Goal: Transaction & Acquisition: Purchase product/service

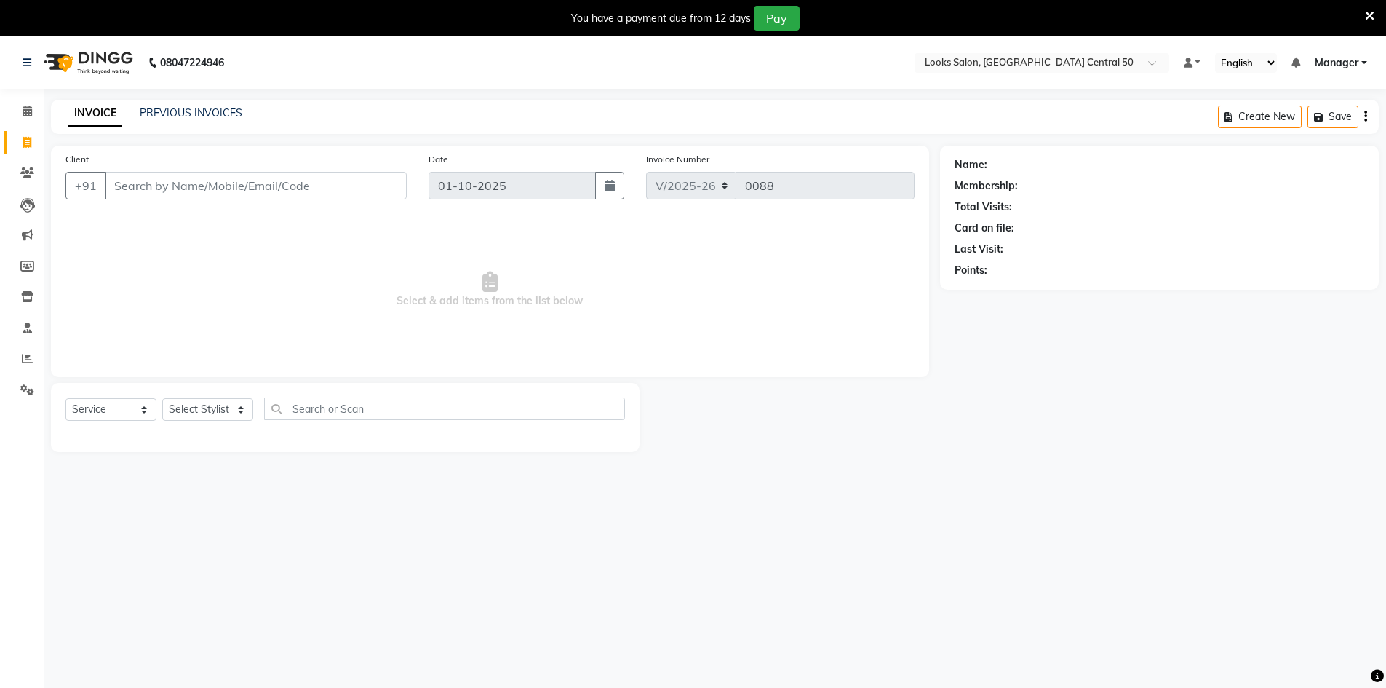
select select "9051"
select select "service"
click at [190, 196] on input "Client" at bounding box center [256, 186] width 302 height 28
click at [218, 415] on select "Select Stylist Abbas Addy Aftab Ananya Anas Aslam_pdct Azad Counter_Sales Farha…" at bounding box center [207, 409] width 91 height 23
select select "92934"
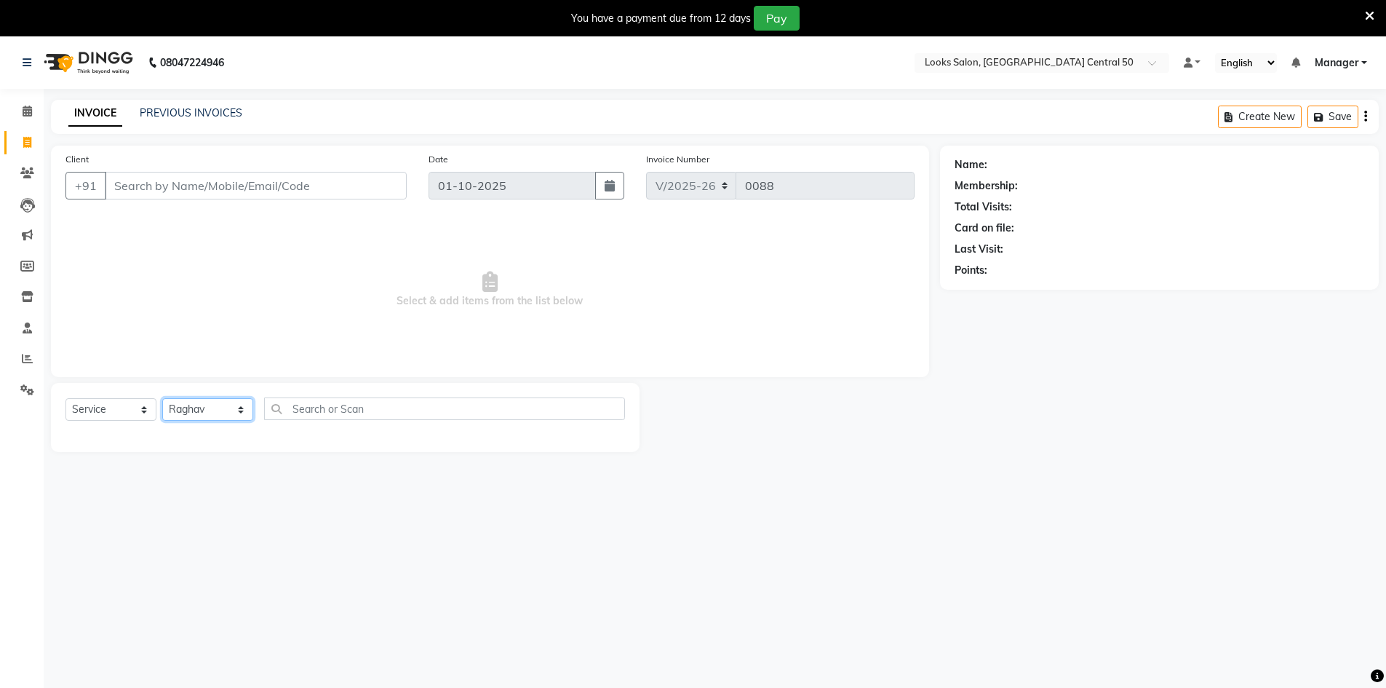
click at [162, 398] on select "Select Stylist Abbas Addy Aftab Ananya Anas Aslam_pdct Azad Counter_Sales Farha…" at bounding box center [207, 409] width 91 height 23
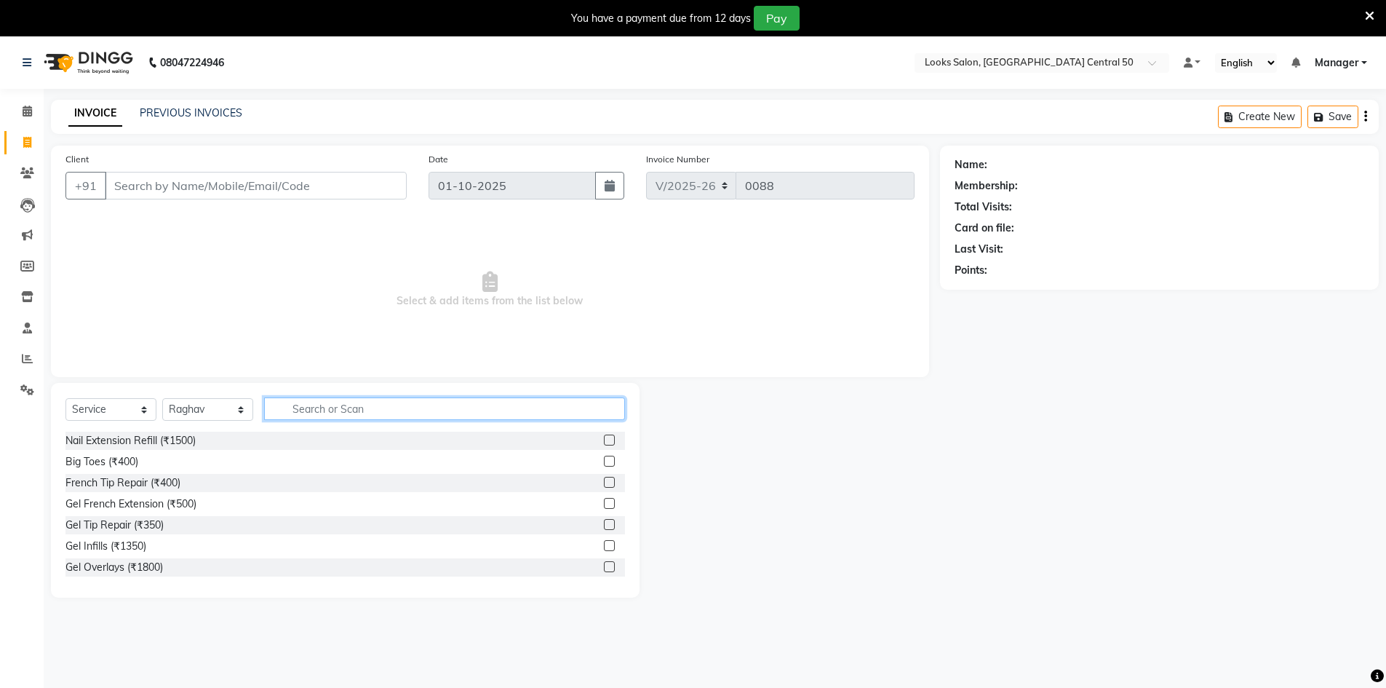
click at [308, 405] on input "text" at bounding box center [444, 408] width 361 height 23
type input "HAIR"
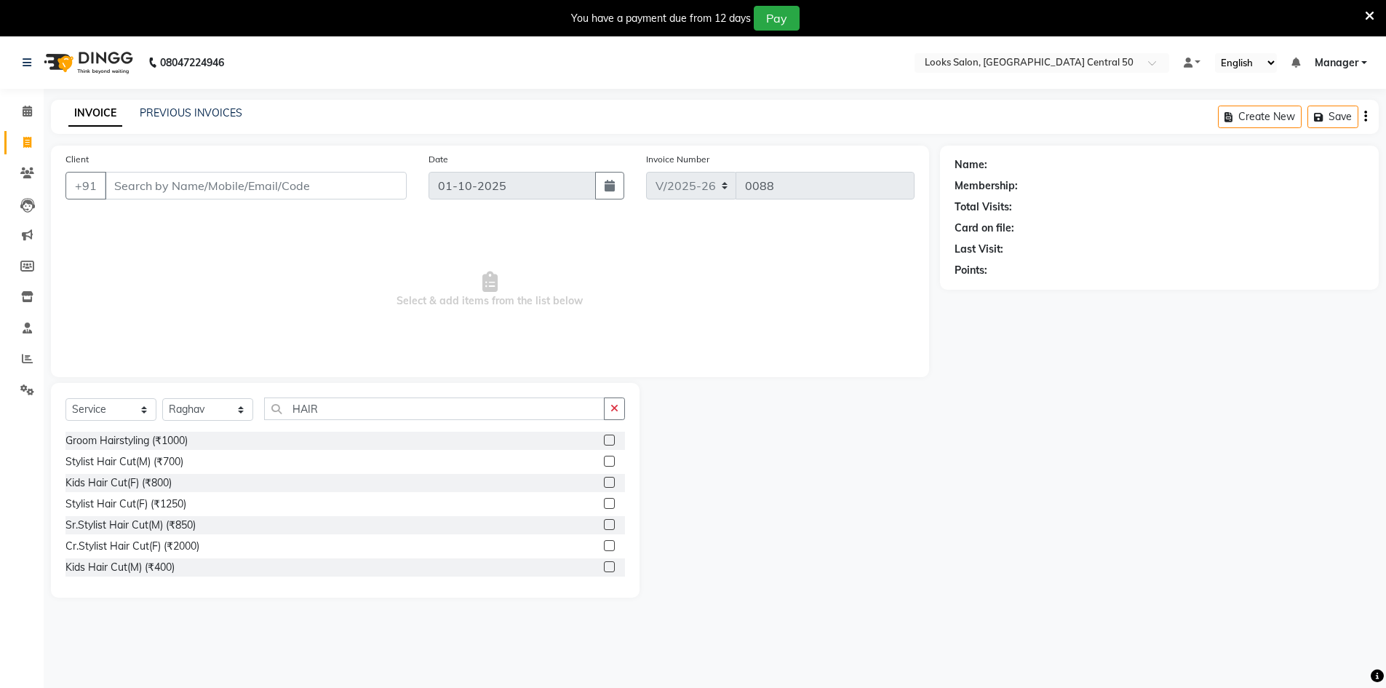
click at [604, 527] on label at bounding box center [609, 524] width 11 height 11
click at [604, 527] on input "checkbox" at bounding box center [608, 524] width 9 height 9
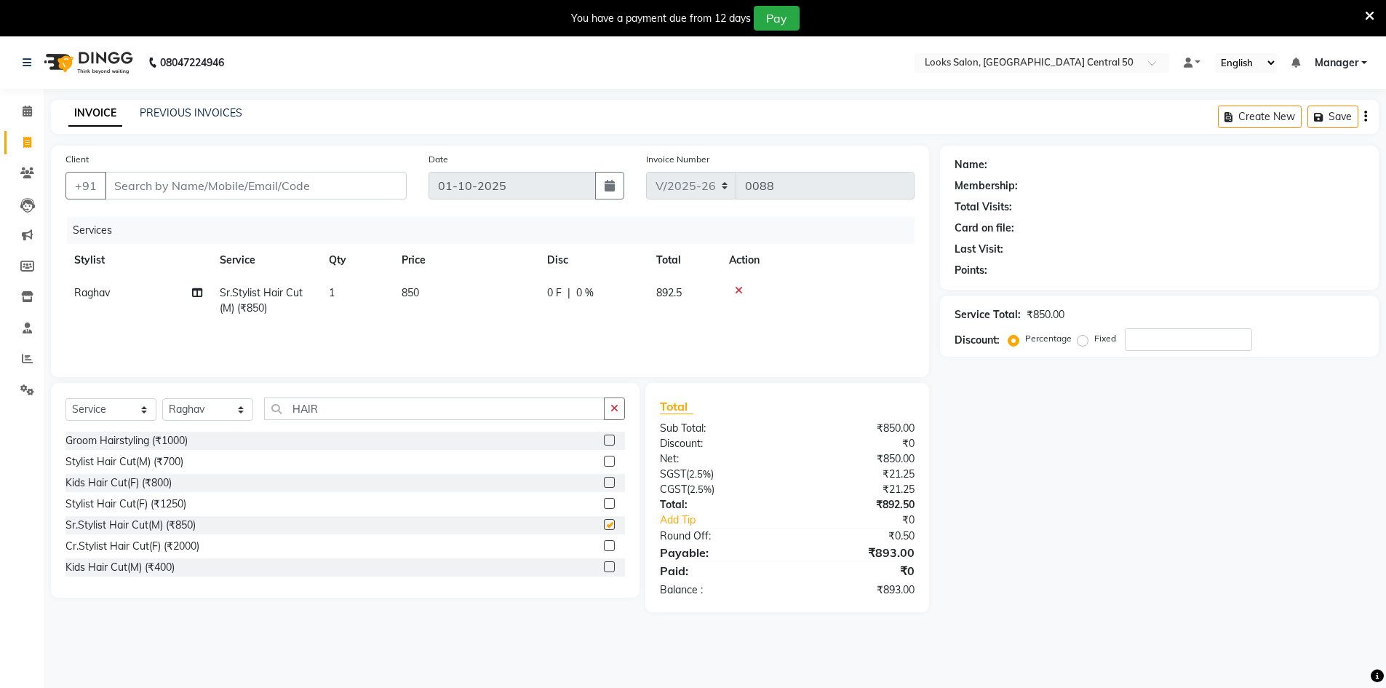
checkbox input "false"
click at [423, 293] on td "850" at bounding box center [466, 300] width 146 height 48
select select "92934"
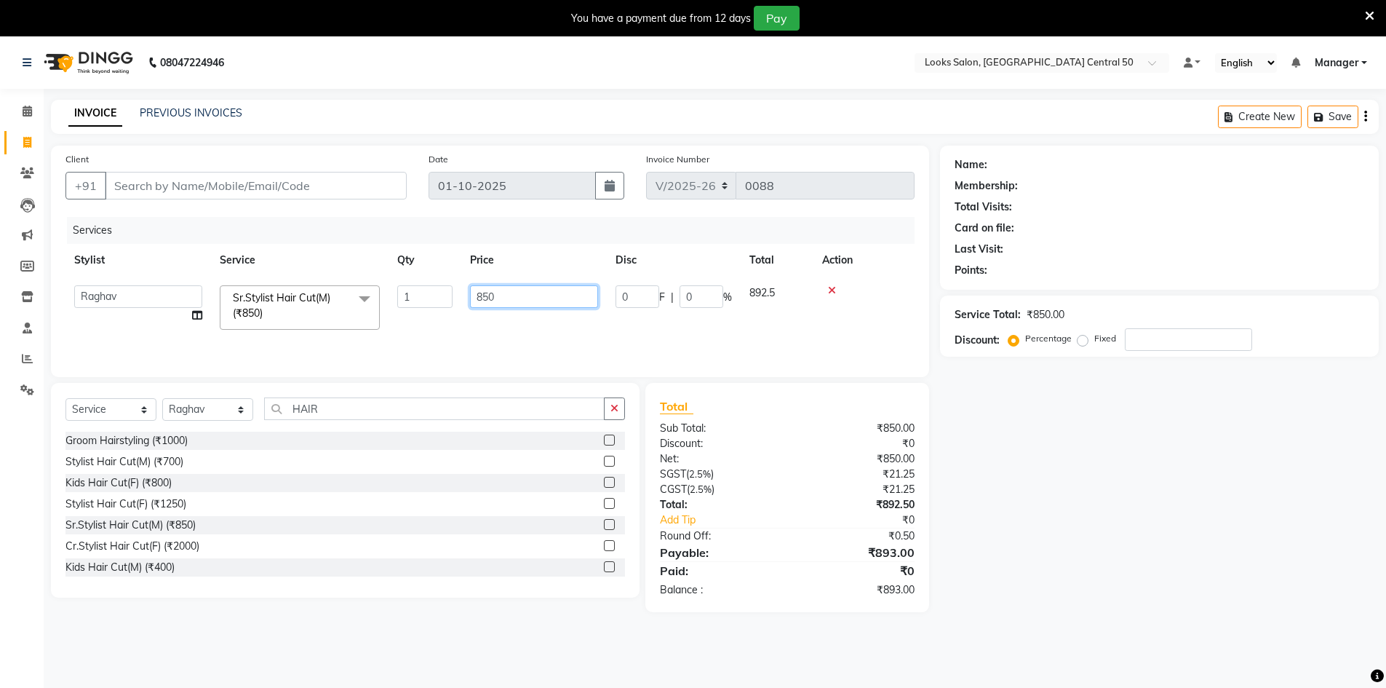
drag, startPoint x: 506, startPoint y: 296, endPoint x: 469, endPoint y: 301, distance: 36.7
click at [469, 301] on td "850" at bounding box center [534, 307] width 146 height 62
type input "900"
click at [526, 339] on div "Services Stylist Service Qty Price Disc Total Action Abbas Addy Aftab Ananya An…" at bounding box center [489, 290] width 849 height 146
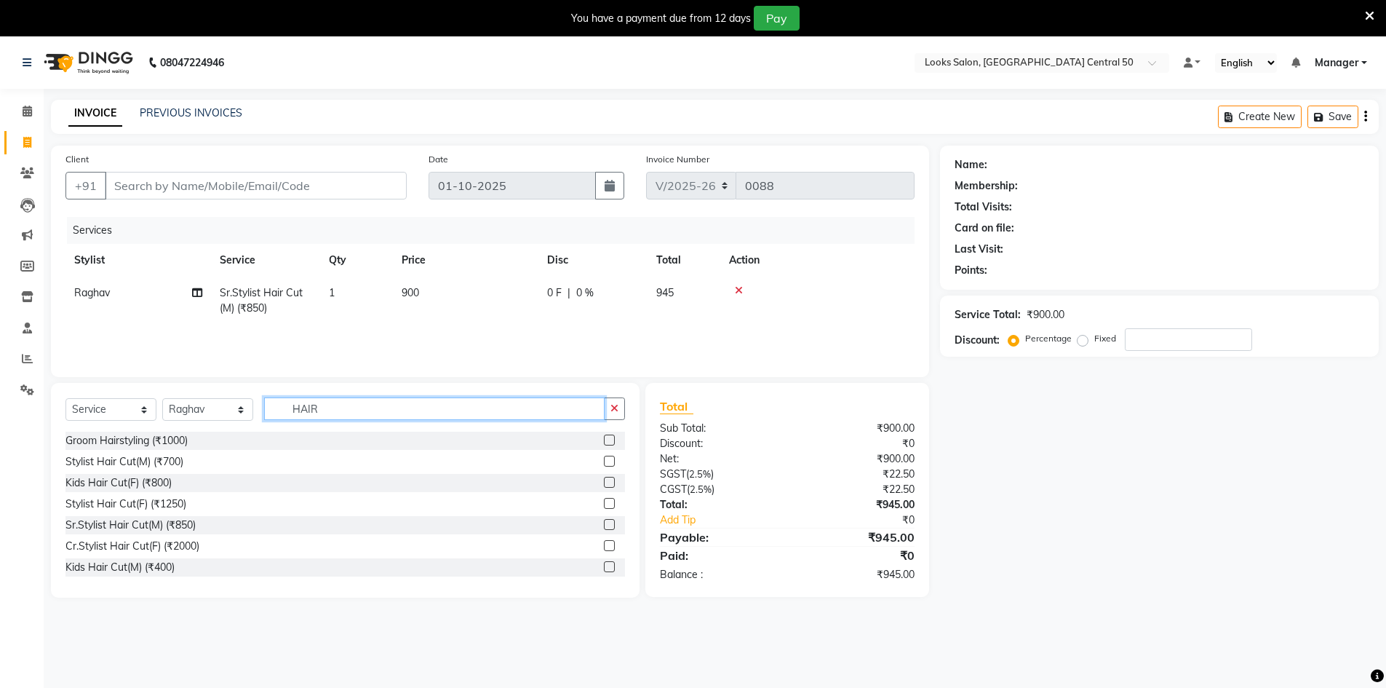
drag, startPoint x: 330, startPoint y: 407, endPoint x: 258, endPoint y: 429, distance: 75.3
click at [258, 429] on div "Select Service Product Membership Package Voucher Prepaid Gift Card Select Styl…" at bounding box center [344, 414] width 559 height 34
type input "head"
click at [604, 463] on label at bounding box center [609, 460] width 11 height 11
click at [604, 463] on input "checkbox" at bounding box center [608, 461] width 9 height 9
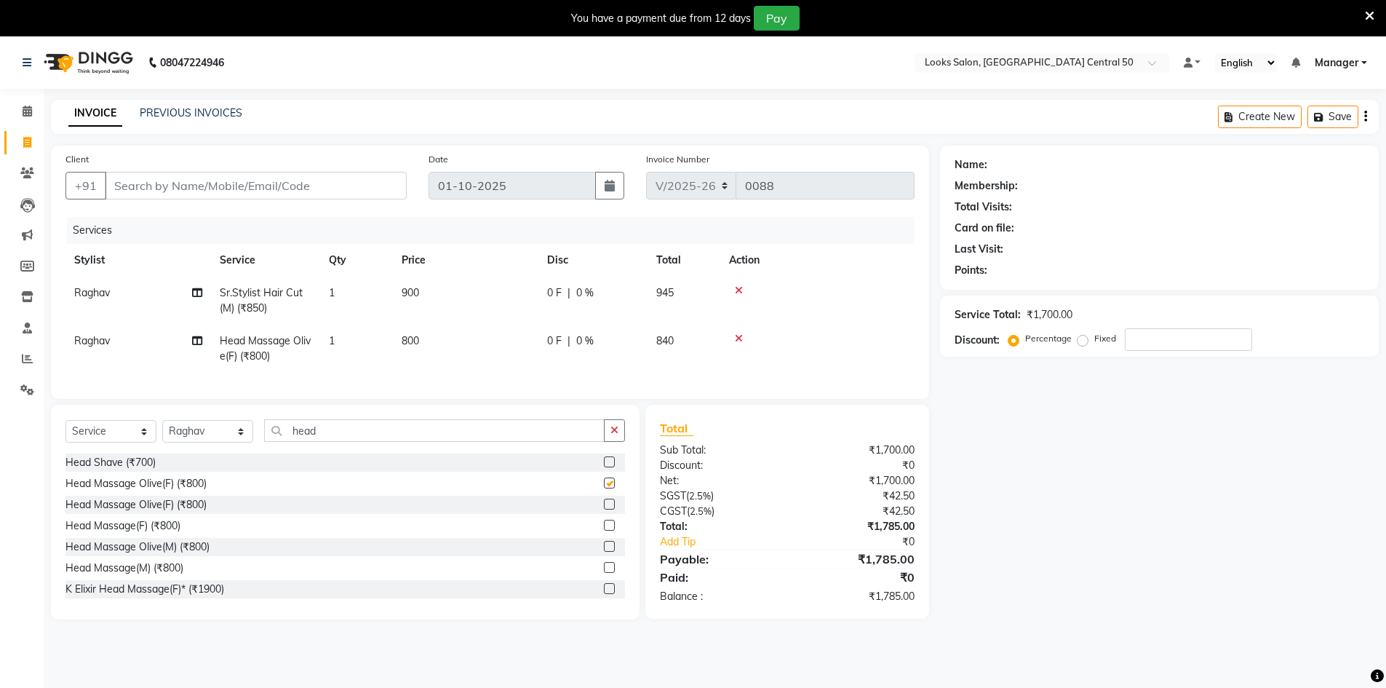
checkbox input "false"
drag, startPoint x: 412, startPoint y: 345, endPoint x: 394, endPoint y: 350, distance: 18.9
click at [394, 350] on td "800" at bounding box center [466, 348] width 146 height 48
select select "92934"
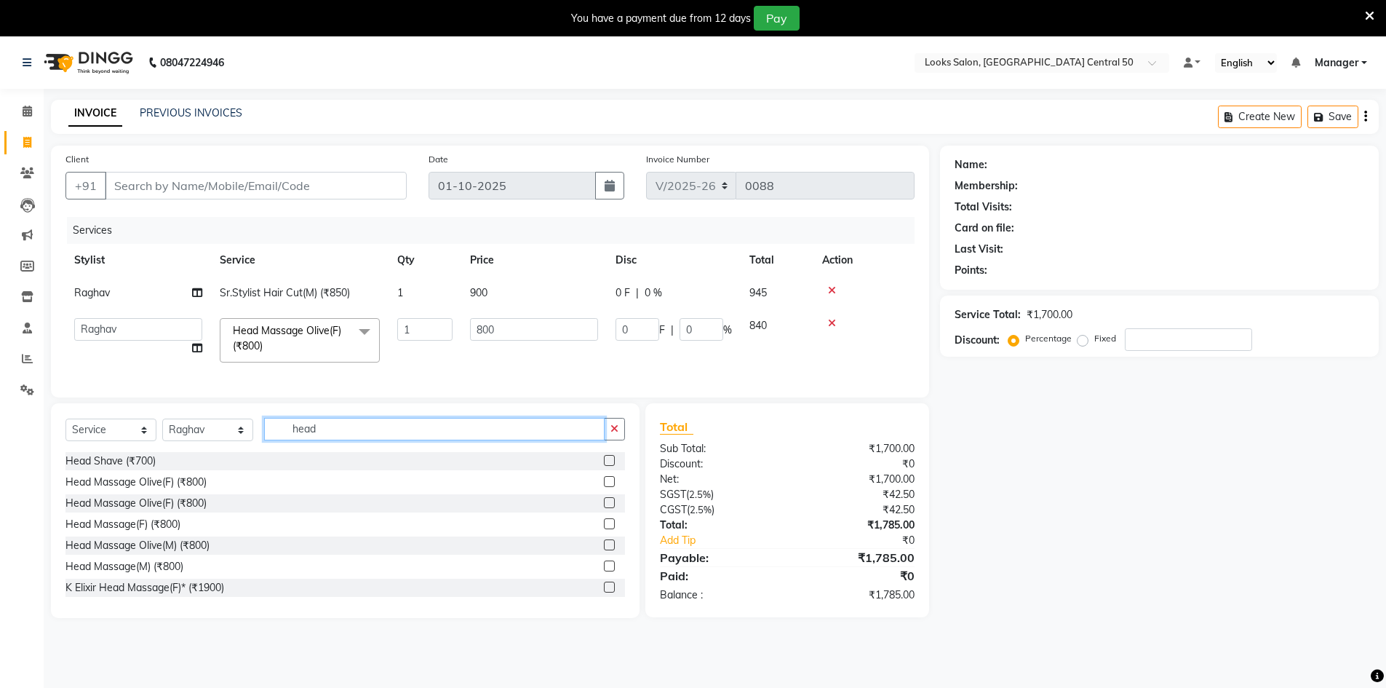
drag, startPoint x: 314, startPoint y: 442, endPoint x: 266, endPoint y: 446, distance: 47.5
click at [262, 449] on div "Select Service Product Membership Package Voucher Prepaid Gift Card Select Styl…" at bounding box center [344, 435] width 559 height 34
type input "bear"
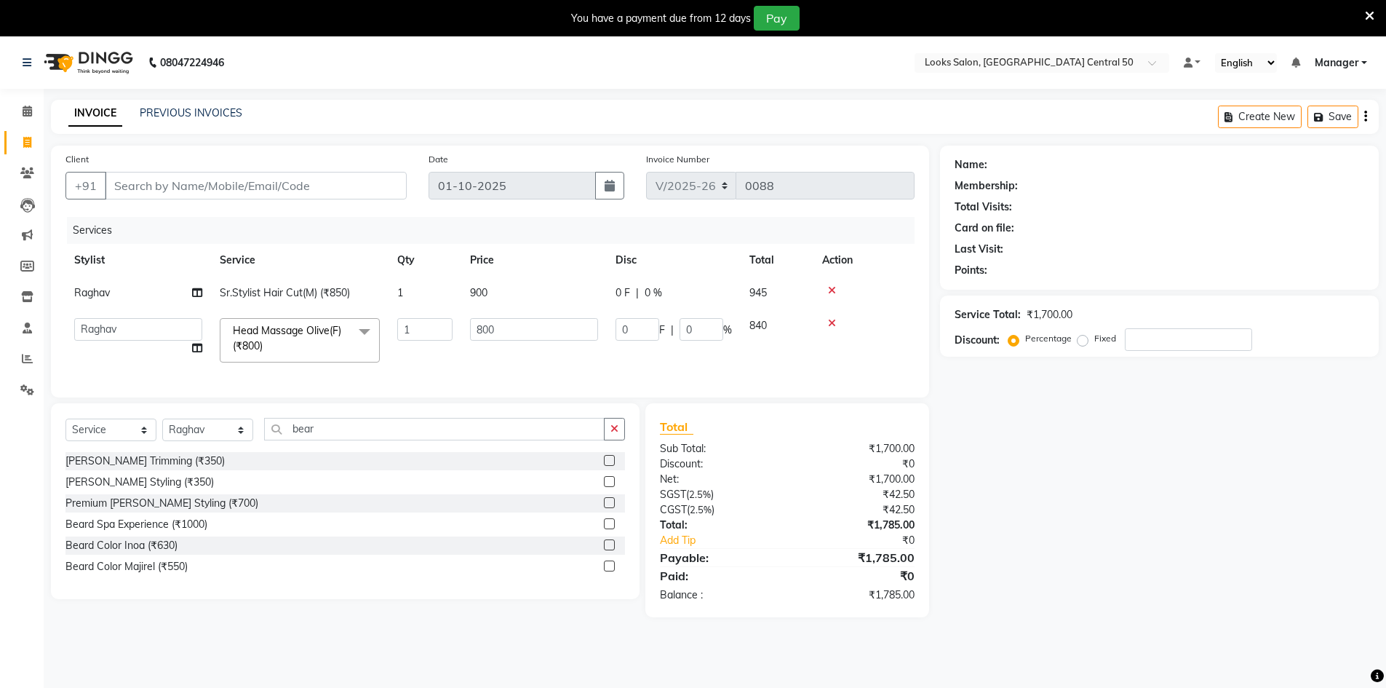
click at [610, 466] on label at bounding box center [609, 460] width 11 height 11
click at [610, 466] on input "checkbox" at bounding box center [608, 460] width 9 height 9
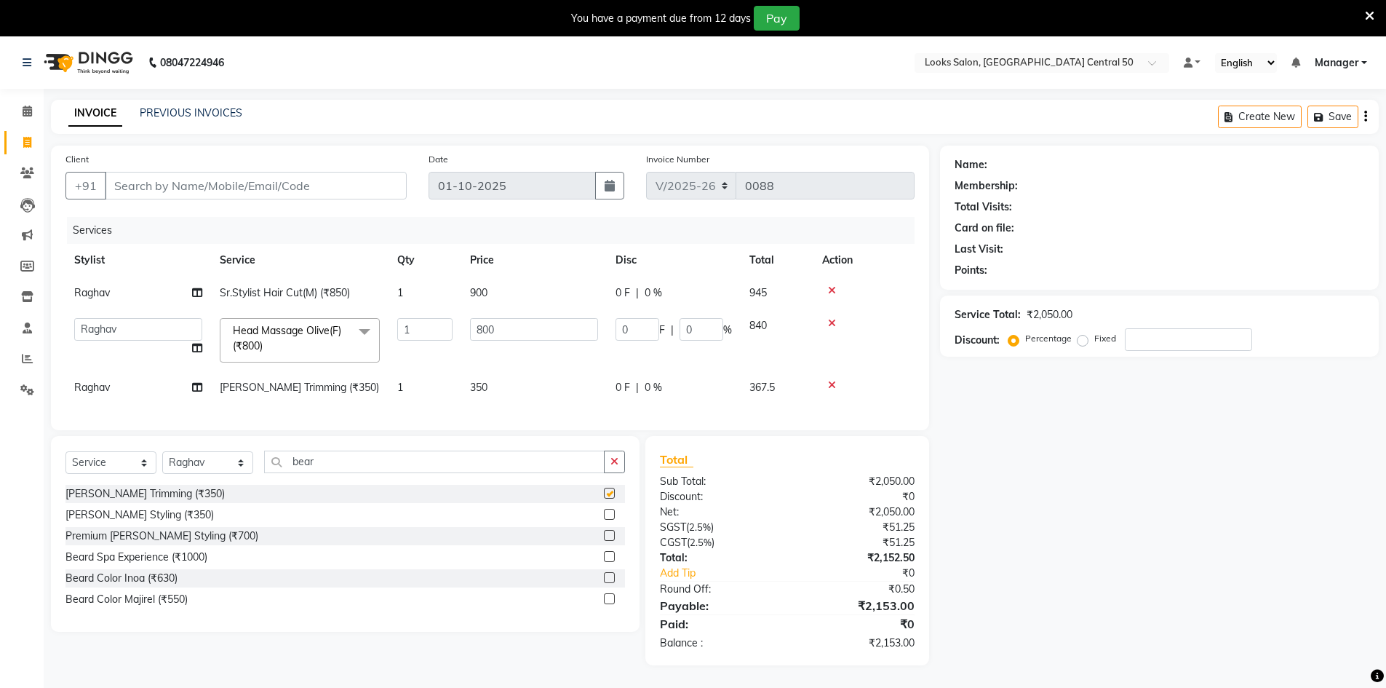
checkbox input "false"
click at [768, 407] on div "Services Stylist Service Qty Price Disc Total Action Raghav Sr.Stylist Hair Cut…" at bounding box center [489, 316] width 849 height 199
click at [1147, 559] on div "Name: Membership: Total Visits: Card on file: Last Visit: Points: Service Total…" at bounding box center [1165, 405] width 450 height 519
drag, startPoint x: 511, startPoint y: 327, endPoint x: 458, endPoint y: 333, distance: 52.8
click at [458, 333] on tr "Abbas Addy Aftab Ananya Anas Aslam_pdct Azad Counter_Sales Farha Hassan Kavita …" at bounding box center [489, 340] width 849 height 62
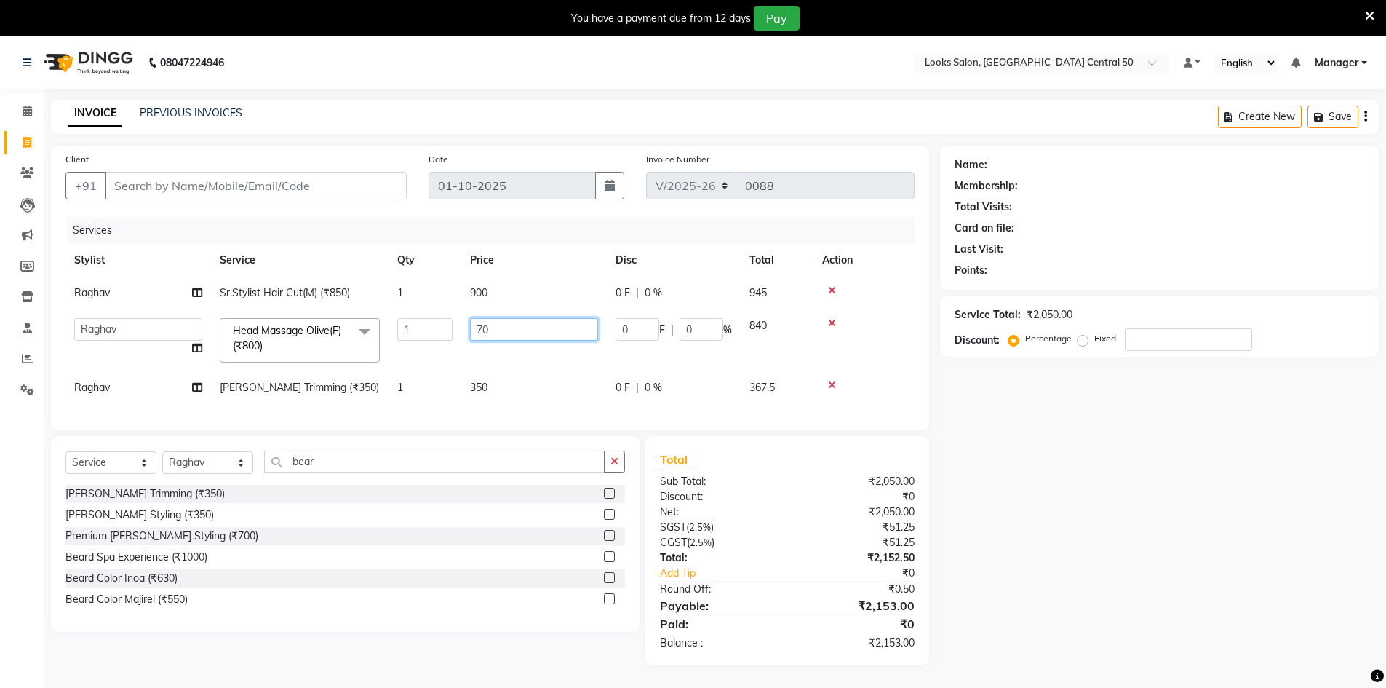
type input "700"
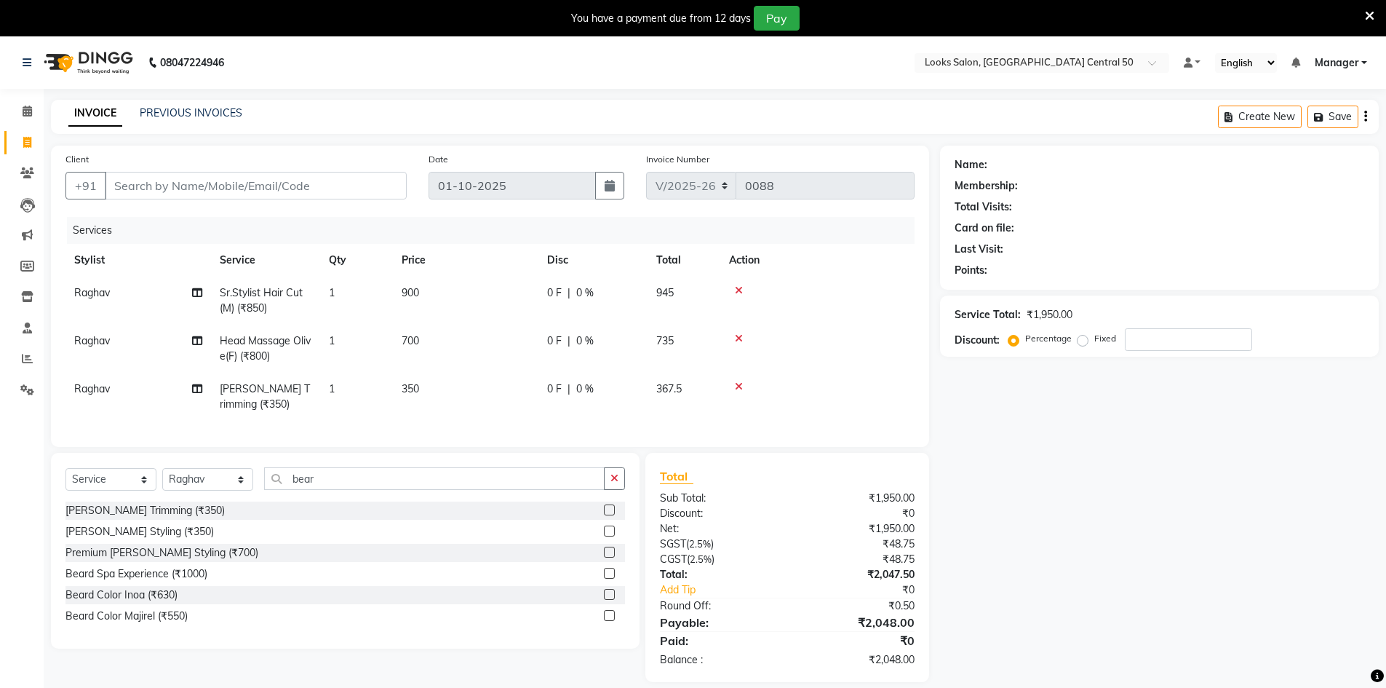
click at [778, 411] on div "Services Stylist Service Qty Price Disc Total Action Raghav Sr.Stylist Hair Cut…" at bounding box center [489, 324] width 849 height 215
click at [1085, 578] on div "Name: Membership: Total Visits: Card on file: Last Visit: Points: Service Total…" at bounding box center [1165, 414] width 450 height 536
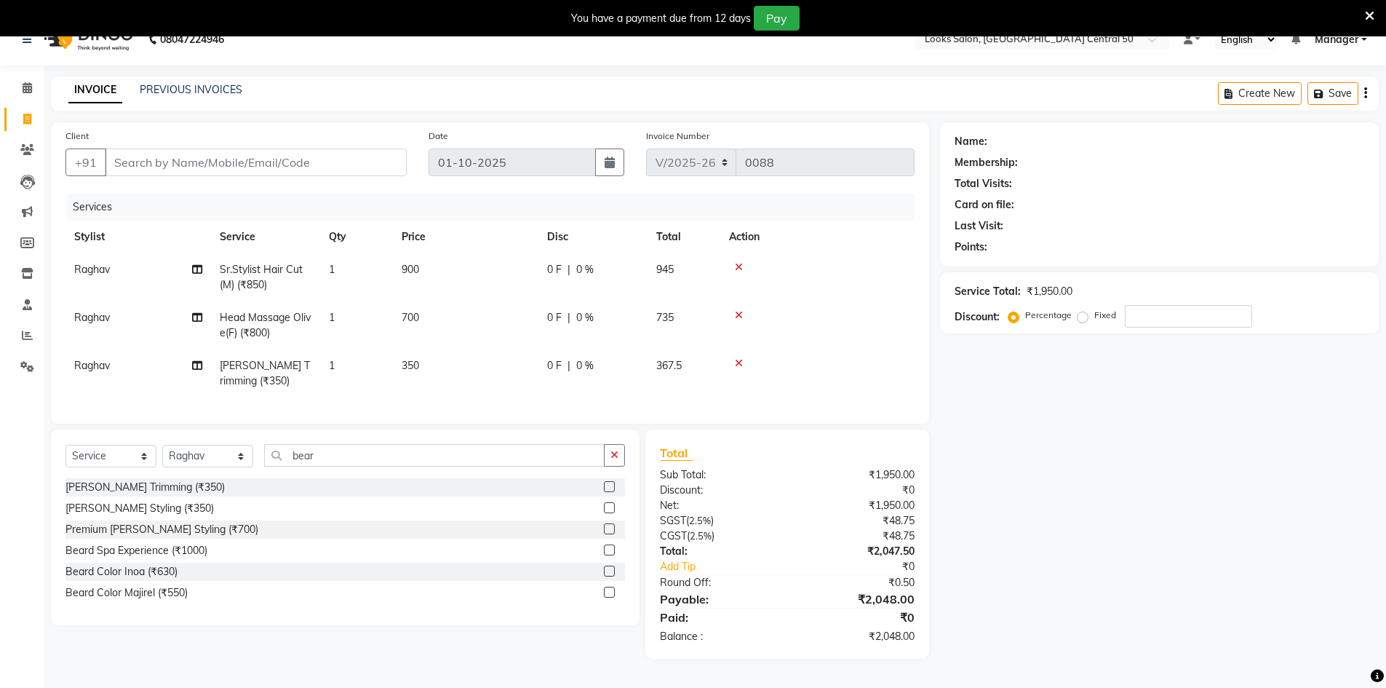
scroll to position [36, 0]
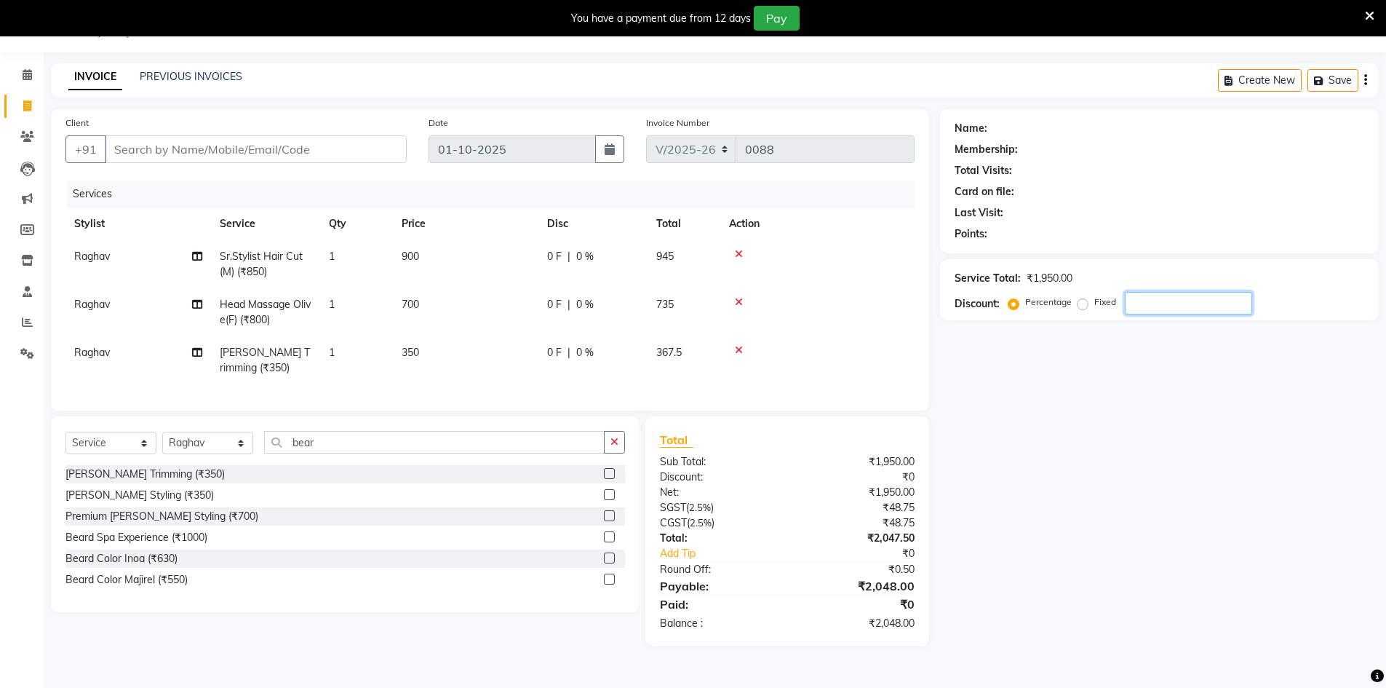
click at [1152, 300] on input "number" at bounding box center [1188, 303] width 127 height 23
type input "25"
click at [1051, 400] on div "Name: Membership: Total Visits: Card on file: Last Visit: Points: Service Total…" at bounding box center [1165, 377] width 450 height 536
click at [277, 152] on input "Client" at bounding box center [256, 149] width 302 height 28
type input "8"
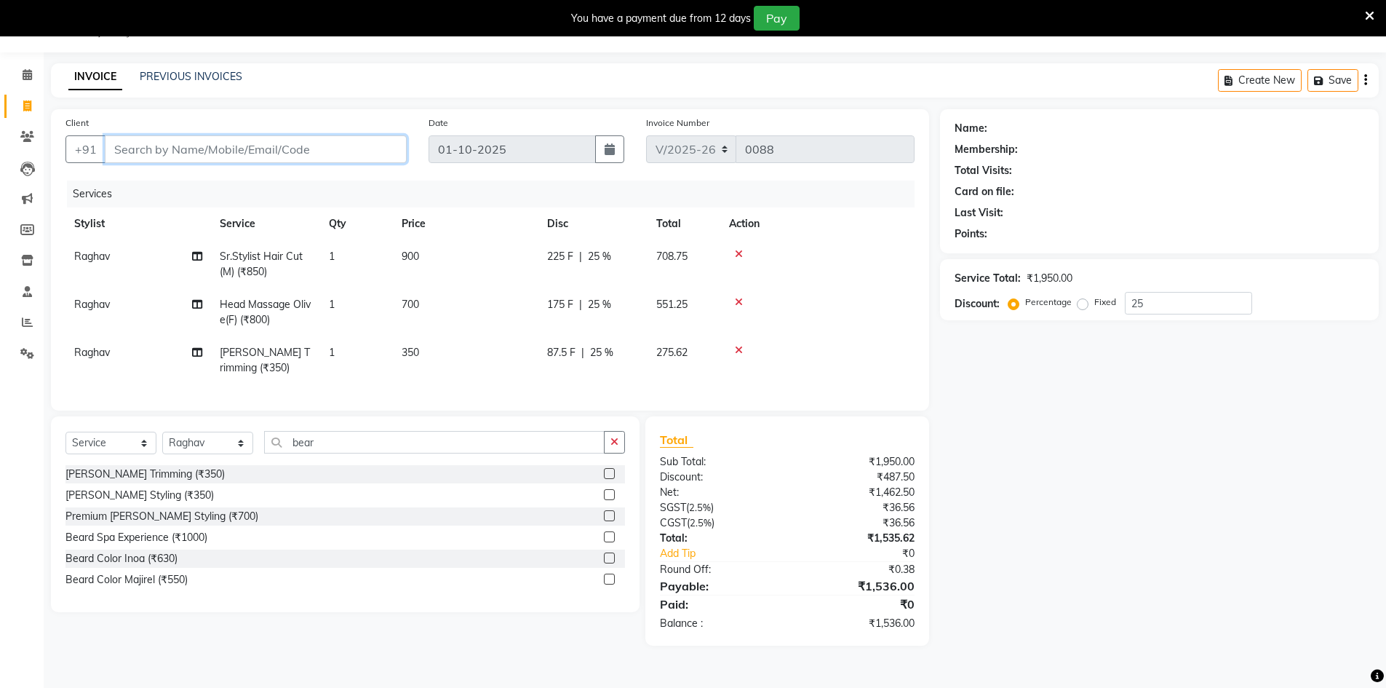
type input "0"
type input "8447540715"
click at [356, 156] on button "Add Client" at bounding box center [369, 149] width 75 height 28
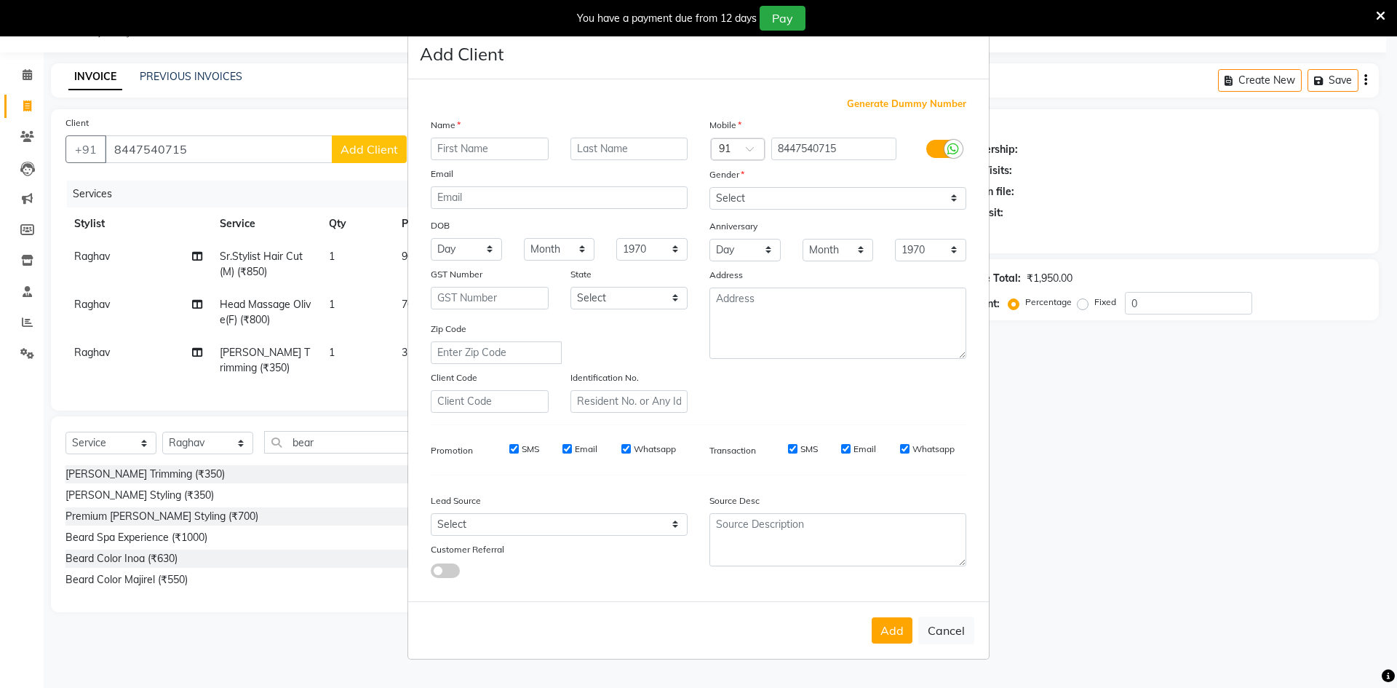
click at [458, 146] on input "text" at bounding box center [490, 149] width 118 height 23
type input "Kunal"
click at [746, 199] on select "Select Male Female Other Prefer Not To Say" at bounding box center [837, 198] width 257 height 23
select select "male"
click at [709, 187] on select "Select Male Female Other Prefer Not To Say" at bounding box center [837, 198] width 257 height 23
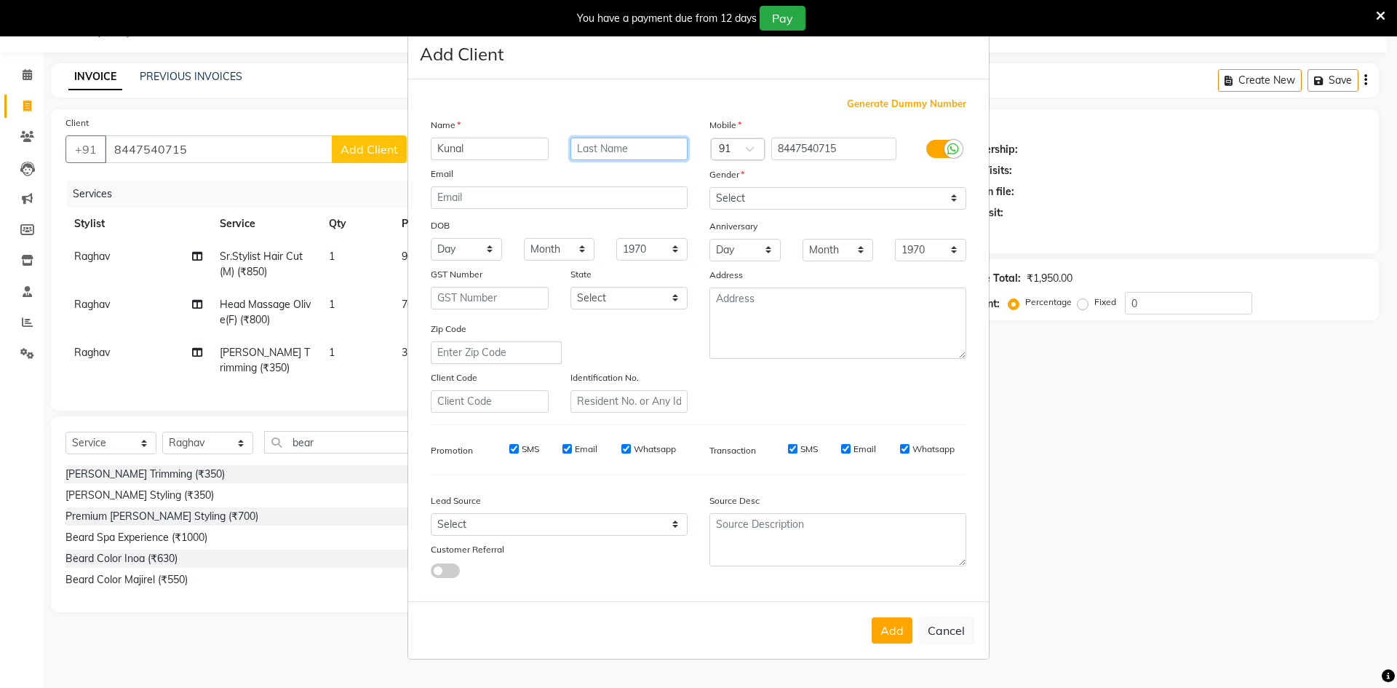
click at [632, 151] on input "text" at bounding box center [629, 149] width 118 height 23
type input "Walia"
click at [771, 310] on textarea at bounding box center [837, 322] width 257 height 71
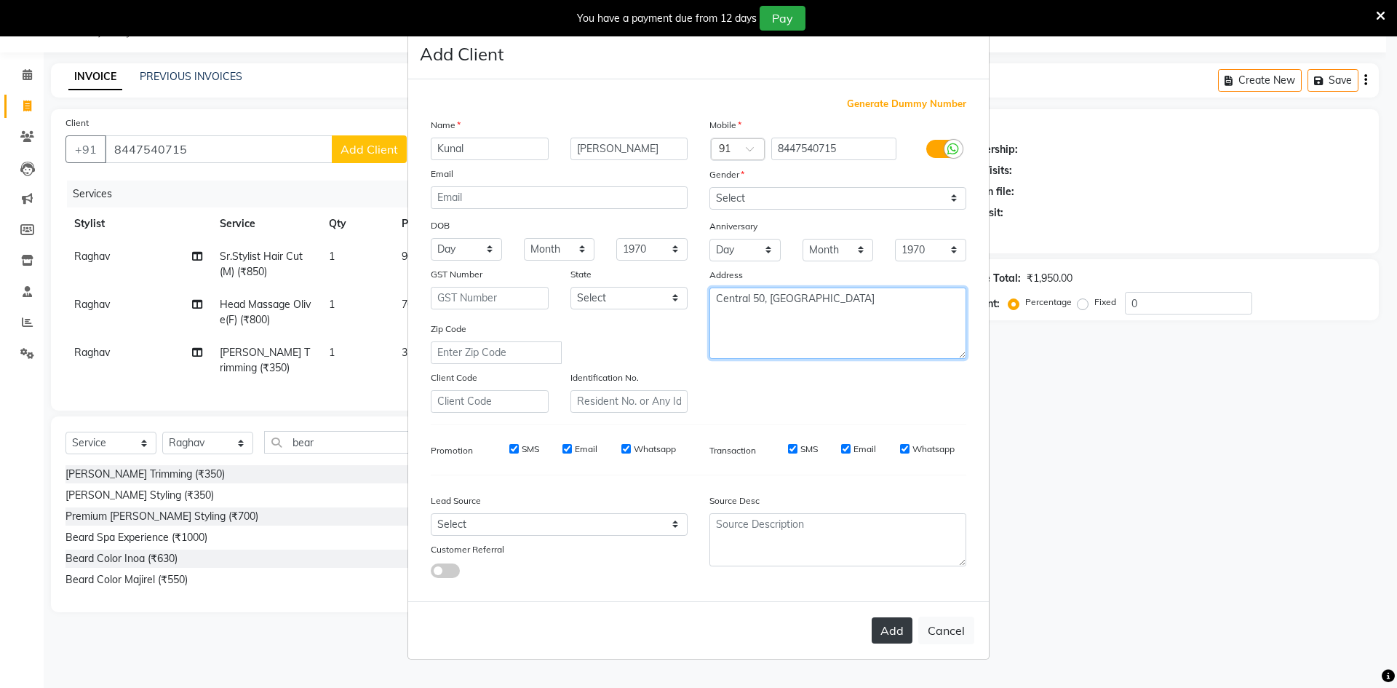
type textarea "Central 50, Noida"
click at [897, 639] on button "Add" at bounding box center [892, 630] width 41 height 26
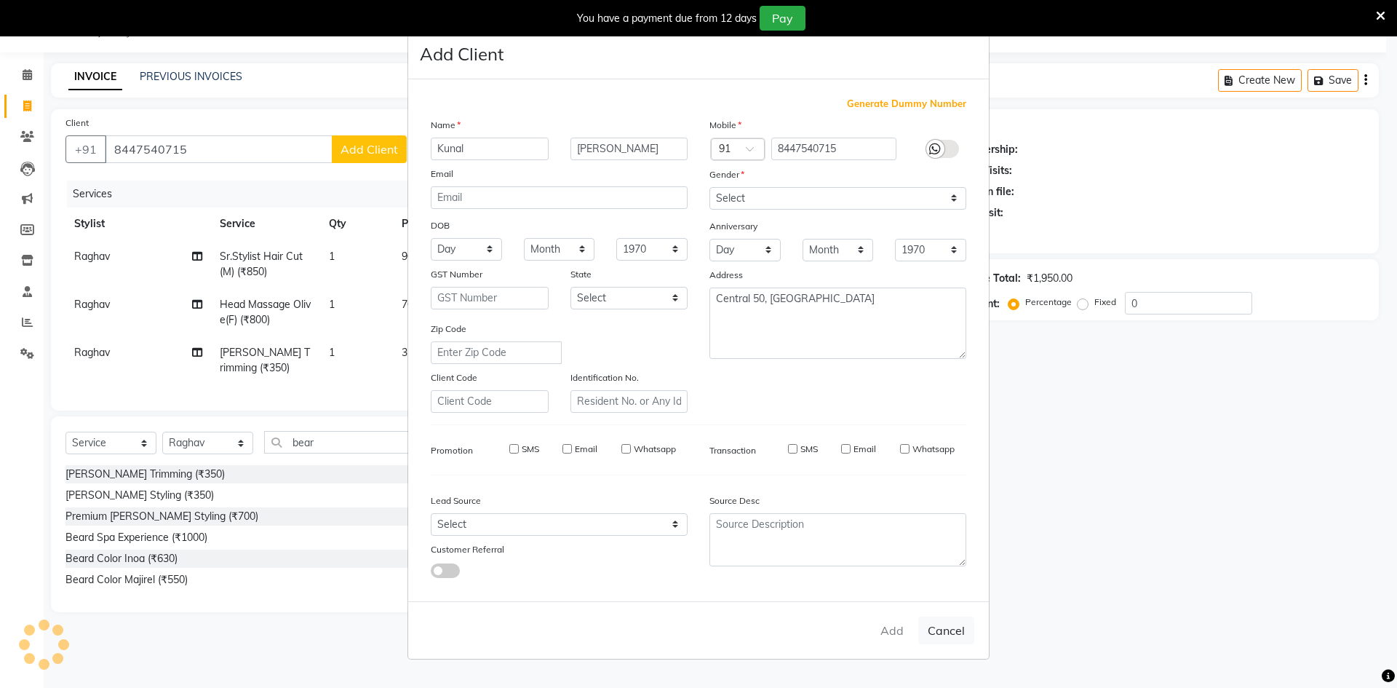
select select
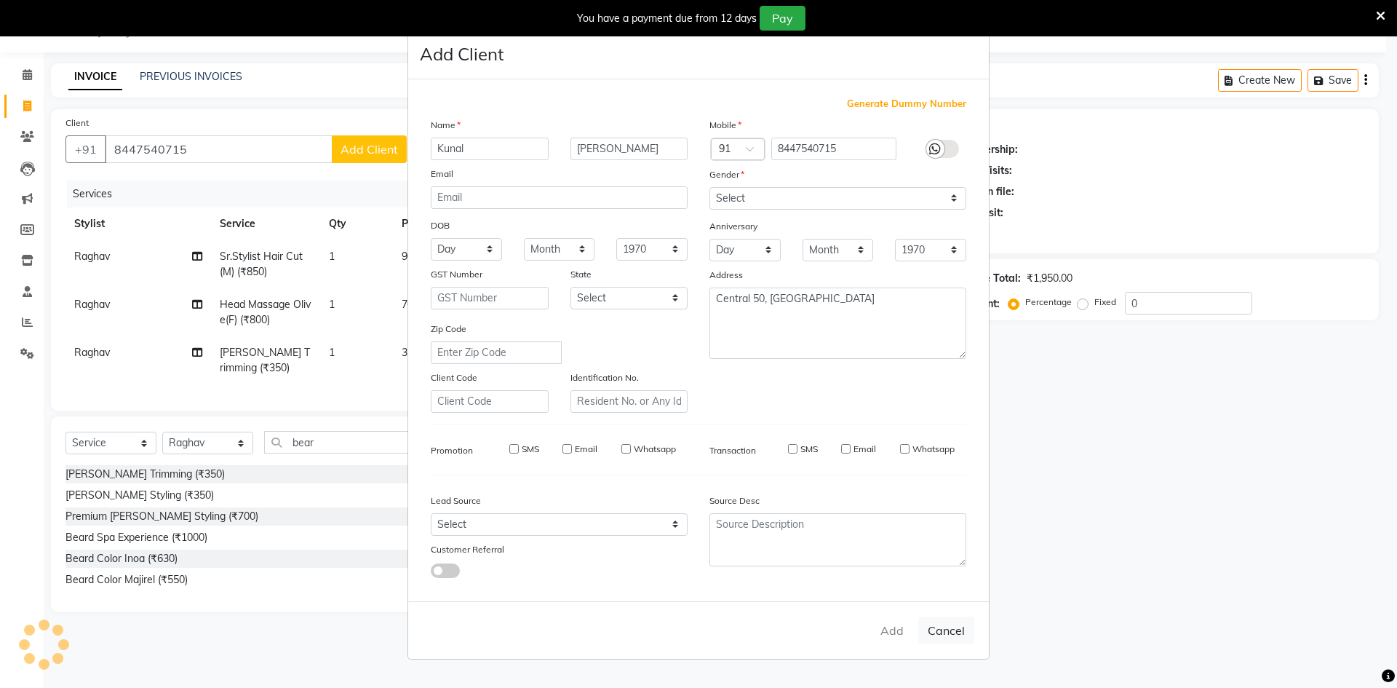
select select
checkbox input "false"
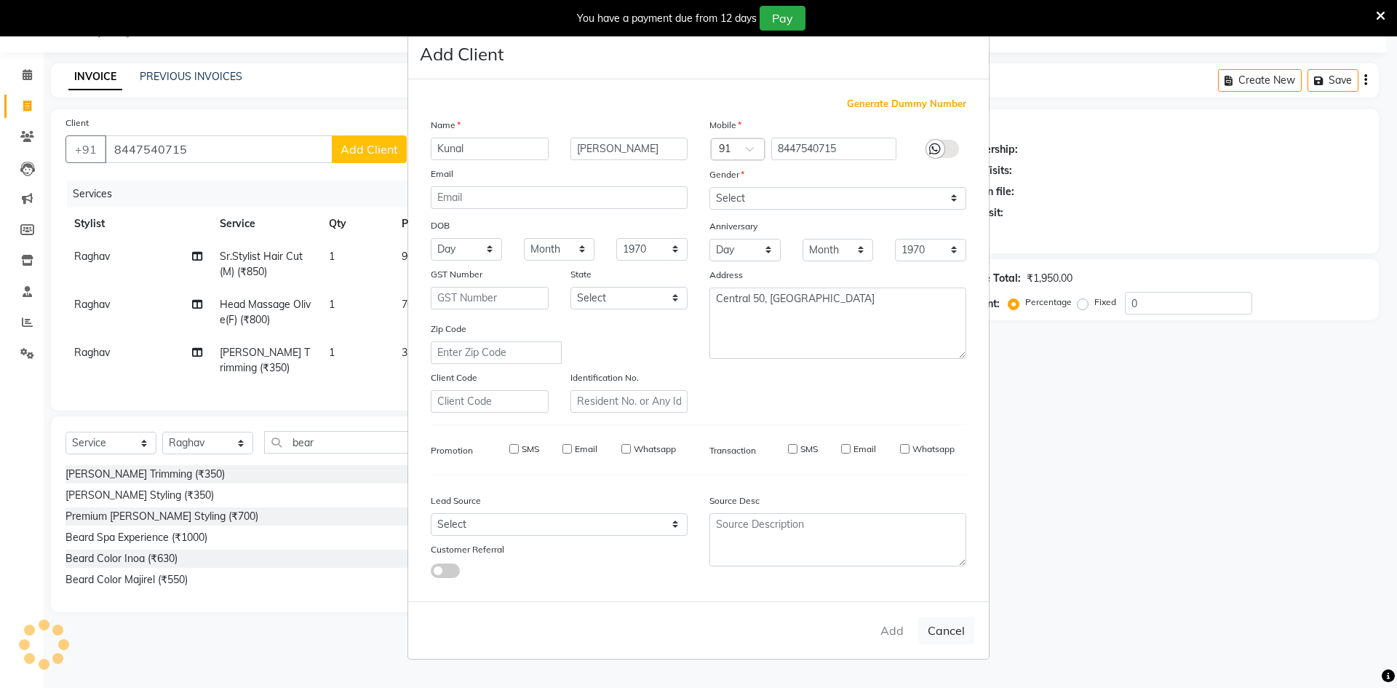
checkbox input "false"
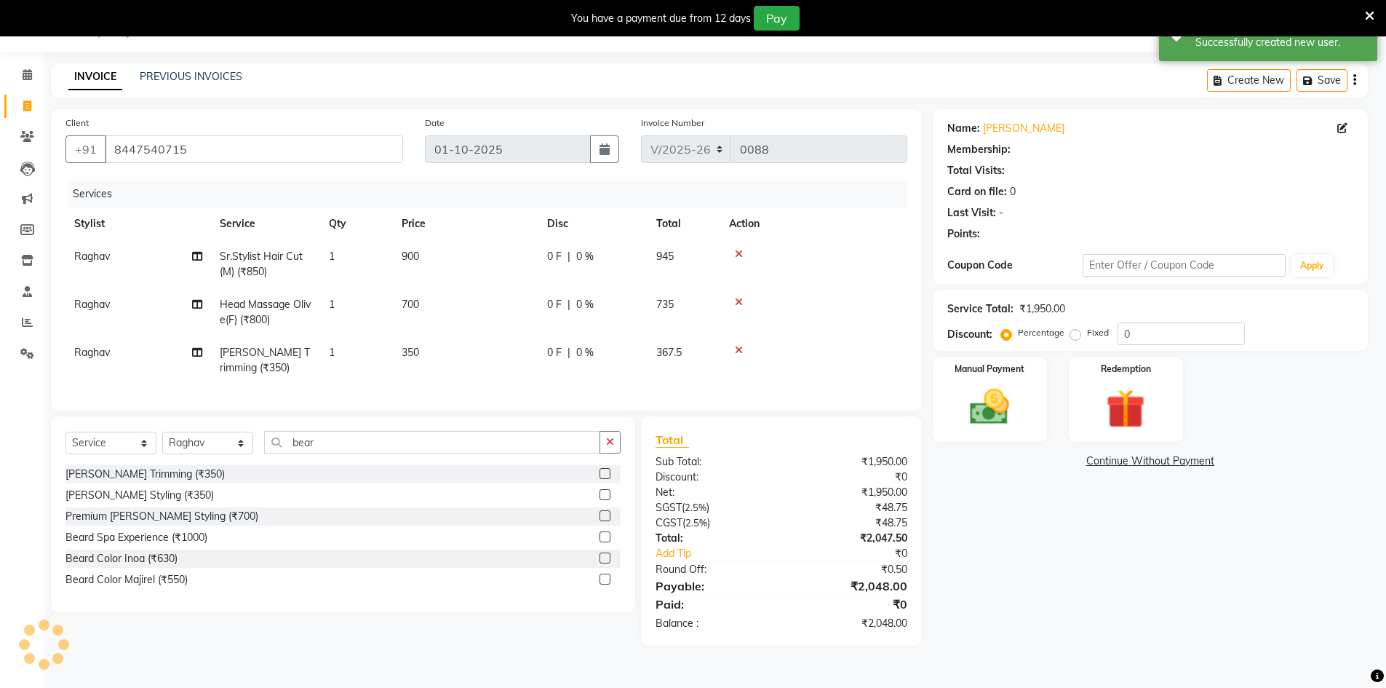
select select "1: Object"
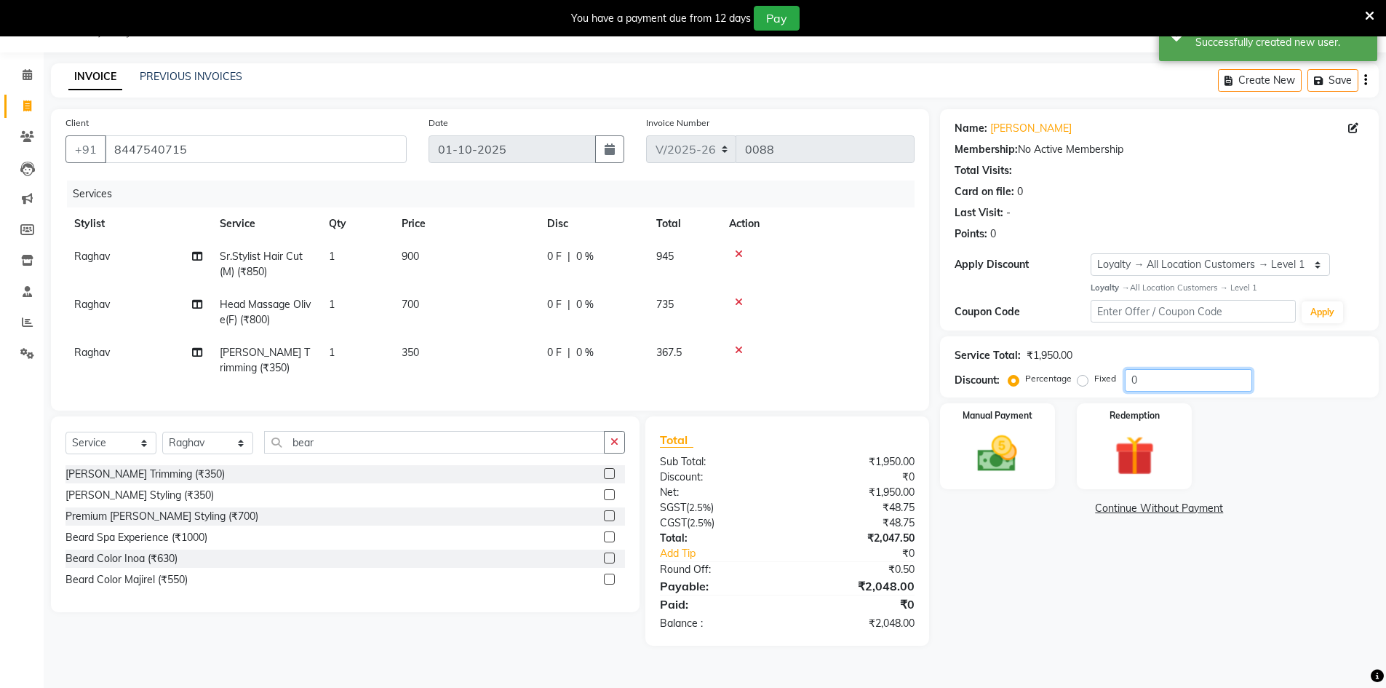
drag, startPoint x: 1146, startPoint y: 380, endPoint x: 1085, endPoint y: 371, distance: 61.0
click at [1085, 371] on div "Percentage Fixed 0" at bounding box center [1131, 380] width 241 height 23
type input "25"
click at [1044, 616] on div "Name: Kunal Walia Membership: No Active Membership Total Visits: Card on file: …" at bounding box center [1165, 377] width 450 height 536
click at [1013, 471] on img at bounding box center [997, 453] width 67 height 47
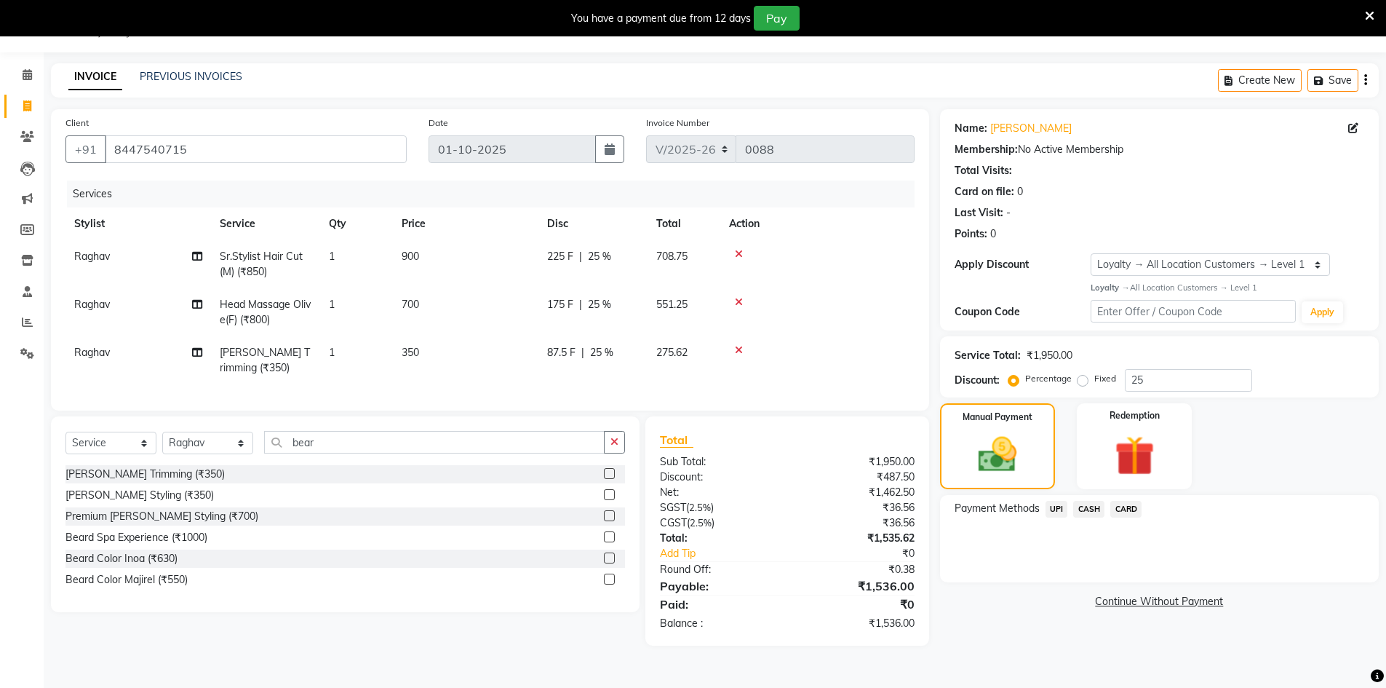
click at [1060, 506] on span "UPI" at bounding box center [1056, 509] width 23 height 17
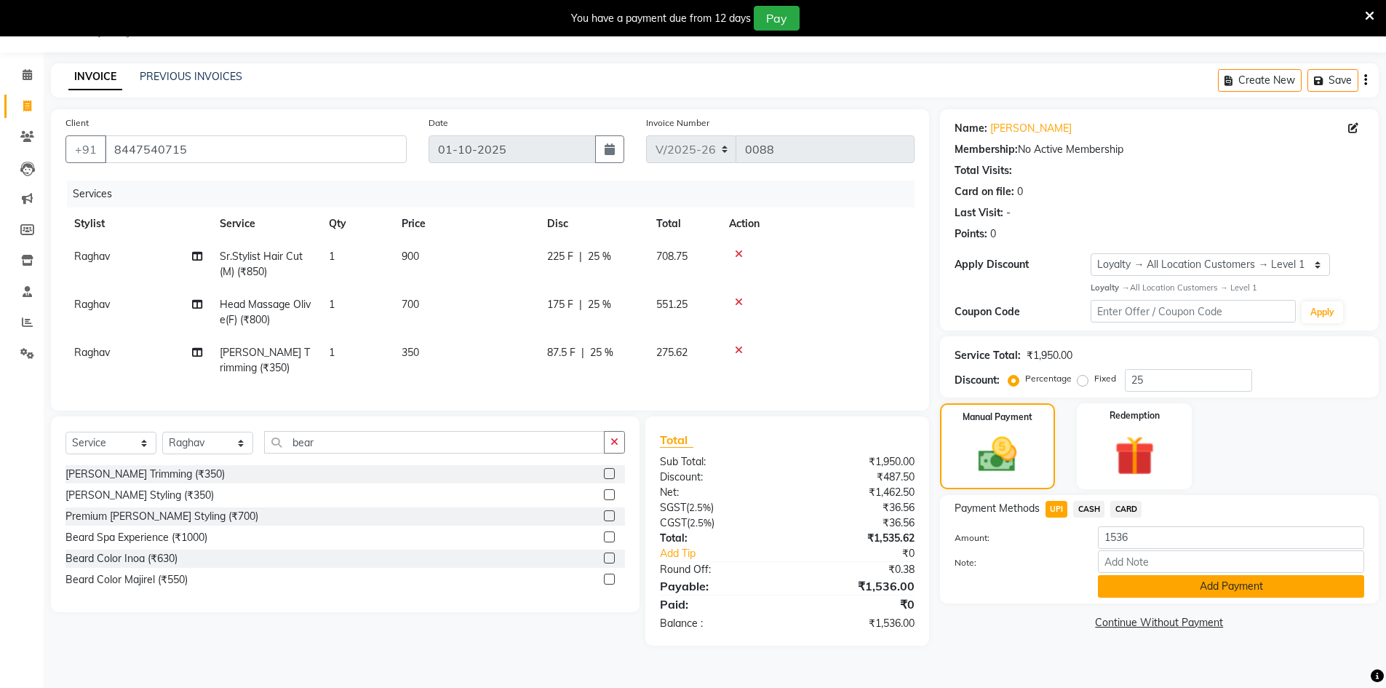
click at [1224, 591] on button "Add Payment" at bounding box center [1231, 586] width 266 height 23
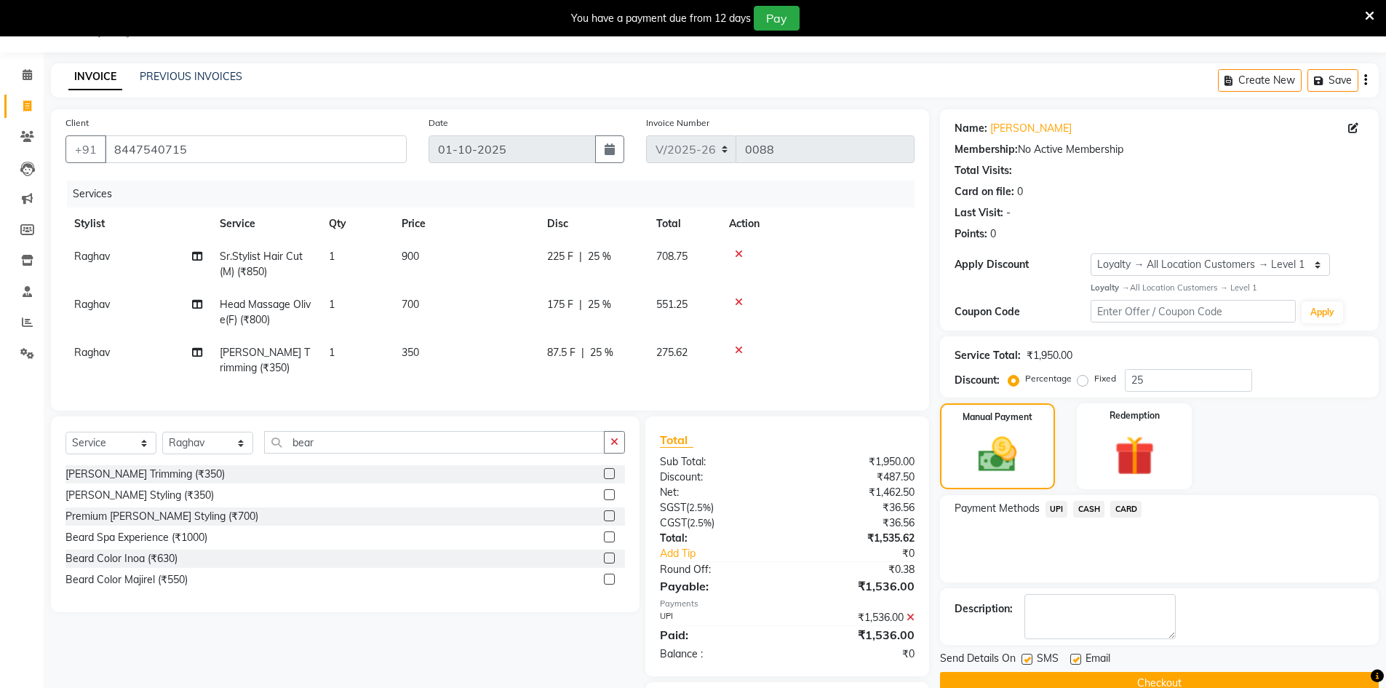
click at [1181, 681] on button "Checkout" at bounding box center [1159, 683] width 439 height 23
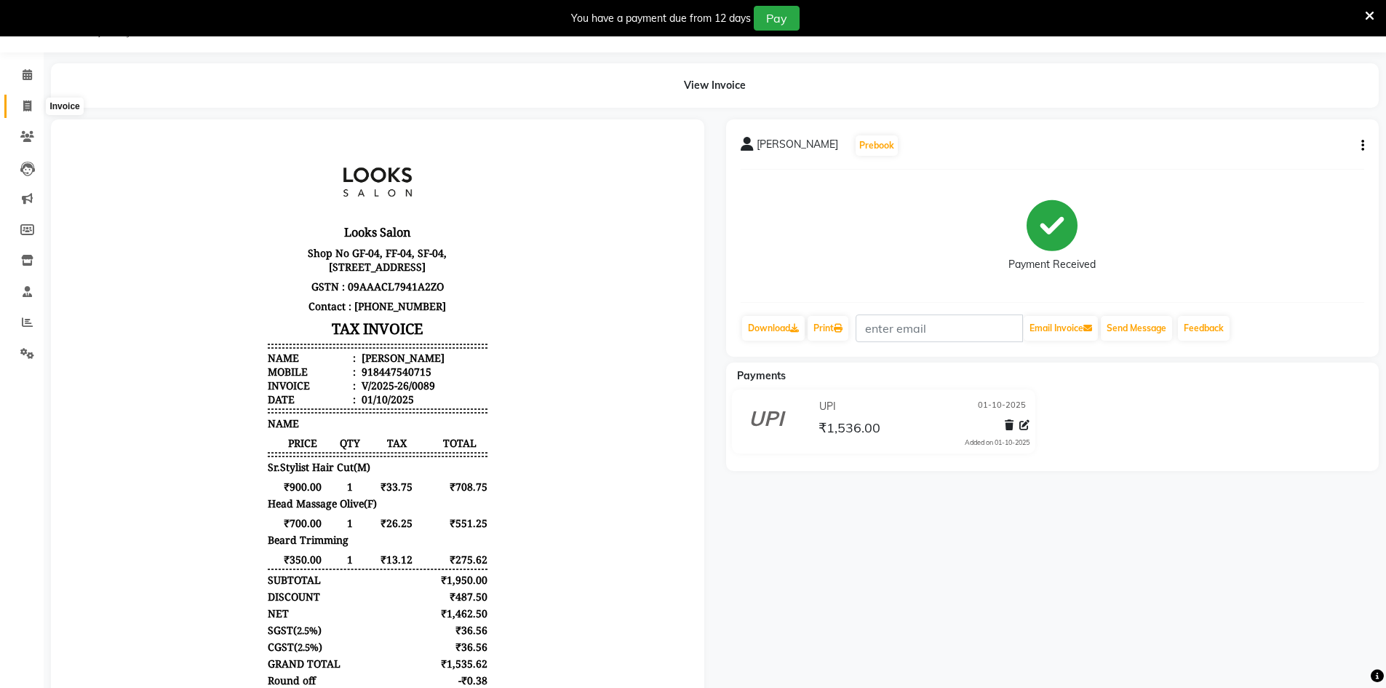
click at [17, 104] on span at bounding box center [27, 106] width 25 height 17
select select "9051"
select select "service"
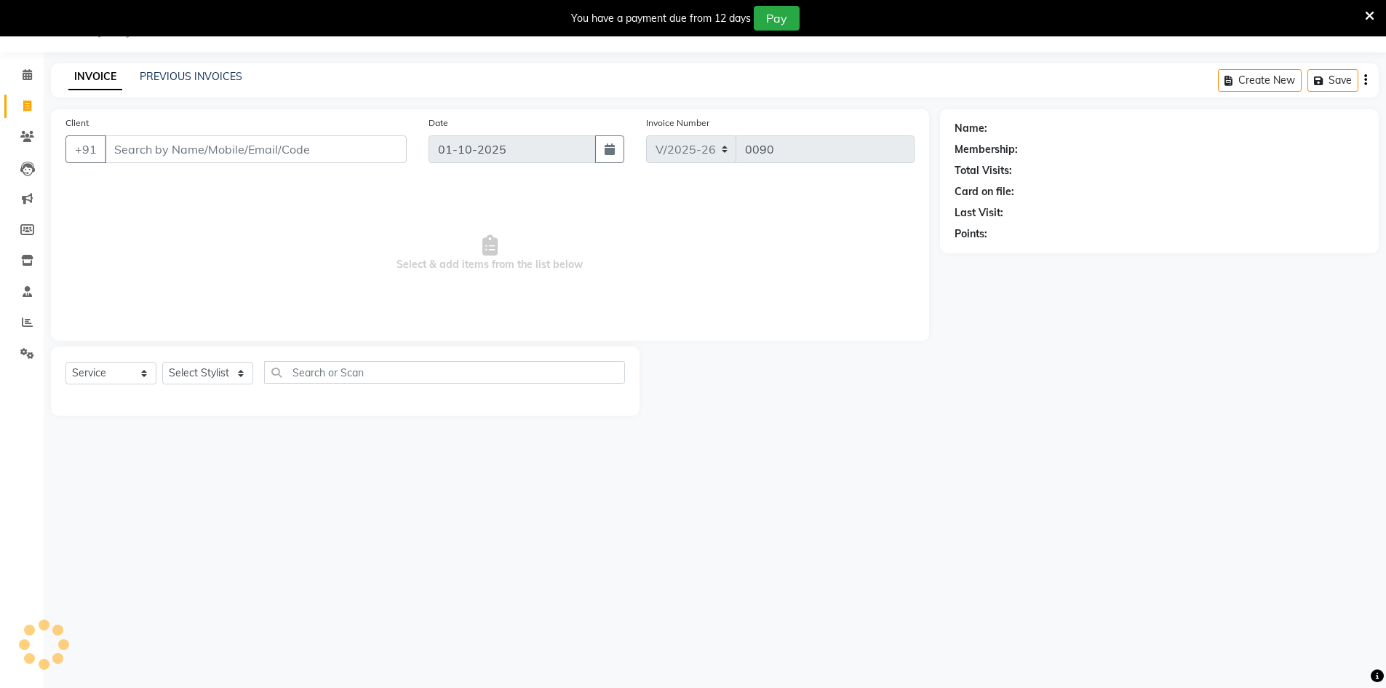
click at [146, 147] on input "Client" at bounding box center [256, 149] width 302 height 28
type input "9997546775"
click at [378, 155] on span "Add Client" at bounding box center [368, 149] width 57 height 15
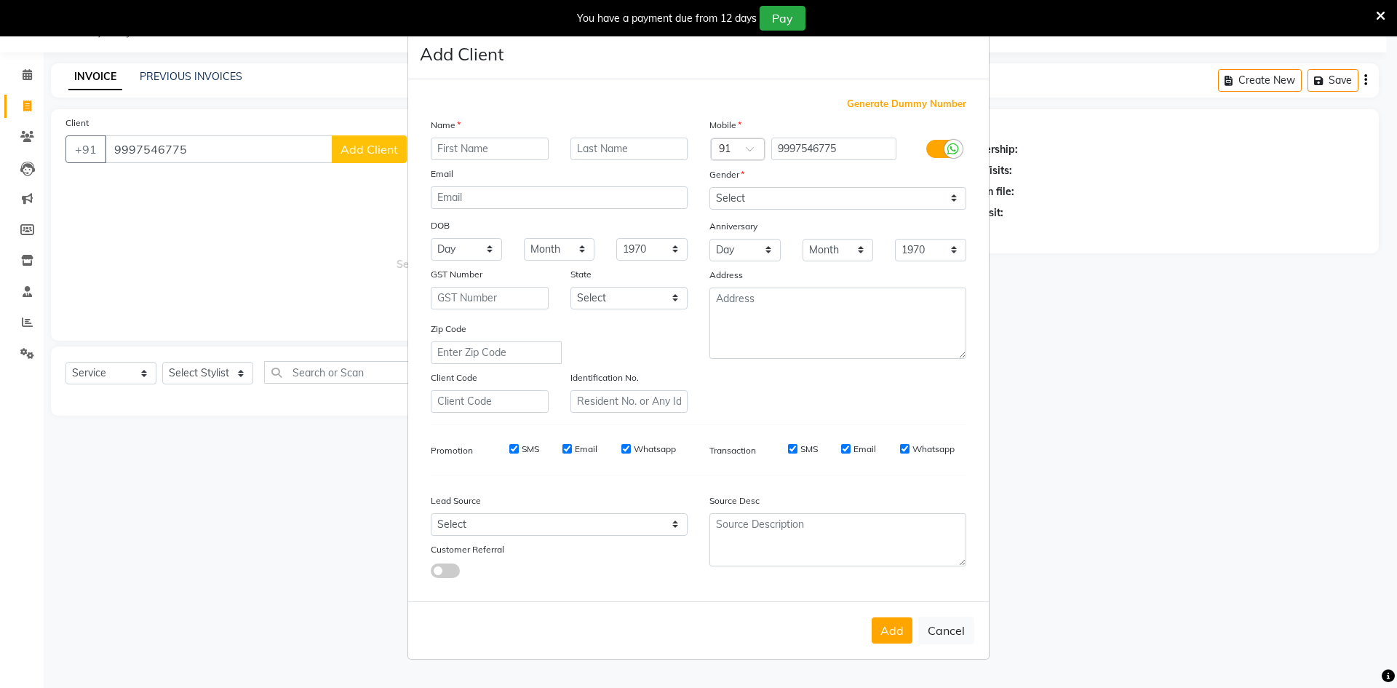
click at [475, 154] on input "text" at bounding box center [490, 149] width 118 height 23
type input "Sweta"
type input "Arora"
click at [762, 202] on select "Select Male Female Other Prefer Not To Say" at bounding box center [837, 198] width 257 height 23
select select "female"
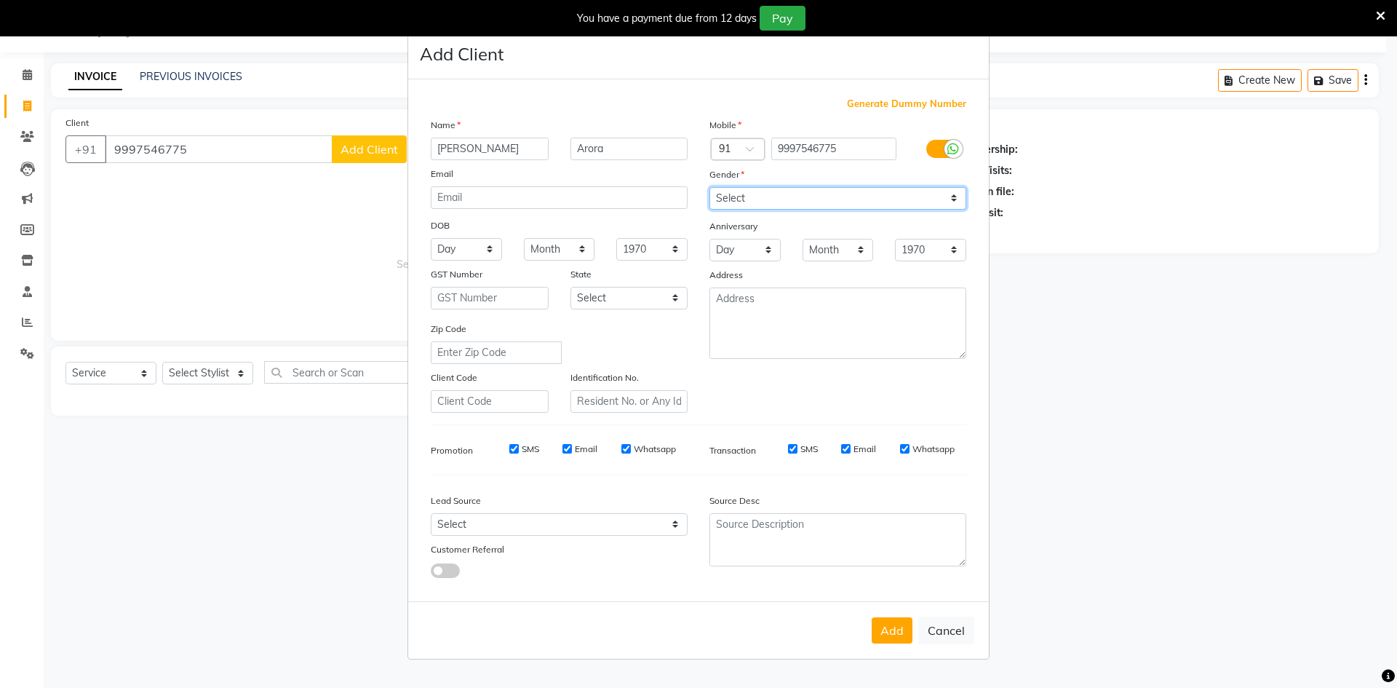
click at [709, 187] on select "Select Male Female Other Prefer Not To Say" at bounding box center [837, 198] width 257 height 23
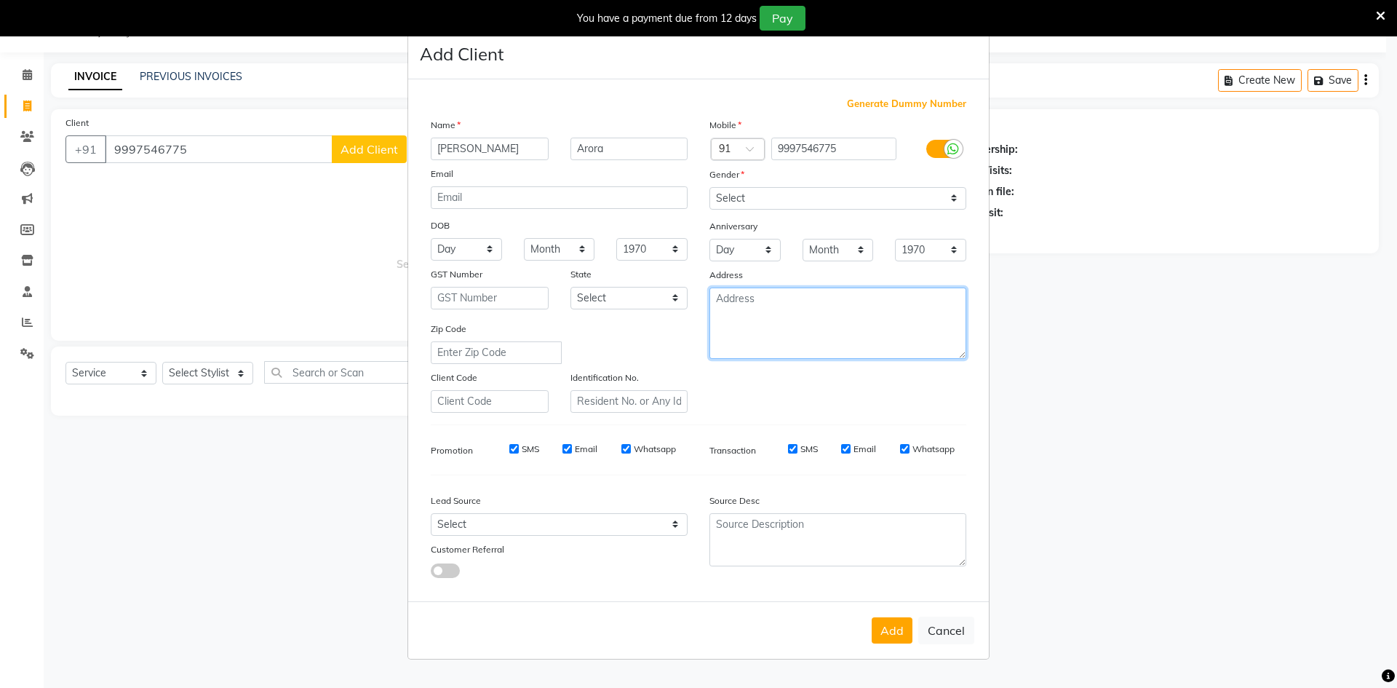
click at [755, 318] on textarea at bounding box center [837, 322] width 257 height 71
type textarea "Central 50, Noida"
click at [889, 630] on button "Add" at bounding box center [892, 630] width 41 height 26
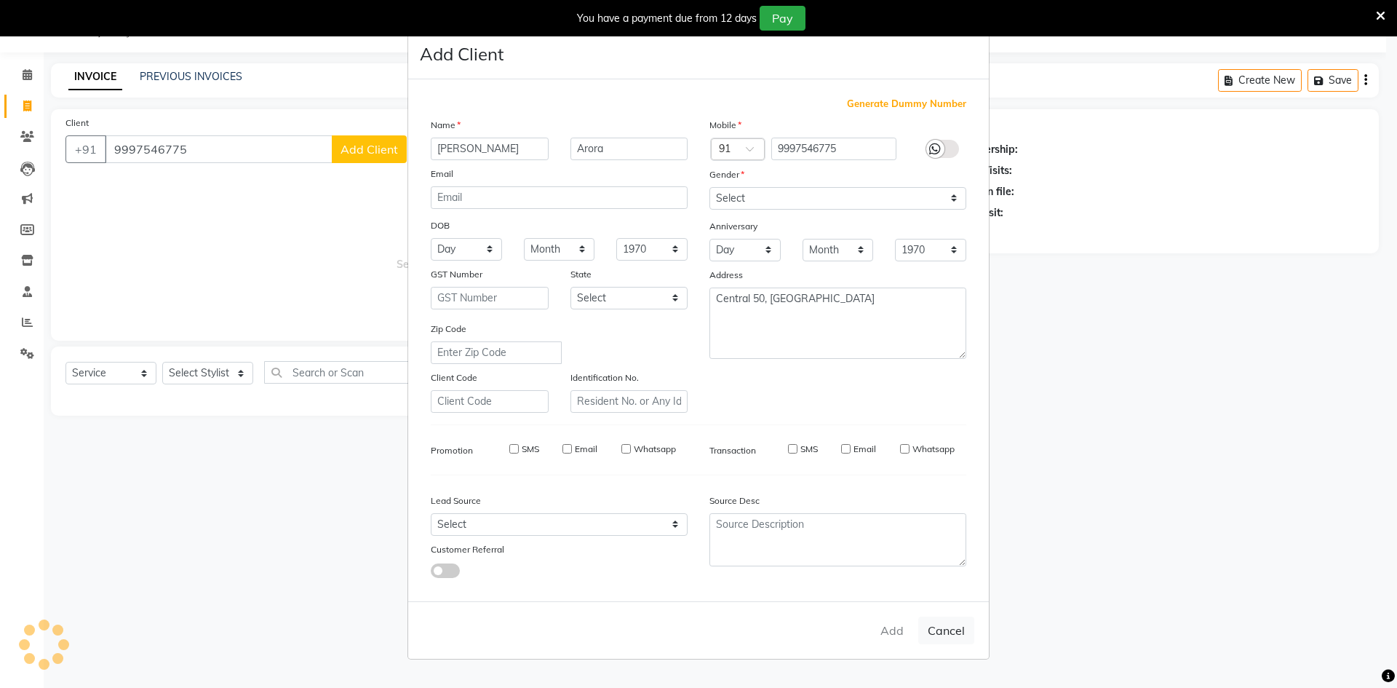
select select
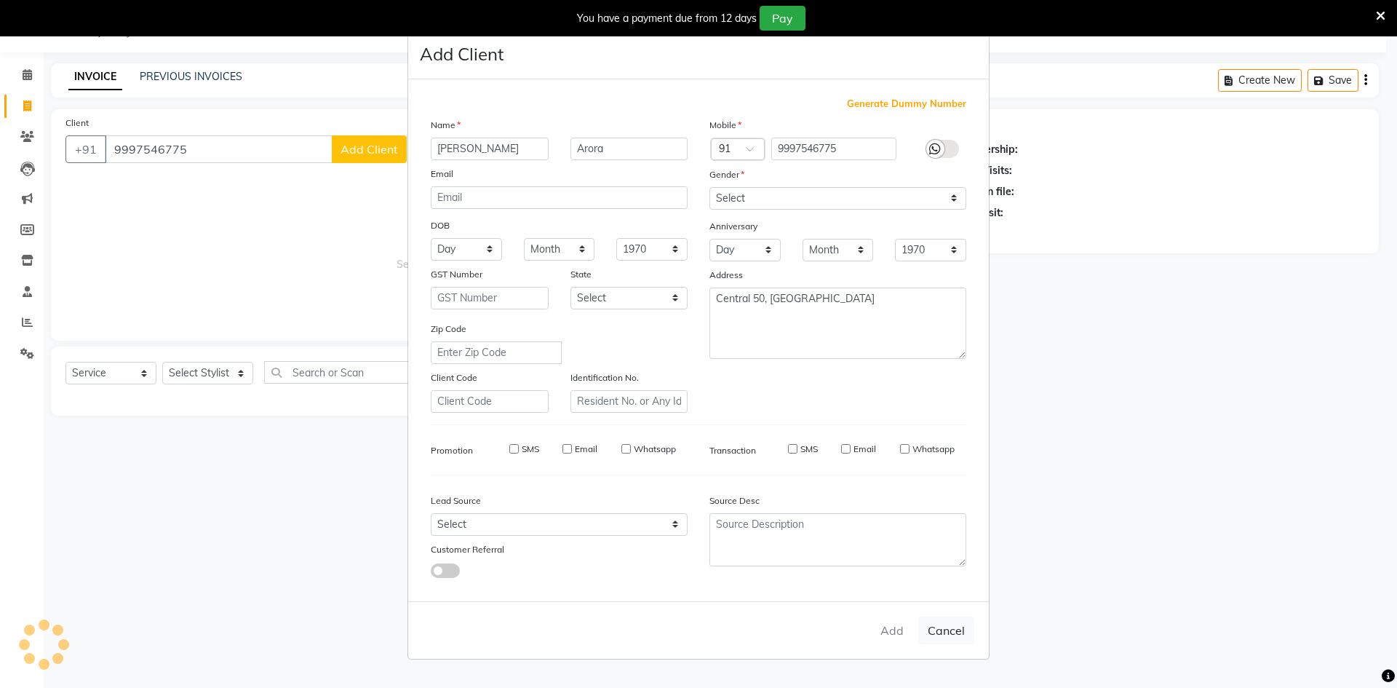
select select
checkbox input "false"
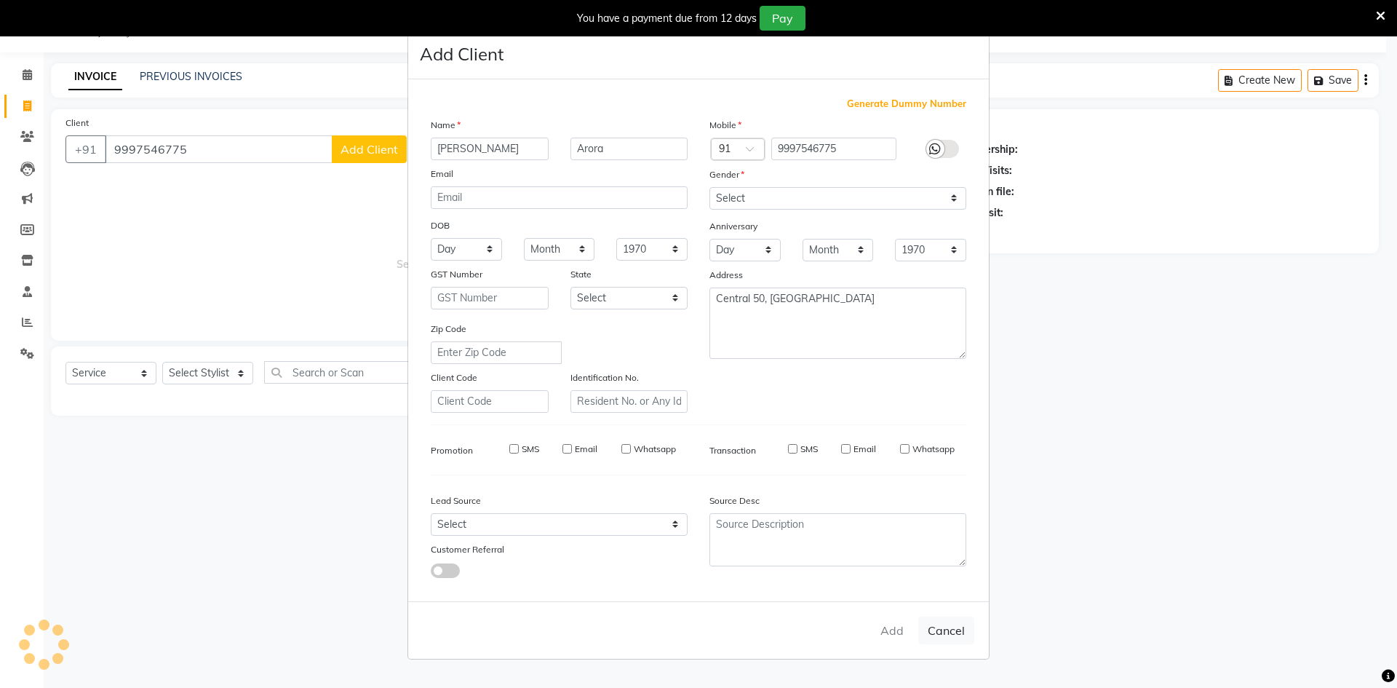
checkbox input "false"
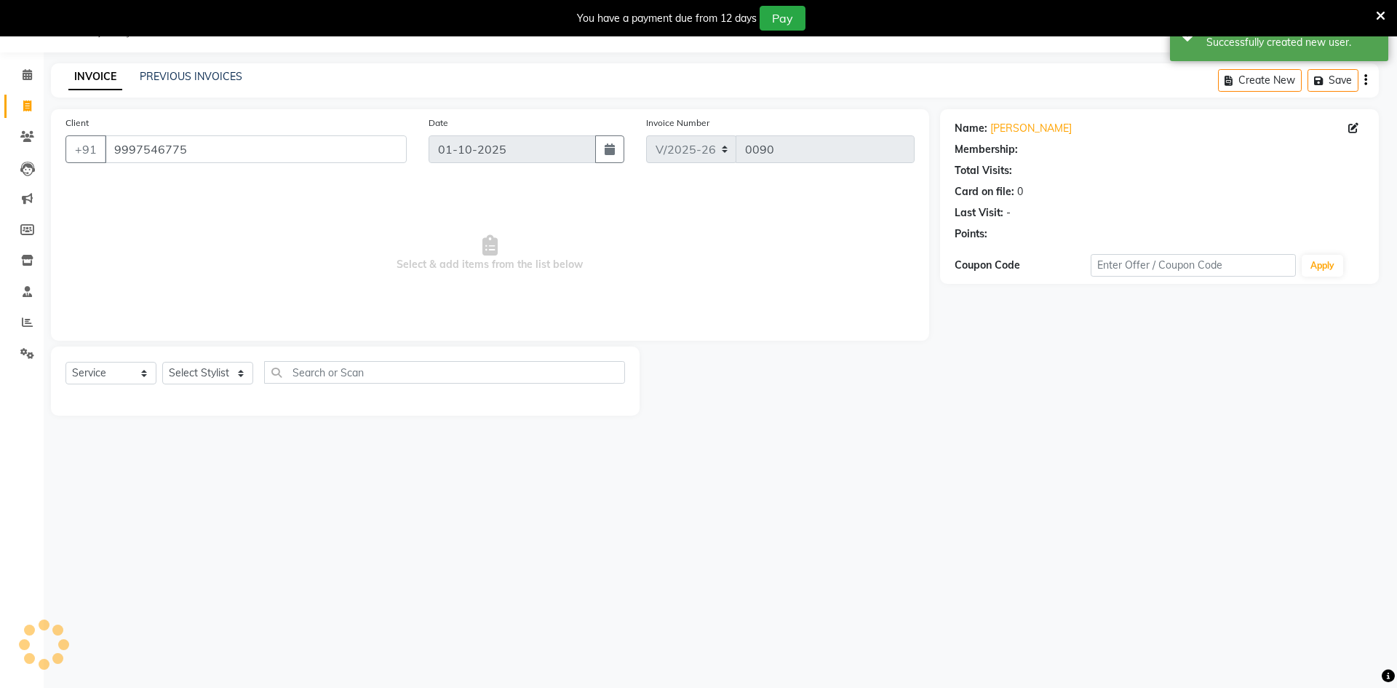
select select "1: Object"
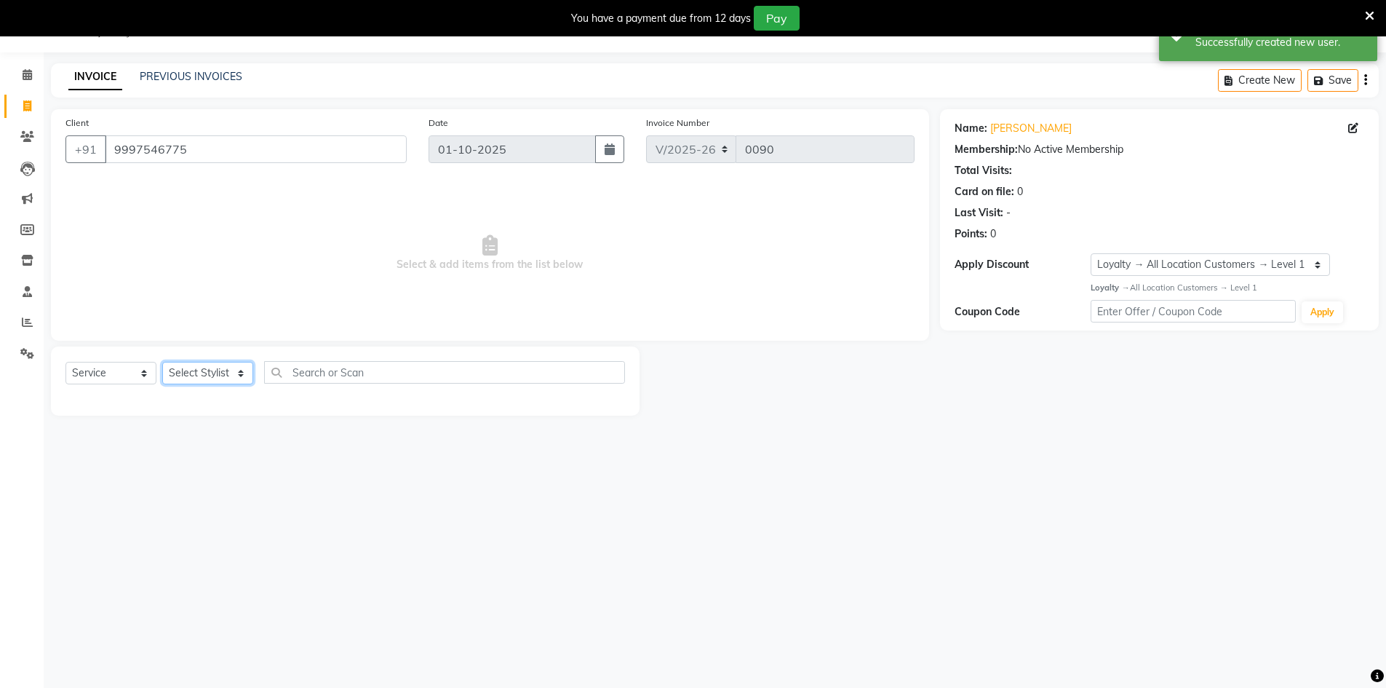
click at [186, 382] on select "Select Stylist Abbas Addy Aftab Ananya Anas Aslam_pdct Azad Counter_Sales Farha…" at bounding box center [207, 373] width 91 height 23
select select "92320"
click at [162, 362] on select "Select Stylist Abbas Addy Aftab Ananya Anas Aslam_pdct Azad Counter_Sales Farha…" at bounding box center [207, 373] width 91 height 23
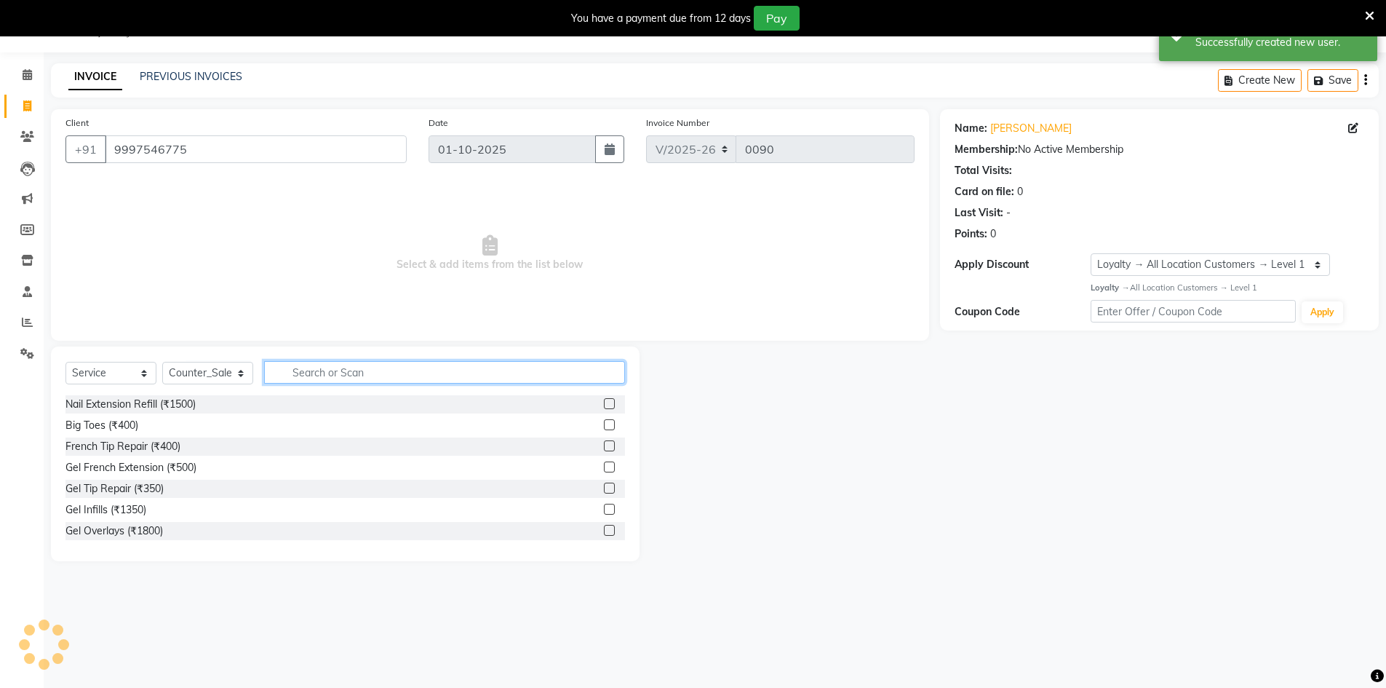
click at [311, 375] on input "text" at bounding box center [444, 372] width 361 height 23
type input "e"
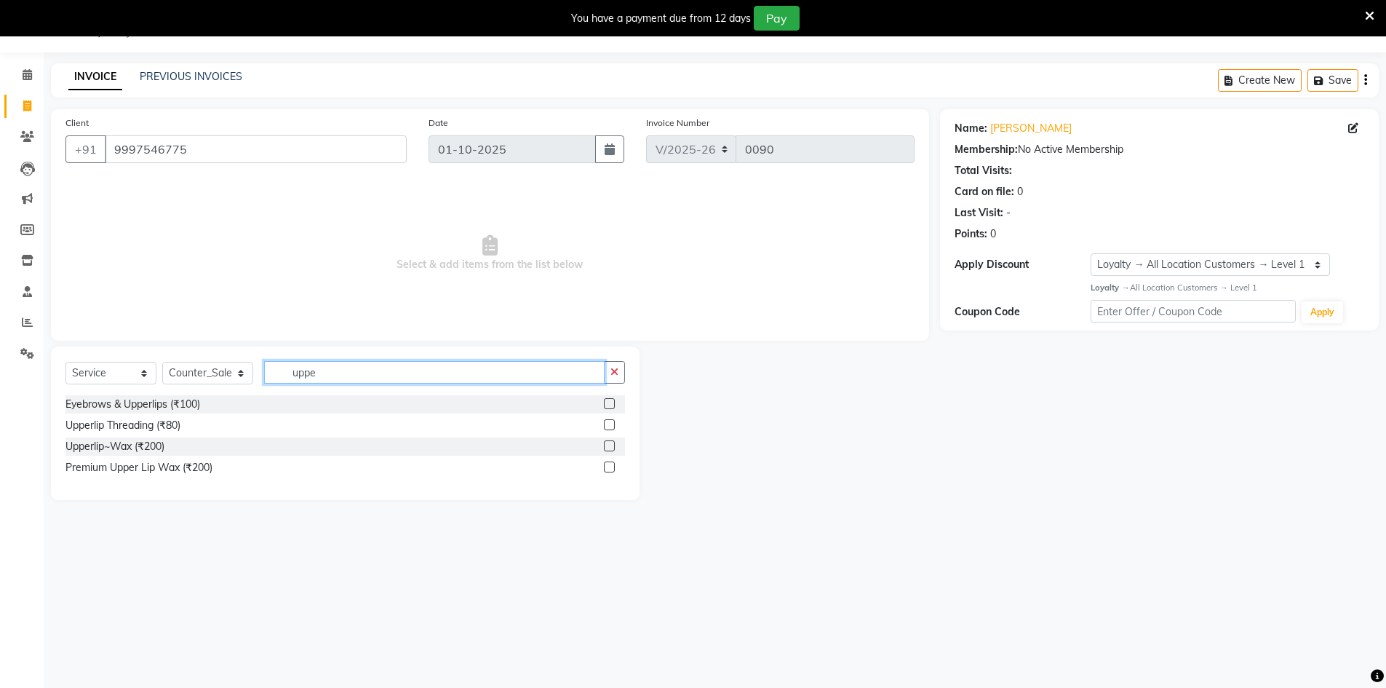
type input "uppe"
click at [607, 427] on label at bounding box center [609, 424] width 11 height 11
click at [607, 427] on input "checkbox" at bounding box center [608, 425] width 9 height 9
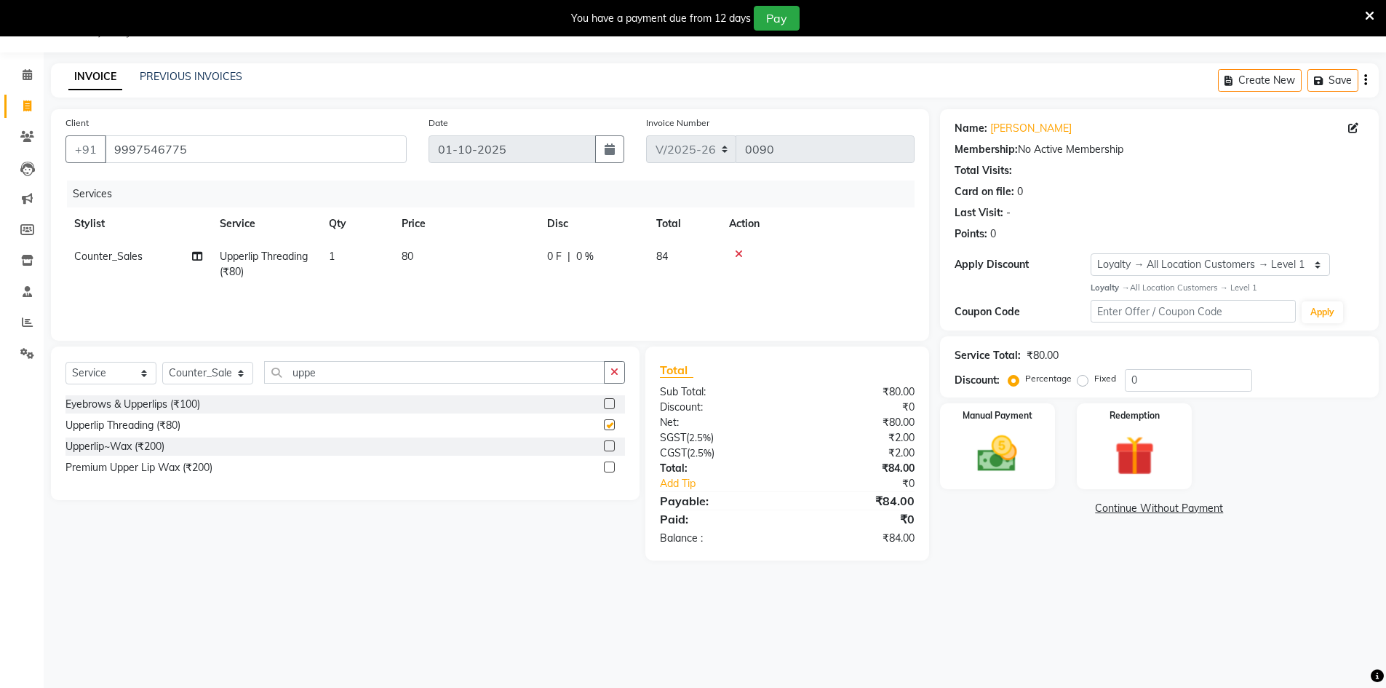
checkbox input "false"
click at [418, 255] on td "80" at bounding box center [466, 264] width 146 height 48
select select "92320"
click at [457, 267] on tr "Abbas Addy Aftab Ananya Anas Aslam_pdct Azad Counter_Sales Farha Hassan Kavita …" at bounding box center [489, 271] width 849 height 62
type input "60"
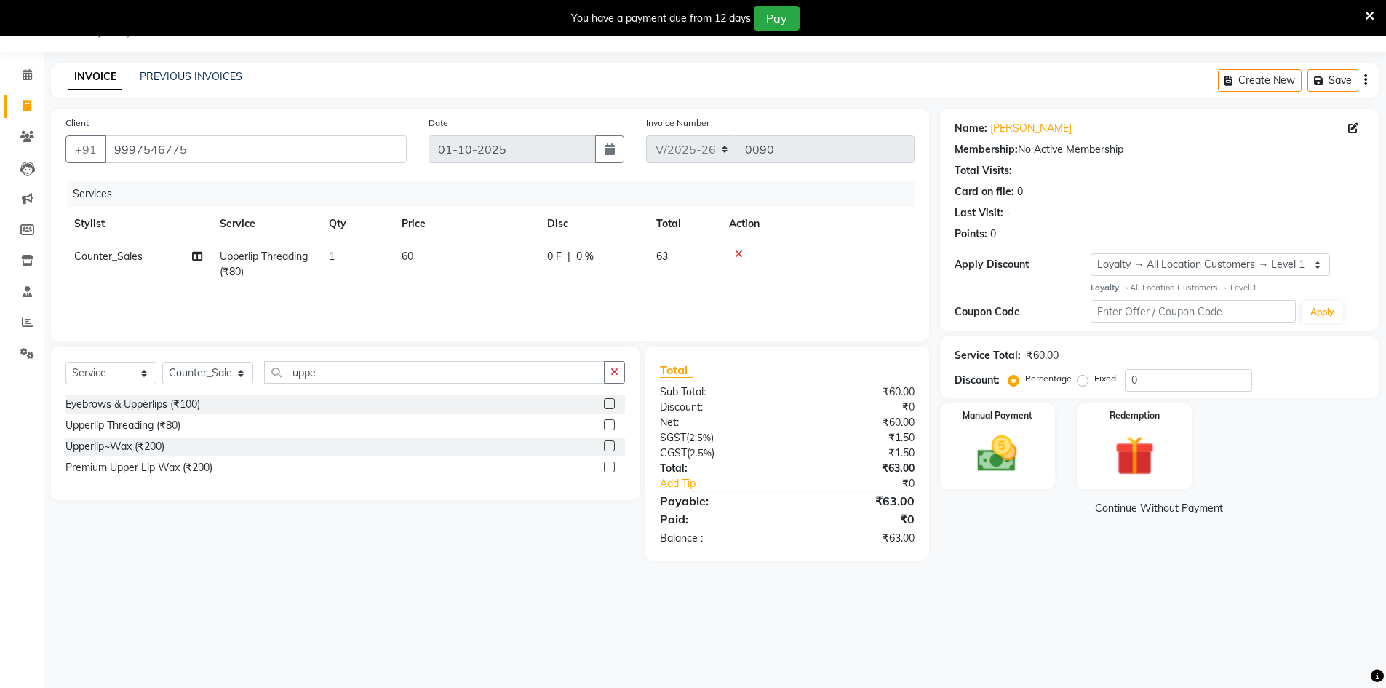
click at [560, 291] on div "Services Stylist Service Qty Price Disc Total Action Counter_Sales Upperlip Thr…" at bounding box center [489, 253] width 849 height 146
drag, startPoint x: 343, startPoint y: 375, endPoint x: 254, endPoint y: 380, distance: 88.9
click at [254, 380] on div "Select Service Product Membership Package Voucher Prepaid Gift Card Select Styl…" at bounding box center [344, 378] width 559 height 34
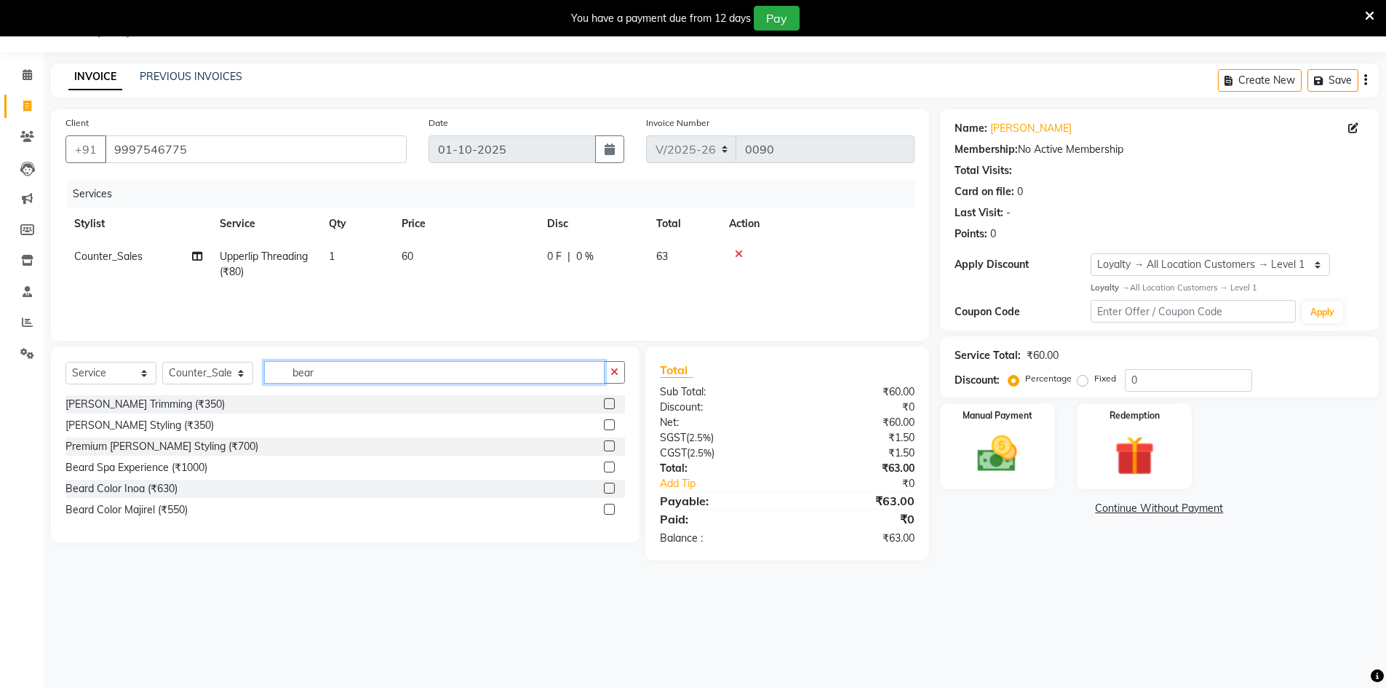
type input "bear"
click at [609, 407] on label at bounding box center [609, 403] width 11 height 11
click at [609, 407] on input "checkbox" at bounding box center [608, 403] width 9 height 9
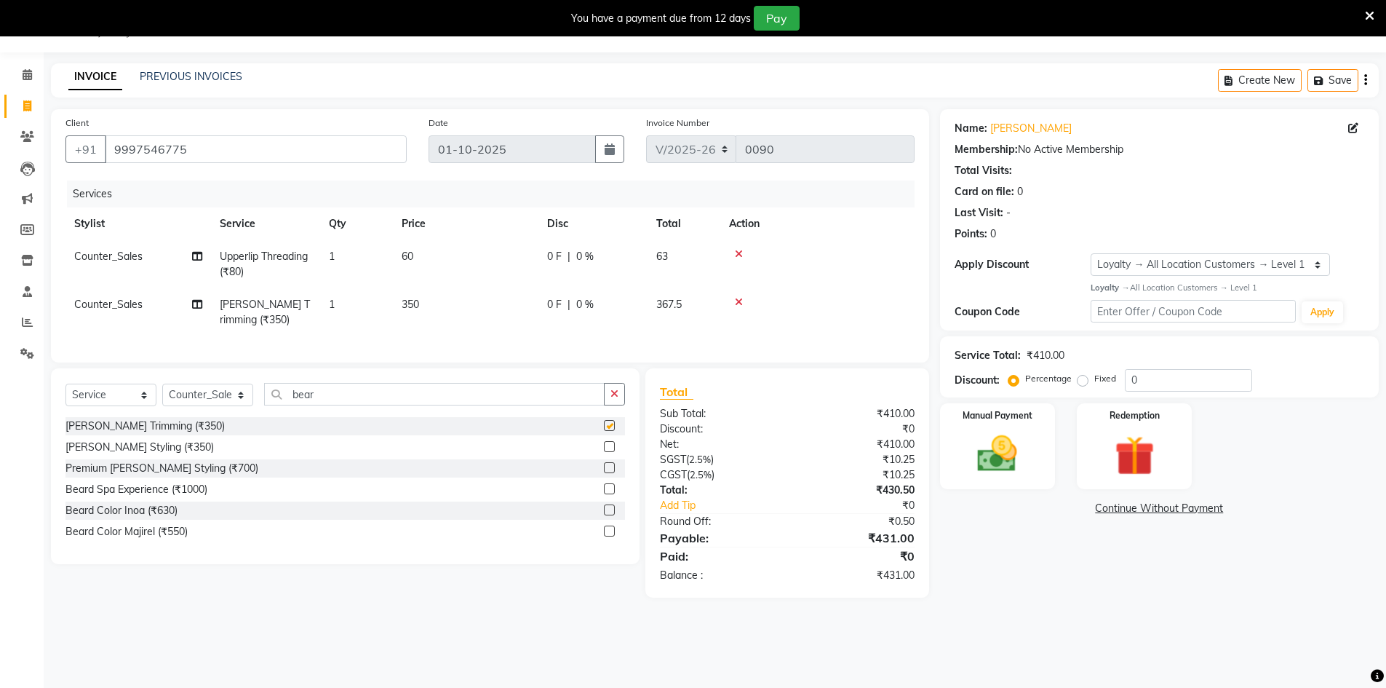
checkbox input "false"
drag, startPoint x: 332, startPoint y: 404, endPoint x: 268, endPoint y: 411, distance: 65.2
click at [268, 405] on input "bear" at bounding box center [434, 394] width 340 height 23
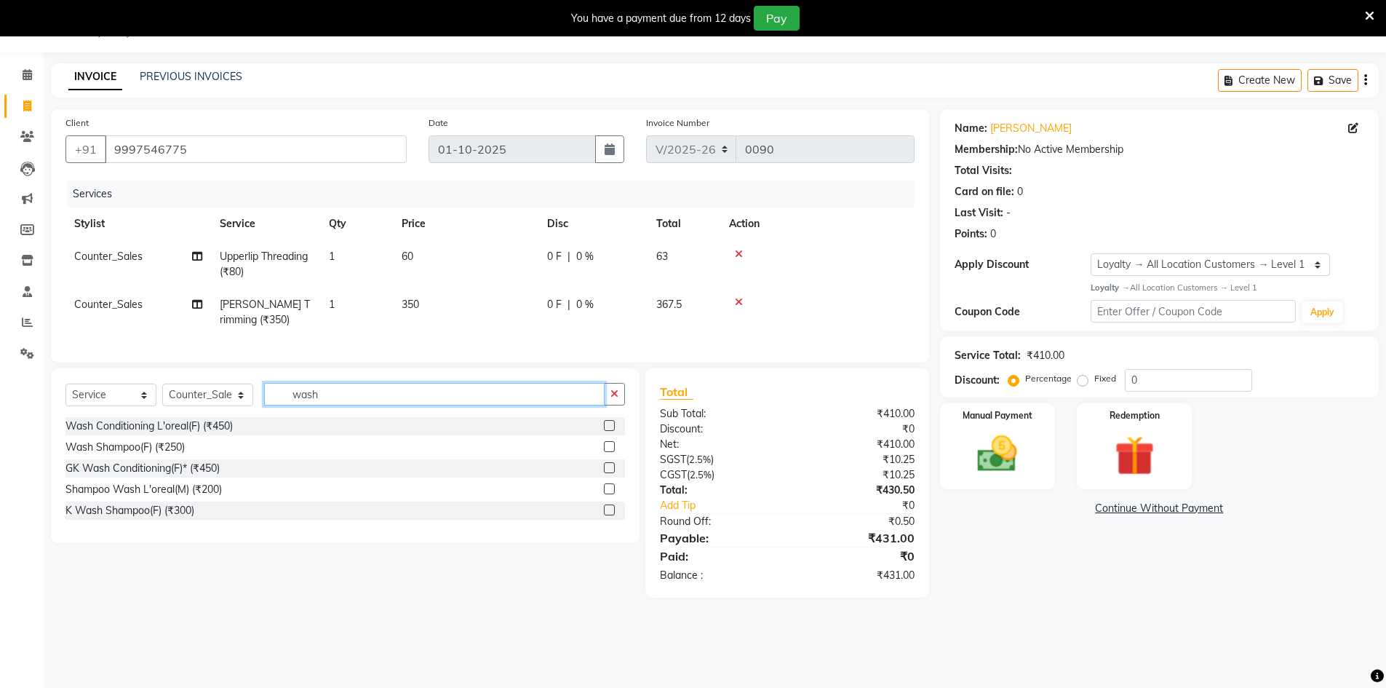
type input "wash"
click at [608, 494] on label at bounding box center [609, 488] width 11 height 11
click at [608, 494] on input "checkbox" at bounding box center [608, 489] width 9 height 9
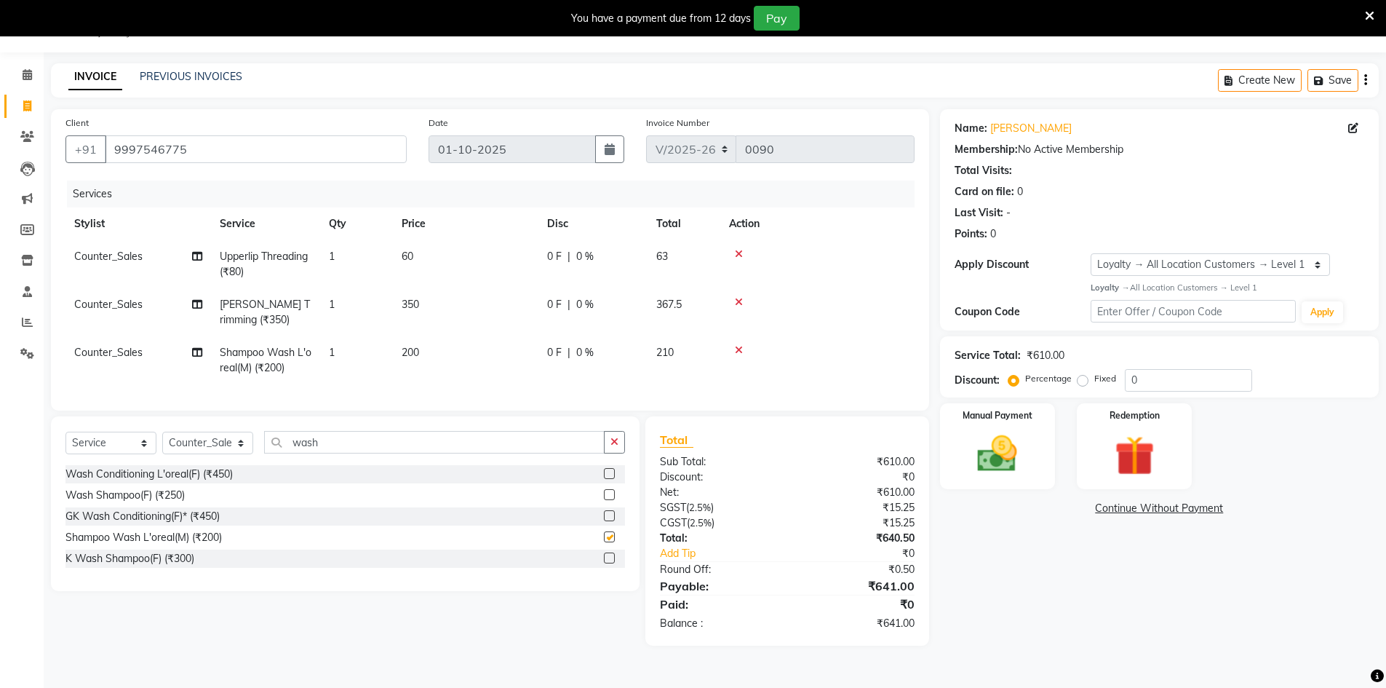
checkbox input "false"
click at [1073, 597] on div "Name: Sweta Arora Membership: No Active Membership Total Visits: Card on file: …" at bounding box center [1165, 377] width 450 height 536
drag, startPoint x: 1157, startPoint y: 371, endPoint x: 1107, endPoint y: 387, distance: 52.7
click at [1107, 387] on div "Percentage Fixed 0" at bounding box center [1131, 380] width 241 height 23
type input "25"
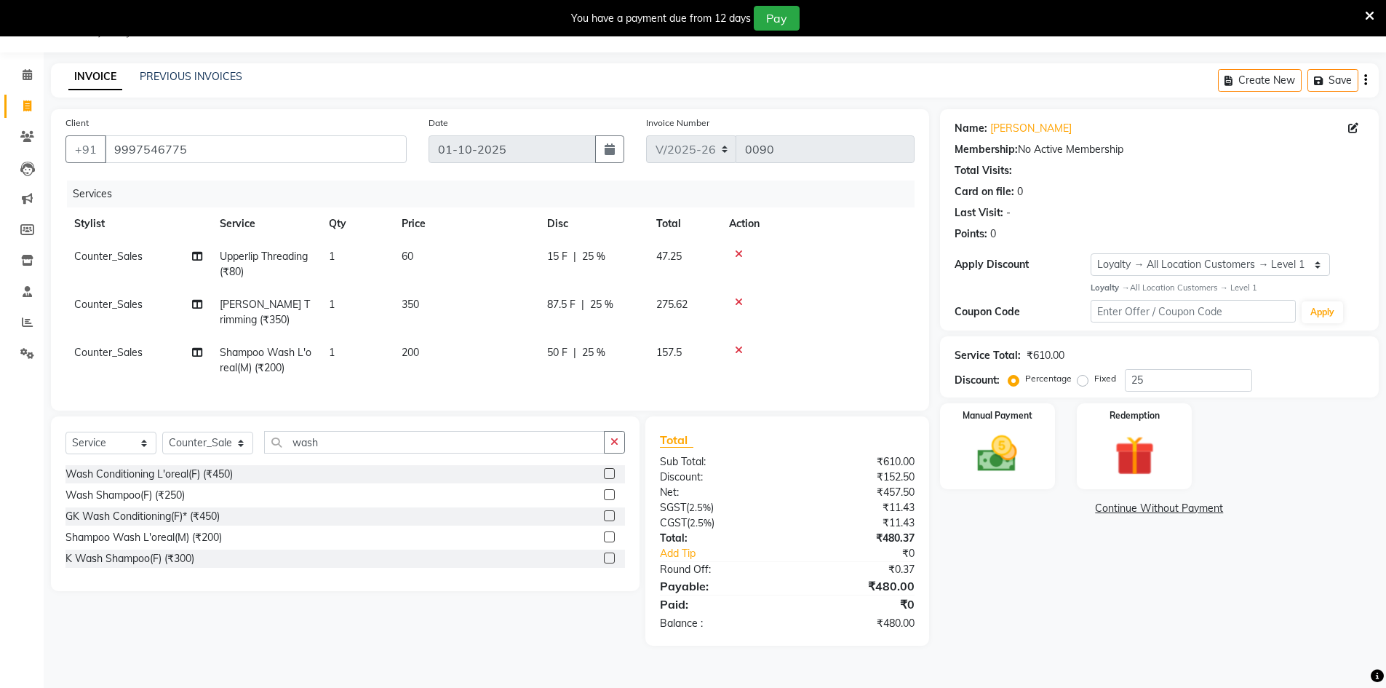
click at [1097, 614] on div "Name: Sweta Arora Membership: No Active Membership Total Visits: Card on file: …" at bounding box center [1165, 377] width 450 height 536
click at [996, 466] on img at bounding box center [997, 453] width 67 height 47
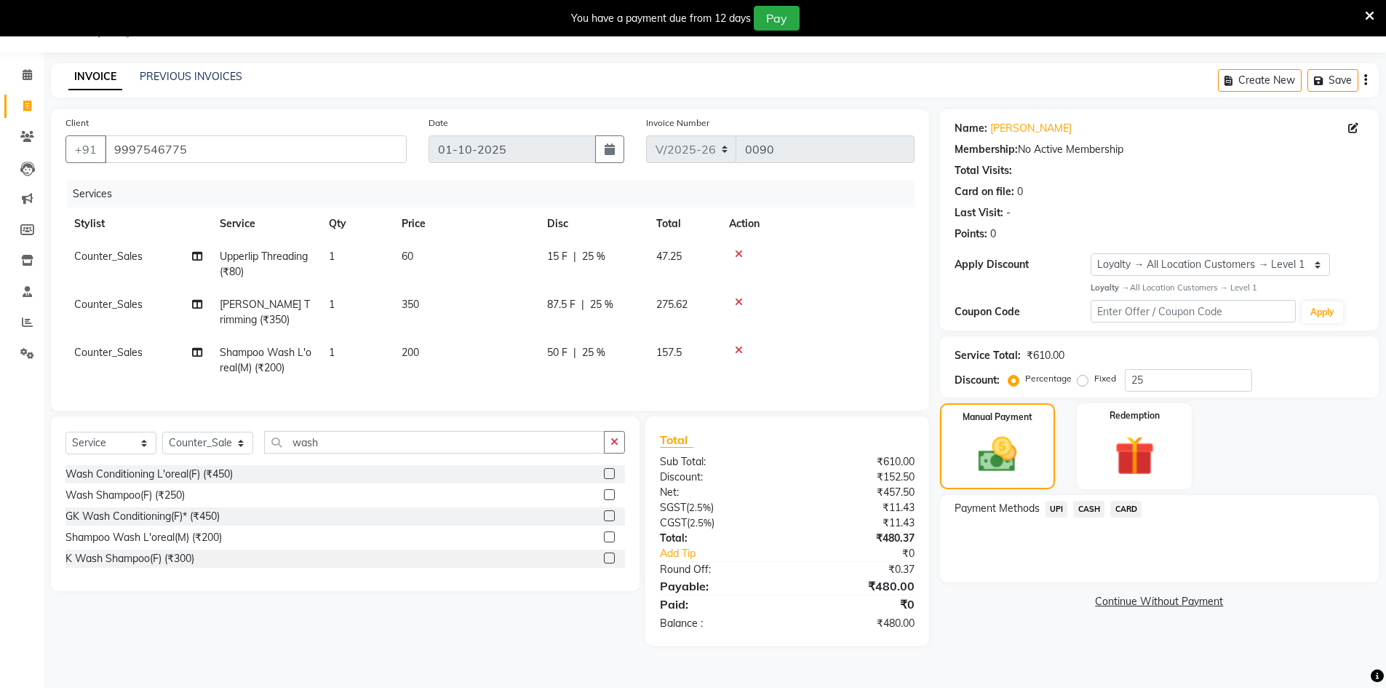
click at [1053, 511] on span "UPI" at bounding box center [1056, 509] width 23 height 17
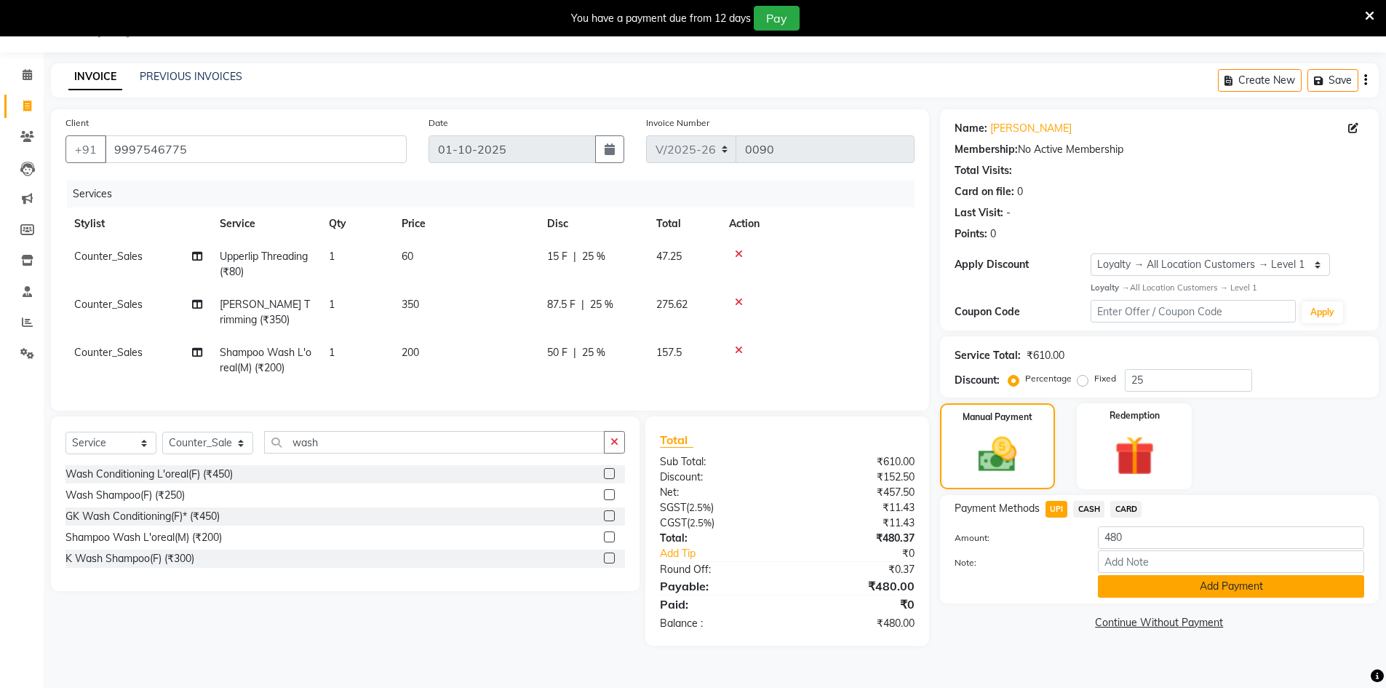
click at [1164, 586] on button "Add Payment" at bounding box center [1231, 586] width 266 height 23
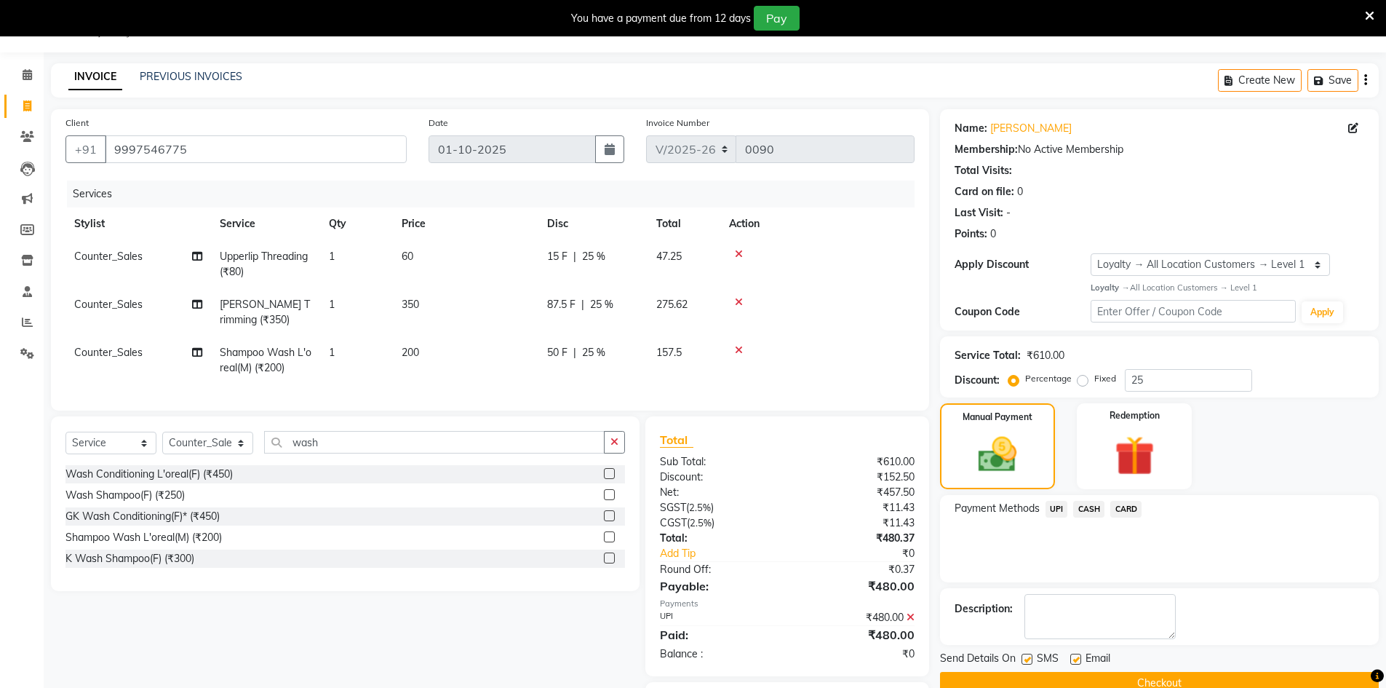
click at [1141, 682] on button "Checkout" at bounding box center [1159, 683] width 439 height 23
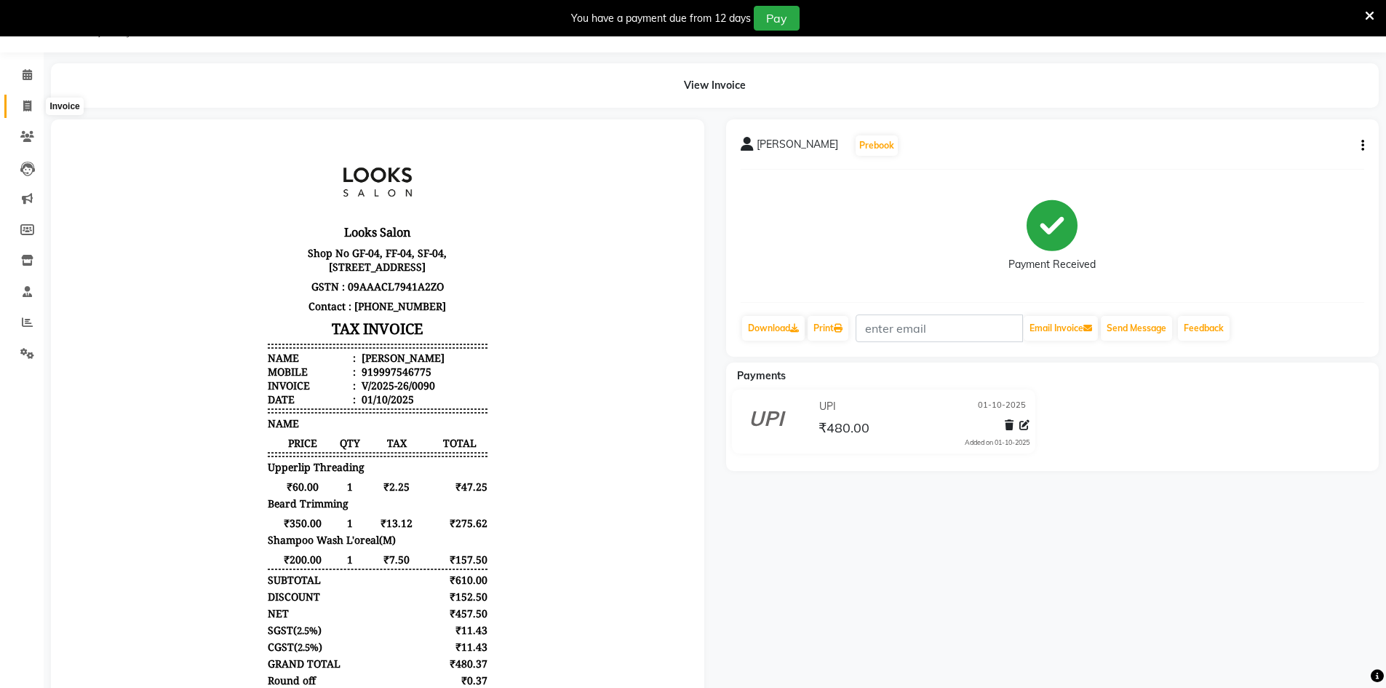
click at [23, 113] on span at bounding box center [27, 106] width 25 height 17
select select "9051"
select select "service"
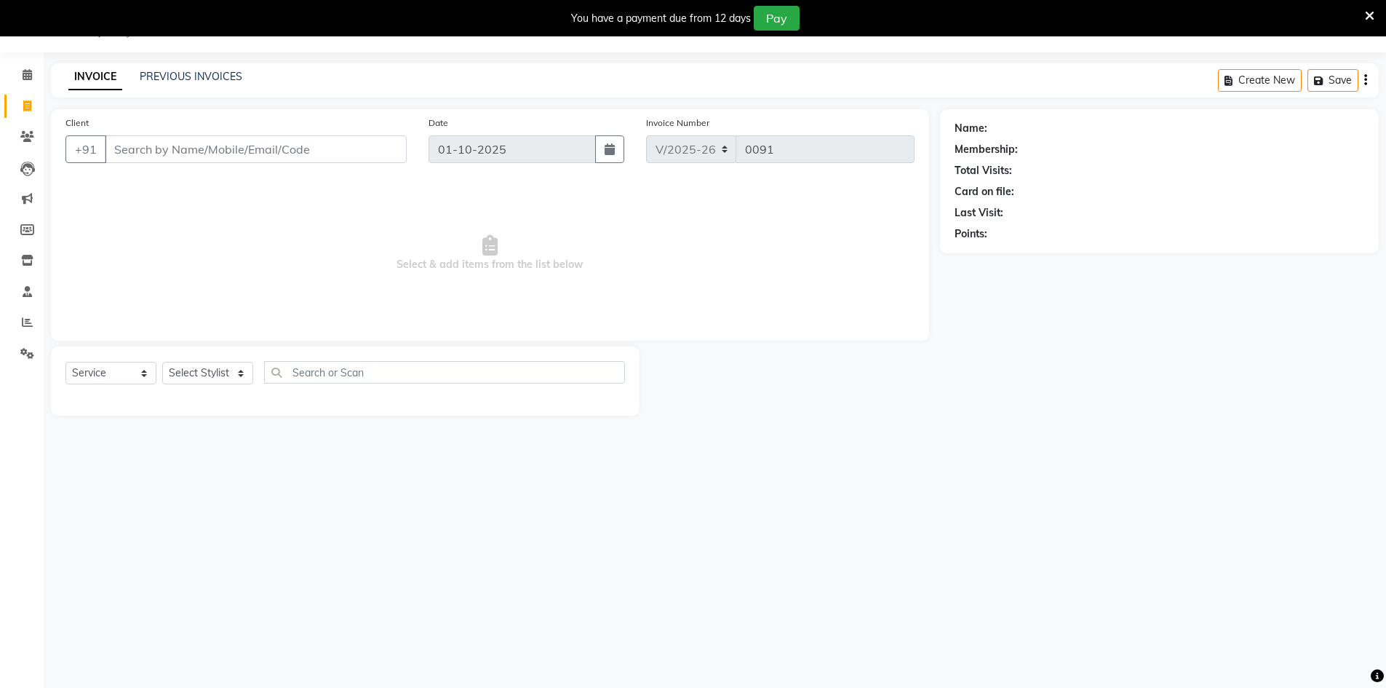
click at [192, 157] on input "Client" at bounding box center [256, 149] width 302 height 28
click at [214, 154] on input "Client" at bounding box center [256, 149] width 302 height 28
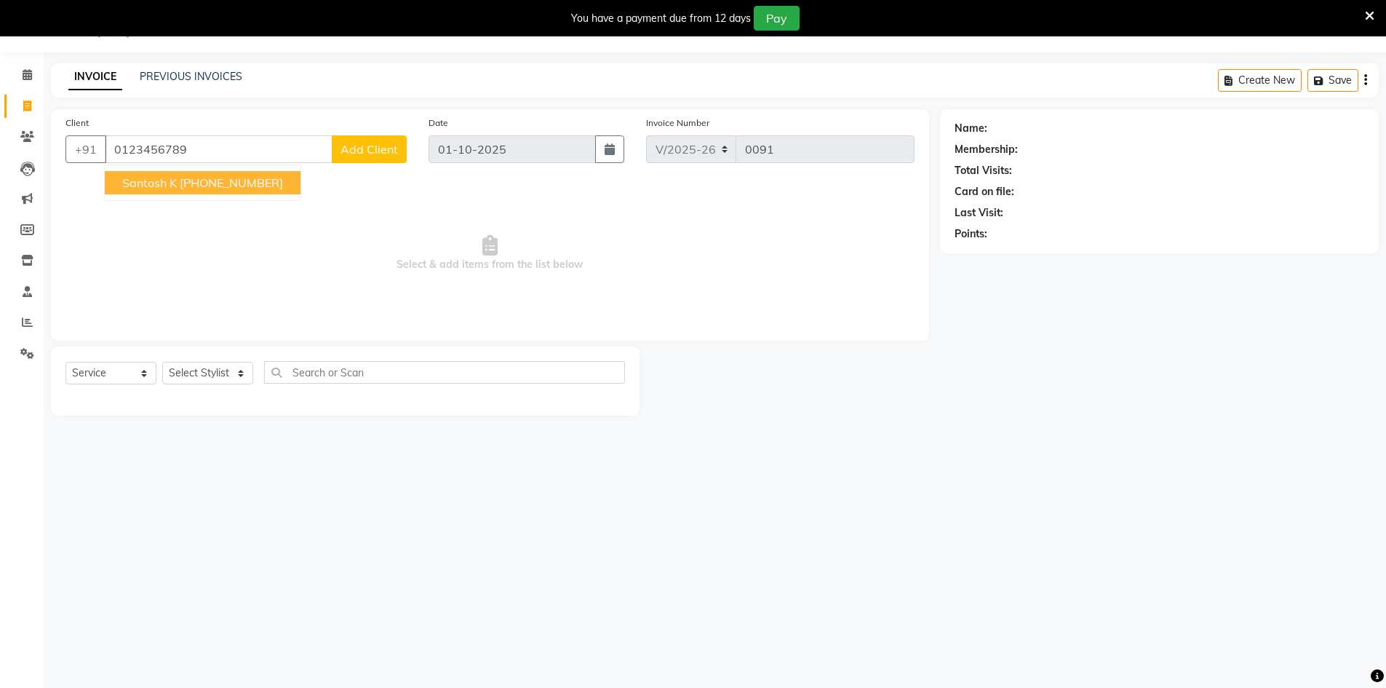
type input "0123456789"
click at [369, 149] on span "Add Client" at bounding box center [368, 149] width 57 height 15
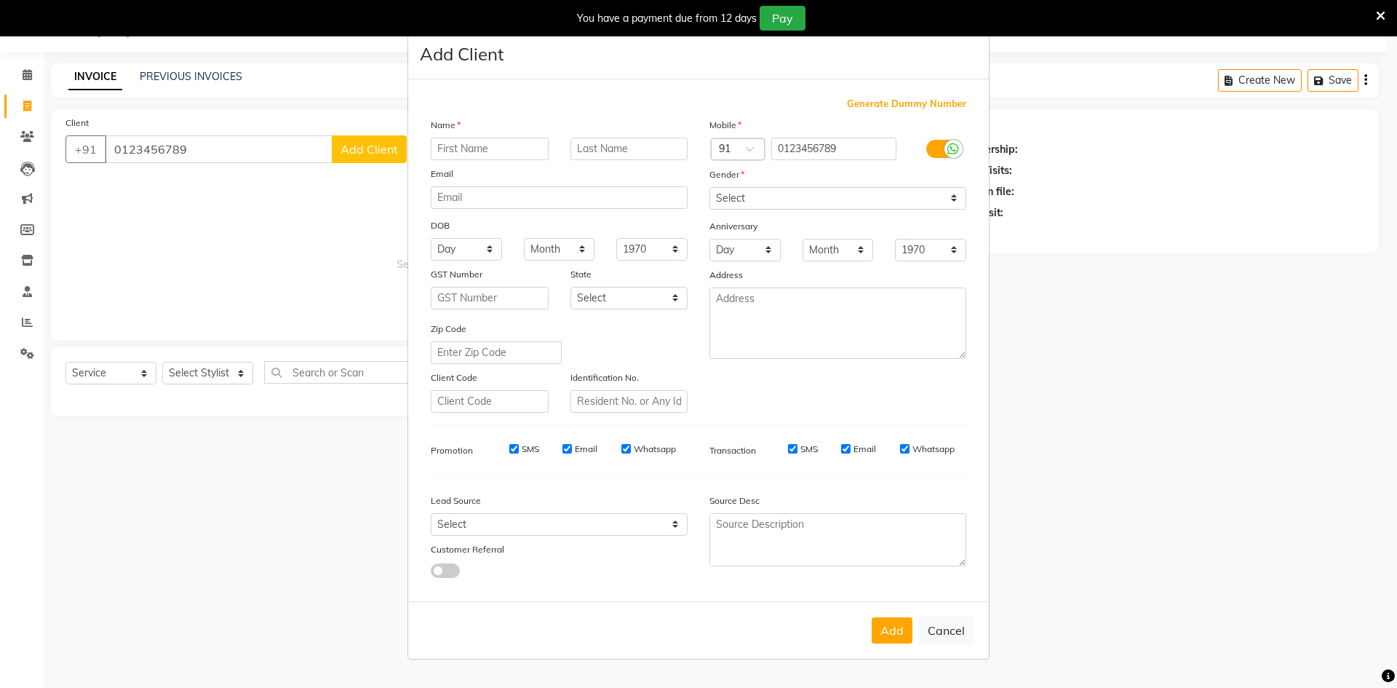
click at [446, 146] on input "text" at bounding box center [490, 149] width 118 height 23
type input "Reena"
click at [740, 199] on select "Select Male Female Other Prefer Not To Say" at bounding box center [837, 198] width 257 height 23
select select "female"
click at [709, 187] on select "Select Male Female Other Prefer Not To Say" at bounding box center [837, 198] width 257 height 23
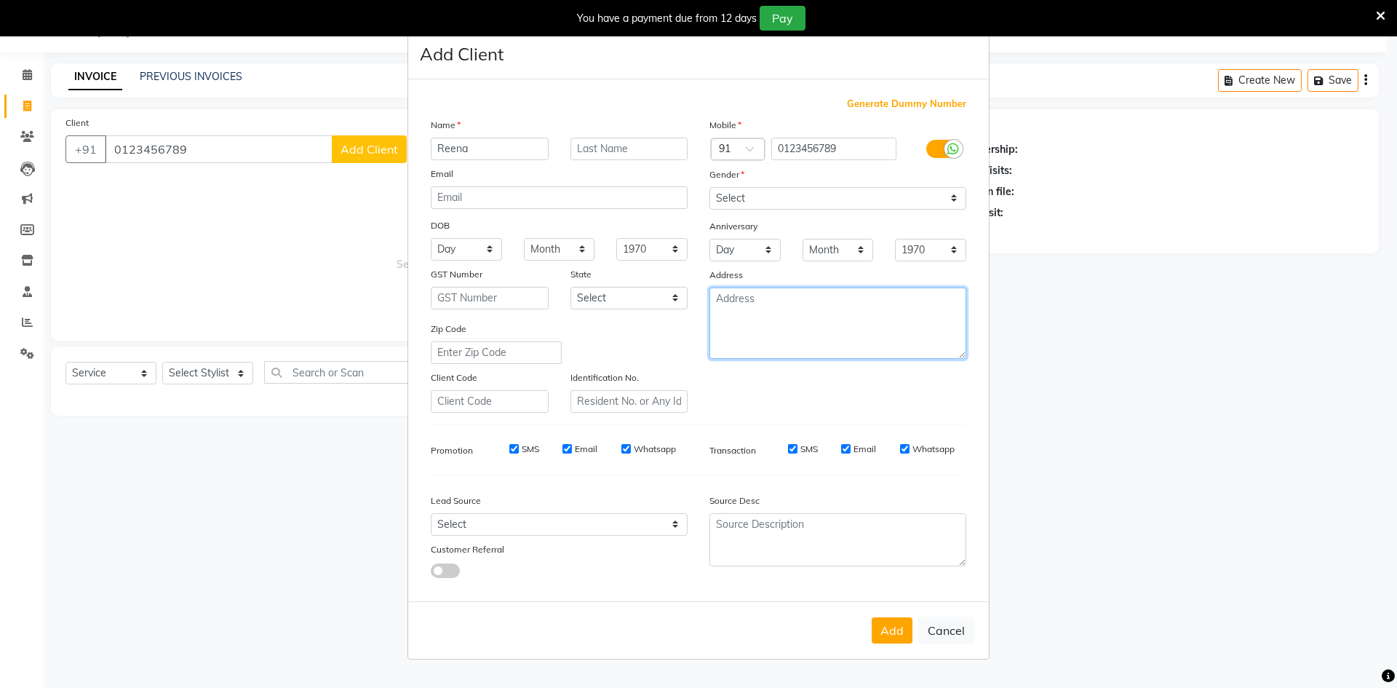
click at [788, 316] on textarea at bounding box center [837, 322] width 257 height 71
type textarea "Central 50, Noida"
click at [886, 619] on button "Add" at bounding box center [892, 630] width 41 height 26
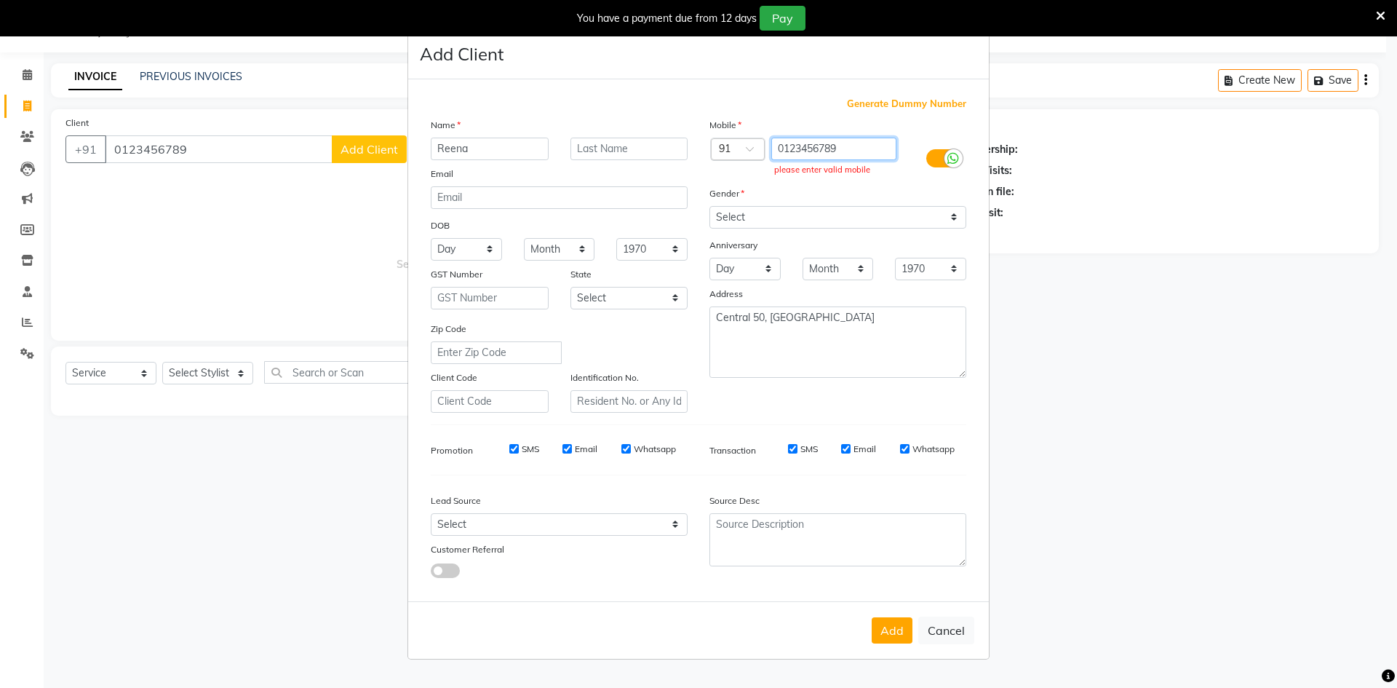
drag, startPoint x: 846, startPoint y: 148, endPoint x: 749, endPoint y: 157, distance: 97.2
click at [749, 157] on div "Country Code × 91 0123456789 please enter valid mobile" at bounding box center [837, 159] width 279 height 42
click at [888, 623] on button "Add" at bounding box center [892, 630] width 41 height 26
click at [883, 637] on button "Add" at bounding box center [892, 630] width 41 height 26
drag, startPoint x: 853, startPoint y: 146, endPoint x: 750, endPoint y: 159, distance: 104.1
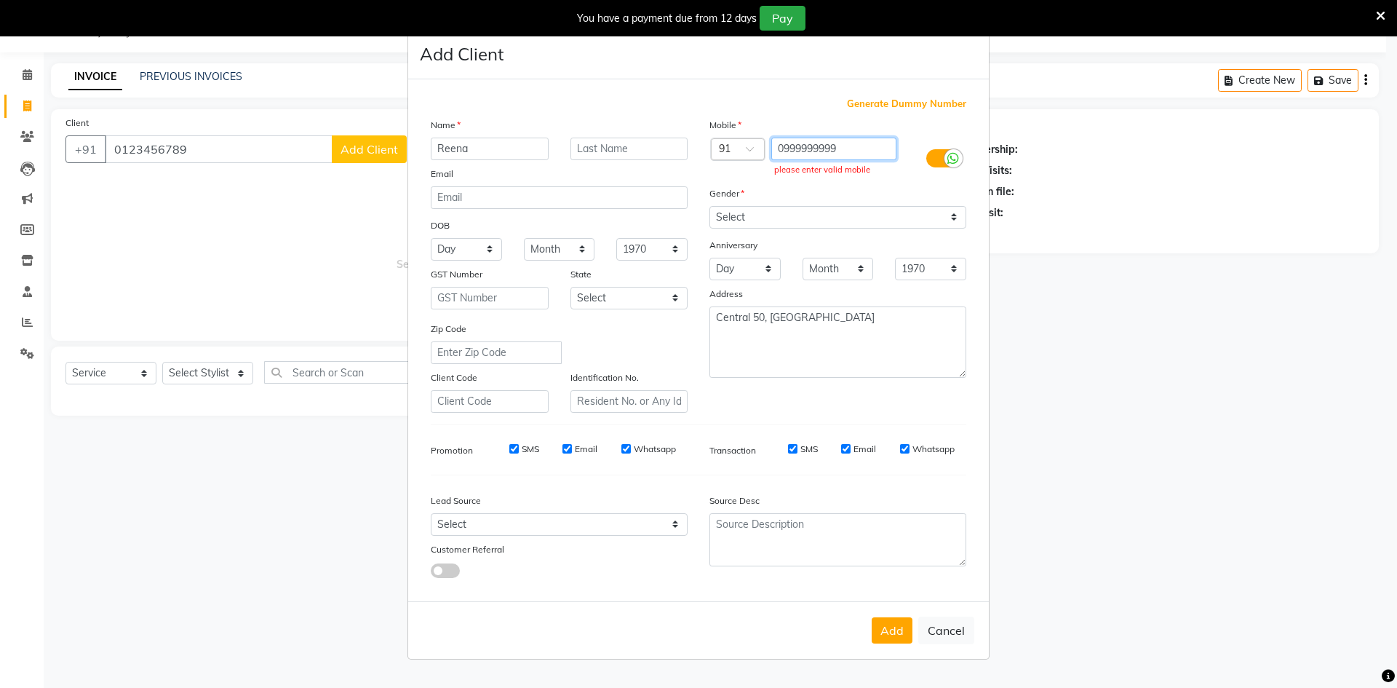
click at [750, 159] on div "Country Code × 91 0999999999 please enter valid mobile" at bounding box center [837, 159] width 279 height 42
type input "1234567890"
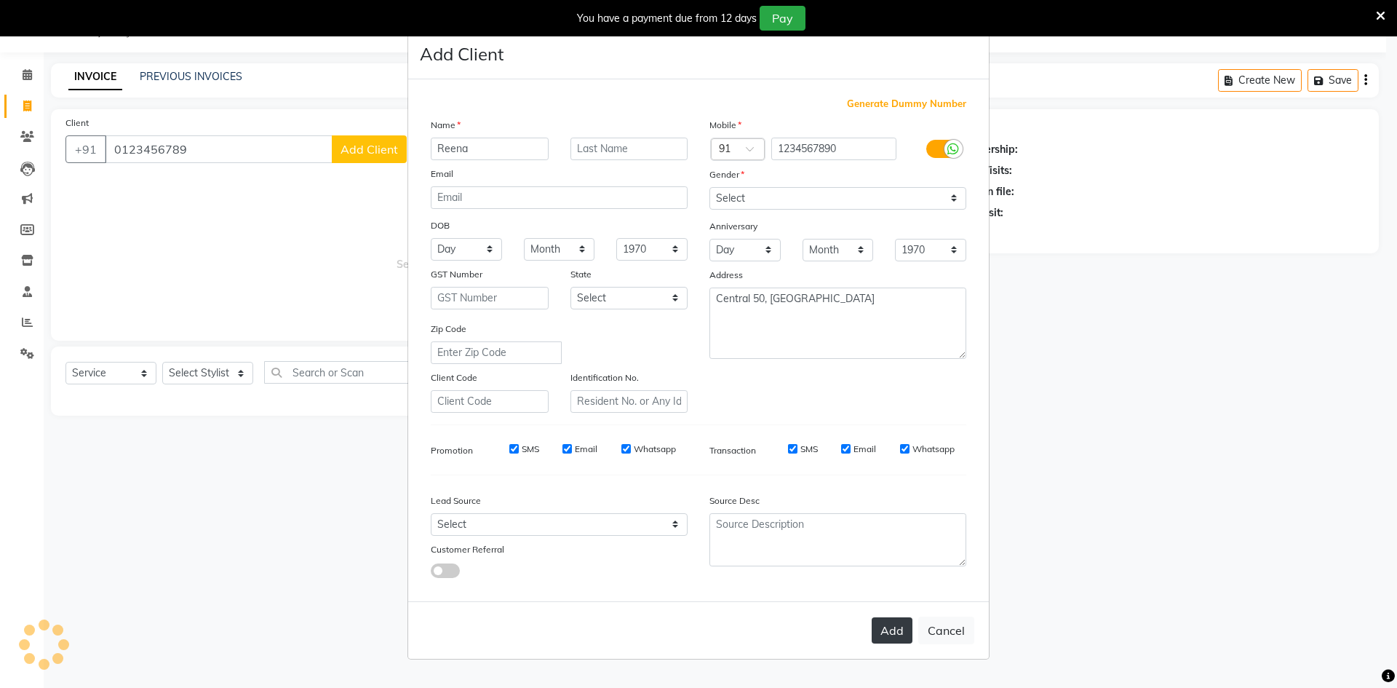
click at [892, 635] on button "Add" at bounding box center [892, 630] width 41 height 26
type input "1234567890"
select select
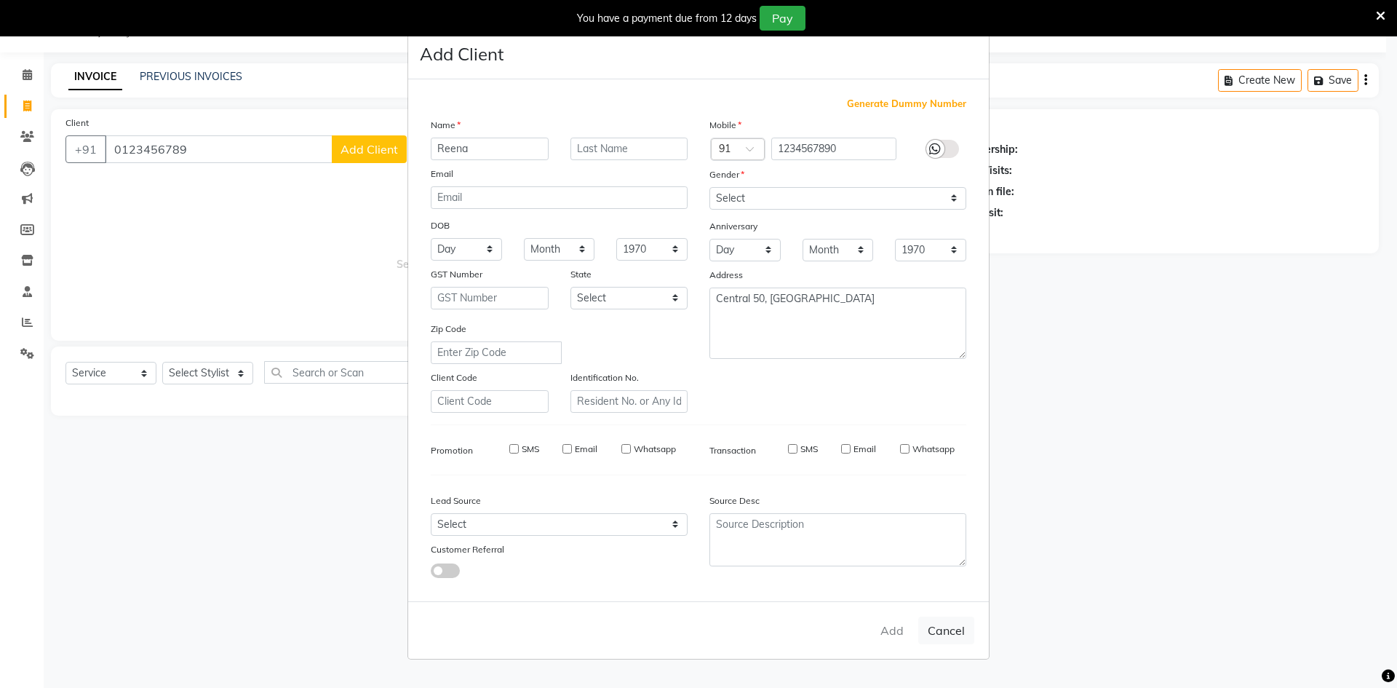
select select
checkbox input "false"
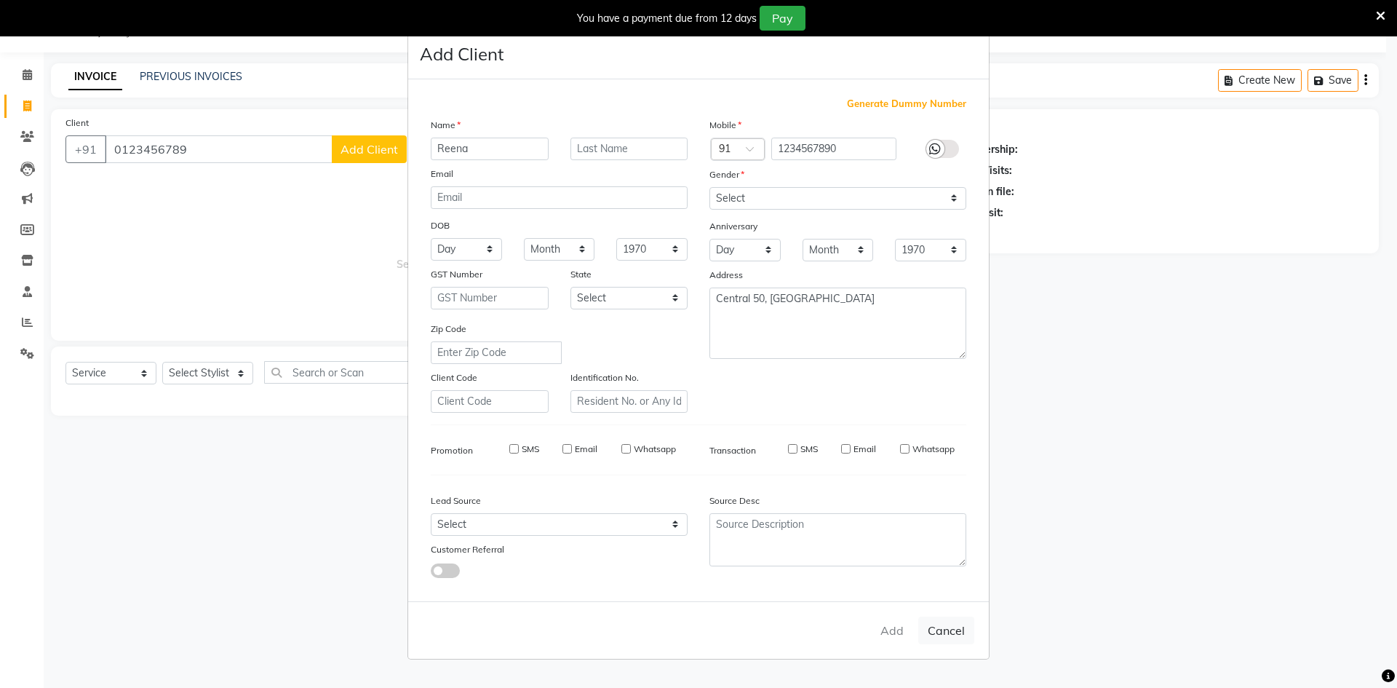
checkbox input "false"
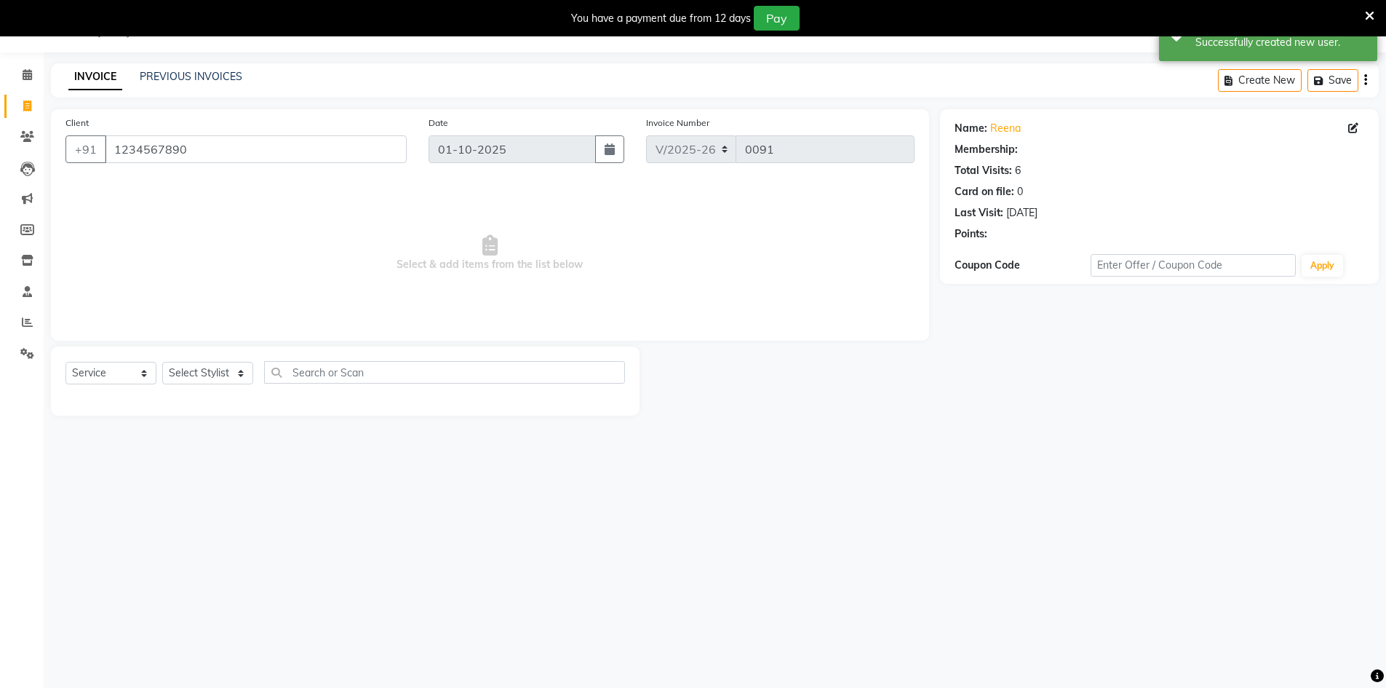
select select "1: Object"
click at [230, 362] on select "Select Stylist Abbas Addy Aftab Ananya Anas Aslam_pdct Azad Counter_Sales Farha…" at bounding box center [207, 373] width 91 height 23
click at [162, 362] on select "Select Stylist Abbas Addy Aftab Ananya Anas Aslam_pdct Azad Counter_Sales Farha…" at bounding box center [207, 373] width 91 height 23
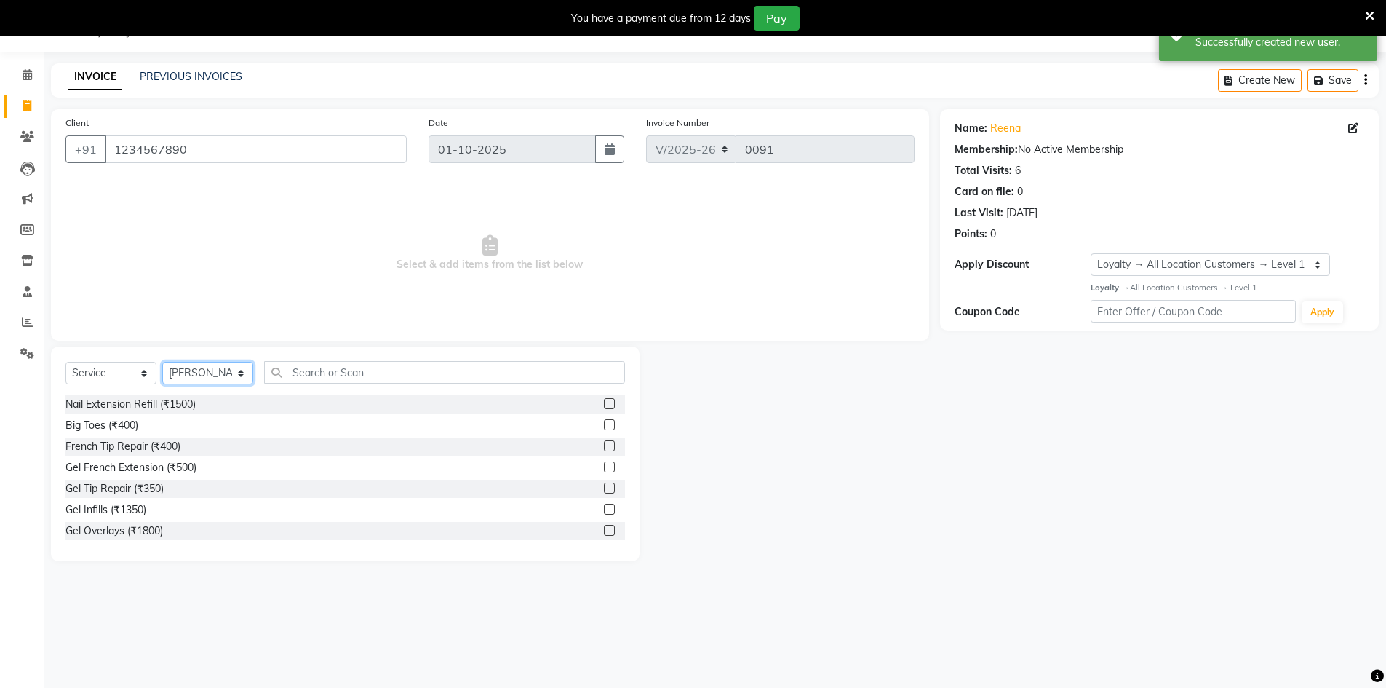
click at [191, 378] on select "Select Stylist Abbas Addy Aftab Ananya Anas Aslam_pdct Azad Counter_Sales Farha…" at bounding box center [207, 373] width 91 height 23
select select "92617"
click at [162, 362] on select "Select Stylist Abbas Addy Aftab Ananya Anas Aslam_pdct Azad Counter_Sales Farha…" at bounding box center [207, 373] width 91 height 23
click at [295, 371] on input "text" at bounding box center [444, 372] width 361 height 23
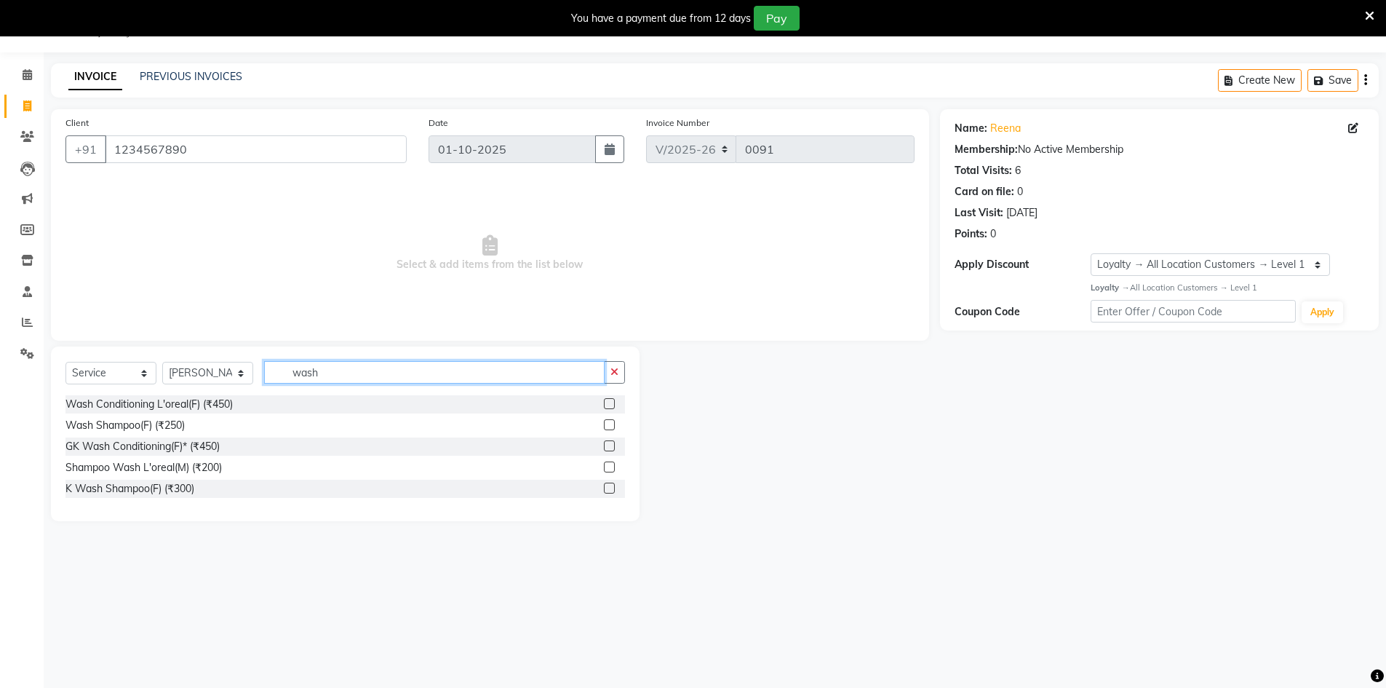
type input "wash"
click at [611, 487] on label at bounding box center [609, 487] width 11 height 11
click at [611, 487] on input "checkbox" at bounding box center [608, 488] width 9 height 9
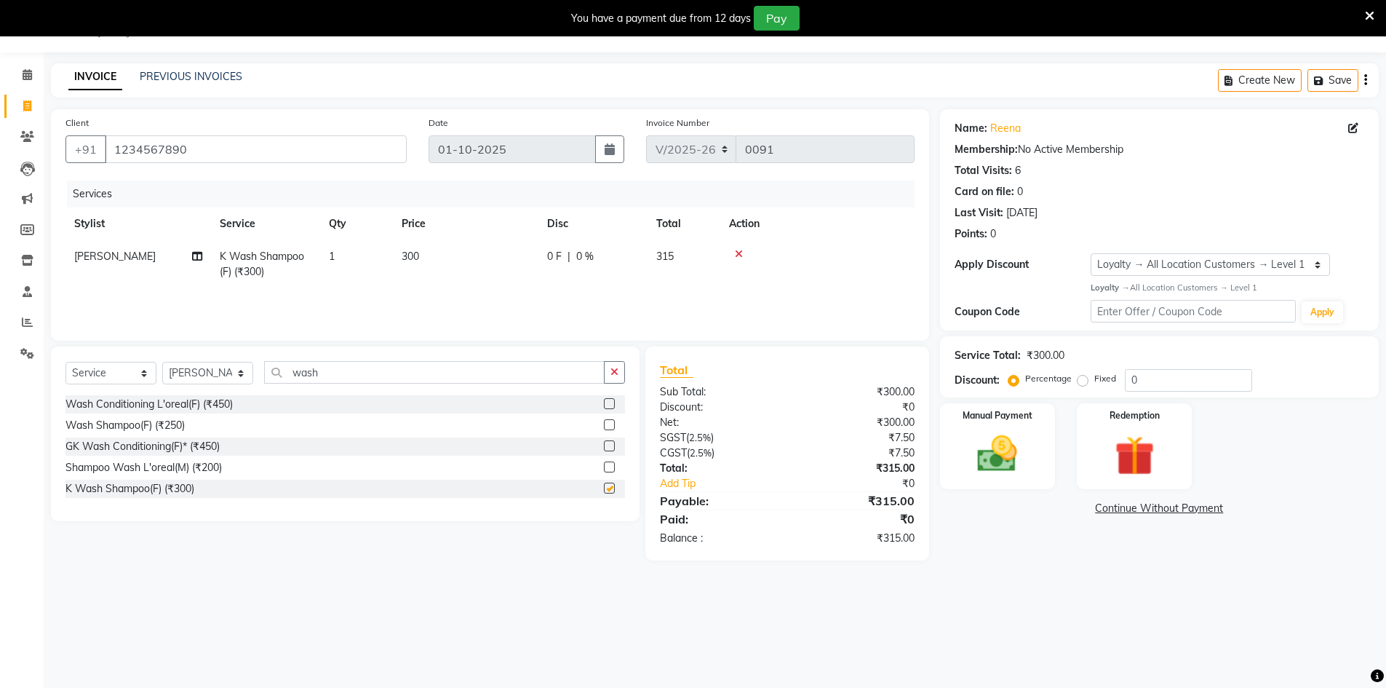
checkbox input "false"
click at [460, 292] on div "Services Stylist Service Qty Price Disc Total Action Ananya K Wash Shampoo(F) (…" at bounding box center [489, 253] width 849 height 146
drag, startPoint x: 410, startPoint y: 252, endPoint x: 380, endPoint y: 263, distance: 31.1
click at [359, 274] on tr "Ananya K Wash Shampoo(F) (₹300) 1 300 0 F | 0 % 315" at bounding box center [489, 264] width 849 height 48
click at [407, 260] on span "300" at bounding box center [410, 256] width 17 height 13
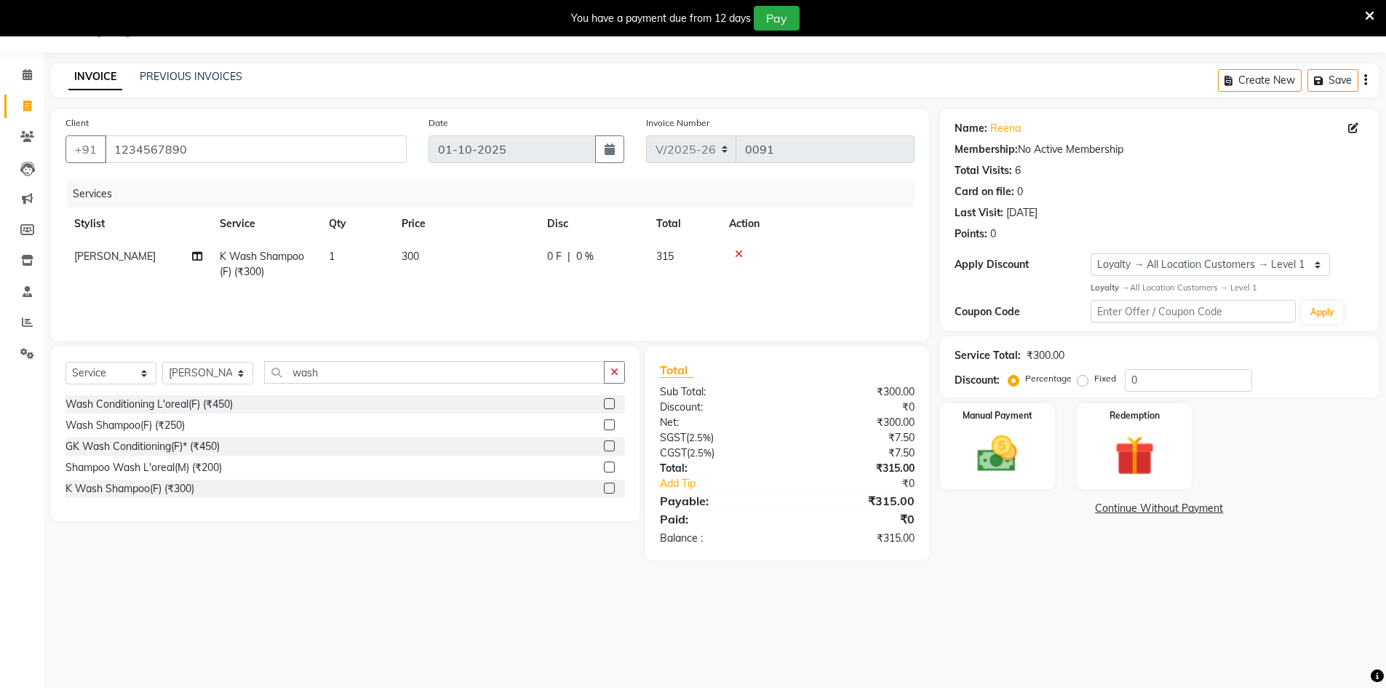
select select "92617"
click at [407, 260] on input "1" at bounding box center [424, 260] width 55 height 23
click at [485, 256] on td "300" at bounding box center [466, 264] width 146 height 48
select select "92617"
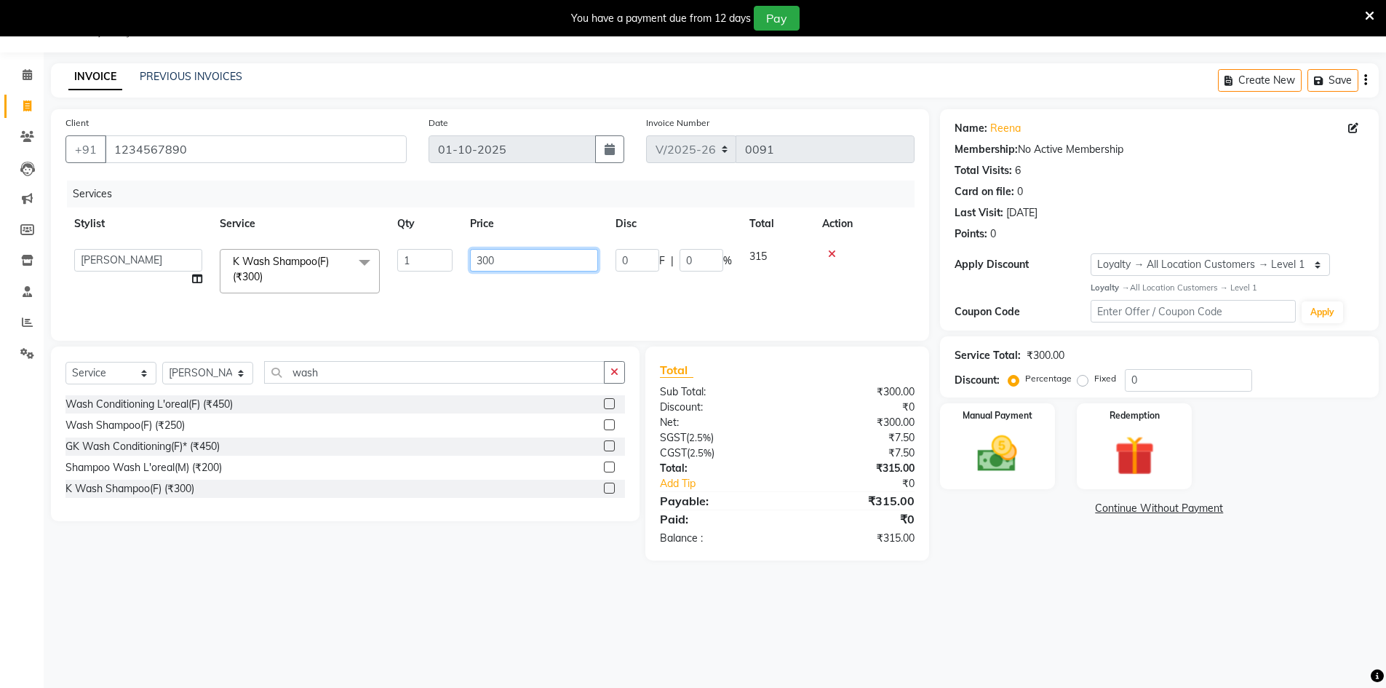
drag, startPoint x: 498, startPoint y: 261, endPoint x: 464, endPoint y: 260, distance: 33.5
click at [464, 260] on td "300" at bounding box center [534, 271] width 146 height 62
type input "600"
click at [507, 310] on div "Services Stylist Service Qty Price Disc Total Action Ananya K Wash Shampoo(F) (…" at bounding box center [489, 253] width 849 height 146
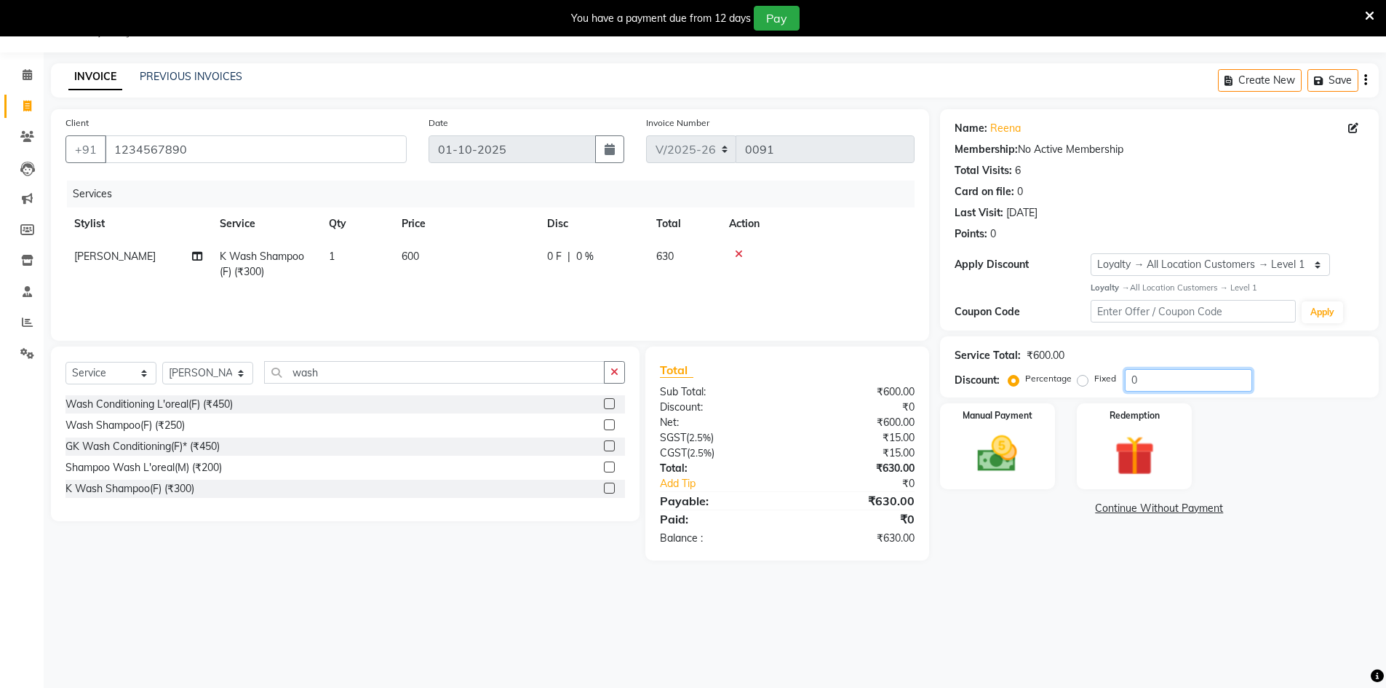
drag, startPoint x: 1160, startPoint y: 367, endPoint x: 1128, endPoint y: 369, distance: 32.0
click at [1119, 371] on div "Service Total: ₹600.00 Discount: Percentage Fixed 0" at bounding box center [1160, 366] width 410 height 49
type input "25"
click at [1077, 557] on div "Name: Reena Membership: No Active Membership Total Visits: 6 Card on file: 0 La…" at bounding box center [1165, 342] width 450 height 466
click at [1021, 469] on img at bounding box center [997, 453] width 67 height 47
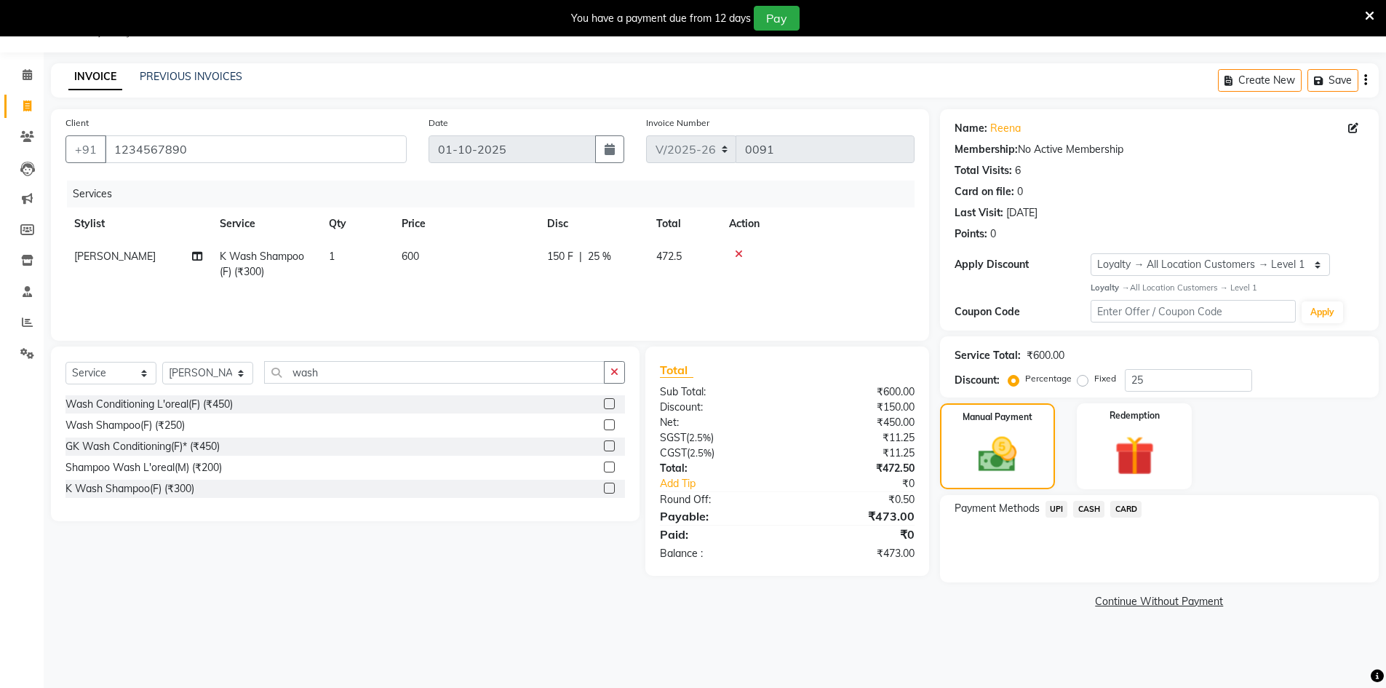
click at [1087, 509] on span "CASH" at bounding box center [1088, 509] width 31 height 17
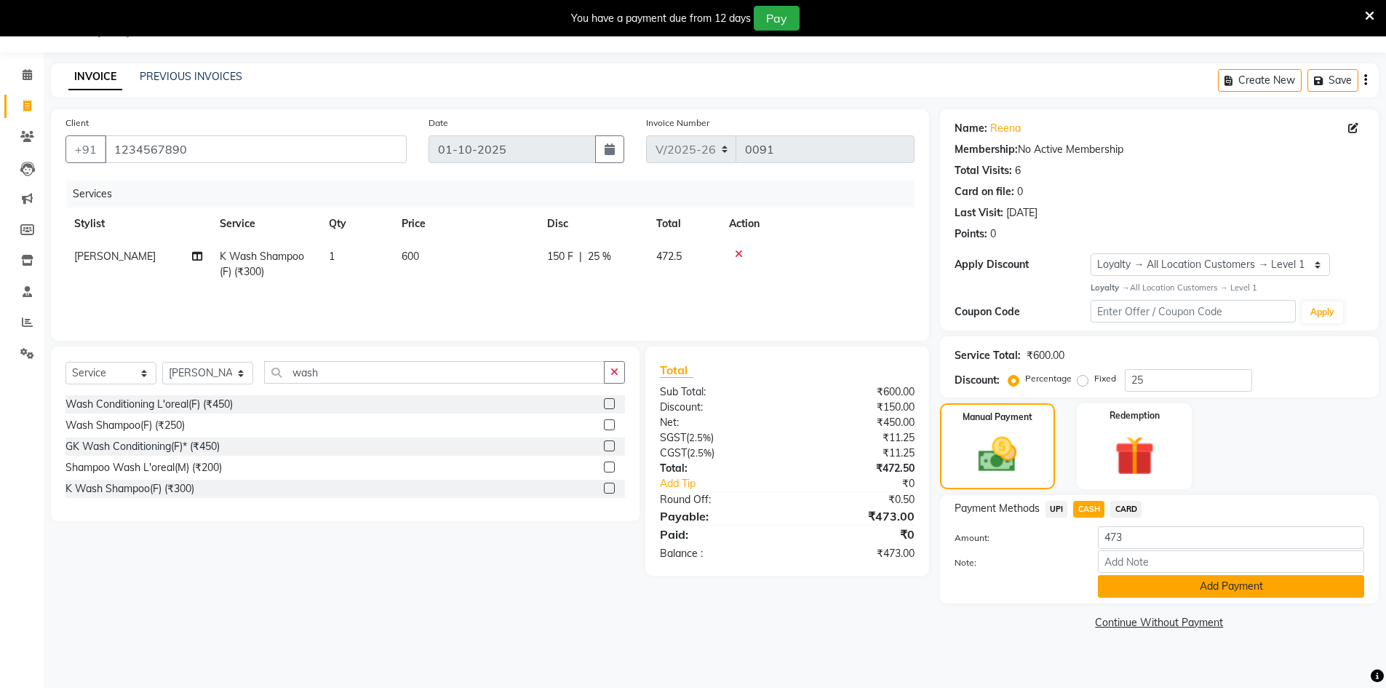
click at [1222, 594] on button "Add Payment" at bounding box center [1231, 586] width 266 height 23
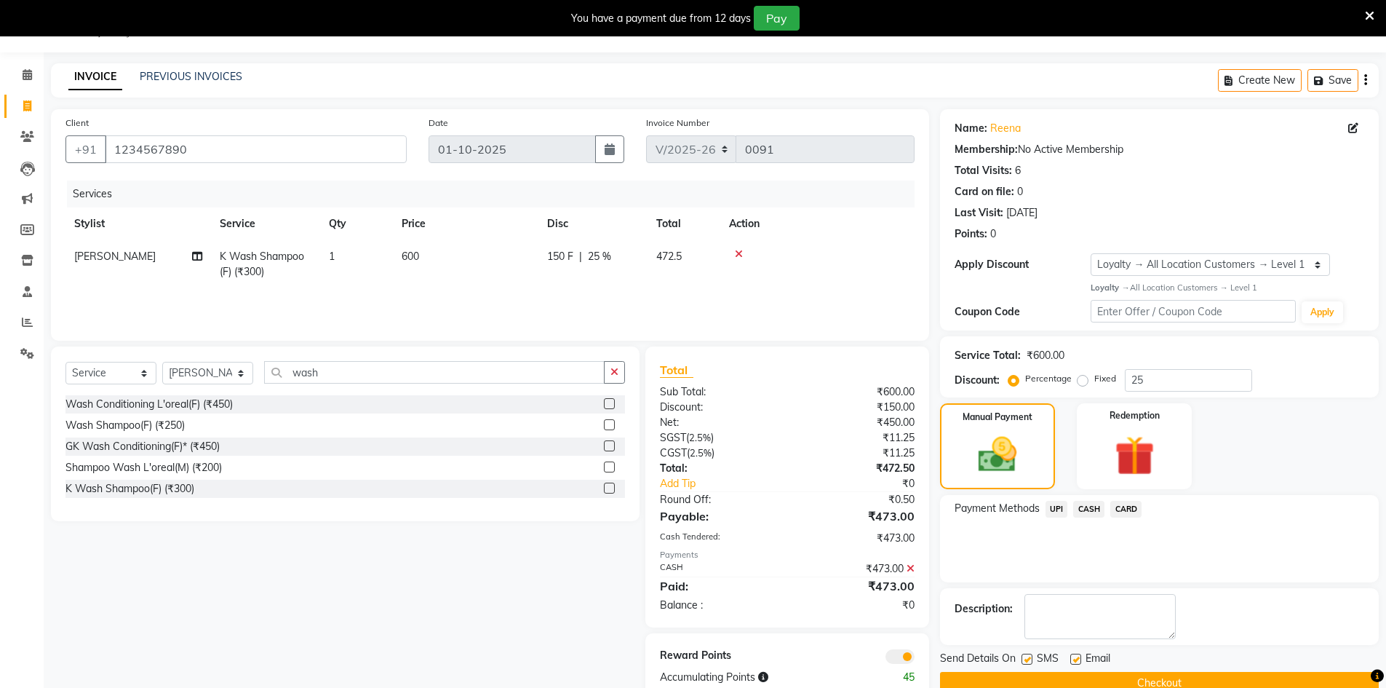
click at [1217, 680] on button "Checkout" at bounding box center [1159, 683] width 439 height 23
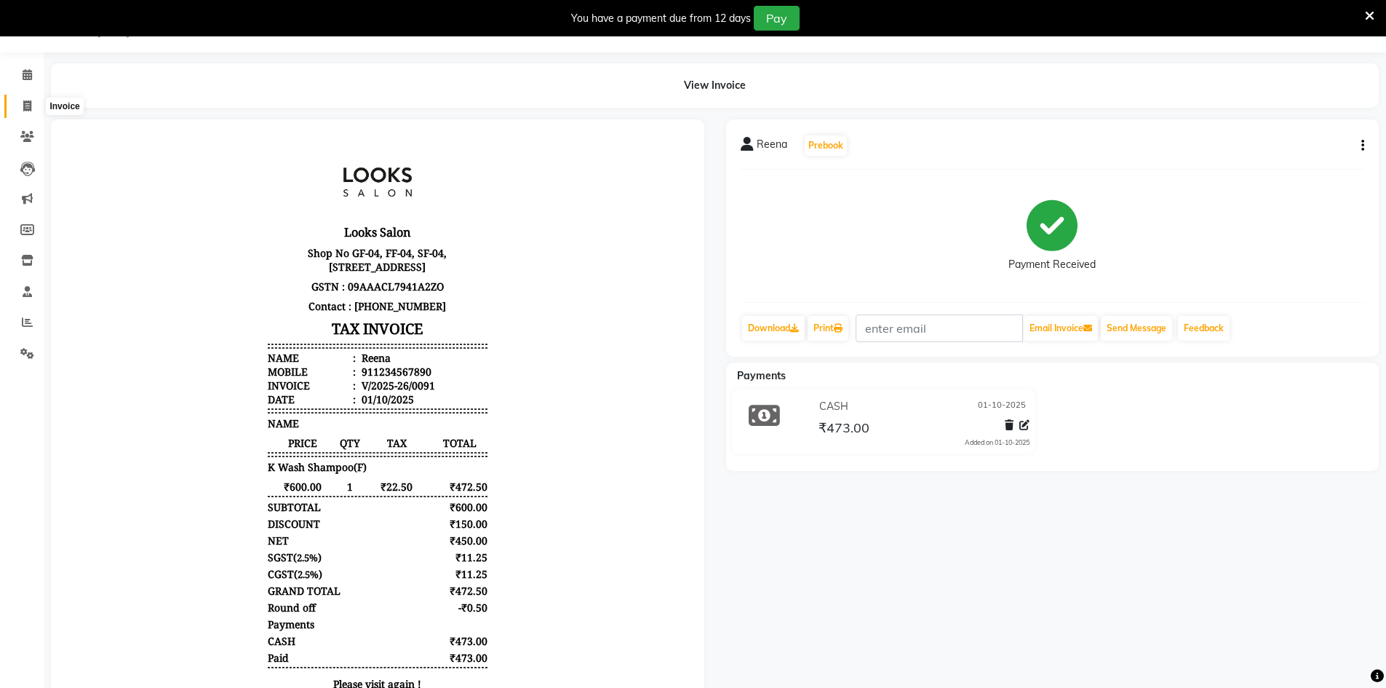
click at [28, 105] on icon at bounding box center [27, 105] width 8 height 11
select select "service"
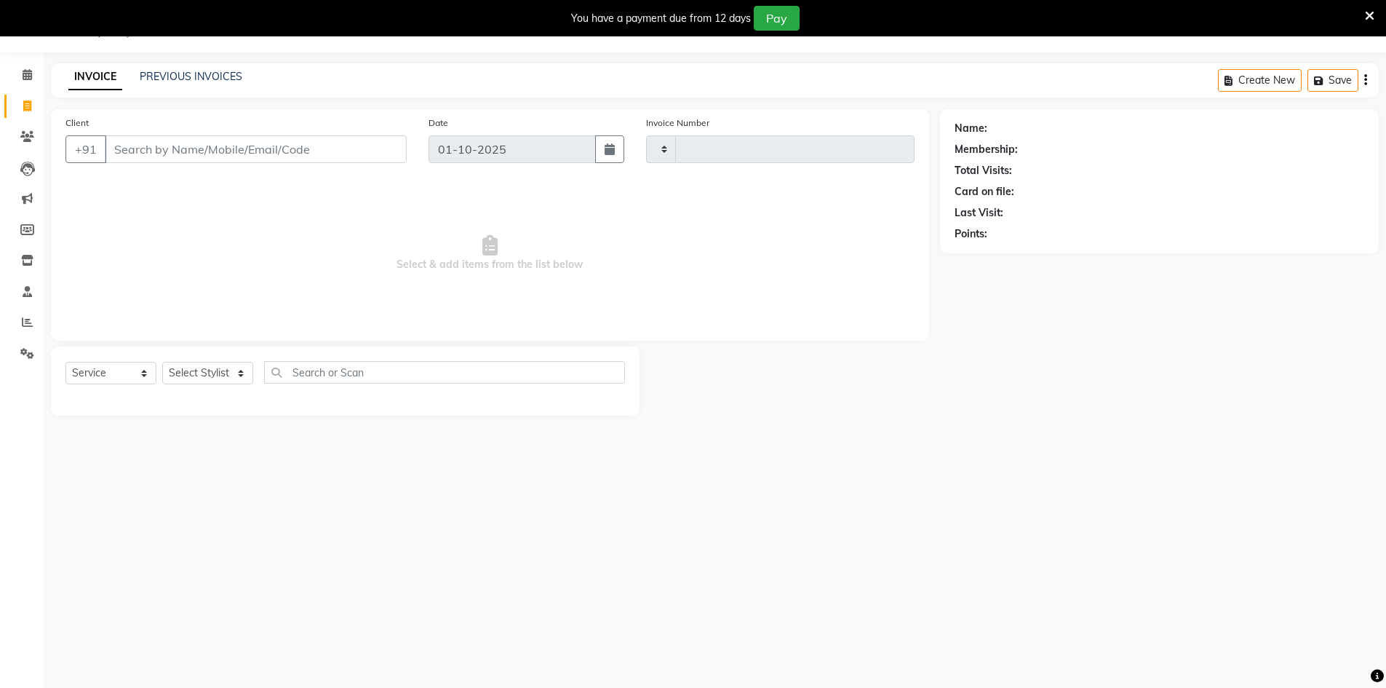
type input "0092"
select select "9051"
click at [146, 148] on input "Client" at bounding box center [256, 149] width 302 height 28
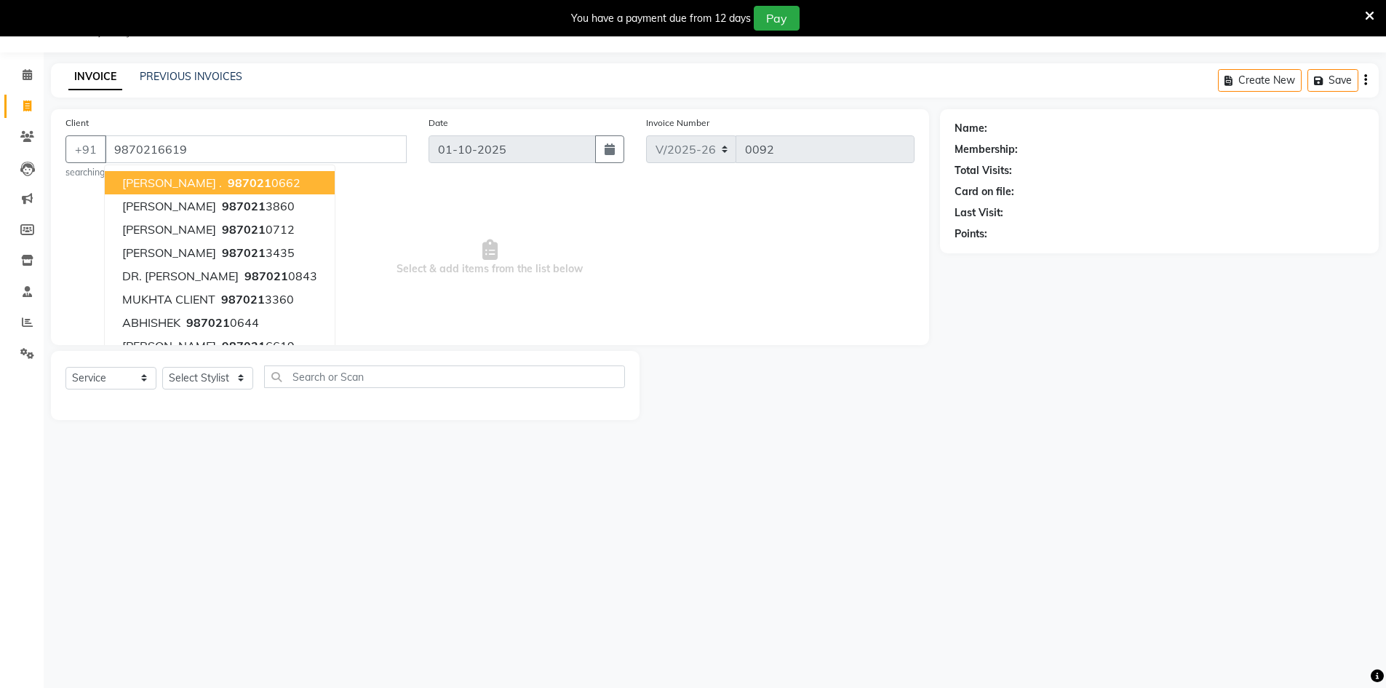
type input "9870216619"
select select "1: Object"
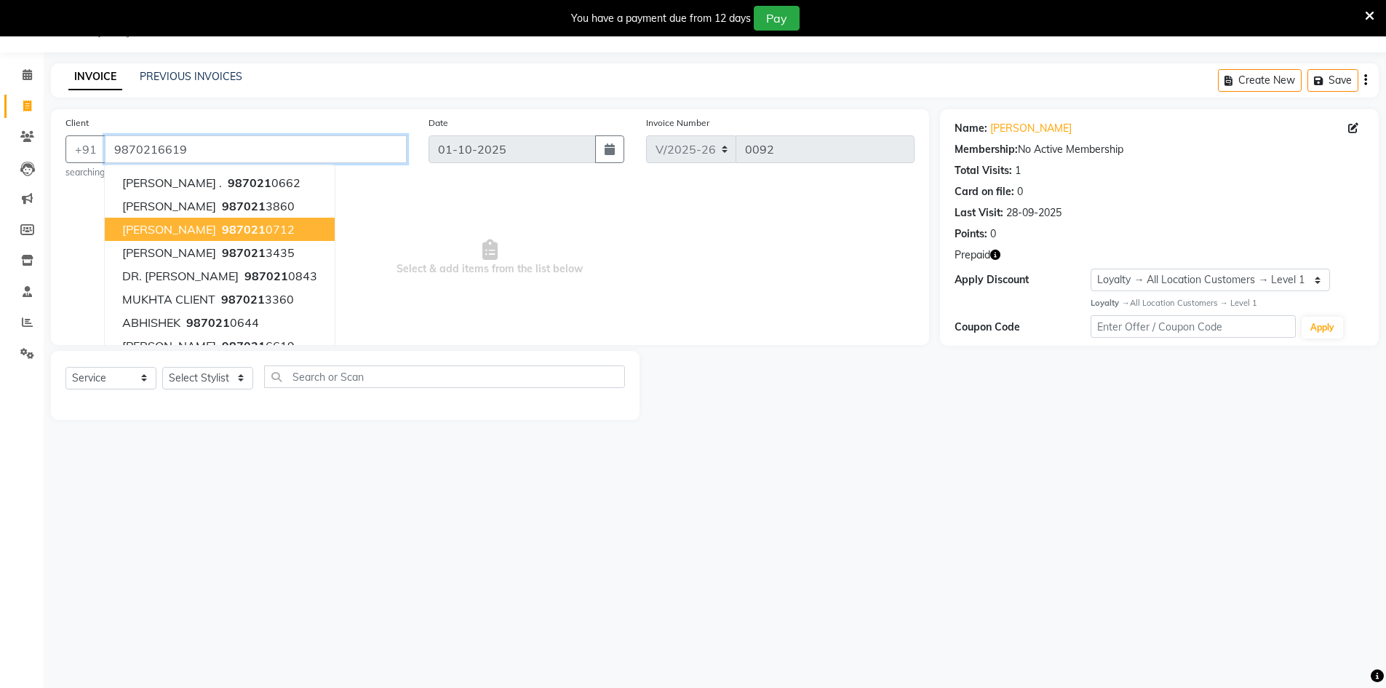
click at [268, 148] on input "9870216619" at bounding box center [256, 149] width 302 height 28
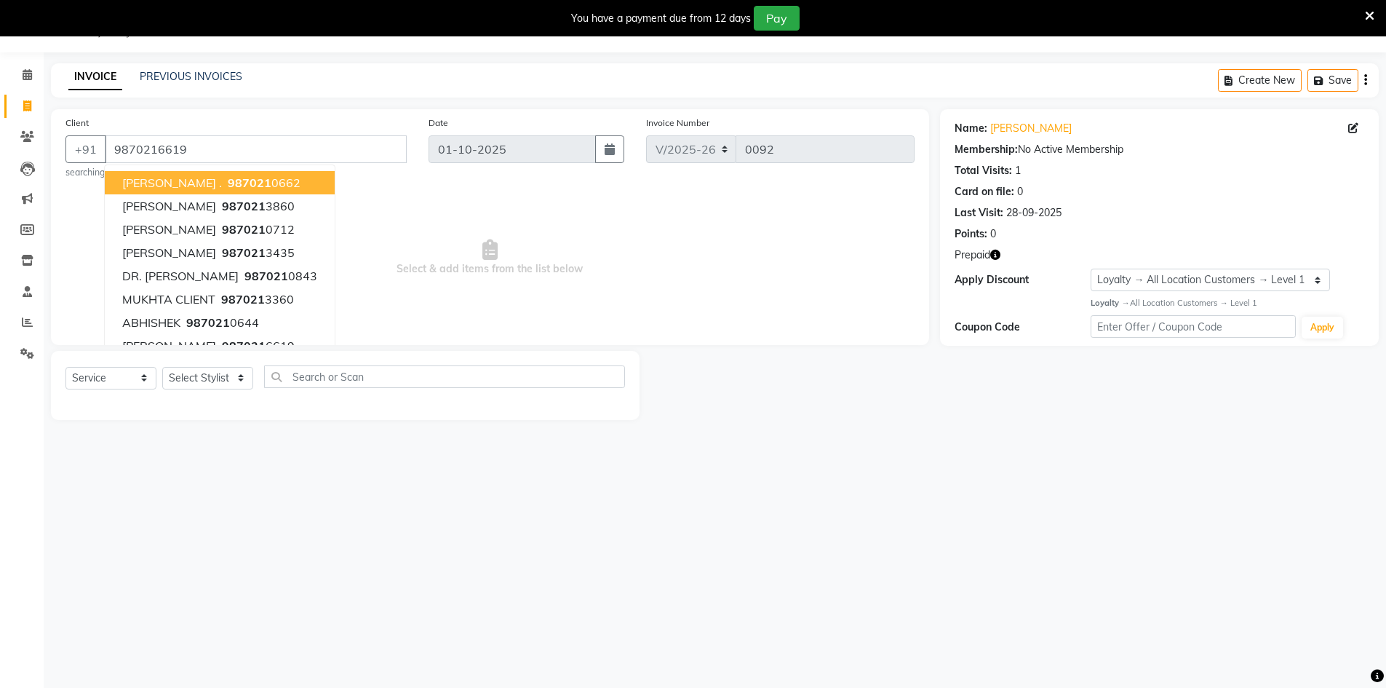
click at [358, 222] on span "Select & add items from the list below" at bounding box center [489, 258] width 849 height 146
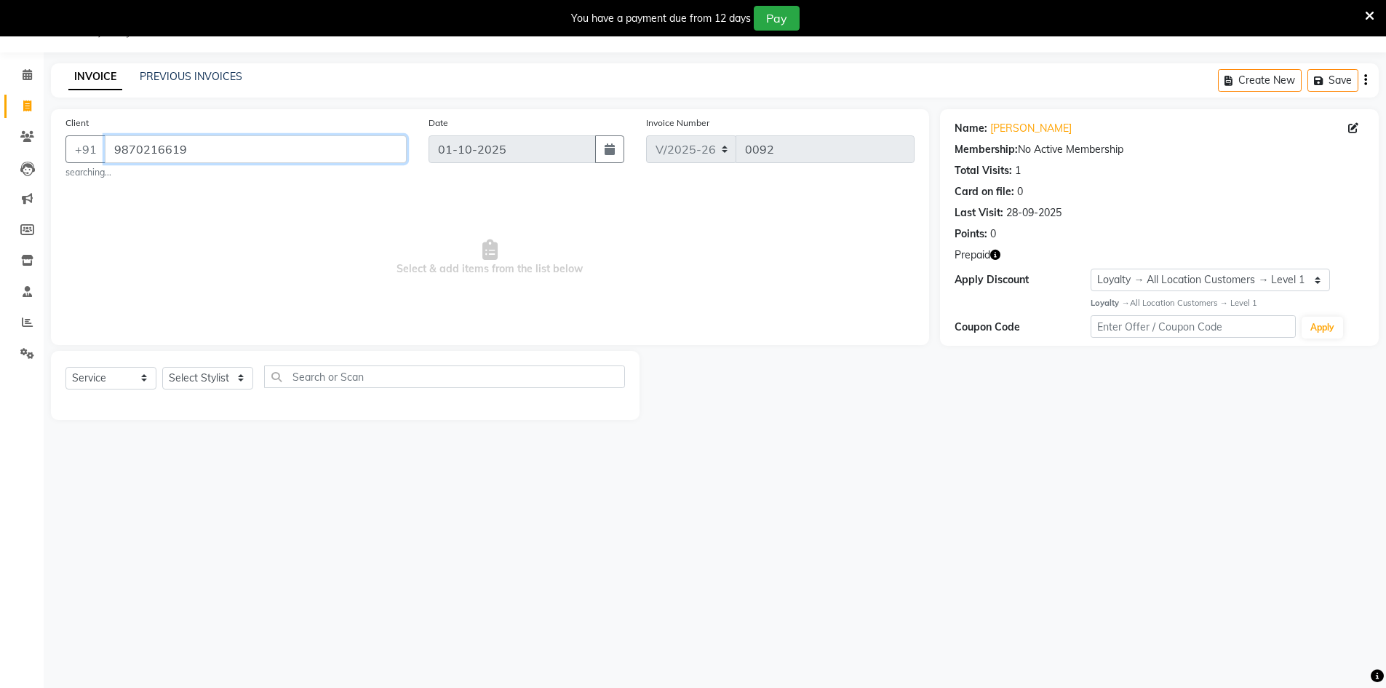
click at [244, 151] on input "9870216619" at bounding box center [256, 149] width 302 height 28
click at [282, 208] on span "Select & add items from the list below" at bounding box center [489, 258] width 849 height 146
click at [239, 151] on input "9870216619" at bounding box center [256, 149] width 302 height 28
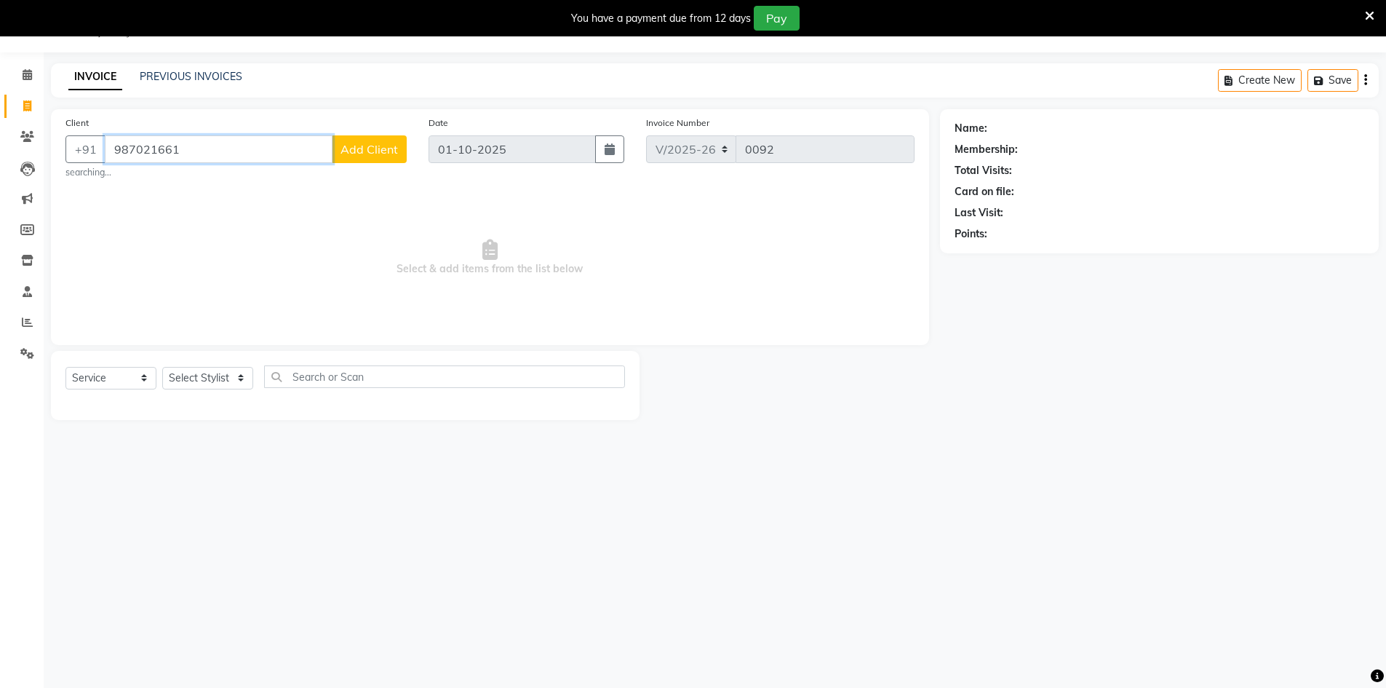
type input "9870216619"
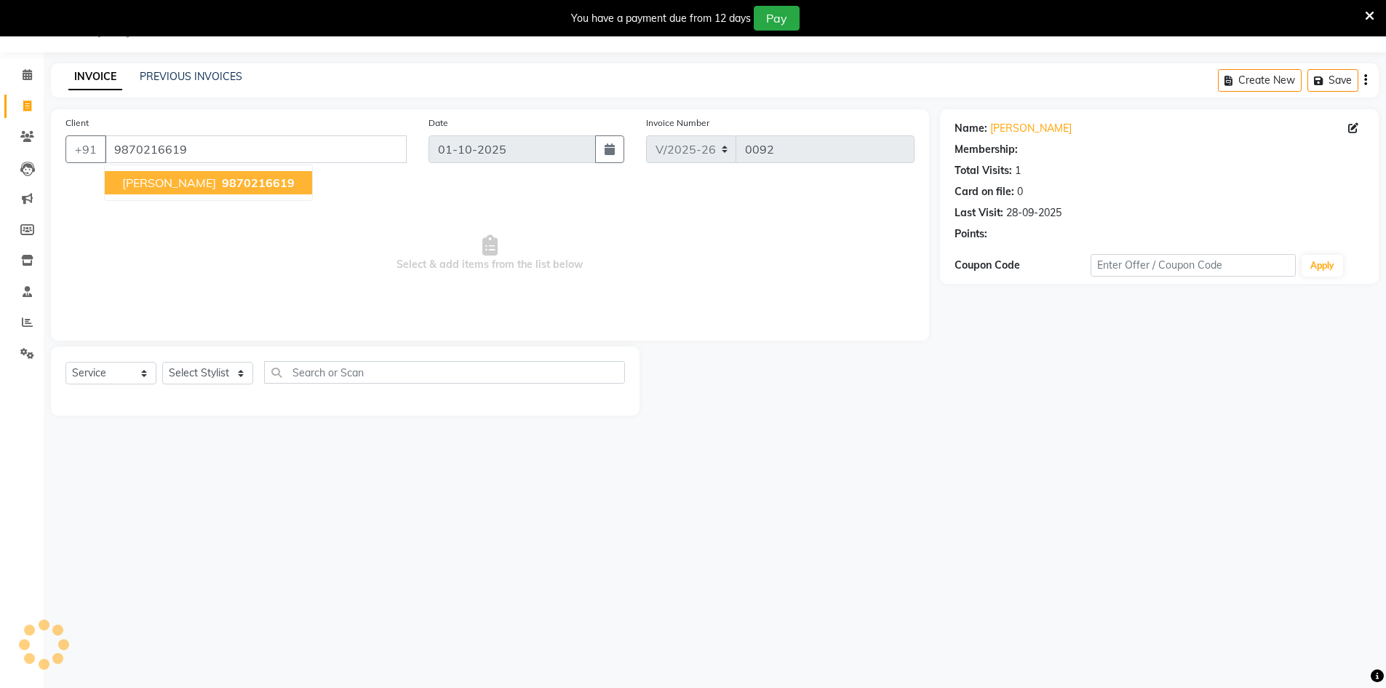
select select "1: Object"
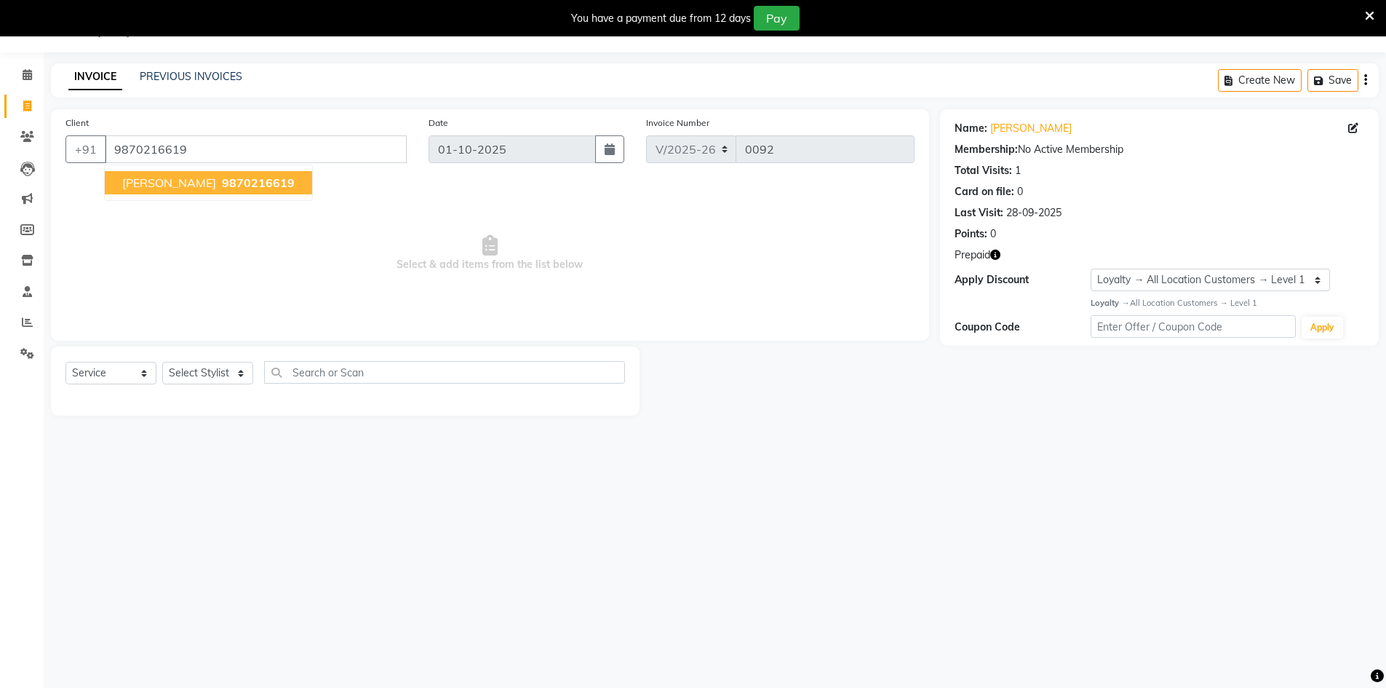
click at [226, 188] on span "9870216619" at bounding box center [258, 182] width 73 height 15
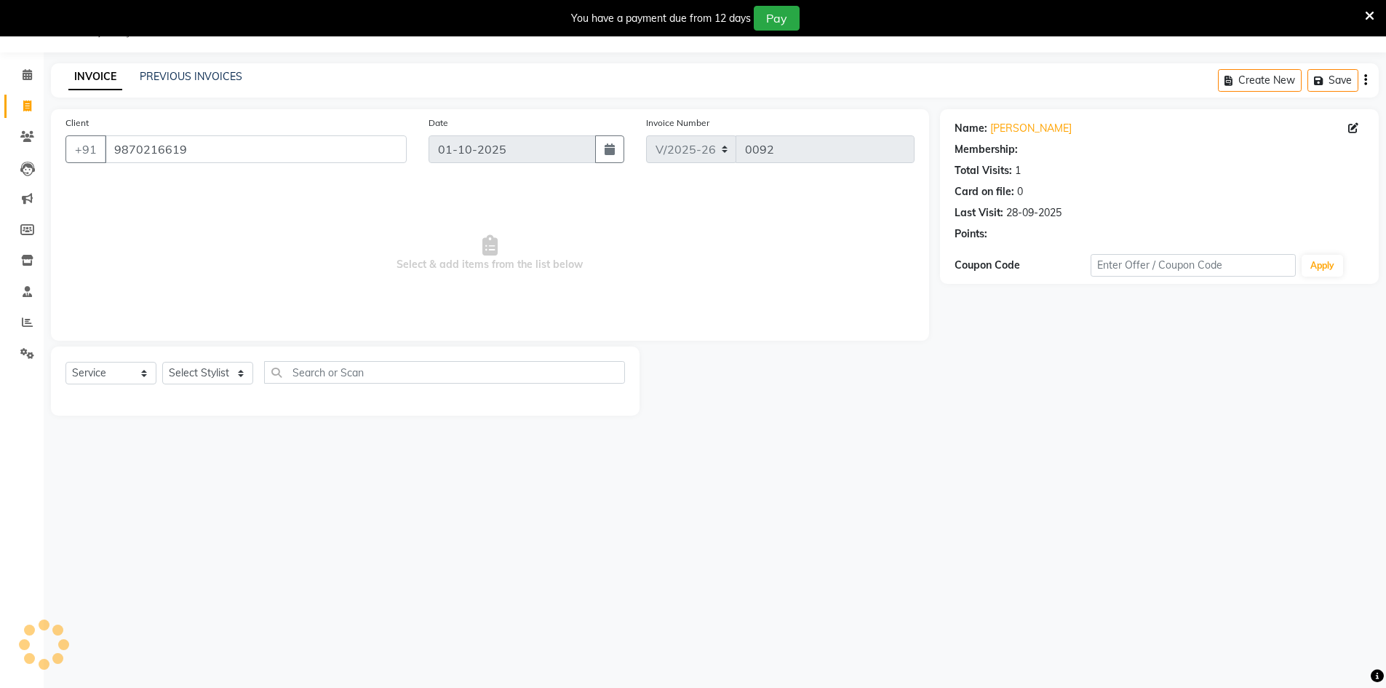
select select "1: Object"
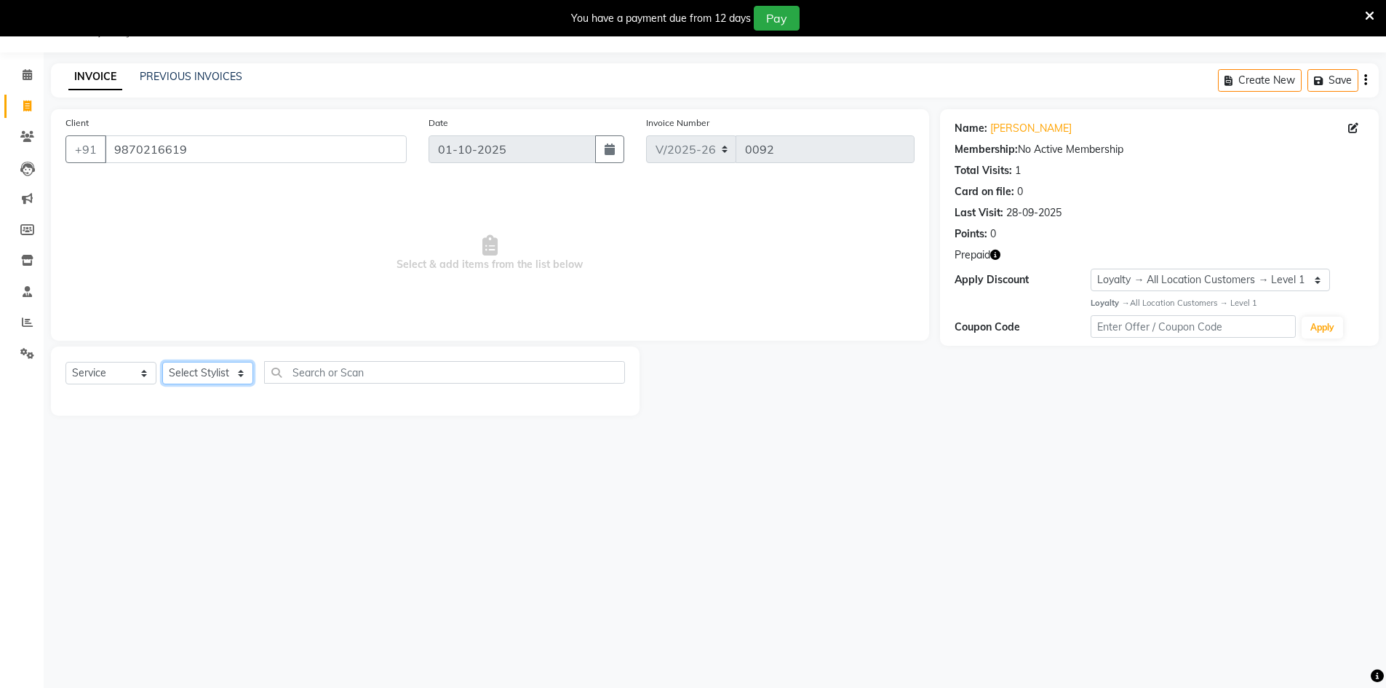
click at [190, 372] on select "Select Stylist Abbas Addy Aftab Ananya Anas Aslam_pdct Azad Counter_Sales Farha…" at bounding box center [207, 373] width 91 height 23
select select "93277"
click at [162, 362] on select "Select Stylist Abbas Addy Aftab Ananya Anas Aslam_pdct Azad Counter_Sales Farha…" at bounding box center [207, 373] width 91 height 23
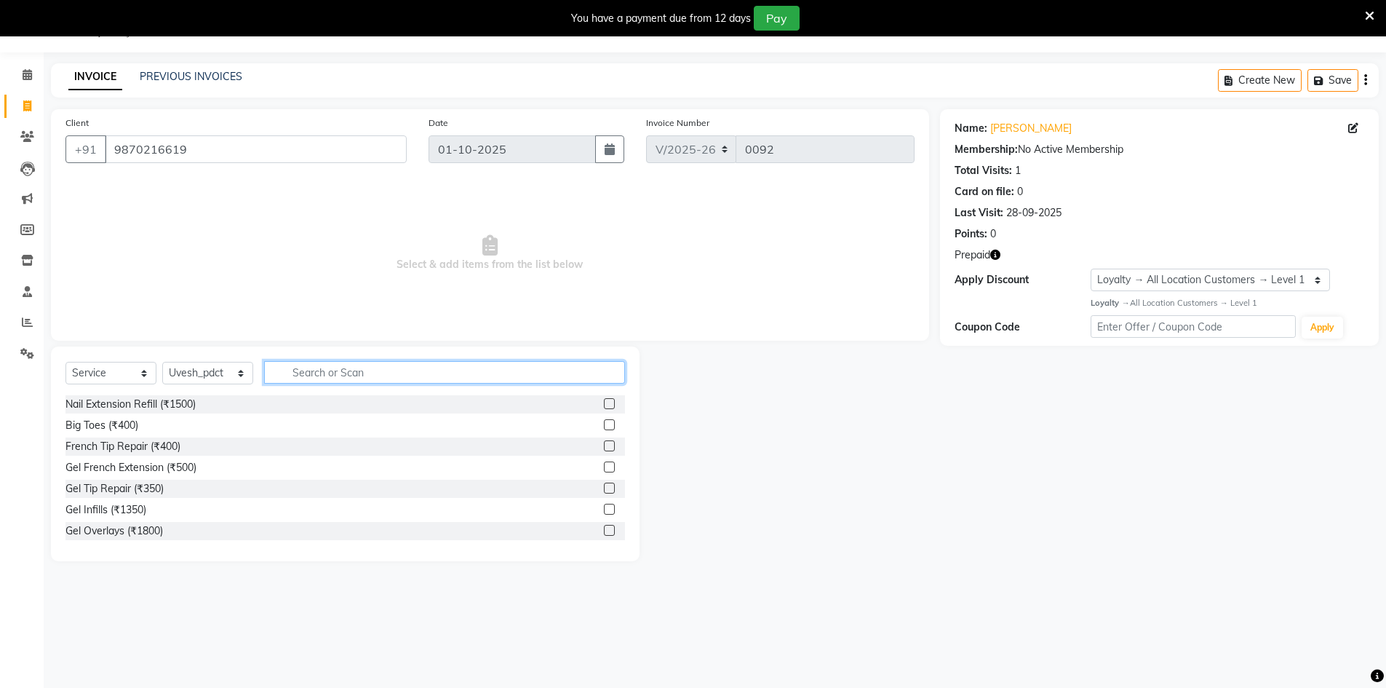
click at [310, 368] on input "text" at bounding box center [444, 372] width 361 height 23
type input "pedi"
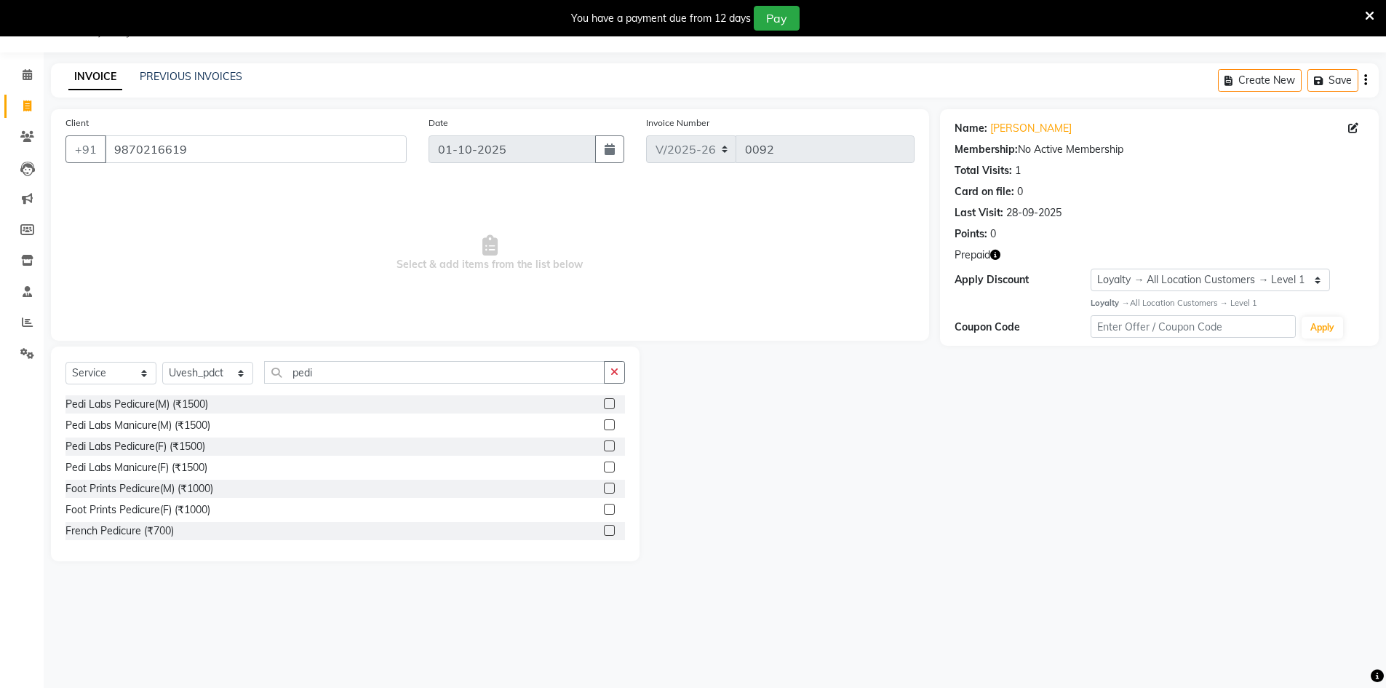
click at [604, 403] on label at bounding box center [609, 403] width 11 height 11
click at [604, 403] on input "checkbox" at bounding box center [608, 403] width 9 height 9
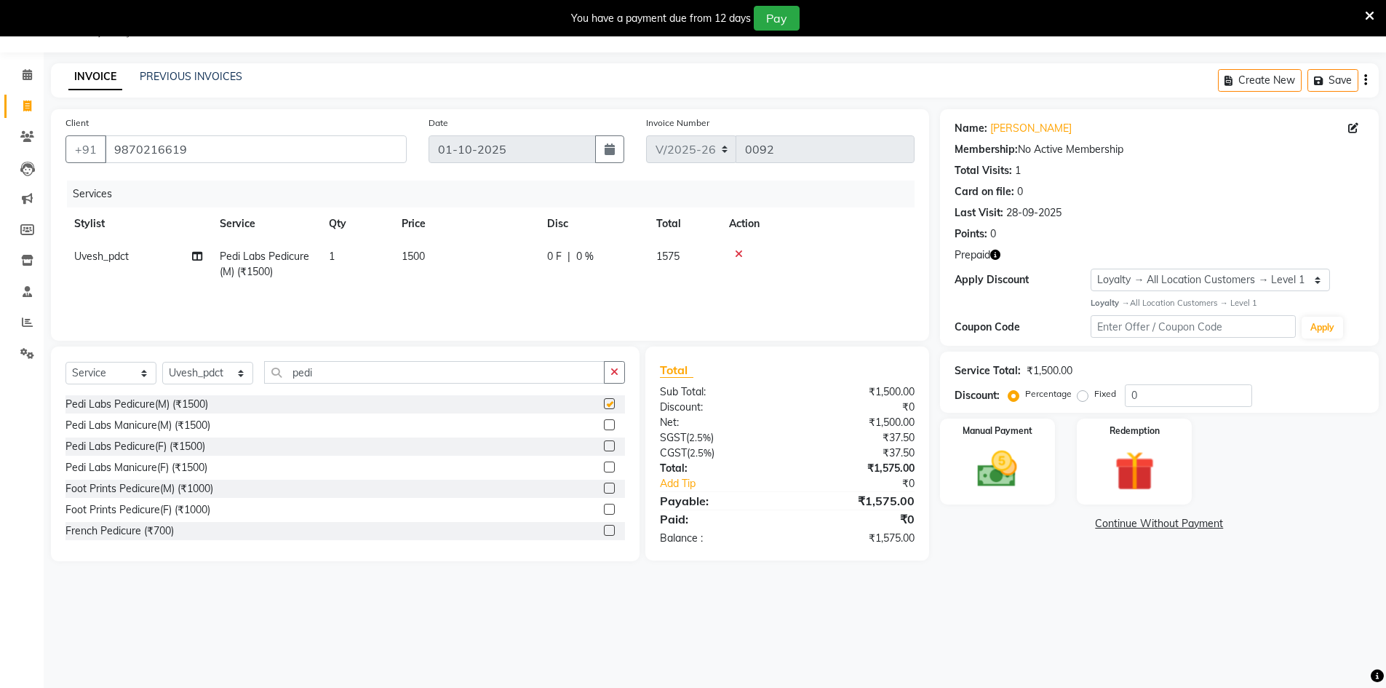
checkbox input "false"
click at [194, 375] on select "Select Stylist Abbas Addy Aftab Ananya Anas Aslam_pdct Azad Counter_Sales Farha…" at bounding box center [207, 373] width 91 height 23
select select "92618"
click at [162, 362] on select "Select Stylist Abbas Addy Aftab Ananya Anas Aslam_pdct Azad Counter_Sales Farha…" at bounding box center [207, 373] width 91 height 23
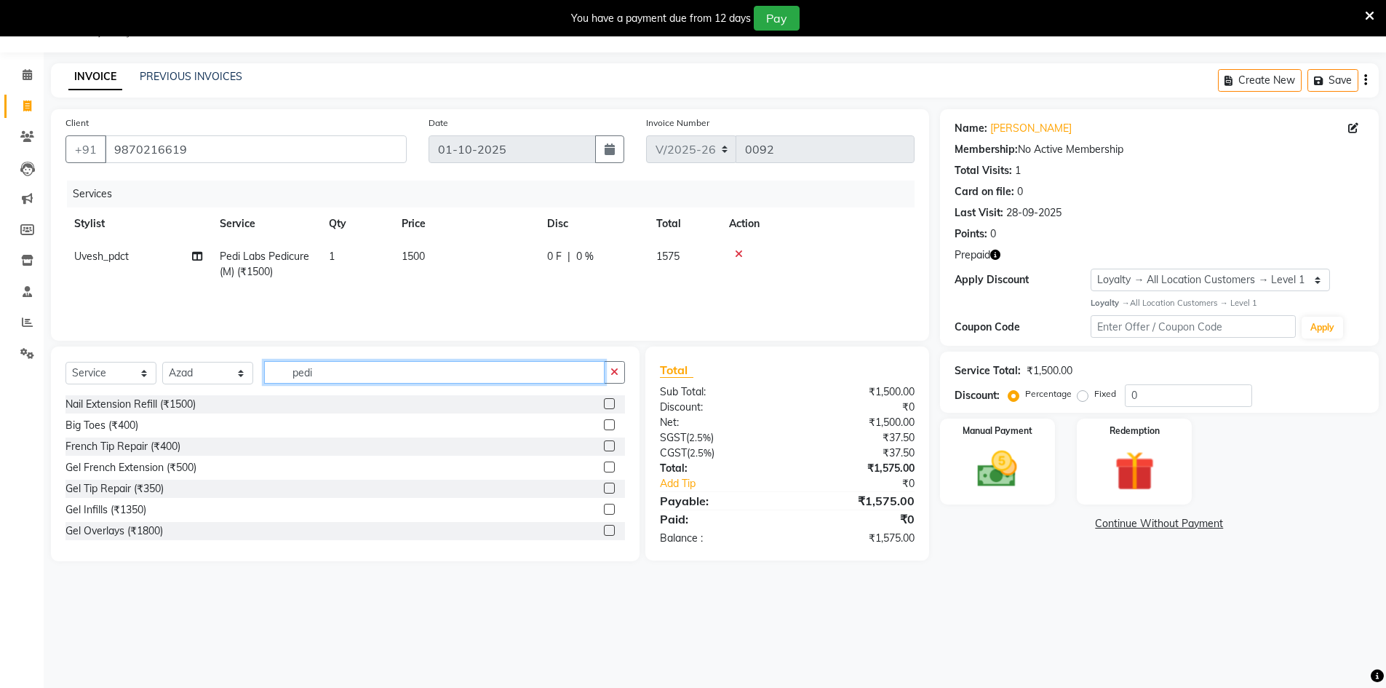
drag, startPoint x: 328, startPoint y: 381, endPoint x: 279, endPoint y: 380, distance: 48.8
click at [279, 380] on input "pedi" at bounding box center [434, 372] width 340 height 23
type input "wash"
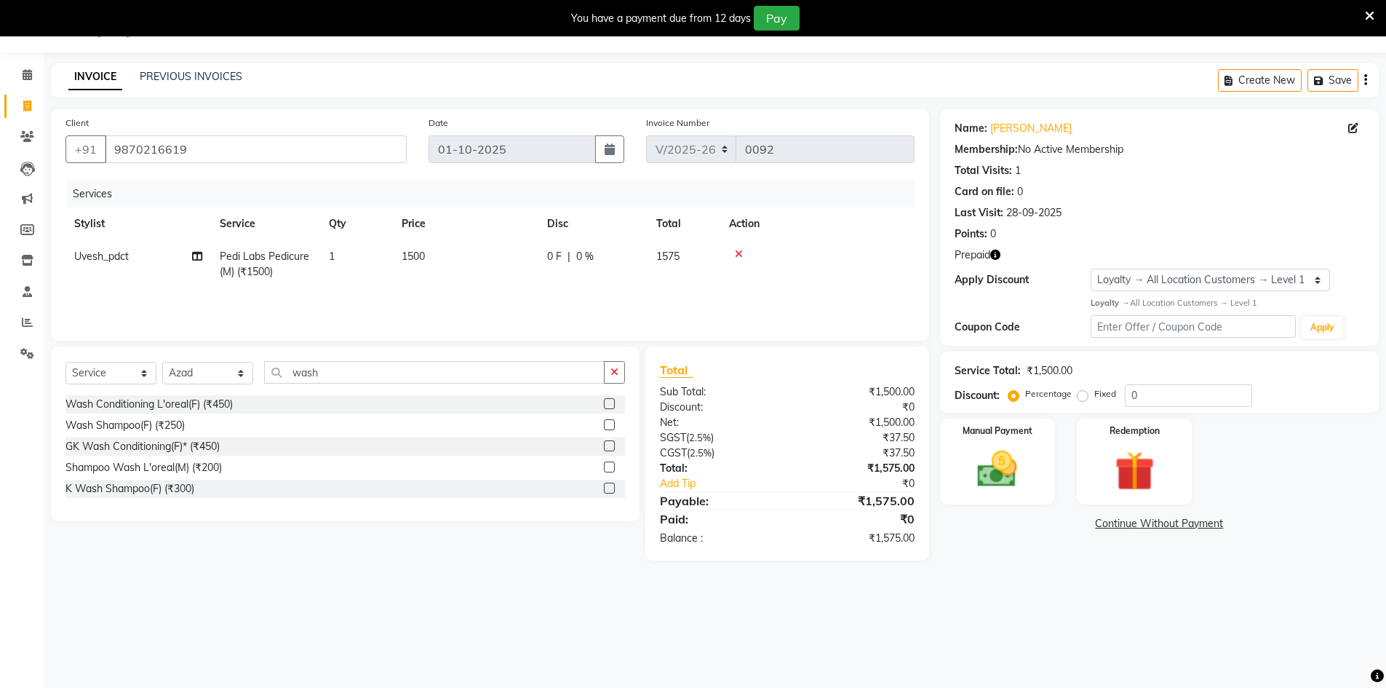
click at [606, 484] on label at bounding box center [609, 487] width 11 height 11
click at [606, 484] on input "checkbox" at bounding box center [608, 488] width 9 height 9
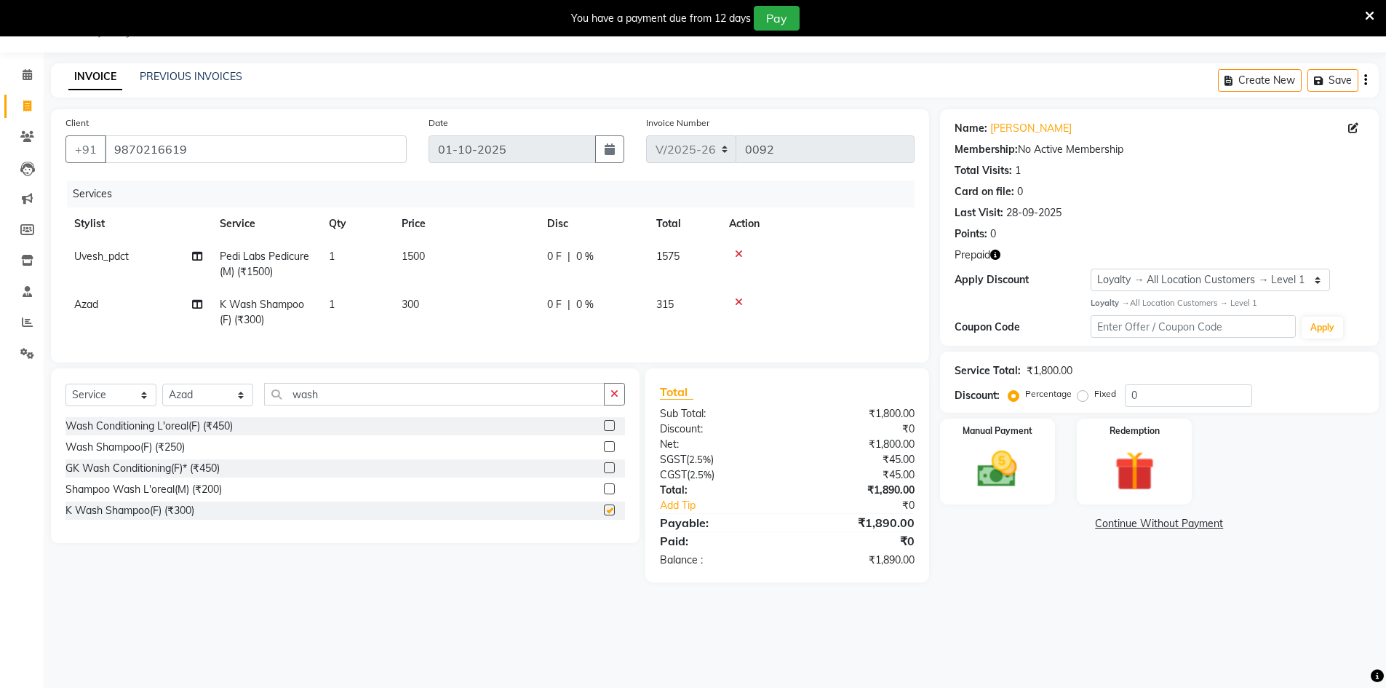
checkbox input "false"
click at [419, 305] on span "300" at bounding box center [410, 304] width 17 height 13
select select "92618"
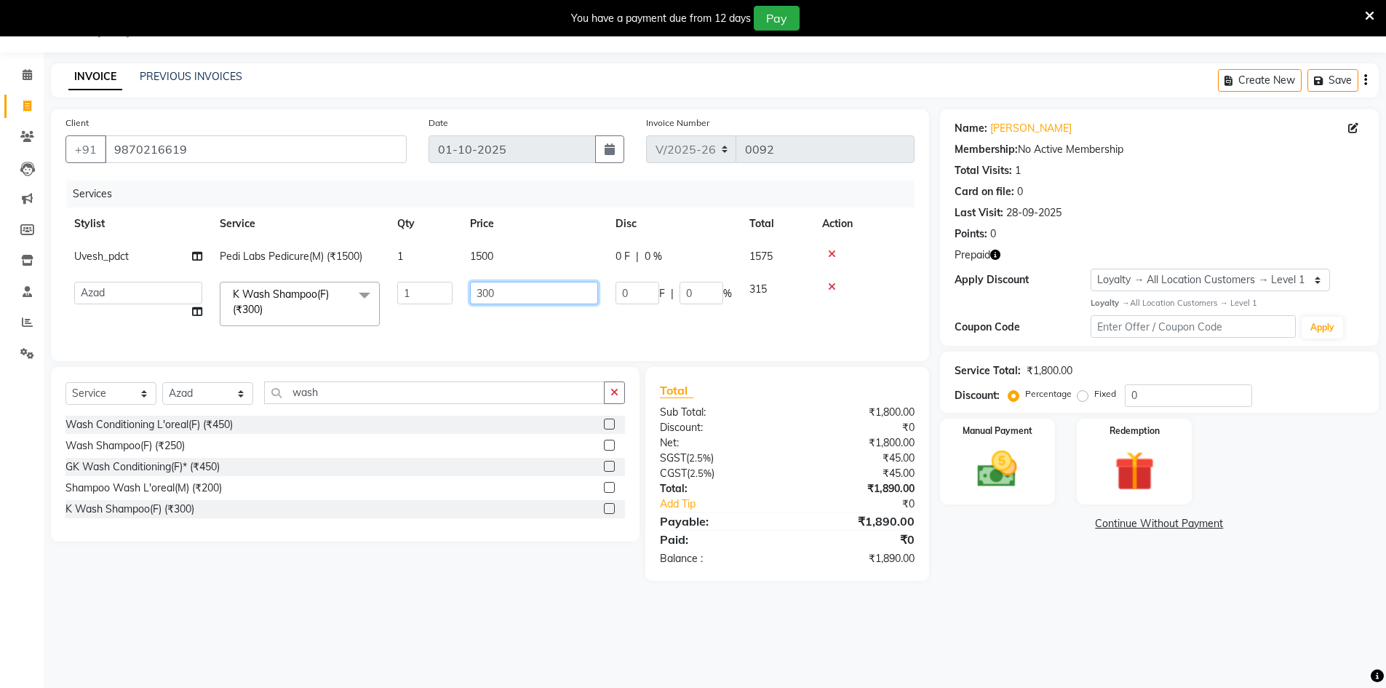
drag, startPoint x: 504, startPoint y: 291, endPoint x: 459, endPoint y: 290, distance: 45.1
click at [459, 290] on tr "Abbas Addy Aftab Ananya Anas Aslam_pdct Azad Counter_Sales Farha Hassan Kavita …" at bounding box center [489, 304] width 849 height 62
type input "600"
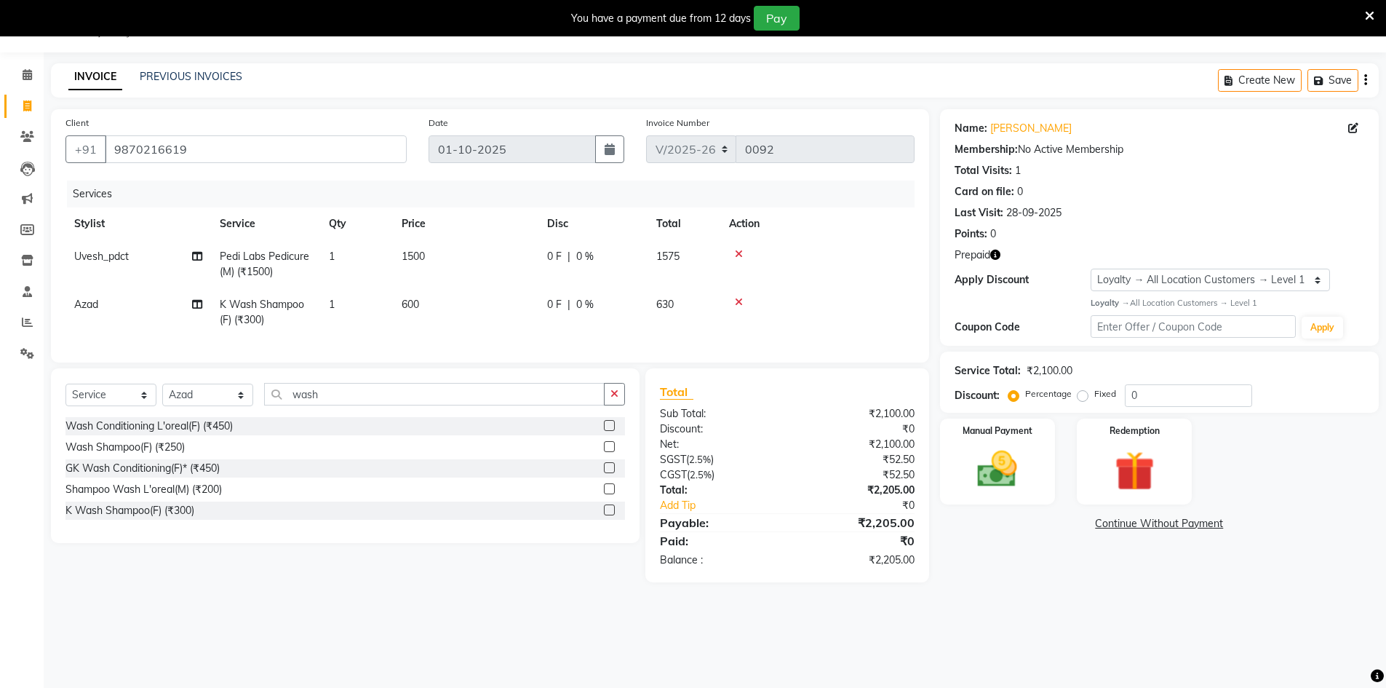
click at [538, 325] on td "600" at bounding box center [466, 312] width 146 height 48
select select "92618"
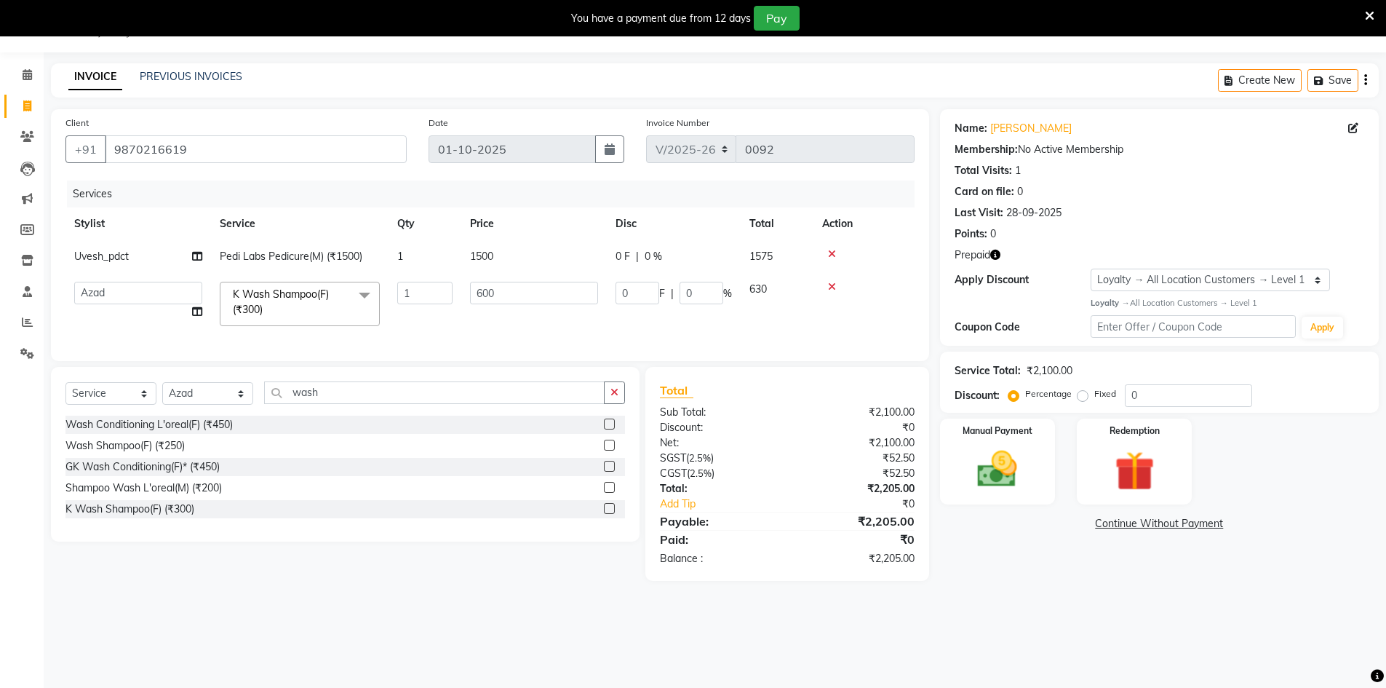
click at [1005, 553] on div "Name: Riya Chauhan Membership: No Active Membership Total Visits: 1 Card on fil…" at bounding box center [1165, 344] width 450 height 471
click at [1006, 555] on div "Name: Riya Chauhan Membership: No Active Membership Total Visits: 1 Card on fil…" at bounding box center [1165, 344] width 450 height 471
click at [989, 479] on img at bounding box center [997, 468] width 67 height 47
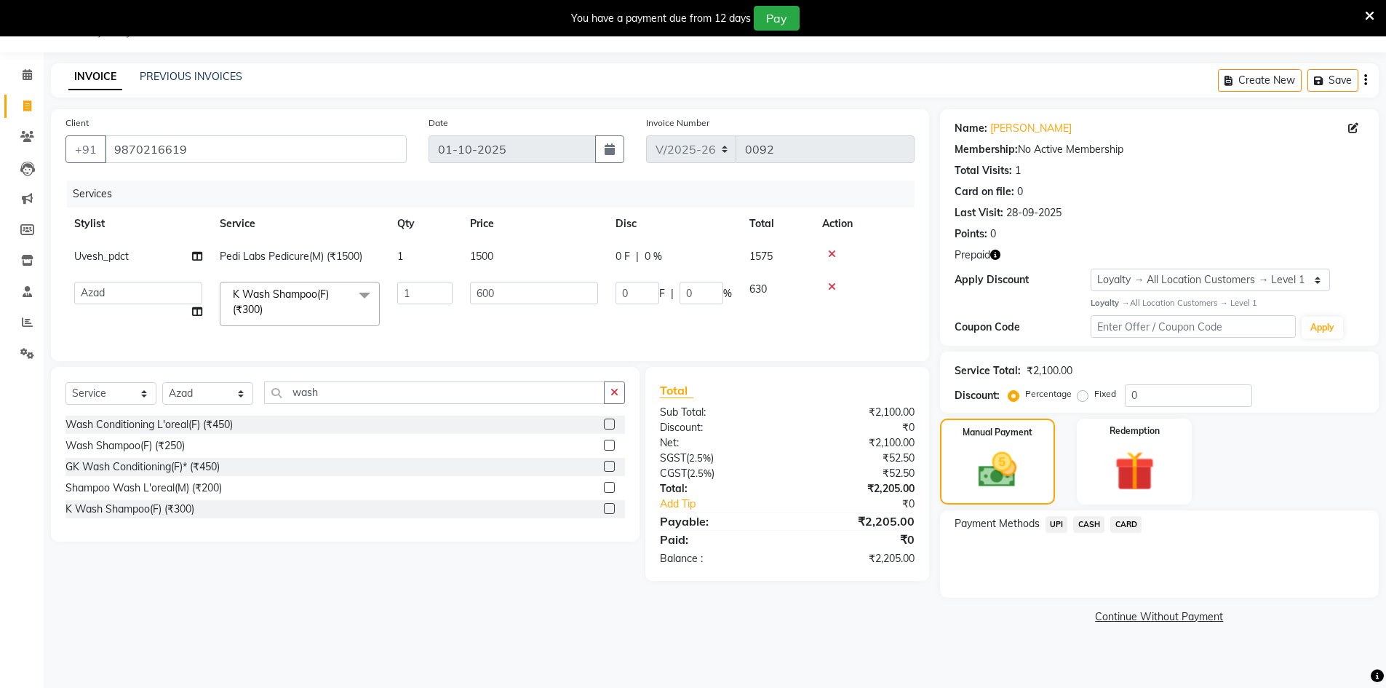
click at [1125, 527] on span "CARD" at bounding box center [1125, 524] width 31 height 17
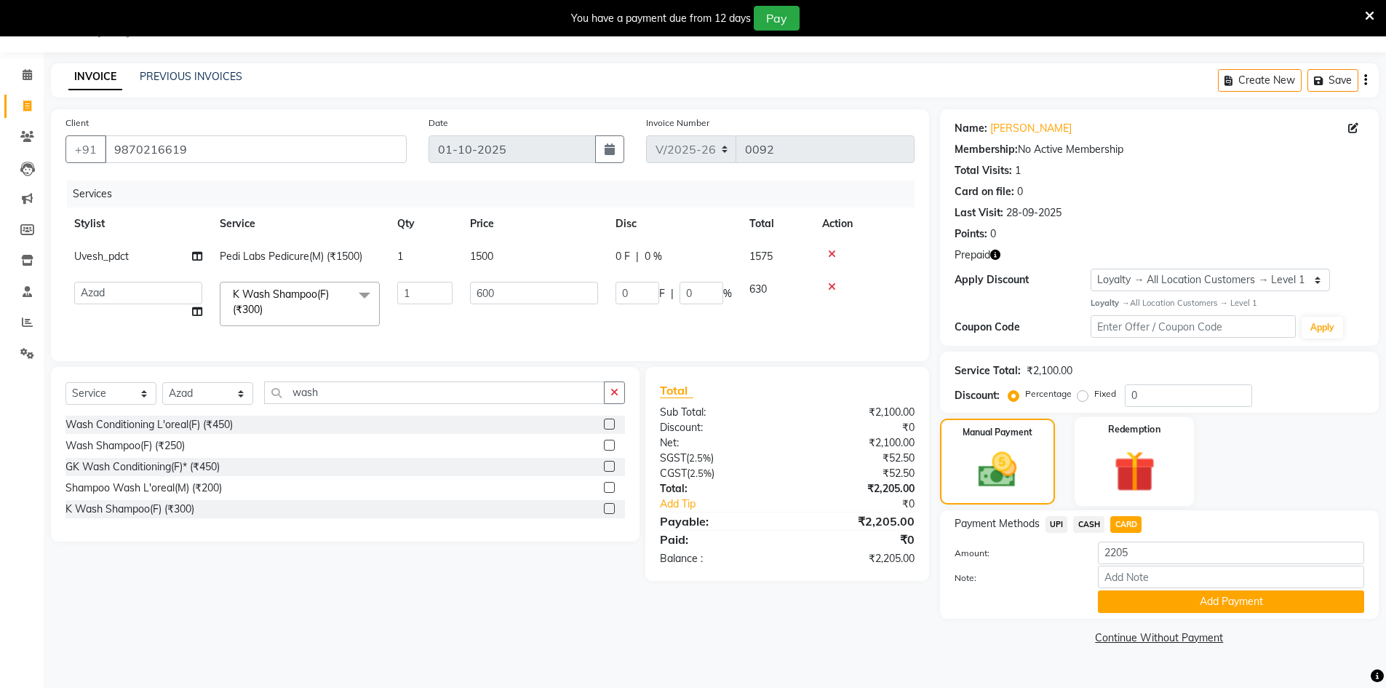
click at [1107, 490] on img at bounding box center [1134, 471] width 67 height 52
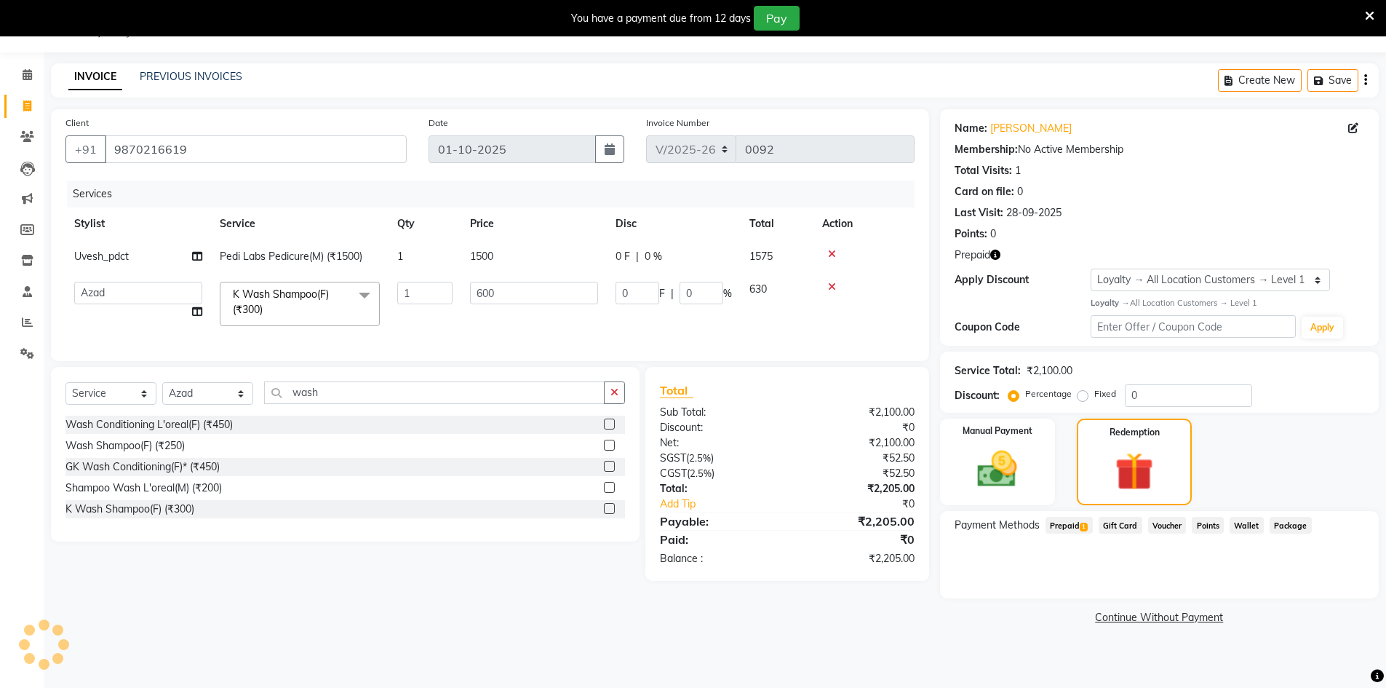
click at [1063, 529] on span "Prepaid 1" at bounding box center [1068, 525] width 47 height 17
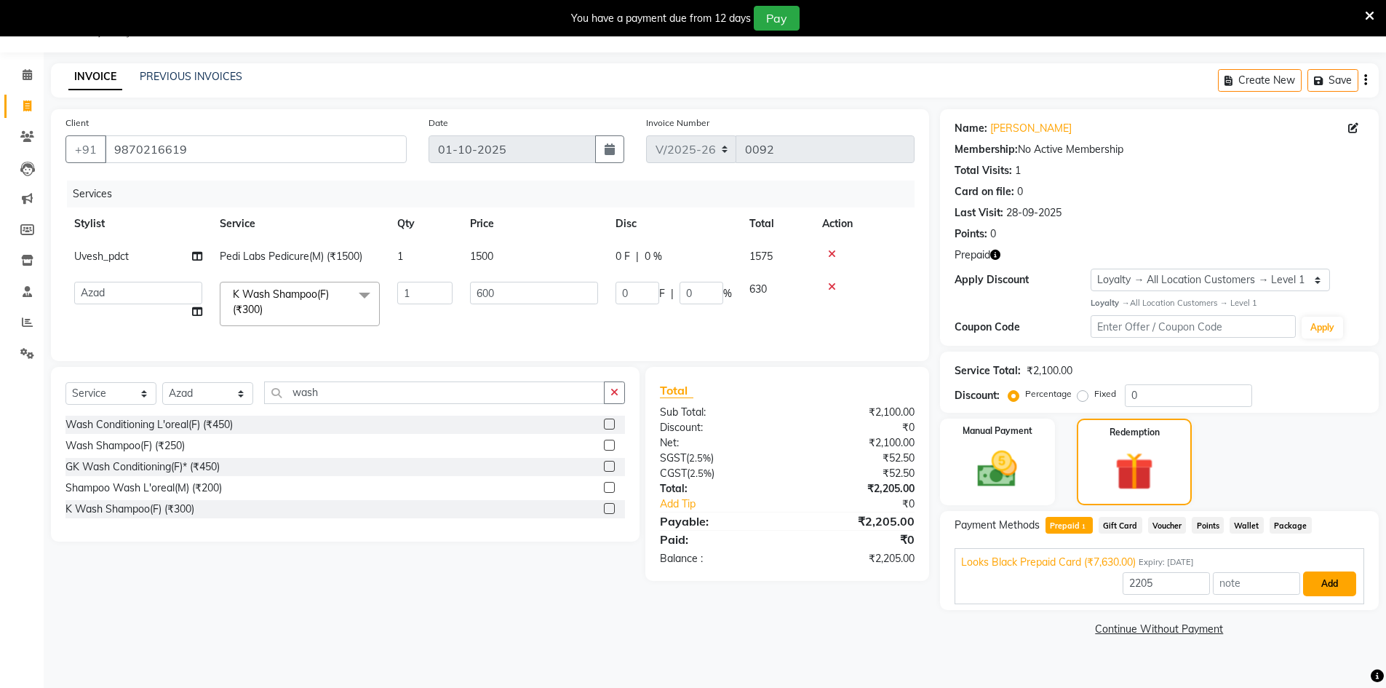
click at [1320, 583] on button "Add" at bounding box center [1329, 583] width 53 height 25
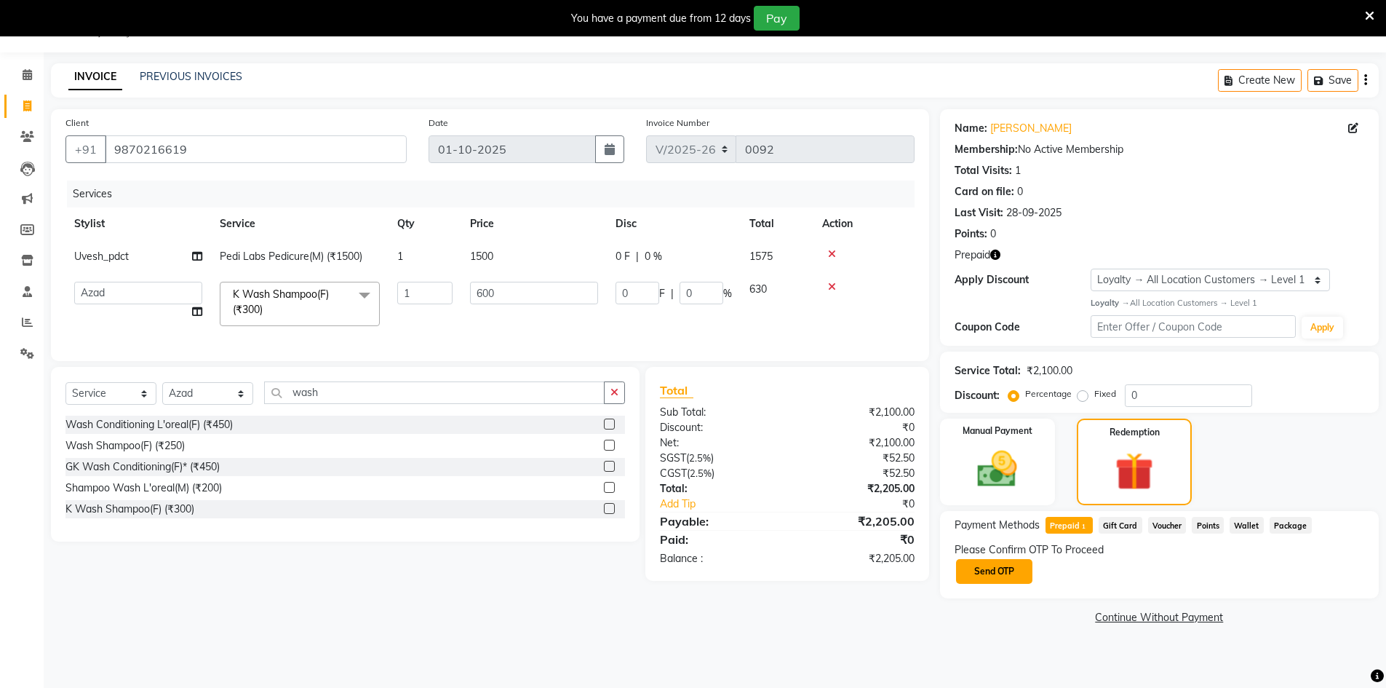
click at [984, 577] on button "Send OTP" at bounding box center [994, 571] width 76 height 25
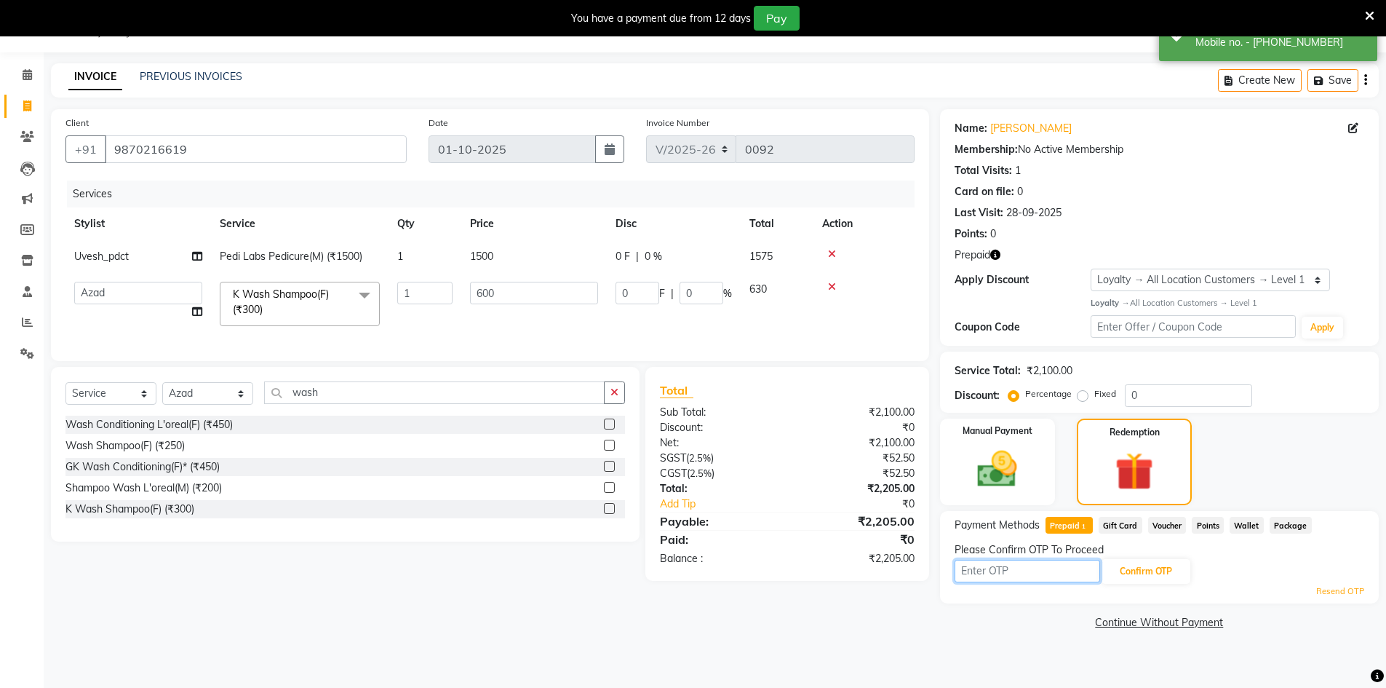
click at [1018, 575] on input "text" at bounding box center [1028, 570] width 146 height 23
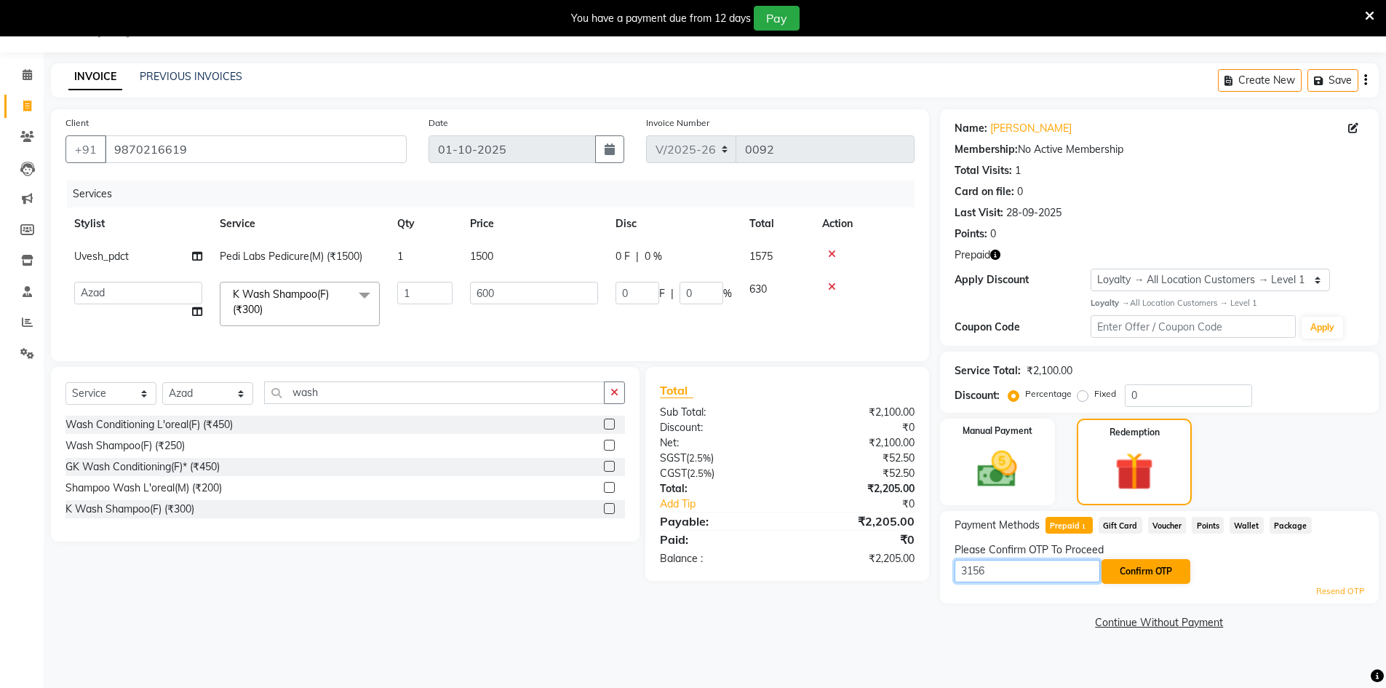
type input "3156"
click at [1164, 572] on button "Confirm OTP" at bounding box center [1145, 571] width 89 height 25
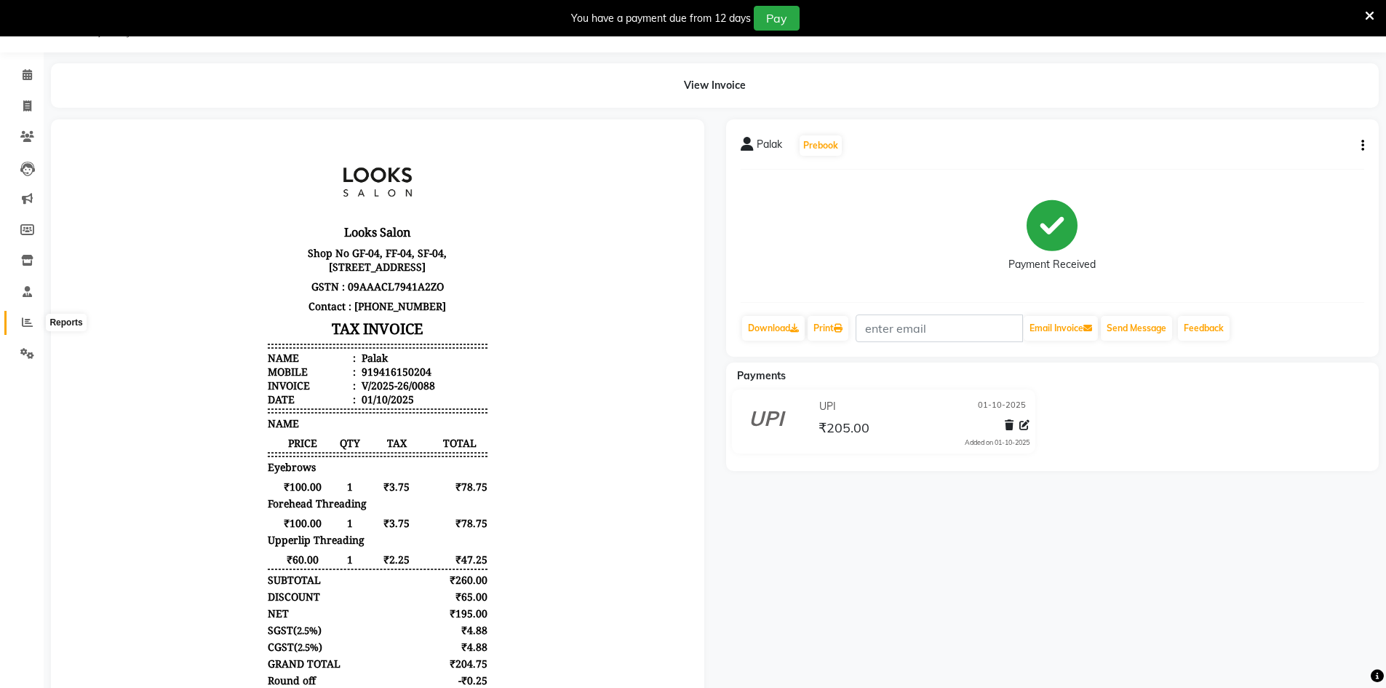
click at [31, 318] on icon at bounding box center [27, 321] width 11 height 11
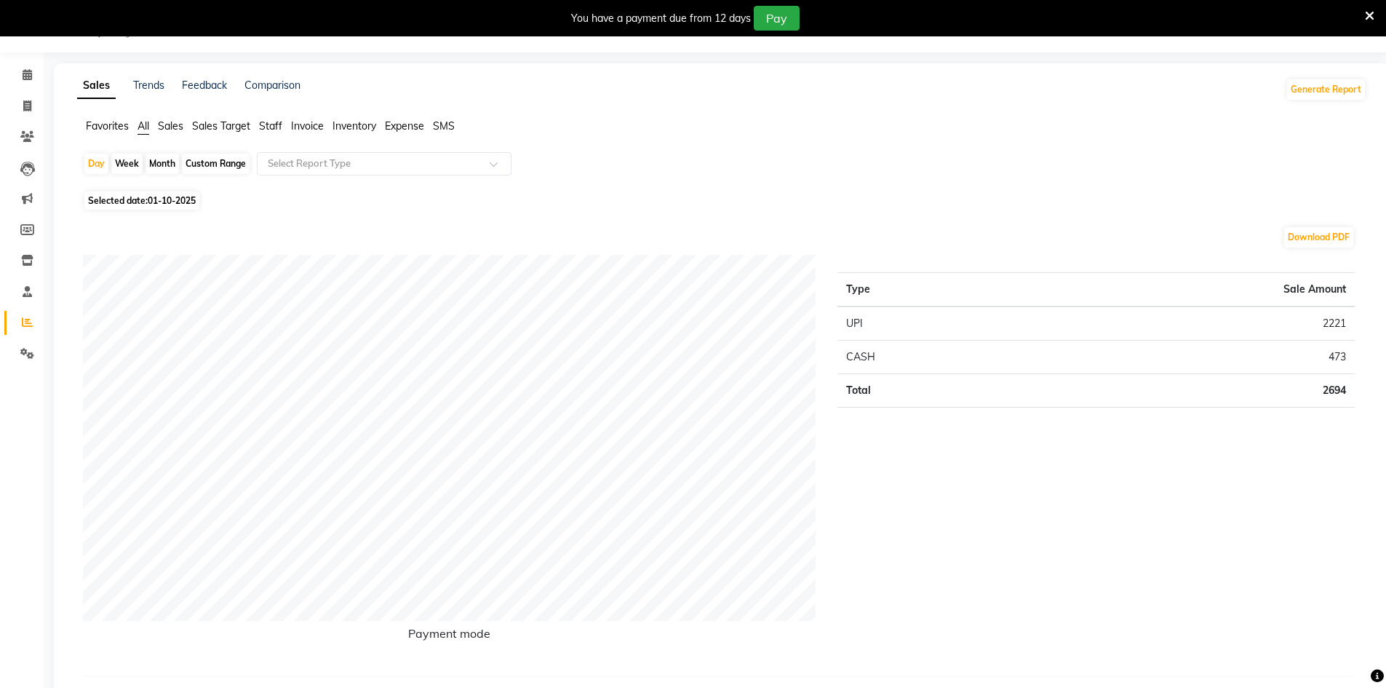
click at [403, 127] on span "Expense" at bounding box center [404, 125] width 39 height 13
click at [314, 160] on input "text" at bounding box center [370, 163] width 210 height 15
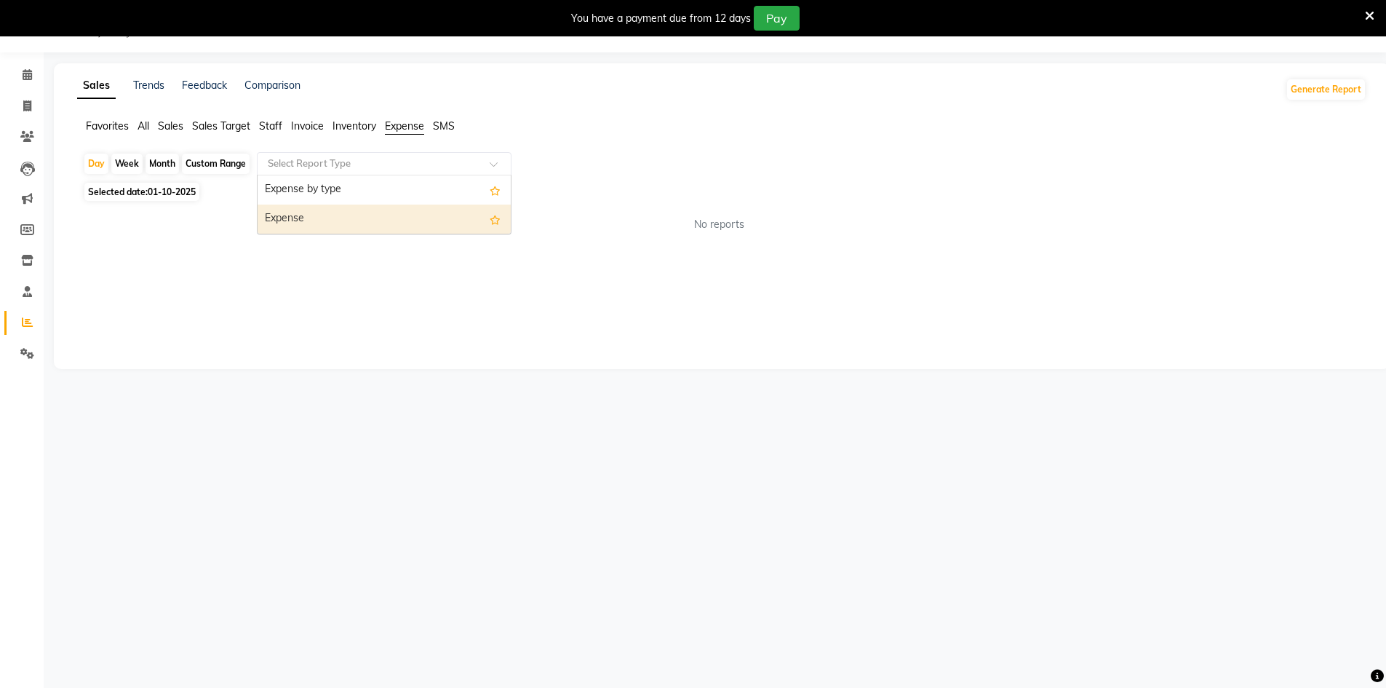
click at [343, 226] on div "Expense" at bounding box center [384, 218] width 253 height 29
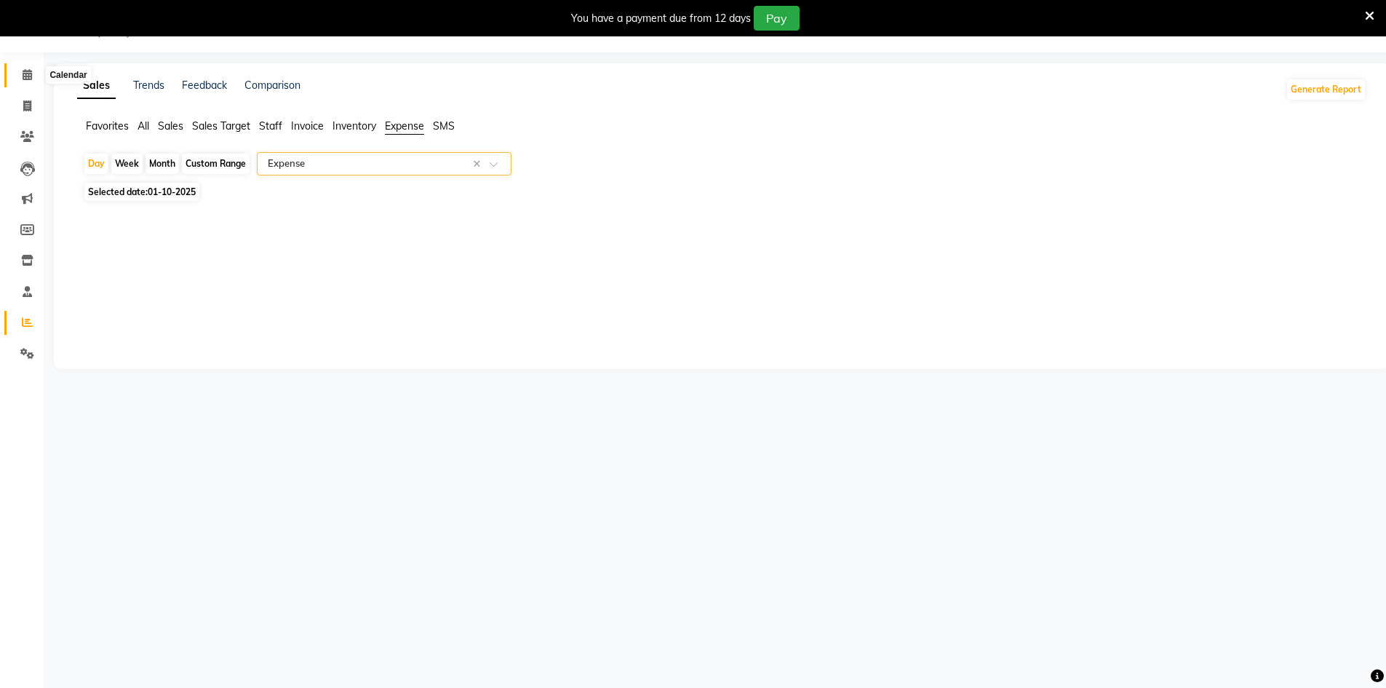
click at [25, 73] on icon at bounding box center [27, 74] width 9 height 11
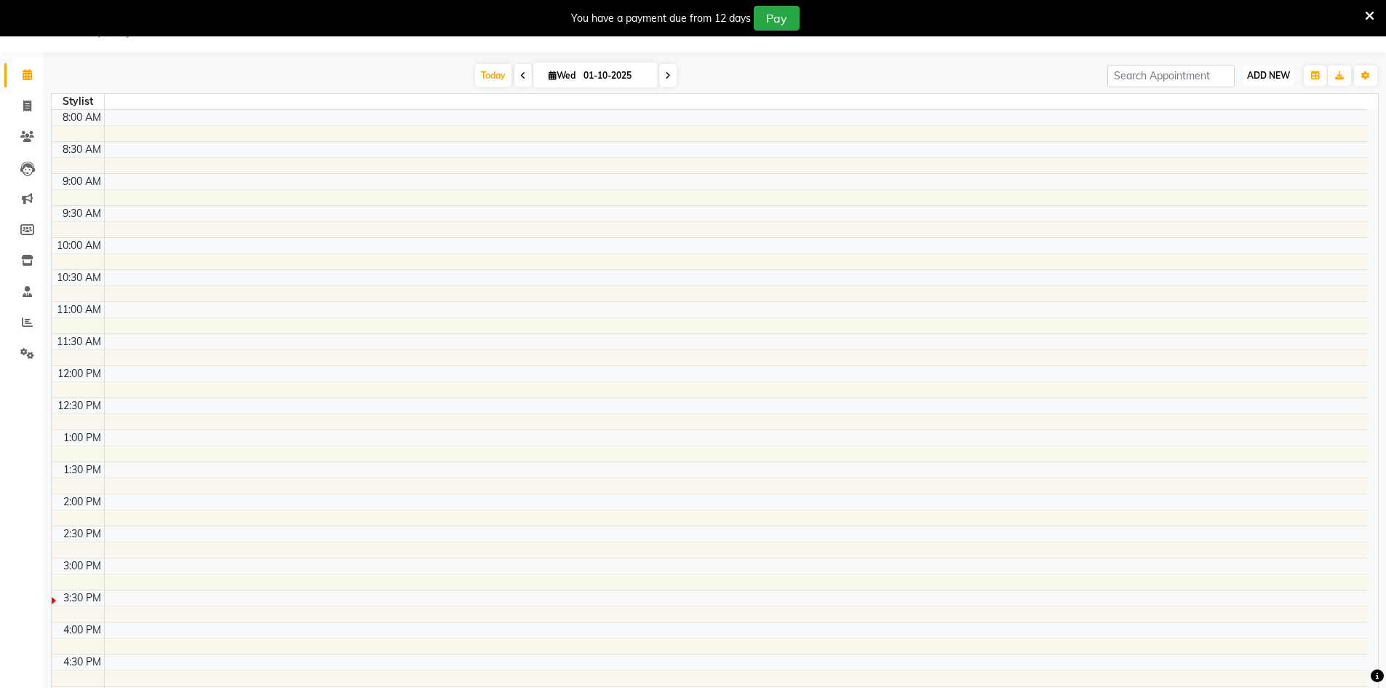
click at [1272, 80] on span "ADD NEW" at bounding box center [1268, 75] width 43 height 11
click at [1250, 146] on link "Add Expense" at bounding box center [1235, 141] width 115 height 19
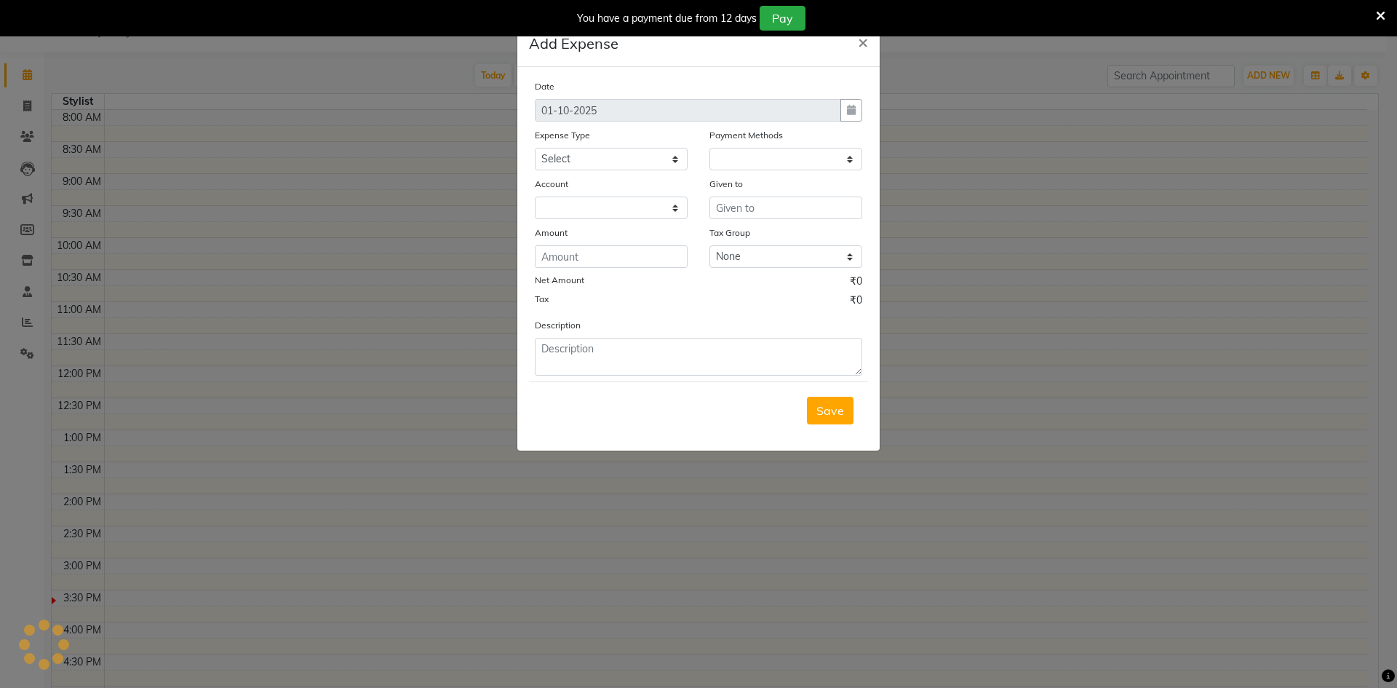
select select
select select "1"
select select "8325"
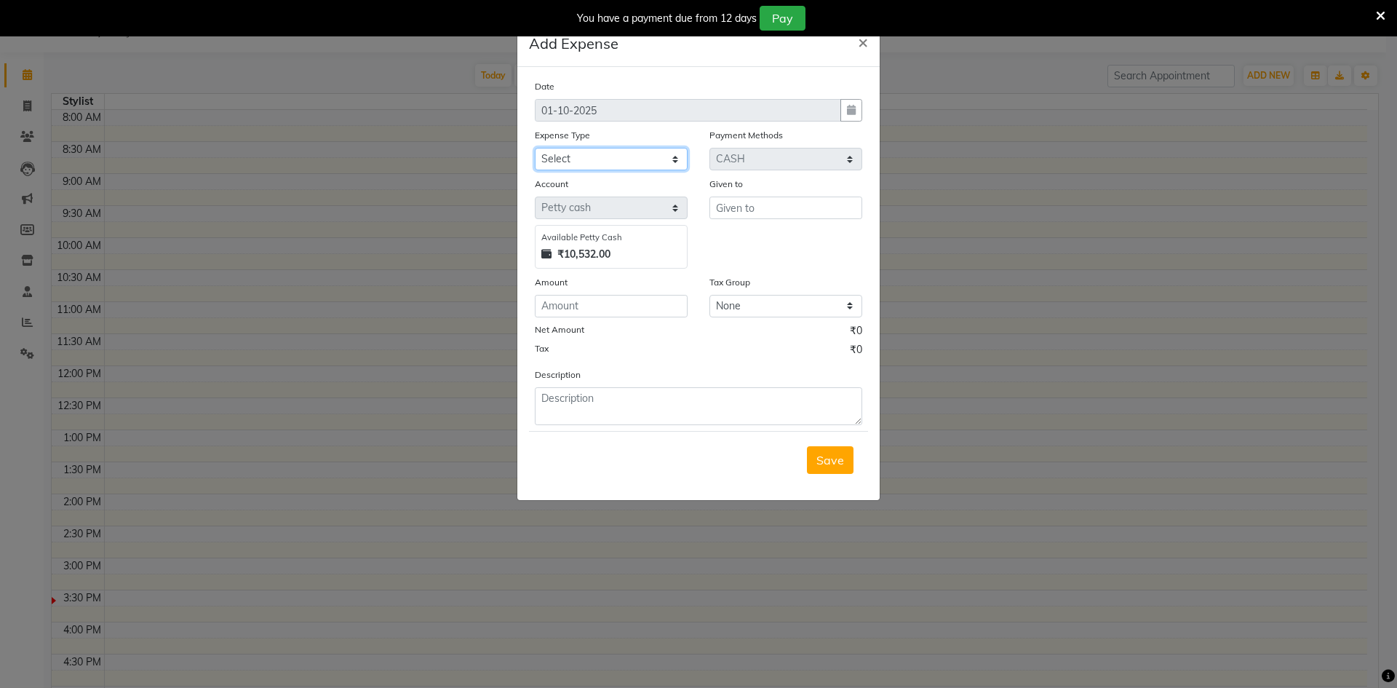
click at [581, 168] on select "Select Accommodation Aesthetics Bank Deposit BLINKIT Cash Handover Client Refun…" at bounding box center [611, 159] width 153 height 23
select select "24944"
click at [535, 148] on select "Select Accommodation Aesthetics Bank Deposit BLINKIT Cash Handover Client Refun…" at bounding box center [611, 159] width 153 height 23
click at [590, 406] on textarea at bounding box center [698, 406] width 327 height 38
type textarea "Salon Key"
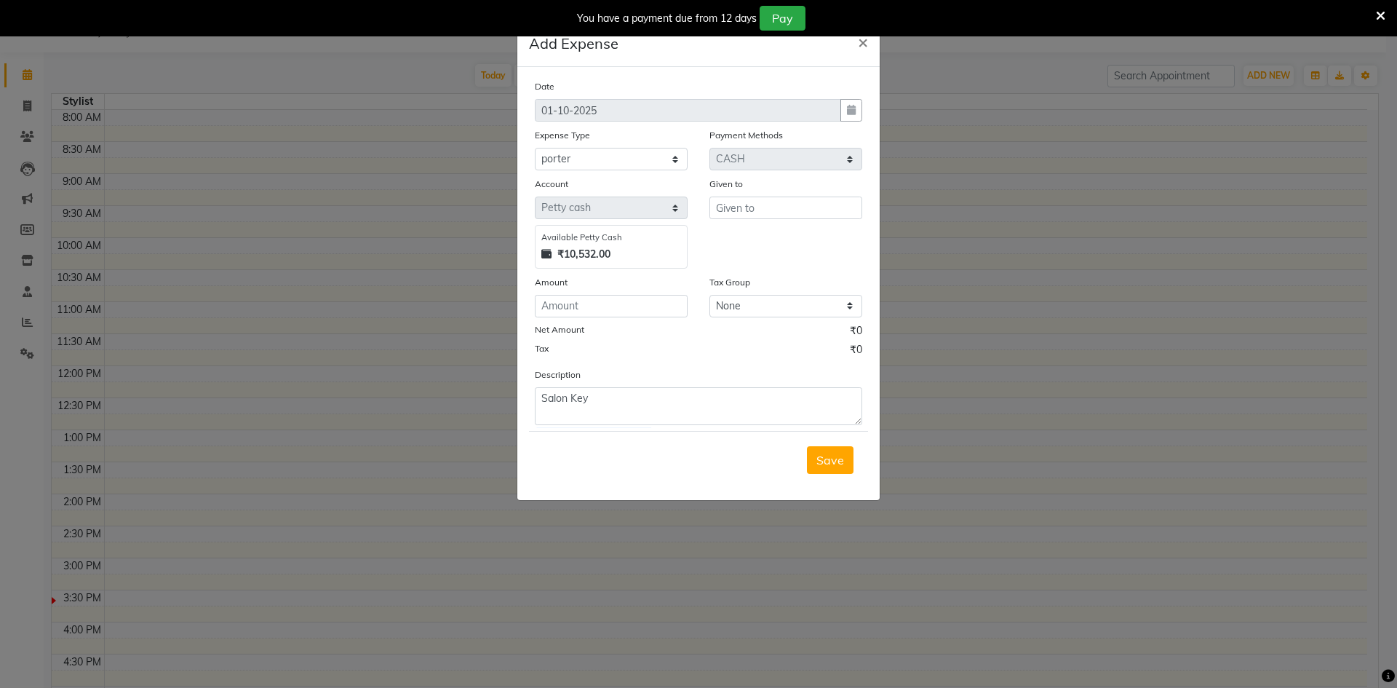
click at [647, 337] on div "Net Amount ₹0" at bounding box center [698, 332] width 327 height 19
click at [749, 214] on input "text" at bounding box center [785, 207] width 153 height 23
type input "36"
click at [635, 307] on input "number" at bounding box center [611, 306] width 153 height 23
type input "36"
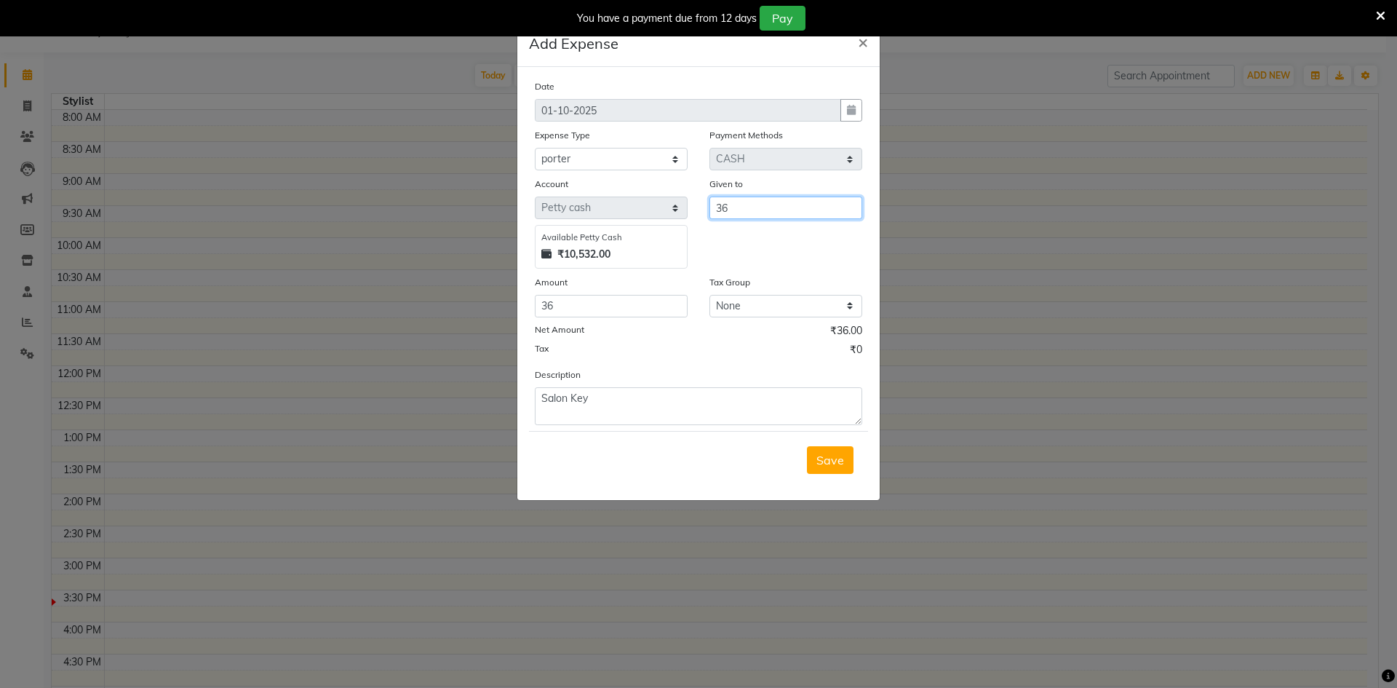
drag, startPoint x: 780, startPoint y: 211, endPoint x: 669, endPoint y: 226, distance: 111.5
click at [669, 226] on div "Account Select Petty cash Available Petty Cash ₹10,532.00 Given to 36" at bounding box center [698, 222] width 349 height 92
click at [764, 244] on ngb-highlight "Cou nter_Sales" at bounding box center [767, 238] width 79 height 15
type input "Counter_Sales"
click at [838, 463] on span "Save" at bounding box center [830, 460] width 28 height 15
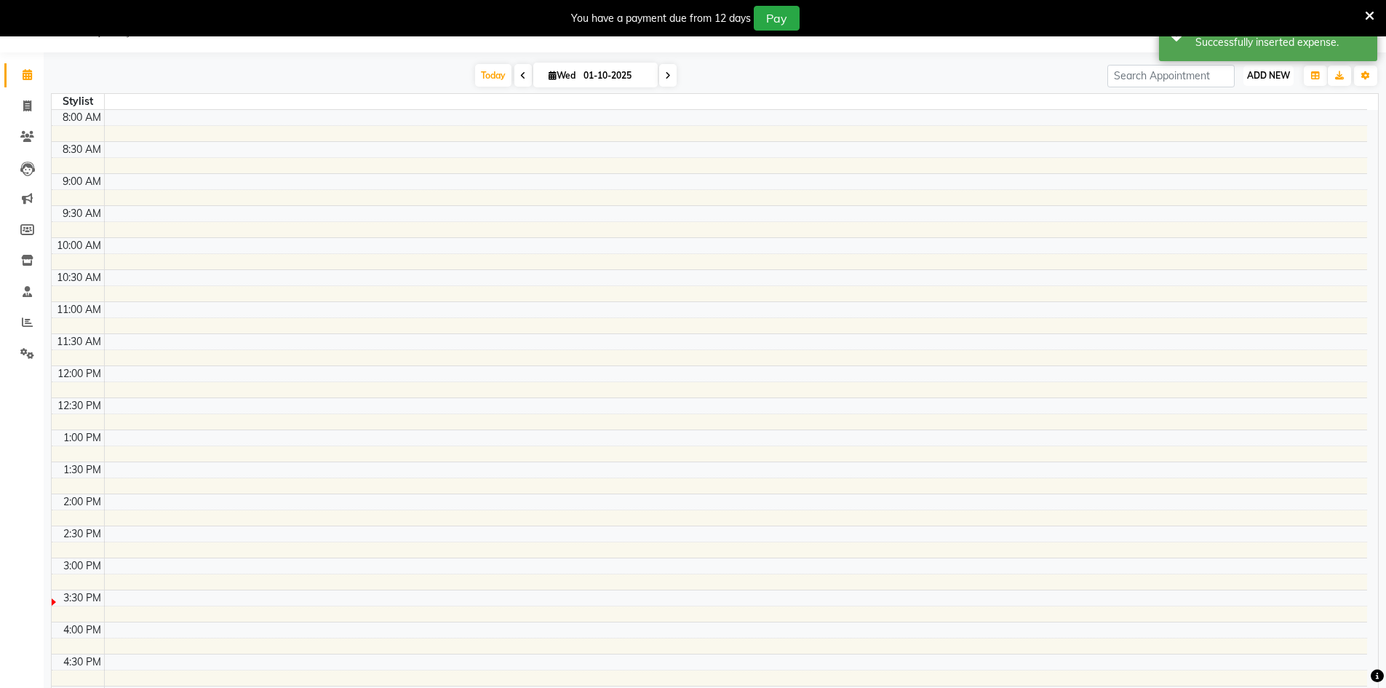
click at [1259, 77] on span "ADD NEW" at bounding box center [1268, 75] width 43 height 11
click at [1237, 143] on link "Add Expense" at bounding box center [1235, 141] width 115 height 19
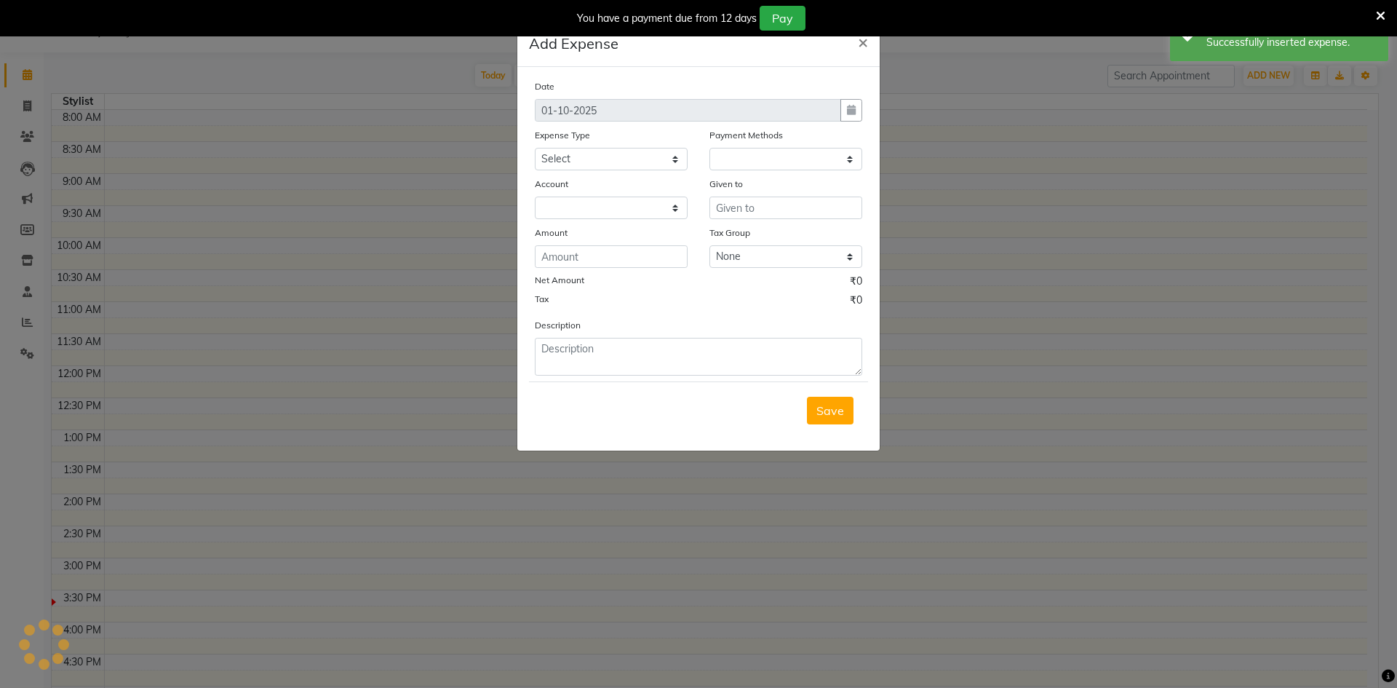
select select "1"
select select "8325"
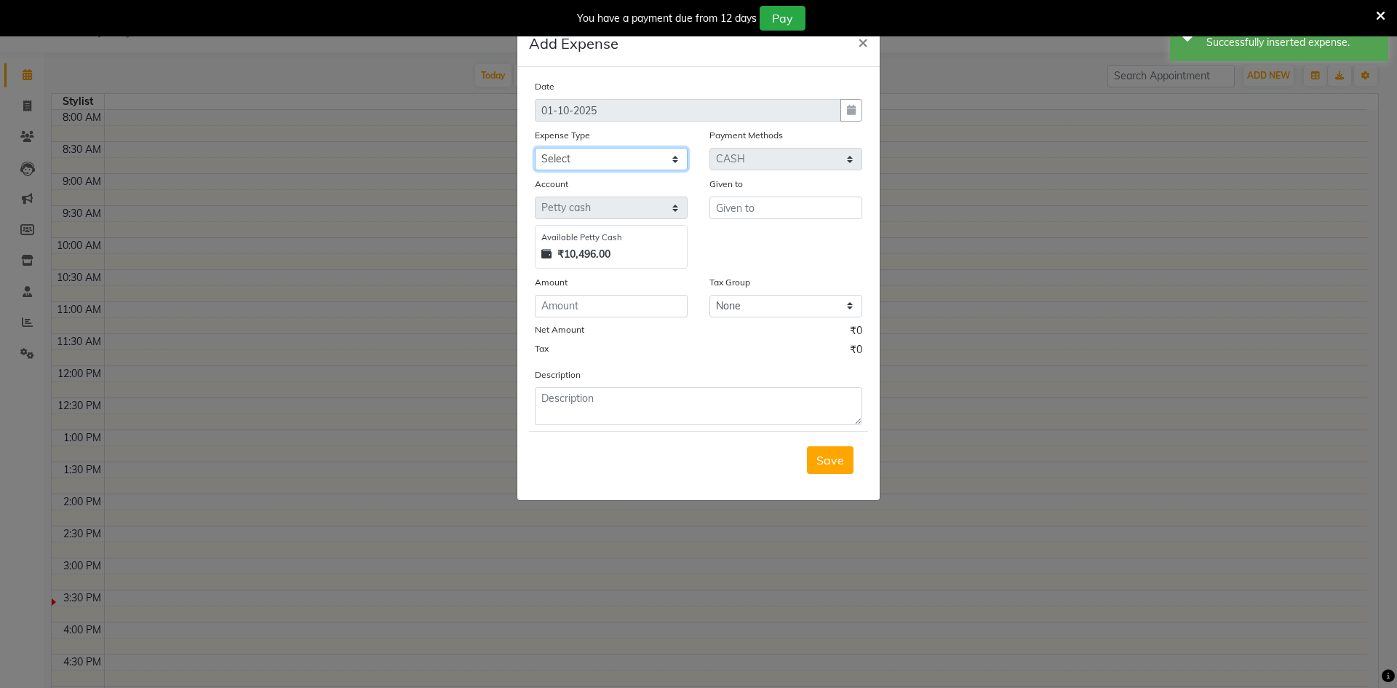
click at [584, 164] on select "Select Accommodation Aesthetics Bank Deposit BLINKIT Cash Handover Client Refun…" at bounding box center [611, 159] width 153 height 23
select select "24890"
click at [535, 148] on select "Select Accommodation Aesthetics Bank Deposit BLINKIT Cash Handover Client Refun…" at bounding box center [611, 159] width 153 height 23
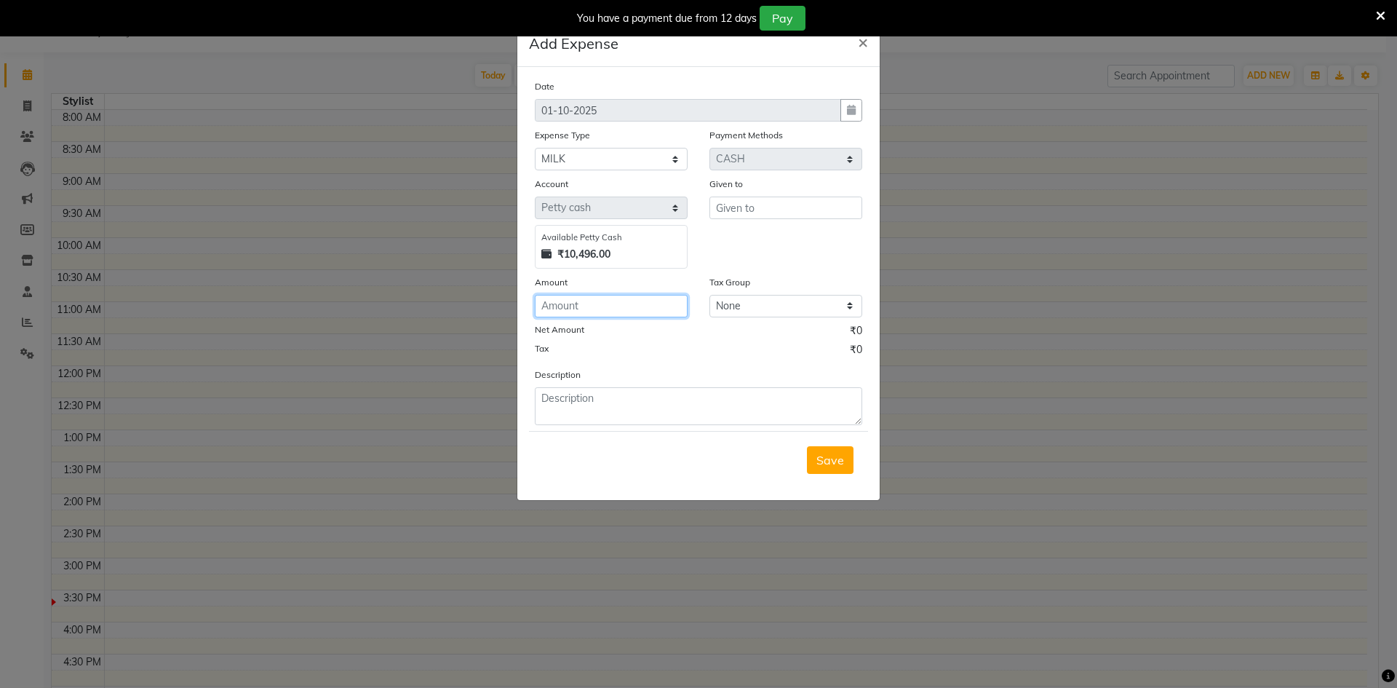
click at [594, 311] on input "number" at bounding box center [611, 306] width 153 height 23
type input "110"
click at [797, 207] on input "text" at bounding box center [785, 207] width 153 height 23
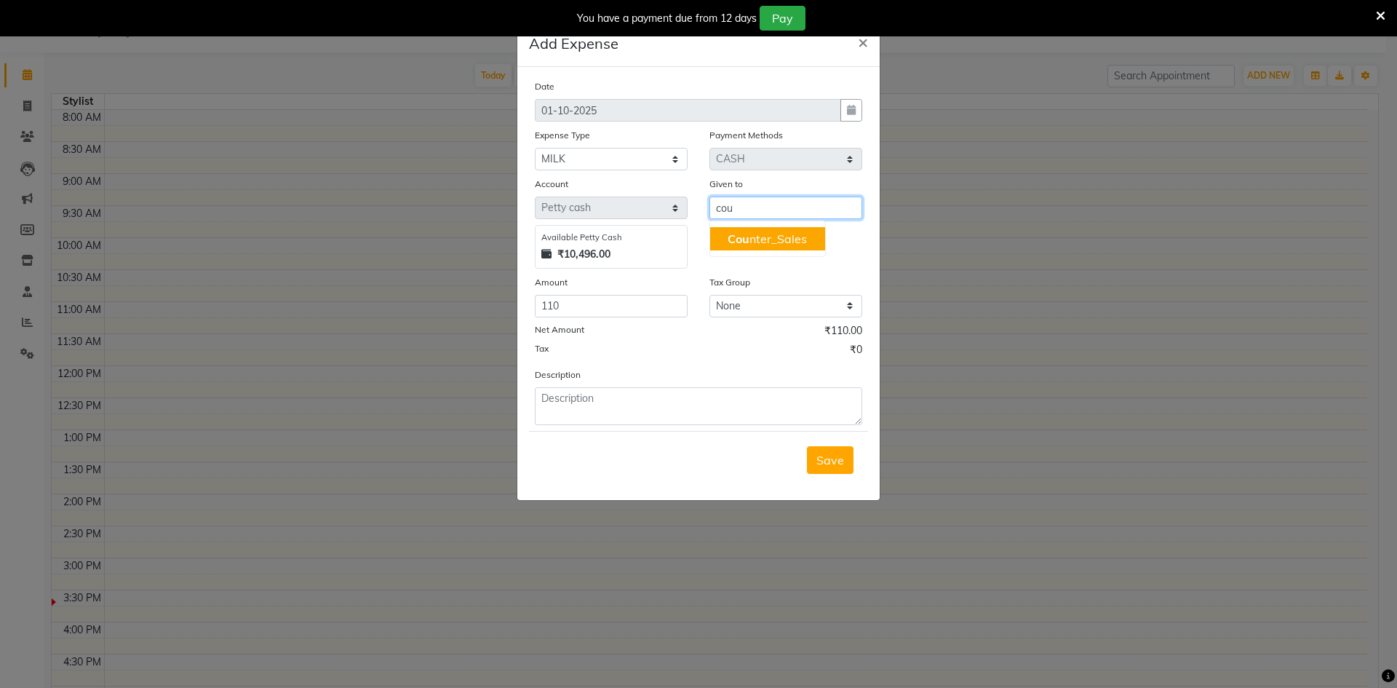
click at [771, 238] on ngb-highlight "Cou nter_Sales" at bounding box center [767, 238] width 79 height 15
type input "Counter_Sales"
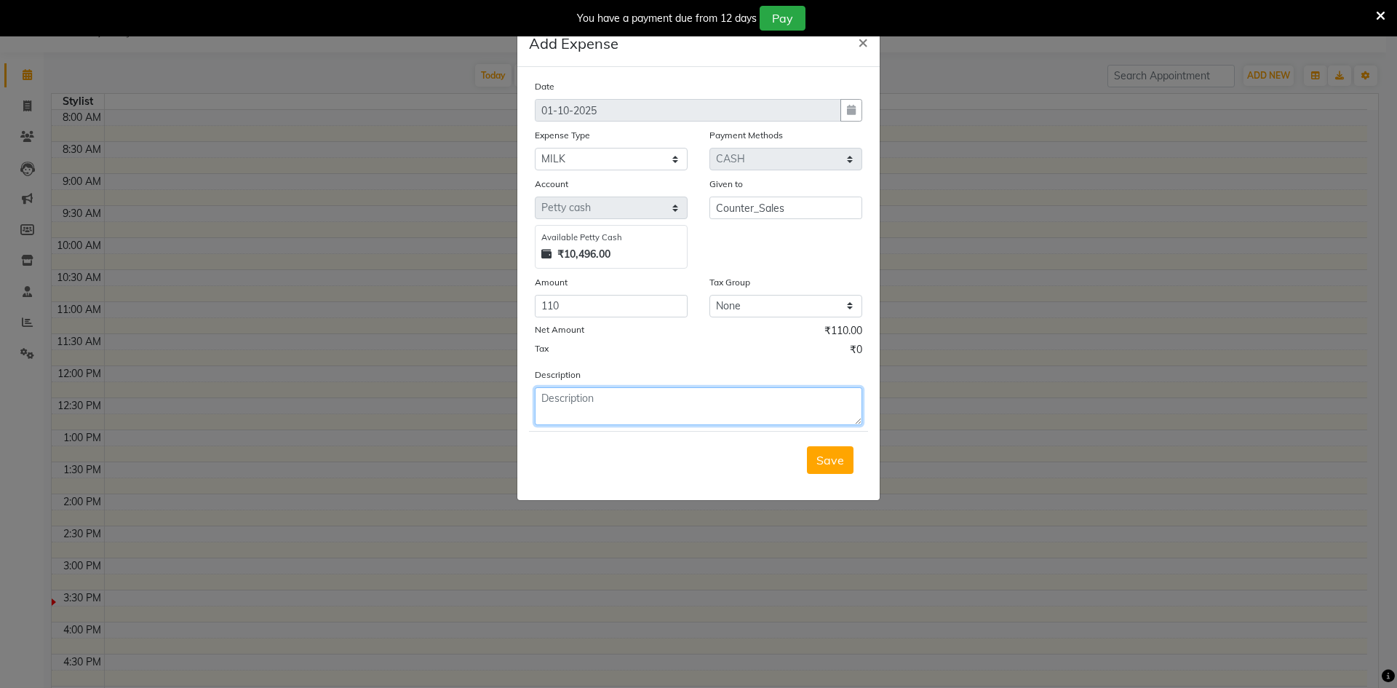
click at [614, 402] on textarea at bounding box center [698, 406] width 327 height 38
click at [833, 459] on span "Save" at bounding box center [830, 460] width 28 height 15
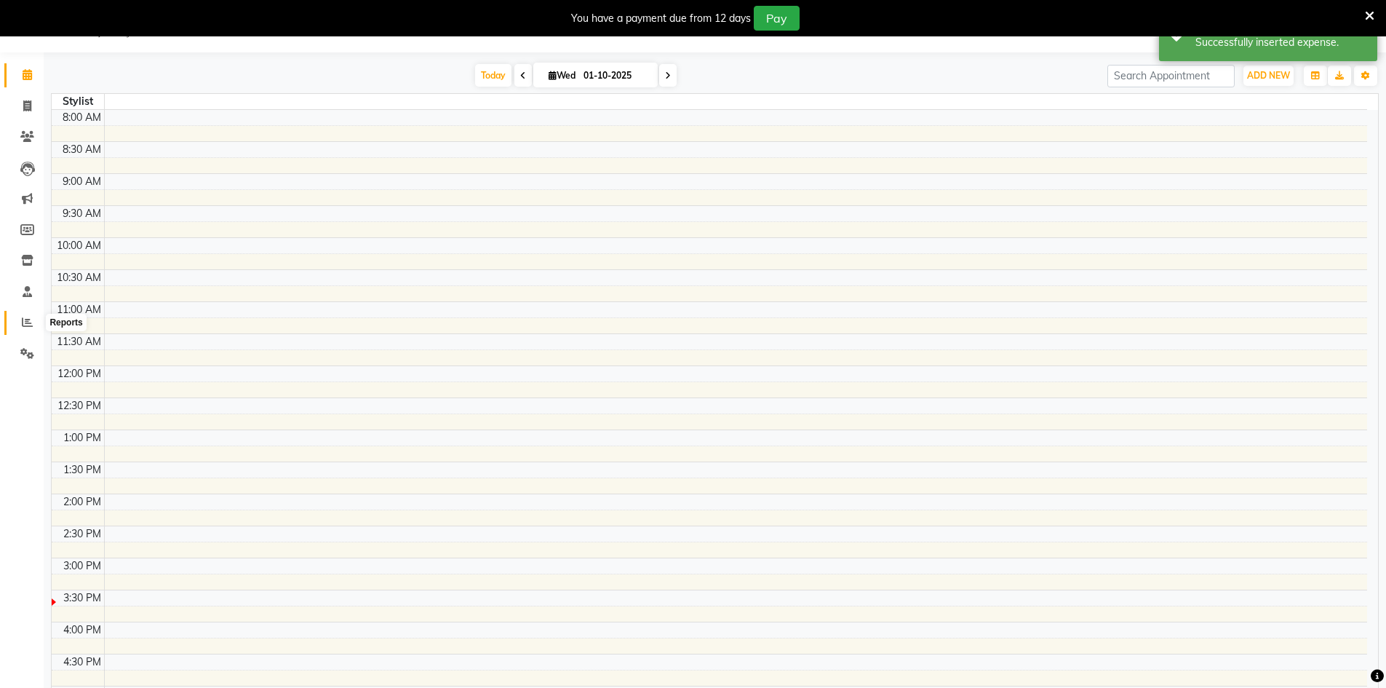
click at [26, 327] on span at bounding box center [27, 322] width 25 height 17
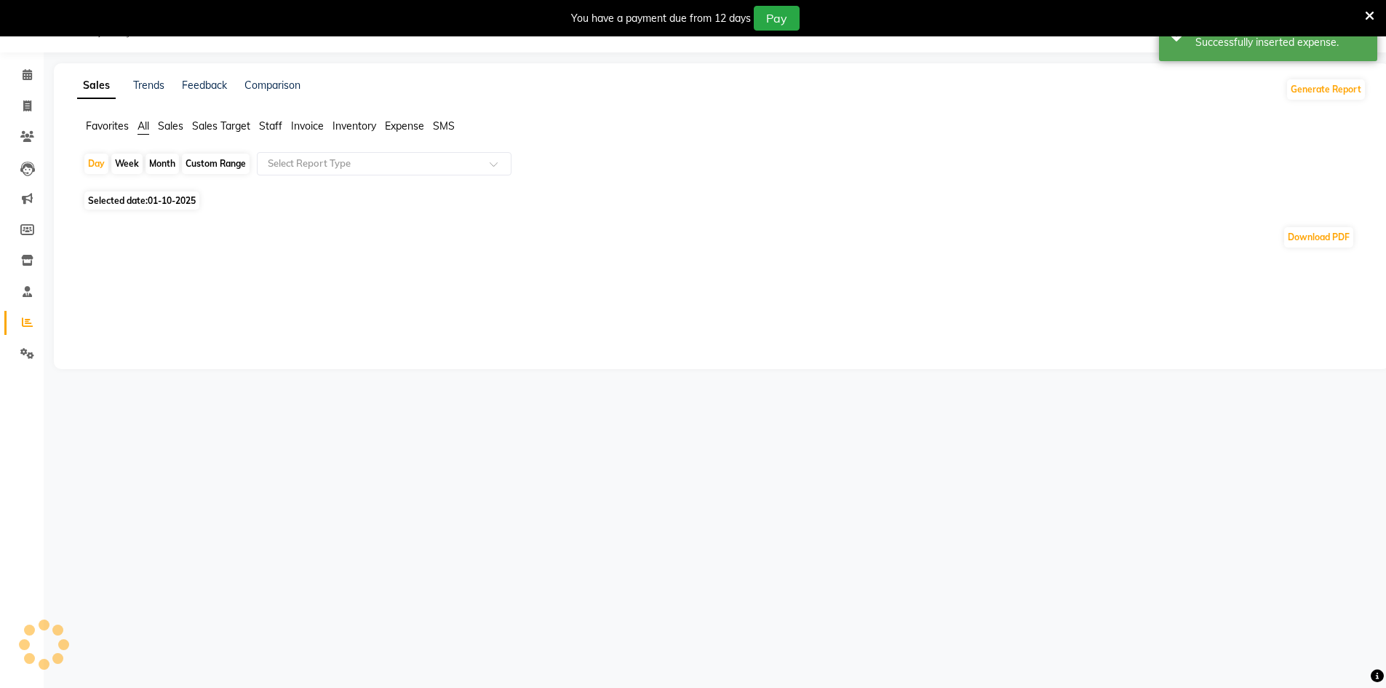
click at [410, 124] on span "Expense" at bounding box center [404, 125] width 39 height 13
click at [359, 164] on input "text" at bounding box center [370, 163] width 210 height 15
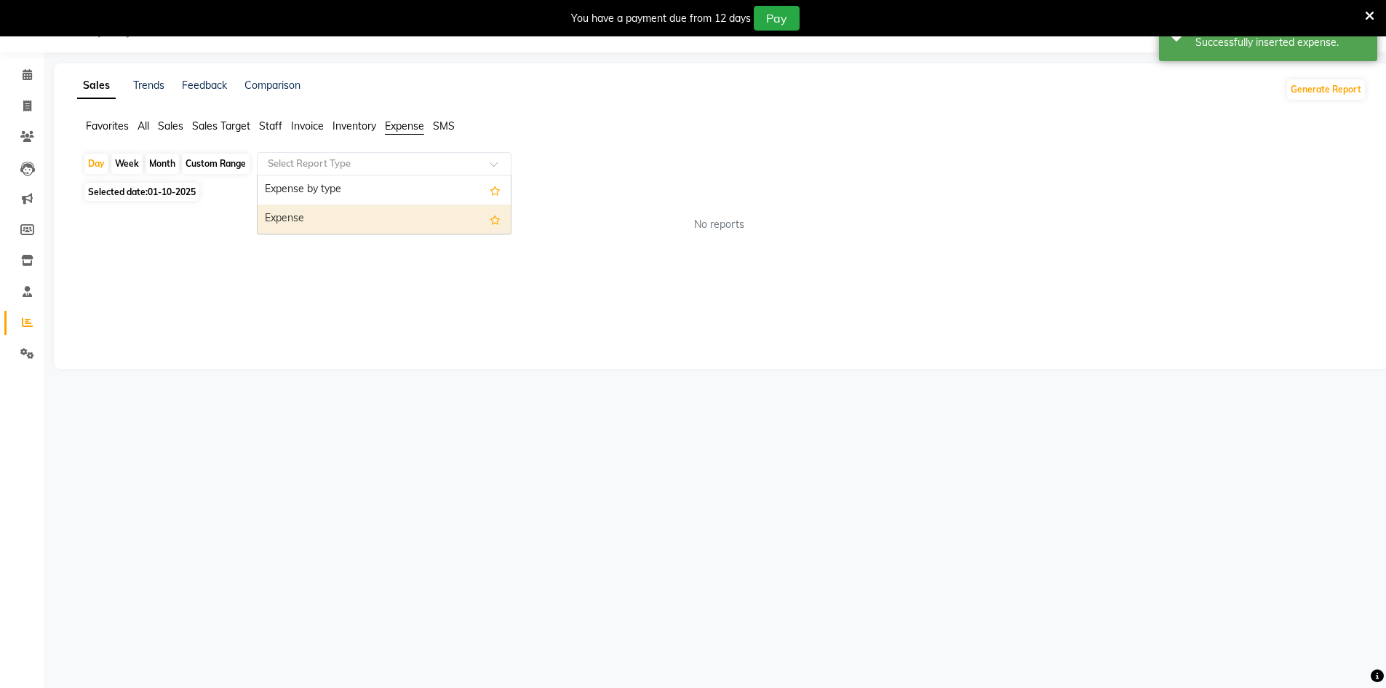
click at [348, 225] on div "Expense" at bounding box center [384, 218] width 253 height 29
select select "full_report"
select select "csv"
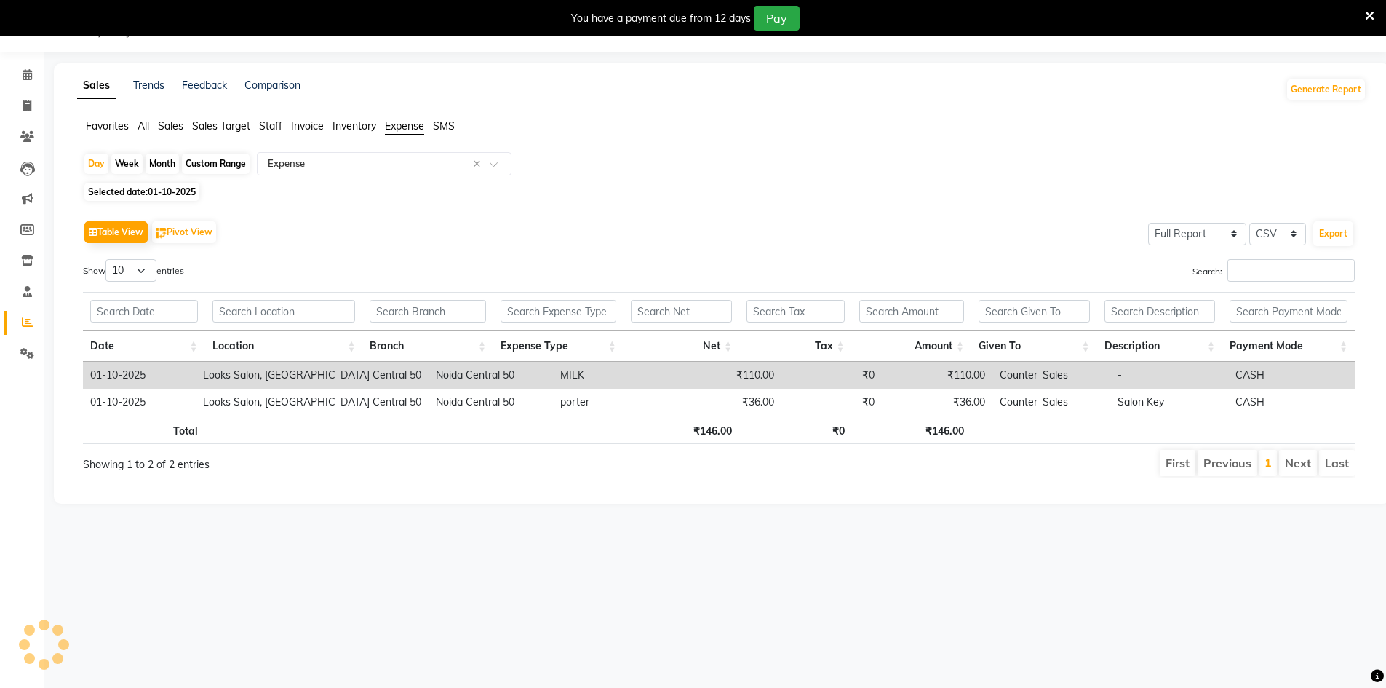
click at [312, 233] on div "Table View Pivot View Select Full Report Filtered Report Select CSV PDF Export" at bounding box center [719, 232] width 1272 height 31
click at [25, 100] on icon at bounding box center [27, 105] width 8 height 11
select select "9051"
select select "service"
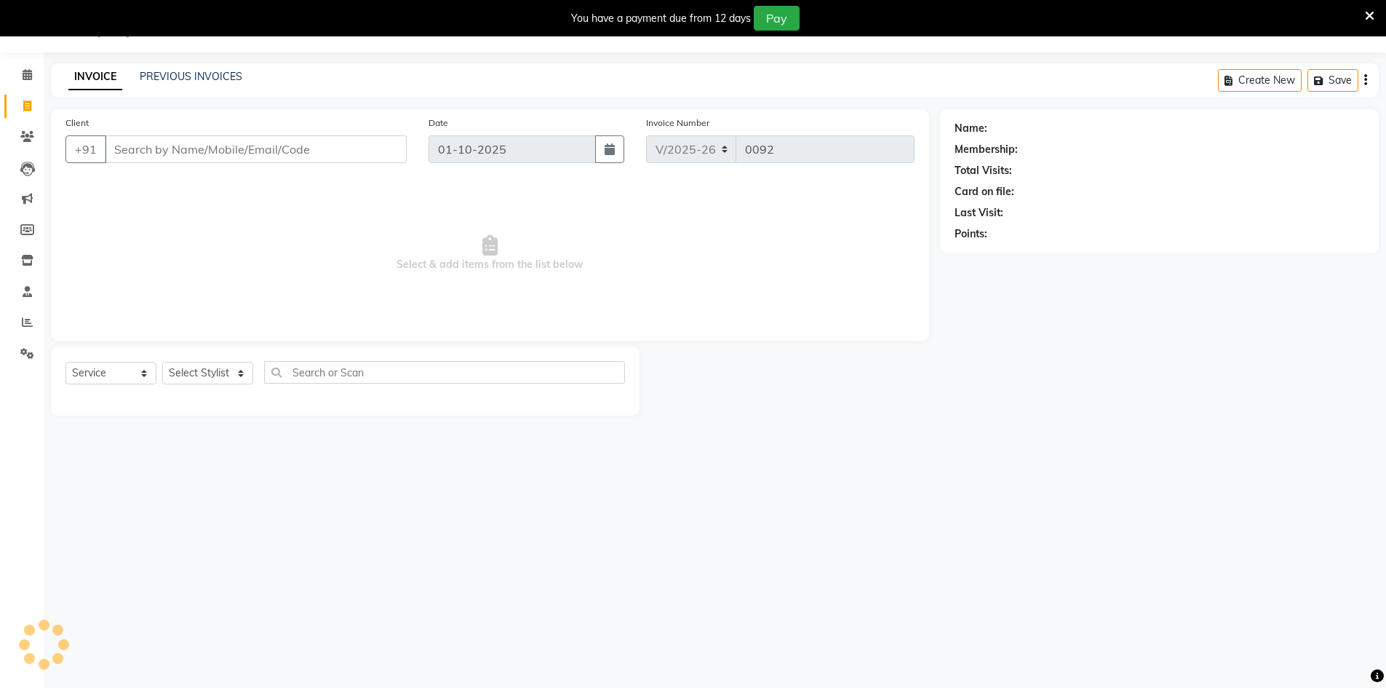
click at [348, 139] on input "Client" at bounding box center [256, 149] width 302 height 28
type input "9663945829"
click at [378, 146] on span "Add Client" at bounding box center [368, 149] width 57 height 15
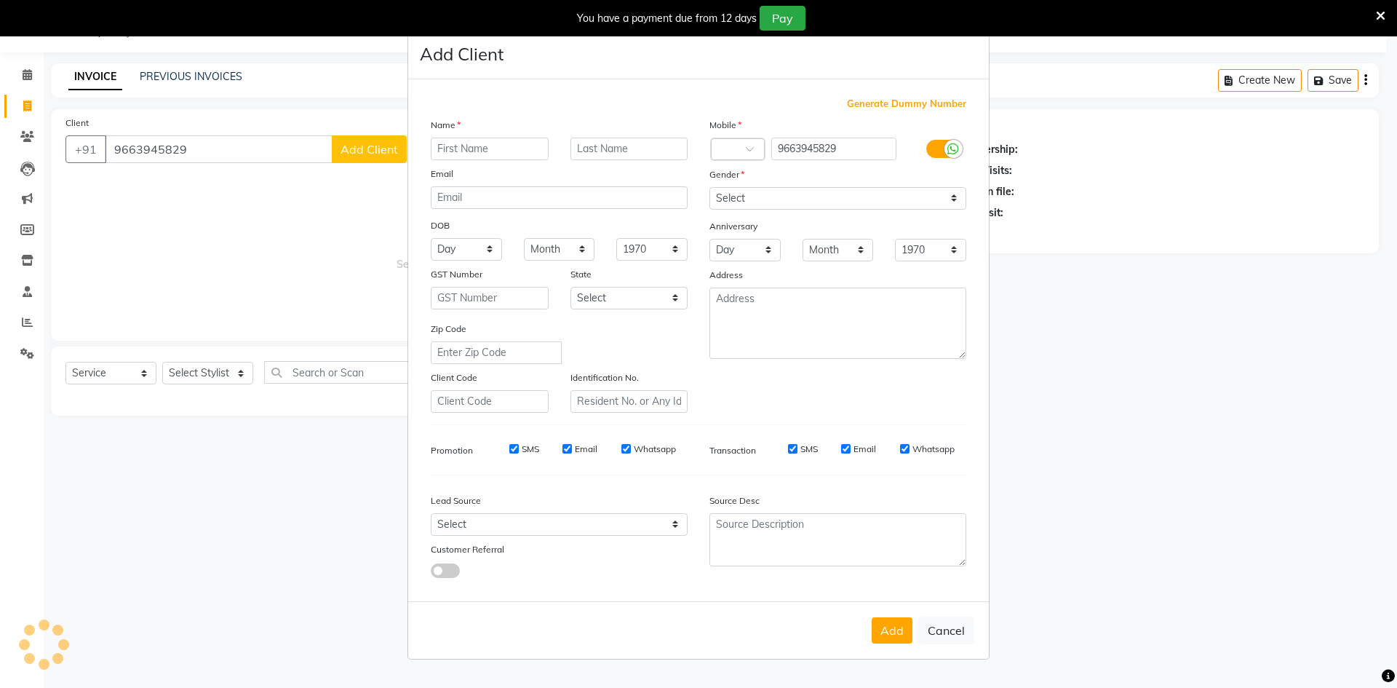
click at [447, 148] on input "text" at bounding box center [490, 149] width 118 height 23
type input "Risav"
click at [648, 164] on div "Name Risav Email DOB Day 01 02 03 04 05 06 07 08 09 10 11 12 13 14 15 16 17 18 …" at bounding box center [559, 264] width 279 height 295
click at [650, 143] on input "text" at bounding box center [629, 149] width 118 height 23
type input "j,"
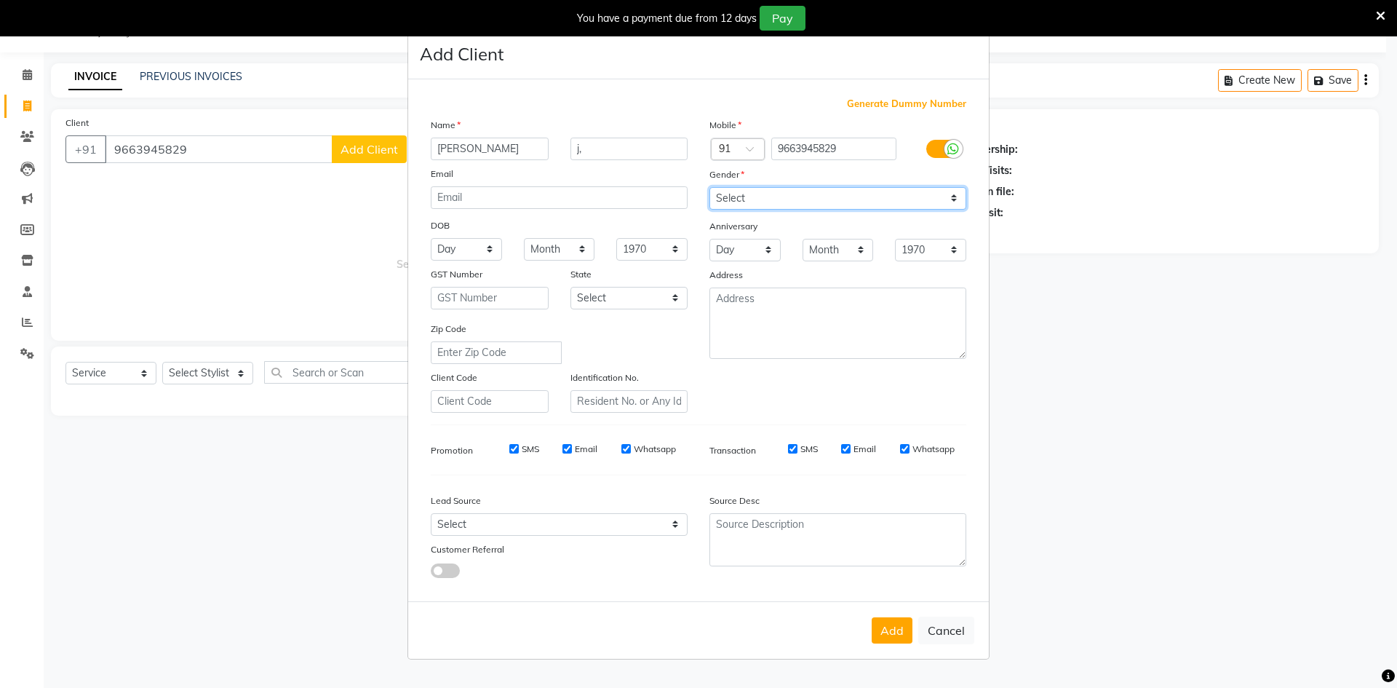
click at [821, 201] on select "Select Male Female Other Prefer Not To Say" at bounding box center [837, 198] width 257 height 23
select select "male"
click at [709, 187] on select "Select Male Female Other Prefer Not To Say" at bounding box center [837, 198] width 257 height 23
click at [900, 627] on button "Add" at bounding box center [892, 630] width 41 height 26
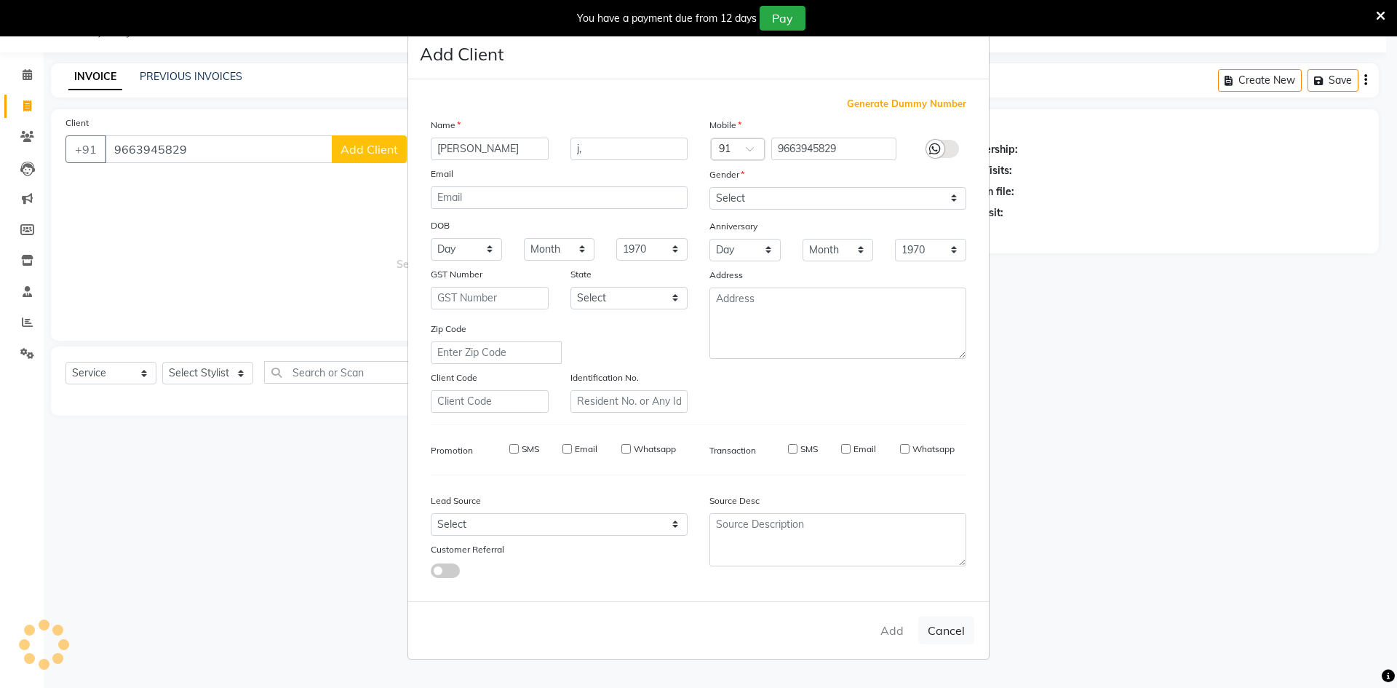
select select
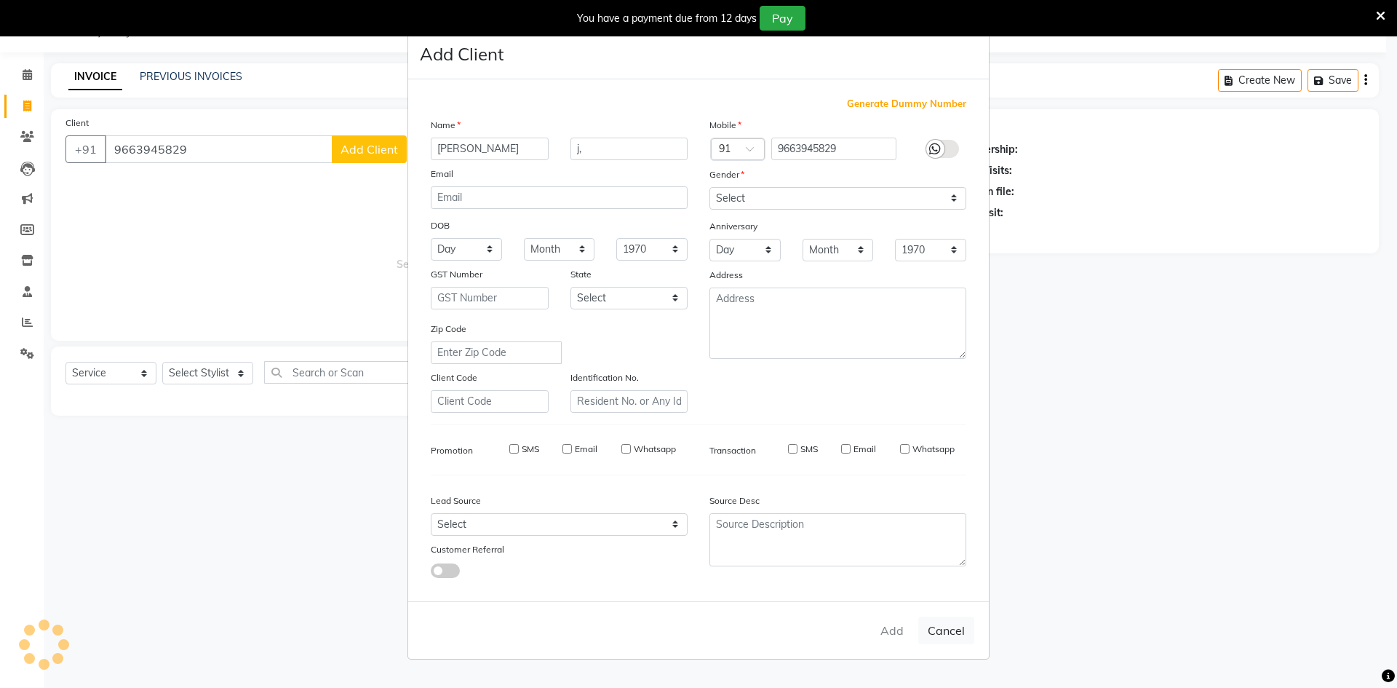
select select
checkbox input "false"
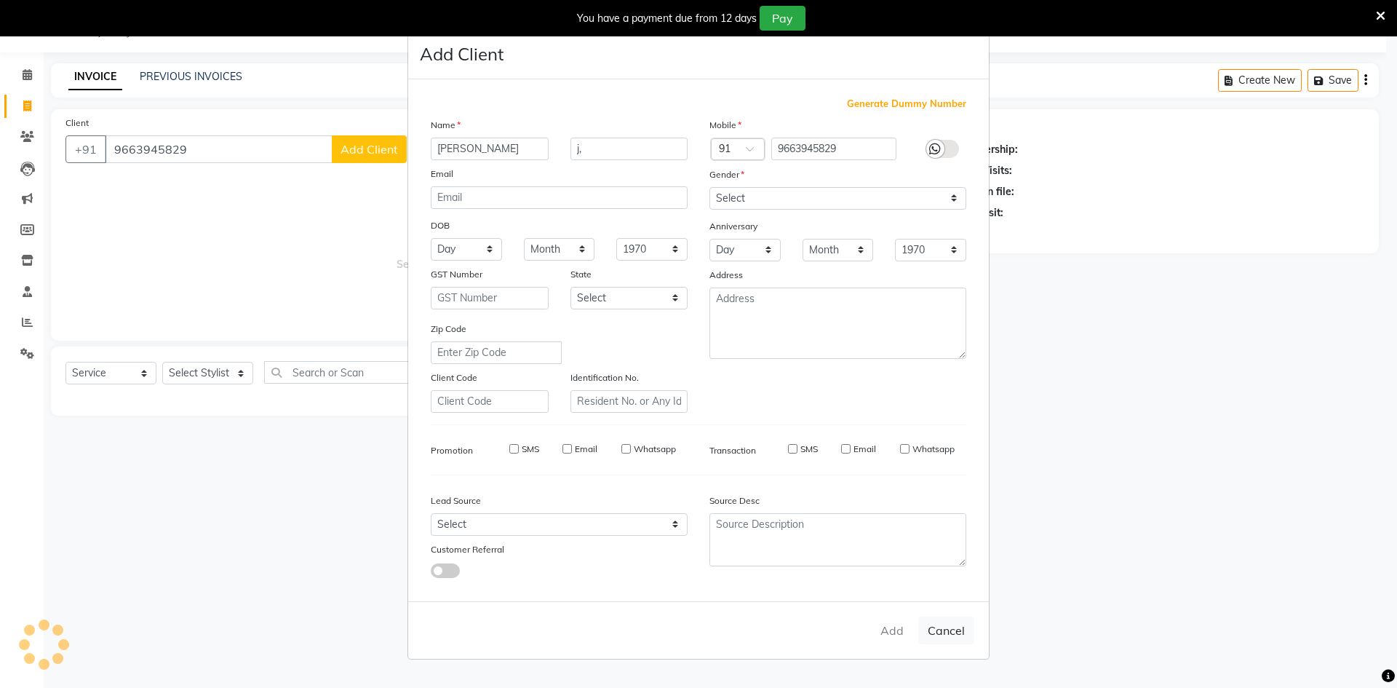
checkbox input "false"
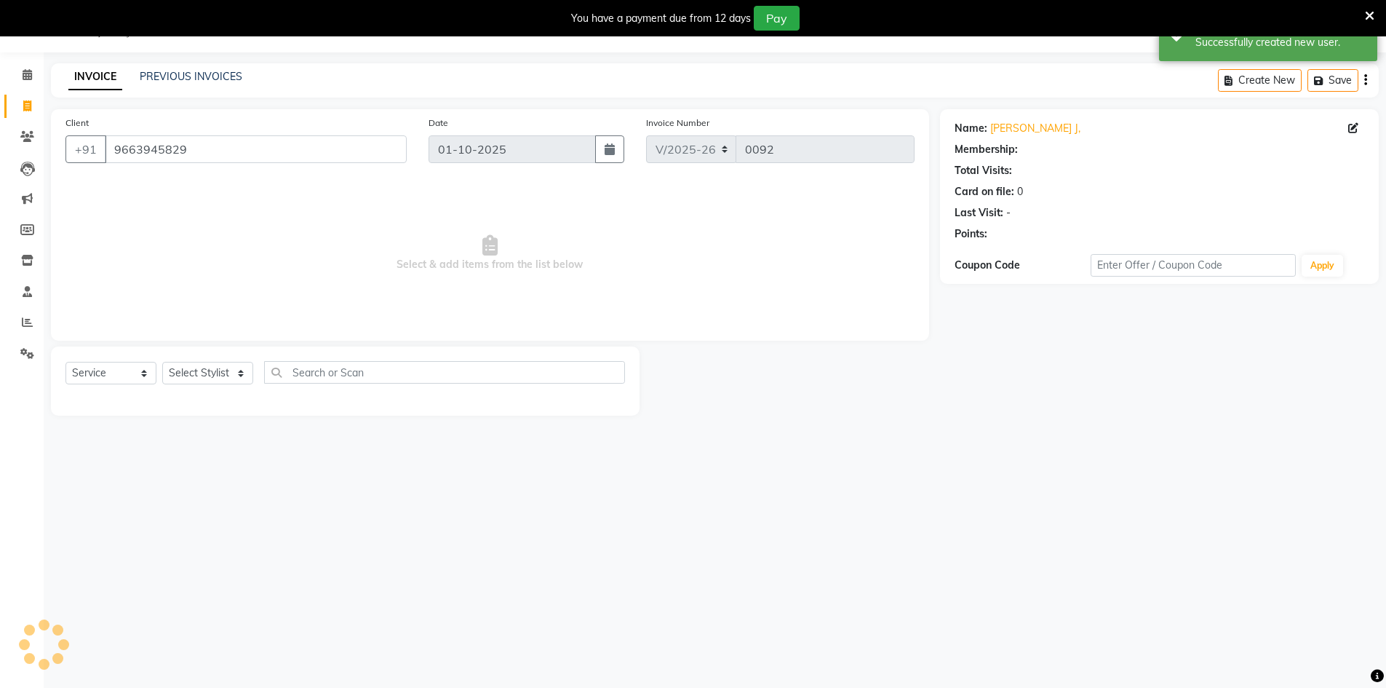
select select "1: Object"
click at [237, 378] on select "Select Stylist Abbas Addy Aftab Ananya Anas Aslam_pdct Azad Counter_Sales Farha…" at bounding box center [207, 373] width 91 height 23
select select "92619"
click at [162, 362] on select "Select Stylist Abbas Addy Aftab Ananya Anas Aslam_pdct Azad Counter_Sales Farha…" at bounding box center [207, 373] width 91 height 23
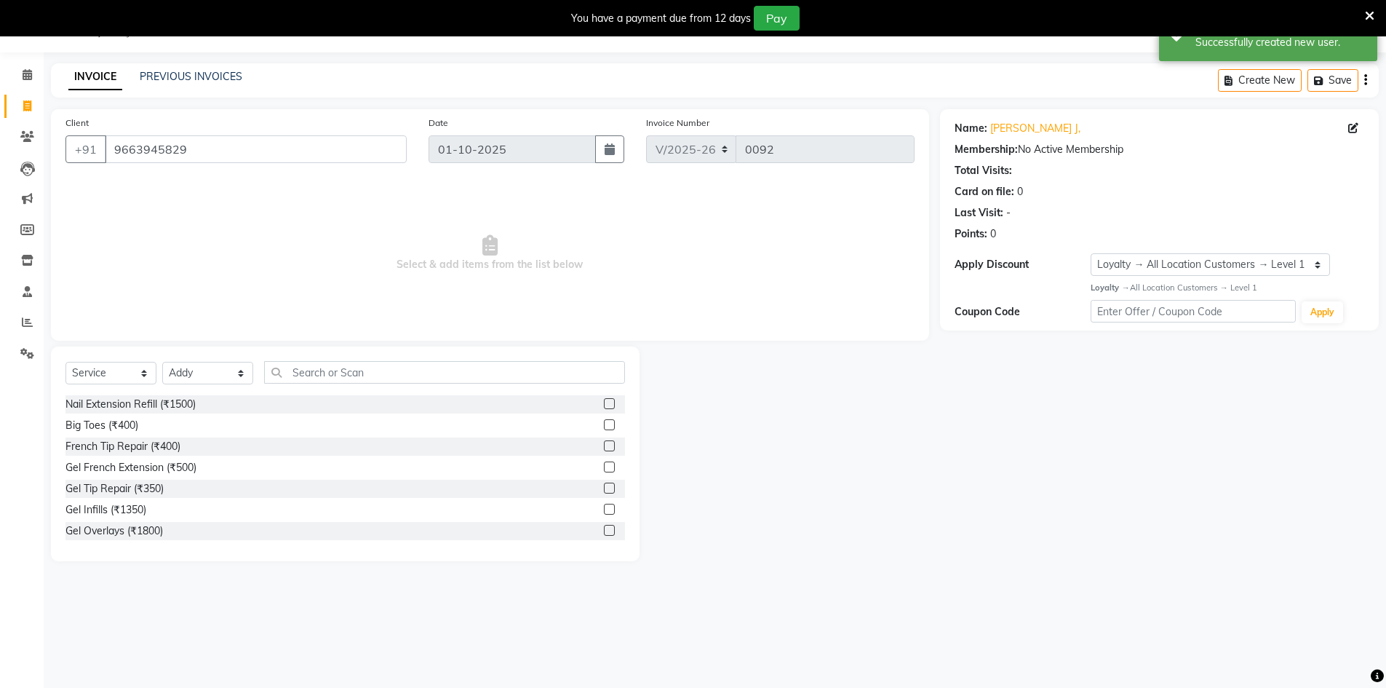
click at [358, 390] on div "Select Service Product Membership Package Voucher Prepaid Gift Card Select Styl…" at bounding box center [344, 378] width 559 height 34
click at [357, 360] on div "Select Service Product Membership Package Voucher Prepaid Gift Card Select Styl…" at bounding box center [345, 453] width 589 height 215
click at [391, 379] on input "text" at bounding box center [444, 372] width 361 height 23
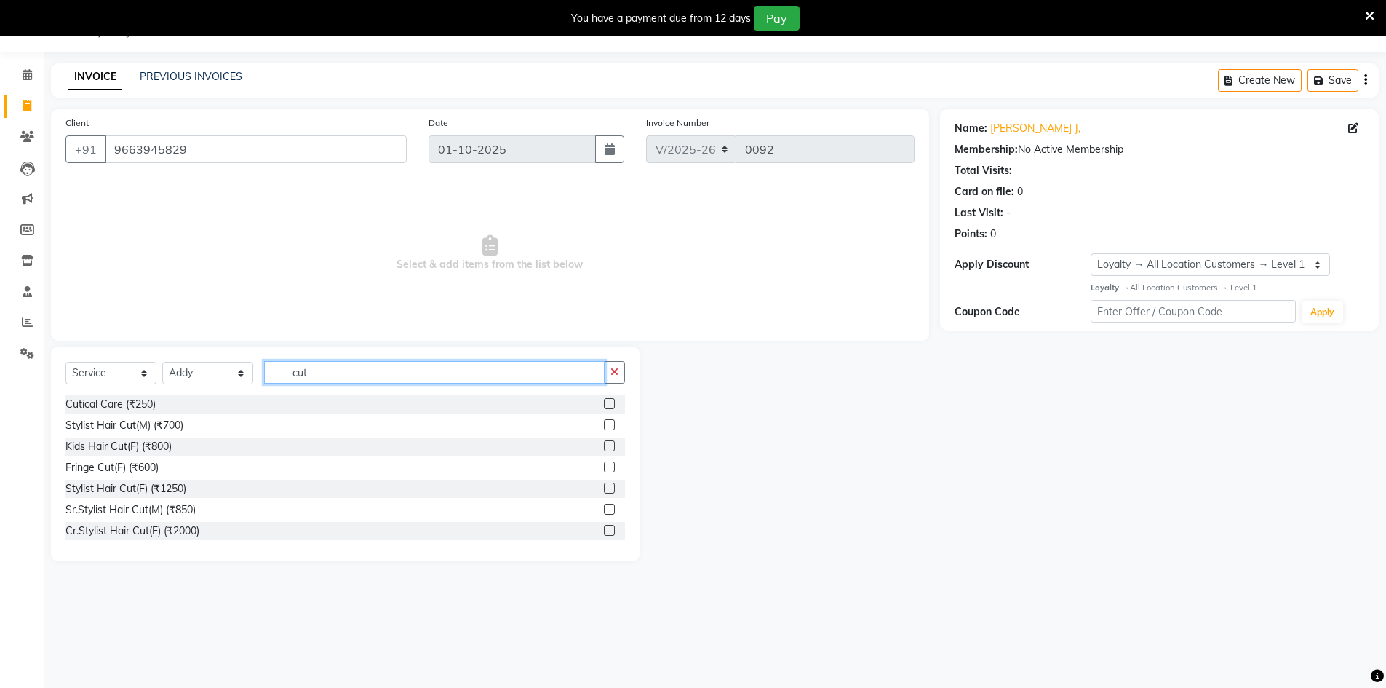
type input "cut"
click at [604, 423] on label at bounding box center [609, 424] width 11 height 11
click at [604, 423] on input "checkbox" at bounding box center [608, 425] width 9 height 9
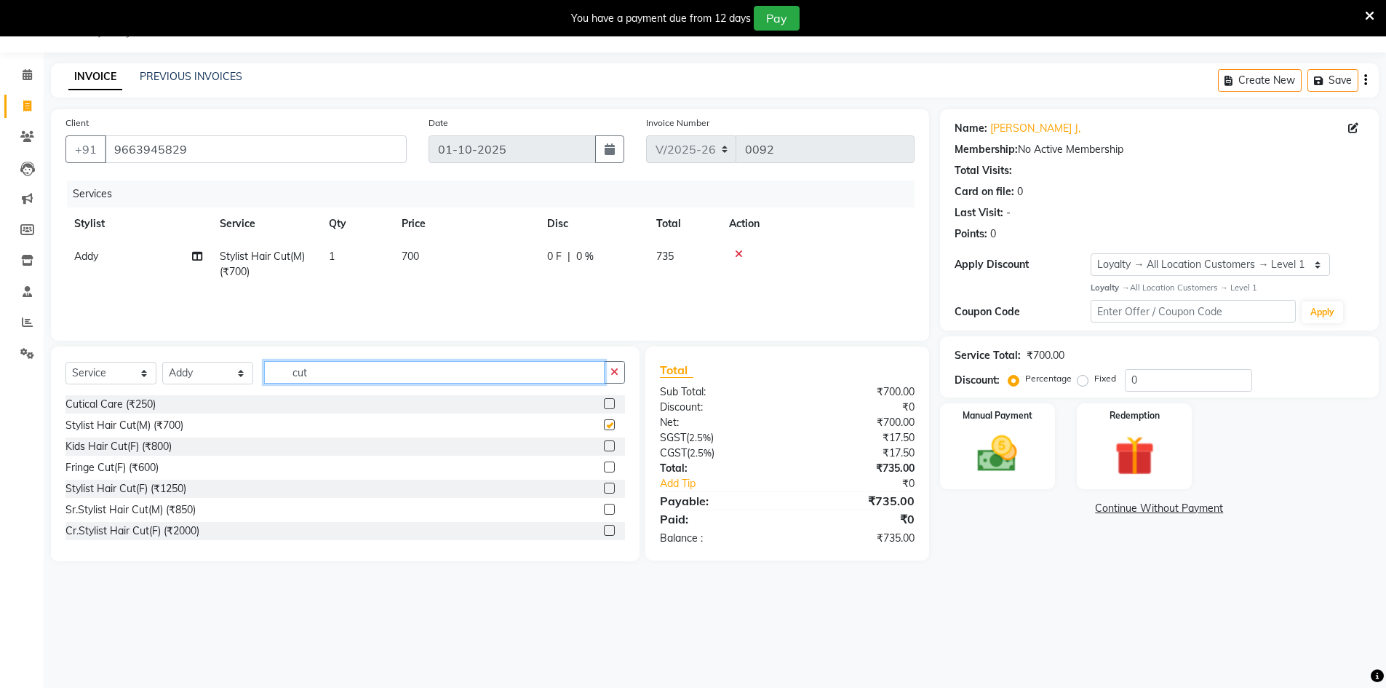
click at [471, 380] on input "cut" at bounding box center [434, 372] width 340 height 23
checkbox input "false"
click at [471, 380] on input "cut" at bounding box center [434, 372] width 340 height 23
type input "bear"
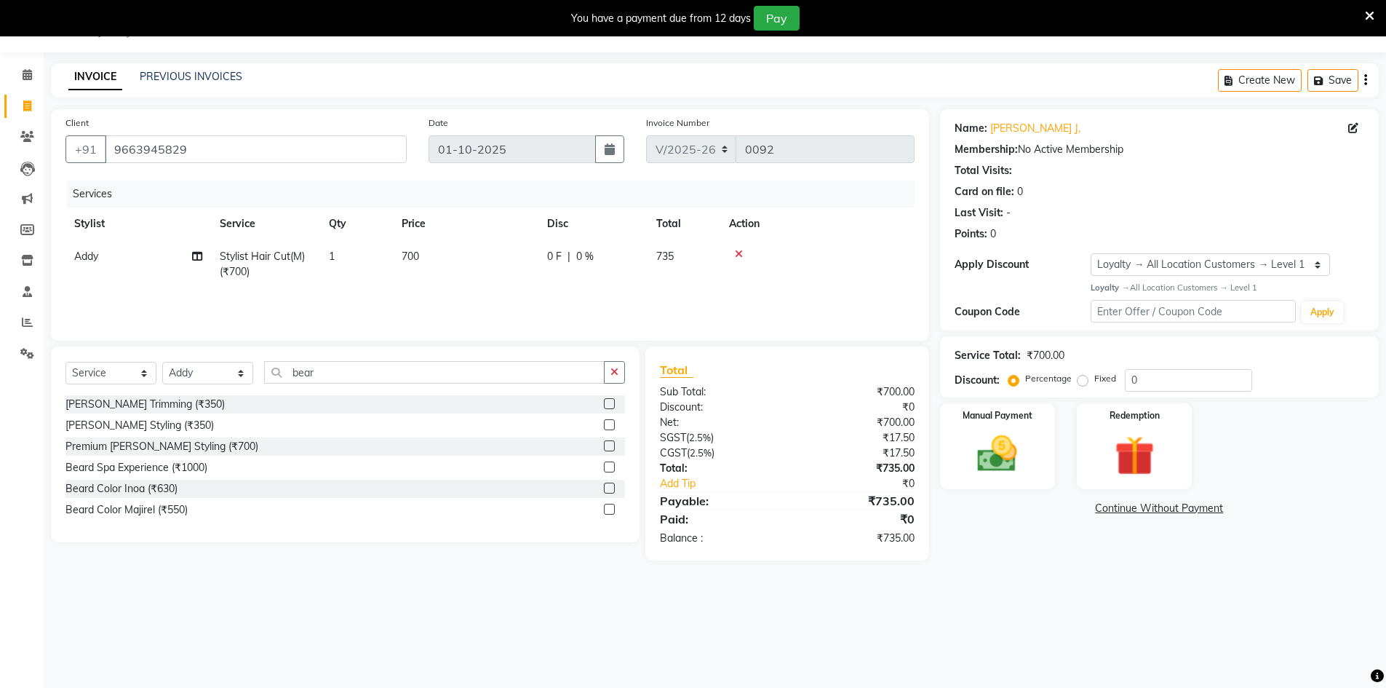
click at [607, 423] on label at bounding box center [609, 424] width 11 height 11
click at [607, 423] on input "checkbox" at bounding box center [608, 425] width 9 height 9
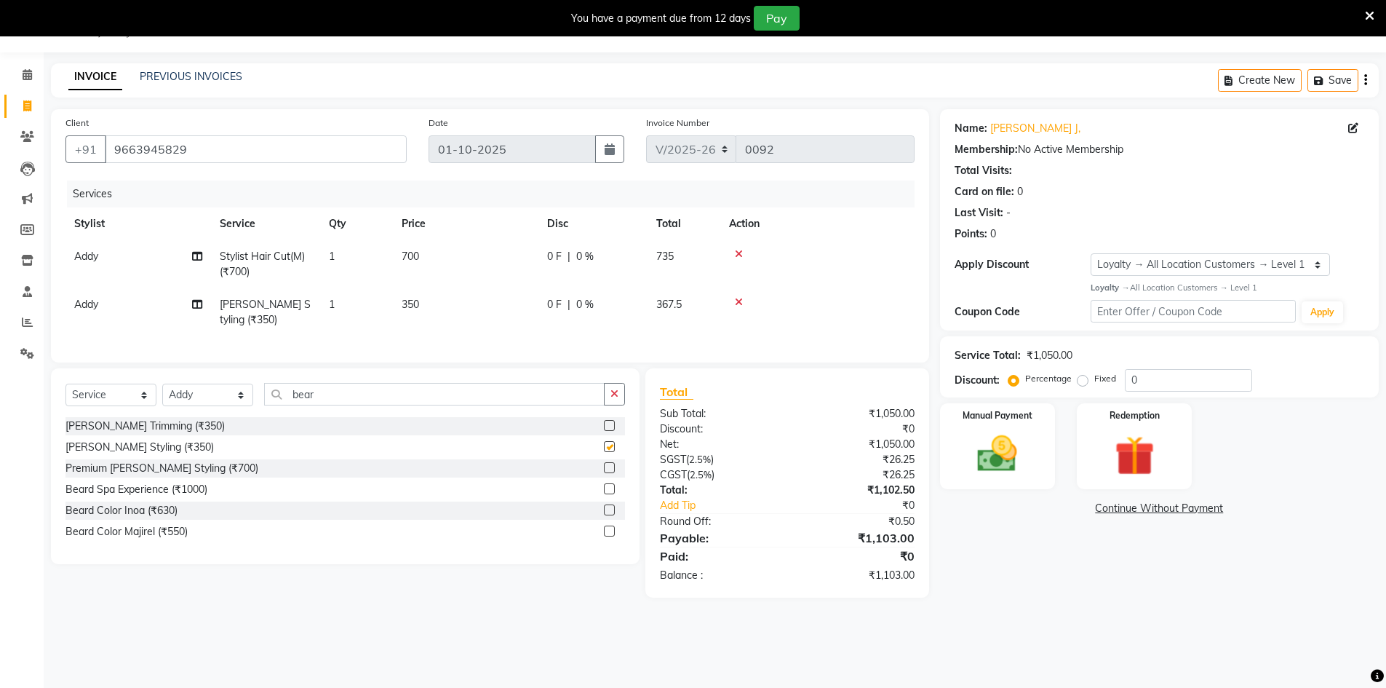
checkbox input "false"
click at [1157, 375] on input "0" at bounding box center [1188, 380] width 127 height 23
type input "25"
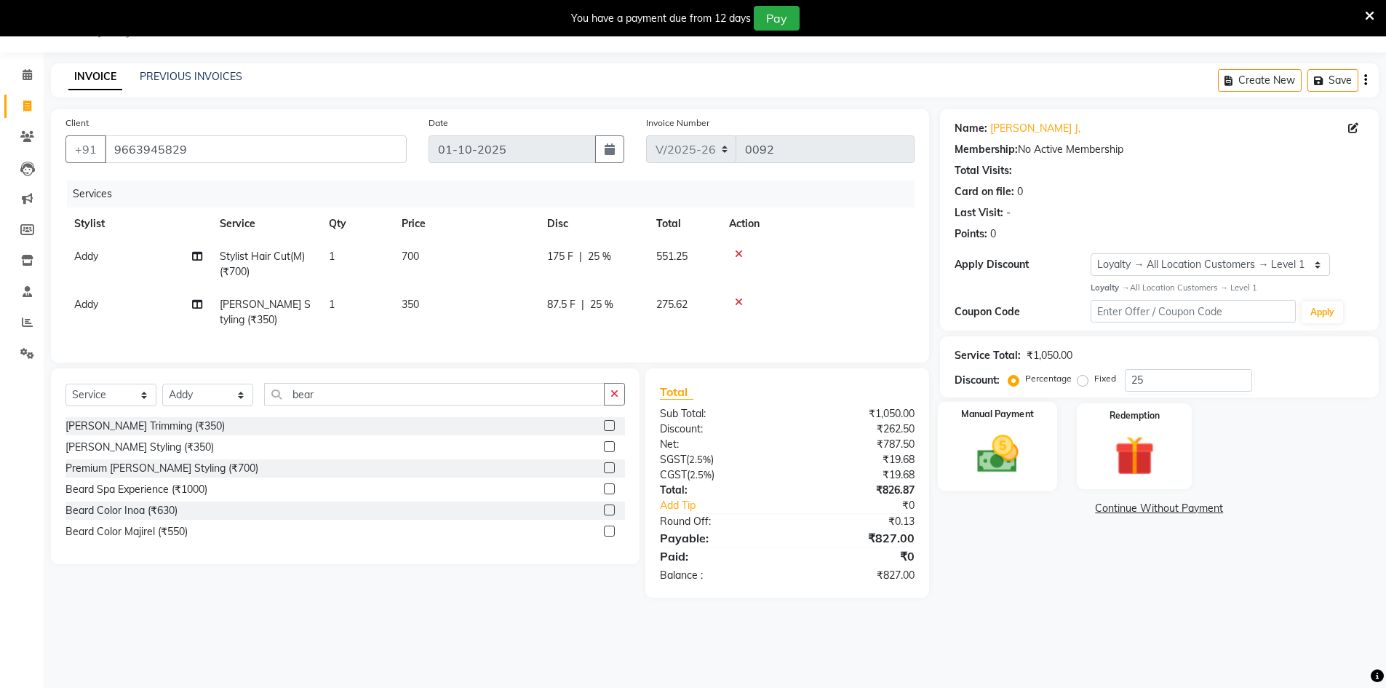
click at [1029, 440] on img at bounding box center [997, 453] width 67 height 47
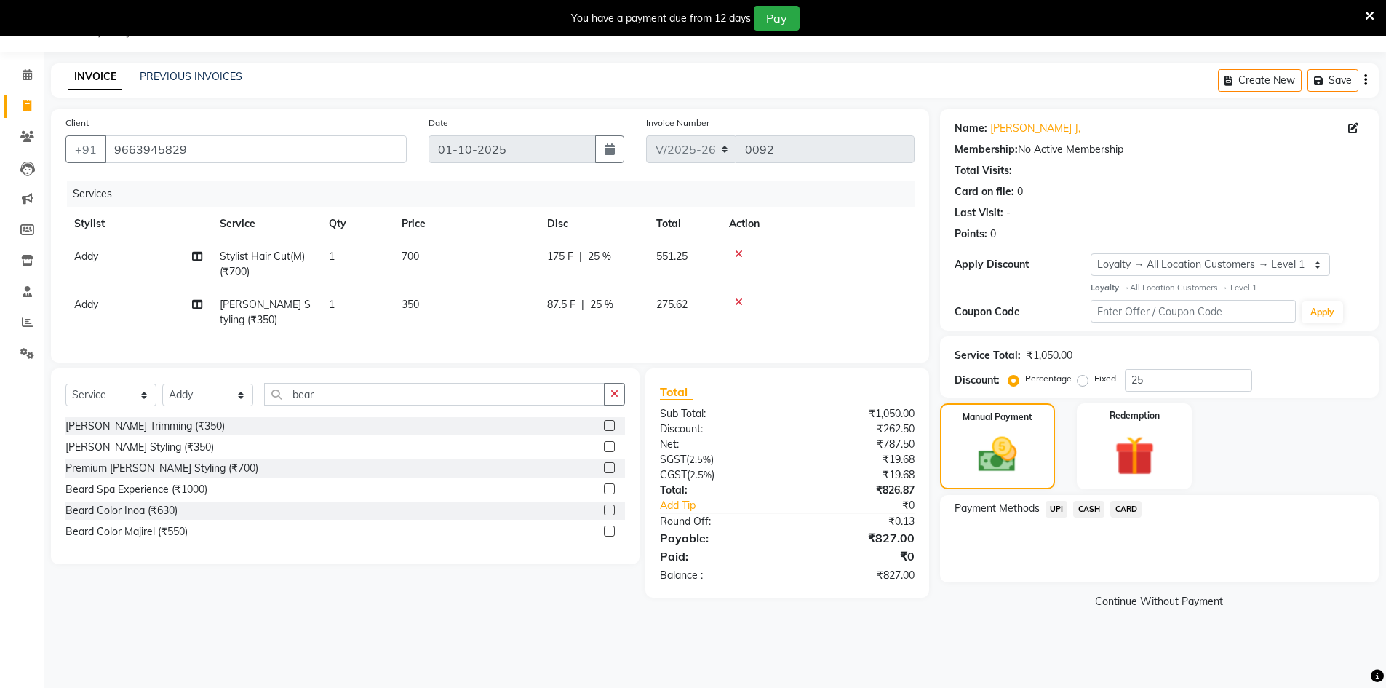
click at [1125, 513] on span "CARD" at bounding box center [1125, 509] width 31 height 17
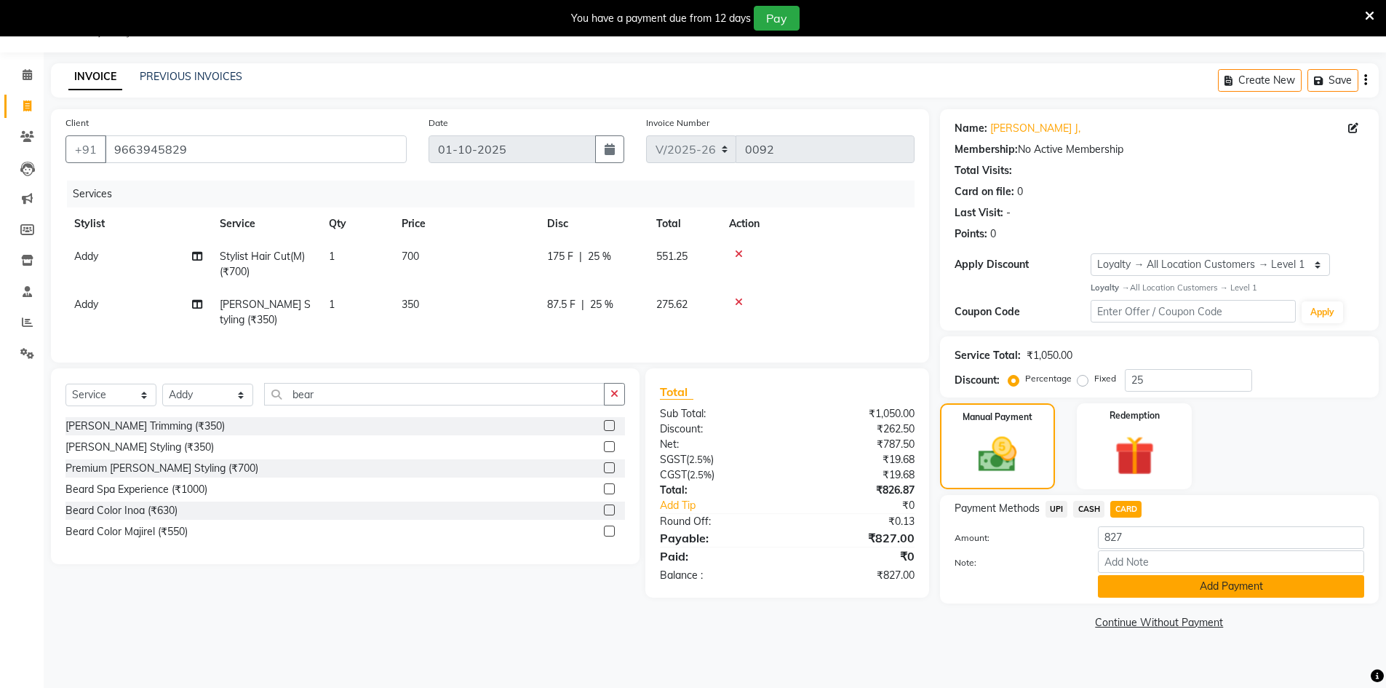
click at [1190, 581] on button "Add Payment" at bounding box center [1231, 586] width 266 height 23
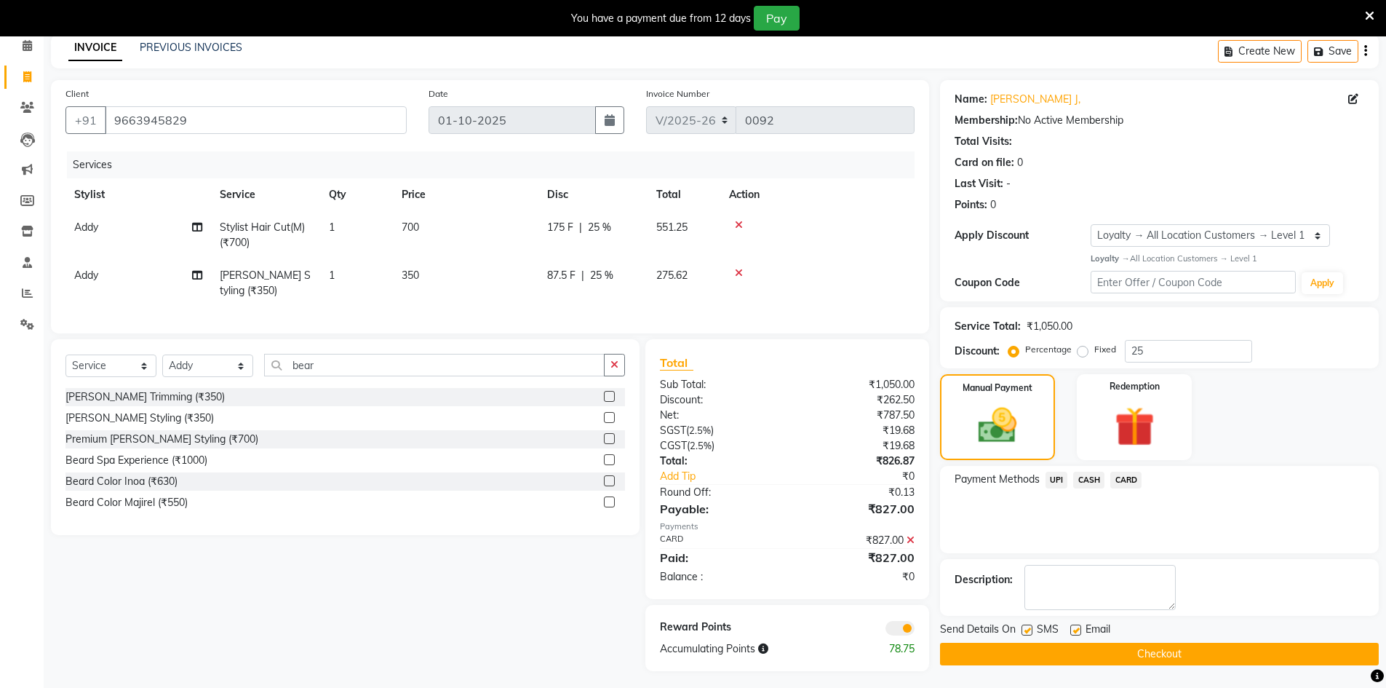
scroll to position [81, 0]
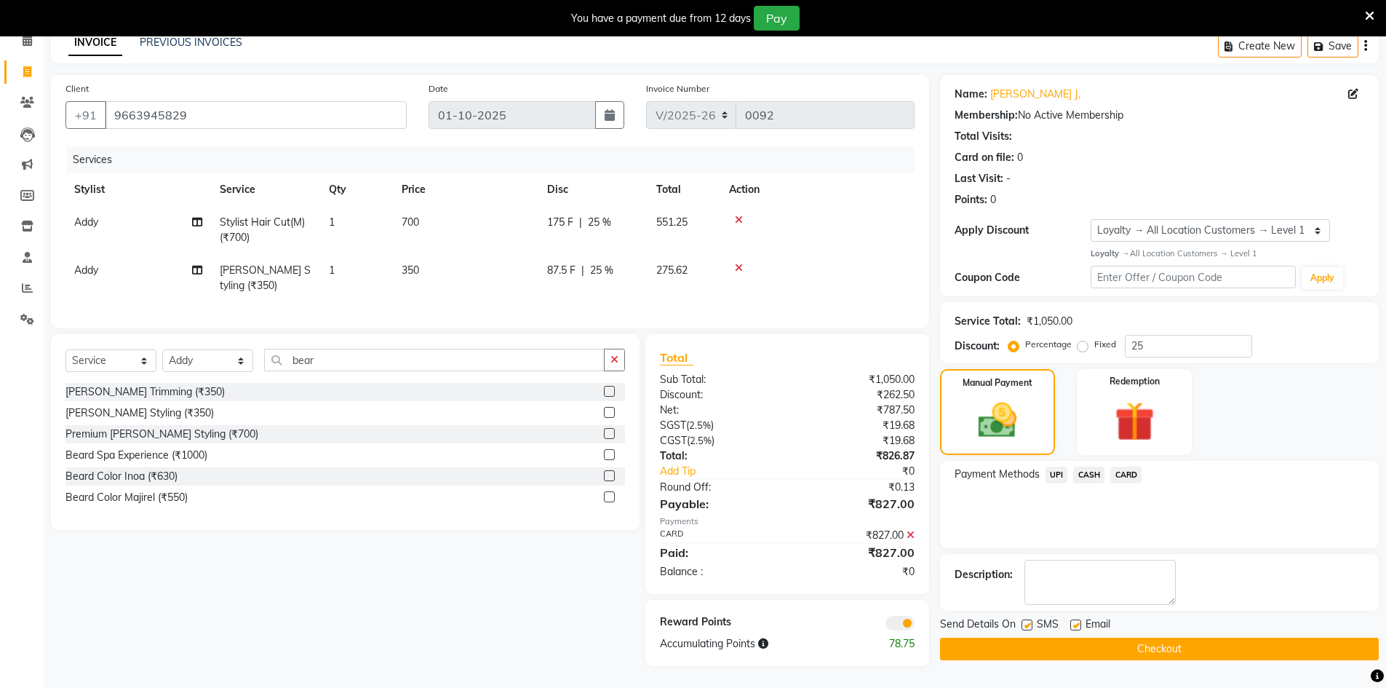
click at [1192, 642] on button "Checkout" at bounding box center [1159, 648] width 439 height 23
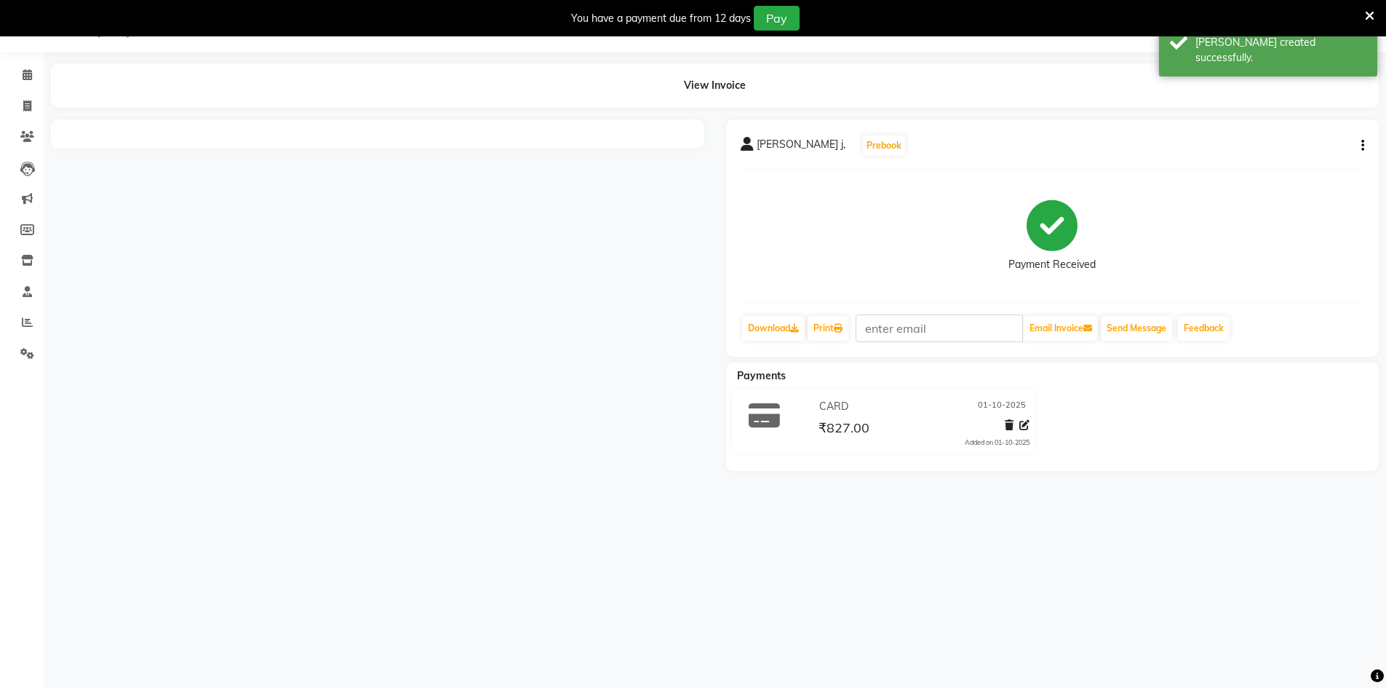
scroll to position [81, 0]
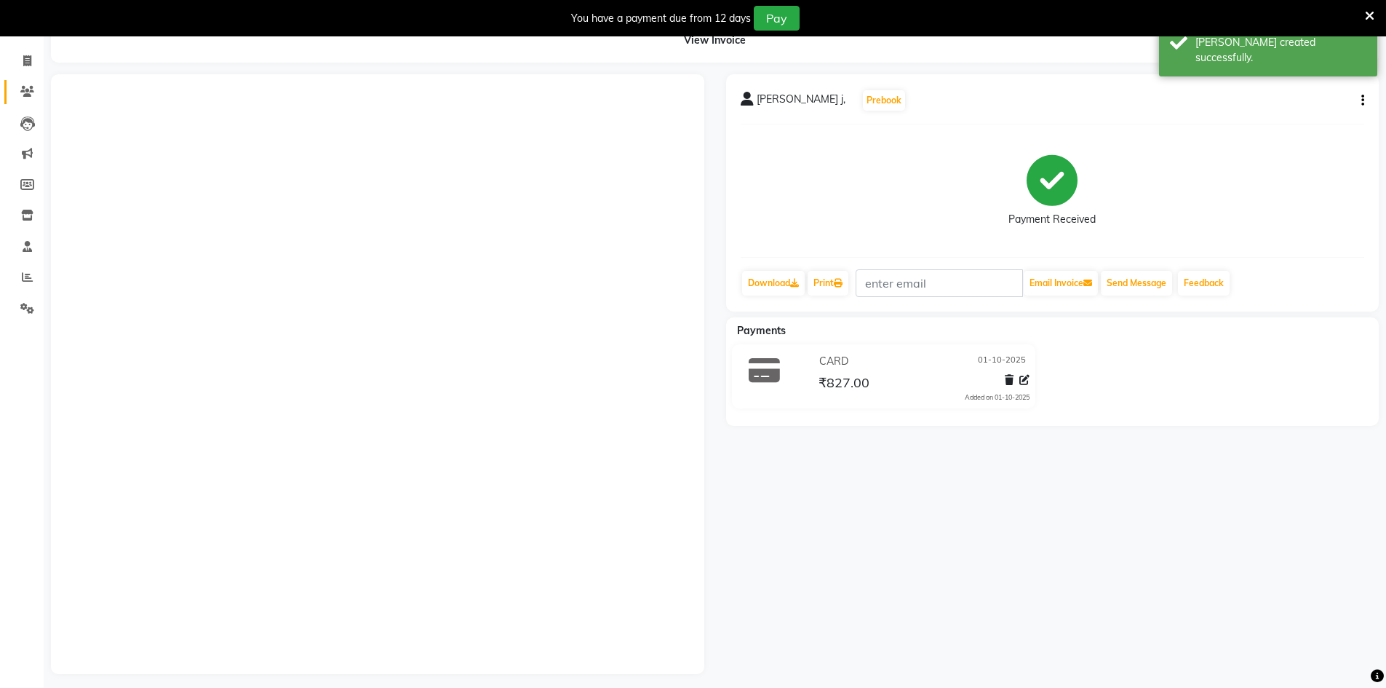
click at [12, 84] on link "Clients" at bounding box center [21, 92] width 35 height 24
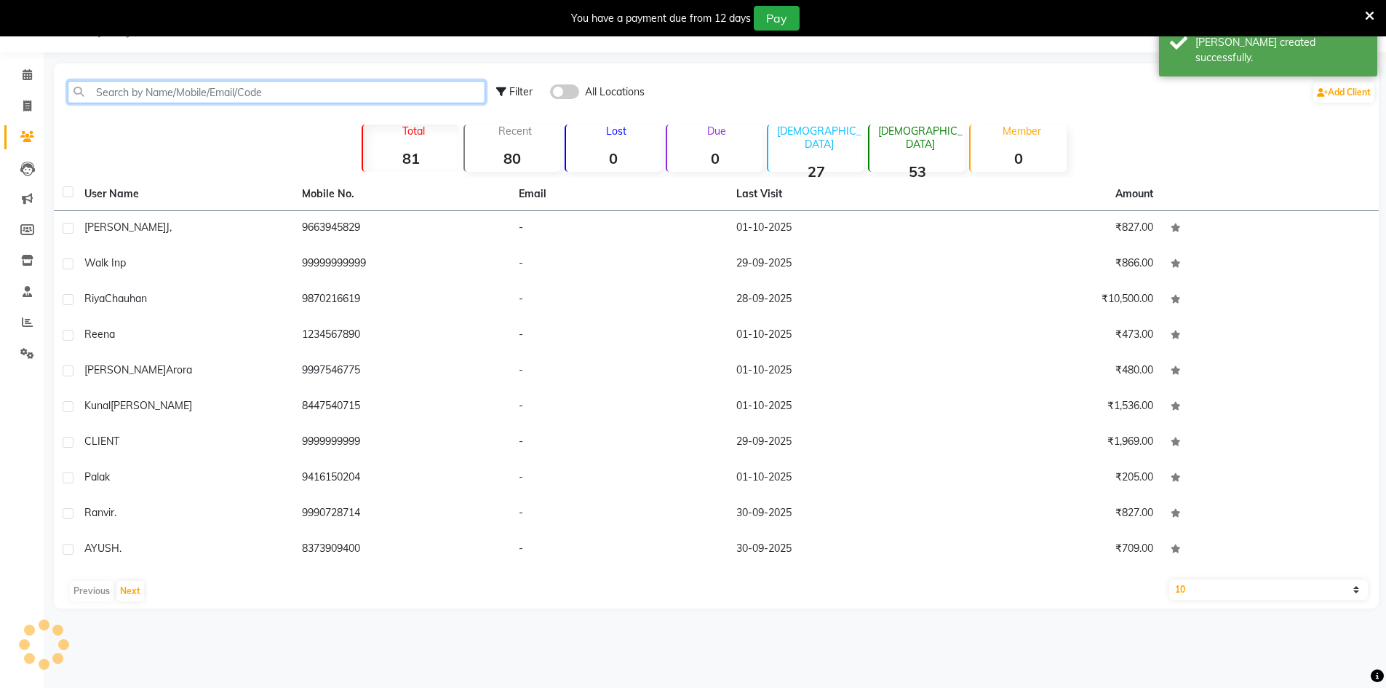
click at [163, 100] on input "text" at bounding box center [277, 92] width 418 height 23
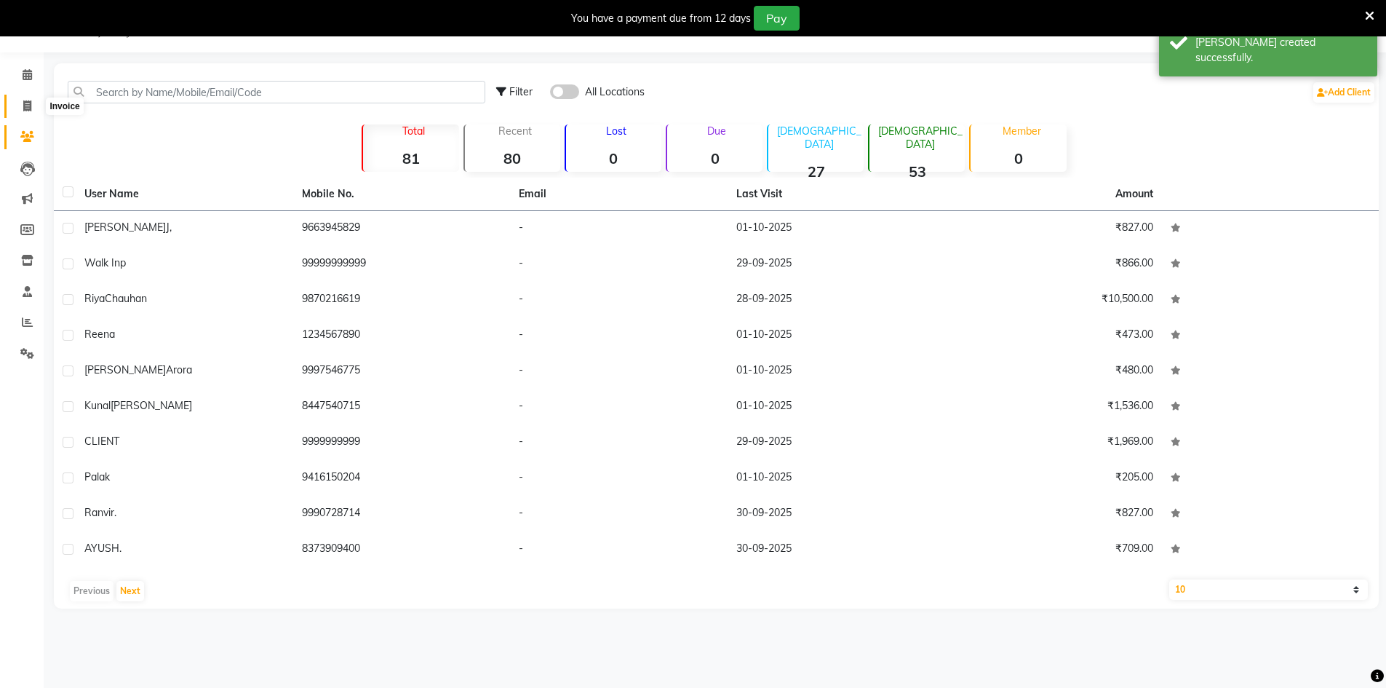
click at [20, 102] on span at bounding box center [27, 106] width 25 height 17
select select "service"
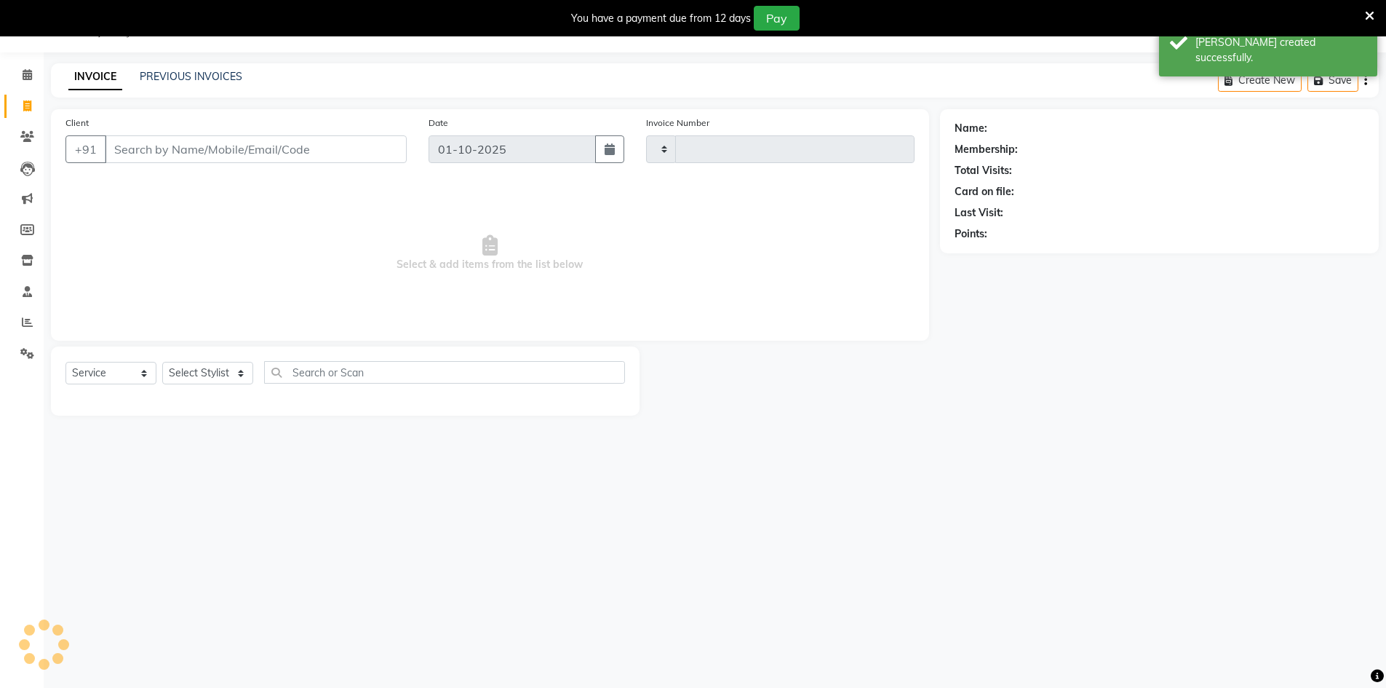
type input "0093"
select select "9051"
click at [188, 148] on input "Client" at bounding box center [256, 149] width 302 height 28
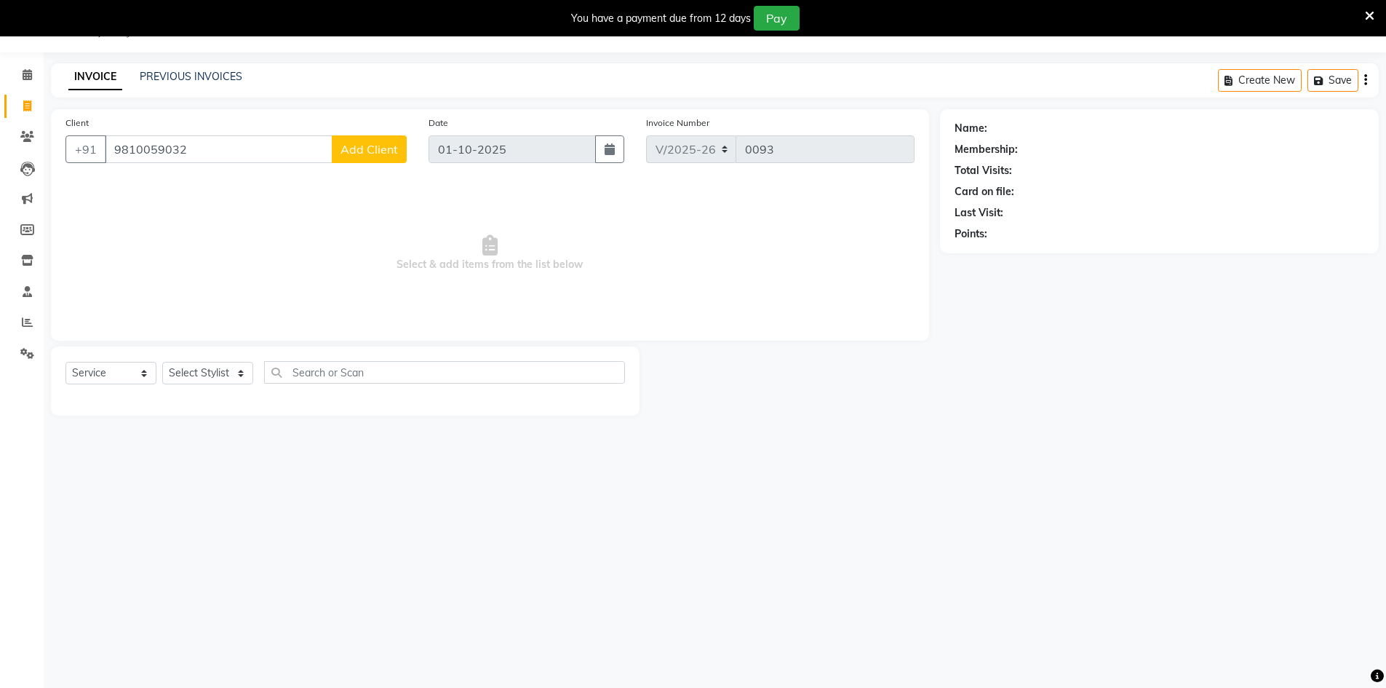
type input "9810059032"
click at [364, 143] on span "Add Client" at bounding box center [368, 149] width 57 height 15
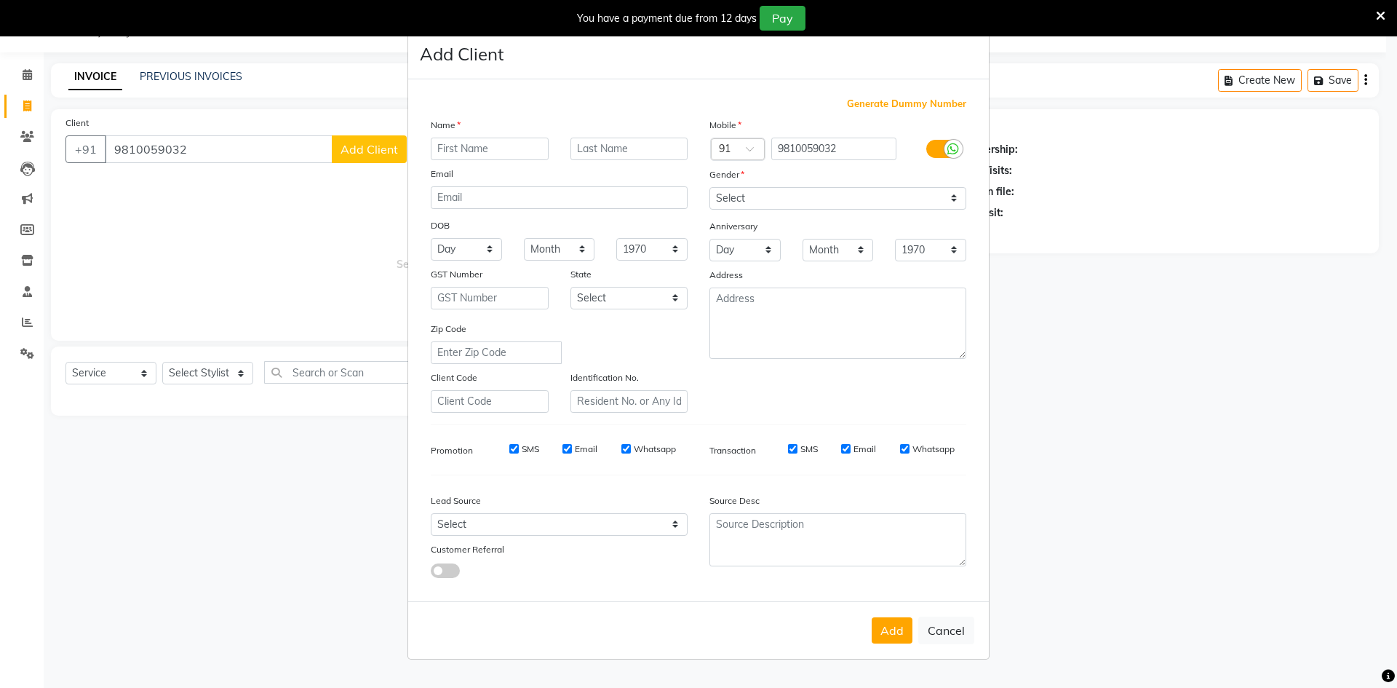
click at [442, 150] on input "text" at bounding box center [490, 149] width 118 height 23
type input "Swati"
click at [597, 139] on input "text" at bounding box center [629, 149] width 118 height 23
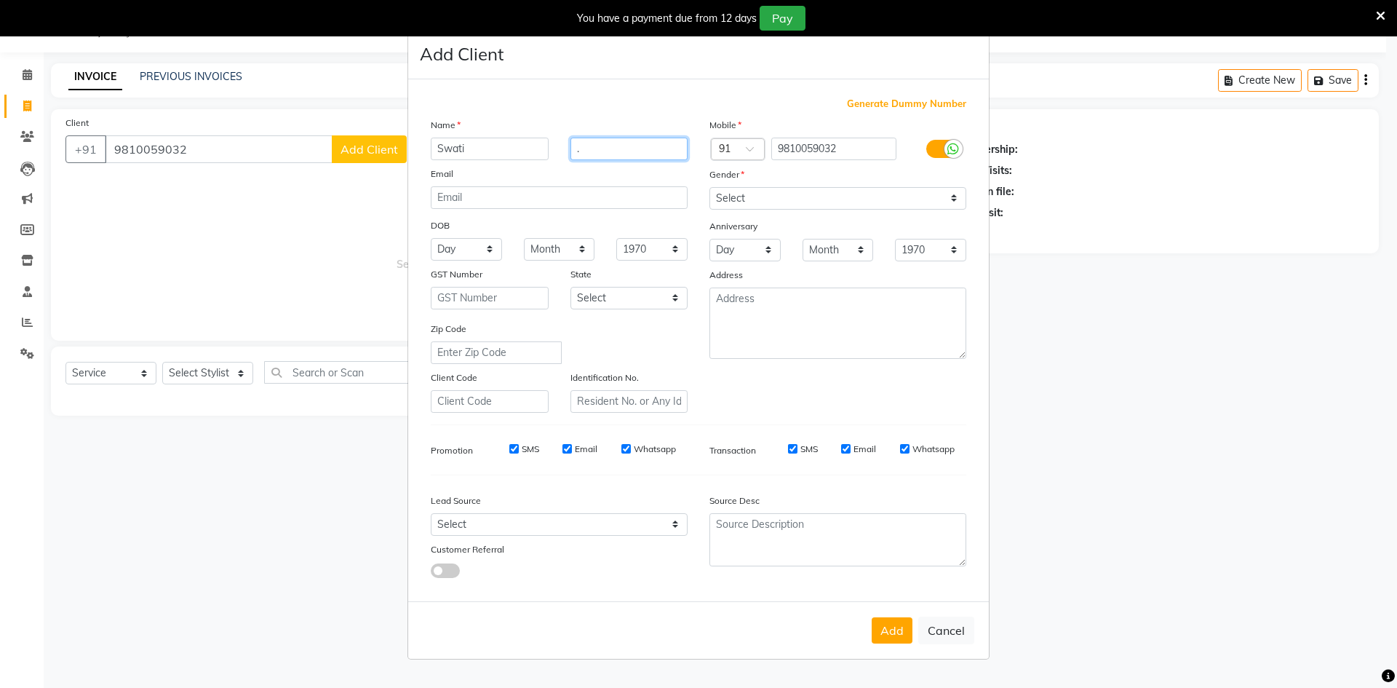
type input "."
click at [881, 204] on select "Select Male Female Other Prefer Not To Say" at bounding box center [837, 198] width 257 height 23
select select "female"
click at [709, 187] on select "Select Male Female Other Prefer Not To Say" at bounding box center [837, 198] width 257 height 23
click at [872, 626] on form "Add Client Generate Dummy Number Name Swati . Email DOB Day 01 02 03 04 05 06 0…" at bounding box center [698, 343] width 581 height 629
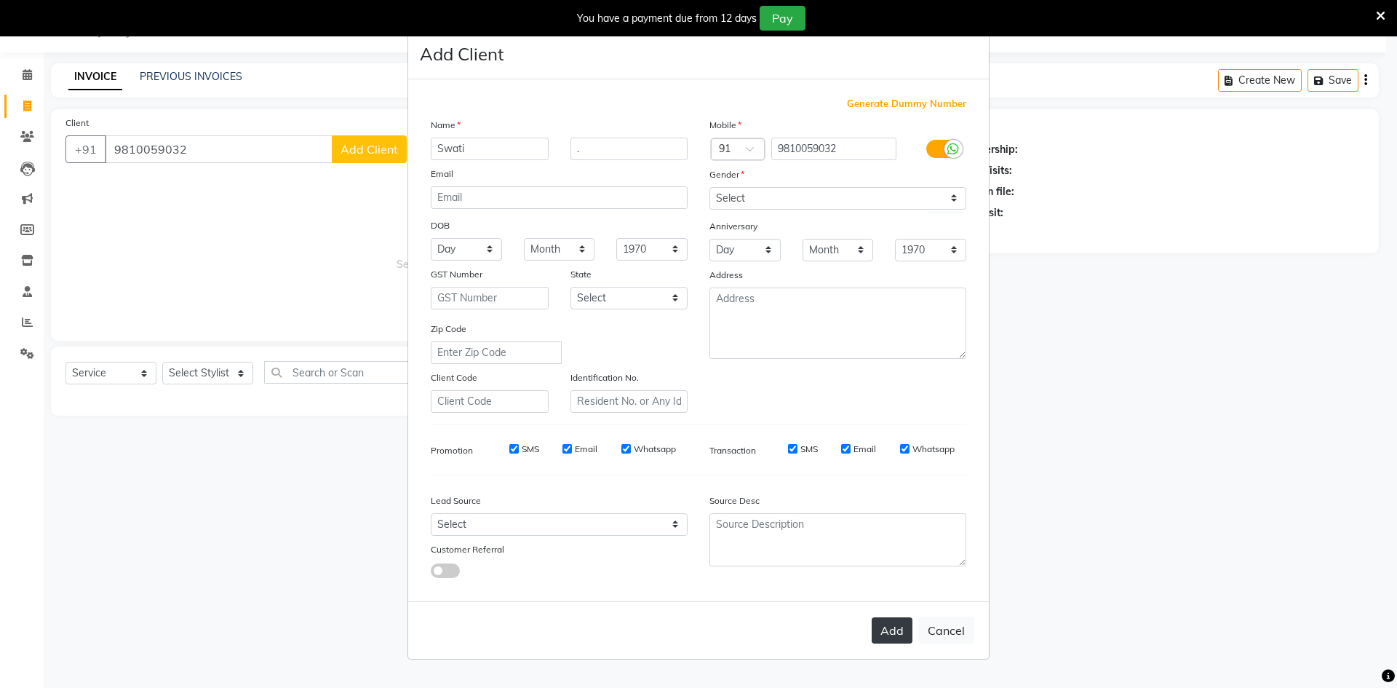
click at [876, 639] on button "Add" at bounding box center [892, 630] width 41 height 26
select select
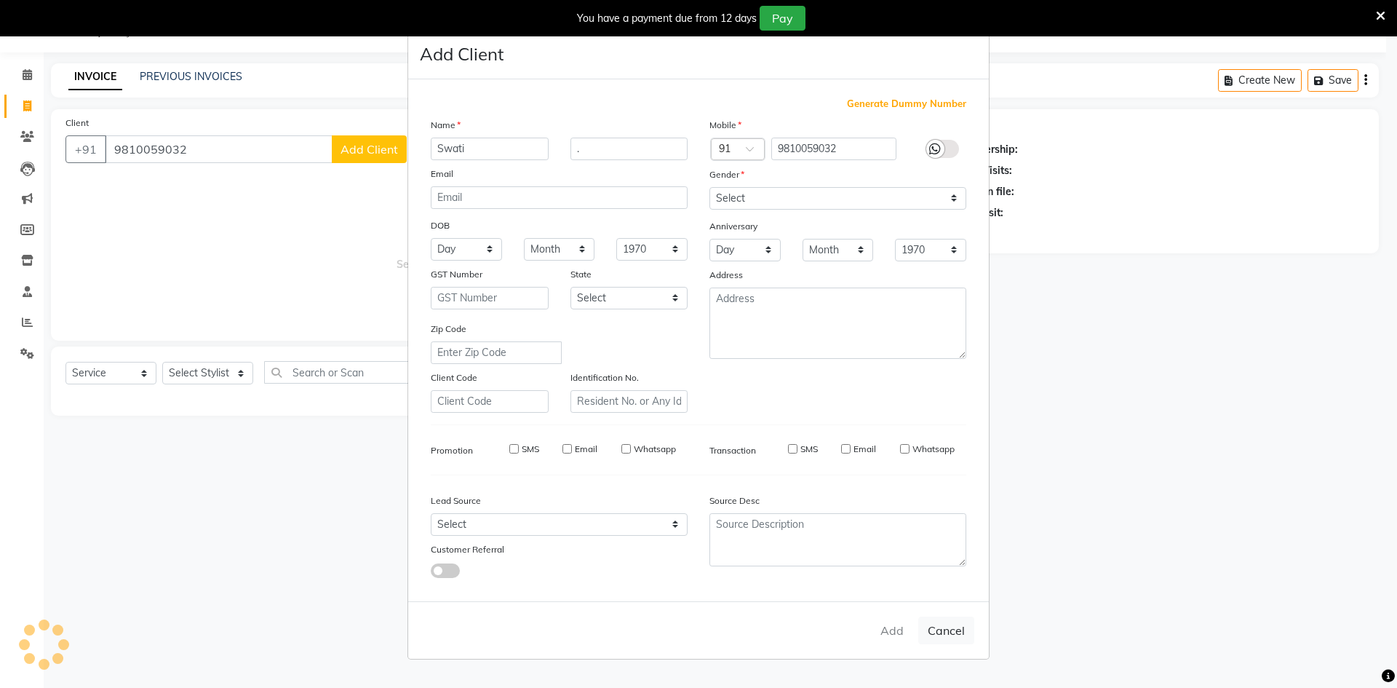
select select
checkbox input "false"
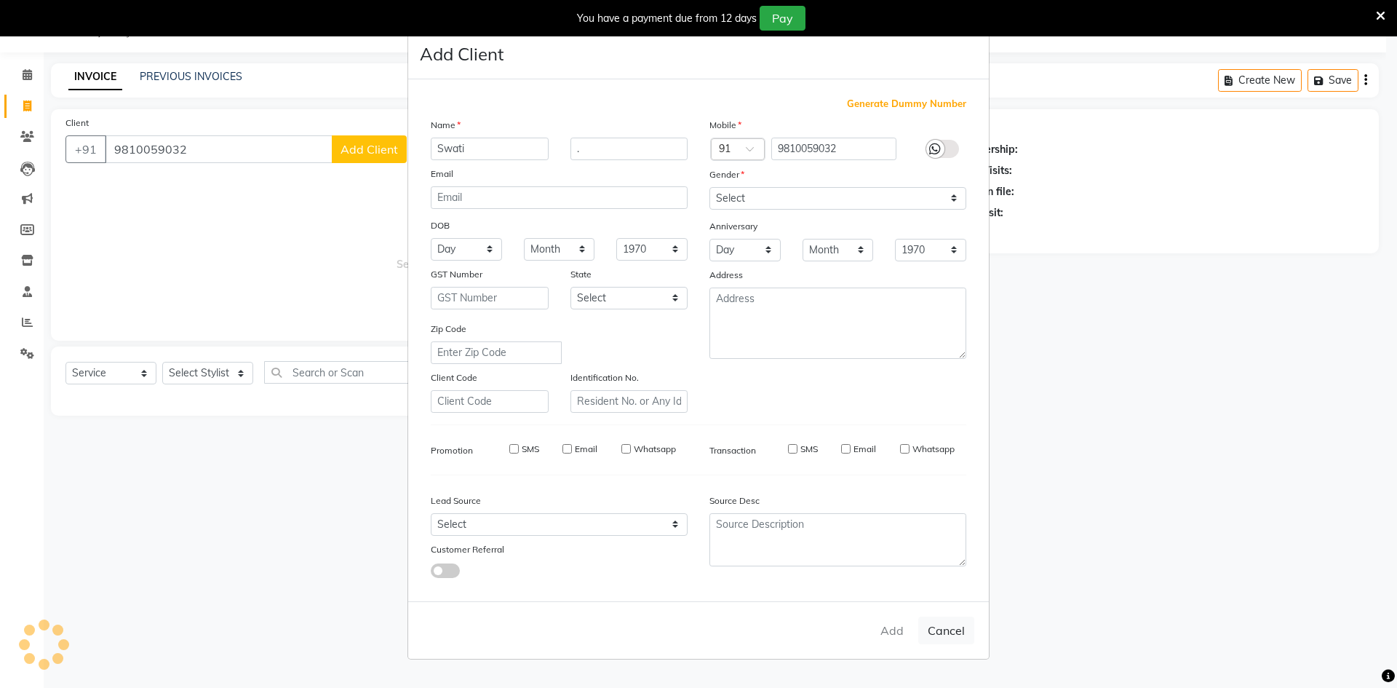
checkbox input "false"
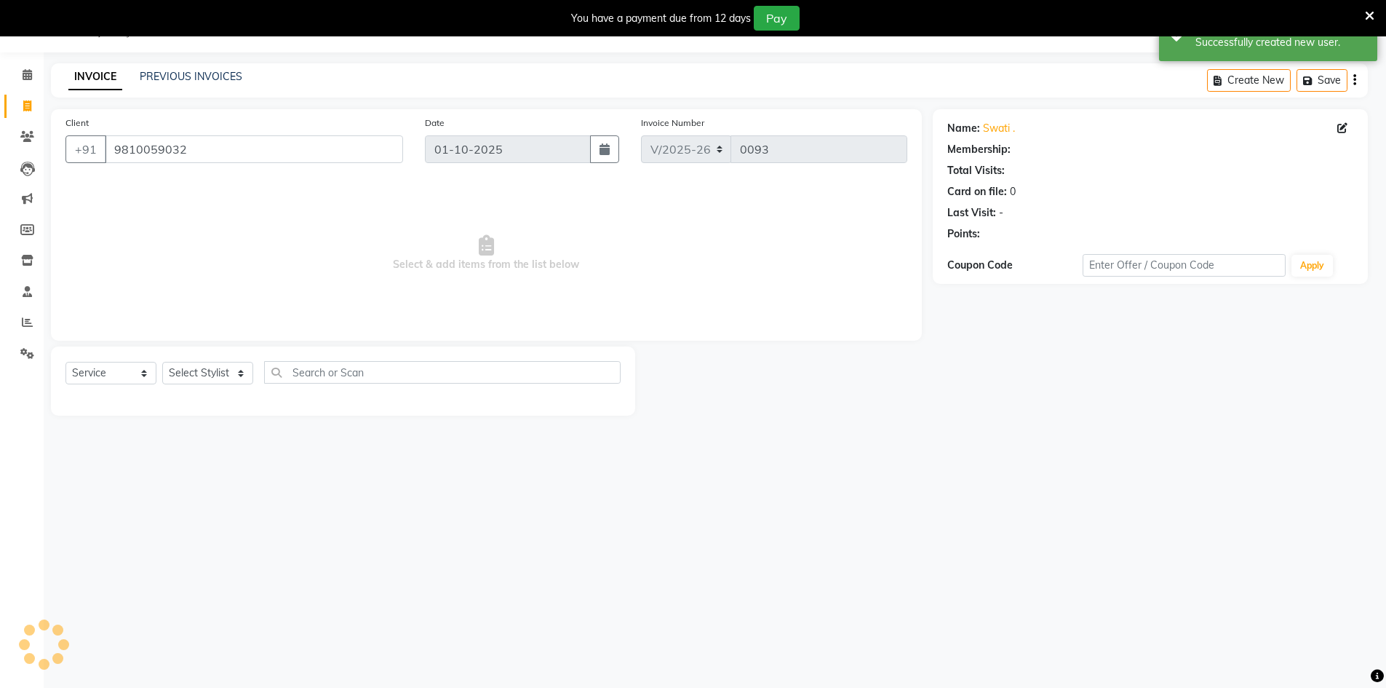
select select "1: Object"
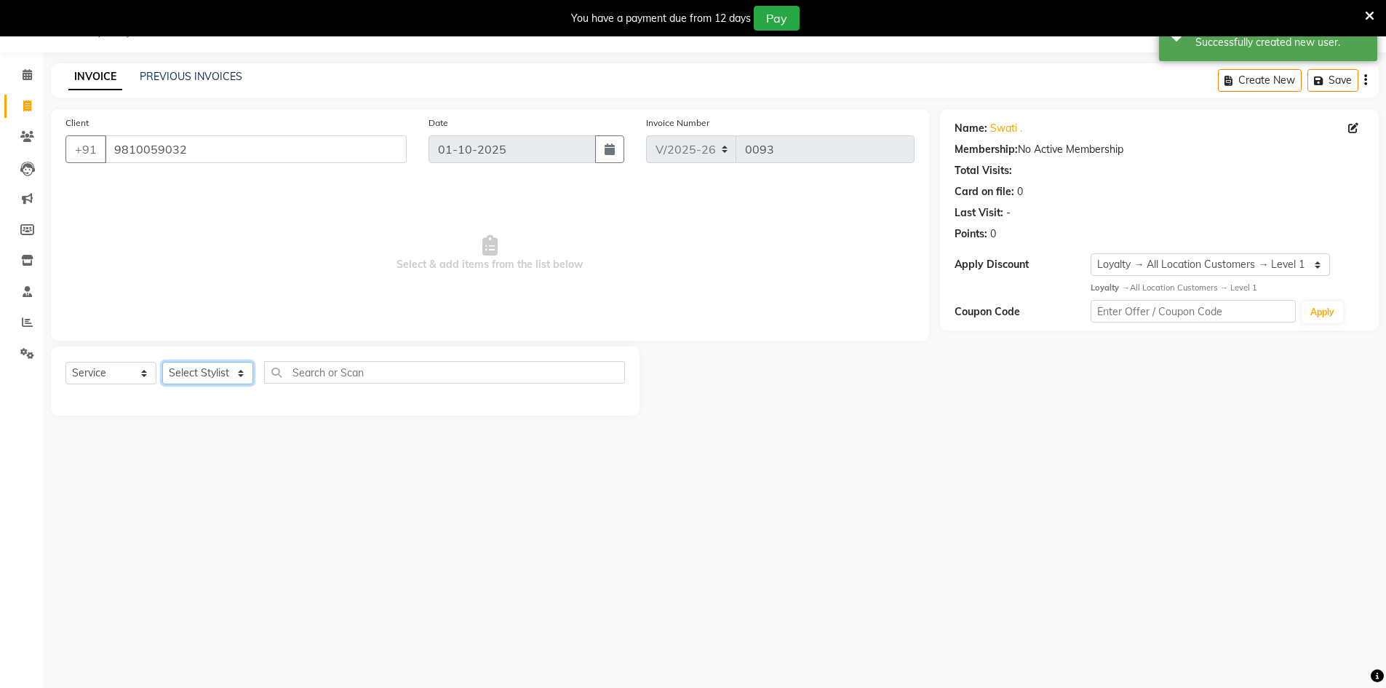
click at [228, 376] on select "Select Stylist Abbas Addy Aftab Ananya Anas Aslam_pdct Azad Counter_Sales Farha…" at bounding box center [207, 373] width 91 height 23
select select "92623"
click at [162, 362] on select "Select Stylist Abbas Addy Aftab Ananya Anas Aslam_pdct Azad Counter_Sales Farha…" at bounding box center [207, 373] width 91 height 23
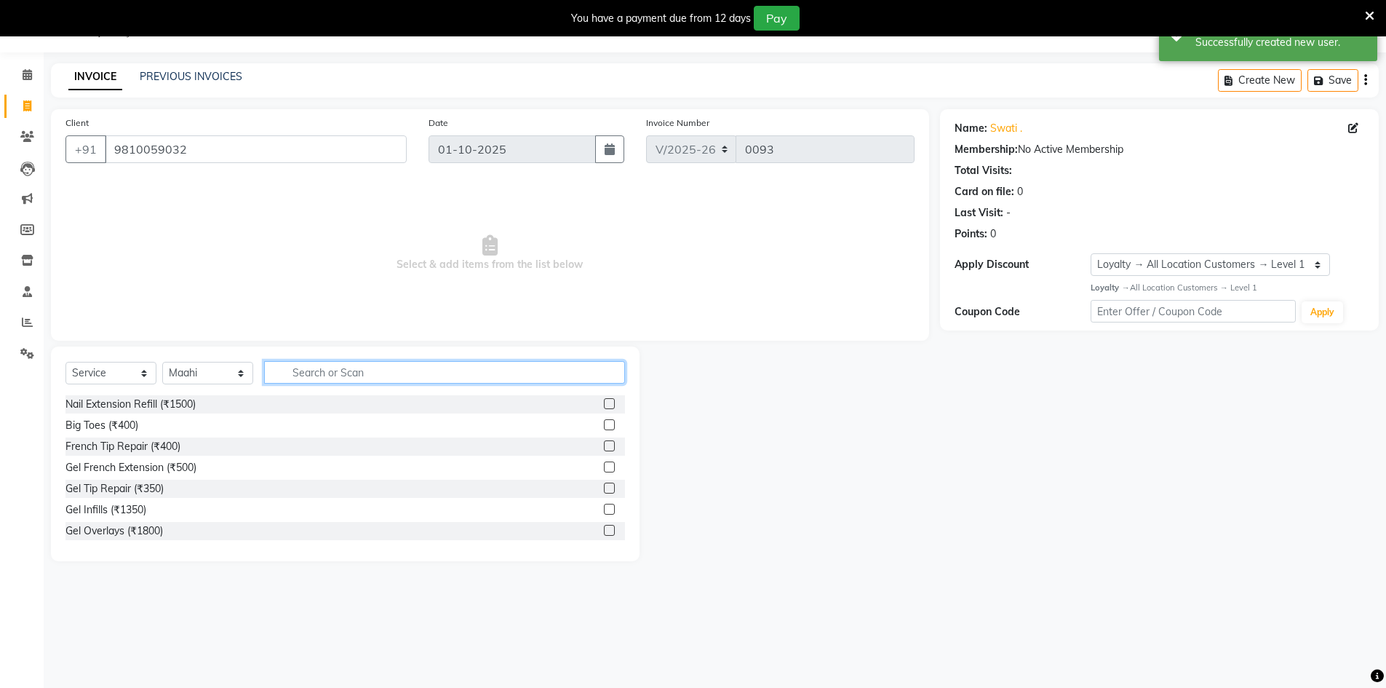
click at [394, 376] on input "text" at bounding box center [444, 372] width 361 height 23
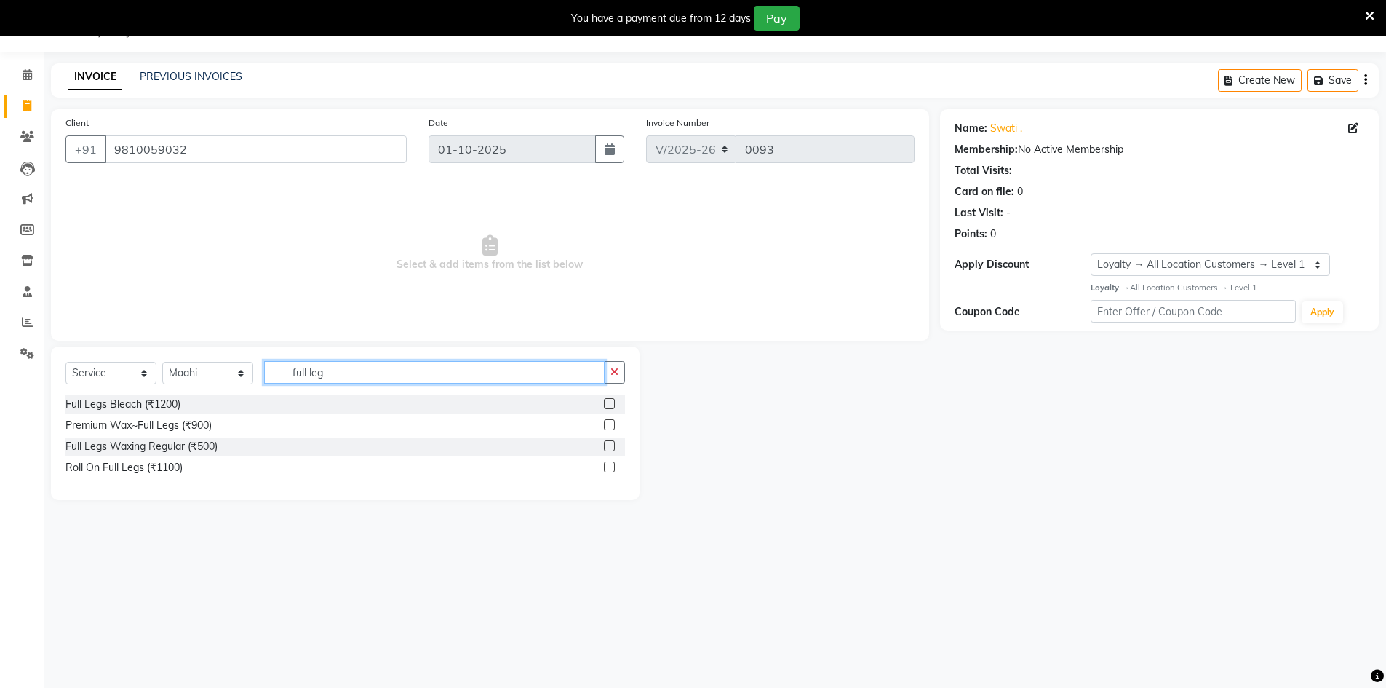
type input "full leg"
click at [607, 423] on label at bounding box center [609, 424] width 11 height 11
click at [607, 423] on input "checkbox" at bounding box center [608, 425] width 9 height 9
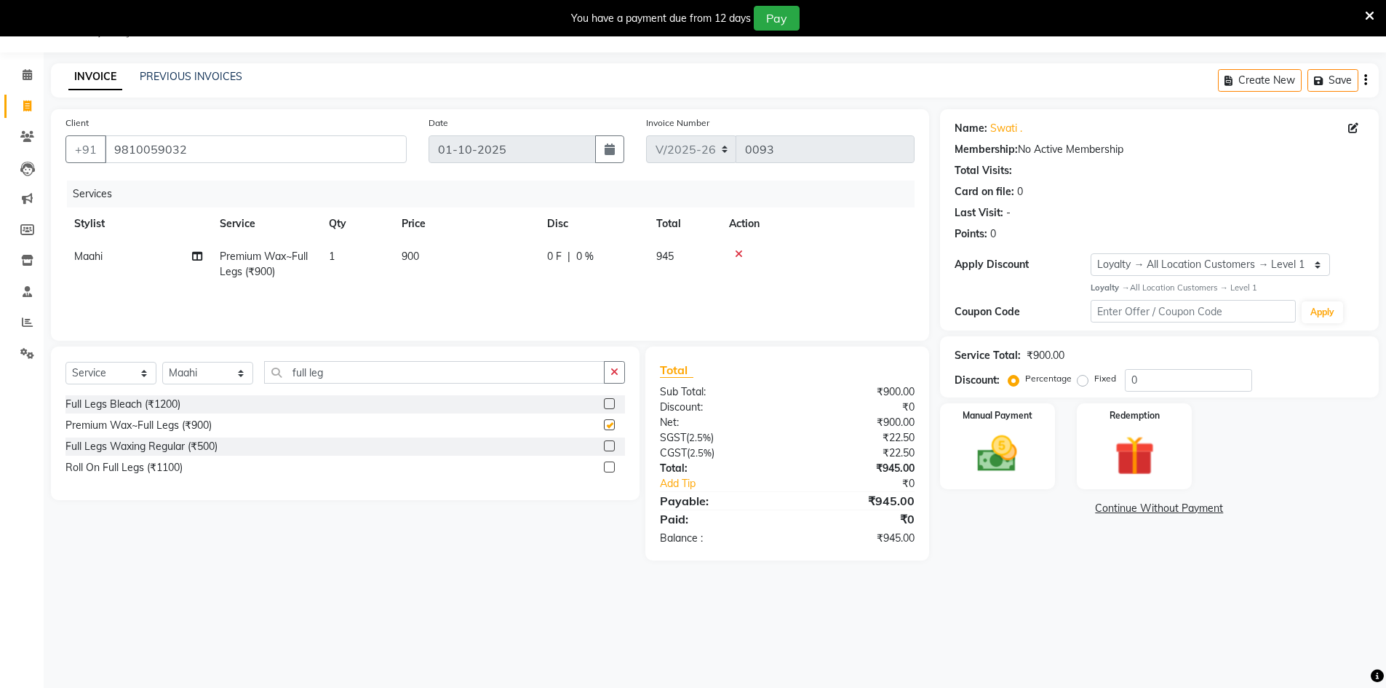
checkbox input "false"
click at [456, 371] on input "full leg" at bounding box center [434, 372] width 340 height 23
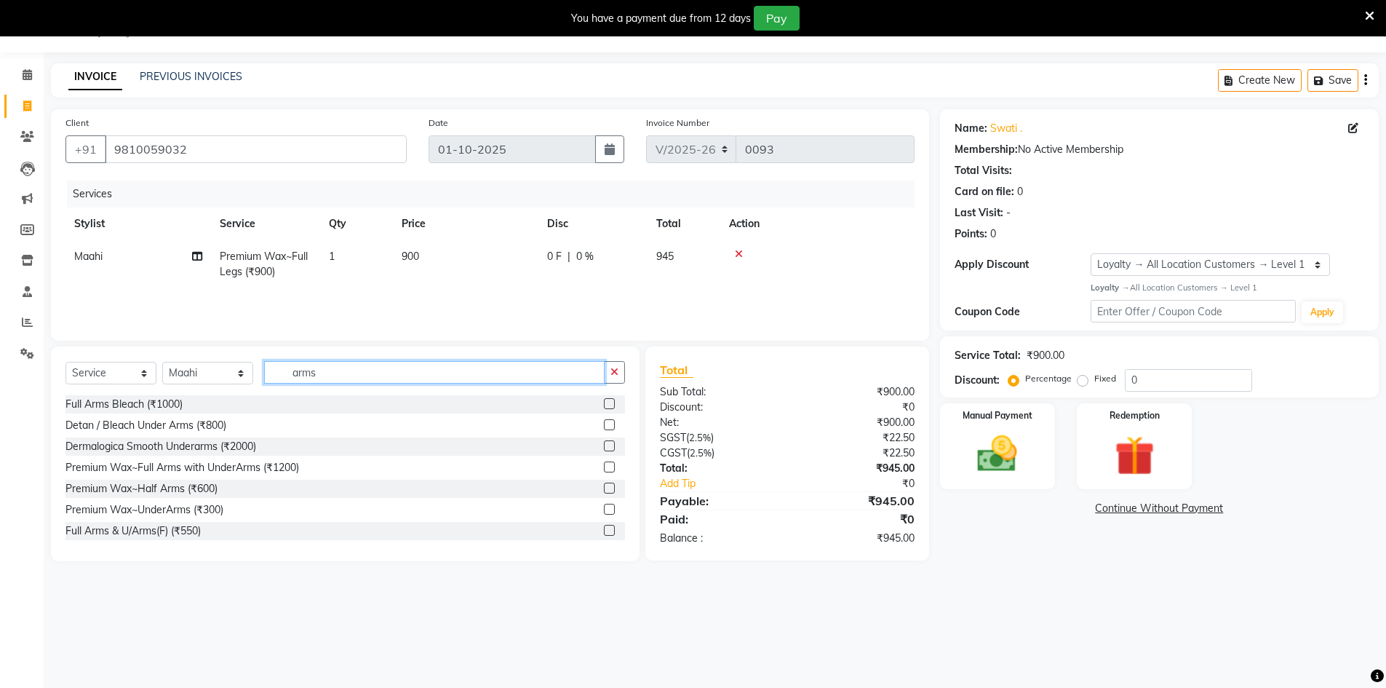
scroll to position [73, 0]
type input "arms"
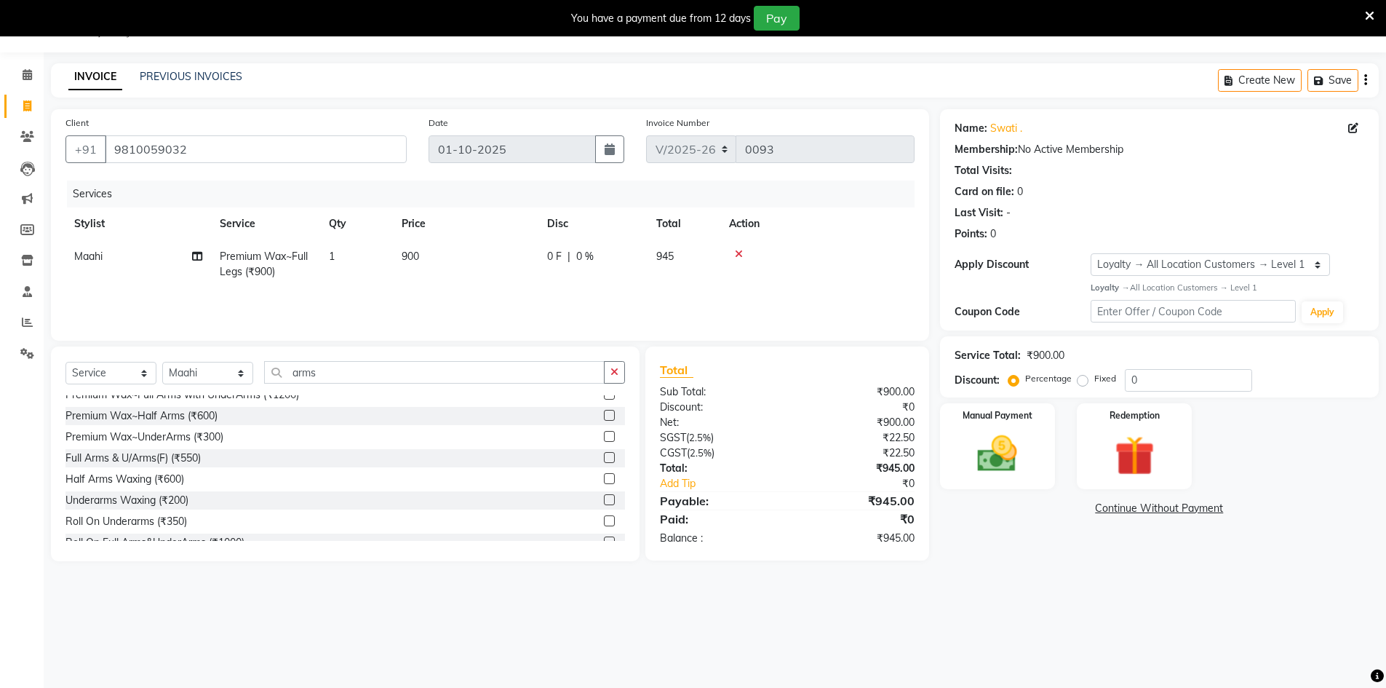
click at [604, 458] on label at bounding box center [609, 457] width 11 height 11
click at [604, 458] on input "checkbox" at bounding box center [608, 457] width 9 height 9
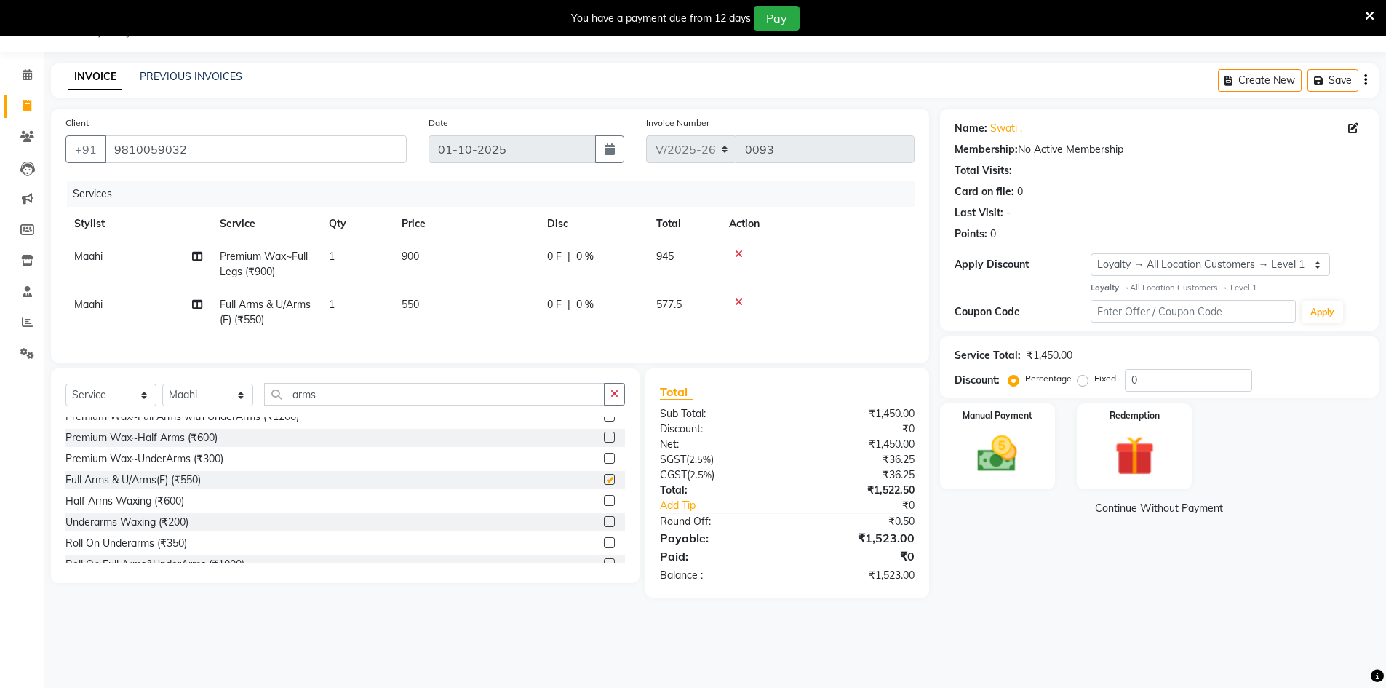
checkbox input "false"
click at [196, 303] on icon at bounding box center [197, 304] width 10 height 10
select select "92623"
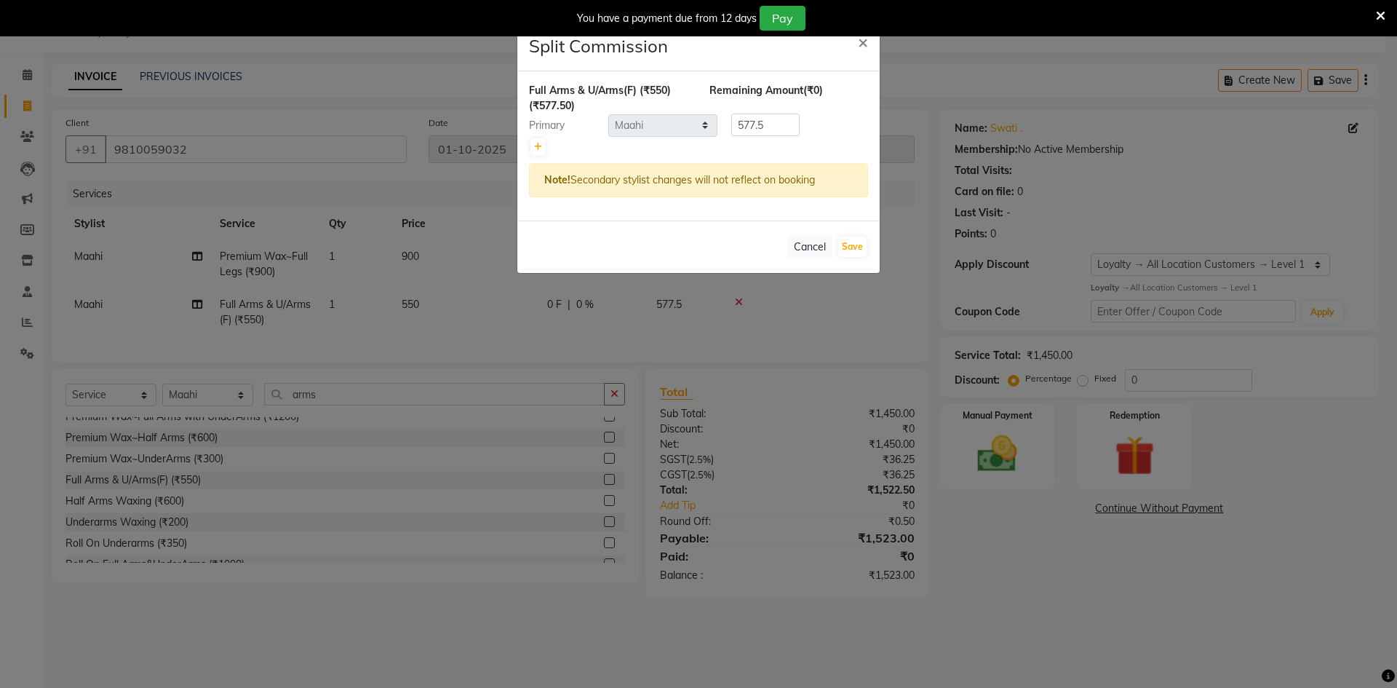
click at [156, 300] on ngb-modal-window "Split Commission × Full Arms & U/Arms(F) (₹550) (₹577.50) Remaining Amount (₹0)…" at bounding box center [698, 344] width 1397 height 688
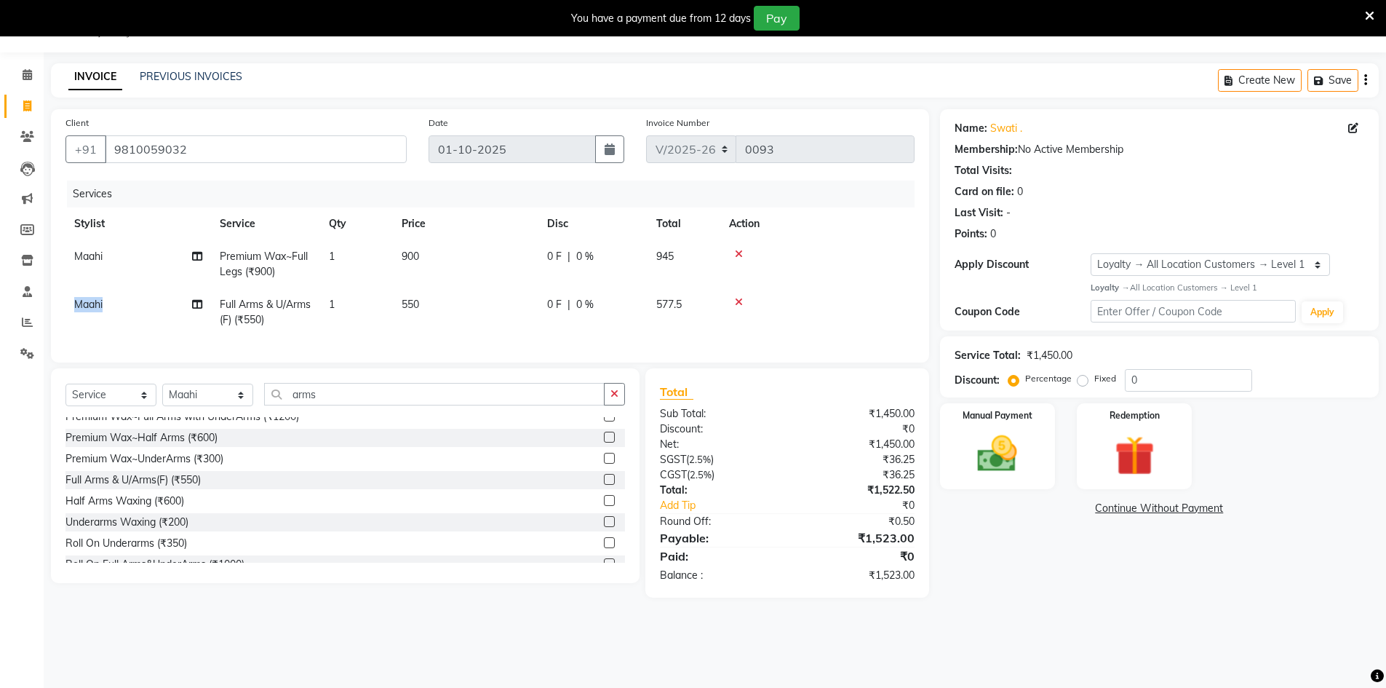
click at [154, 301] on td "Maahi" at bounding box center [138, 312] width 146 height 48
select select "92623"
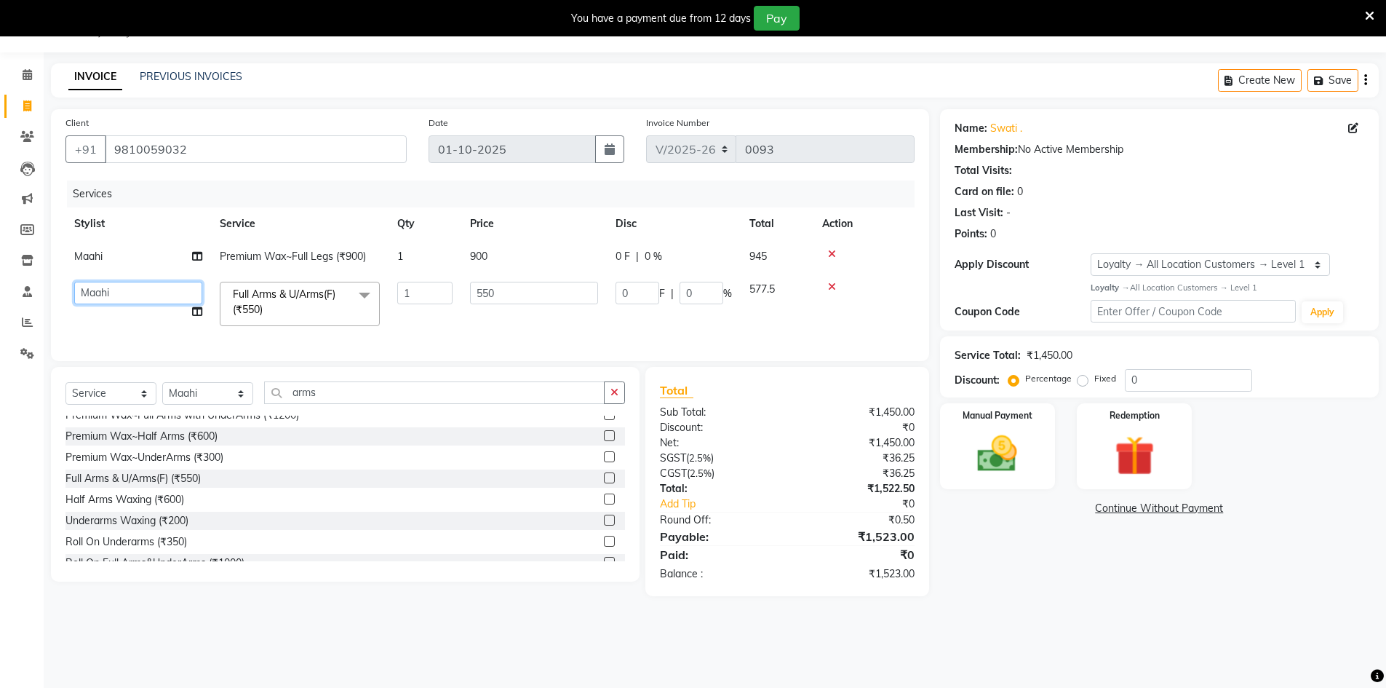
click at [154, 301] on select "Abbas Addy Aftab Ananya Anas Aslam_pdct Azad Counter_Sales Farha Hassan Kavita …" at bounding box center [138, 293] width 128 height 23
click at [154, 295] on select "Abbas Addy Aftab Ananya Anas Aslam_pdct Azad Counter_Sales Farha Hassan Kavita …" at bounding box center [138, 293] width 128 height 23
select select "92624"
click at [210, 397] on select "Select Stylist Abbas Addy Aftab Ananya Anas Aslam_pdct Azad Counter_Sales Farha…" at bounding box center [207, 393] width 91 height 23
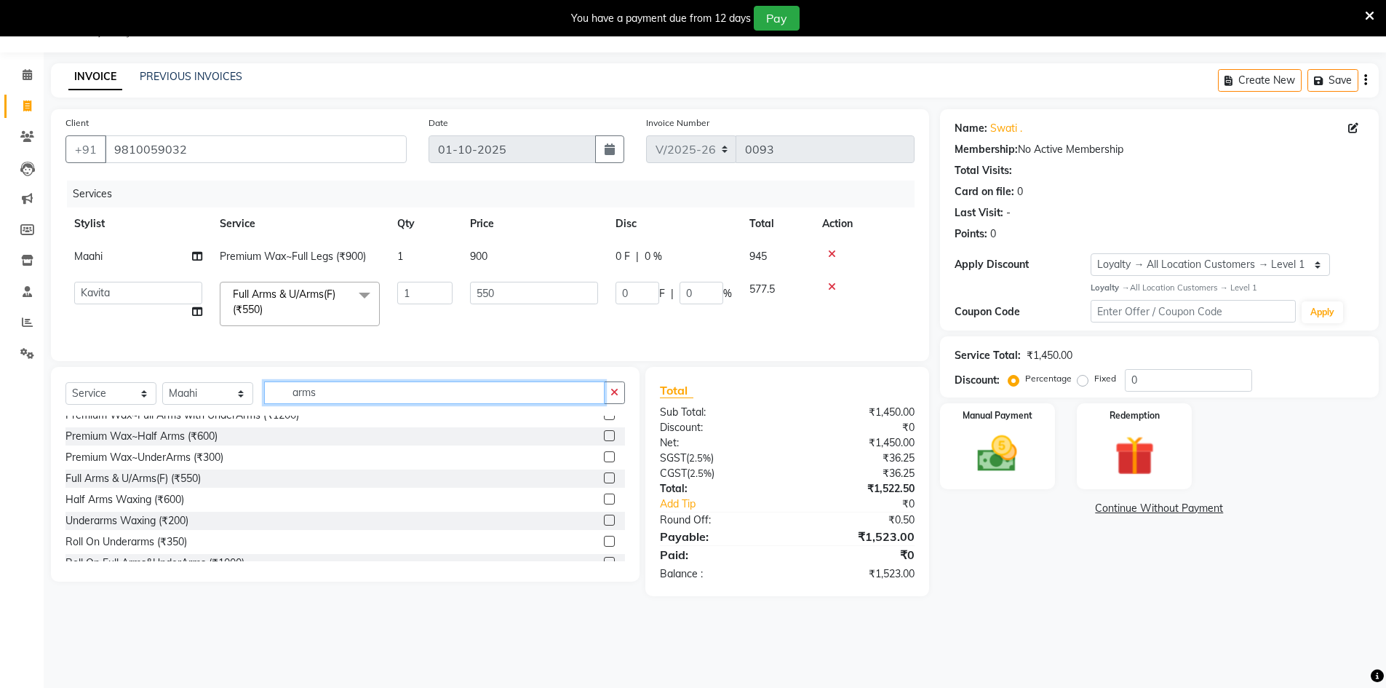
click at [413, 404] on input "arms" at bounding box center [434, 392] width 340 height 23
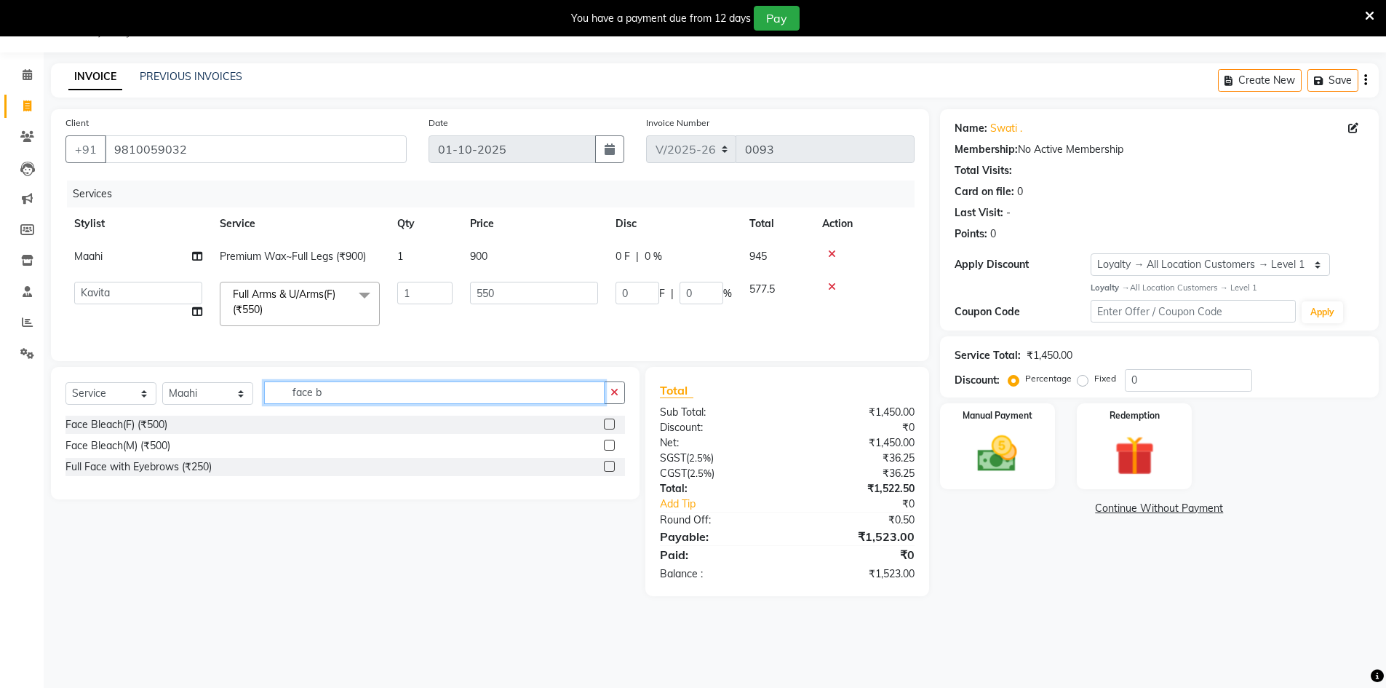
scroll to position [0, 0]
type input "face bl"
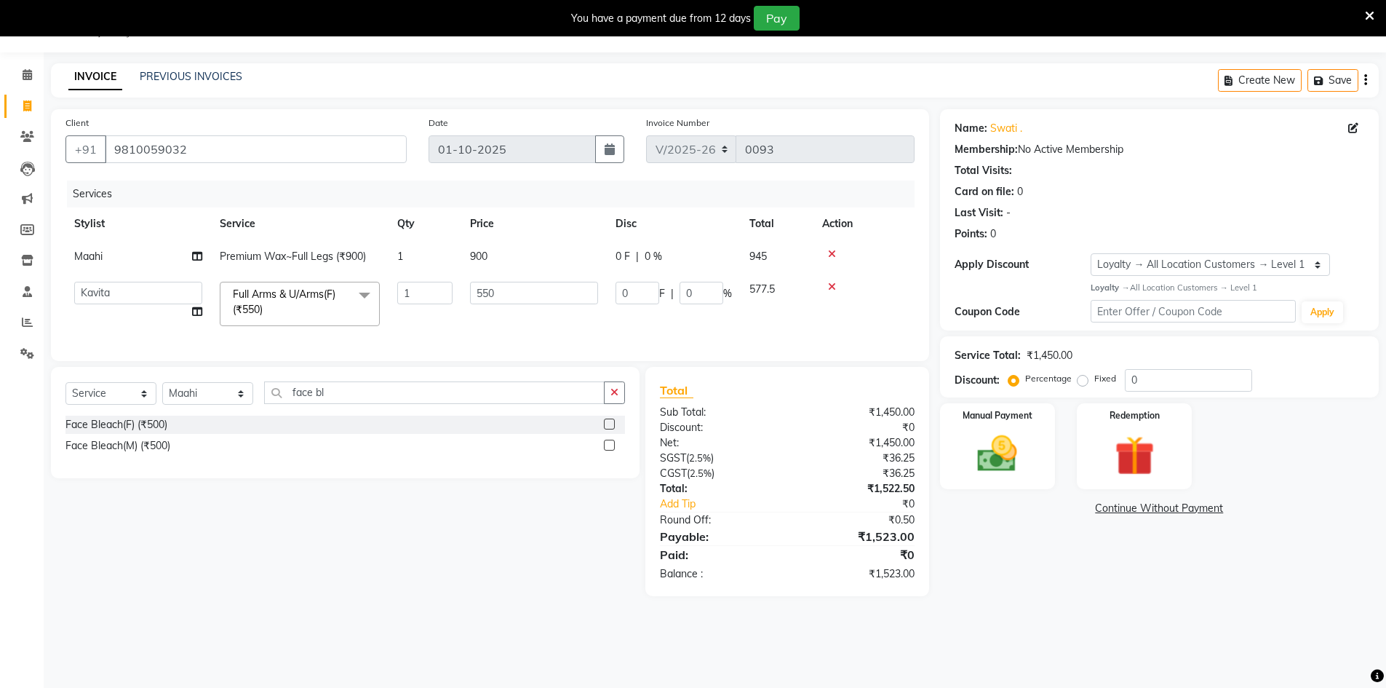
click at [606, 429] on label at bounding box center [609, 423] width 11 height 11
click at [606, 429] on input "checkbox" at bounding box center [608, 424] width 9 height 9
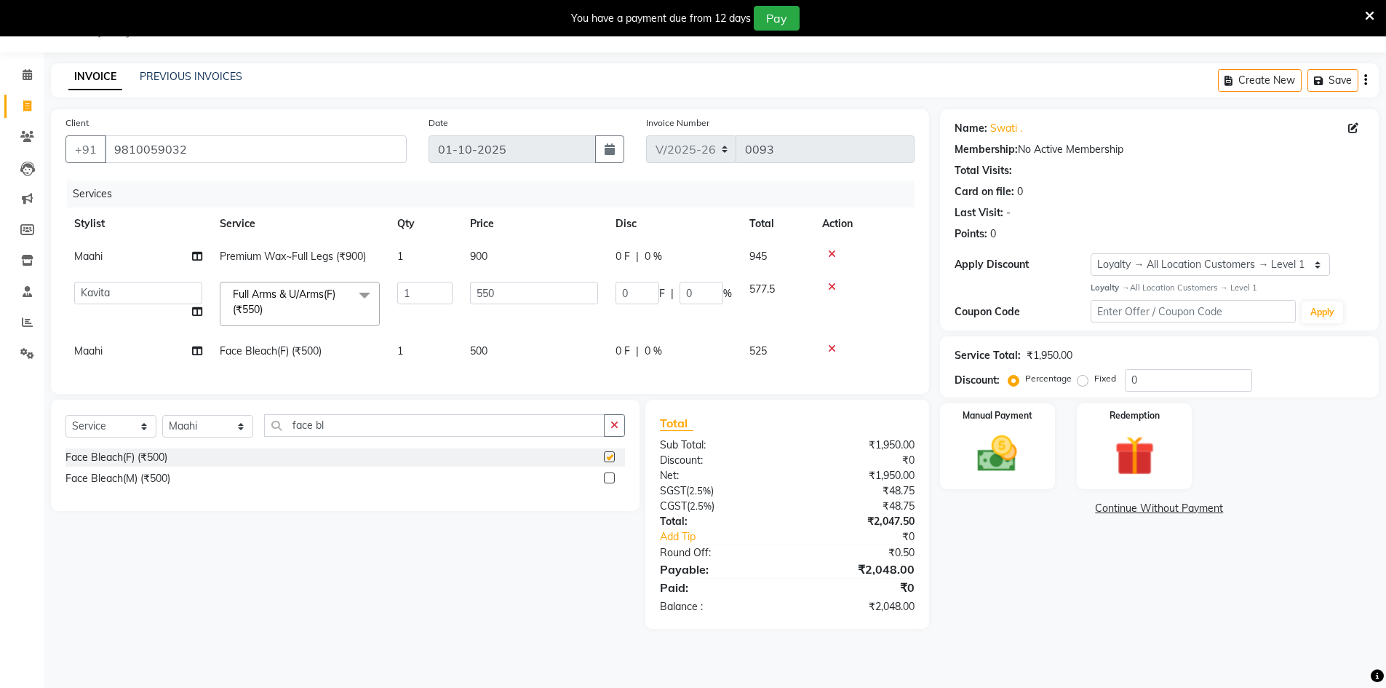
checkbox input "false"
click at [547, 550] on div "Select Service Product Membership Package Voucher Prepaid Gift Card Select Styl…" at bounding box center [339, 513] width 599 height 229
click at [190, 437] on select "Select Stylist Abbas Addy Aftab Ananya Anas Aslam_pdct Azad Counter_Sales Farha…" at bounding box center [207, 426] width 91 height 23
select select "92624"
click at [162, 426] on select "Select Stylist Abbas Addy Aftab Ananya Anas Aslam_pdct Azad Counter_Sales Farha…" at bounding box center [207, 426] width 91 height 23
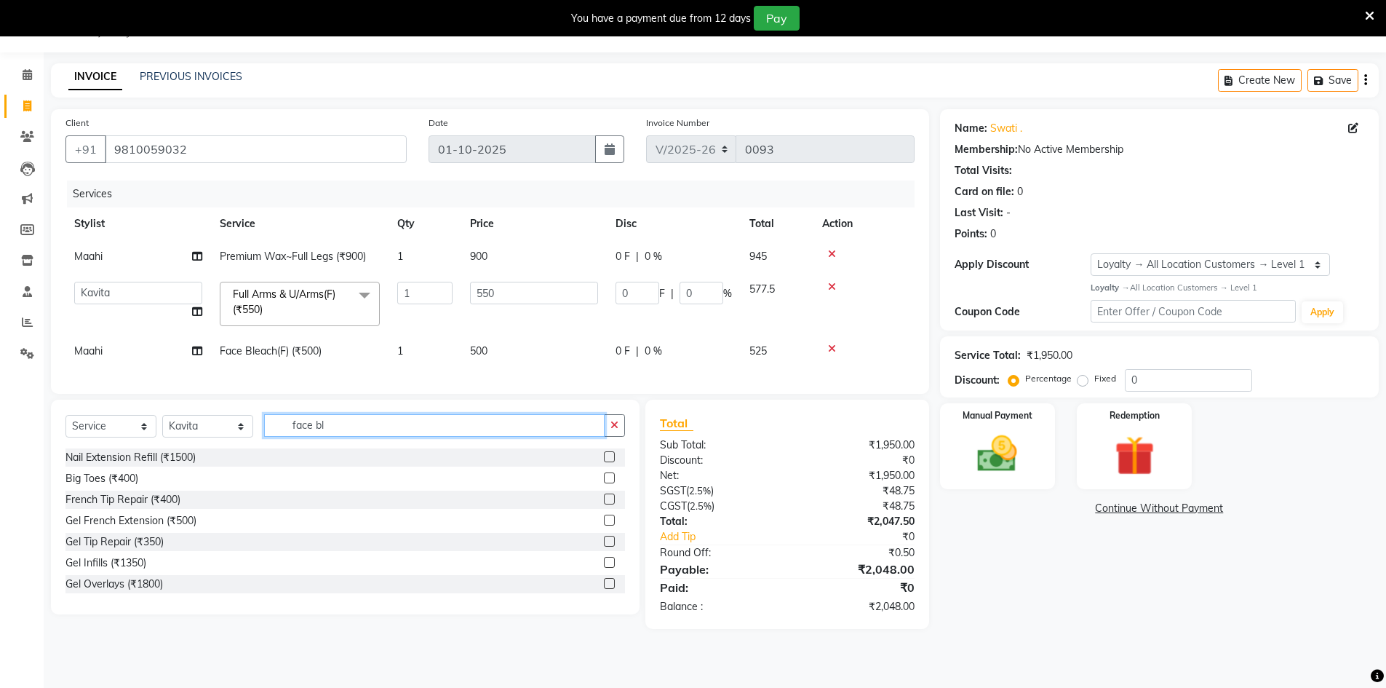
click at [348, 437] on input "face bl" at bounding box center [434, 425] width 340 height 23
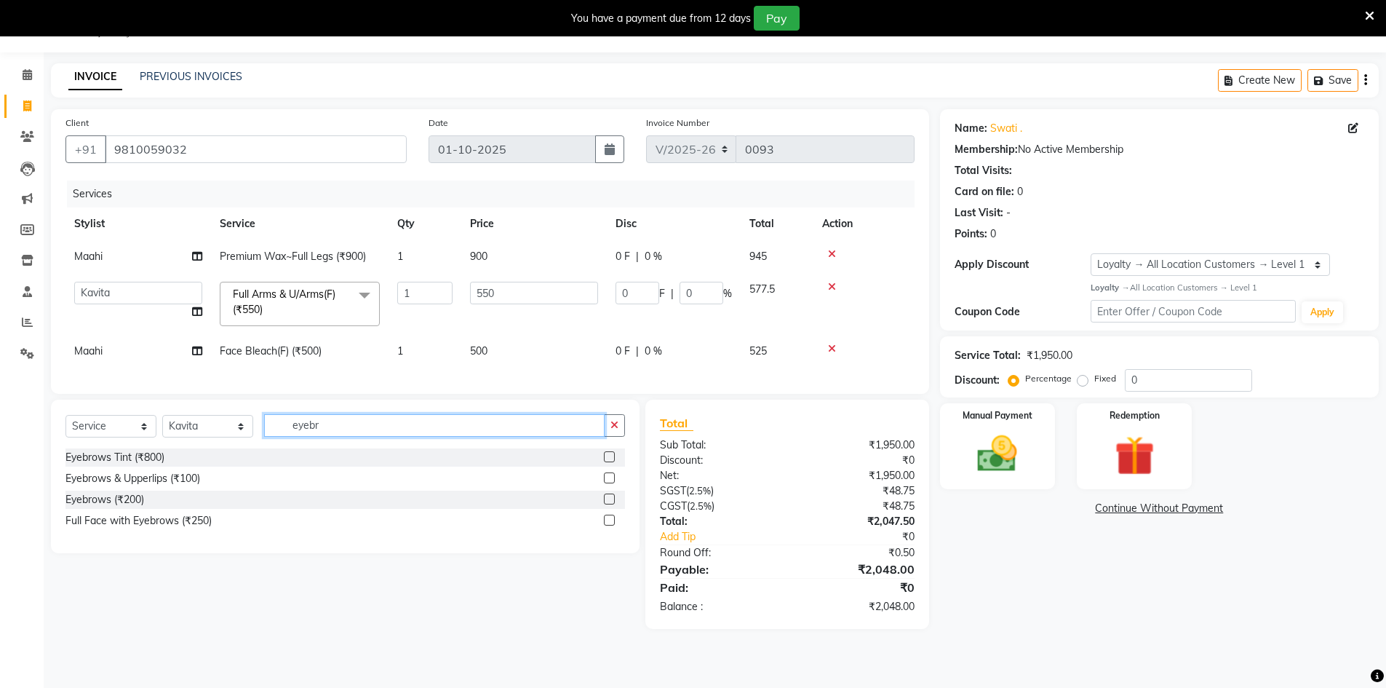
type input "eyebr"
click at [611, 504] on label at bounding box center [609, 498] width 11 height 11
click at [611, 504] on input "checkbox" at bounding box center [608, 499] width 9 height 9
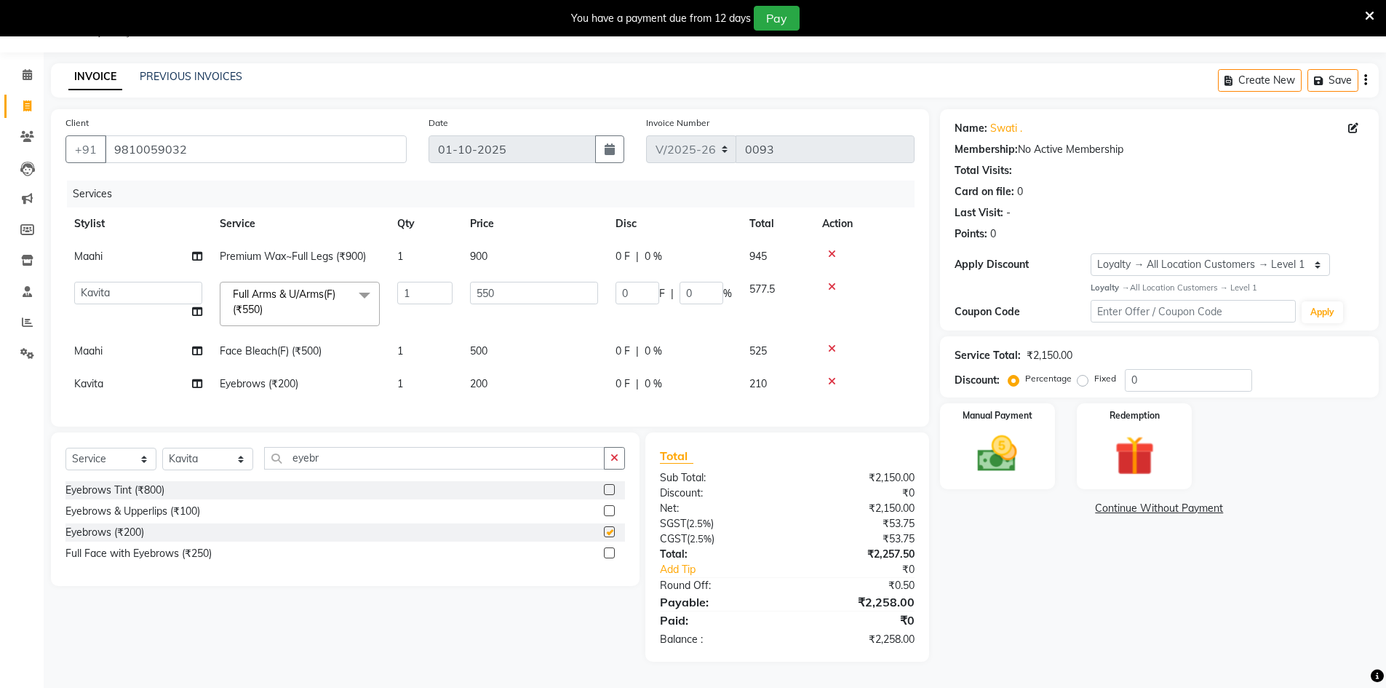
checkbox input "false"
click at [554, 469] on input "eyebr" at bounding box center [434, 458] width 340 height 23
type input "upp"
click at [610, 516] on label at bounding box center [609, 510] width 11 height 11
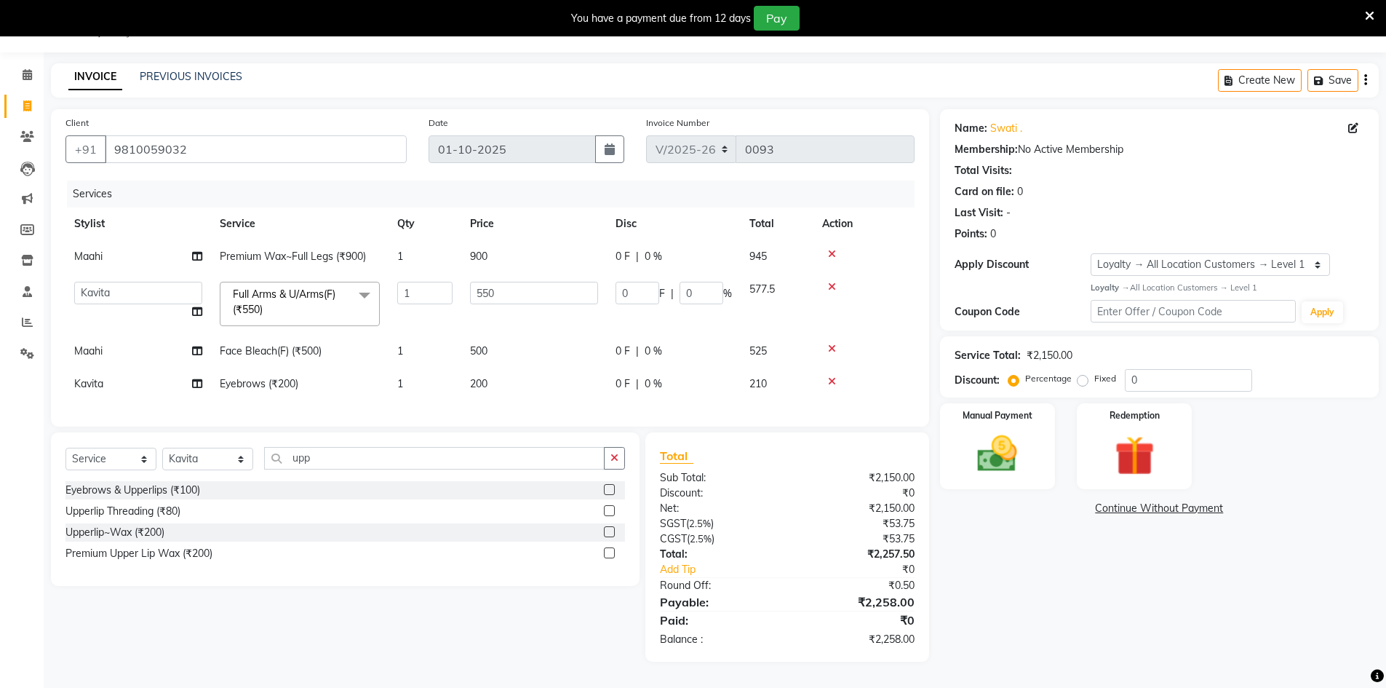
click at [610, 516] on input "checkbox" at bounding box center [608, 510] width 9 height 9
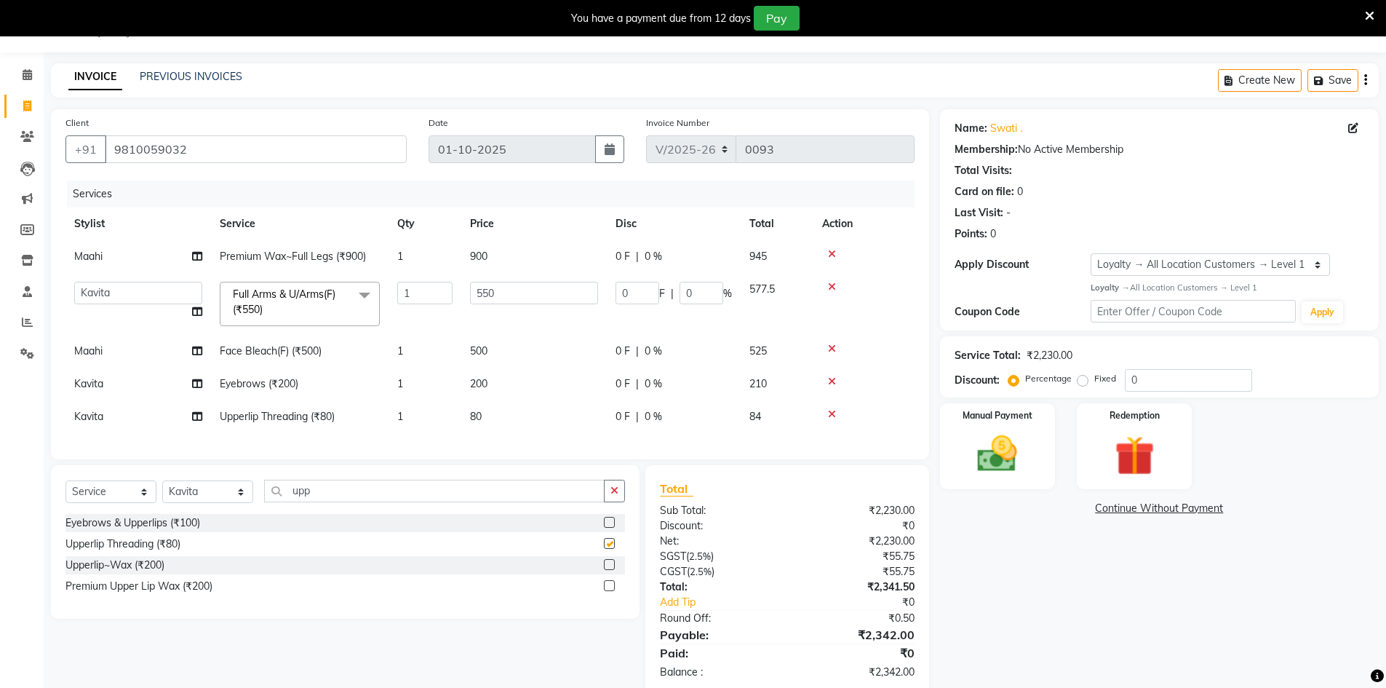
checkbox input "false"
click at [524, 376] on td "200" at bounding box center [534, 383] width 146 height 33
select select "92624"
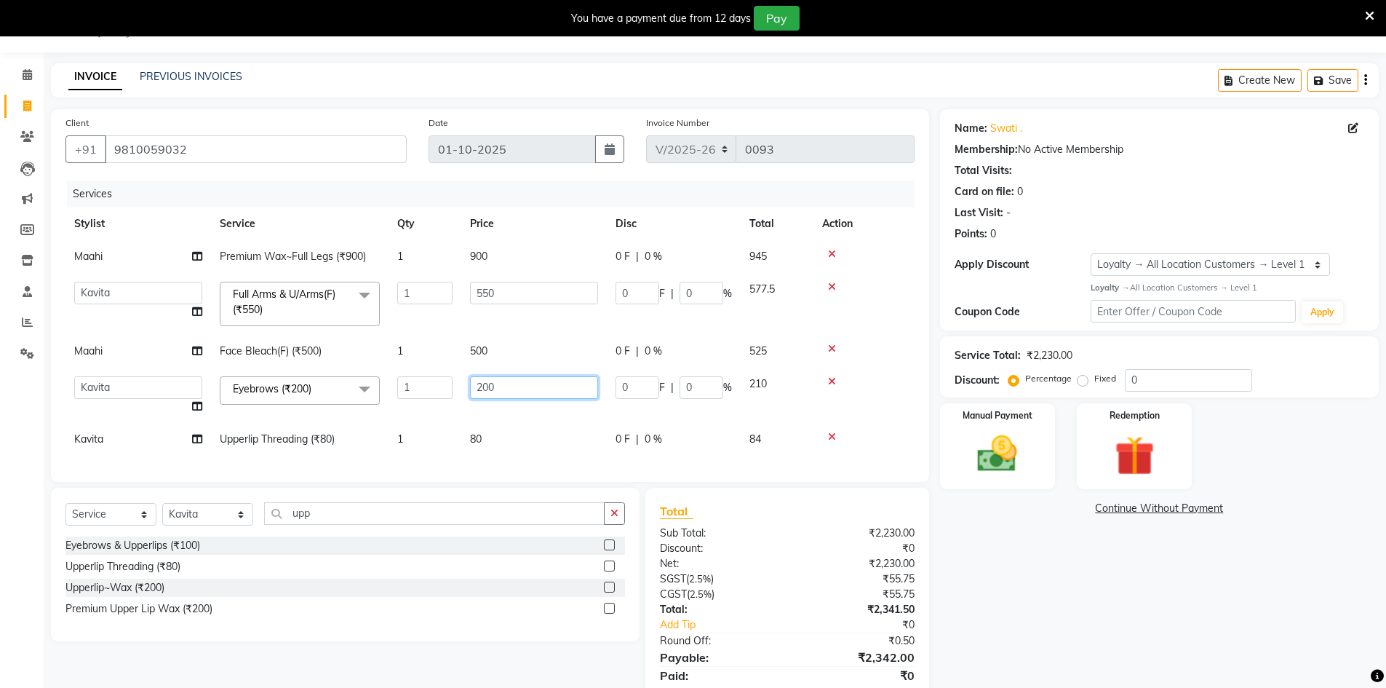
click at [535, 387] on input "200" at bounding box center [534, 387] width 128 height 23
type input "100"
click at [532, 424] on td "80" at bounding box center [534, 439] width 146 height 33
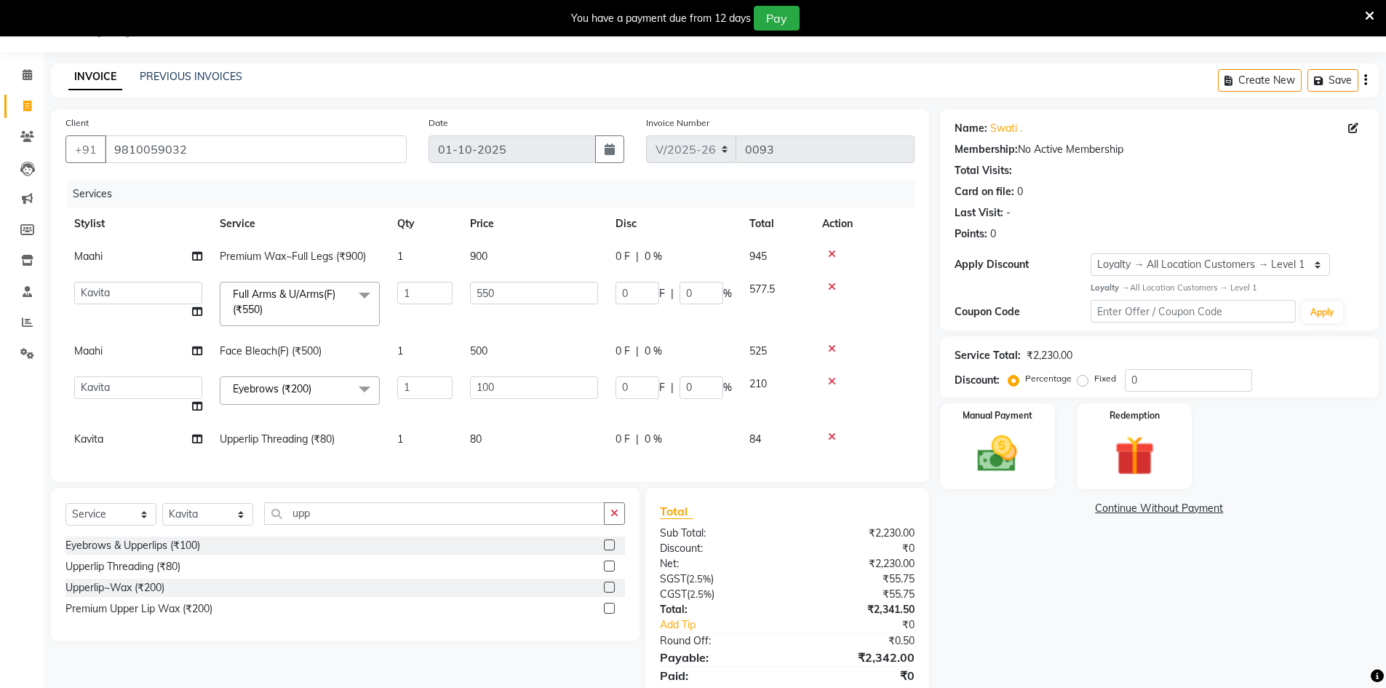
select select "92624"
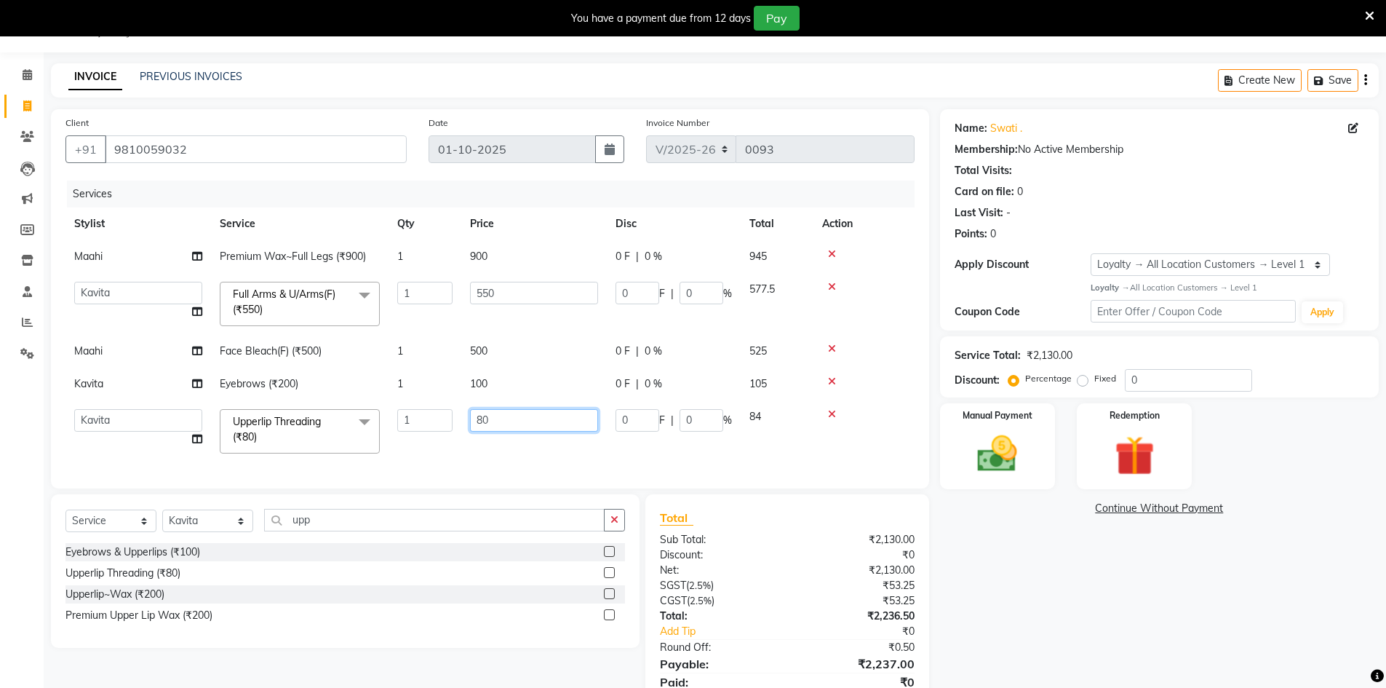
click at [535, 415] on input "80" at bounding box center [534, 420] width 128 height 23
click at [504, 445] on div "Services Stylist Service Qty Price Disc Total Action Maahi Premium Wax~Full Leg…" at bounding box center [489, 326] width 849 height 293
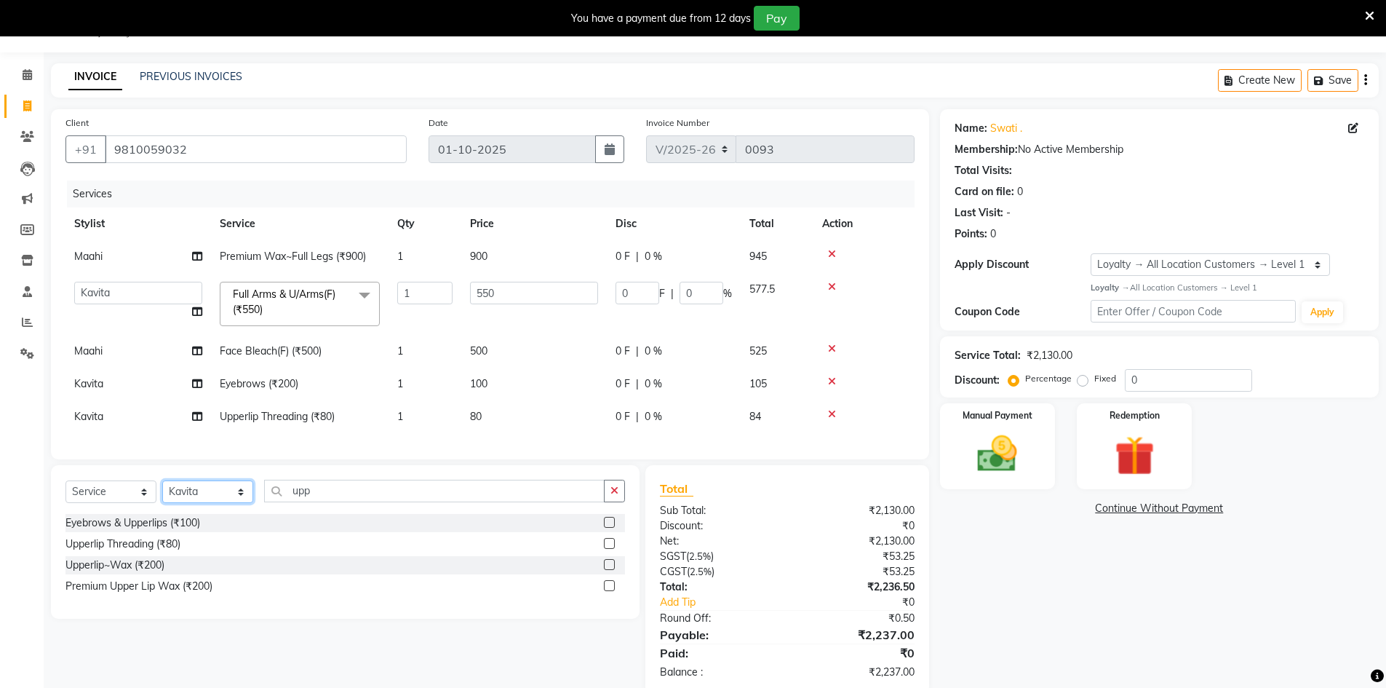
click at [216, 498] on select "Select Stylist Abbas Addy Aftab Ananya Anas Aslam_pdct Azad Counter_Sales Farha…" at bounding box center [207, 491] width 91 height 23
select select "92620"
click at [162, 491] on select "Select Stylist Abbas Addy Aftab Ananya Anas Aslam_pdct Azad Counter_Sales Farha…" at bounding box center [207, 491] width 91 height 23
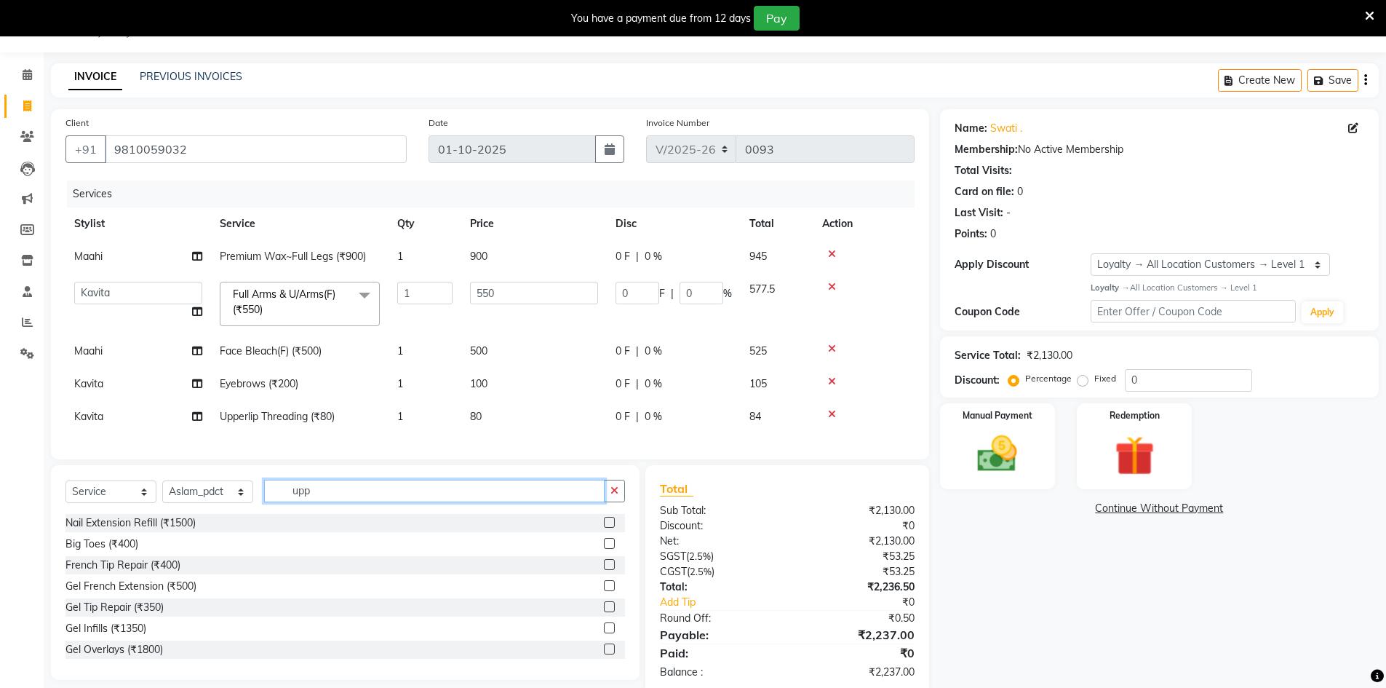
click at [358, 493] on input "upp" at bounding box center [434, 490] width 340 height 23
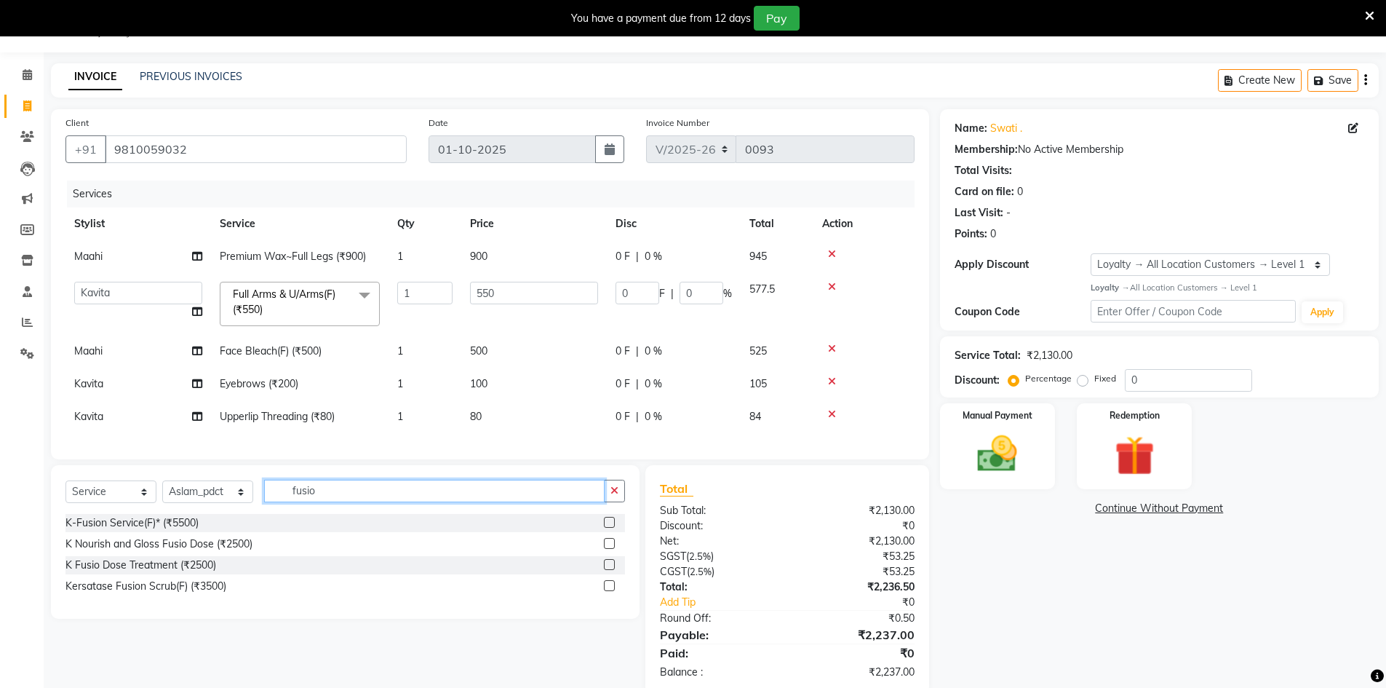
type input "fusio"
click at [610, 549] on label at bounding box center [609, 543] width 11 height 11
click at [610, 549] on input "checkbox" at bounding box center [608, 543] width 9 height 9
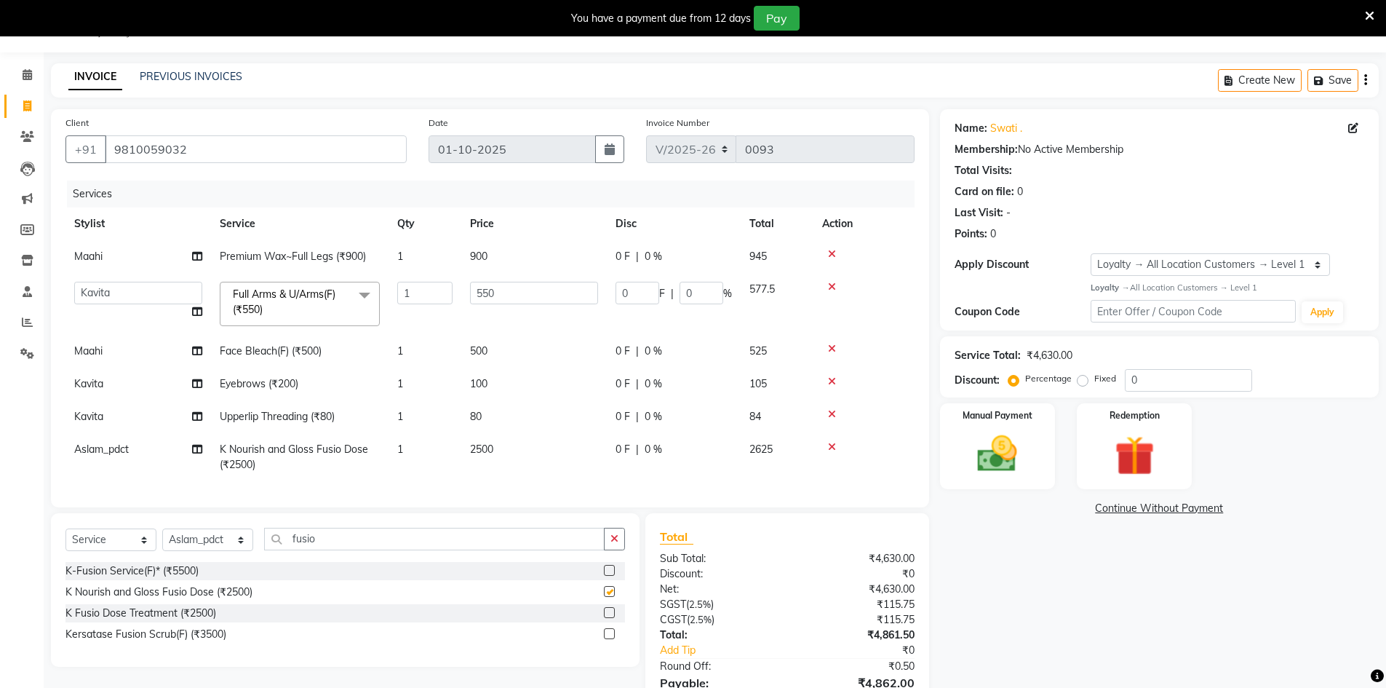
checkbox input "false"
click at [393, 550] on input "fusio" at bounding box center [434, 538] width 340 height 23
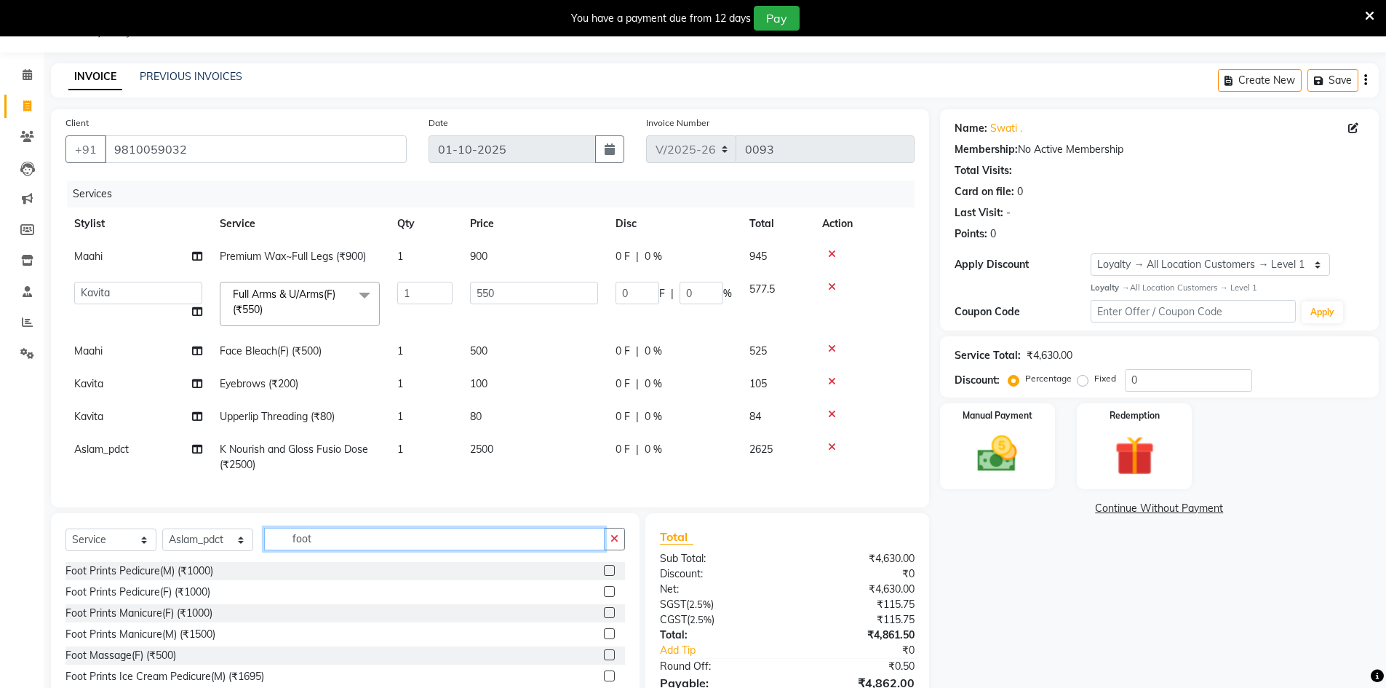
type input "foot"
click at [604, 597] on label at bounding box center [609, 591] width 11 height 11
click at [604, 597] on input "checkbox" at bounding box center [608, 591] width 9 height 9
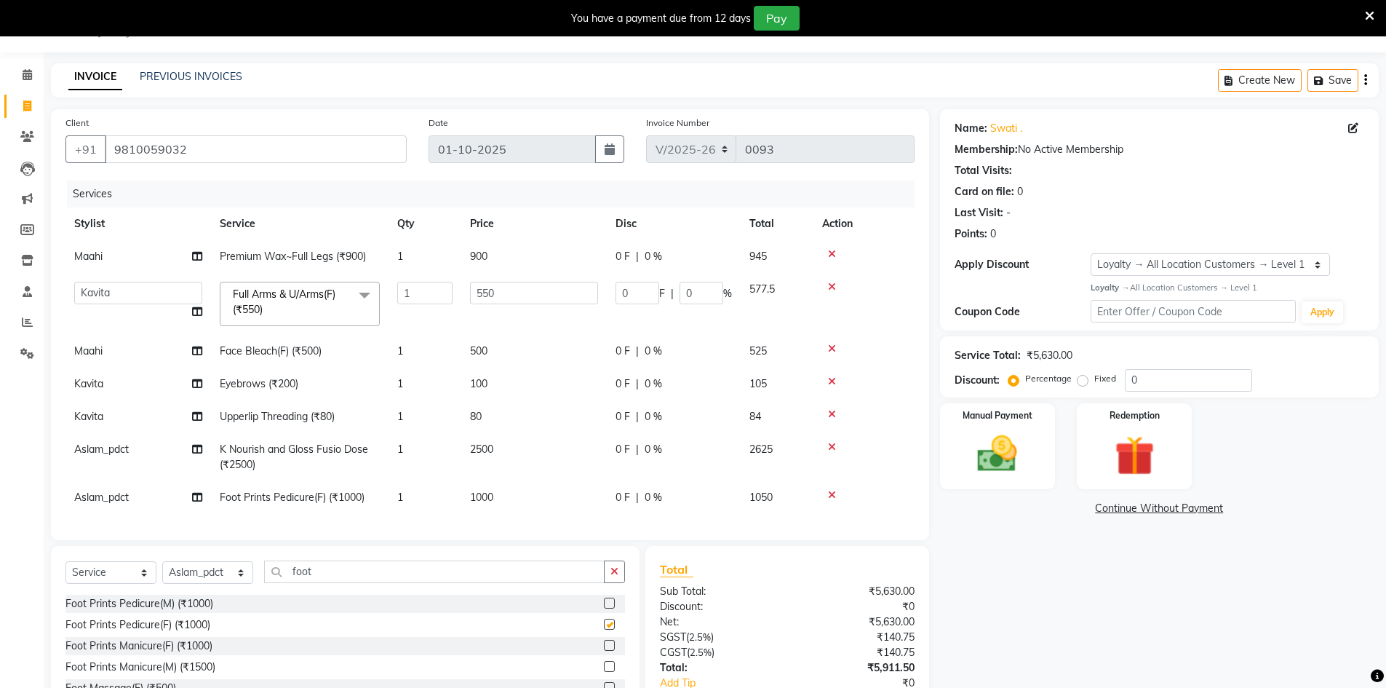
checkbox input "false"
click at [1191, 663] on div "Name: Swati . Membership: No Active Membership Total Visits: Card on file: 0 La…" at bounding box center [1165, 442] width 450 height 666
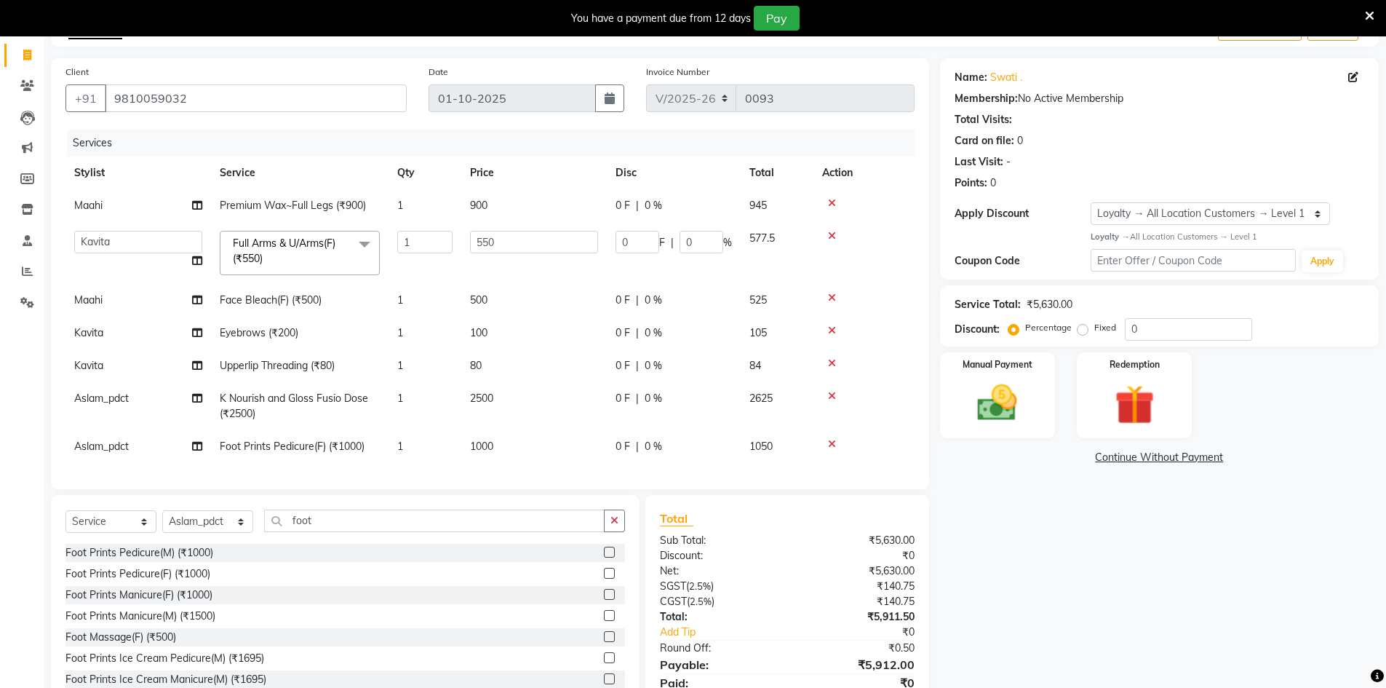
scroll to position [156, 0]
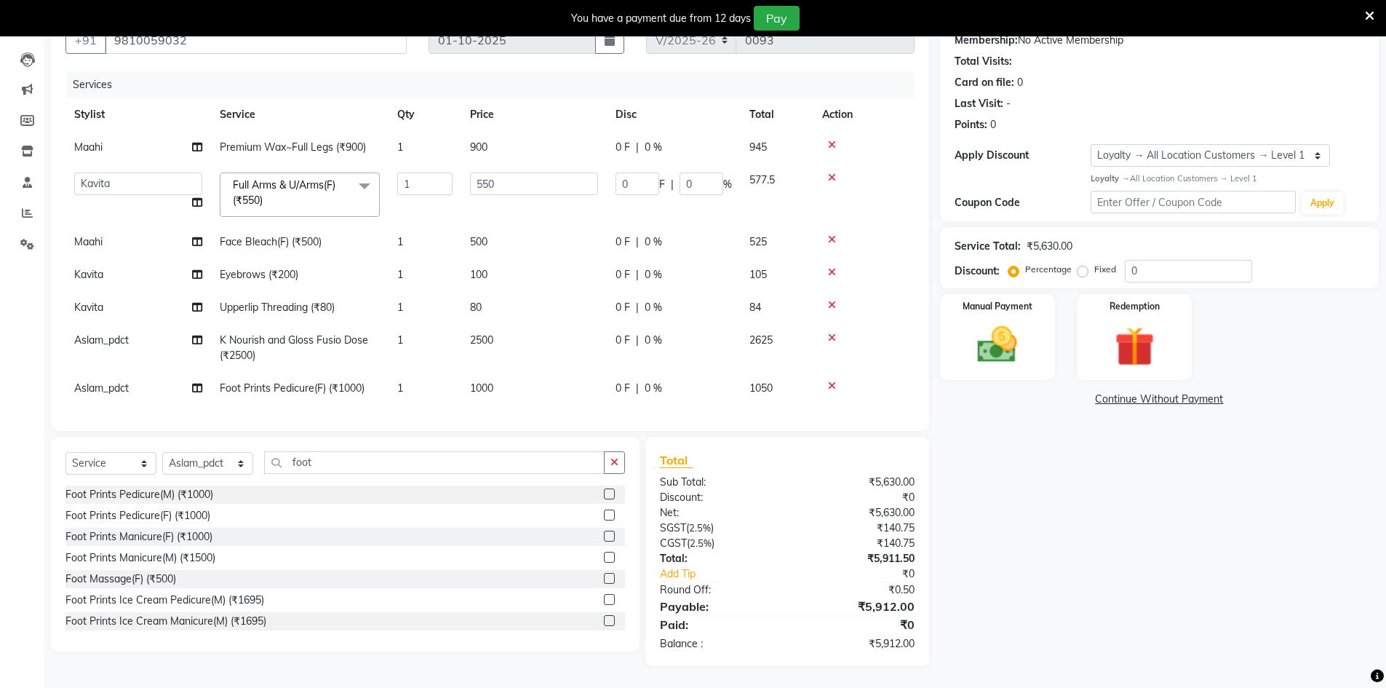
click at [501, 233] on td "500" at bounding box center [534, 242] width 146 height 33
select select "92623"
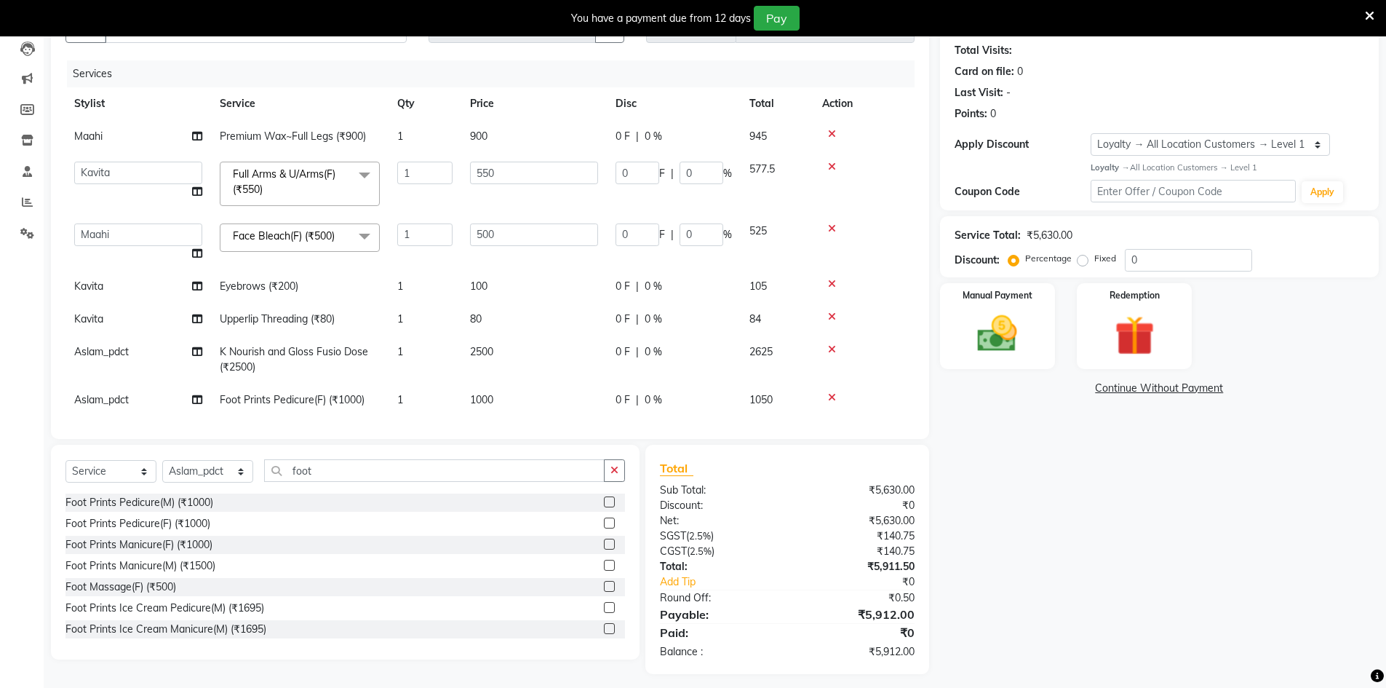
click at [519, 187] on td "550" at bounding box center [534, 184] width 146 height 62
click at [572, 181] on input "550" at bounding box center [534, 173] width 128 height 23
type input "800"
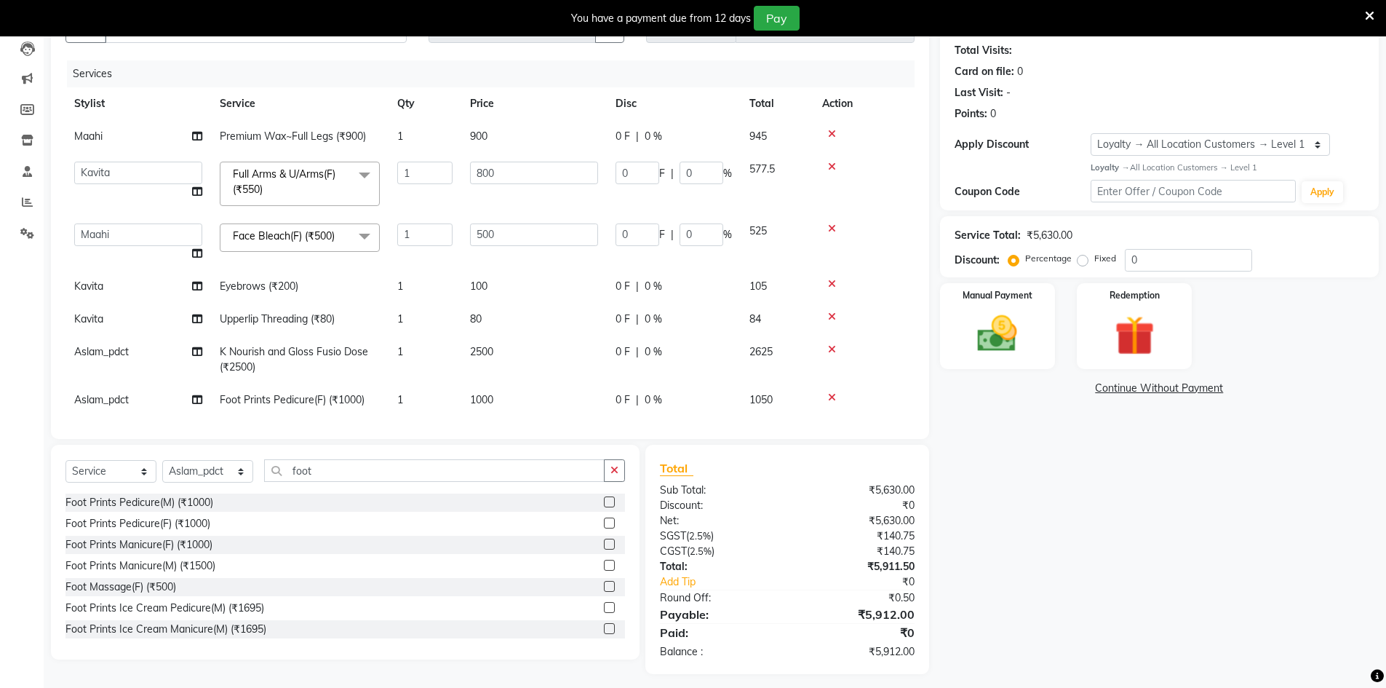
click at [1102, 455] on div "Name: Swati . Membership: No Active Membership Total Visits: Card on file: 0 La…" at bounding box center [1165, 331] width 450 height 685
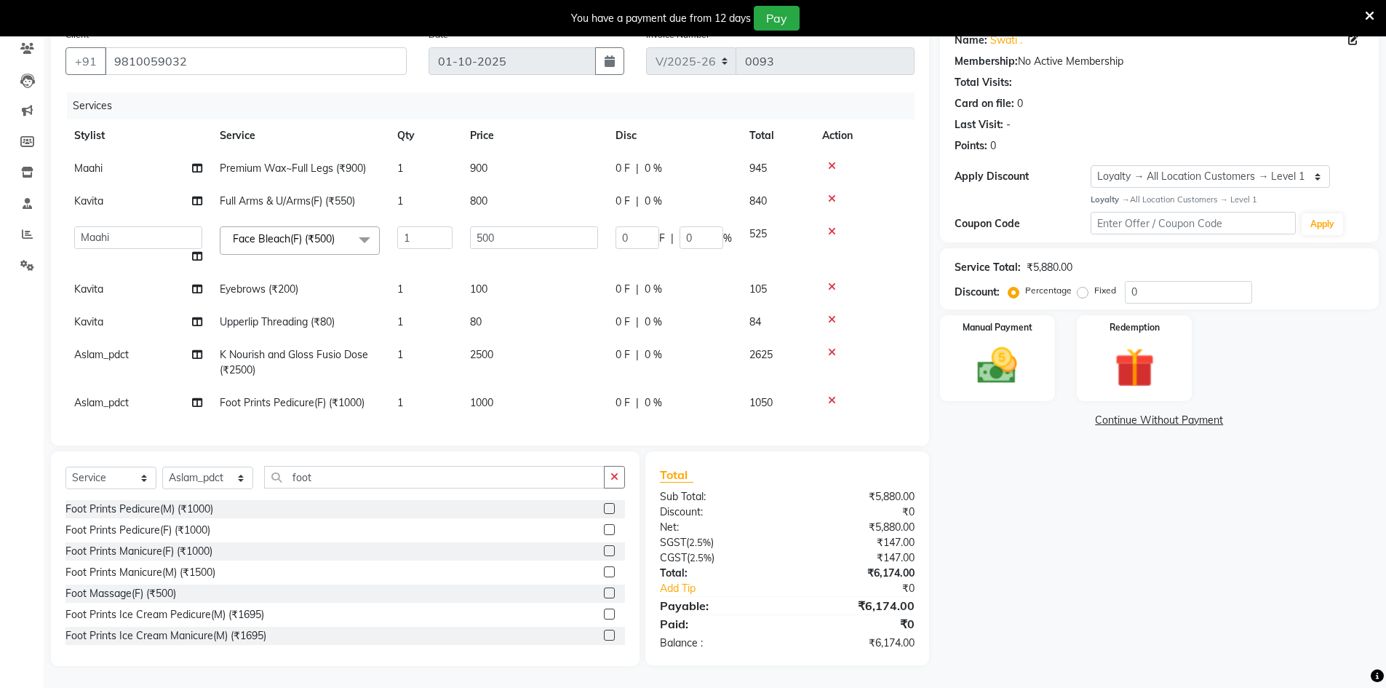
scroll to position [135, 0]
click at [534, 247] on td "500" at bounding box center [534, 245] width 146 height 55
click at [538, 236] on input "500" at bounding box center [534, 237] width 128 height 23
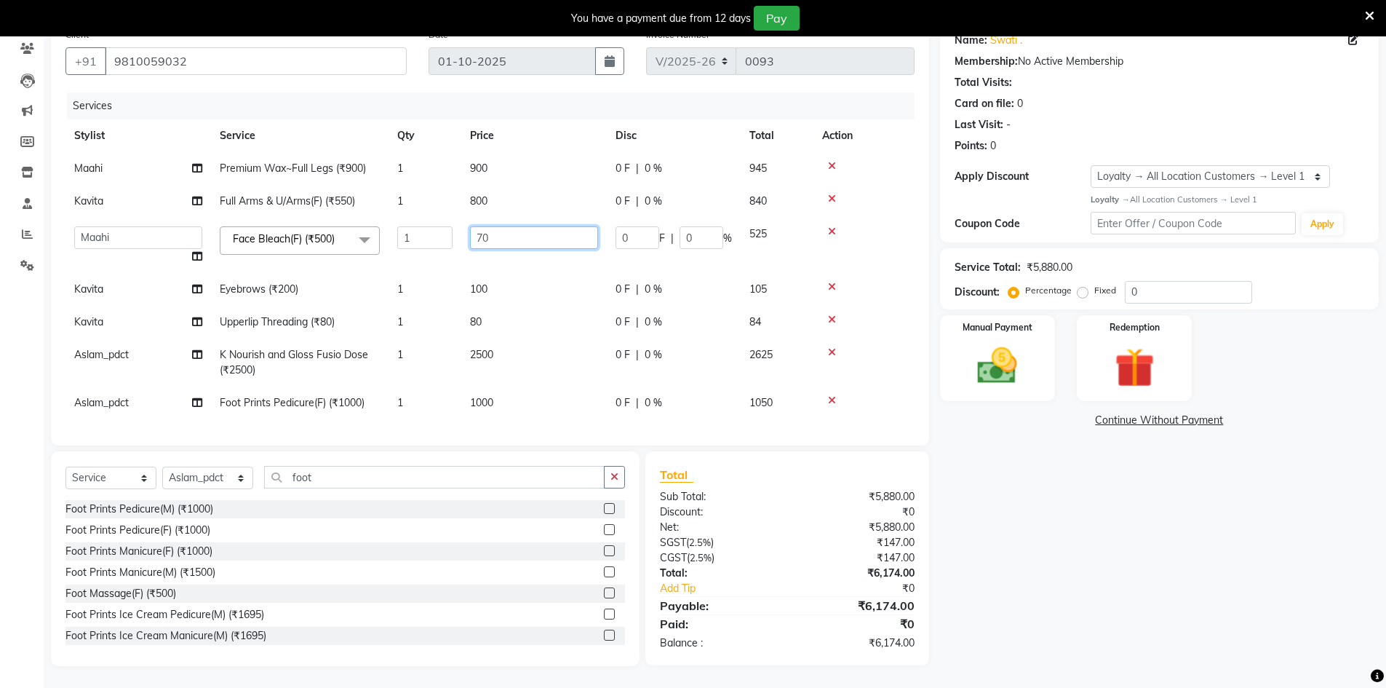
type input "700"
click at [949, 431] on div "Name: Swati . Membership: No Active Membership Total Visits: Card on file: 0 La…" at bounding box center [1165, 343] width 450 height 645
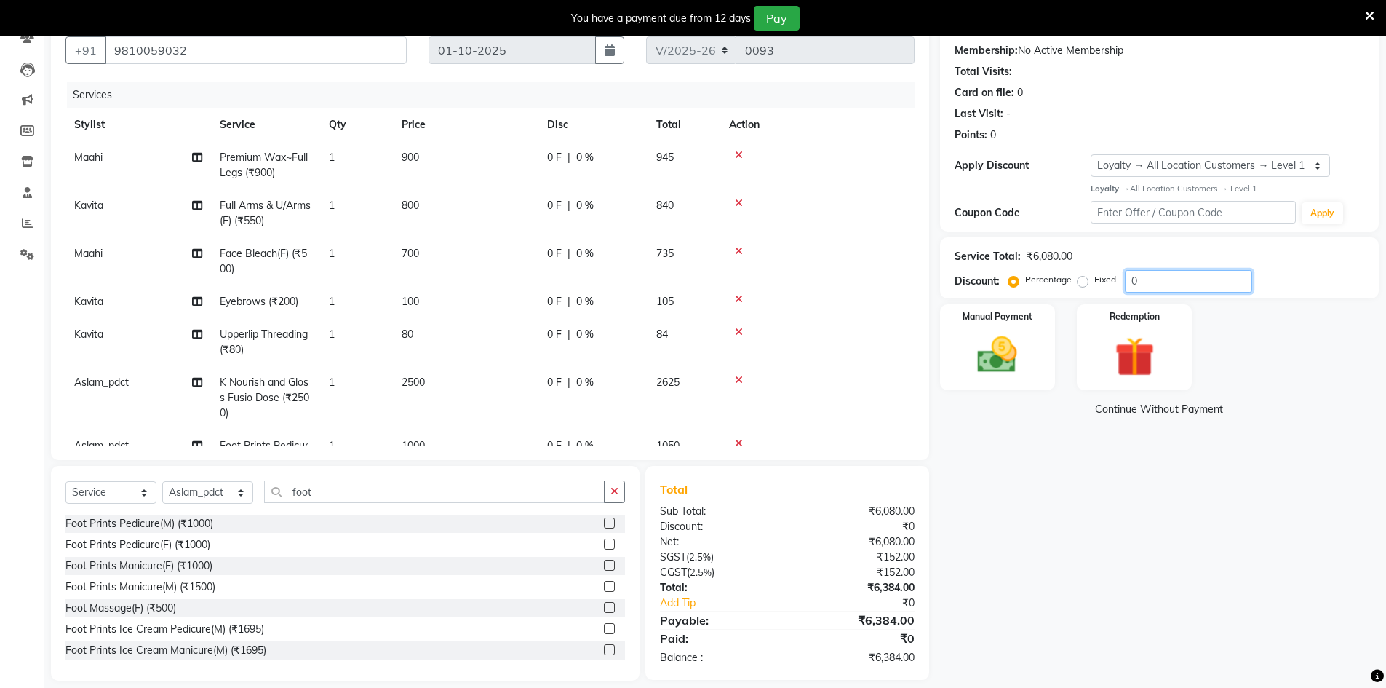
click at [1232, 284] on input "0" at bounding box center [1188, 281] width 127 height 23
type input "25"
click at [1187, 290] on input "25" at bounding box center [1188, 281] width 127 height 23
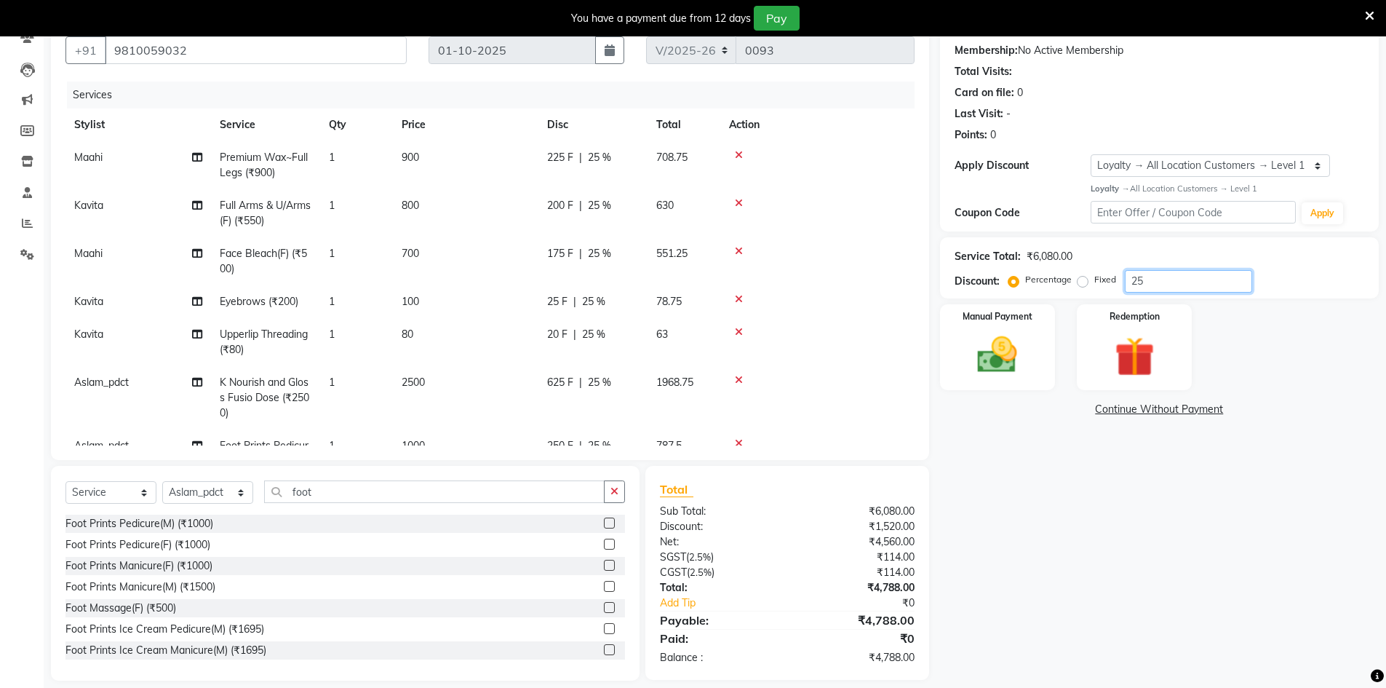
click at [1187, 290] on input "25" at bounding box center [1188, 281] width 127 height 23
type input "25"
click at [1007, 356] on img at bounding box center [997, 354] width 67 height 47
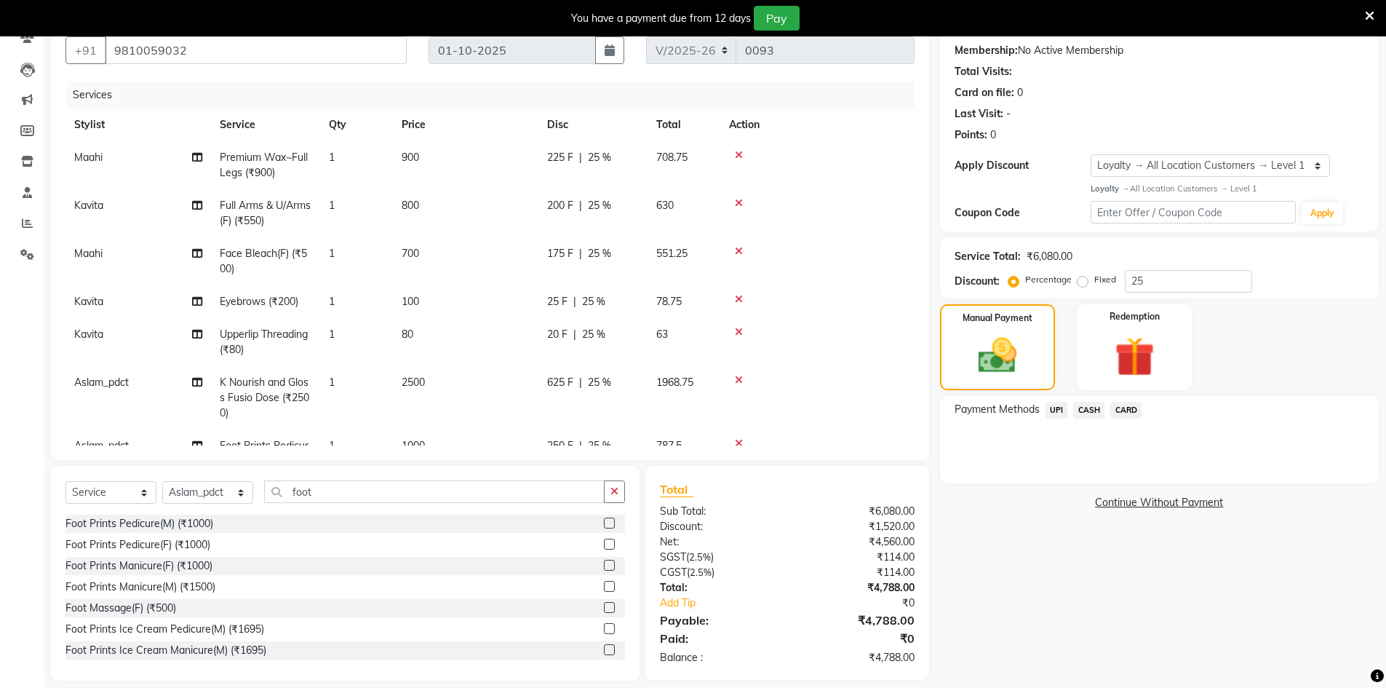
click at [1061, 410] on span "UPI" at bounding box center [1056, 410] width 23 height 17
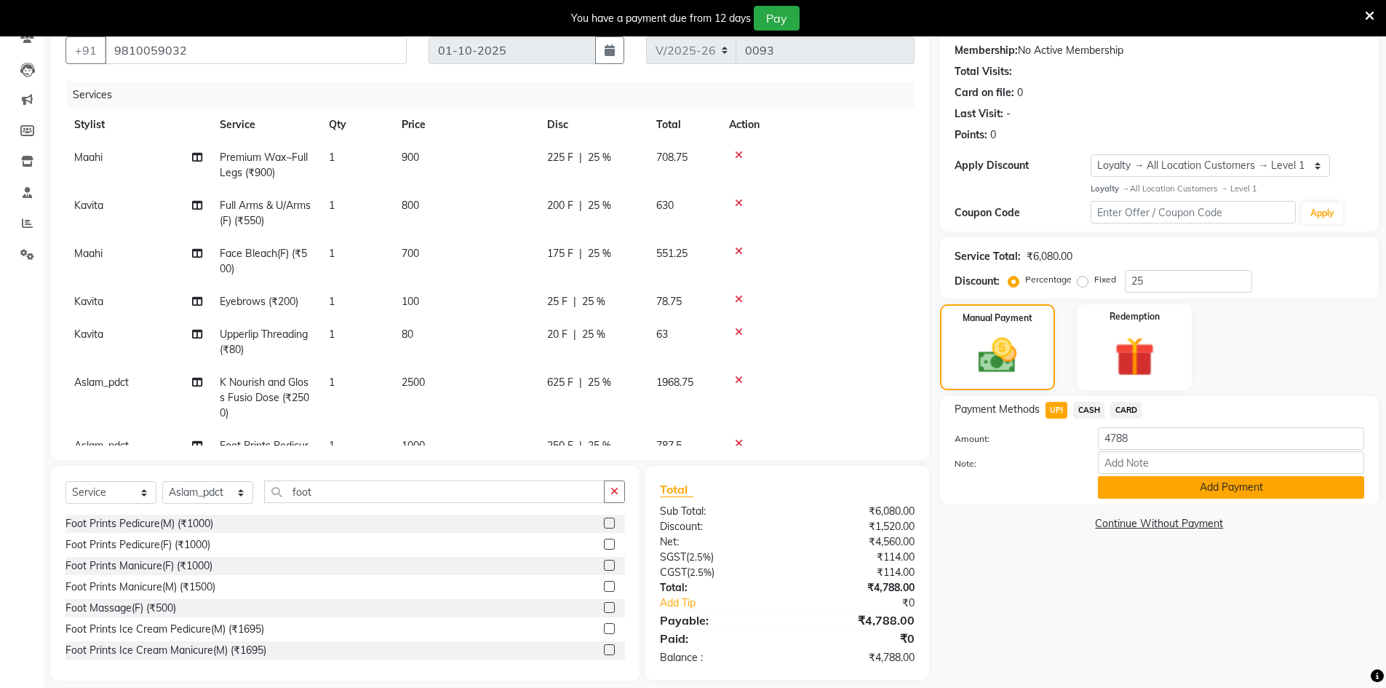
click at [1236, 489] on button "Add Payment" at bounding box center [1231, 487] width 266 height 23
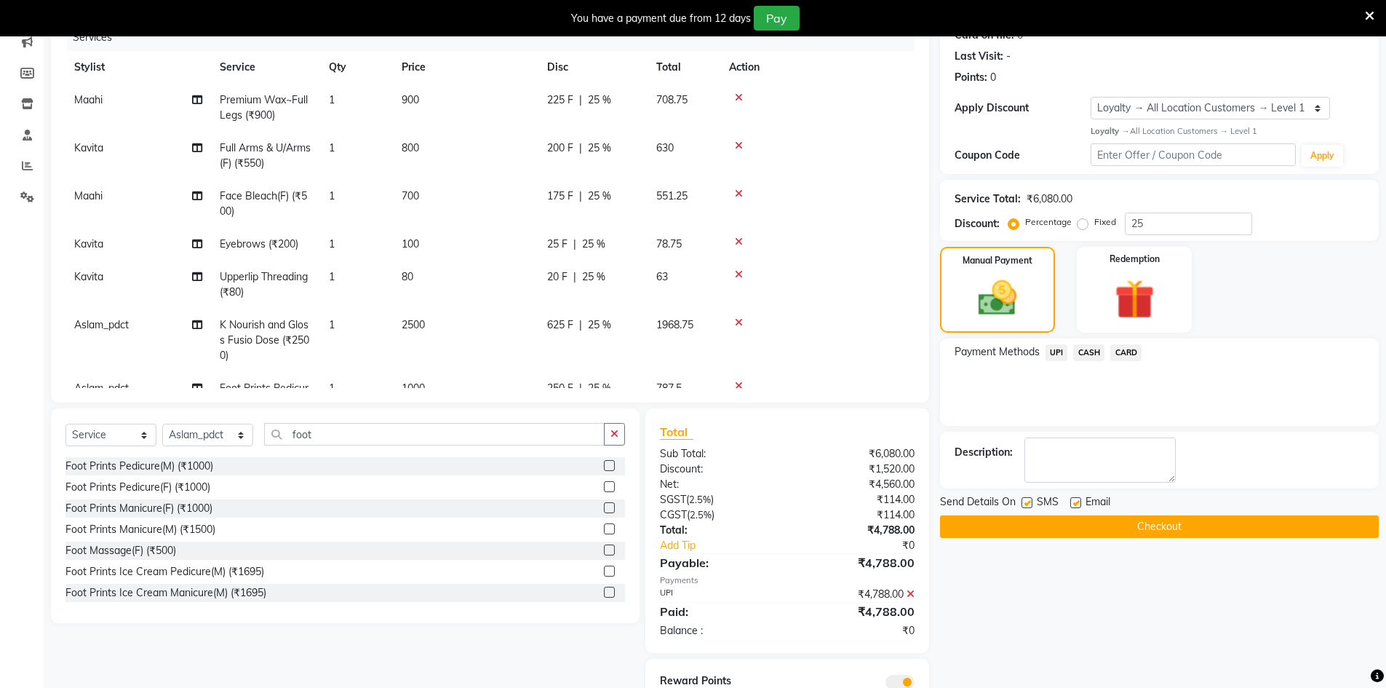
scroll to position [252, 0]
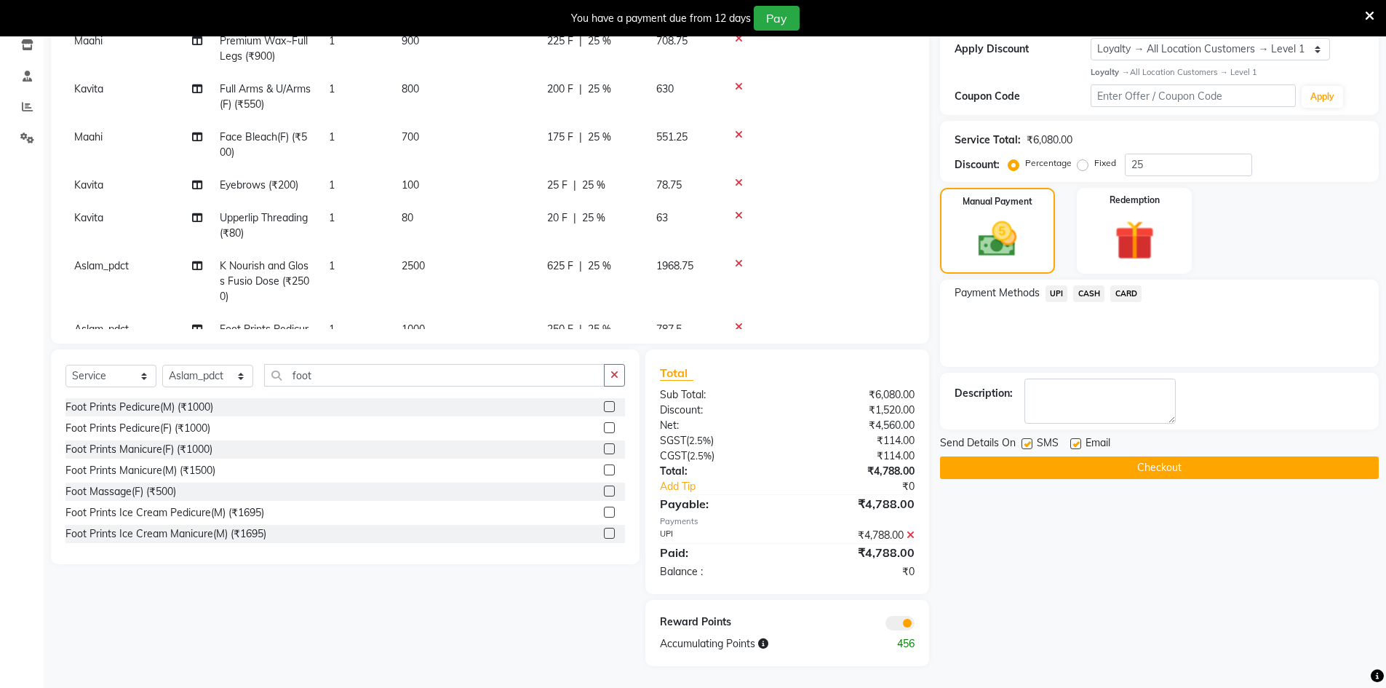
click at [1199, 471] on button "Checkout" at bounding box center [1159, 467] width 439 height 23
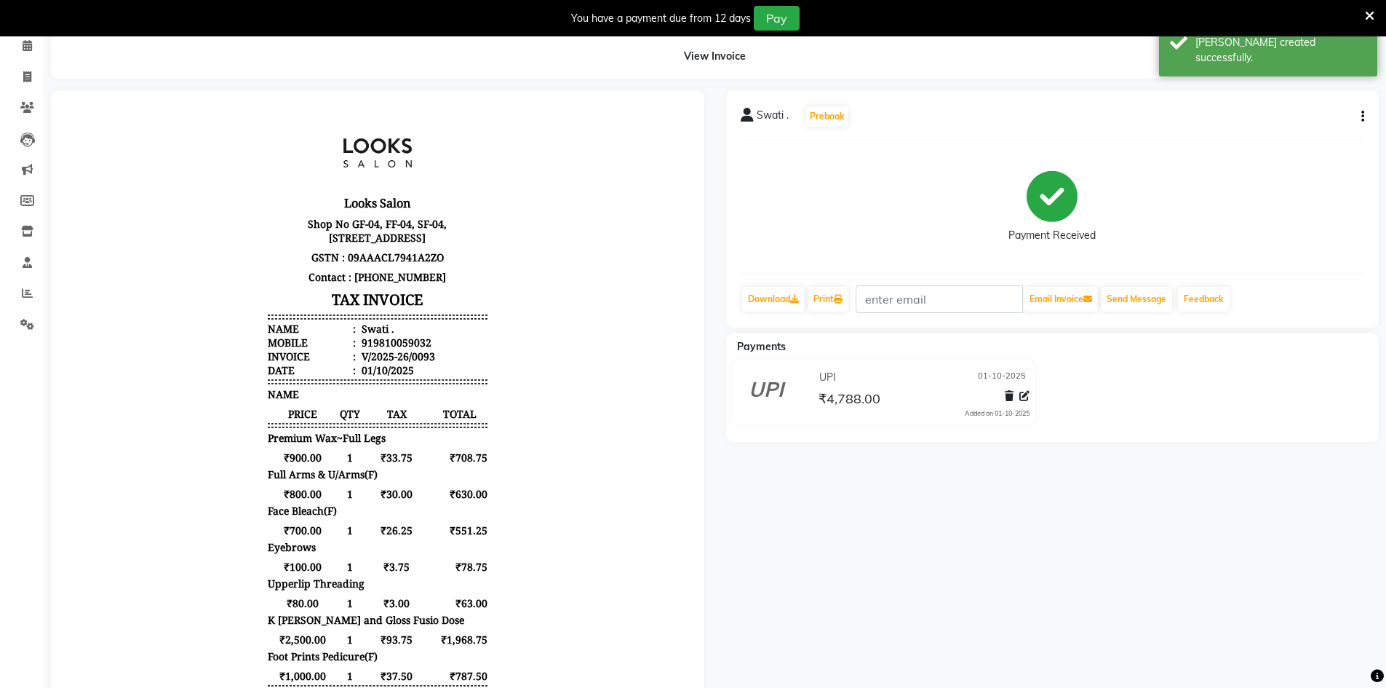
scroll to position [33, 0]
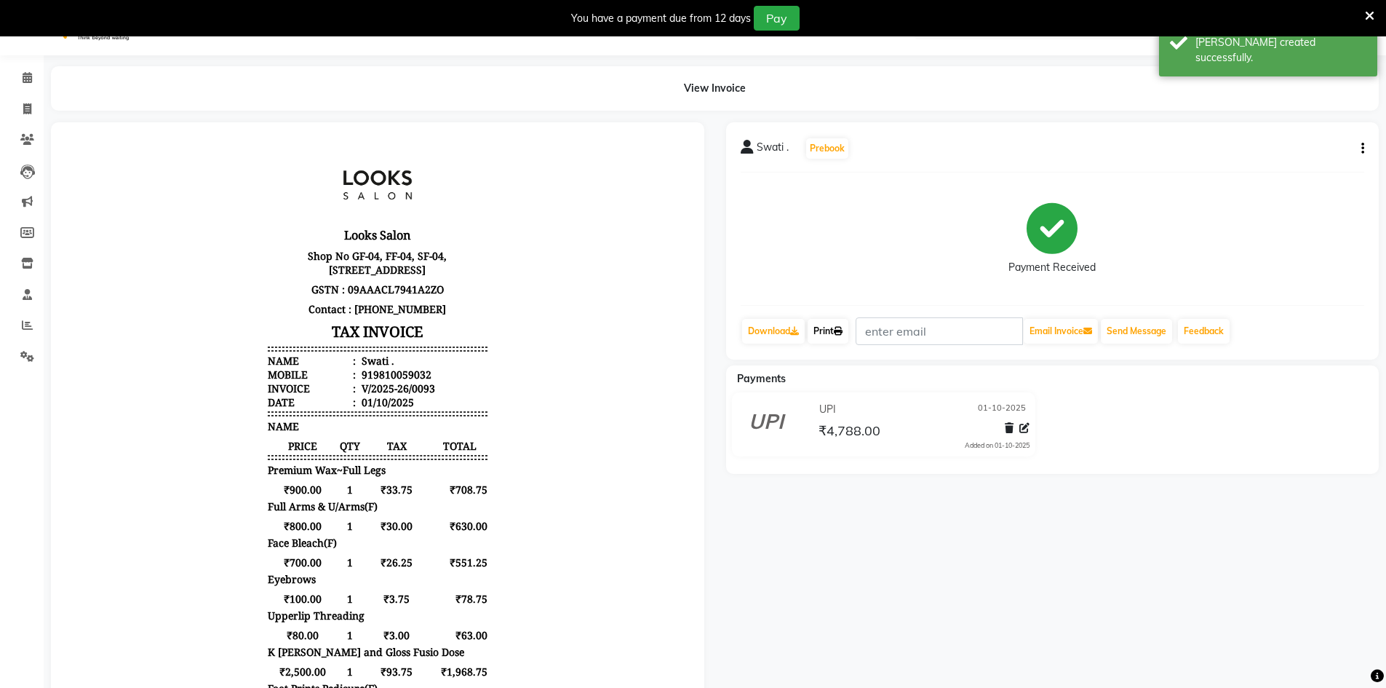
click at [823, 328] on link "Print" at bounding box center [828, 331] width 41 height 25
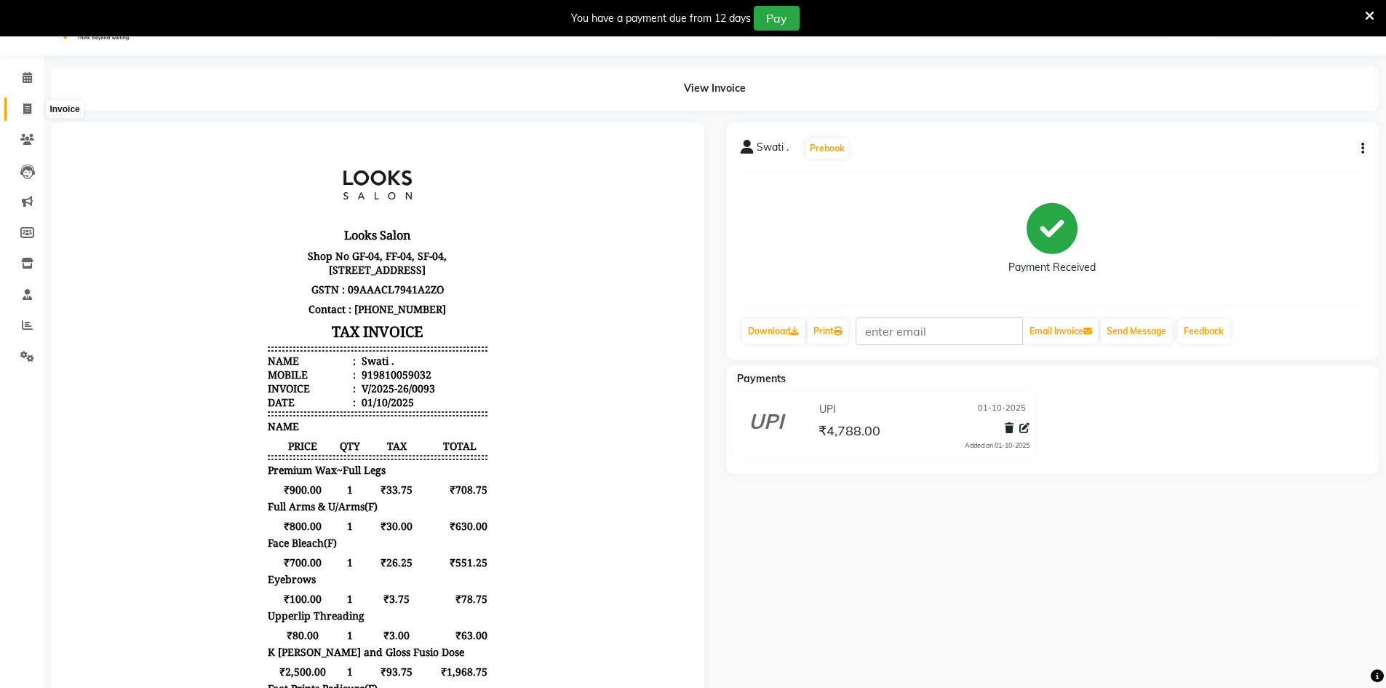
click at [24, 112] on icon at bounding box center [27, 108] width 8 height 11
select select "9051"
select select "service"
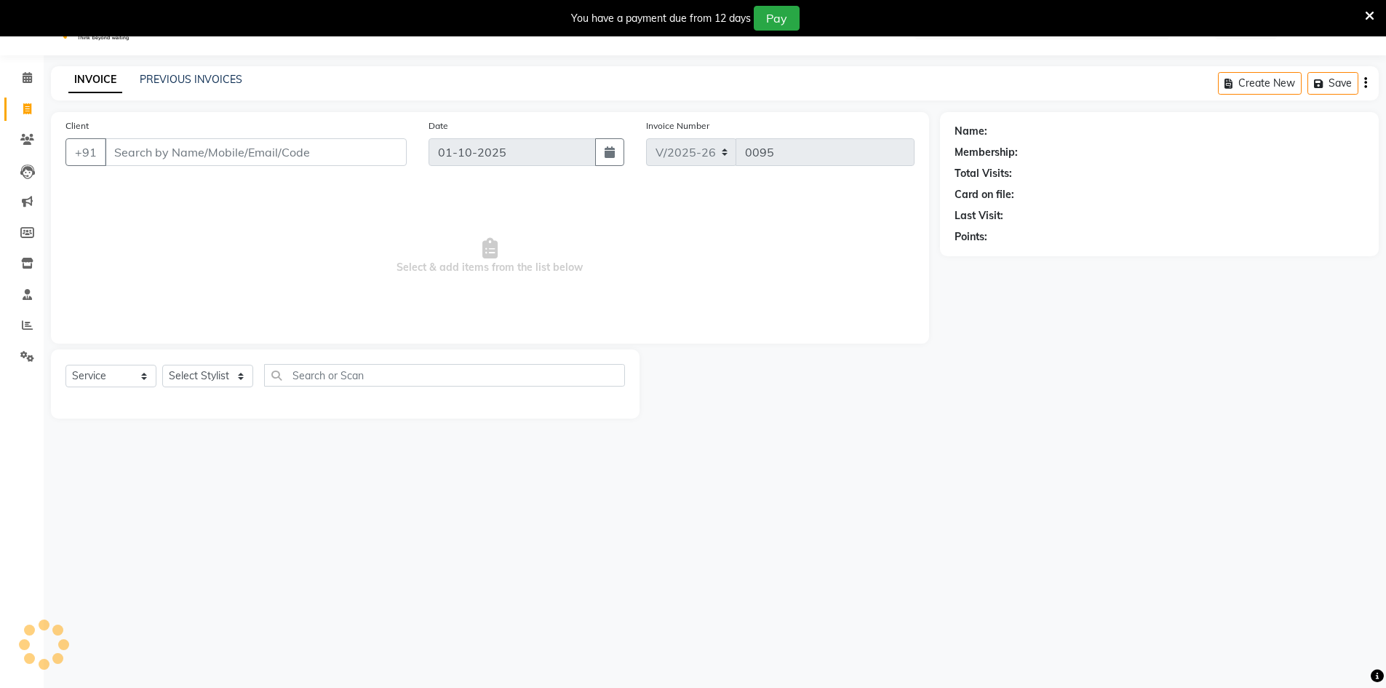
scroll to position [36, 0]
click at [180, 72] on link "PREVIOUS INVOICES" at bounding box center [191, 76] width 103 height 13
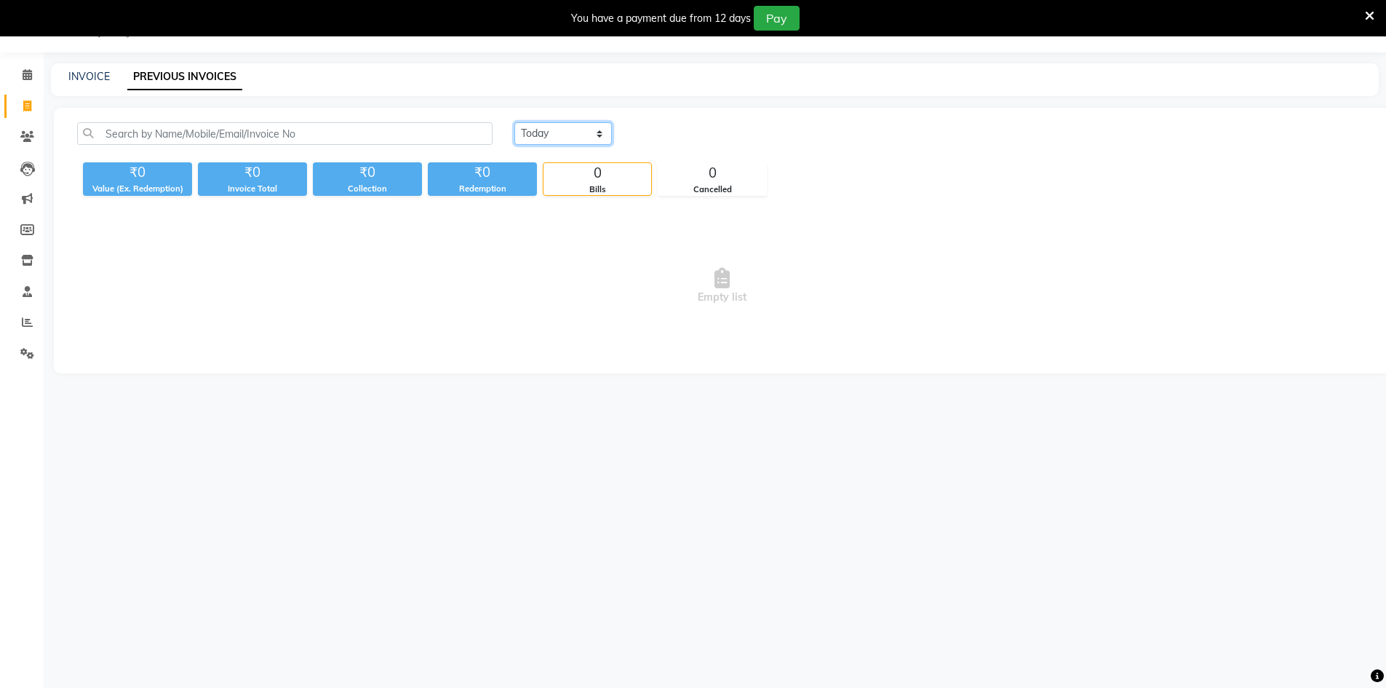
click at [599, 133] on select "Today Yesterday Custom Range" at bounding box center [562, 133] width 97 height 23
select select "range"
click at [514, 122] on select "Today Yesterday Custom Range" at bounding box center [562, 133] width 97 height 23
click at [686, 132] on input "01-10-2025" at bounding box center [682, 134] width 102 height 20
select select "10"
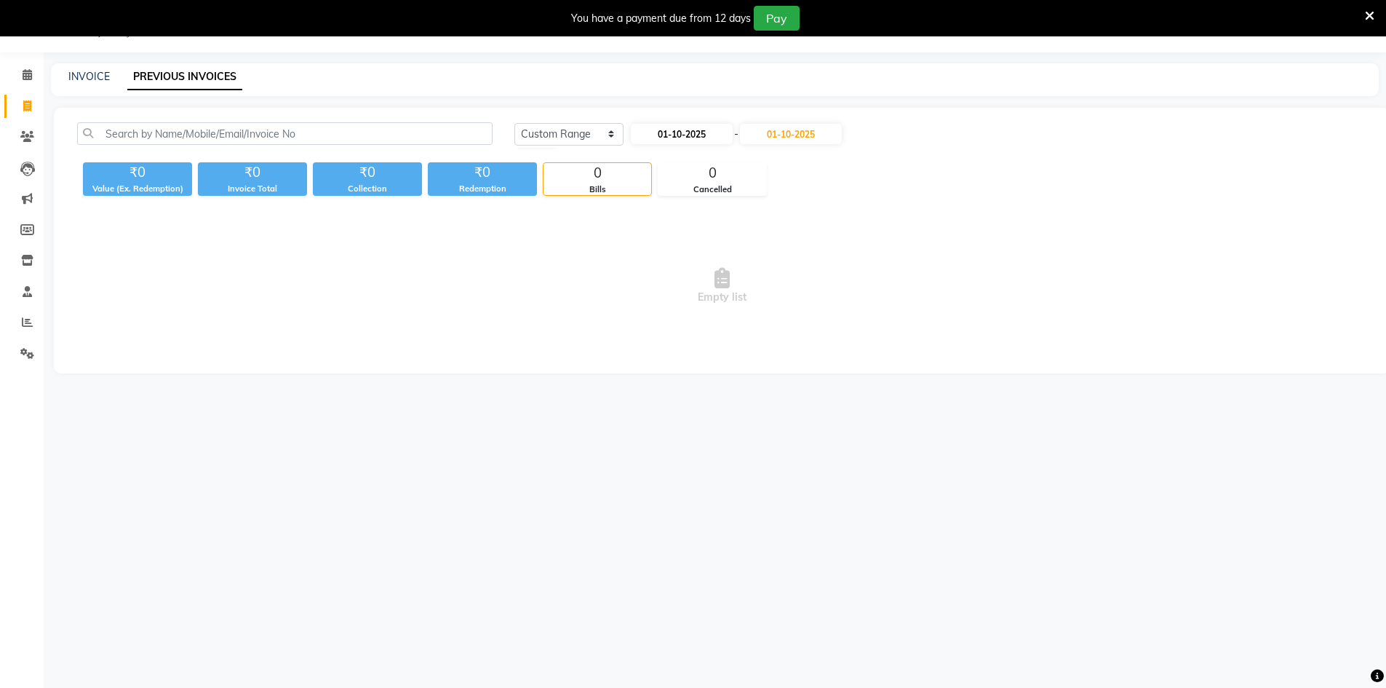
select select "2025"
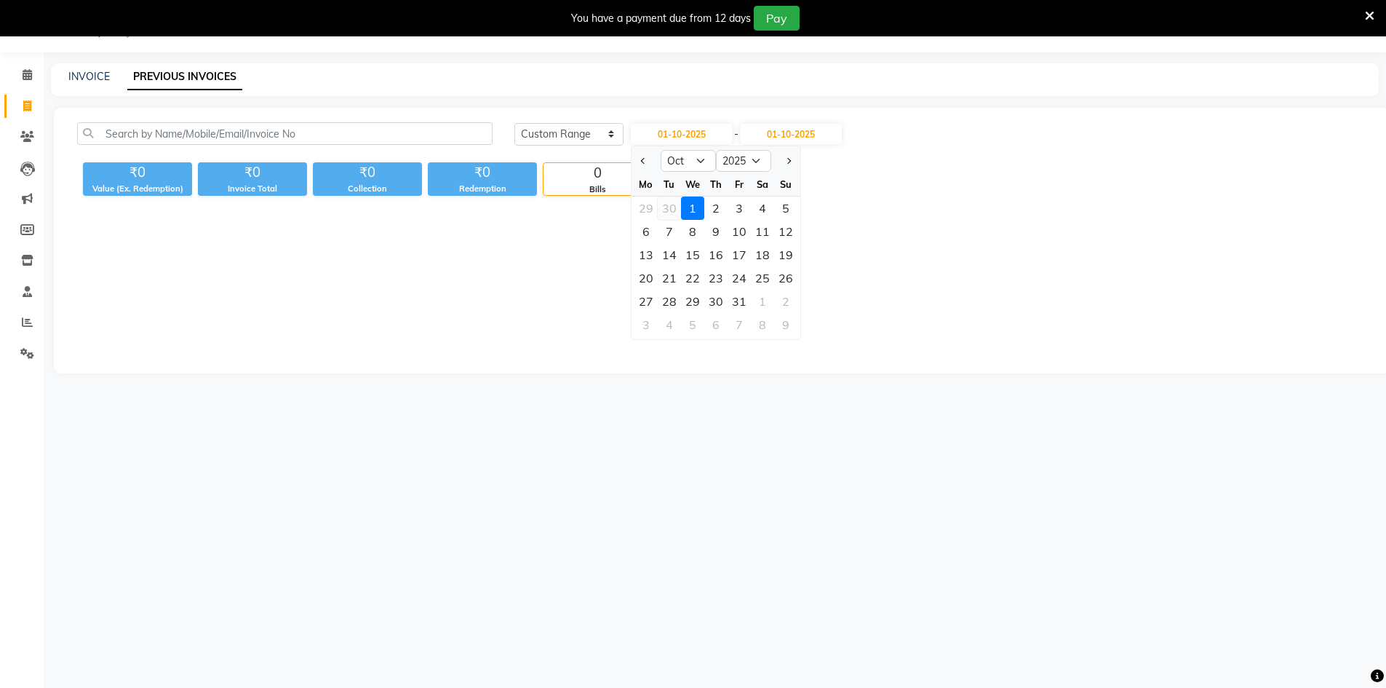
click at [673, 208] on div "30" at bounding box center [669, 207] width 23 height 23
type input "30-09-2025"
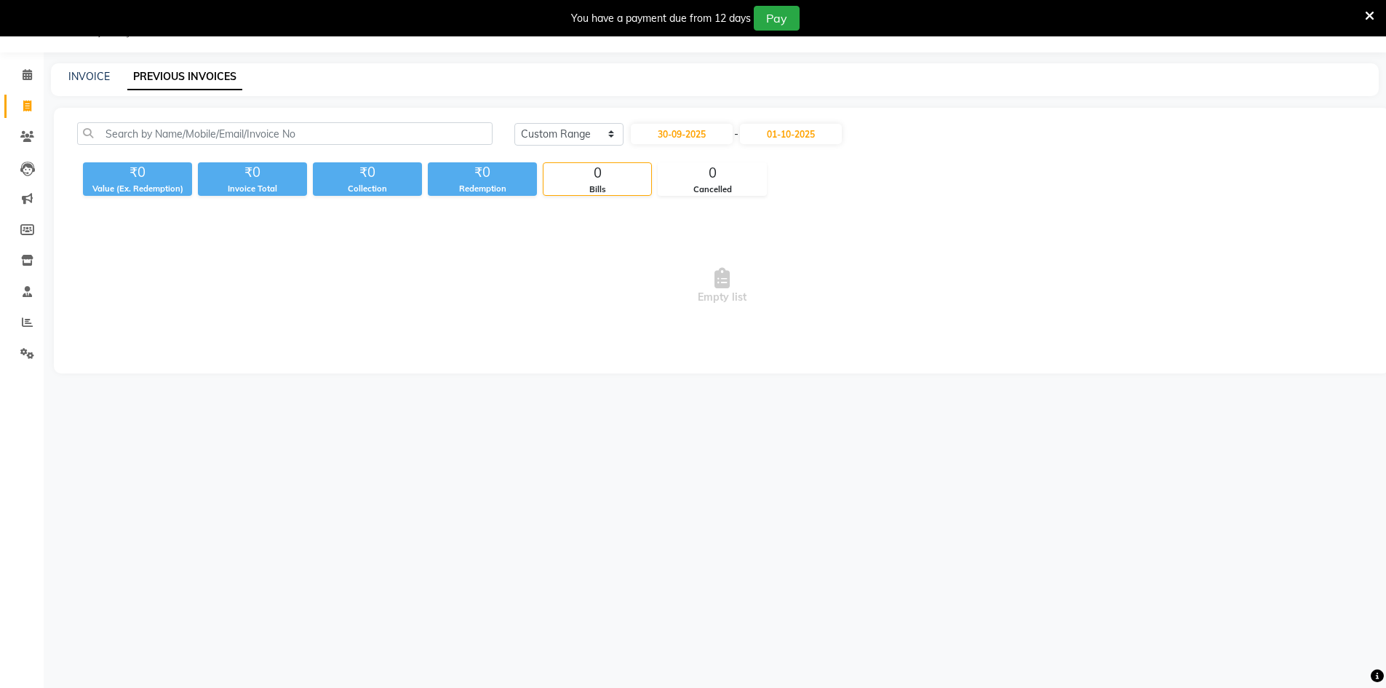
click at [909, 277] on span "Empty list" at bounding box center [721, 286] width 1289 height 146
click at [92, 81] on link "INVOICE" at bounding box center [88, 76] width 41 height 13
select select "service"
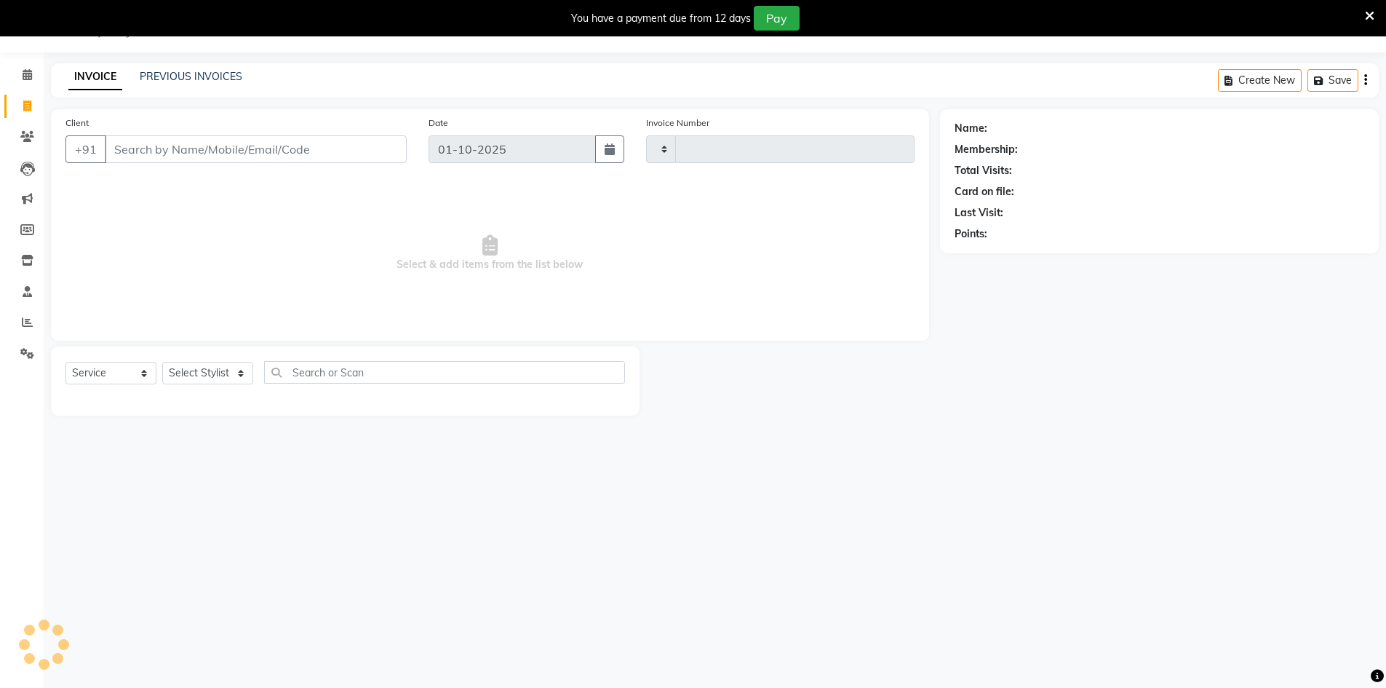
type input "0095"
select select "9051"
click at [180, 81] on link "PREVIOUS INVOICES" at bounding box center [191, 76] width 103 height 13
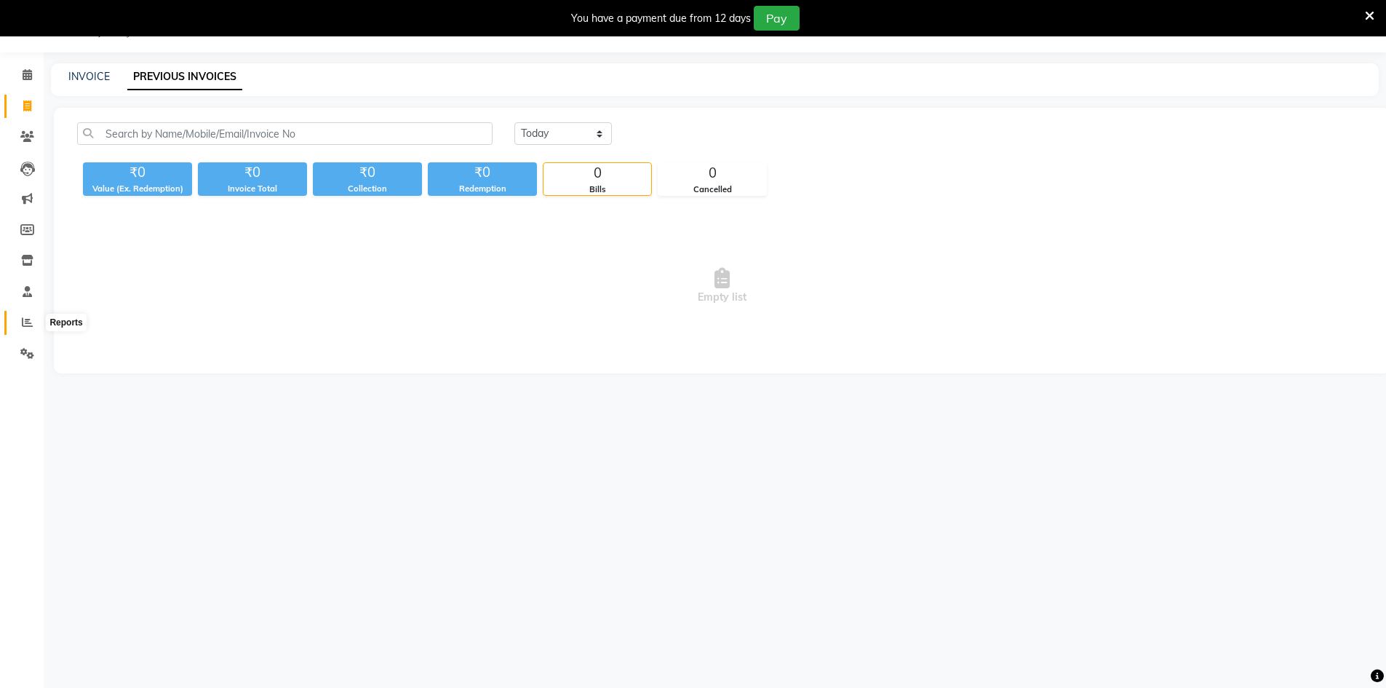
click at [31, 321] on icon at bounding box center [27, 321] width 11 height 11
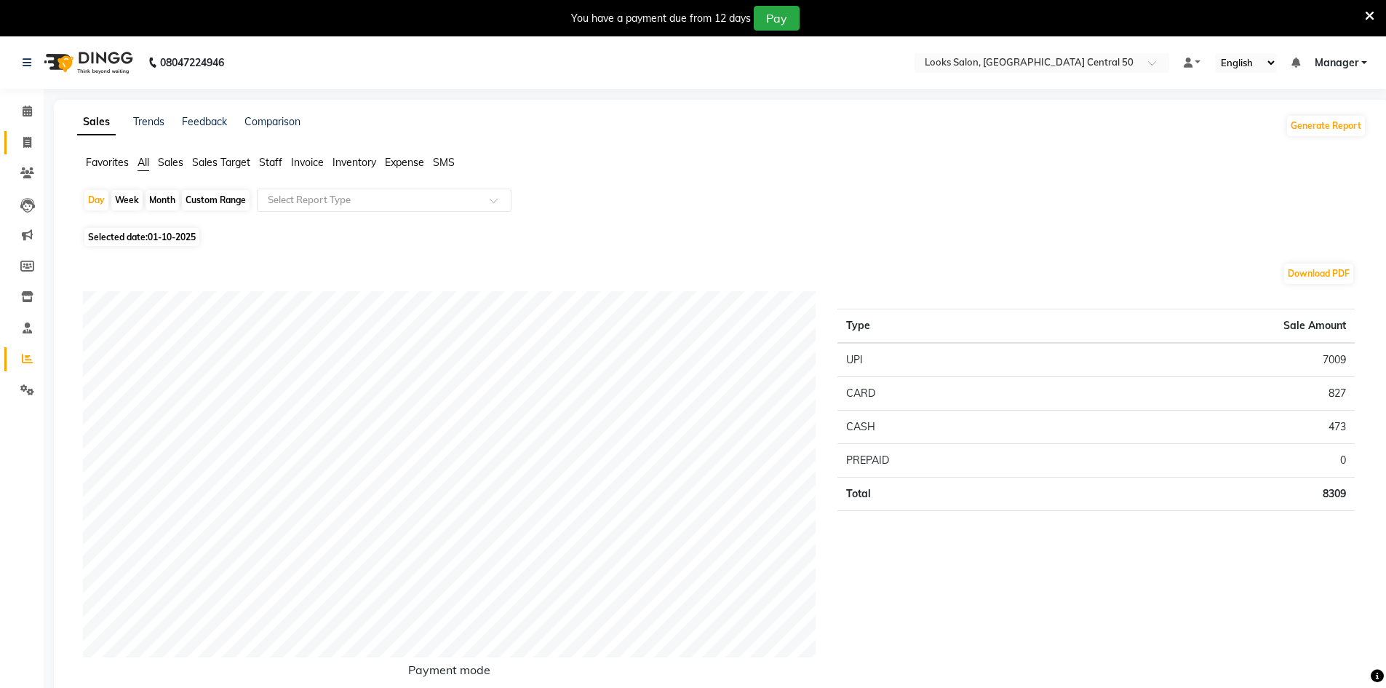
click at [4, 134] on link "Invoice" at bounding box center [21, 143] width 35 height 24
select select "service"
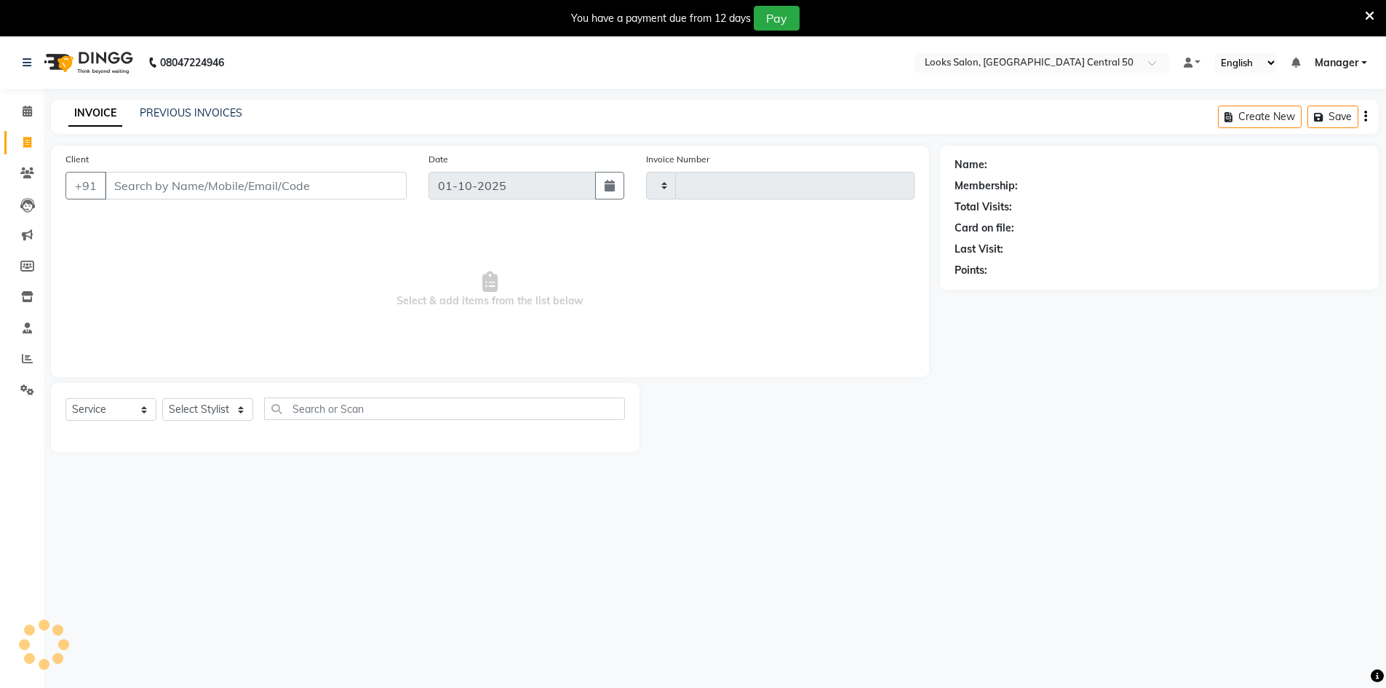
scroll to position [36, 0]
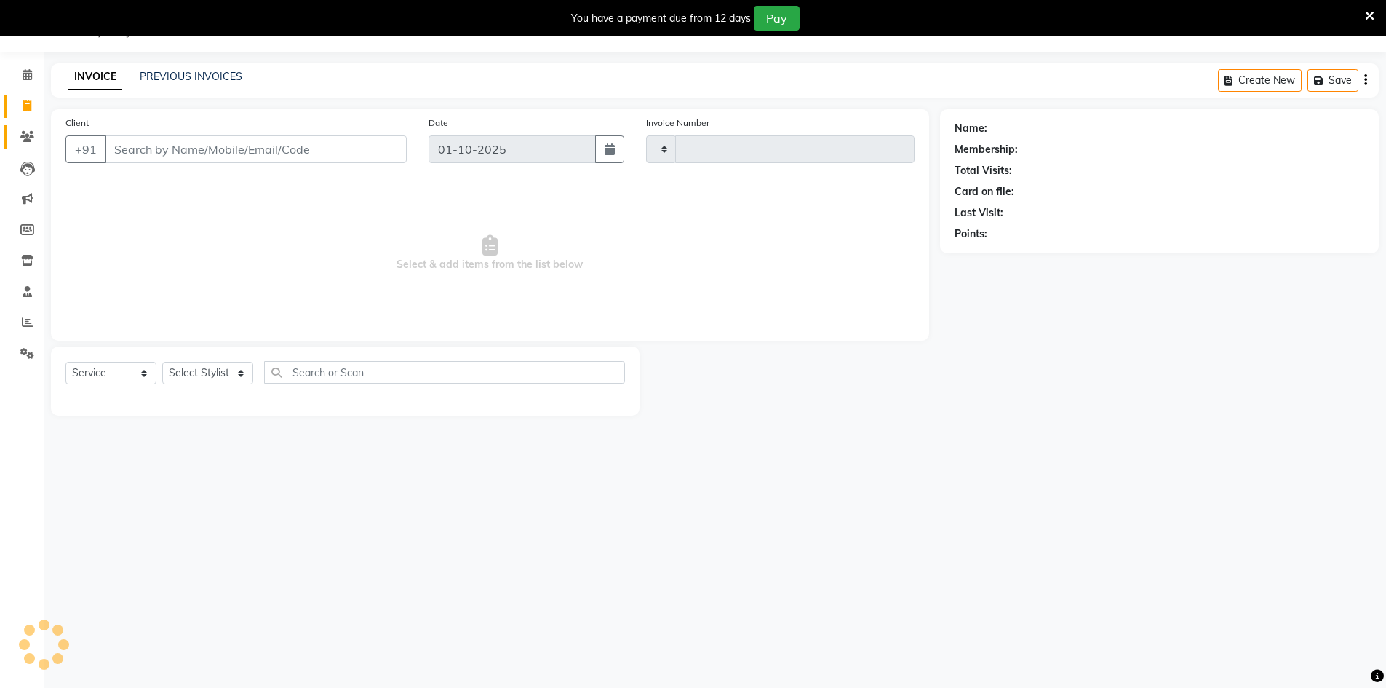
type input "0095"
select select "9051"
click at [174, 143] on input "Client" at bounding box center [256, 149] width 302 height 28
type input "9999999999"
select select "1: Object"
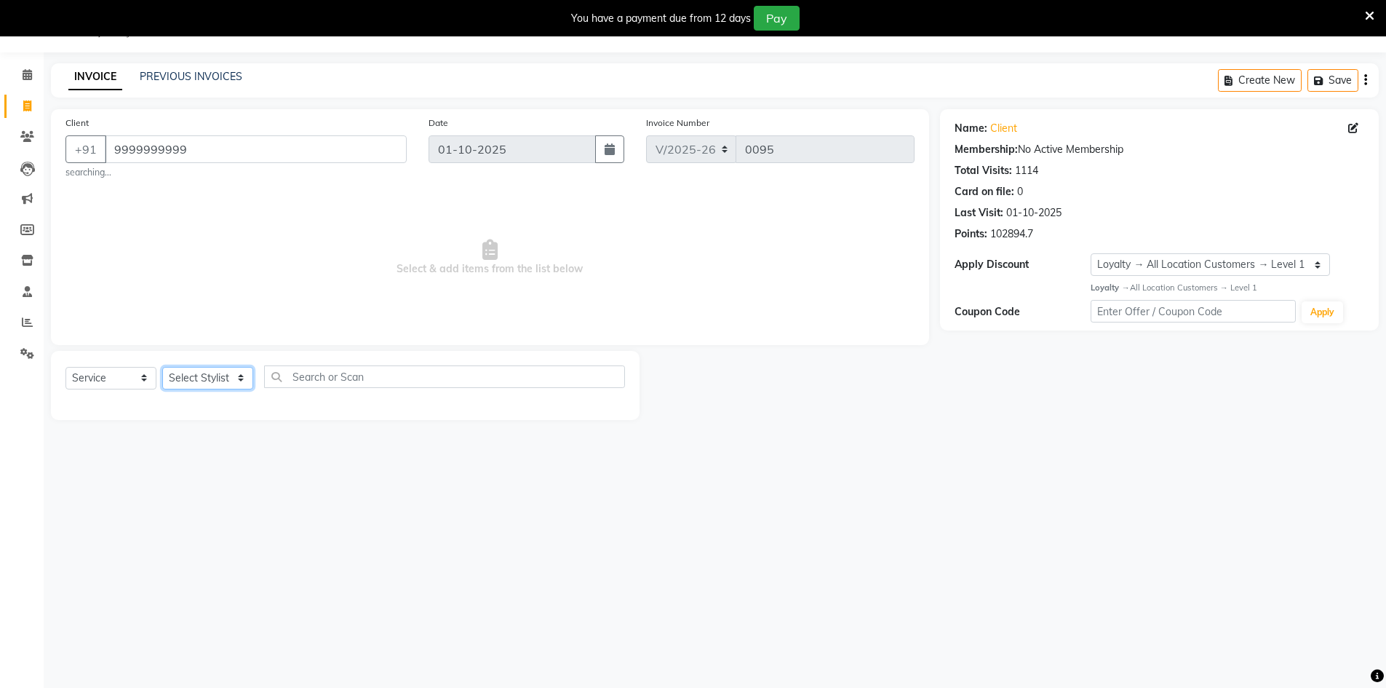
click at [248, 375] on select "Select Stylist Abbas Addy Aftab Ananya Anas Aslam_pdct Azad Counter_Sales Farha…" at bounding box center [207, 378] width 91 height 23
select select "93277"
click at [162, 367] on select "Select Stylist Abbas Addy Aftab Ananya Anas Aslam_pdct Azad Counter_Sales Farha…" at bounding box center [207, 378] width 91 height 23
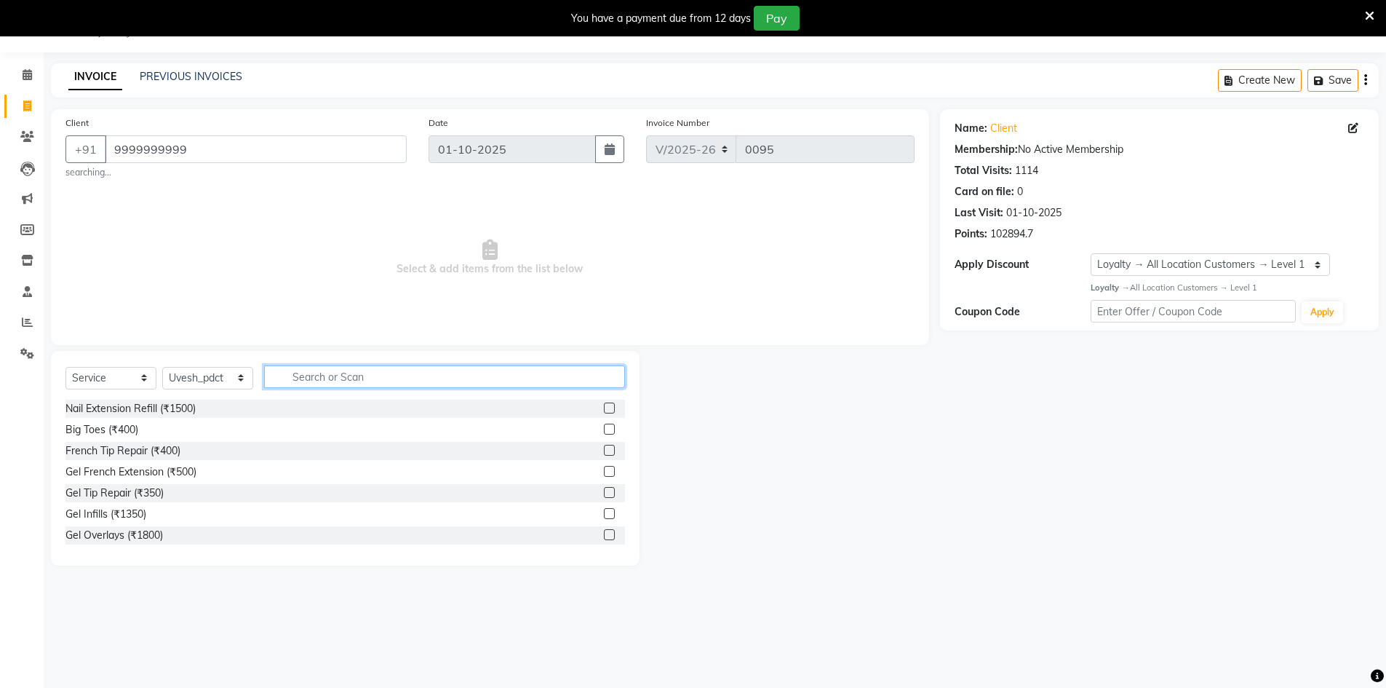
click at [338, 388] on input "text" at bounding box center [444, 376] width 361 height 23
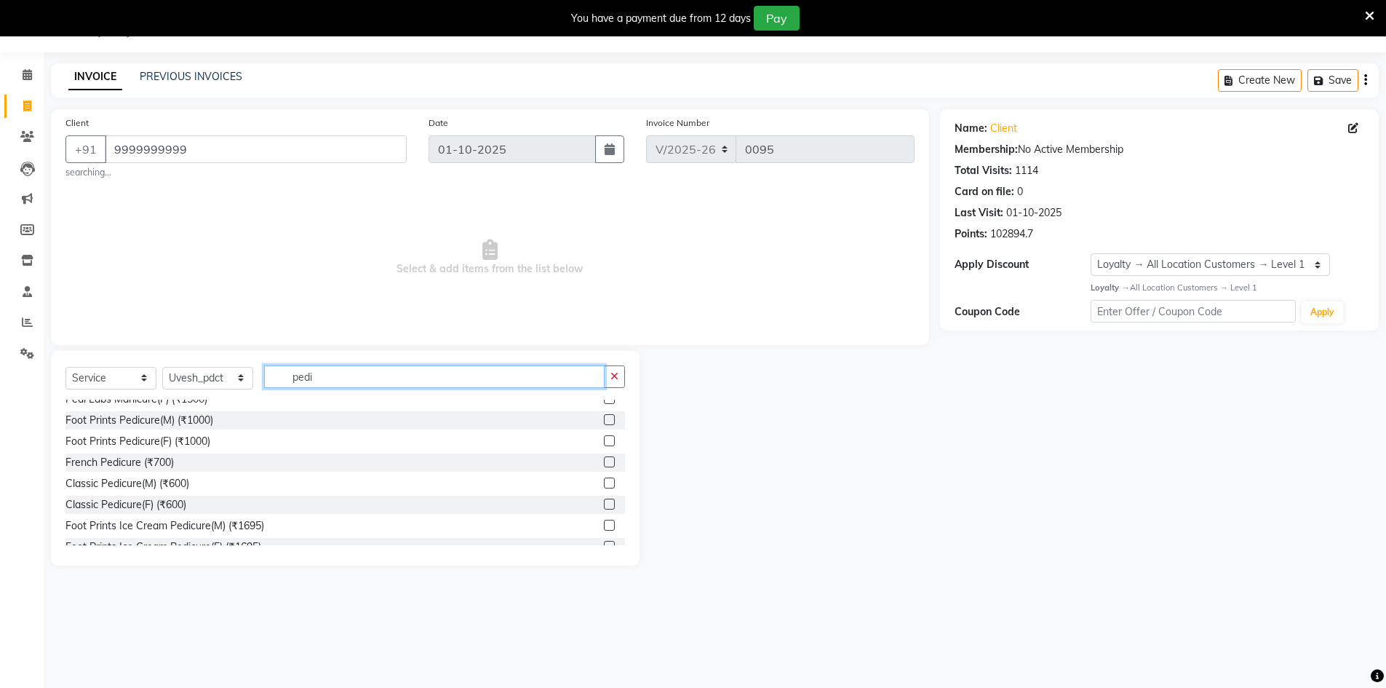
scroll to position [213, 0]
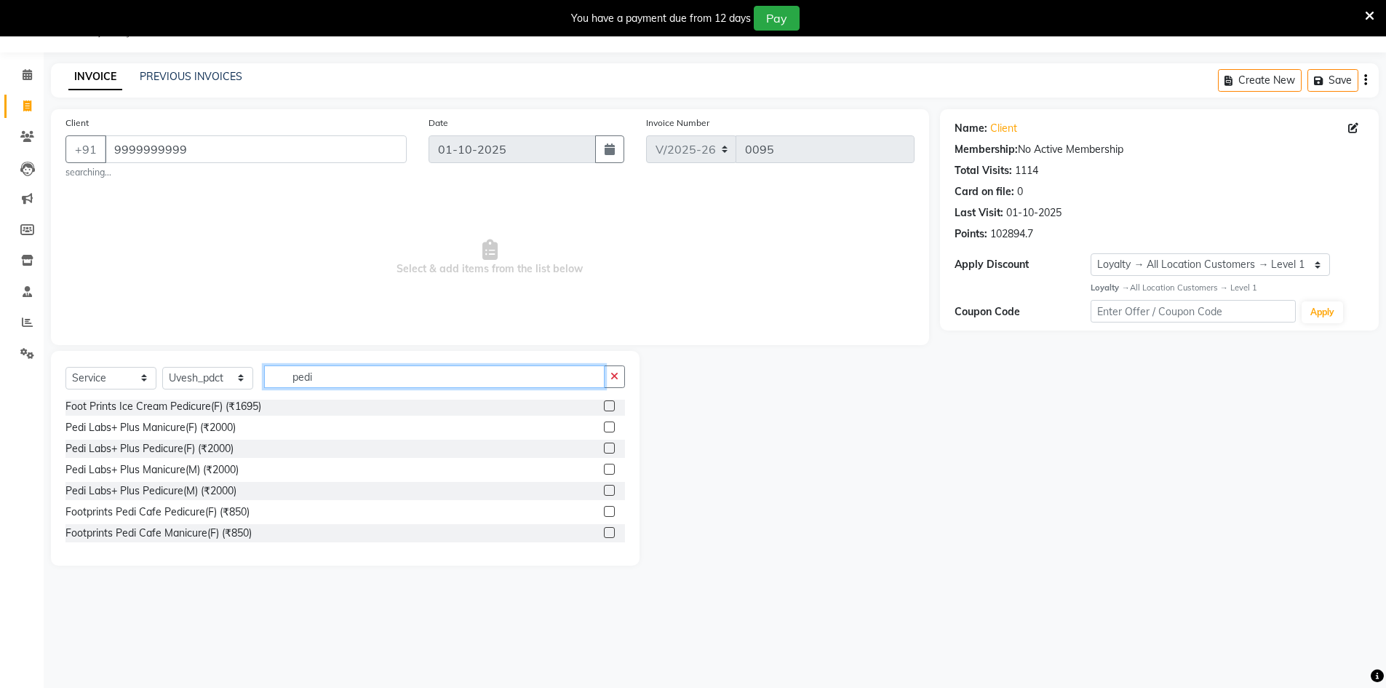
type input "pedi"
click at [591, 448] on div "Pedi Labs+ Plus Pedicure(F) (₹2000)" at bounding box center [344, 448] width 559 height 18
click at [604, 447] on label at bounding box center [609, 447] width 11 height 11
click at [604, 447] on input "checkbox" at bounding box center [608, 448] width 9 height 9
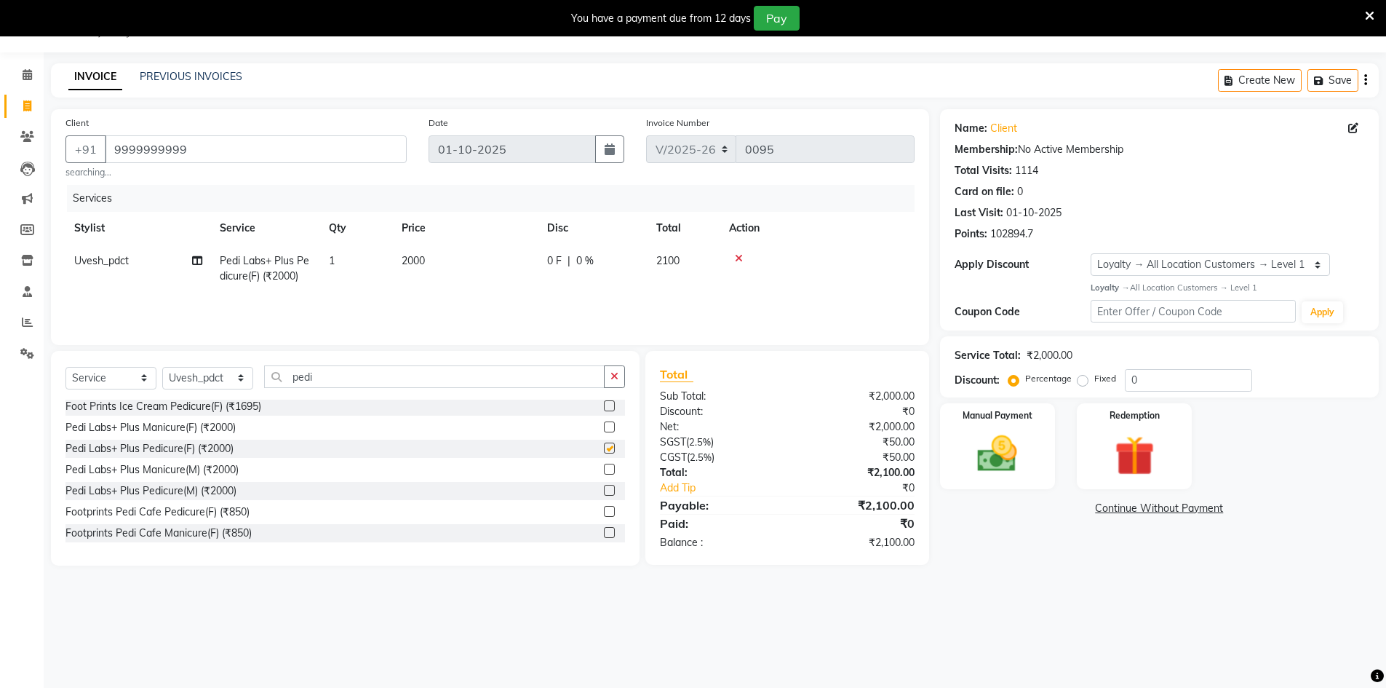
checkbox input "false"
click at [1163, 372] on input "0" at bounding box center [1188, 380] width 127 height 23
type input "25"
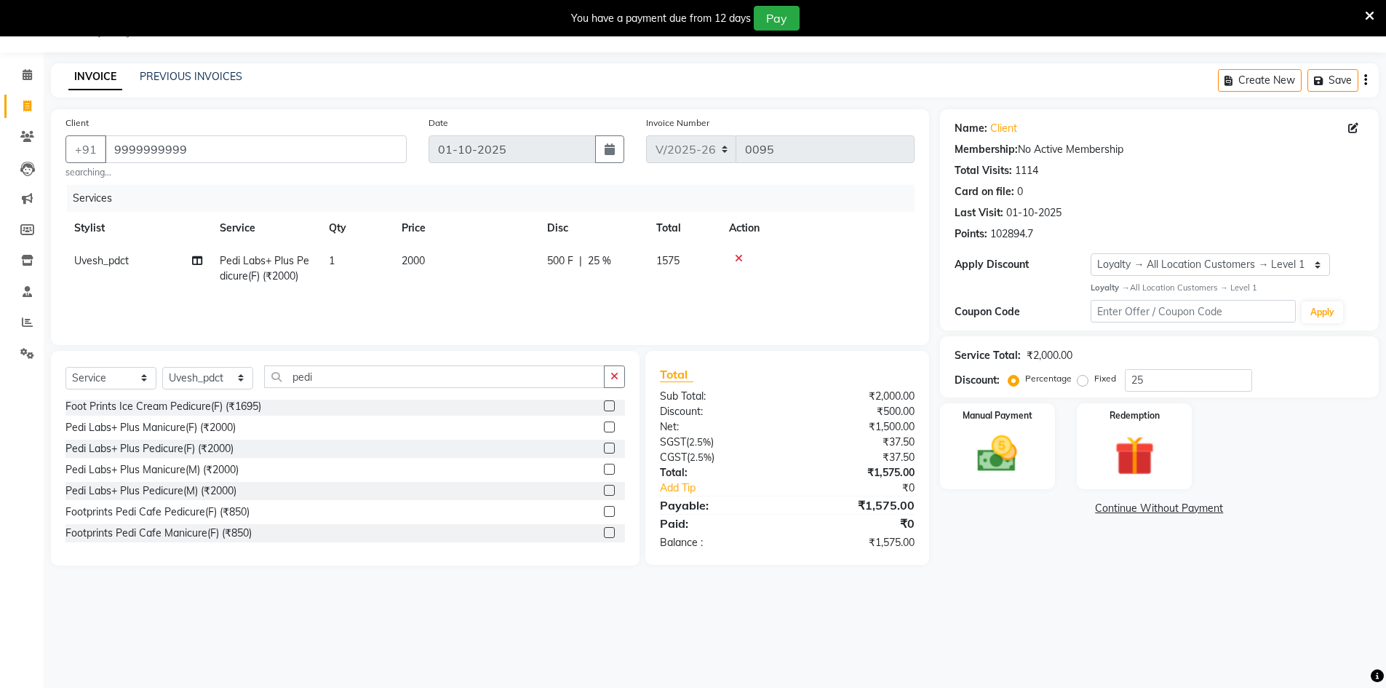
drag, startPoint x: 1132, startPoint y: 293, endPoint x: 1163, endPoint y: 646, distance: 354.2
click at [1157, 563] on div "Name: Client Membership: No Active Membership Total Visits: 1114 Card on file: …" at bounding box center [1165, 337] width 450 height 456
click at [1190, 634] on div "08047224946 Select Location × Looks Salon, Noida Central 50 Default Panel My Pa…" at bounding box center [693, 344] width 1386 height 688
click at [1019, 453] on img at bounding box center [997, 453] width 67 height 47
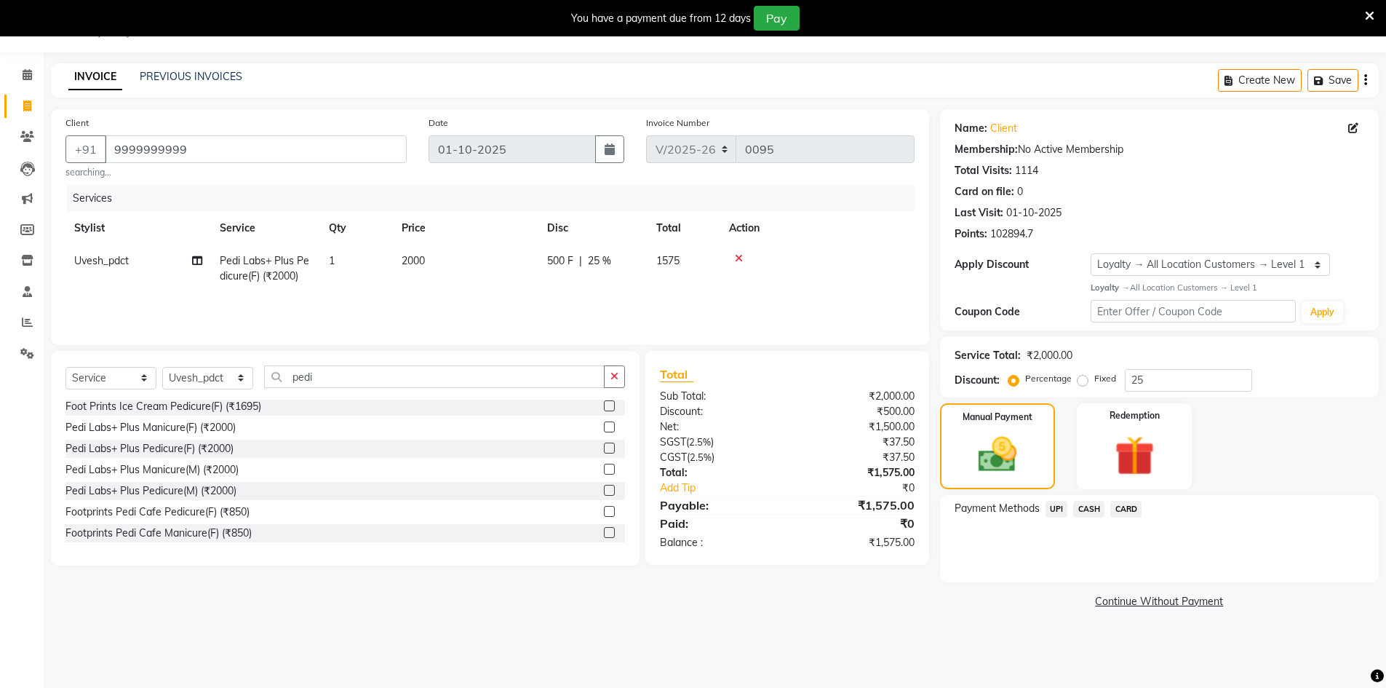
click at [1081, 511] on span "CASH" at bounding box center [1088, 509] width 31 height 17
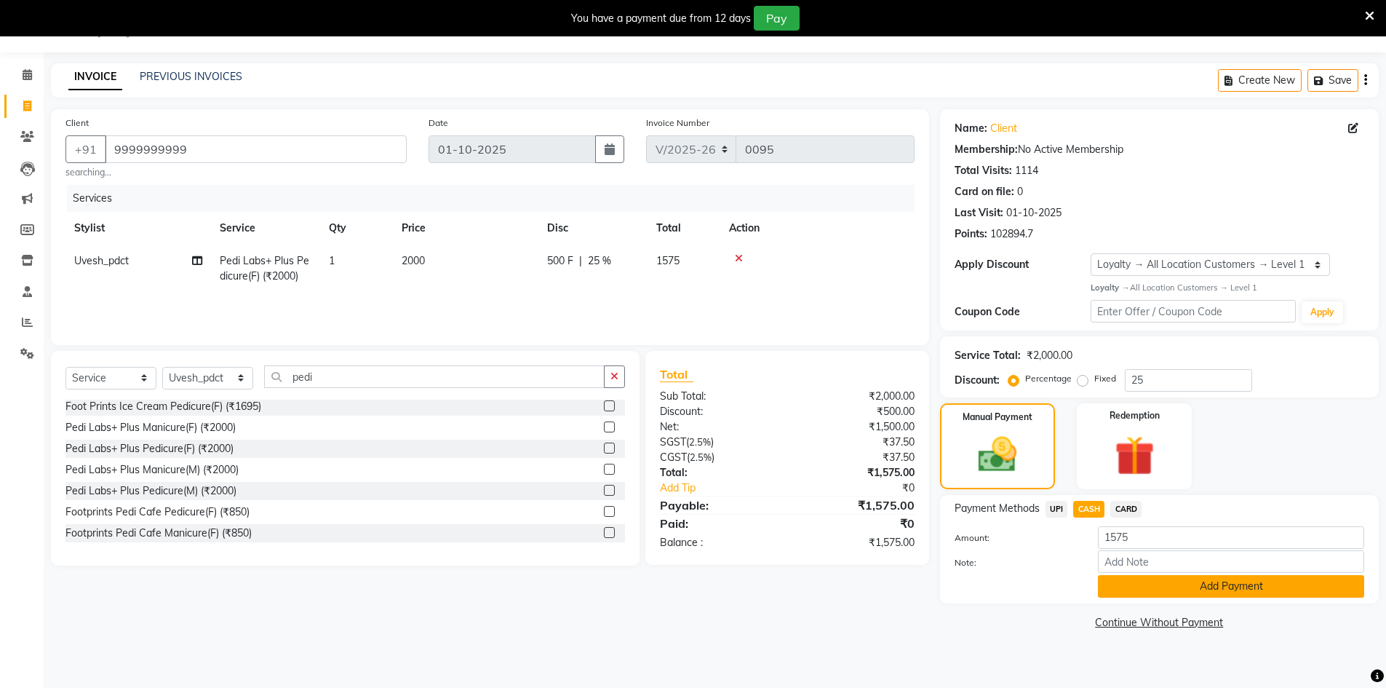
click at [1120, 579] on button "Add Payment" at bounding box center [1231, 586] width 266 height 23
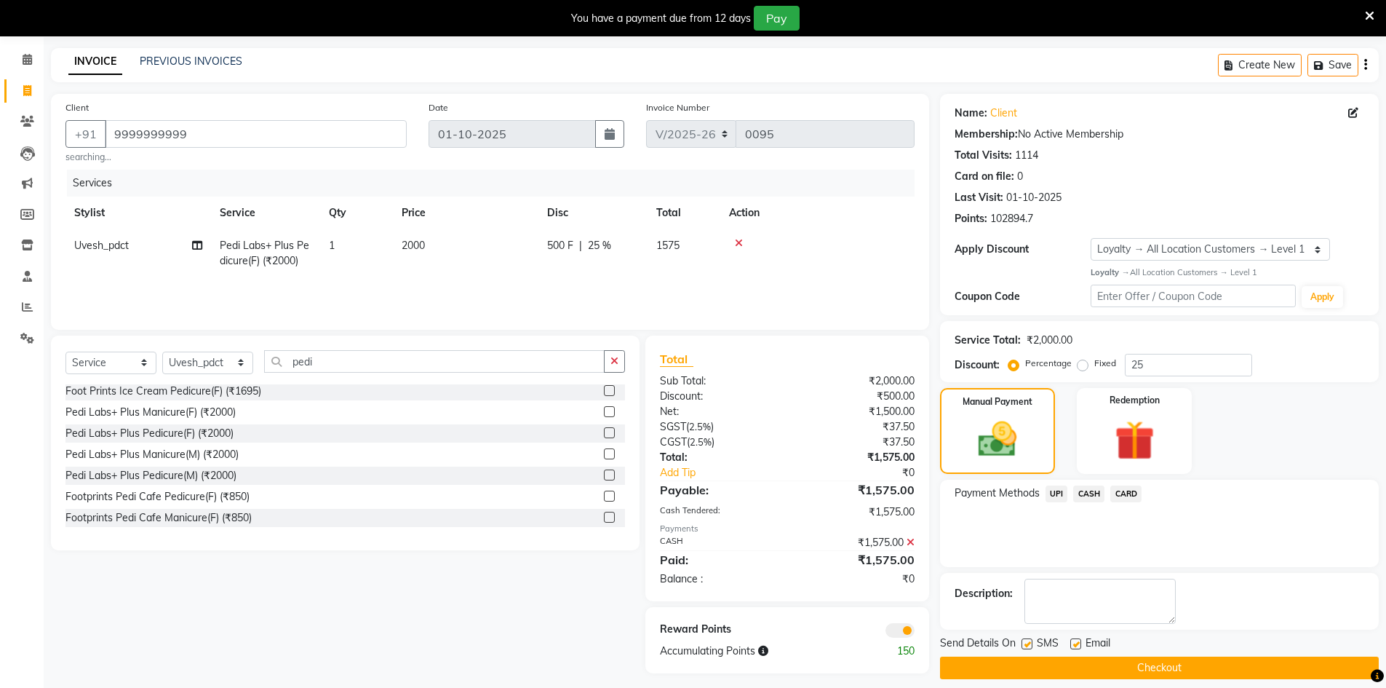
scroll to position [65, 0]
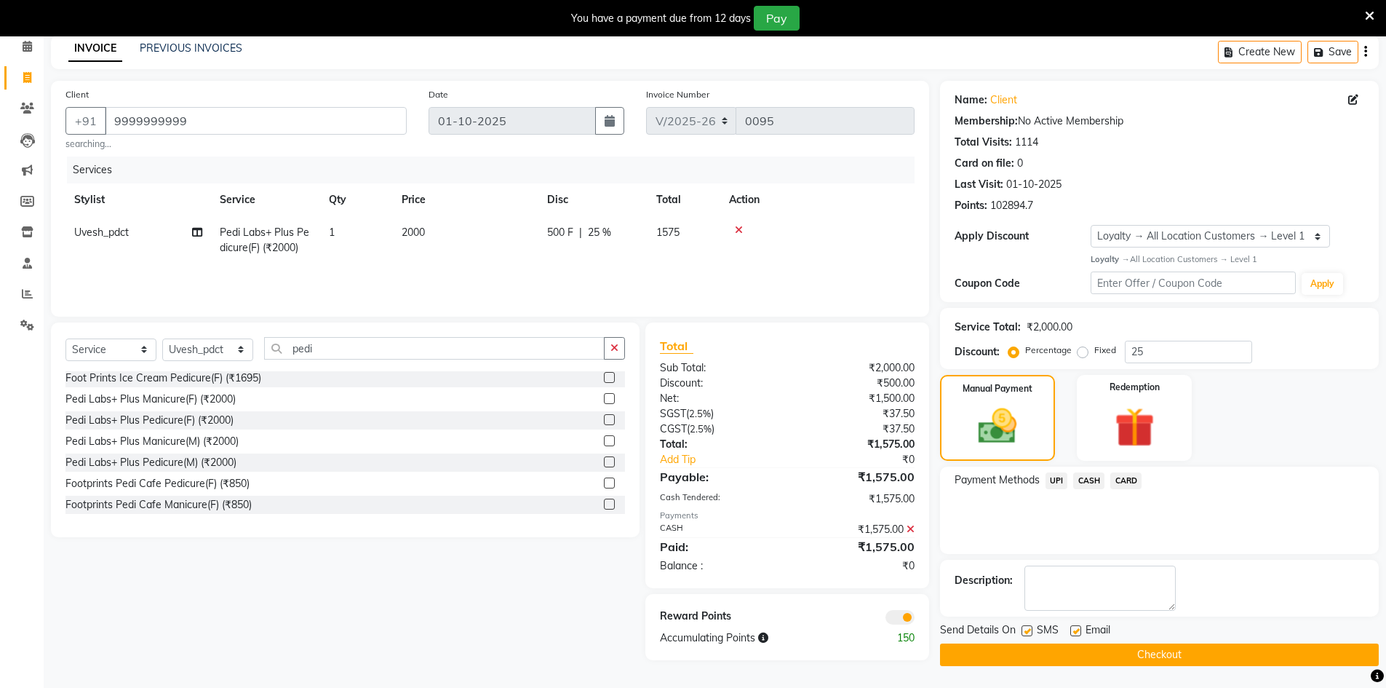
click at [904, 612] on span at bounding box center [899, 617] width 29 height 15
click at [915, 619] on input "checkbox" at bounding box center [915, 619] width 0 height 0
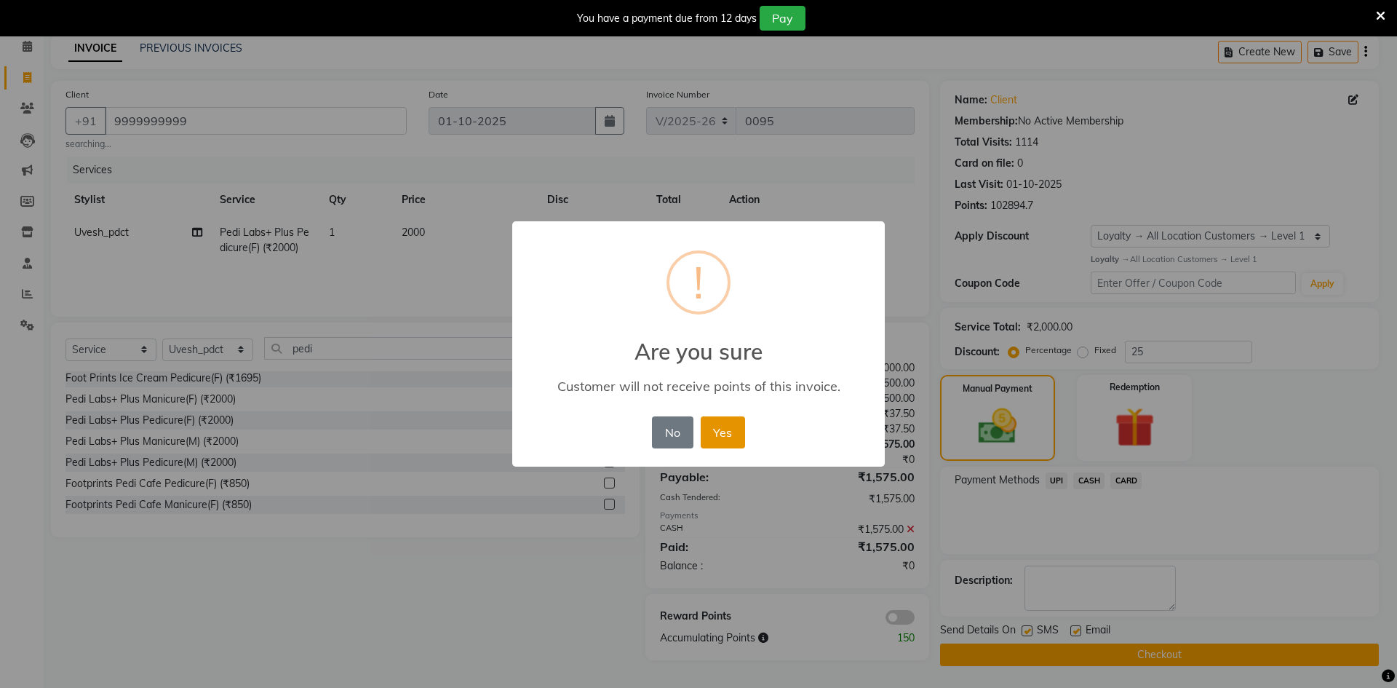
click at [741, 434] on button "Yes" at bounding box center [723, 432] width 44 height 32
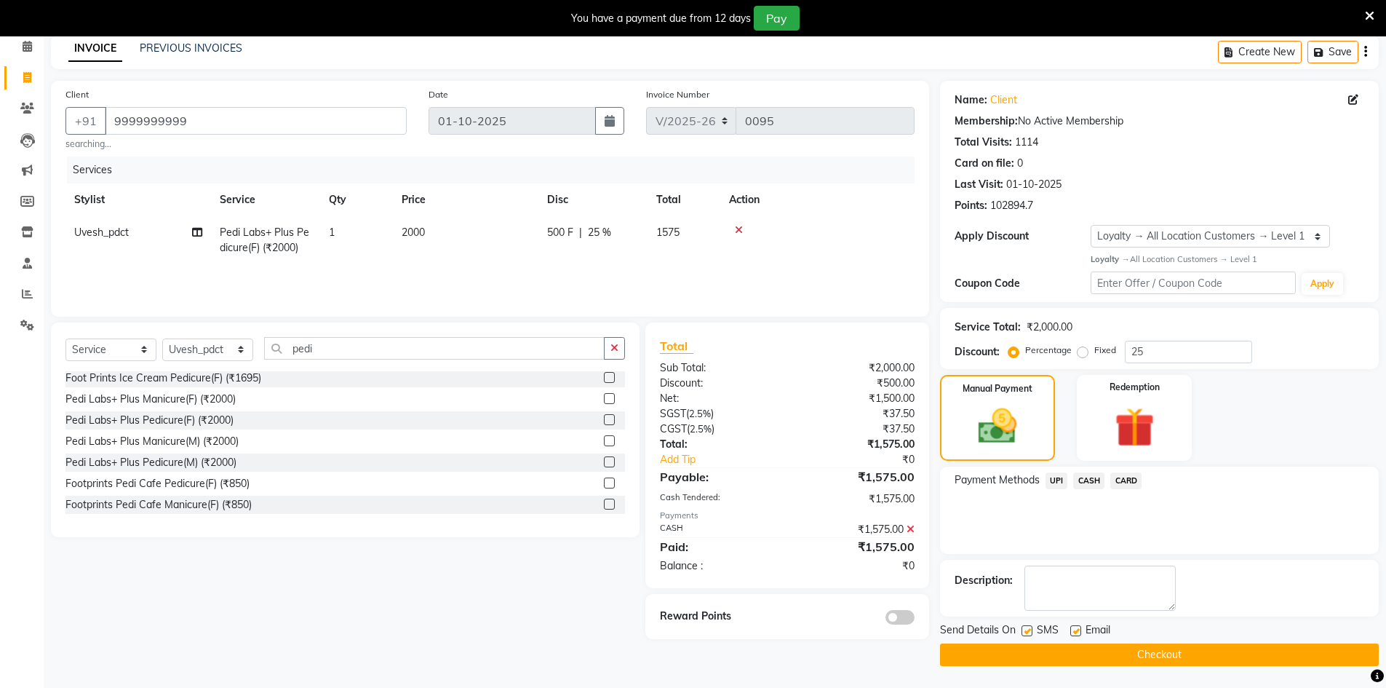
click at [979, 653] on button "Checkout" at bounding box center [1159, 654] width 439 height 23
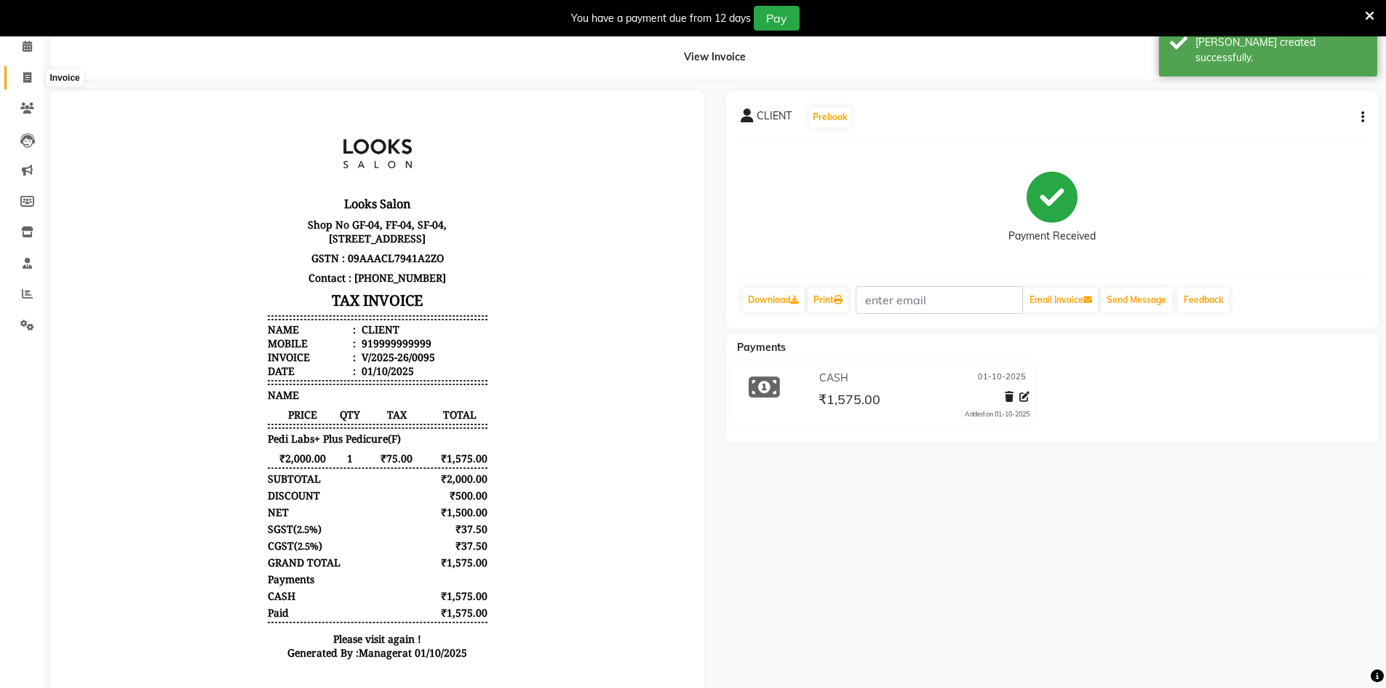
click at [16, 83] on span at bounding box center [27, 78] width 25 height 17
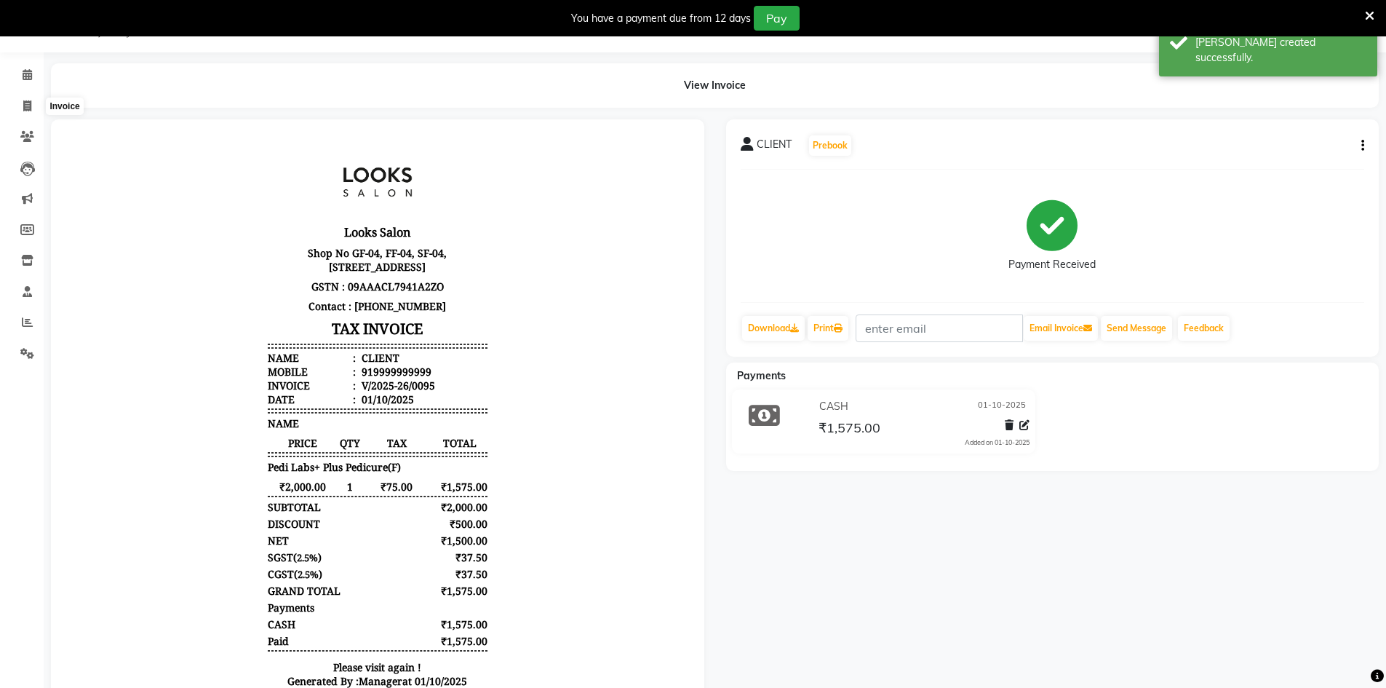
select select "9051"
select select "service"
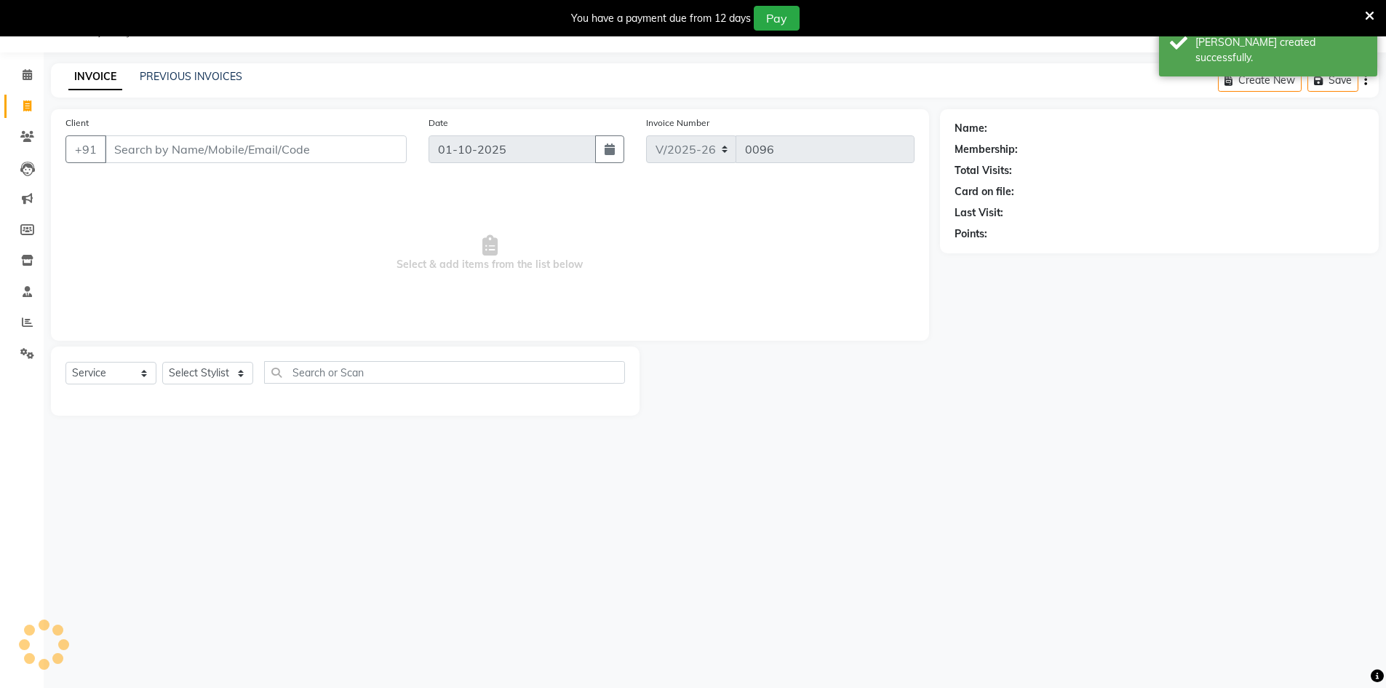
scroll to position [0, 0]
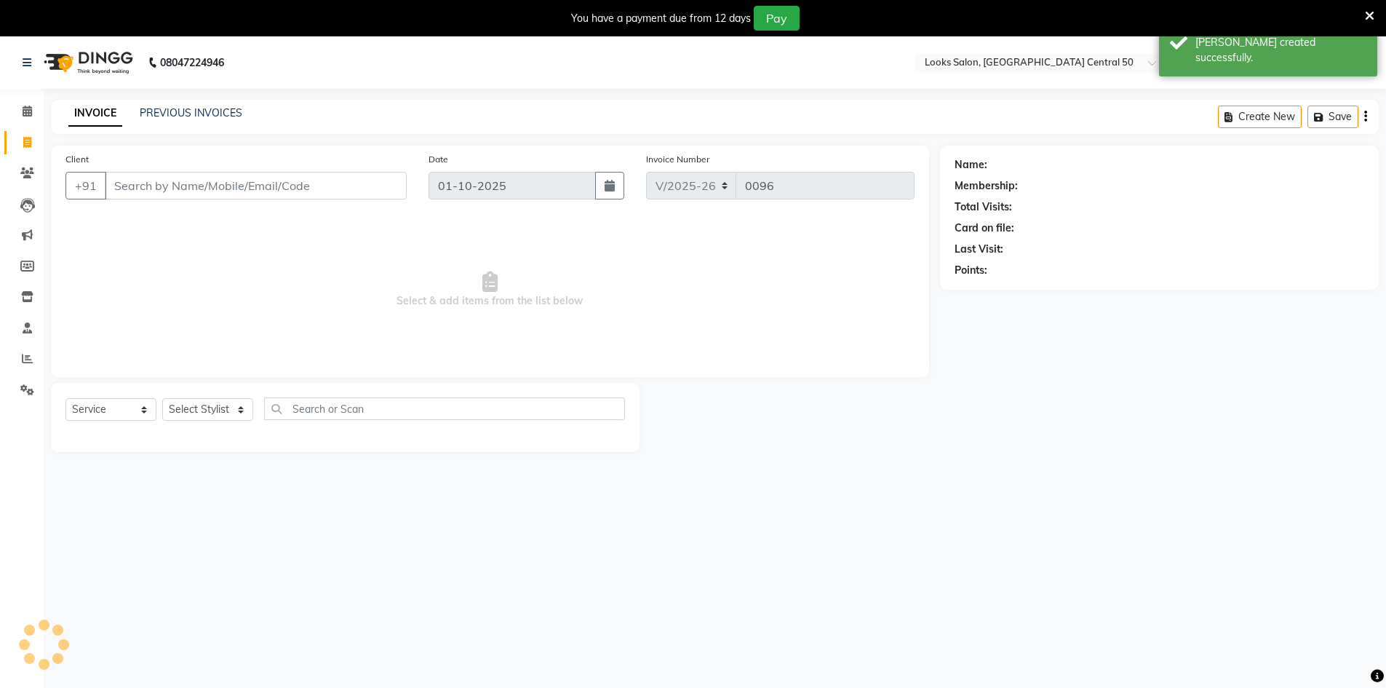
click at [234, 181] on input "Client" at bounding box center [256, 186] width 302 height 28
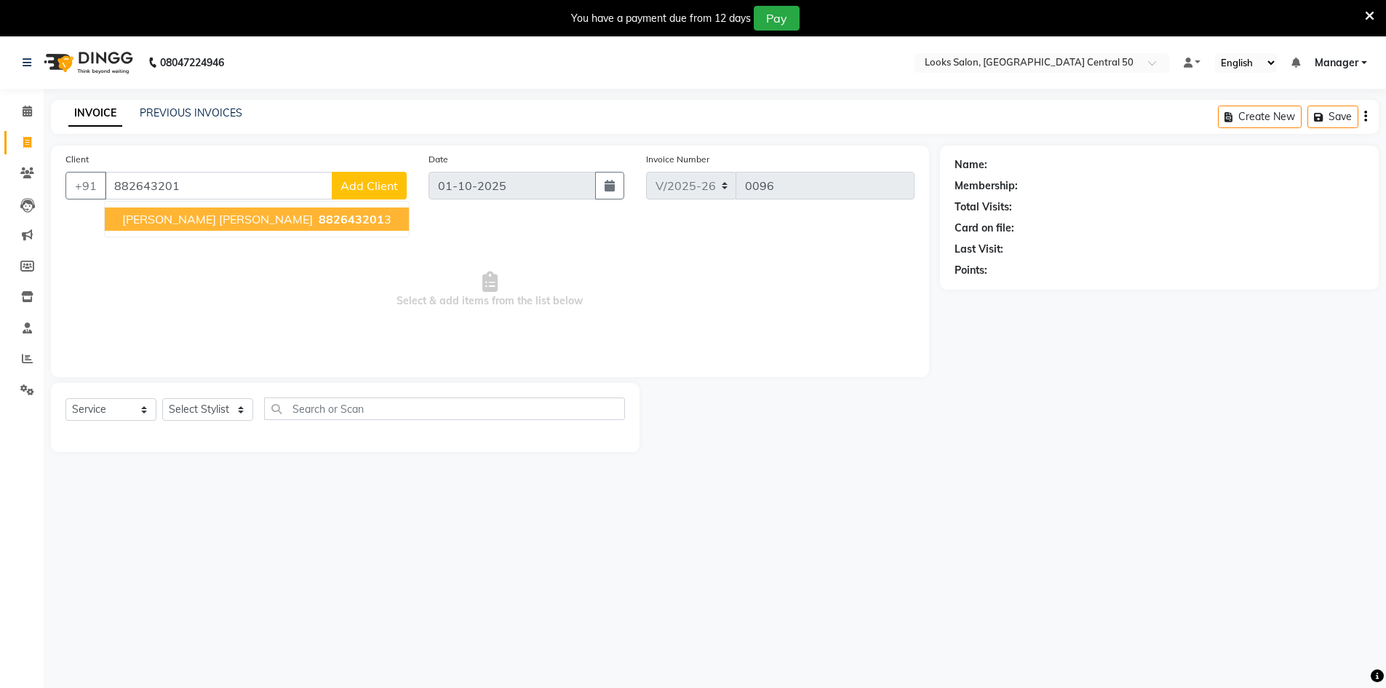
click at [319, 215] on span "882643201" at bounding box center [351, 219] width 65 height 15
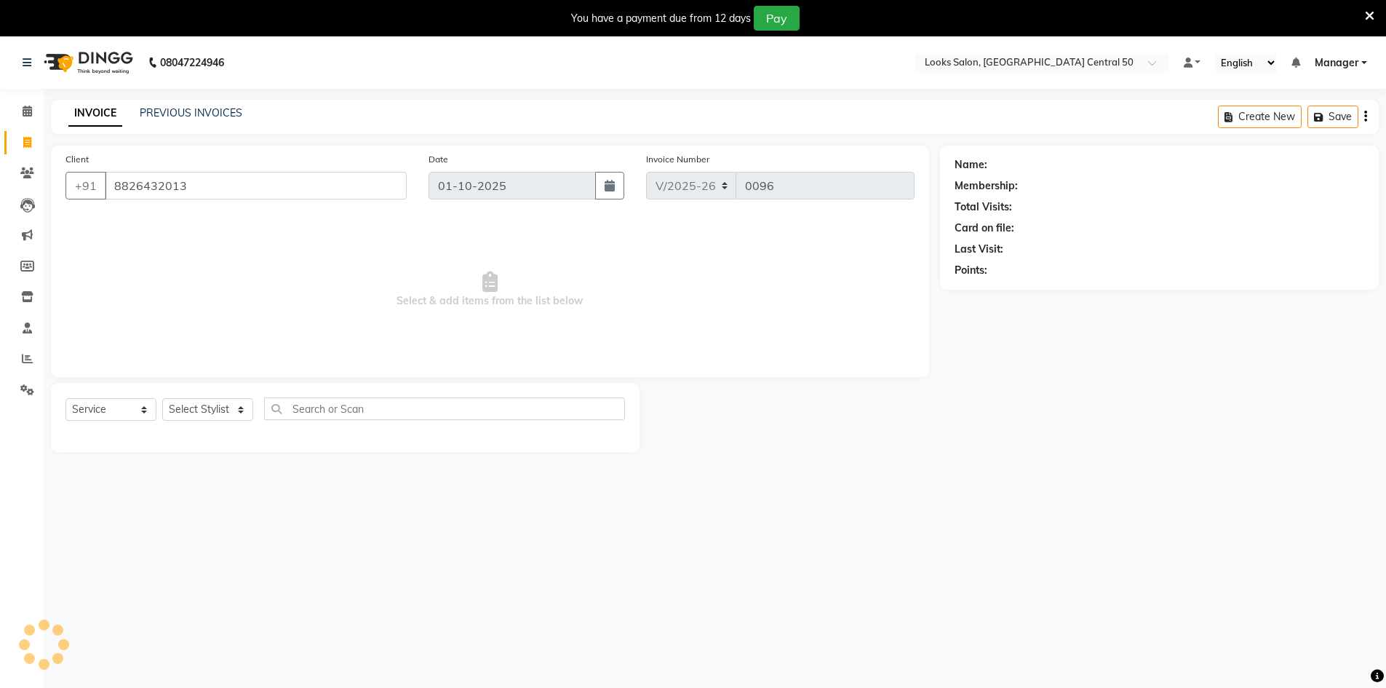
type input "8826432013"
select select "1: Object"
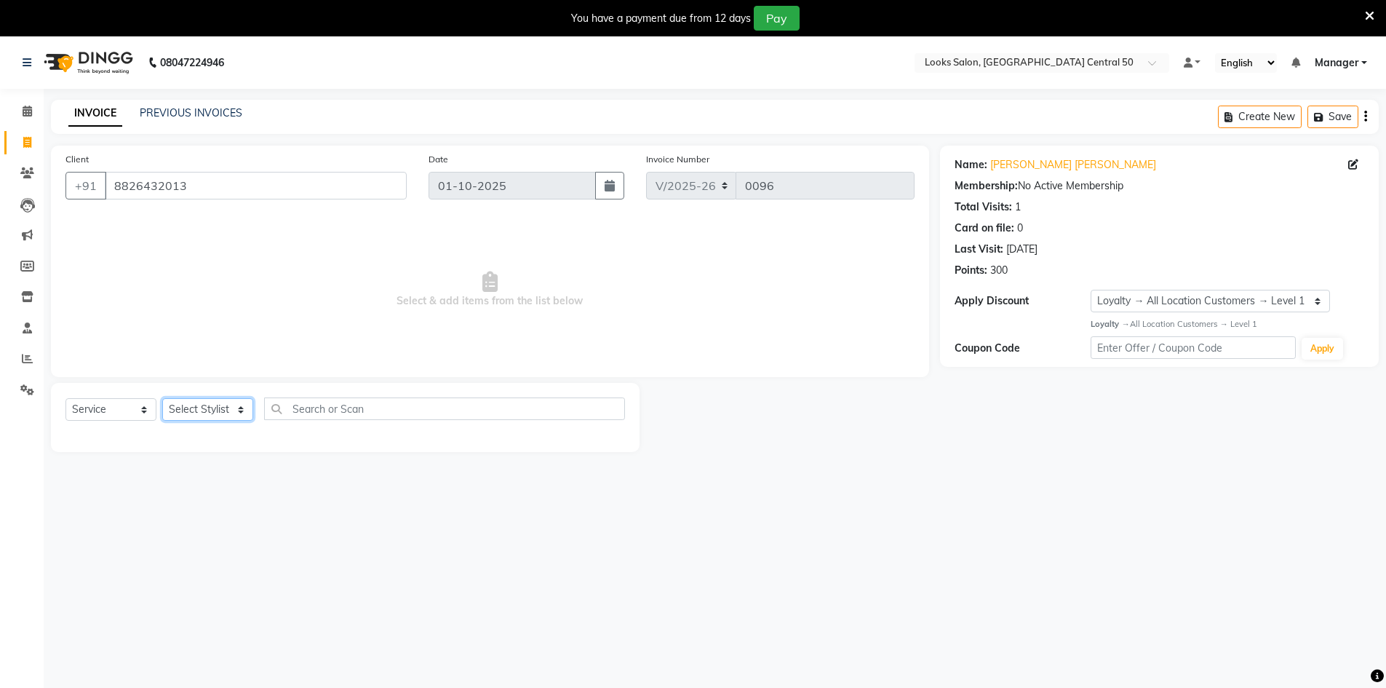
click at [245, 407] on select "Select Stylist Abbas Addy Aftab Ananya Anas Aslam_pdct Azad Counter_Sales Farha…" at bounding box center [207, 409] width 91 height 23
select select "92623"
click at [162, 398] on select "Select Stylist Abbas Addy Aftab Ananya Anas Aslam_pdct Azad Counter_Sales Farha…" at bounding box center [207, 409] width 91 height 23
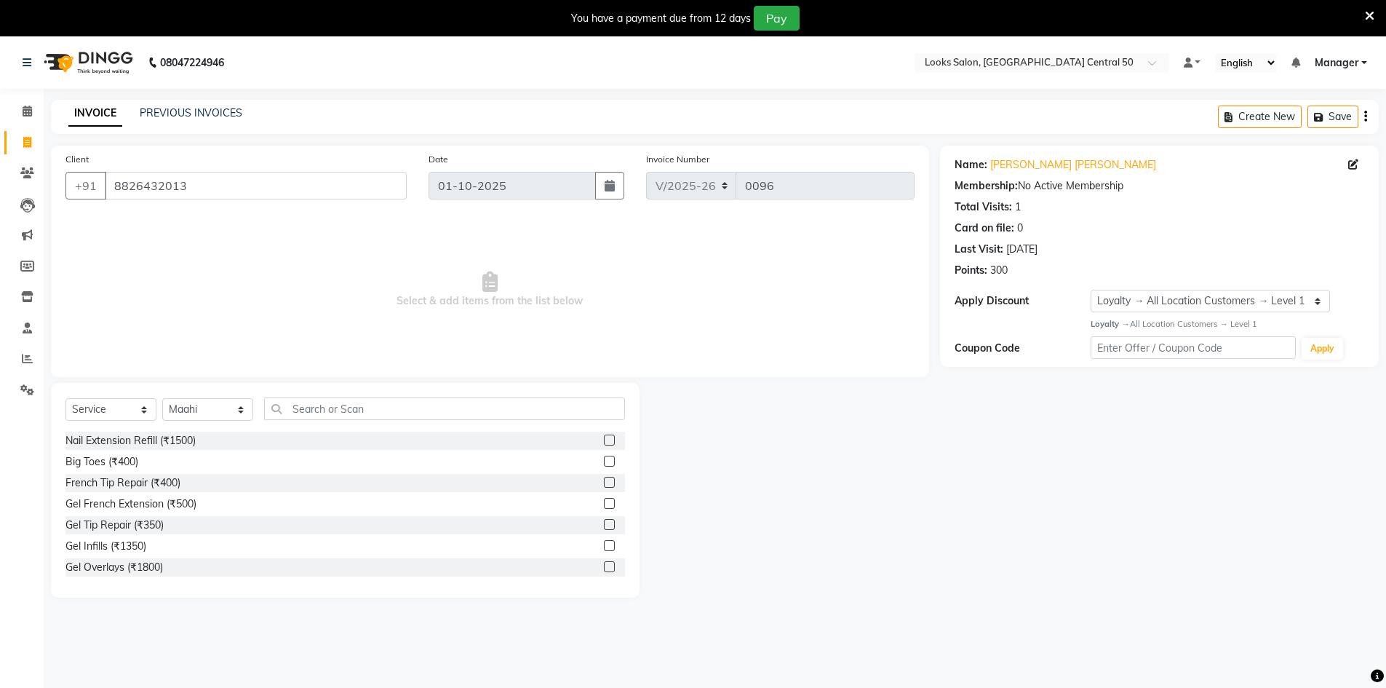
click at [367, 391] on div "Select Service Product Membership Package Voucher Prepaid Gift Card Select Styl…" at bounding box center [345, 490] width 589 height 215
click at [376, 403] on input "text" at bounding box center [444, 408] width 361 height 23
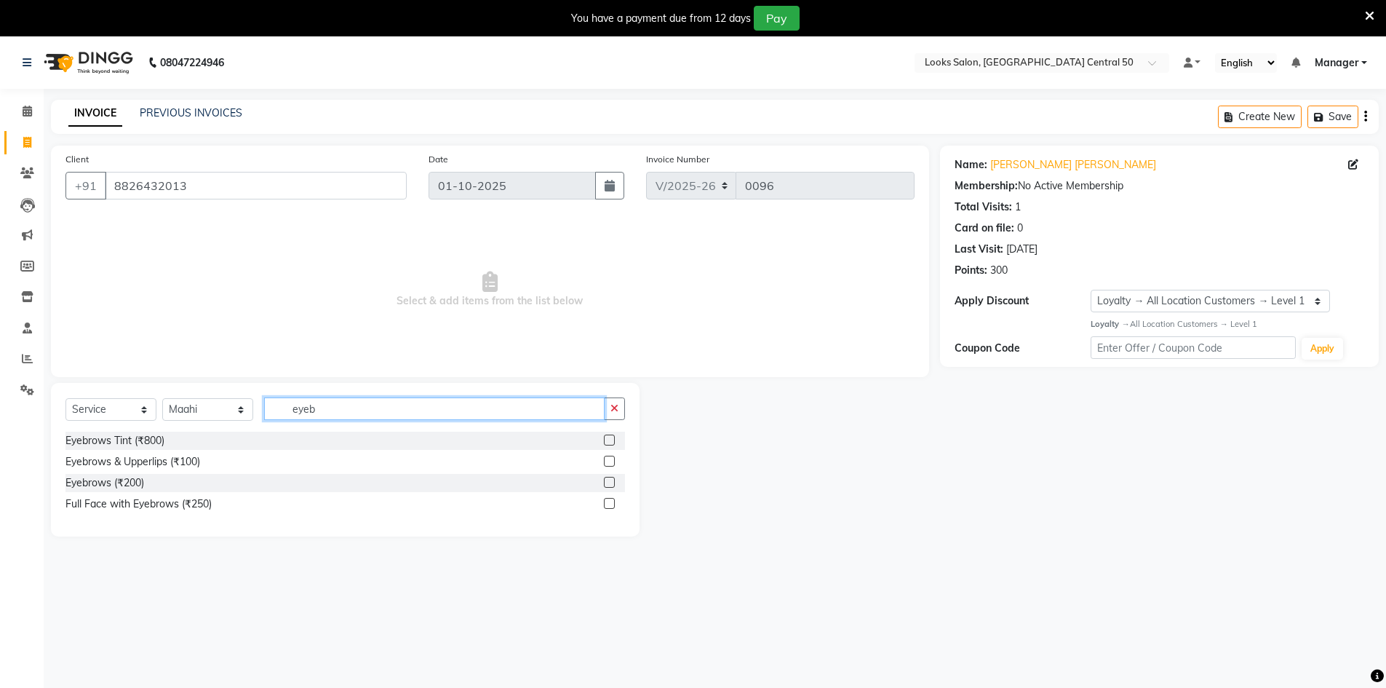
type input "eyeb"
click at [606, 481] on label at bounding box center [609, 482] width 11 height 11
click at [606, 481] on input "checkbox" at bounding box center [608, 482] width 9 height 9
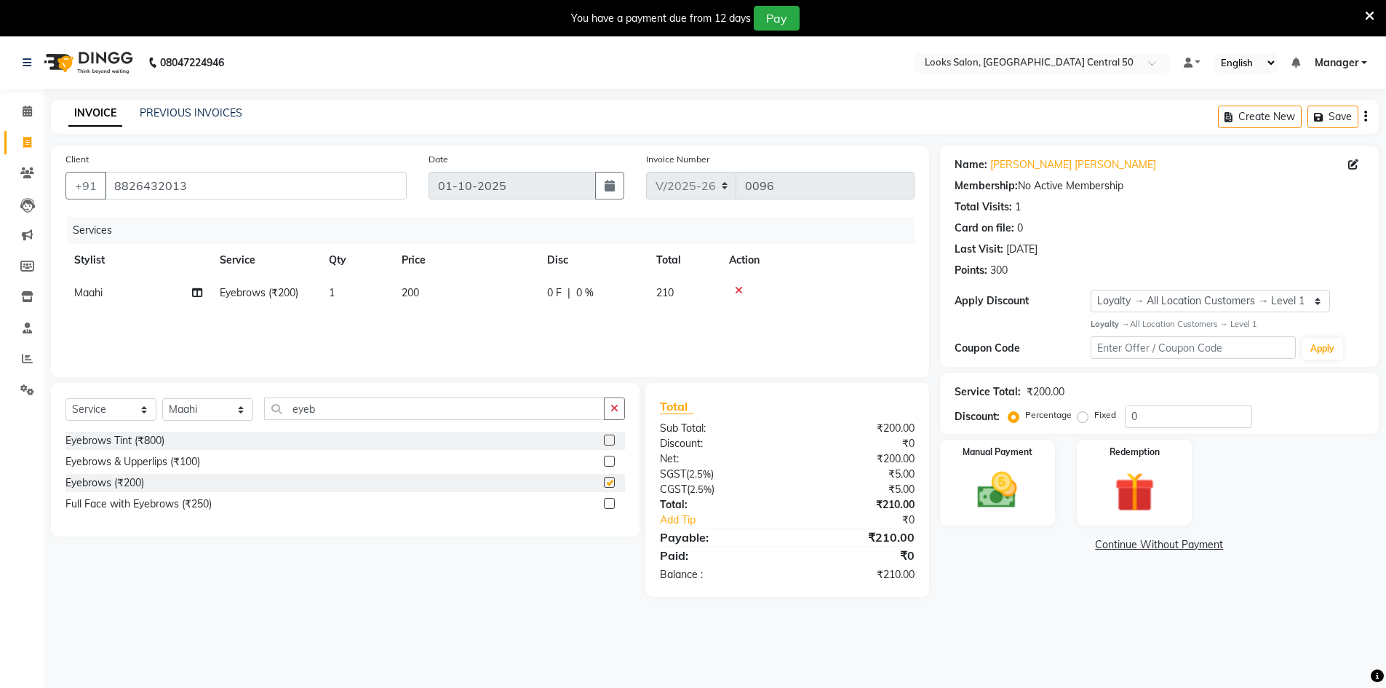
checkbox input "false"
click at [469, 406] on input "eyeb" at bounding box center [434, 408] width 340 height 23
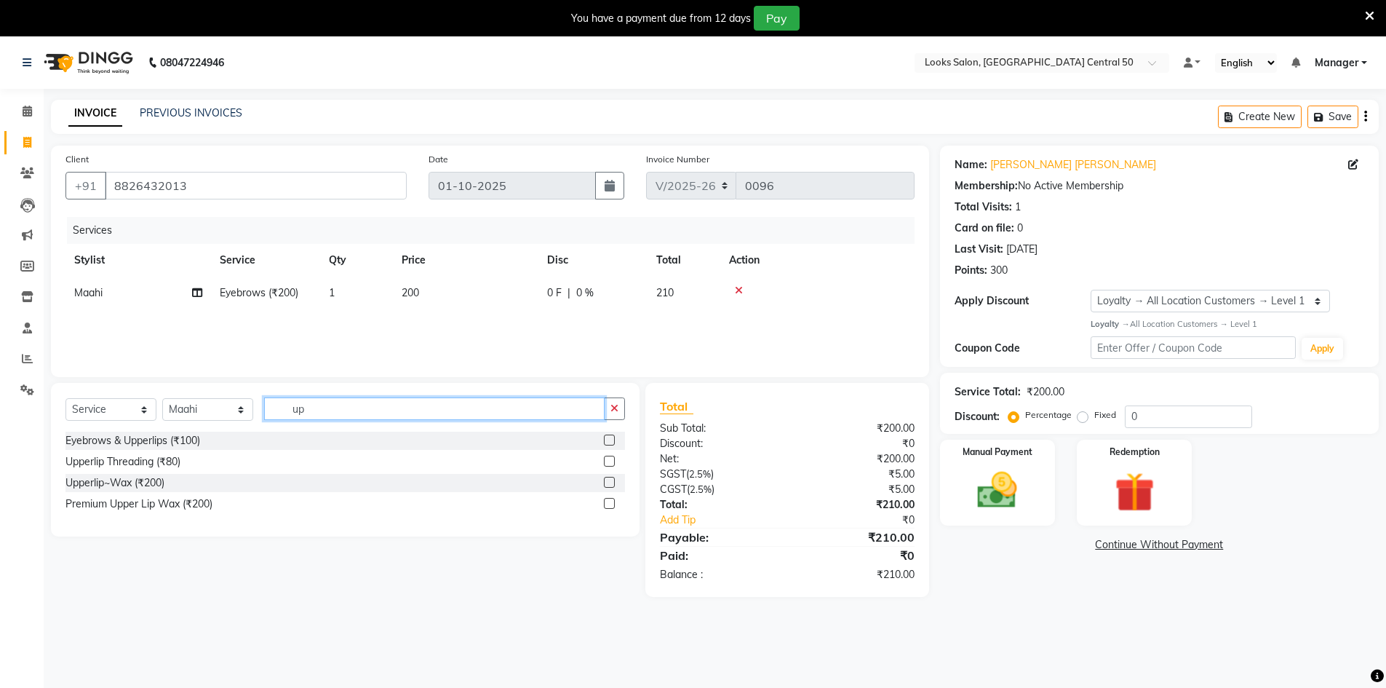
type input "u"
type input "fore"
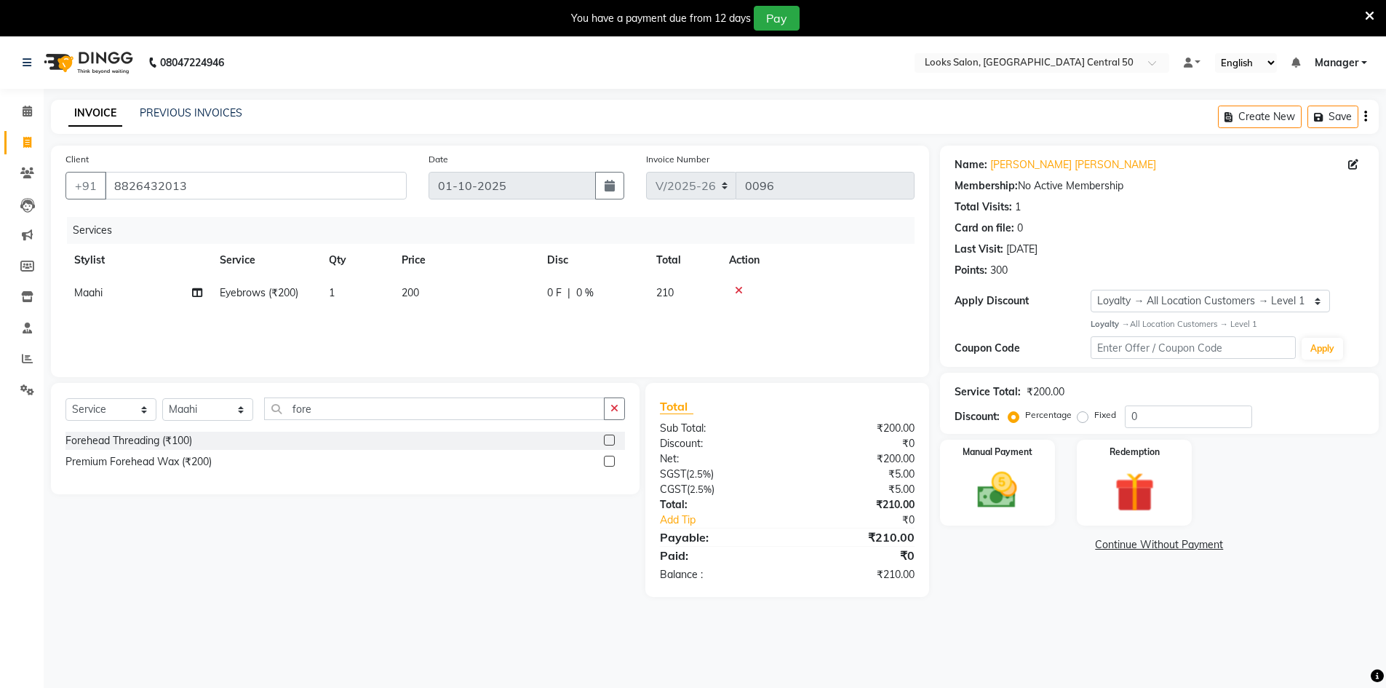
click at [603, 446] on div "Forehead Threading (₹100)" at bounding box center [344, 440] width 559 height 18
click at [607, 439] on label at bounding box center [609, 439] width 11 height 11
click at [607, 439] on input "checkbox" at bounding box center [608, 440] width 9 height 9
checkbox input "false"
click at [409, 284] on td "200" at bounding box center [466, 292] width 146 height 33
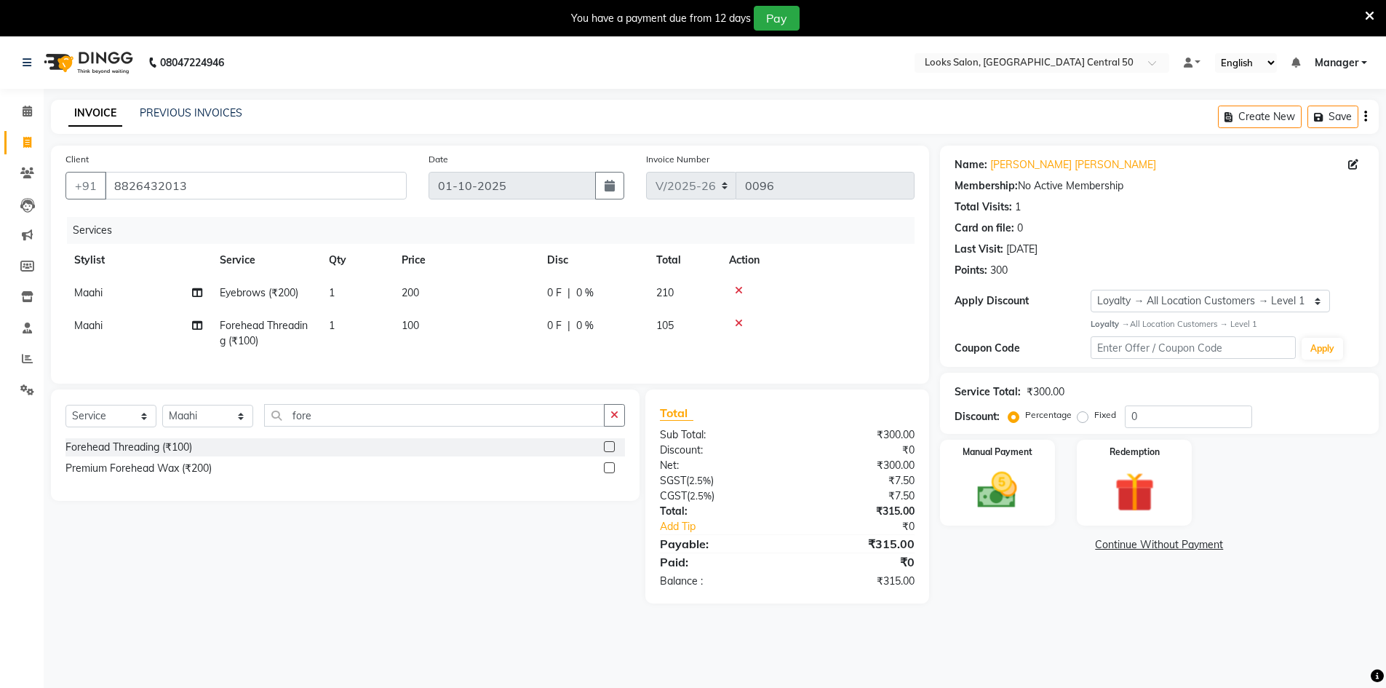
select select "92623"
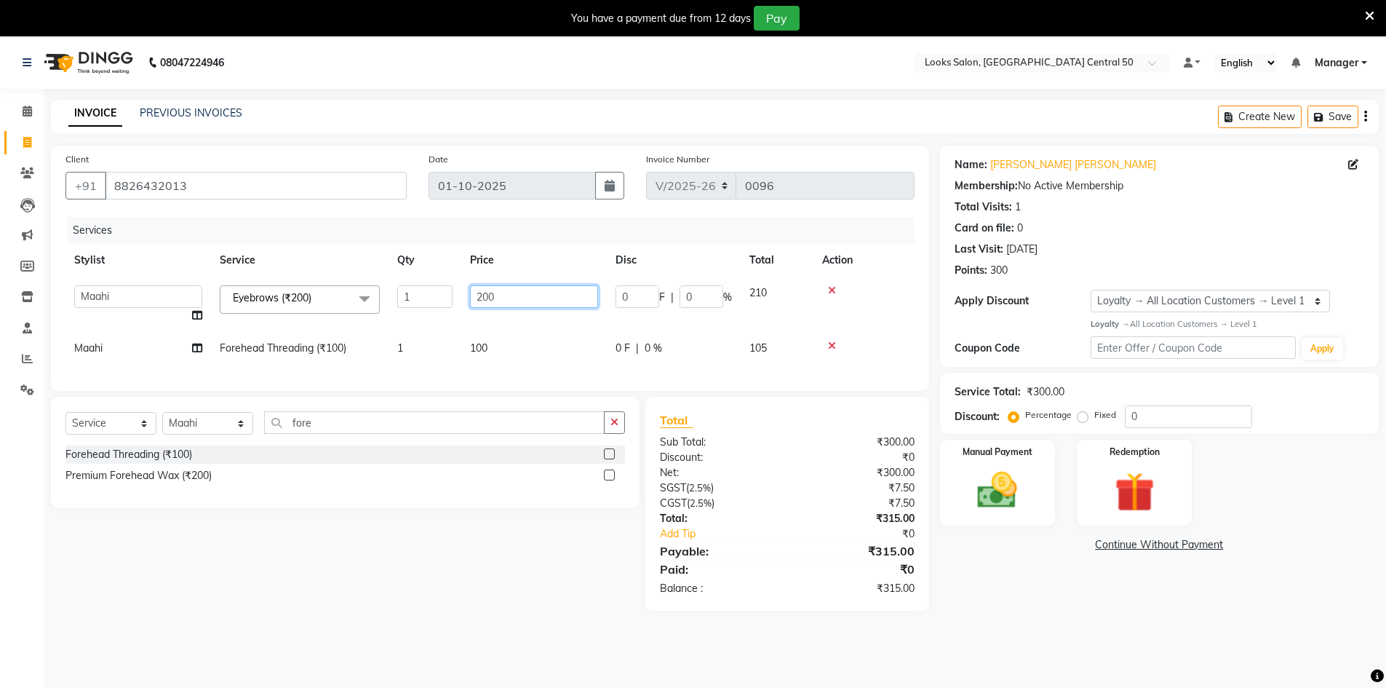
click at [520, 306] on input "200" at bounding box center [534, 296] width 128 height 23
type input "100"
click at [1283, 629] on main "INVOICE PREVIOUS INVOICES Create New Save Client +91 8826432013 Date 01-10-2025…" at bounding box center [715, 366] width 1342 height 533
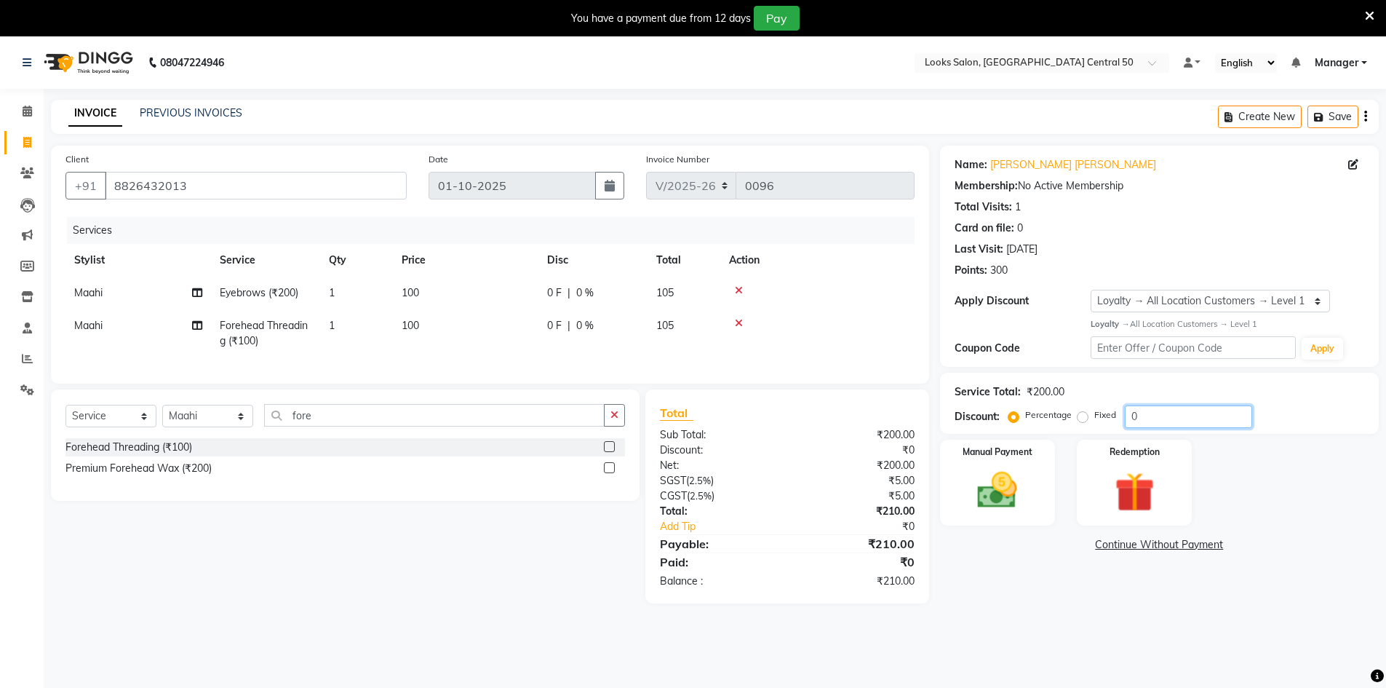
click at [1198, 413] on input "0" at bounding box center [1188, 416] width 127 height 23
type input "25"
click at [1355, 604] on div "Name: Kajol Singh Membership: No Active Membership Total Visits: 1 Card on file…" at bounding box center [1165, 382] width 450 height 473
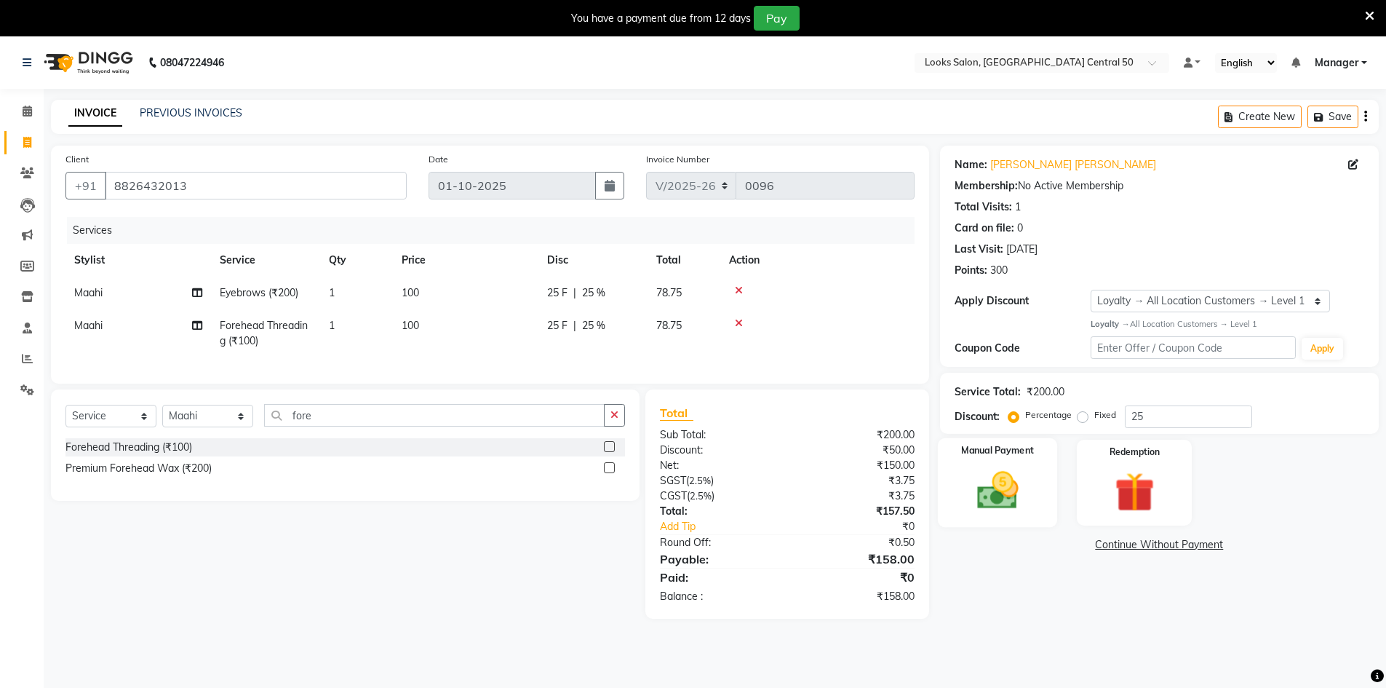
click at [1001, 513] on img at bounding box center [997, 489] width 67 height 47
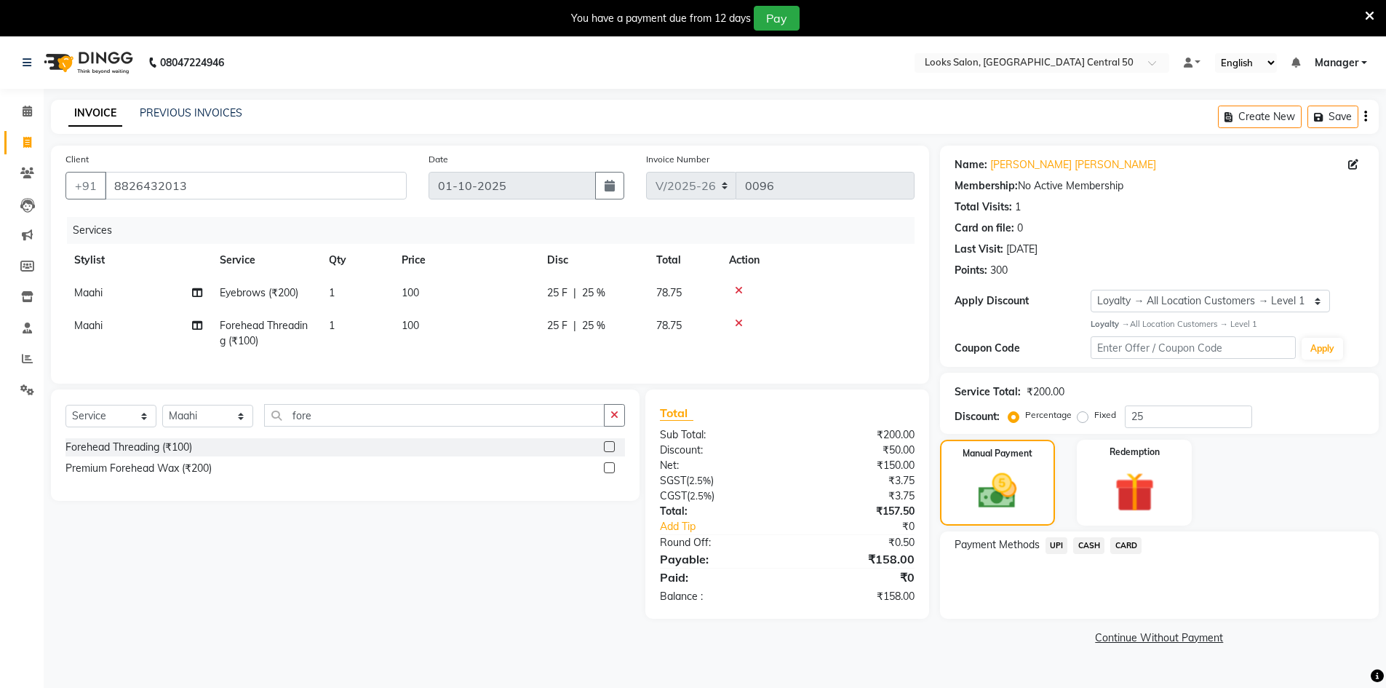
click at [1063, 540] on span "UPI" at bounding box center [1056, 545] width 23 height 17
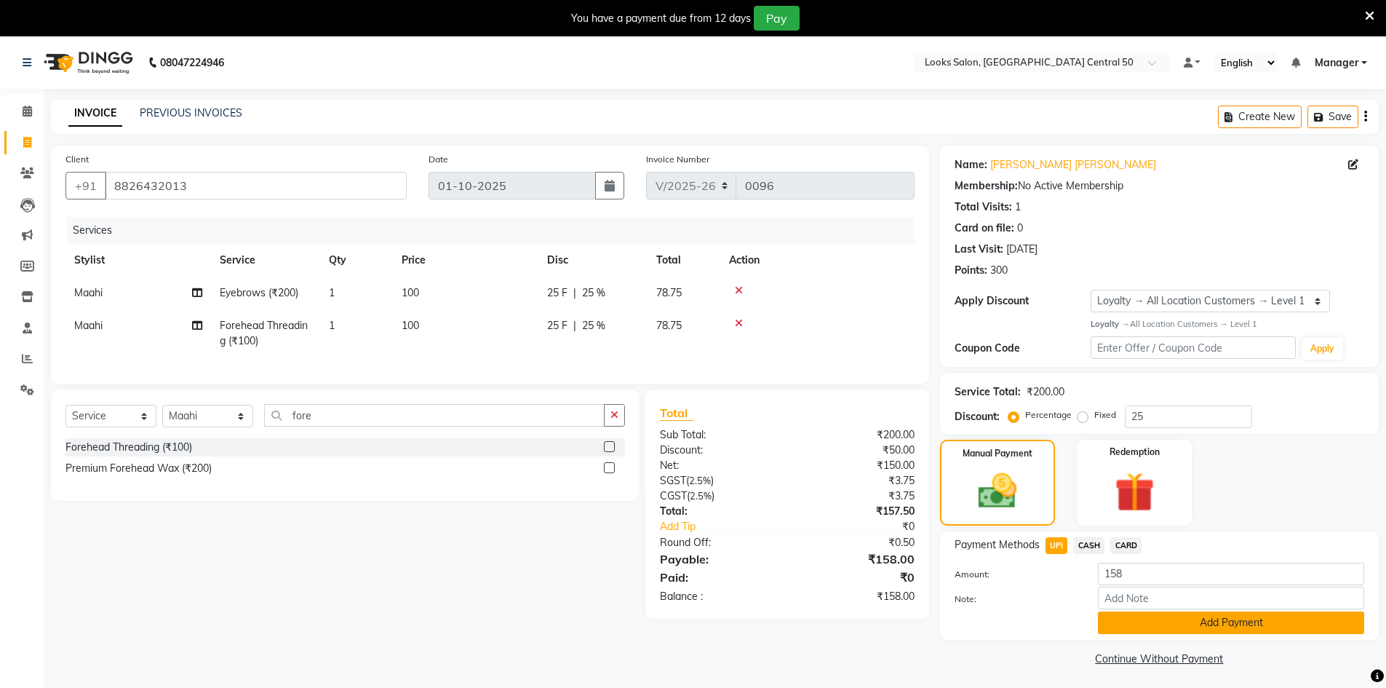
click at [1153, 625] on button "Add Payment" at bounding box center [1231, 622] width 266 height 23
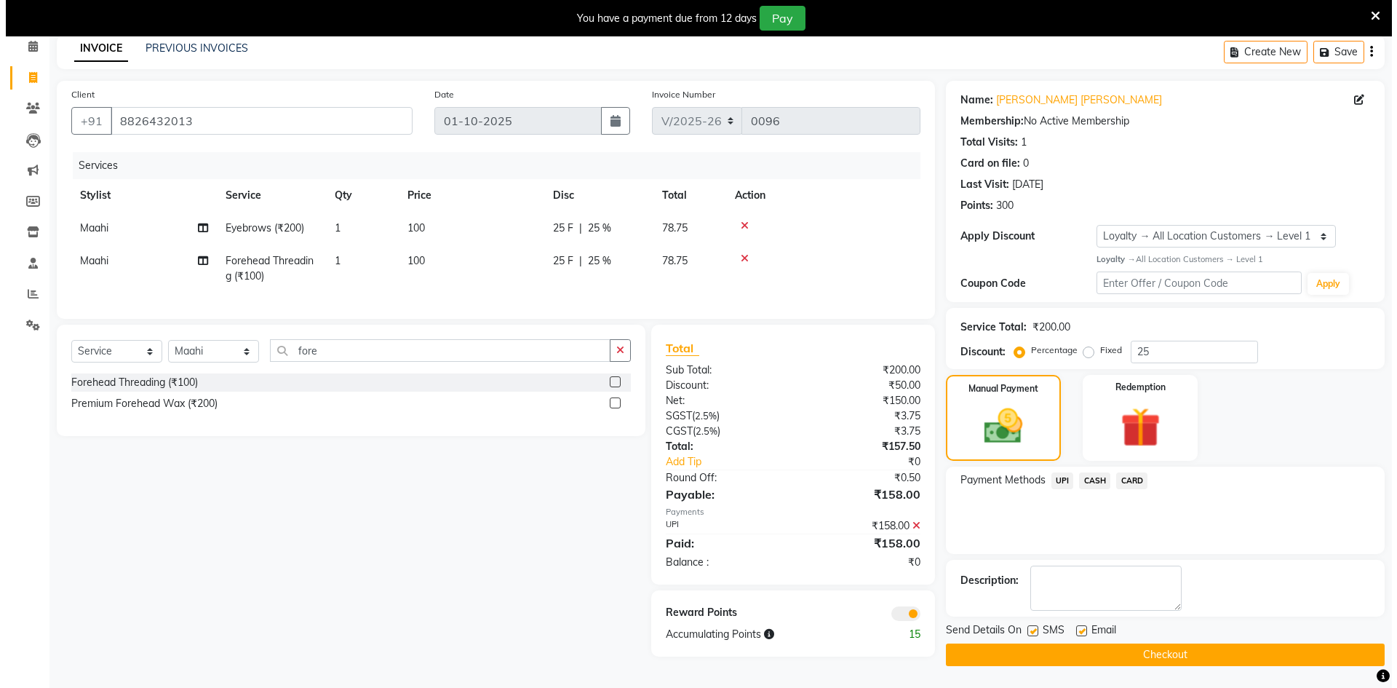
scroll to position [66, 0]
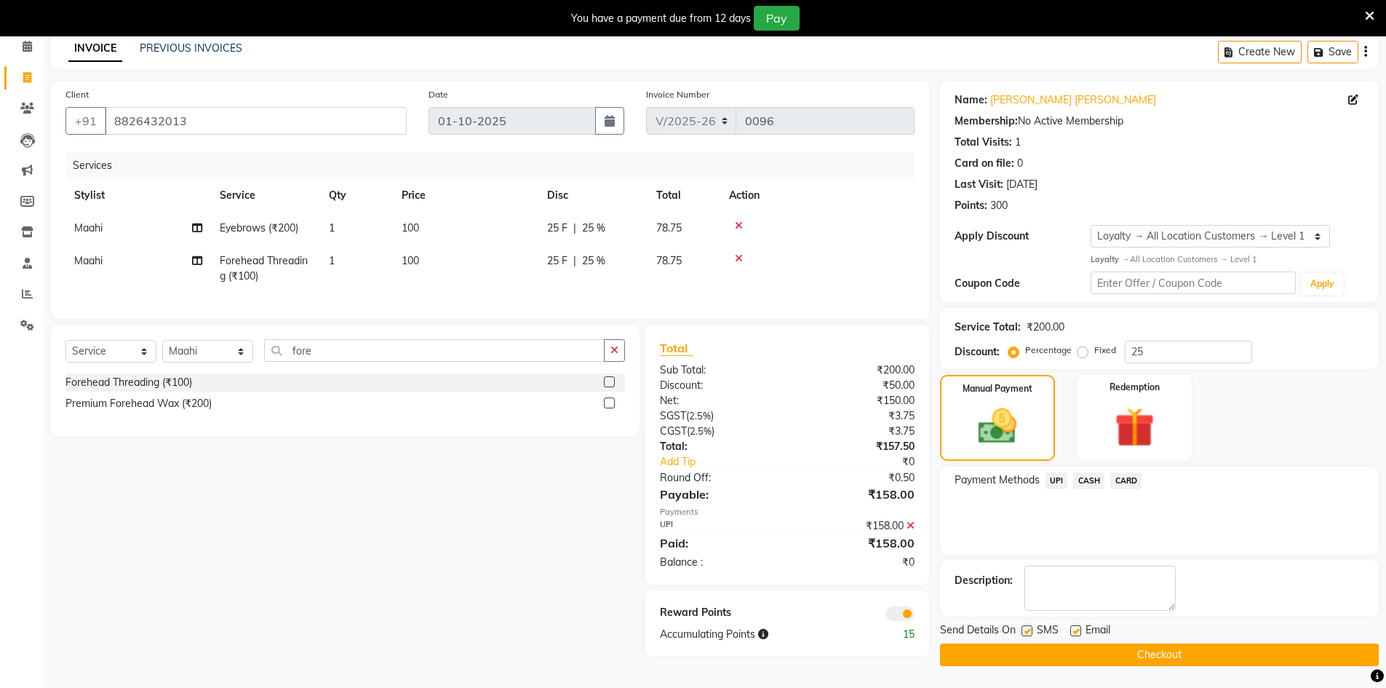
click at [905, 618] on span at bounding box center [899, 613] width 29 height 15
click at [915, 615] on input "checkbox" at bounding box center [915, 615] width 0 height 0
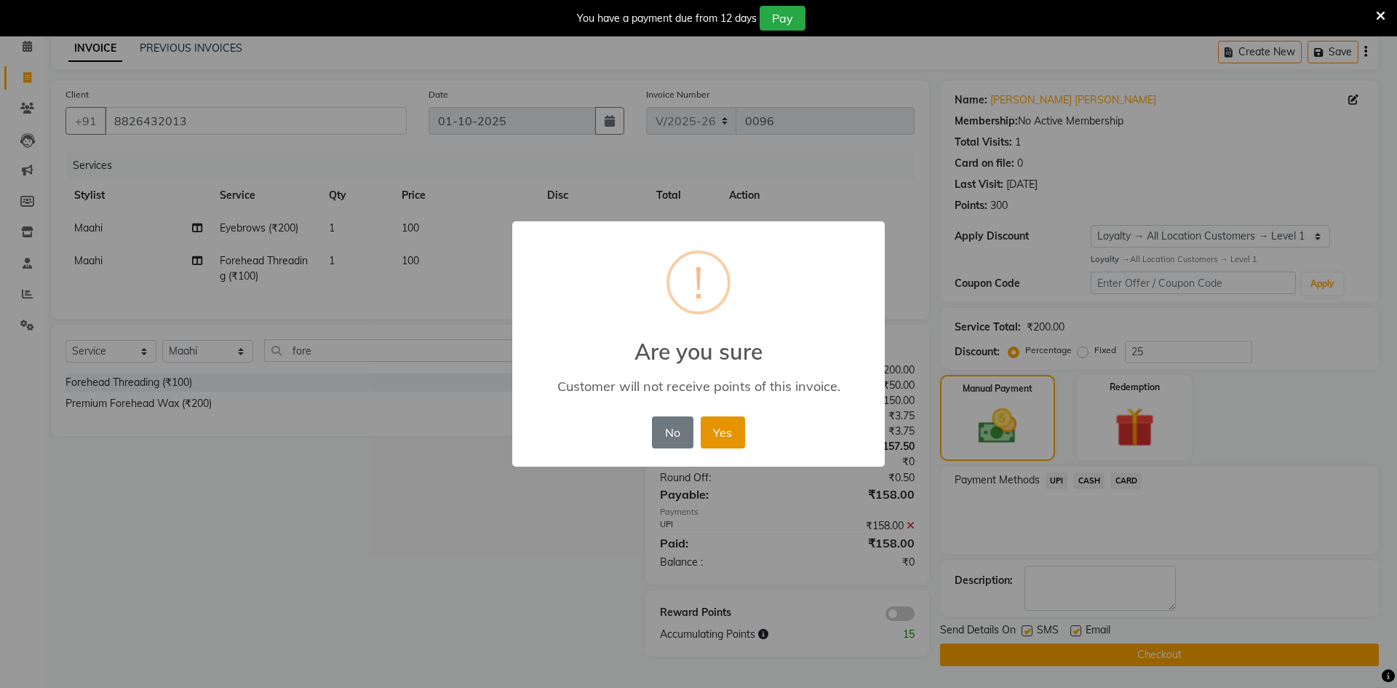
click at [736, 422] on button "Yes" at bounding box center [723, 432] width 44 height 32
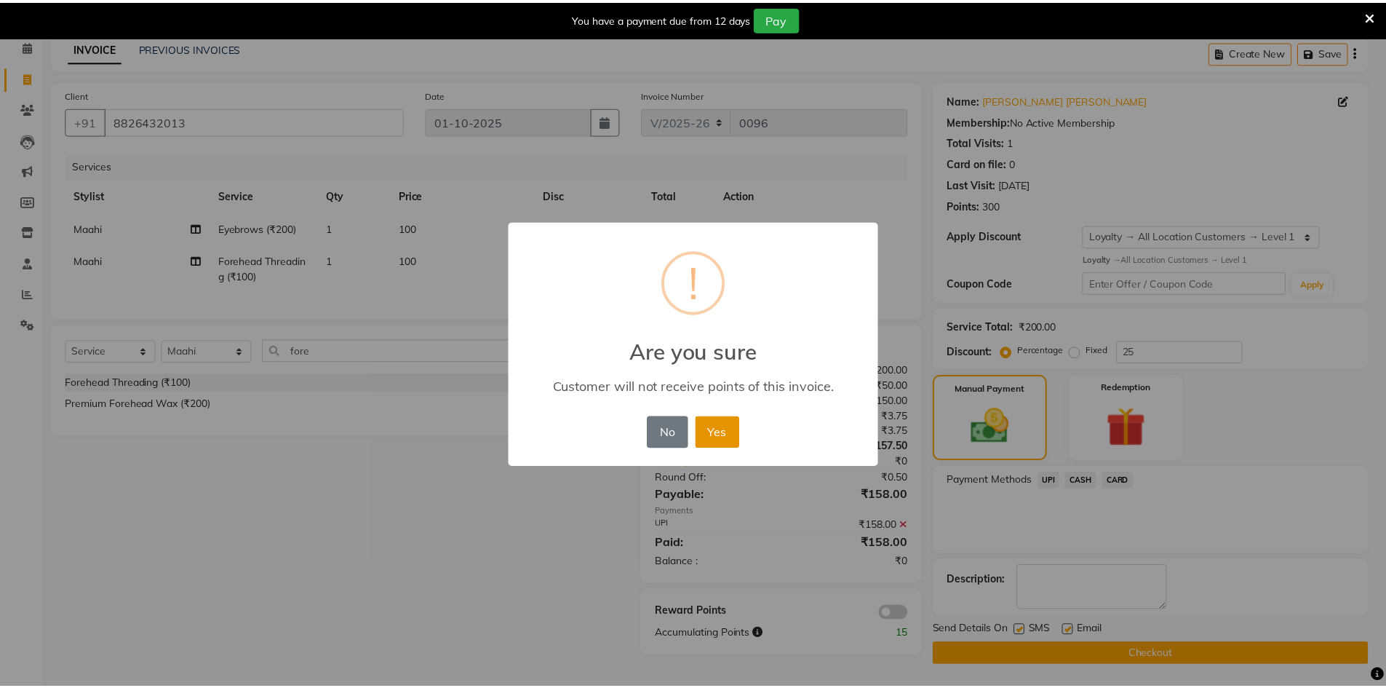
scroll to position [65, 0]
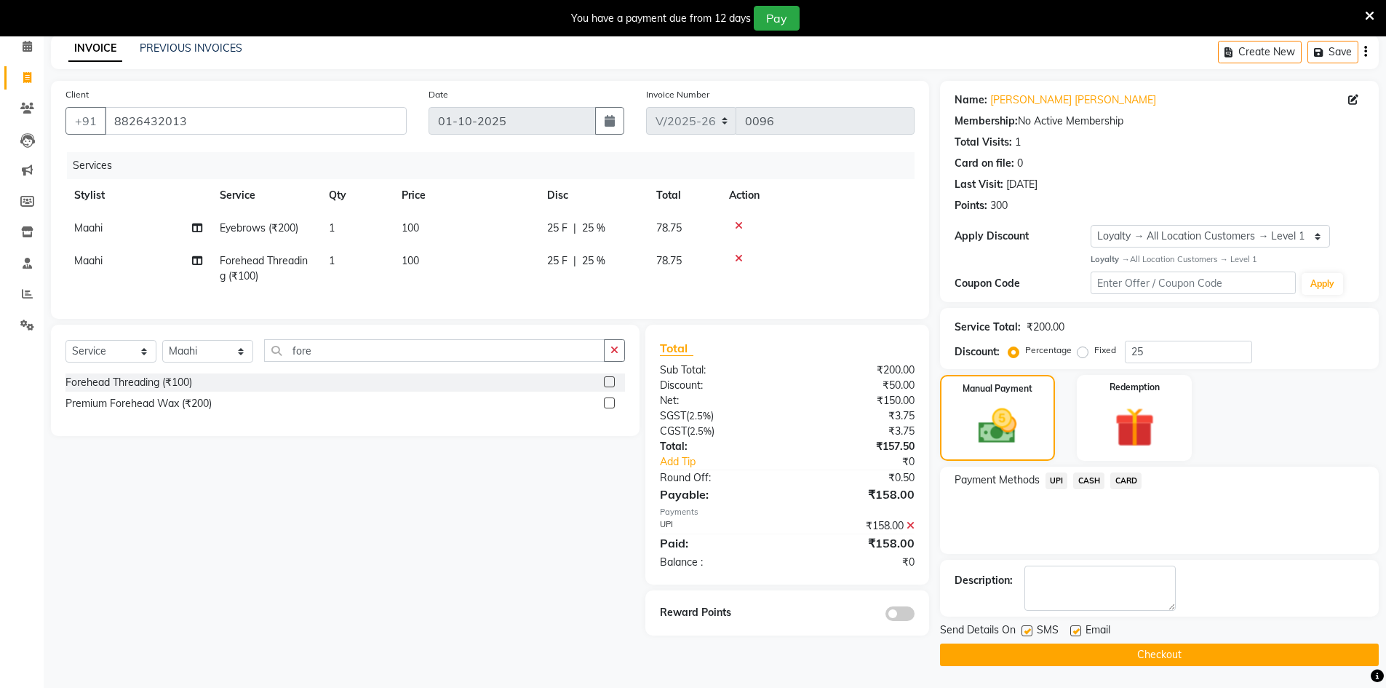
click at [1151, 654] on button "Checkout" at bounding box center [1159, 654] width 439 height 23
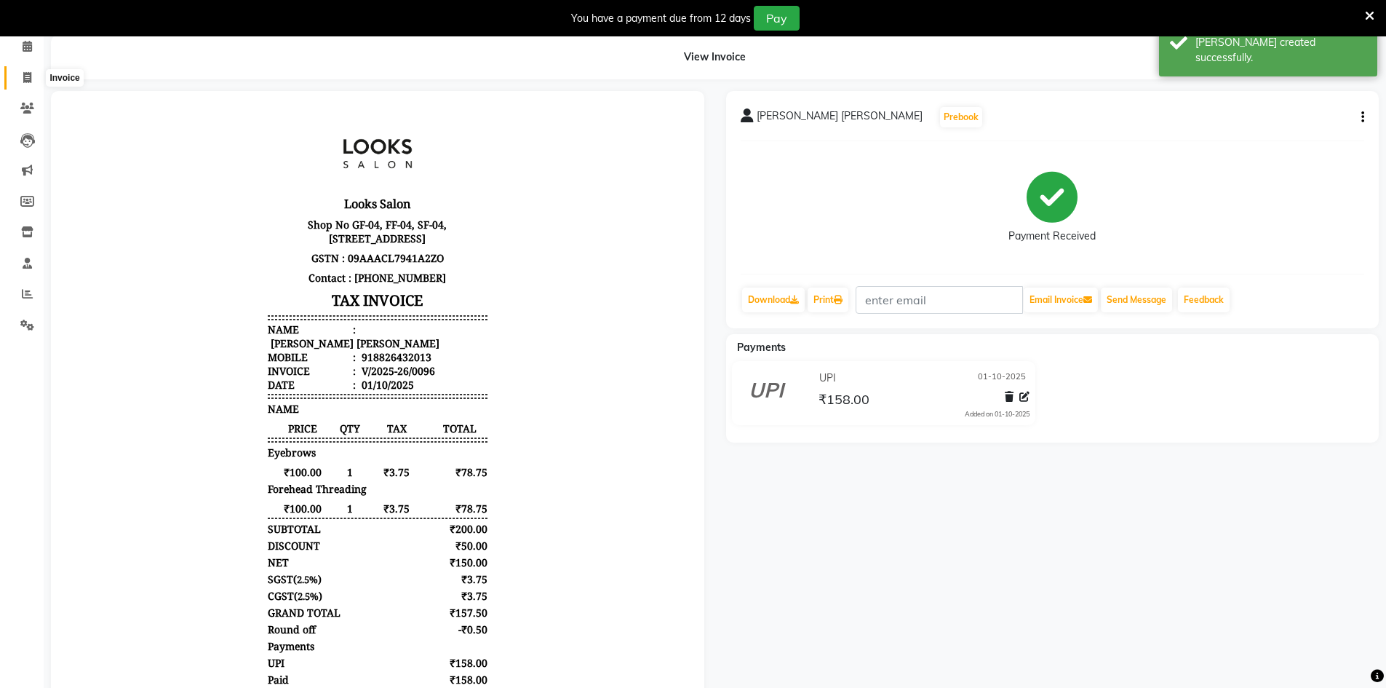
click at [20, 81] on span at bounding box center [27, 78] width 25 height 17
select select "9051"
select select "service"
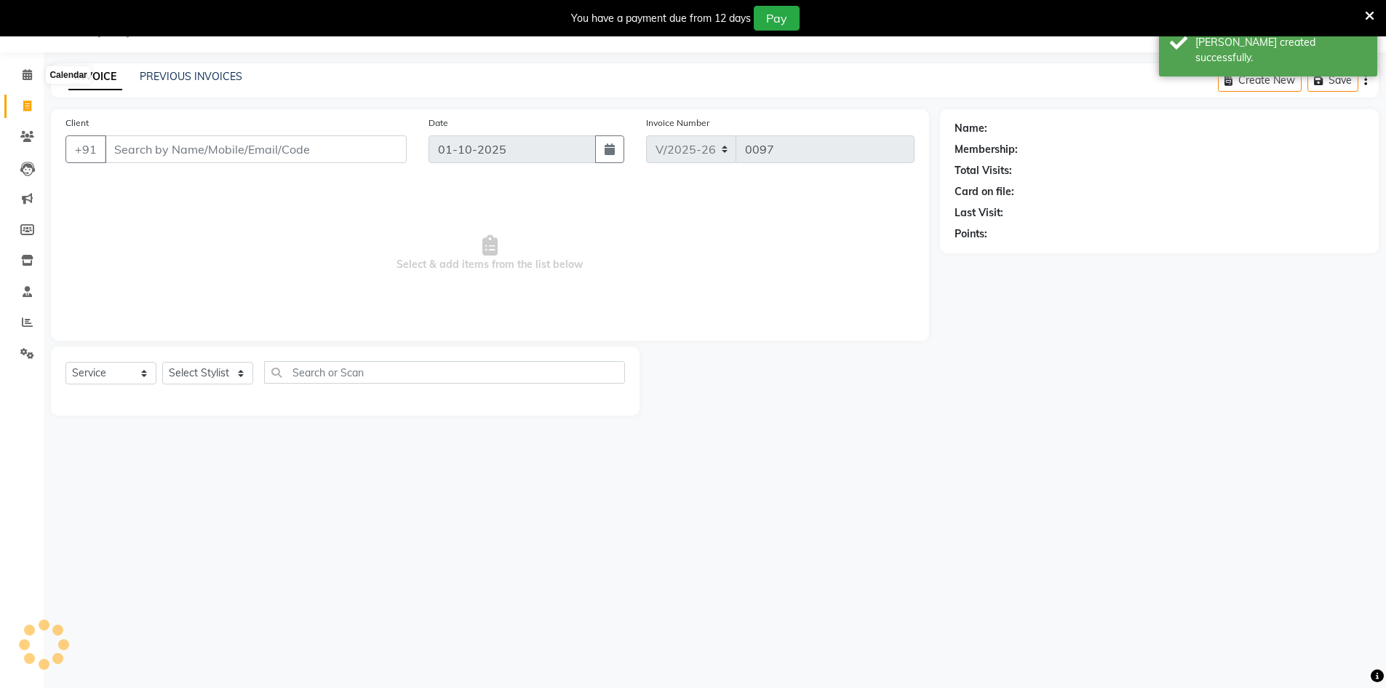
scroll to position [36, 0]
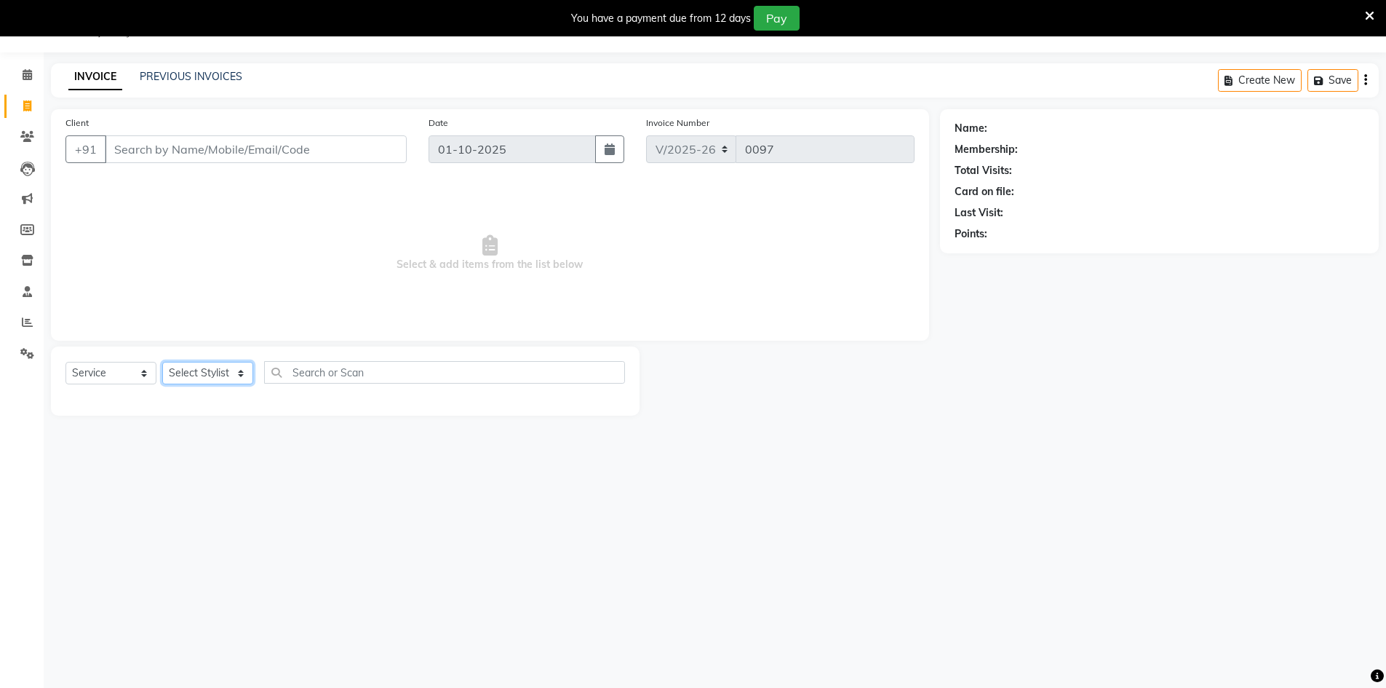
click at [183, 380] on select "Select Stylist Abbas Addy Aftab Ananya Anas Aslam_pdct Azad Counter_Sales Farha…" at bounding box center [207, 373] width 91 height 23
select select "92619"
click at [162, 362] on select "Select Stylist Abbas Addy Aftab Ananya Anas Aslam_pdct Azad Counter_Sales Farha…" at bounding box center [207, 373] width 91 height 23
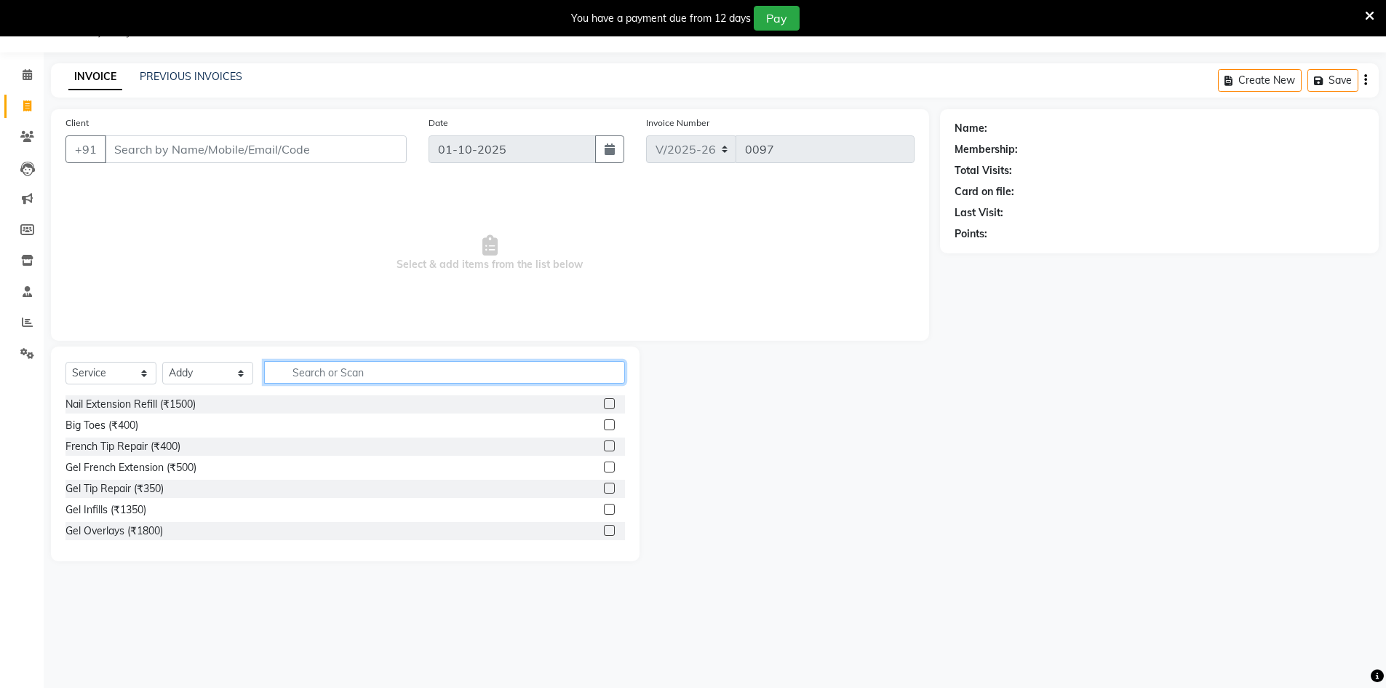
click at [418, 379] on input "text" at bounding box center [444, 372] width 361 height 23
type input "cut"
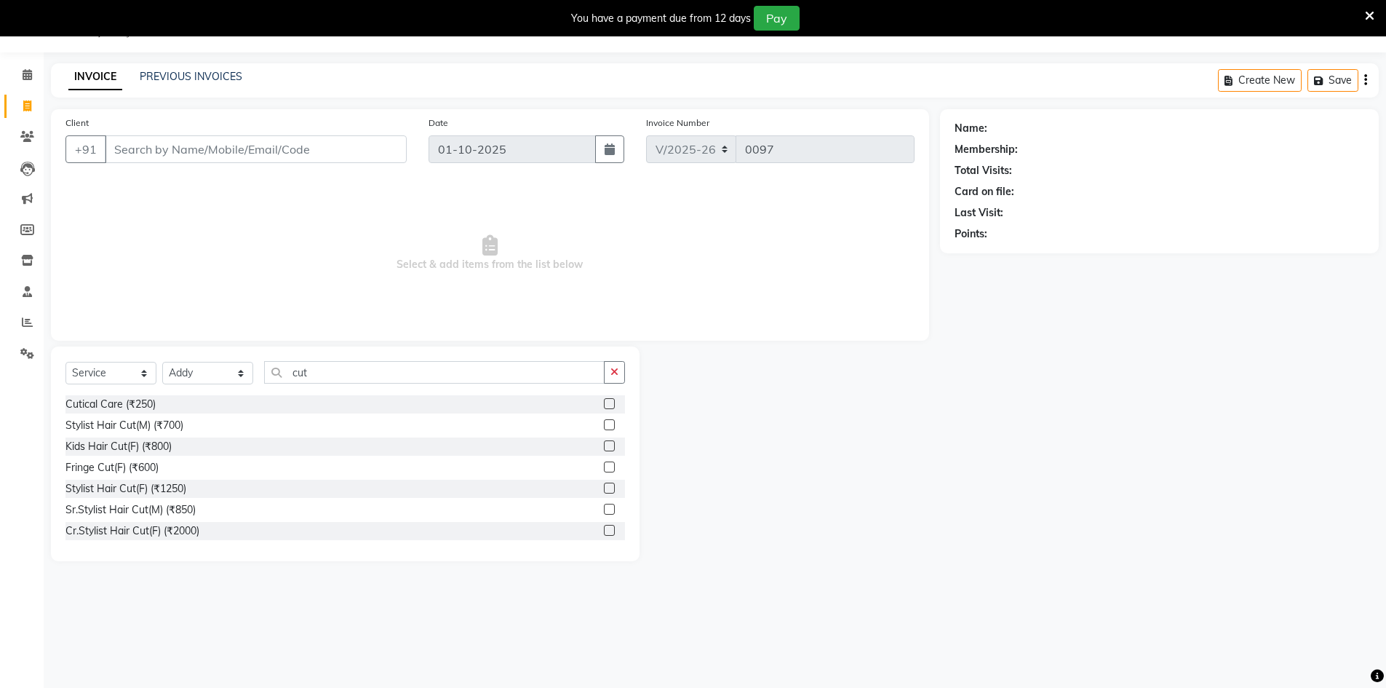
click at [604, 511] on label at bounding box center [609, 508] width 11 height 11
click at [604, 511] on input "checkbox" at bounding box center [608, 509] width 9 height 9
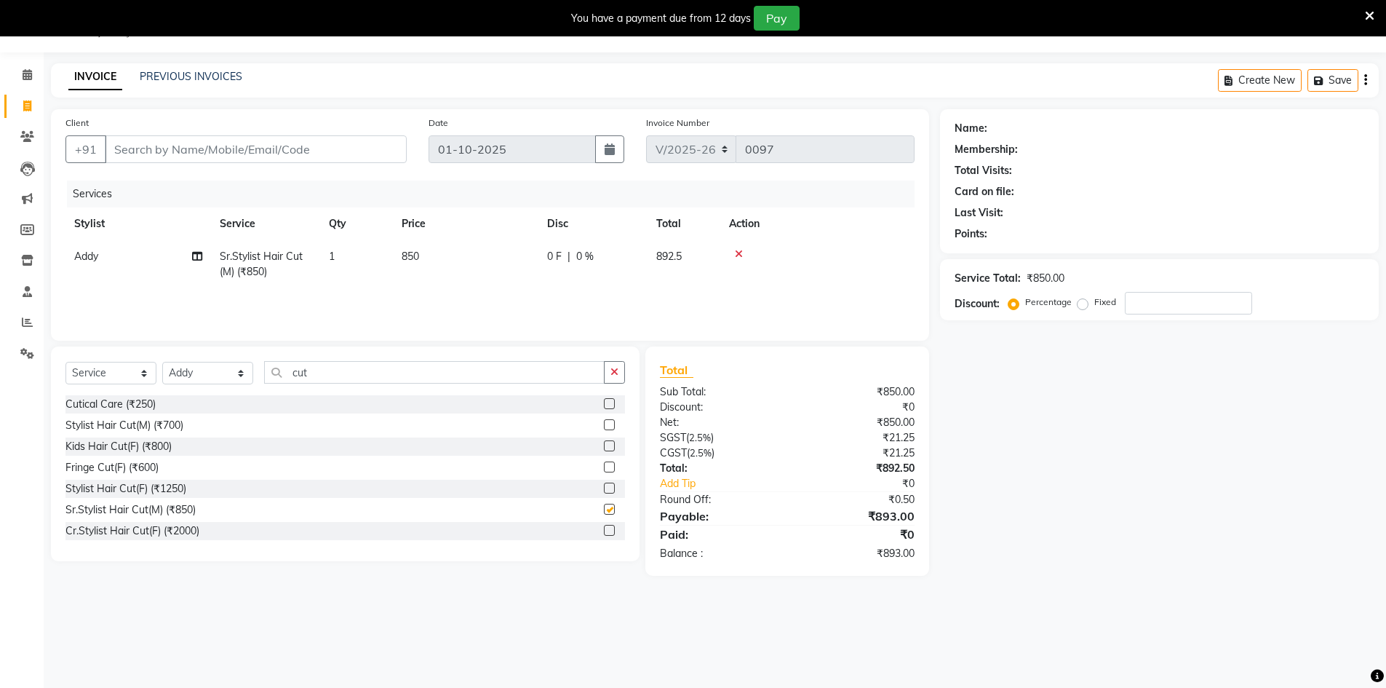
checkbox input "false"
click at [474, 373] on input "cut" at bounding box center [434, 372] width 340 height 23
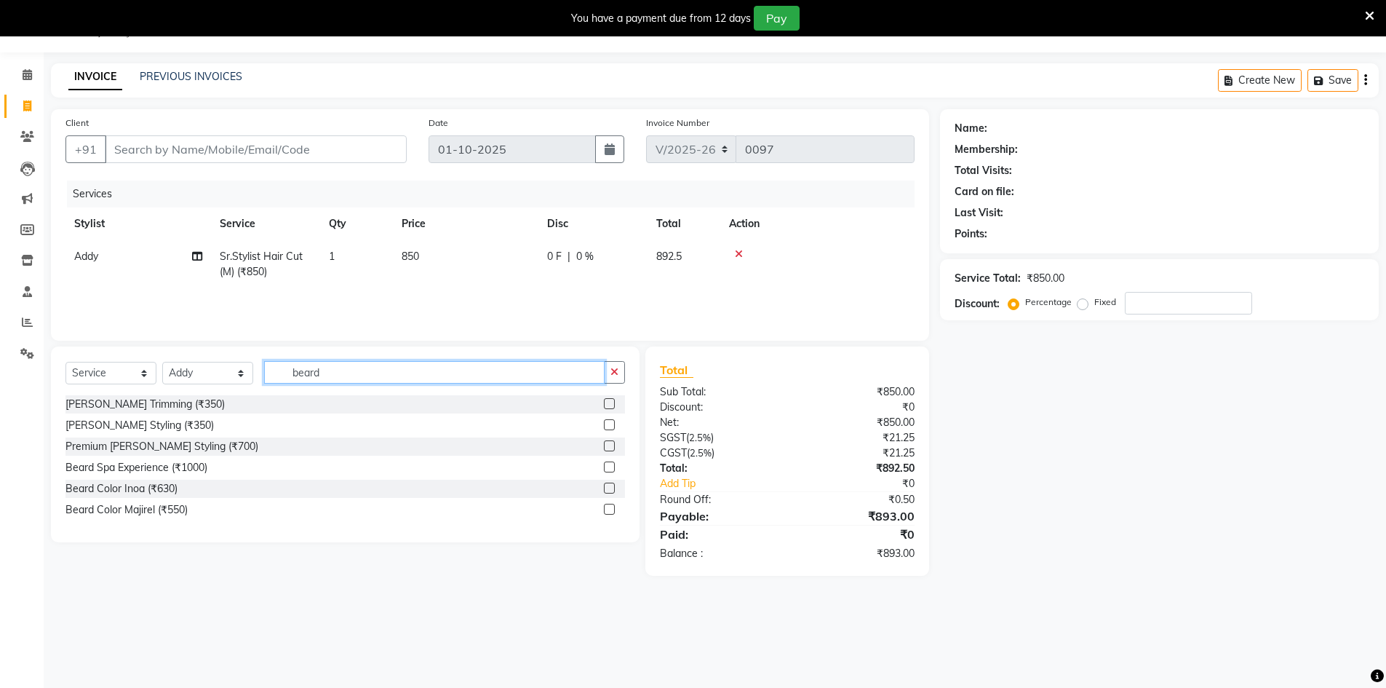
type input "beard"
click at [612, 443] on label at bounding box center [609, 445] width 11 height 11
click at [612, 443] on input "checkbox" at bounding box center [608, 446] width 9 height 9
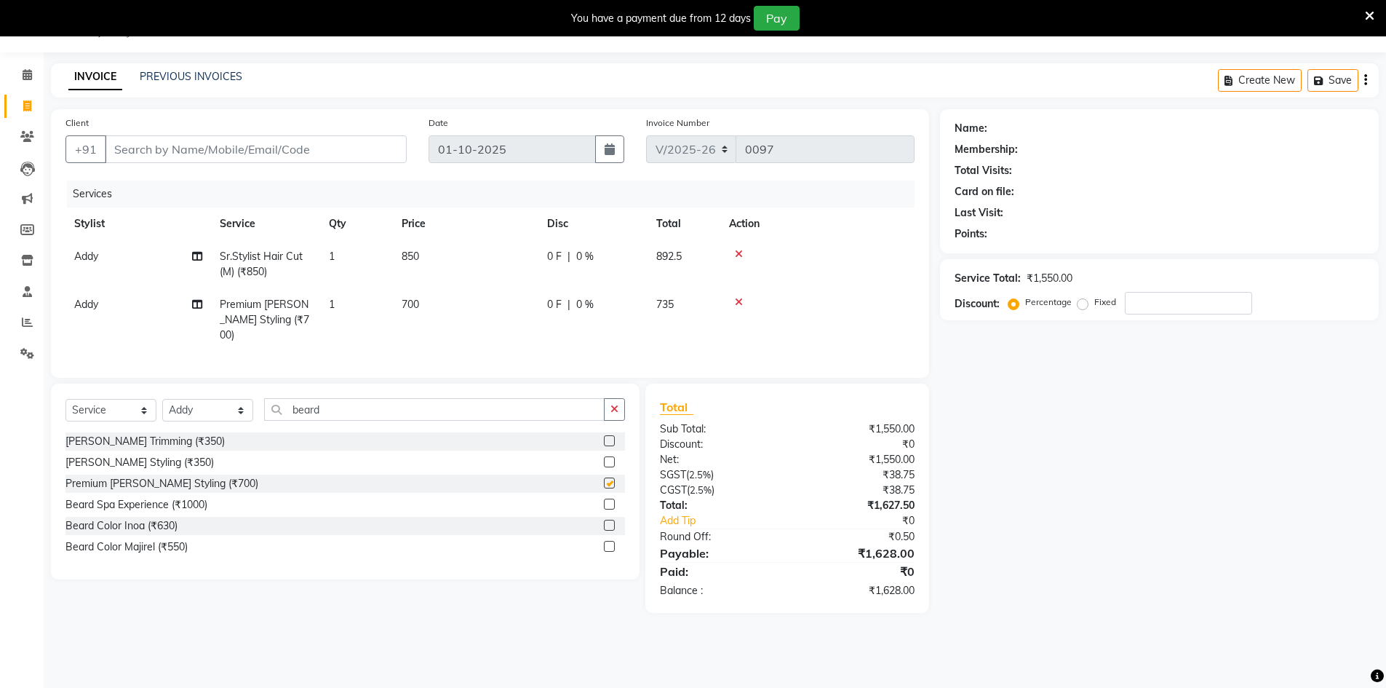
checkbox input "false"
click at [452, 255] on td "850" at bounding box center [466, 264] width 146 height 48
select select "92619"
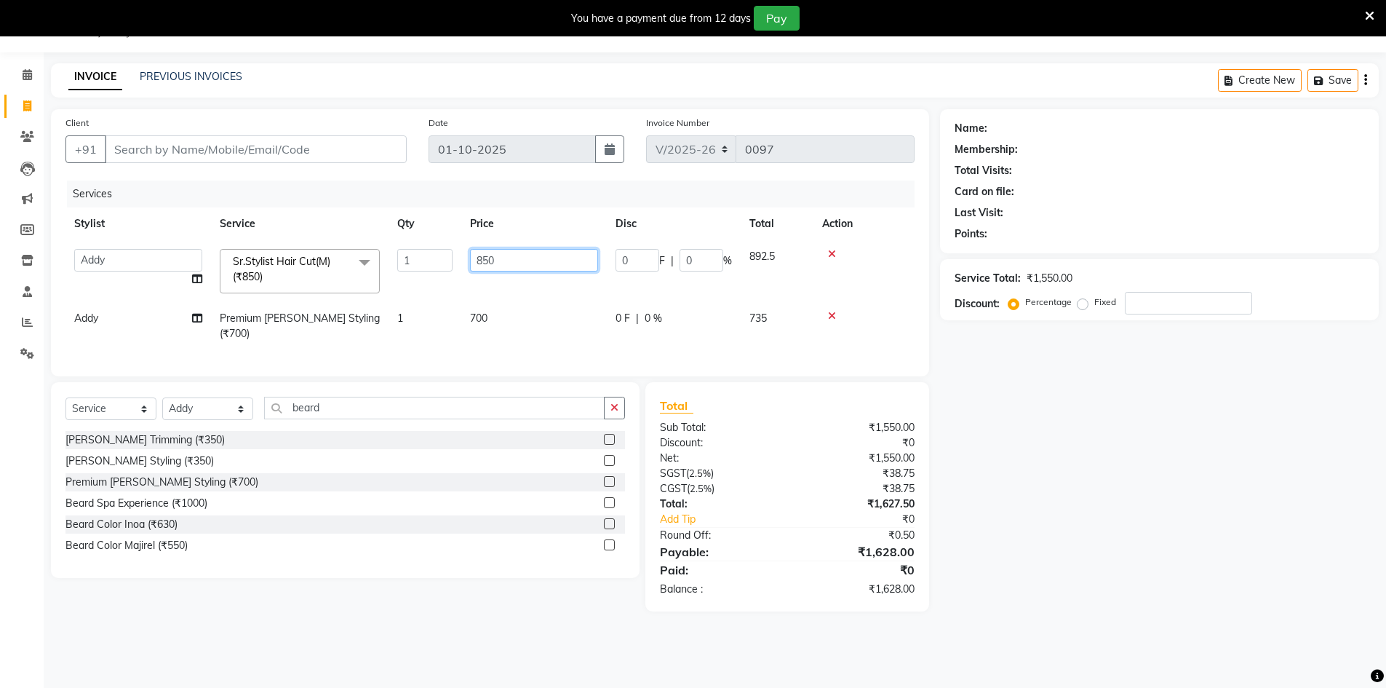
click at [510, 258] on input "850" at bounding box center [534, 260] width 128 height 23
type input "900"
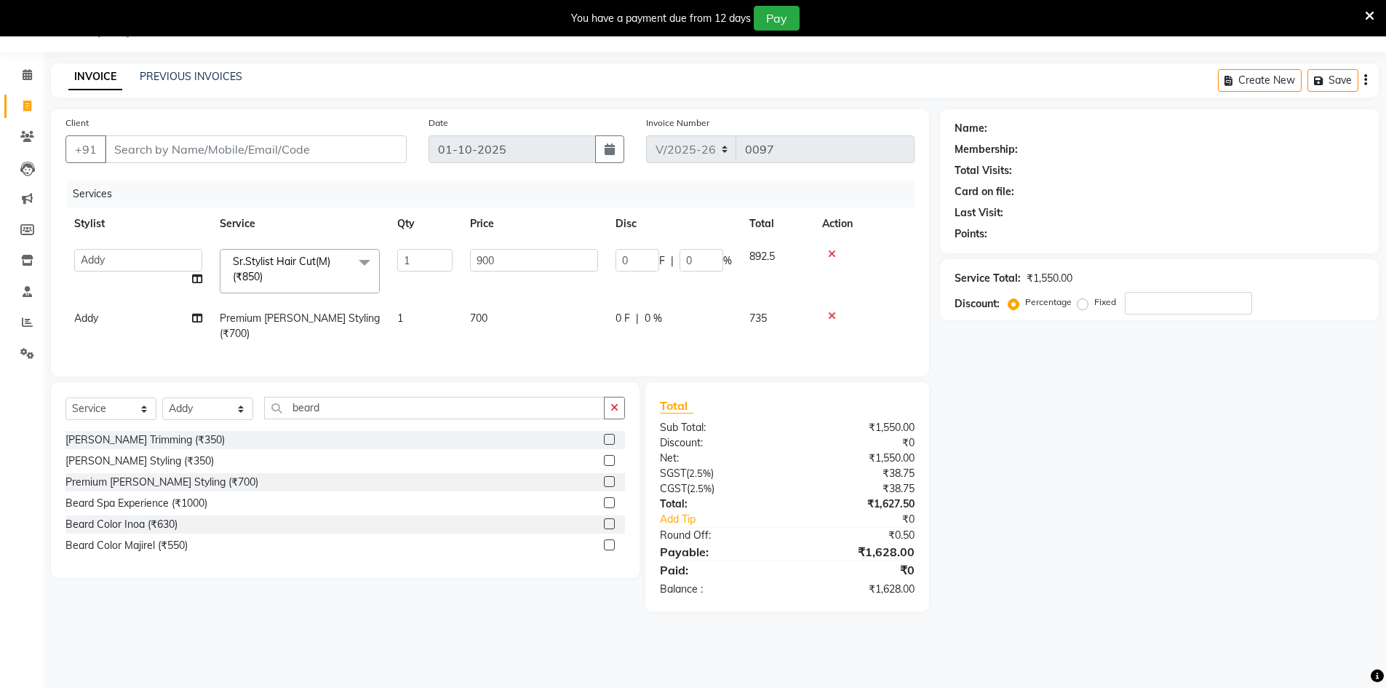
click at [194, 133] on div "Client +91" at bounding box center [236, 145] width 363 height 60
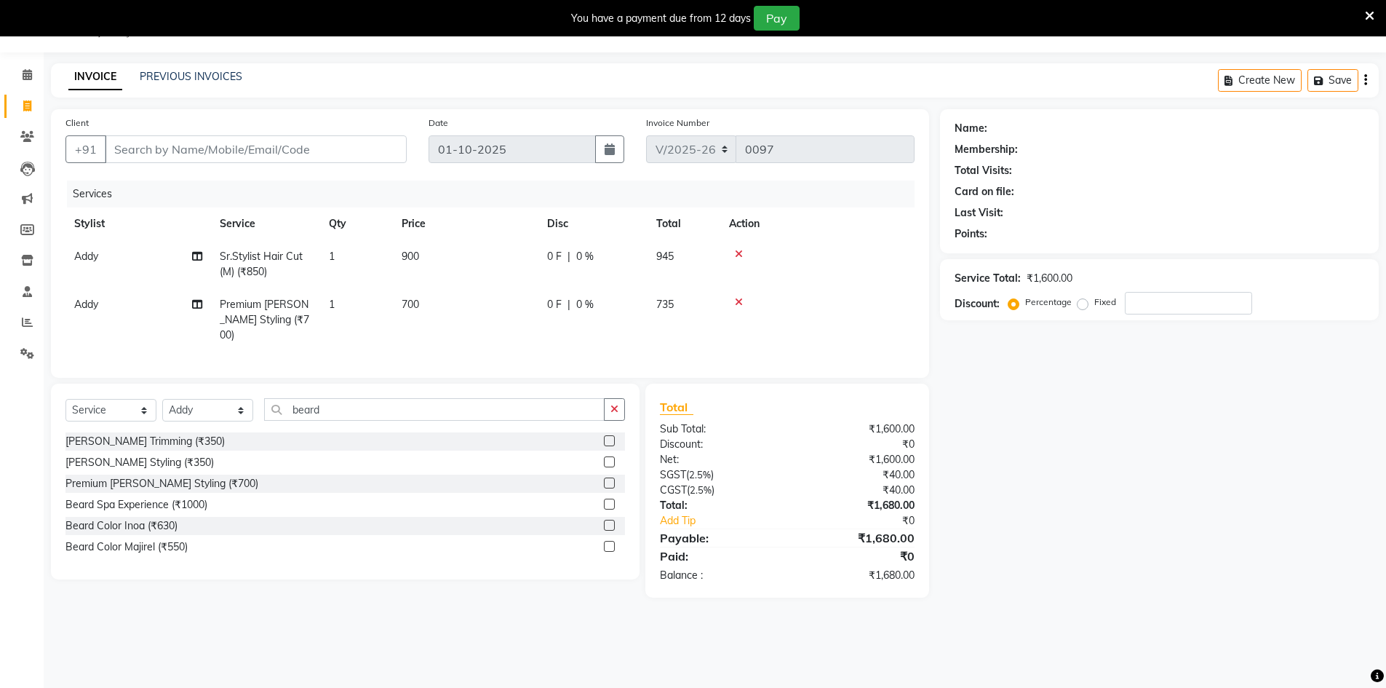
click at [211, 165] on div "Client +91" at bounding box center [236, 145] width 363 height 60
click at [239, 142] on input "Client" at bounding box center [256, 149] width 302 height 28
type input "9"
type input "0"
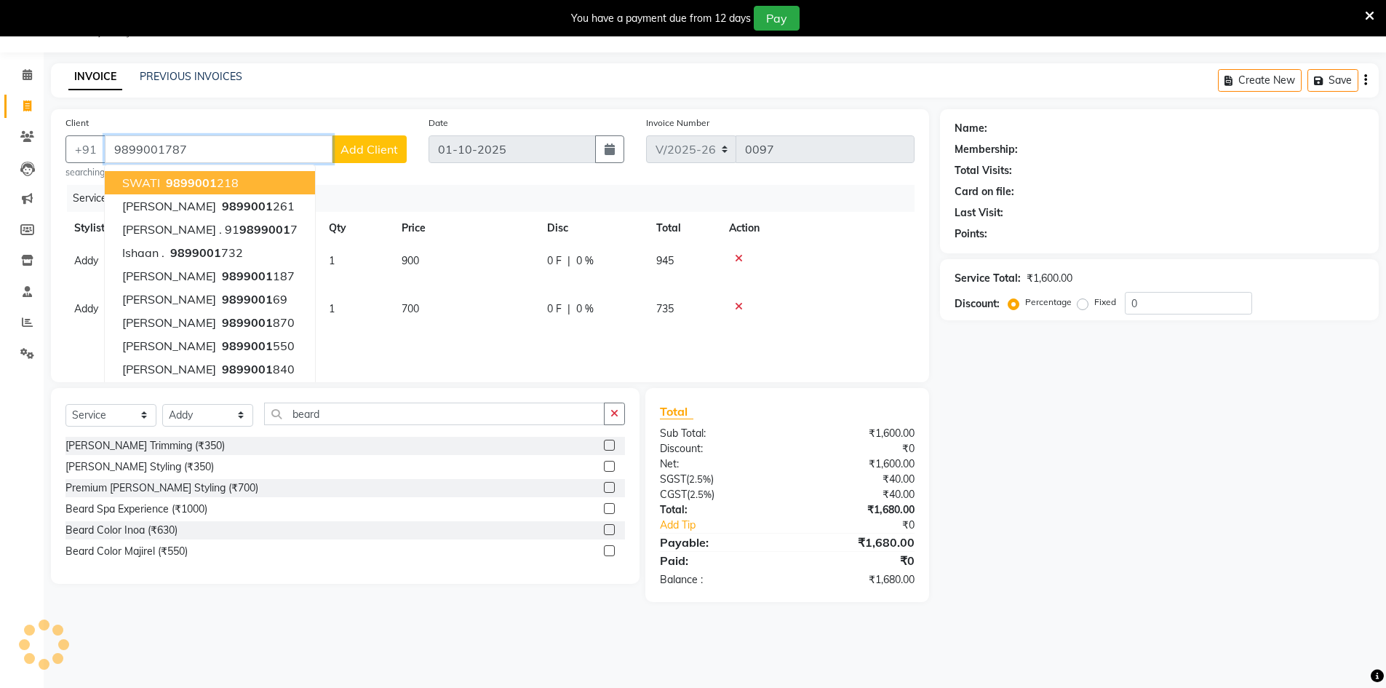
type input "9899001787"
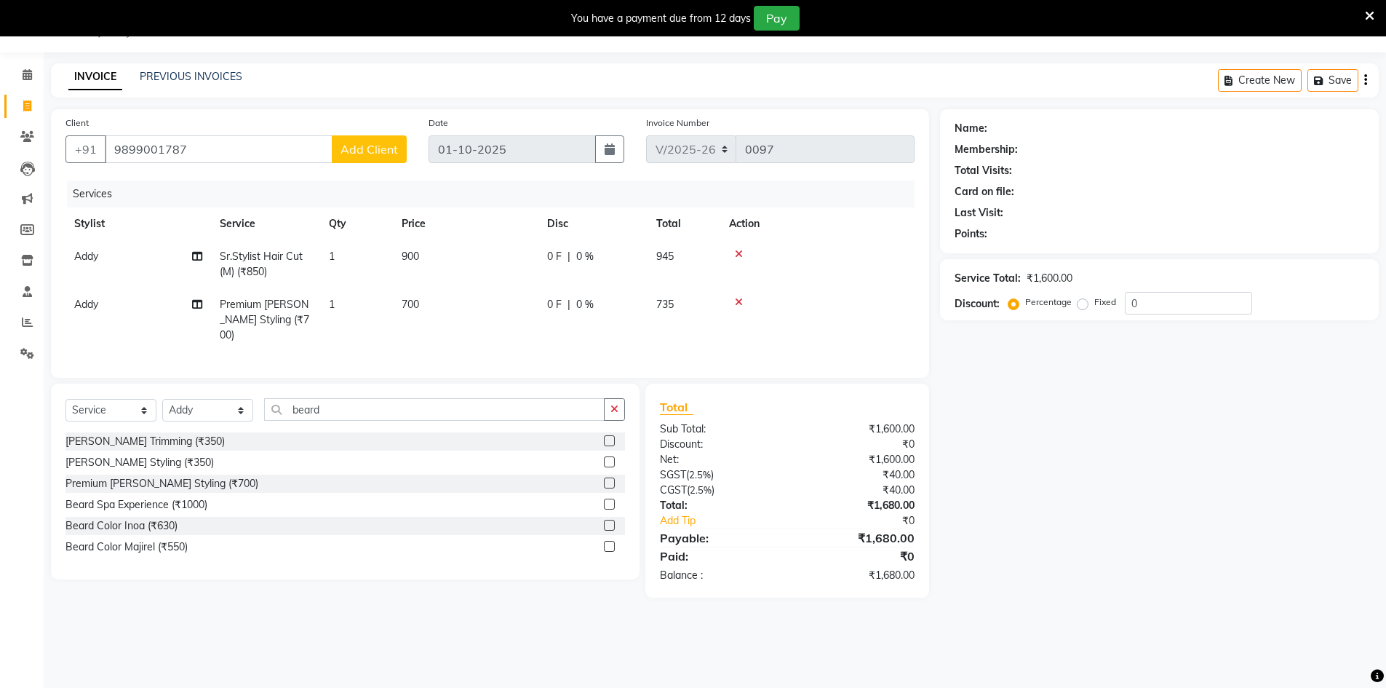
click at [385, 154] on span "Add Client" at bounding box center [368, 149] width 57 height 15
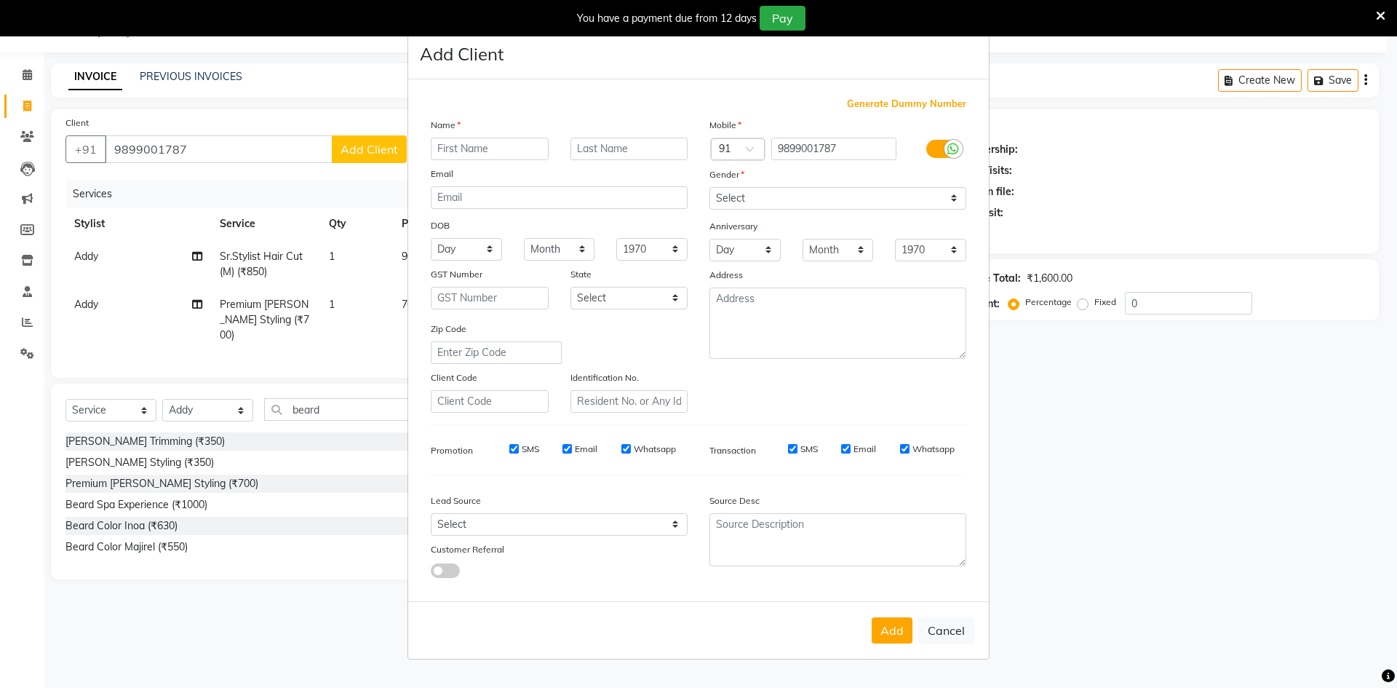
click at [487, 145] on input "text" at bounding box center [490, 149] width 118 height 23
type input "Rahul"
click at [623, 153] on input "text" at bounding box center [629, 149] width 118 height 23
type input "rana"
click at [852, 192] on select "Select Male Female Other Prefer Not To Say" at bounding box center [837, 198] width 257 height 23
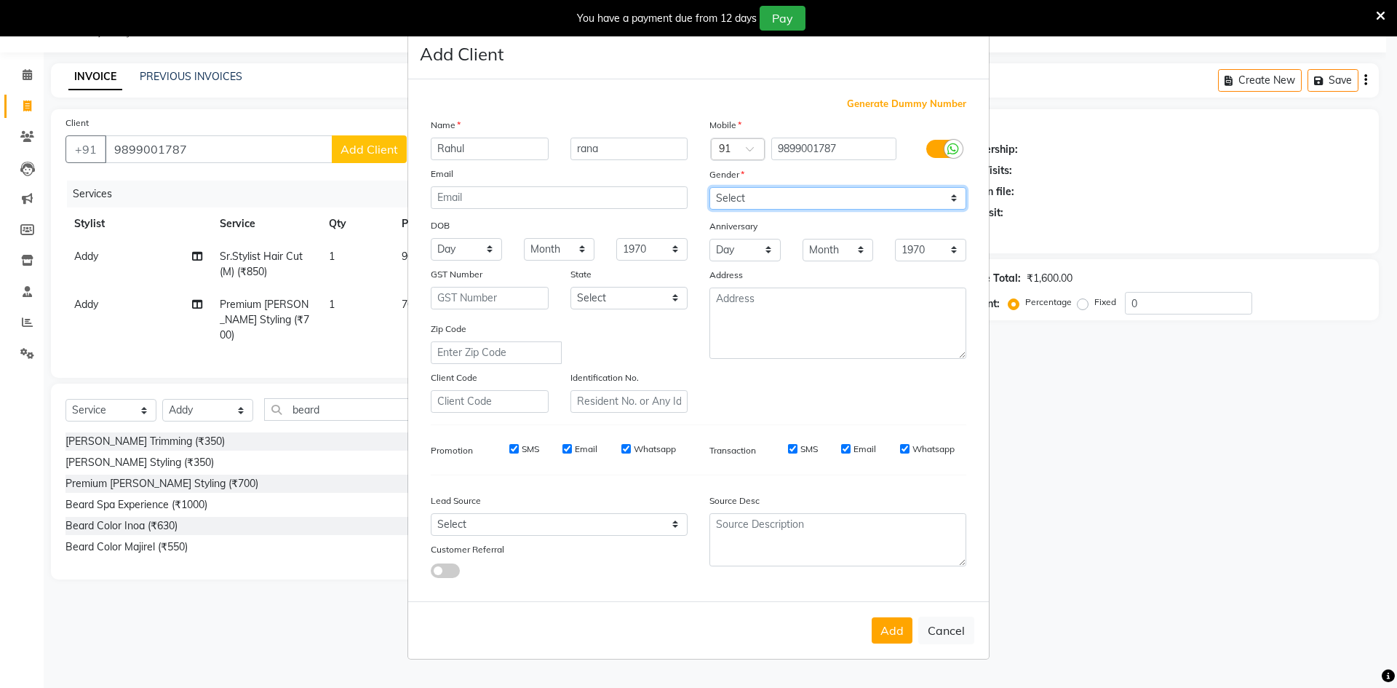
select select "male"
click at [709, 187] on select "Select Male Female Other Prefer Not To Say" at bounding box center [837, 198] width 257 height 23
click at [864, 644] on div "Add Cancel" at bounding box center [698, 629] width 581 height 57
click at [875, 637] on button "Add" at bounding box center [892, 630] width 41 height 26
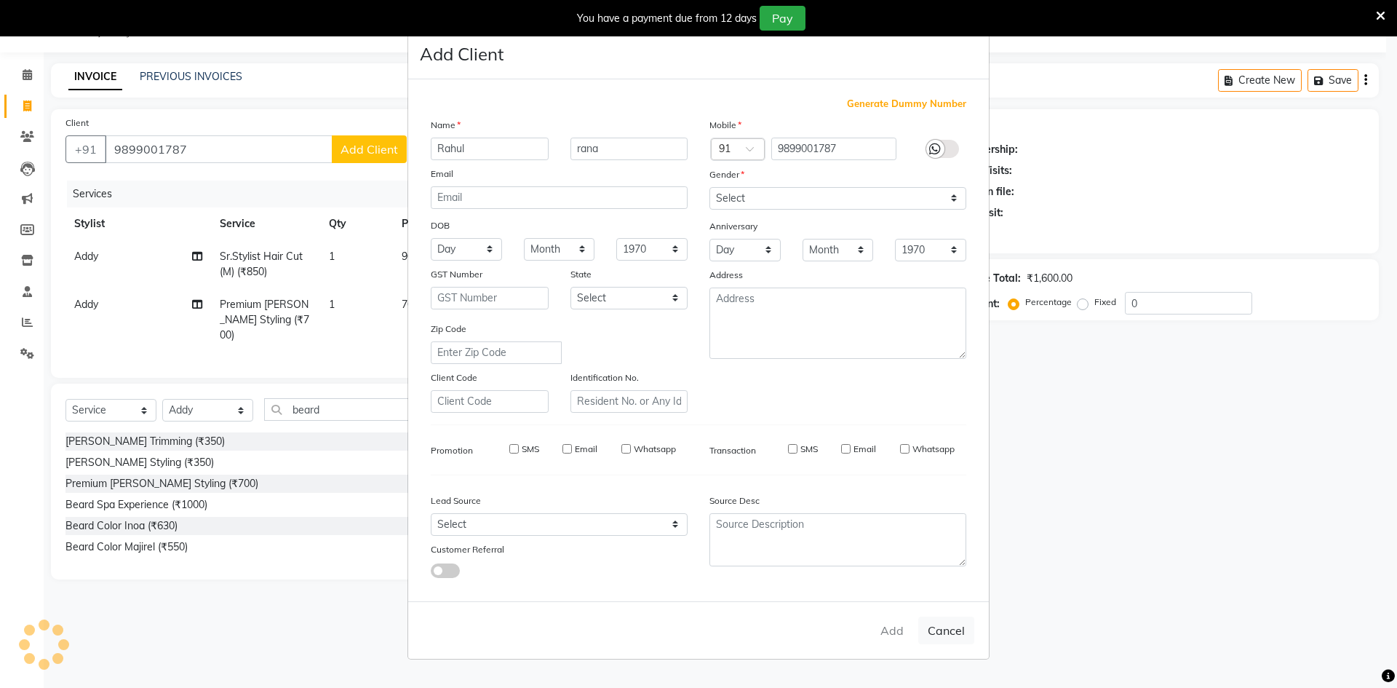
select select
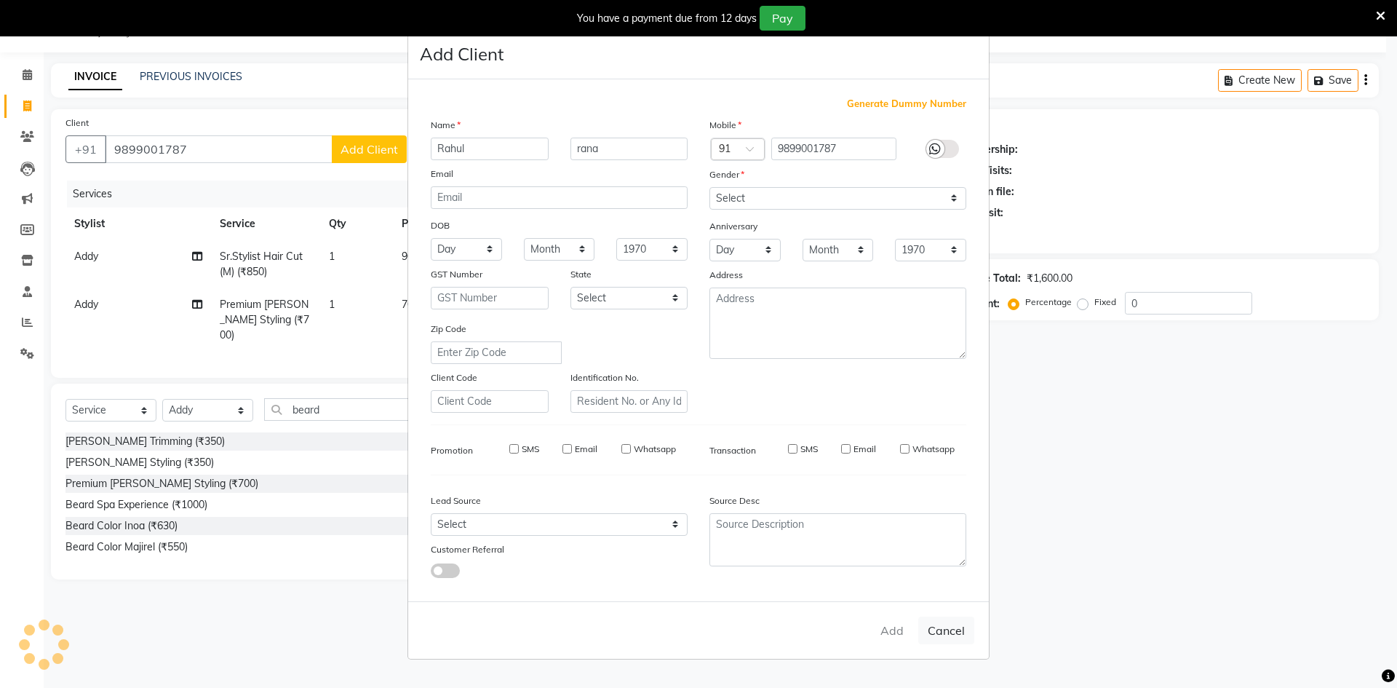
select select
checkbox input "false"
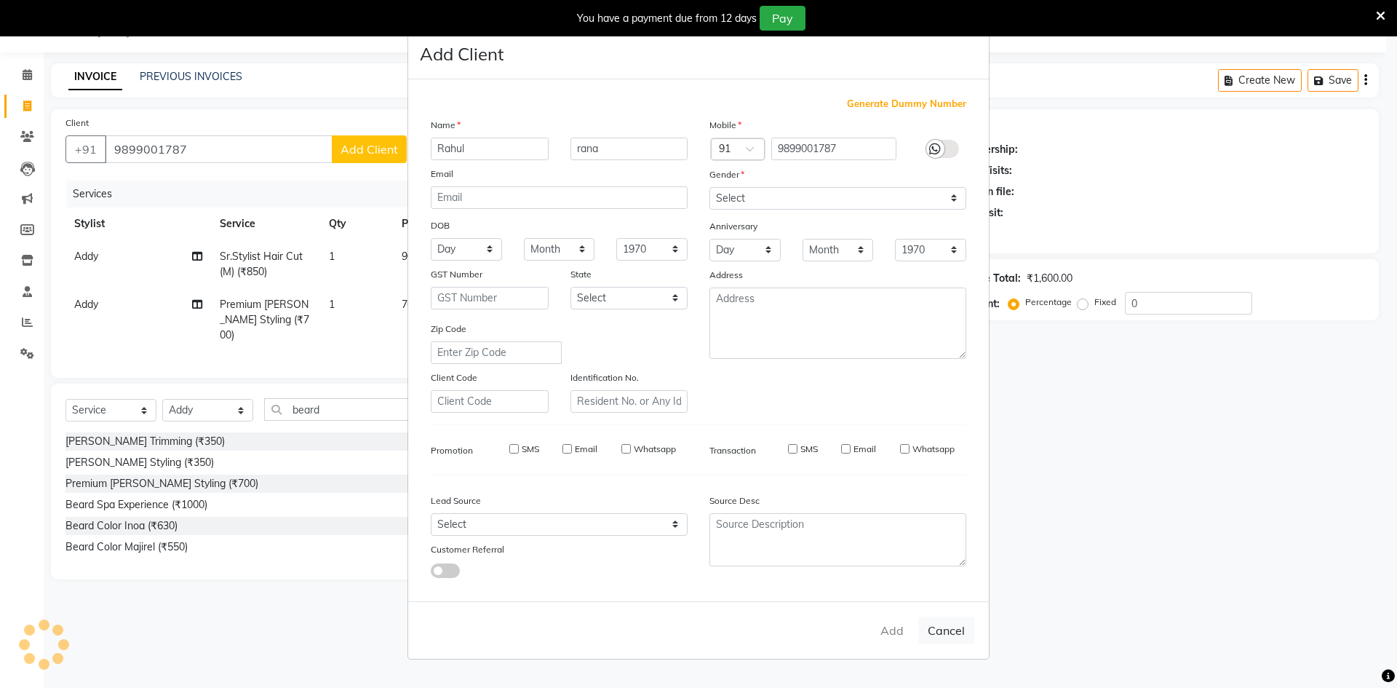
checkbox input "false"
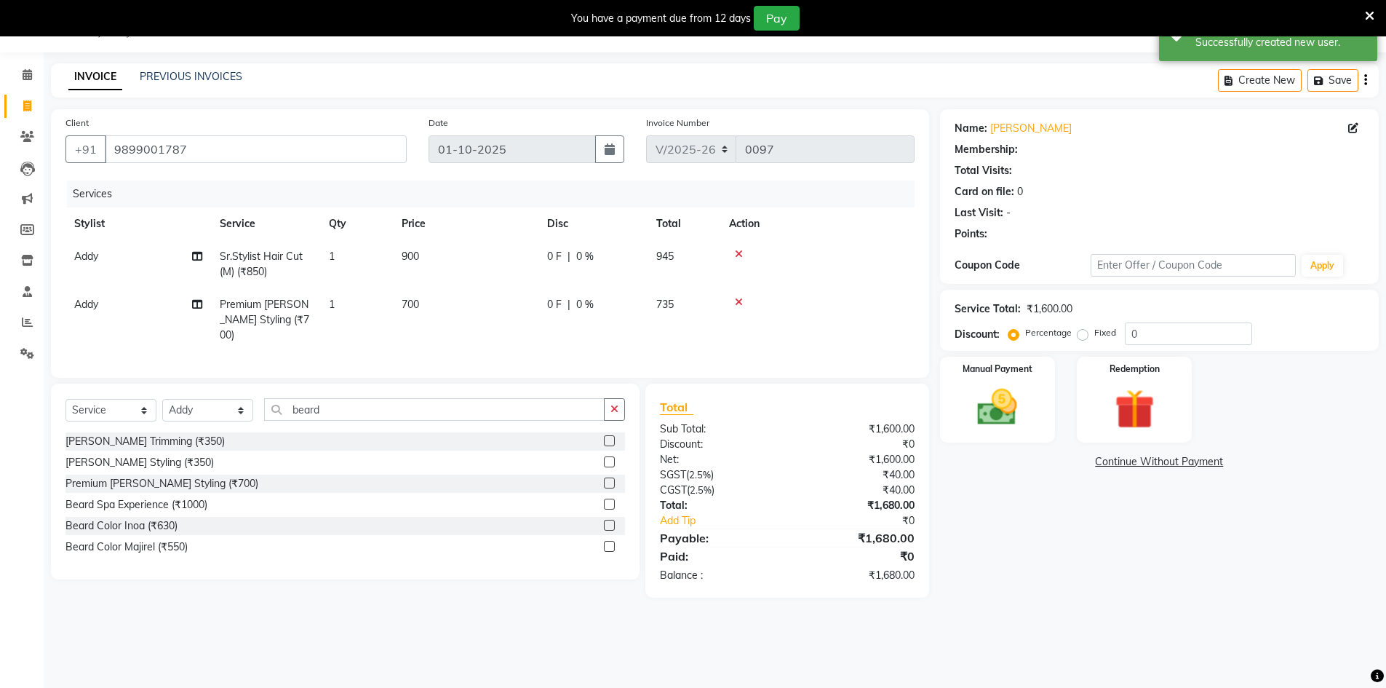
select select "1: Object"
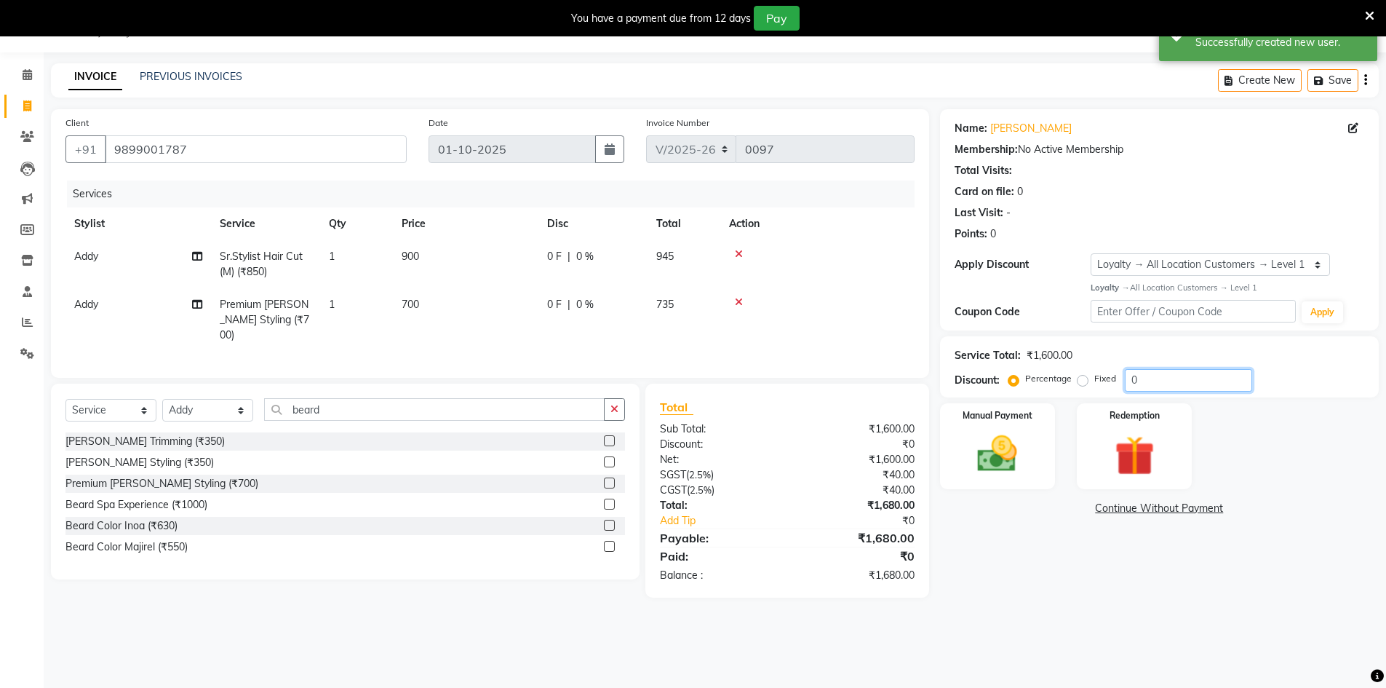
click at [1158, 380] on input "0" at bounding box center [1188, 380] width 127 height 23
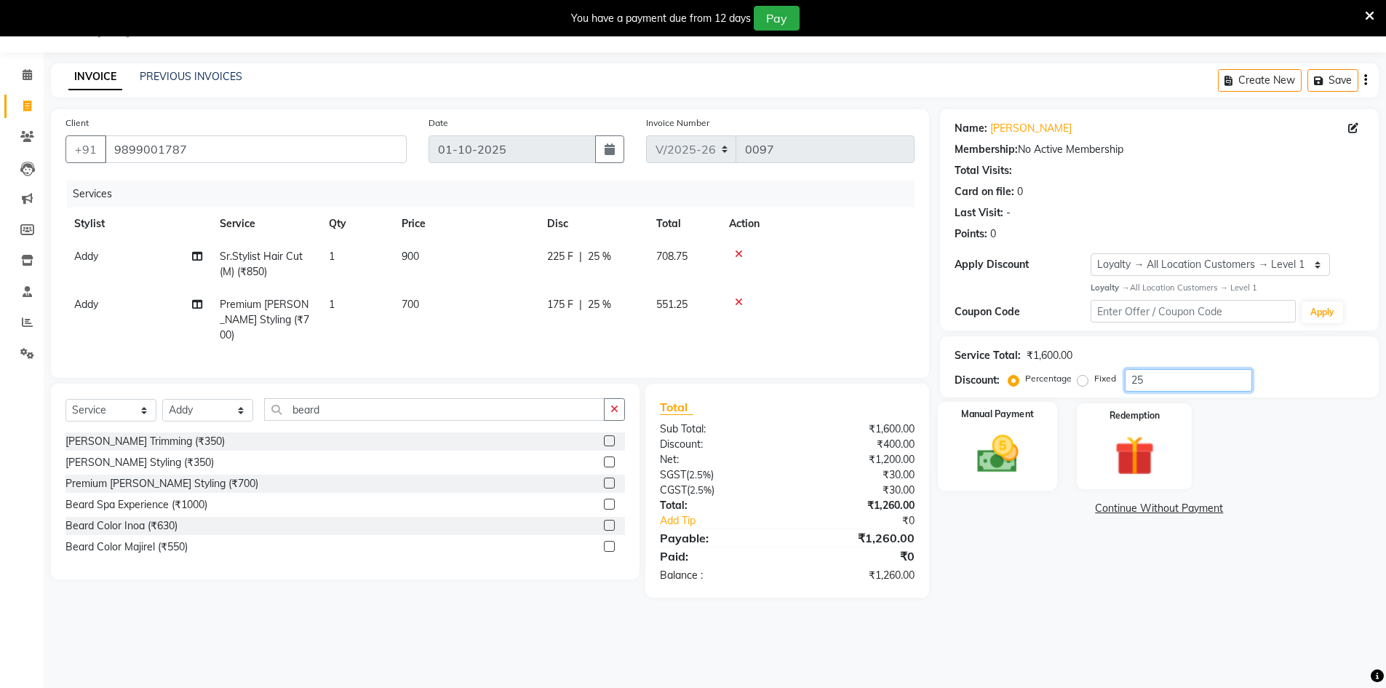
type input "25"
click at [967, 476] on img at bounding box center [997, 453] width 67 height 47
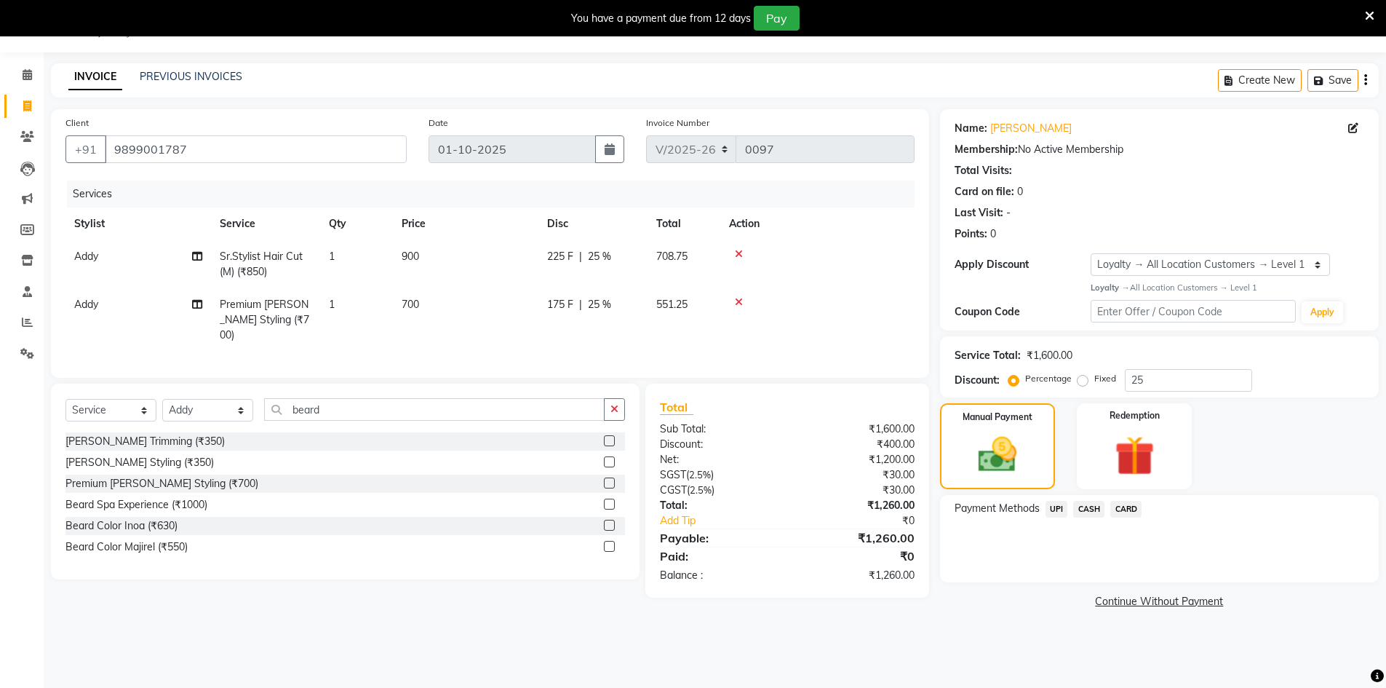
click at [1082, 515] on span "CASH" at bounding box center [1088, 509] width 31 height 17
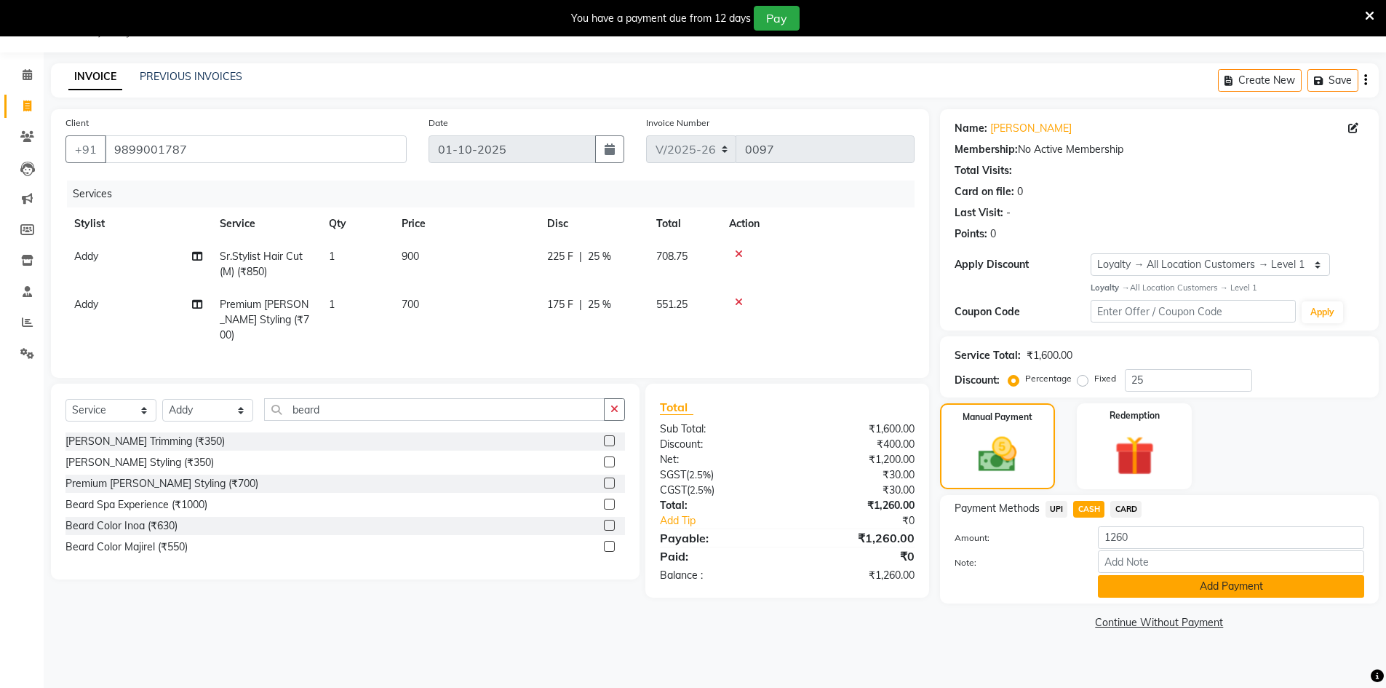
click at [1152, 583] on button "Add Payment" at bounding box center [1231, 586] width 266 height 23
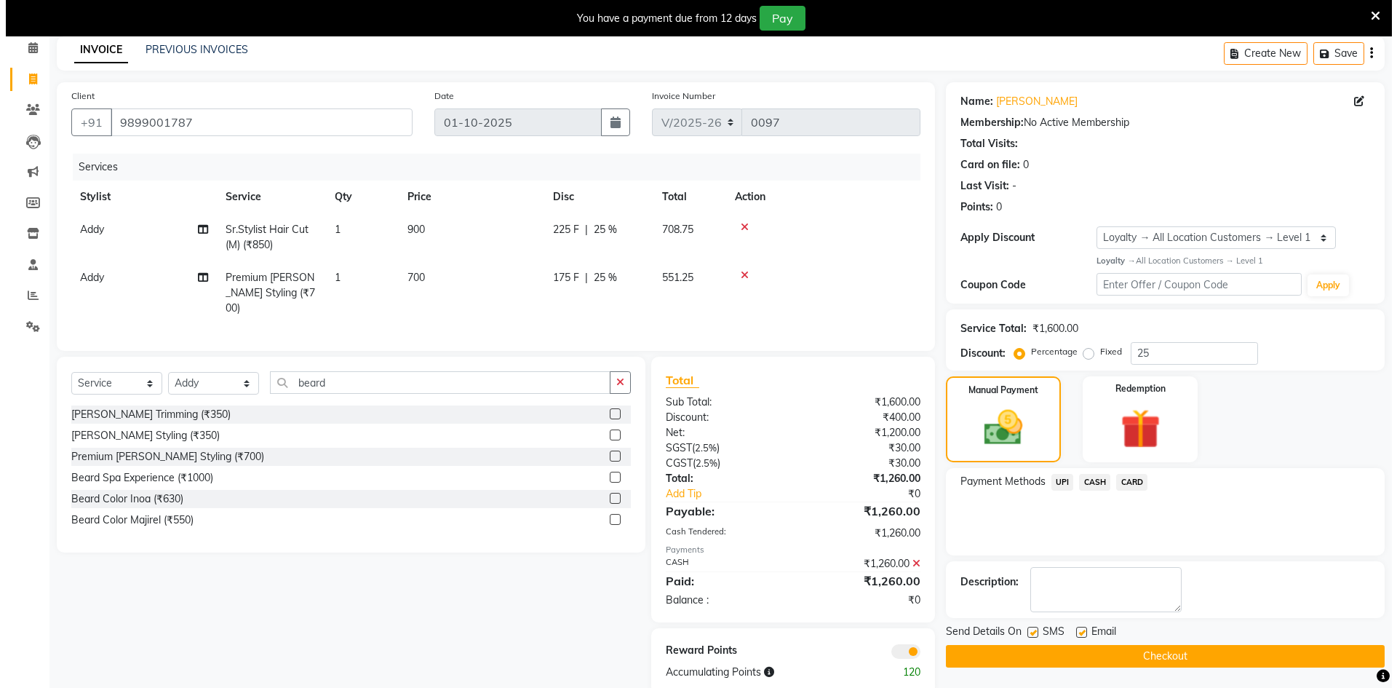
scroll to position [87, 0]
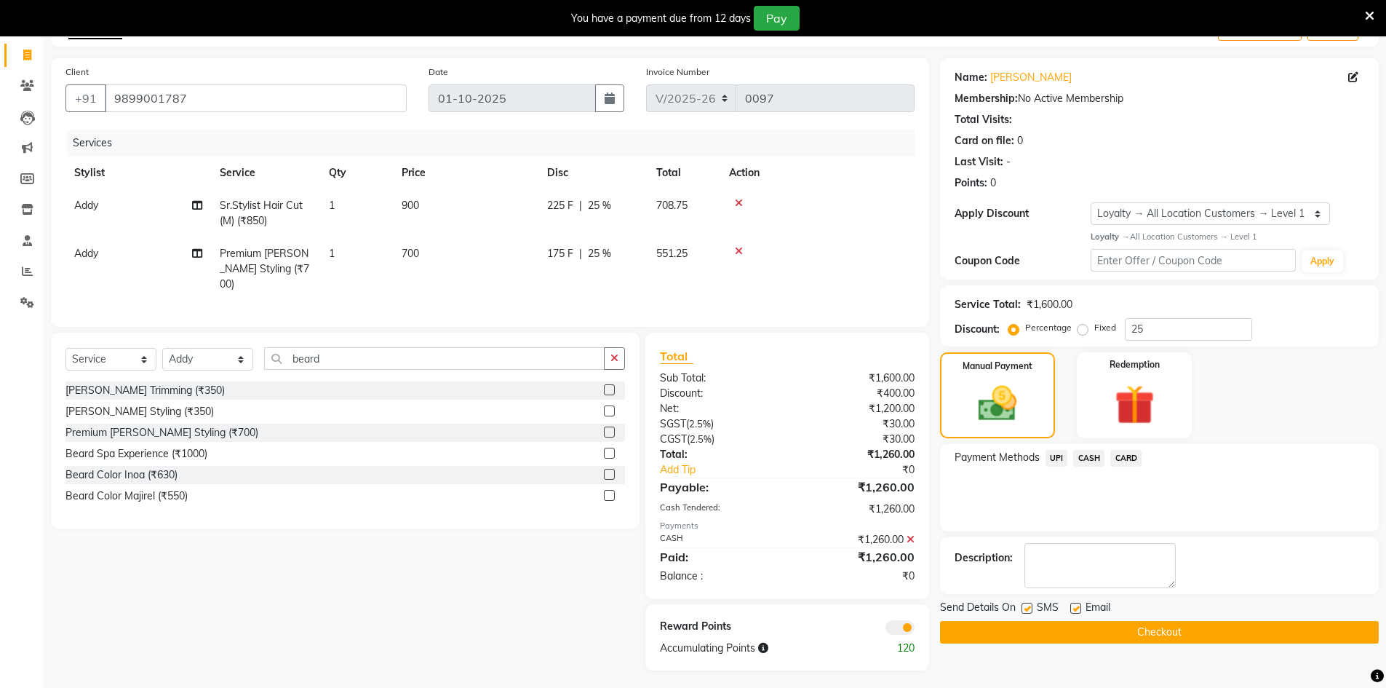
click at [912, 627] on span at bounding box center [899, 627] width 29 height 15
click at [915, 629] on input "checkbox" at bounding box center [915, 629] width 0 height 0
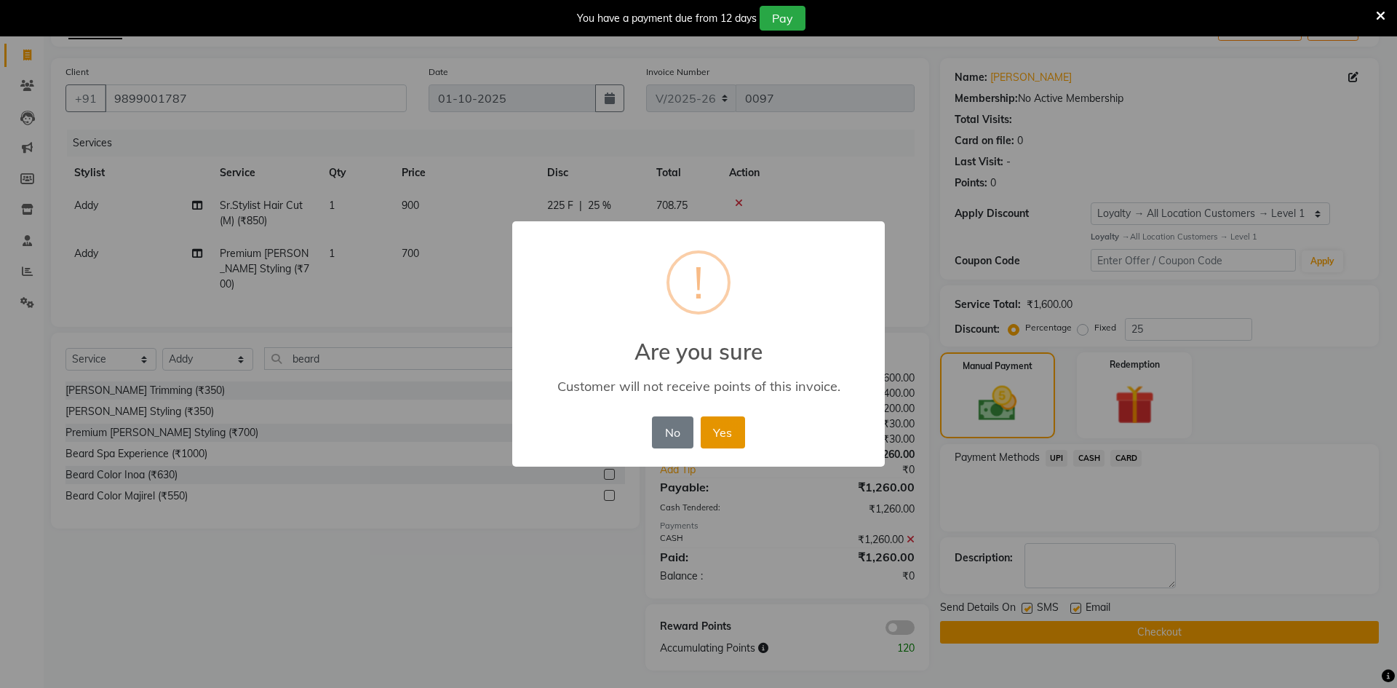
click at [735, 437] on button "Yes" at bounding box center [723, 432] width 44 height 32
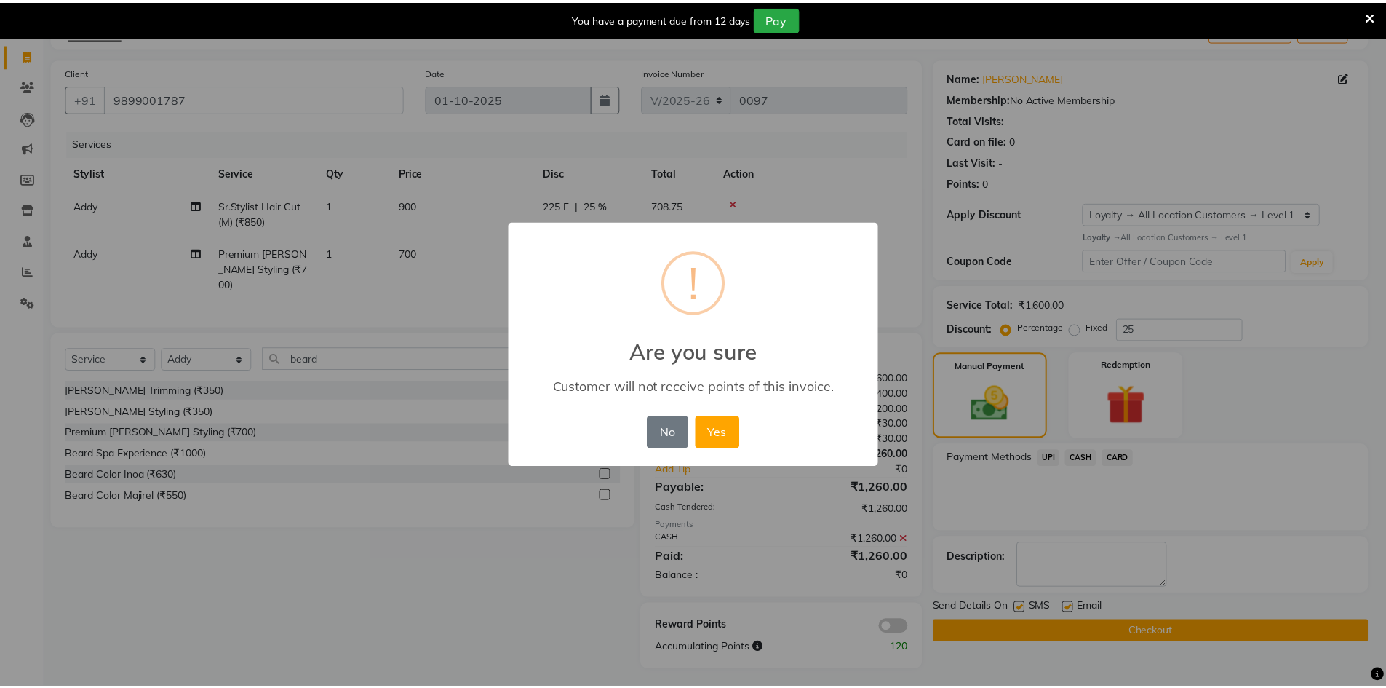
scroll to position [66, 0]
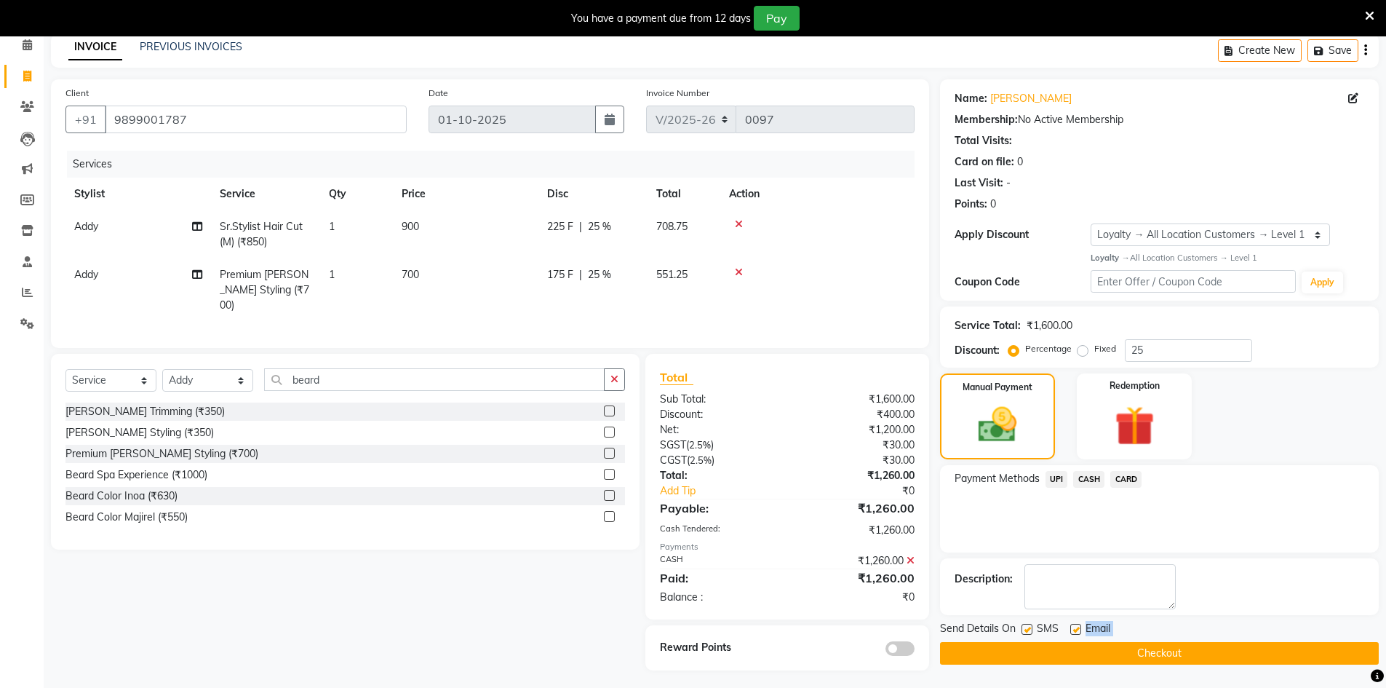
drag, startPoint x: 1075, startPoint y: 638, endPoint x: 1081, endPoint y: 651, distance: 14.3
click at [1077, 646] on div "Send Details On SMS Email Checkout" at bounding box center [1159, 643] width 439 height 44
click at [1082, 651] on button "Checkout" at bounding box center [1159, 653] width 439 height 23
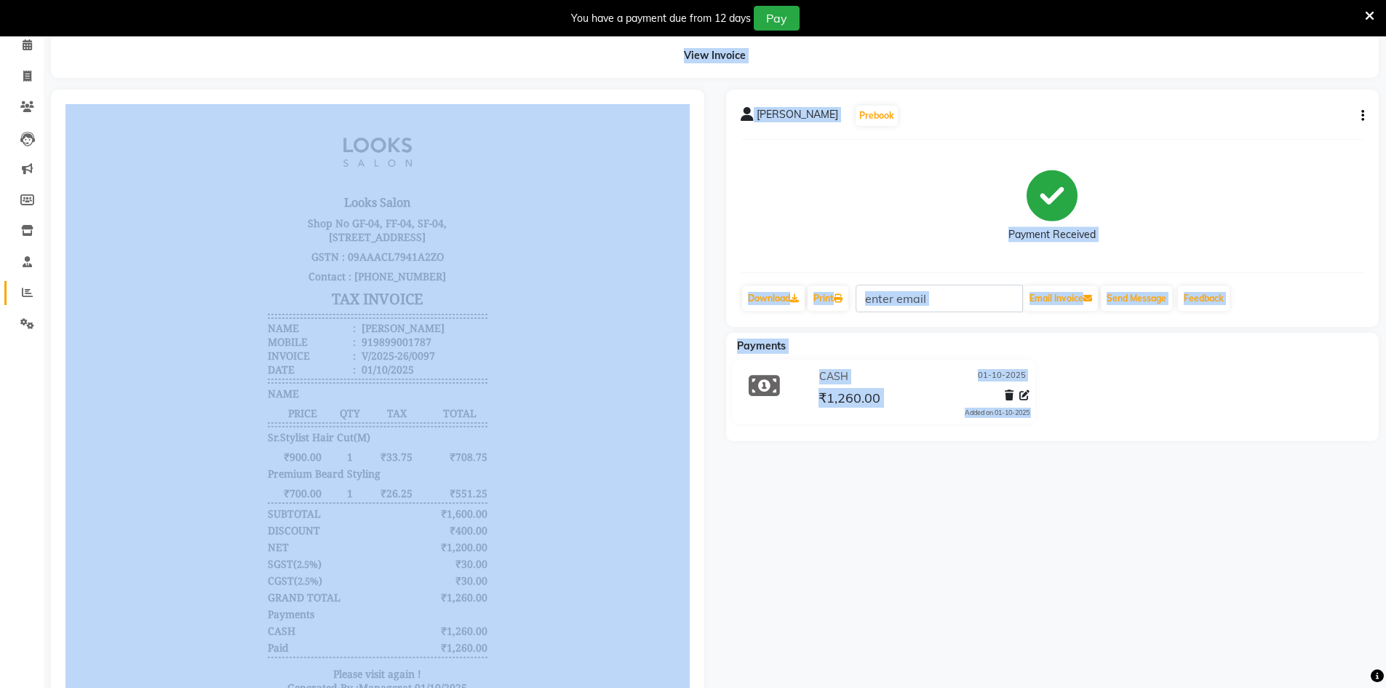
click at [26, 303] on link "Reports" at bounding box center [21, 293] width 35 height 24
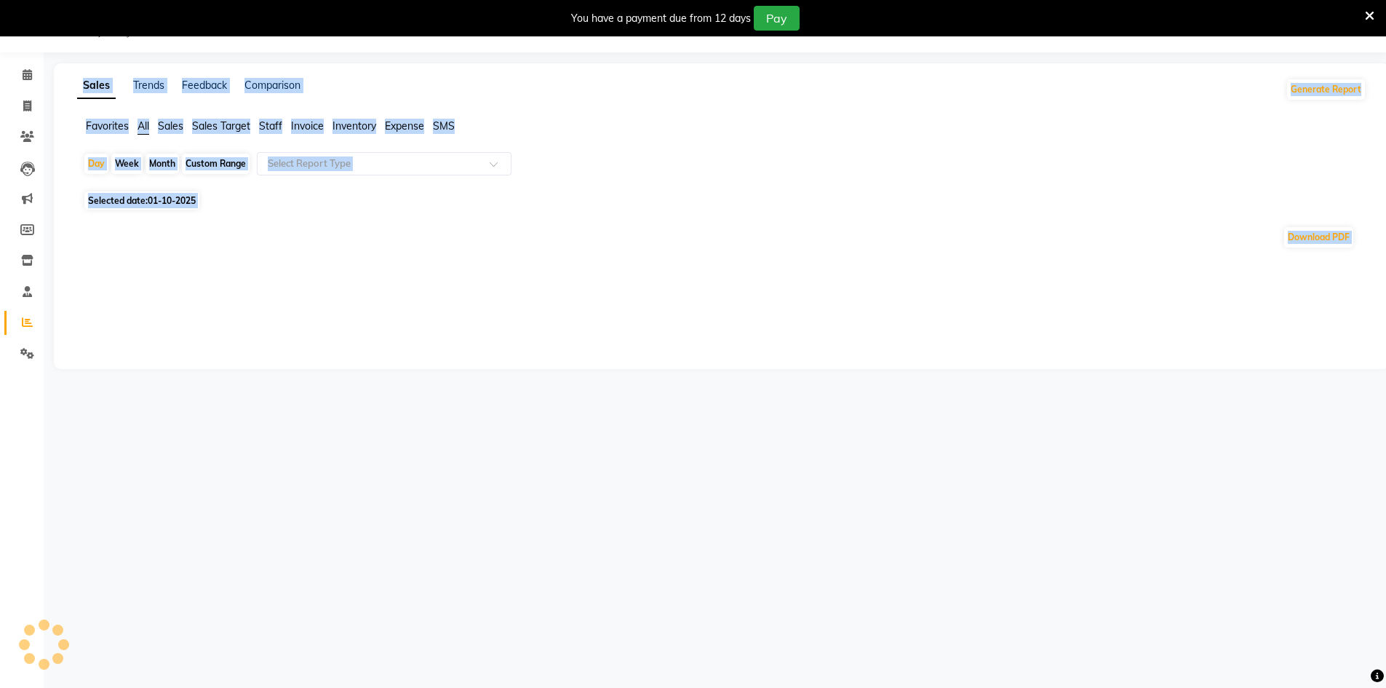
scroll to position [66, 0]
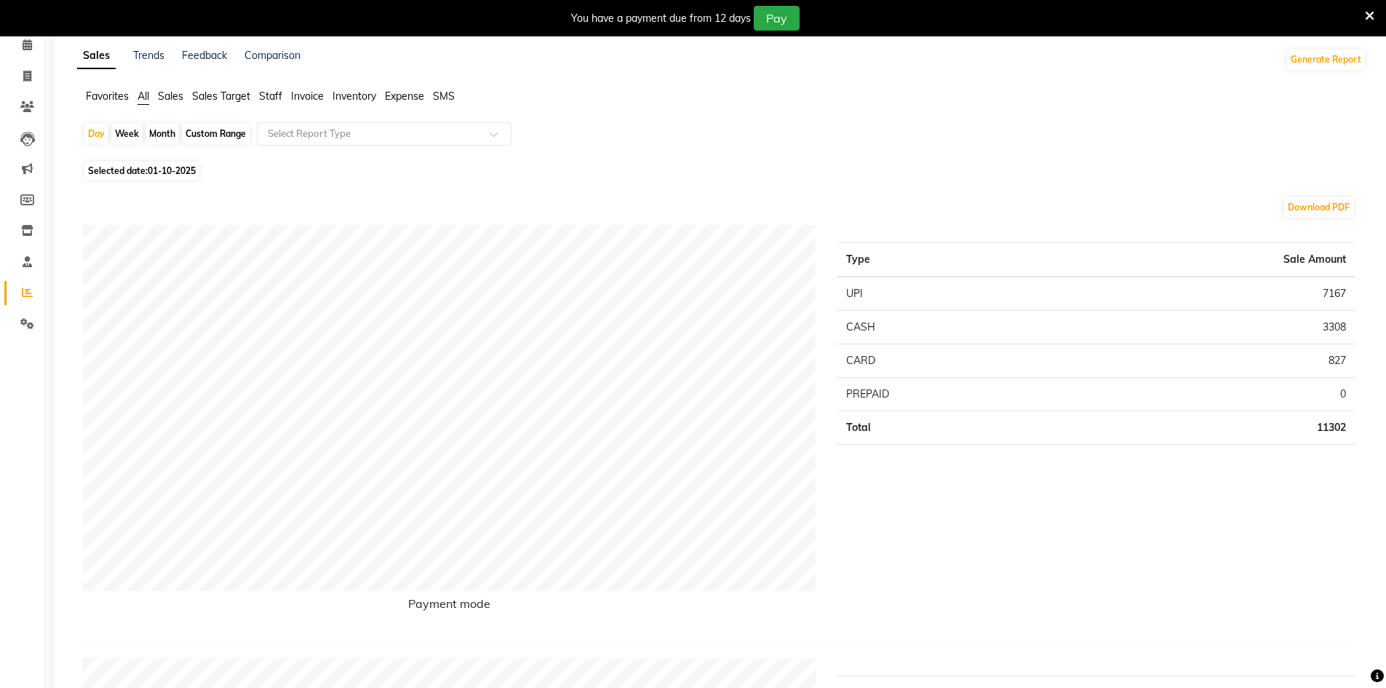
click at [23, 279] on li "Reports" at bounding box center [22, 292] width 44 height 31
click at [25, 264] on icon at bounding box center [27, 261] width 9 height 11
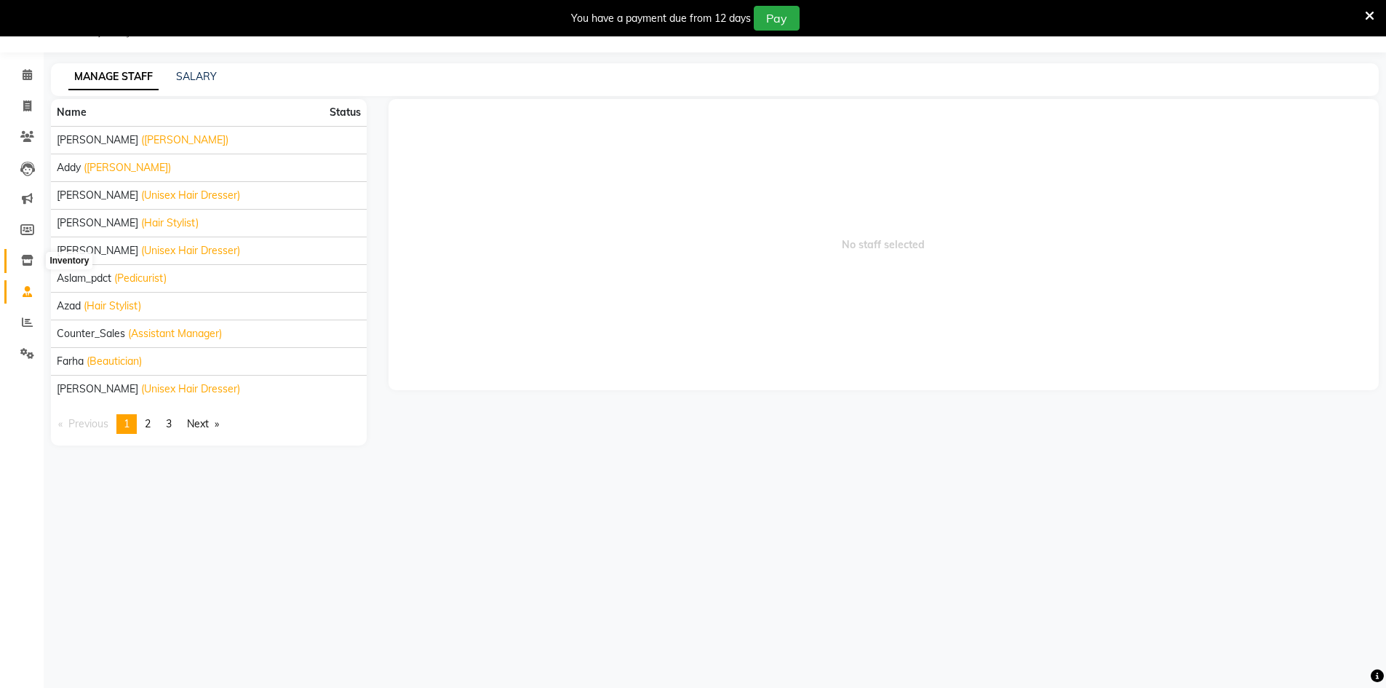
click at [25, 264] on icon at bounding box center [27, 260] width 12 height 11
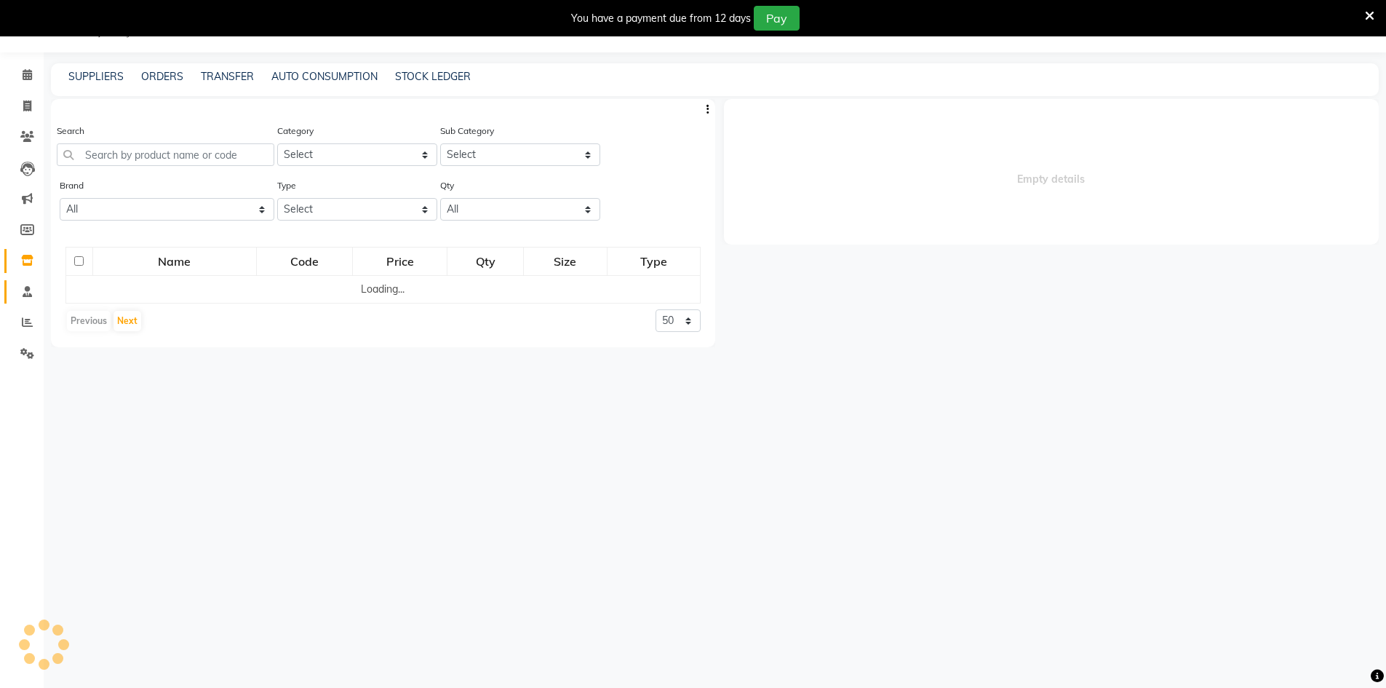
select select
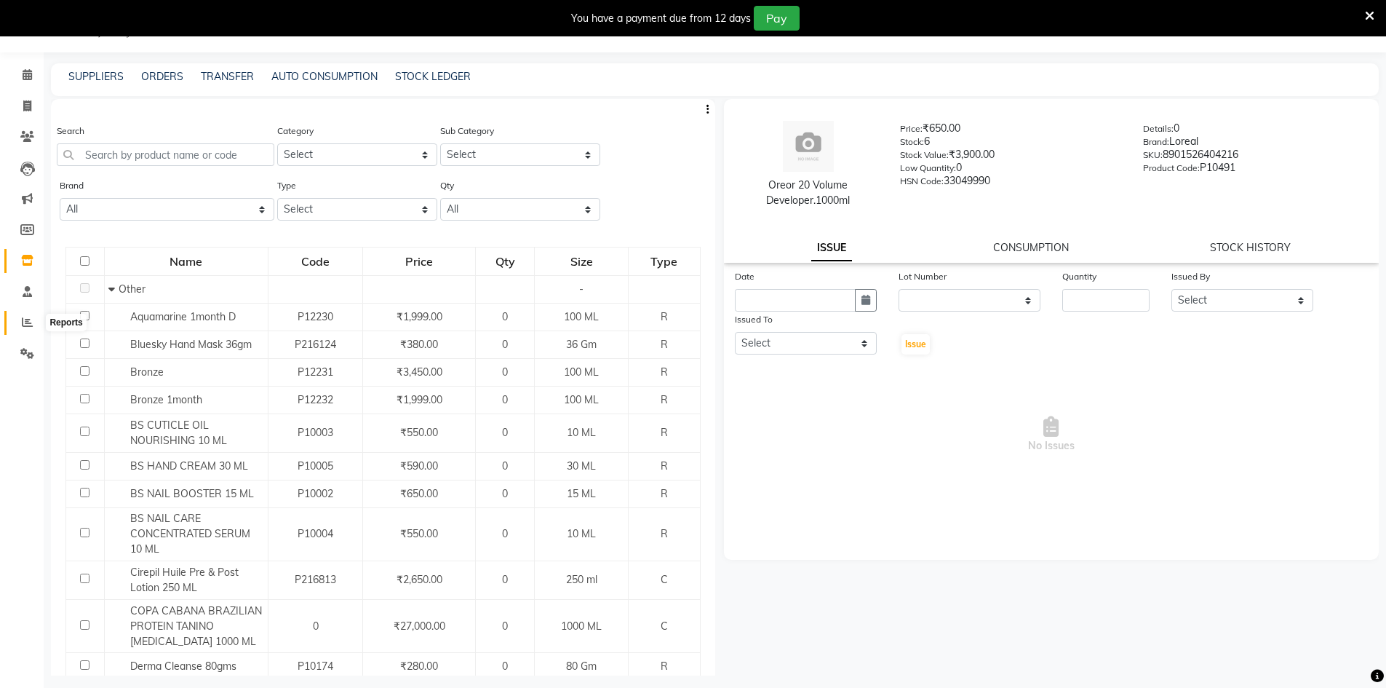
click at [25, 320] on icon at bounding box center [27, 321] width 11 height 11
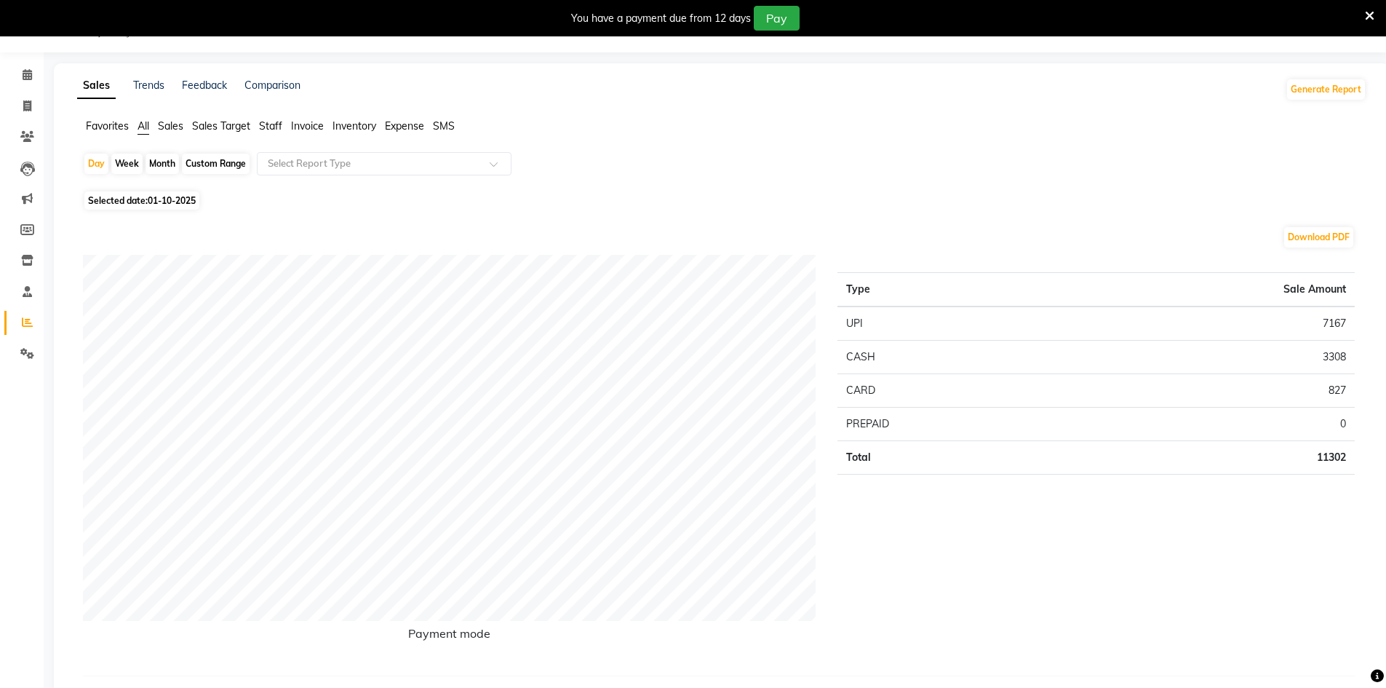
click at [151, 199] on span "01-10-2025" at bounding box center [172, 200] width 48 height 11
select select "10"
select select "2025"
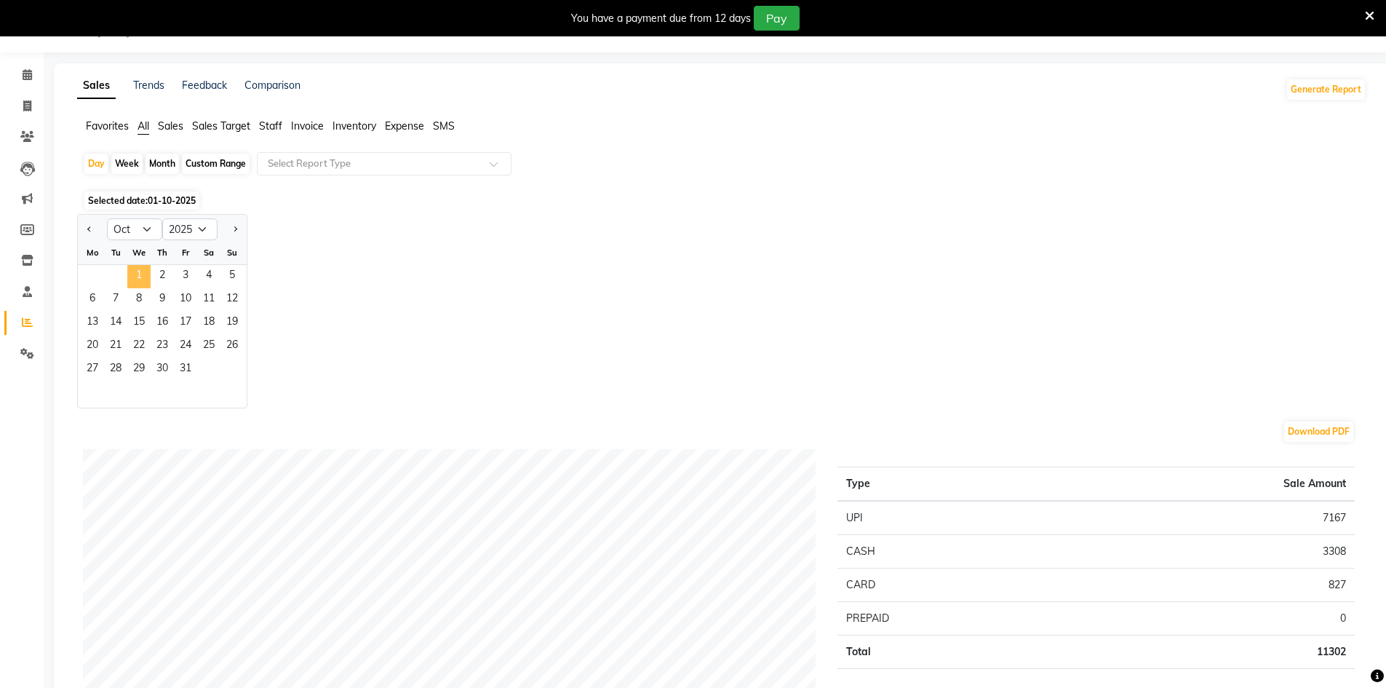
click at [146, 278] on span "1" at bounding box center [138, 276] width 23 height 23
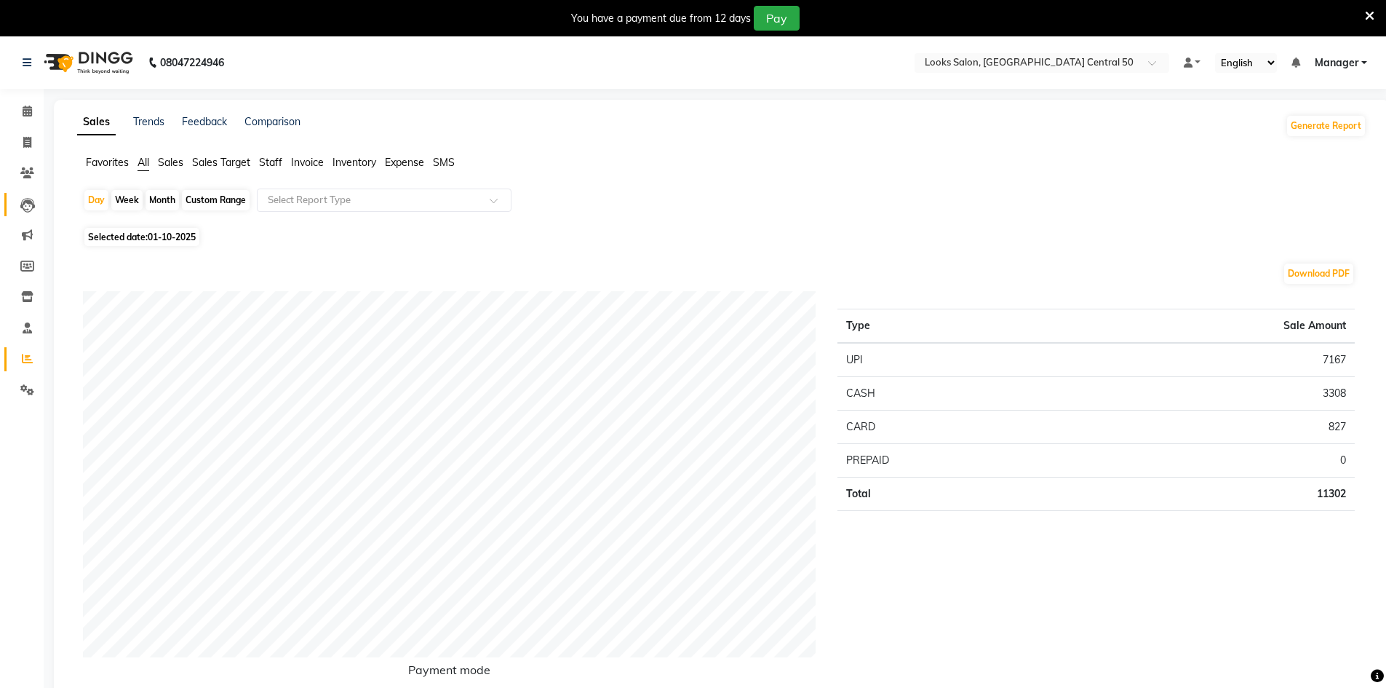
click at [34, 199] on icon at bounding box center [27, 205] width 15 height 15
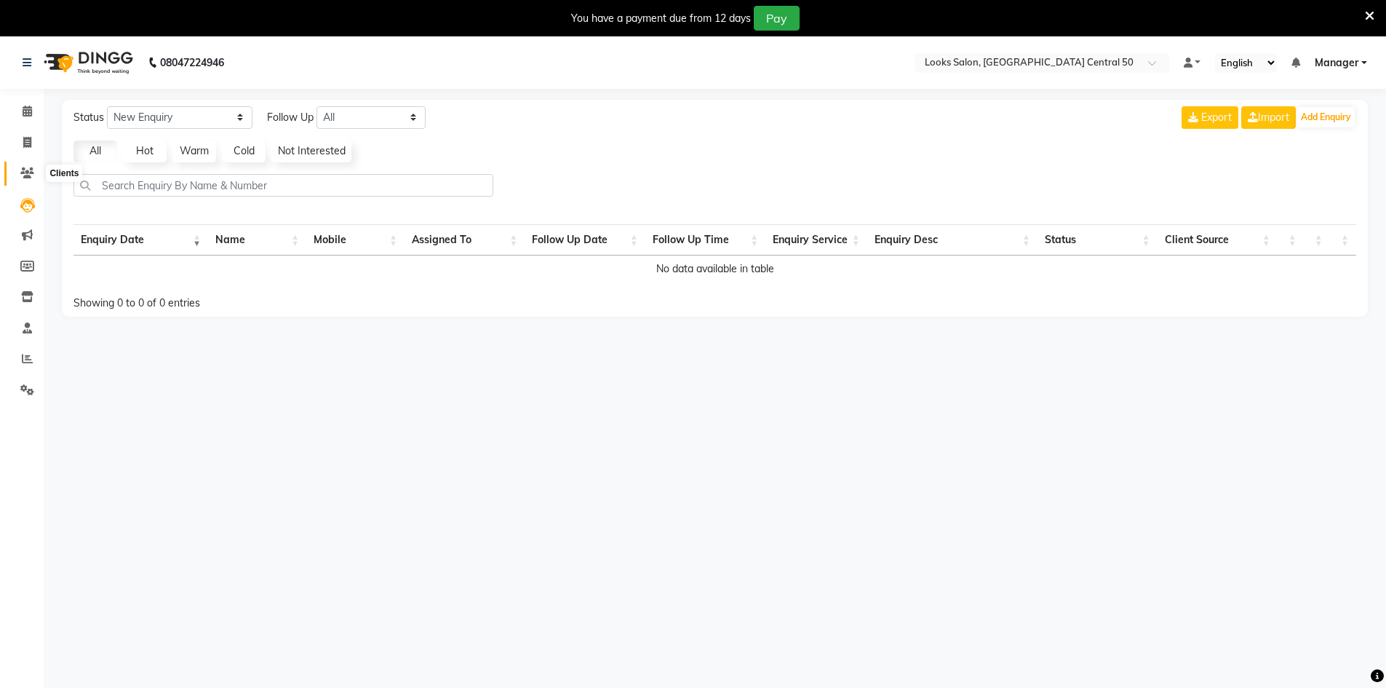
click at [28, 171] on icon at bounding box center [27, 172] width 14 height 11
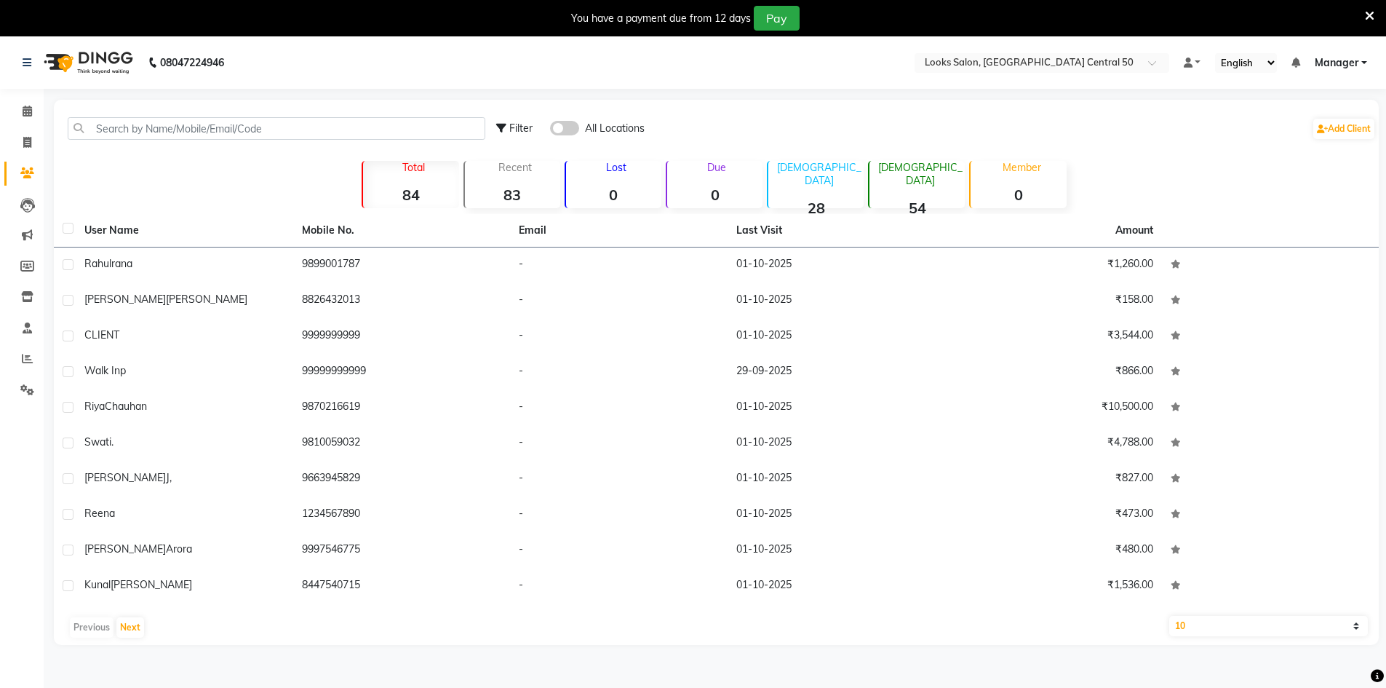
click at [524, 125] on span "Filter" at bounding box center [520, 127] width 23 height 13
select select "1000000"
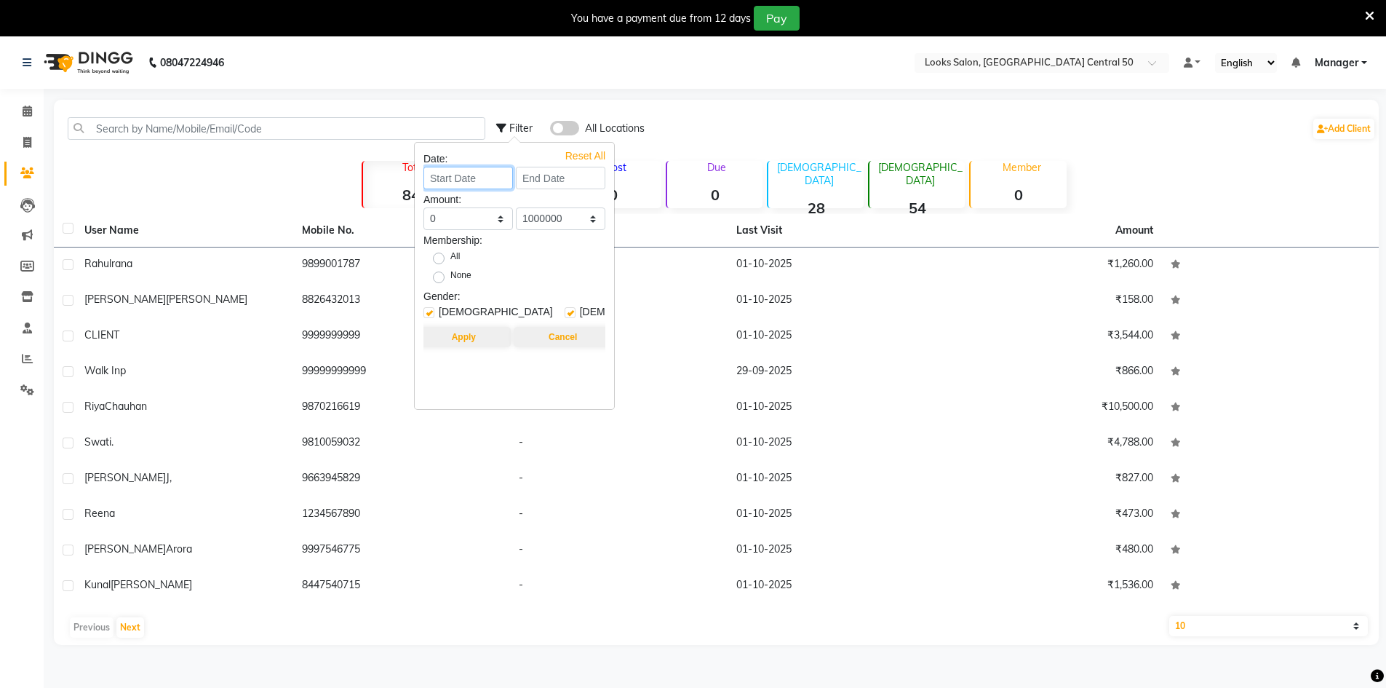
click at [461, 181] on input at bounding box center [467, 178] width 89 height 23
select select "10"
select select "2025"
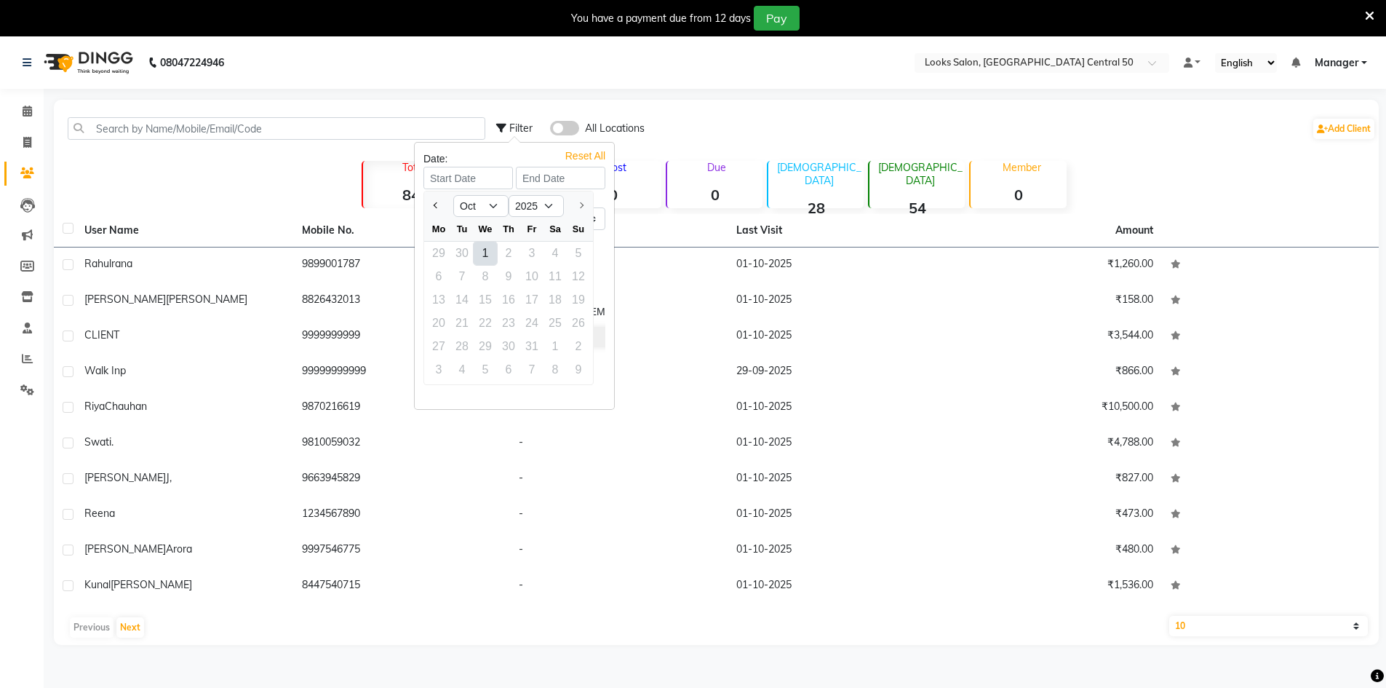
click at [490, 255] on div "1" at bounding box center [485, 253] width 23 height 23
type input "01-10-2025"
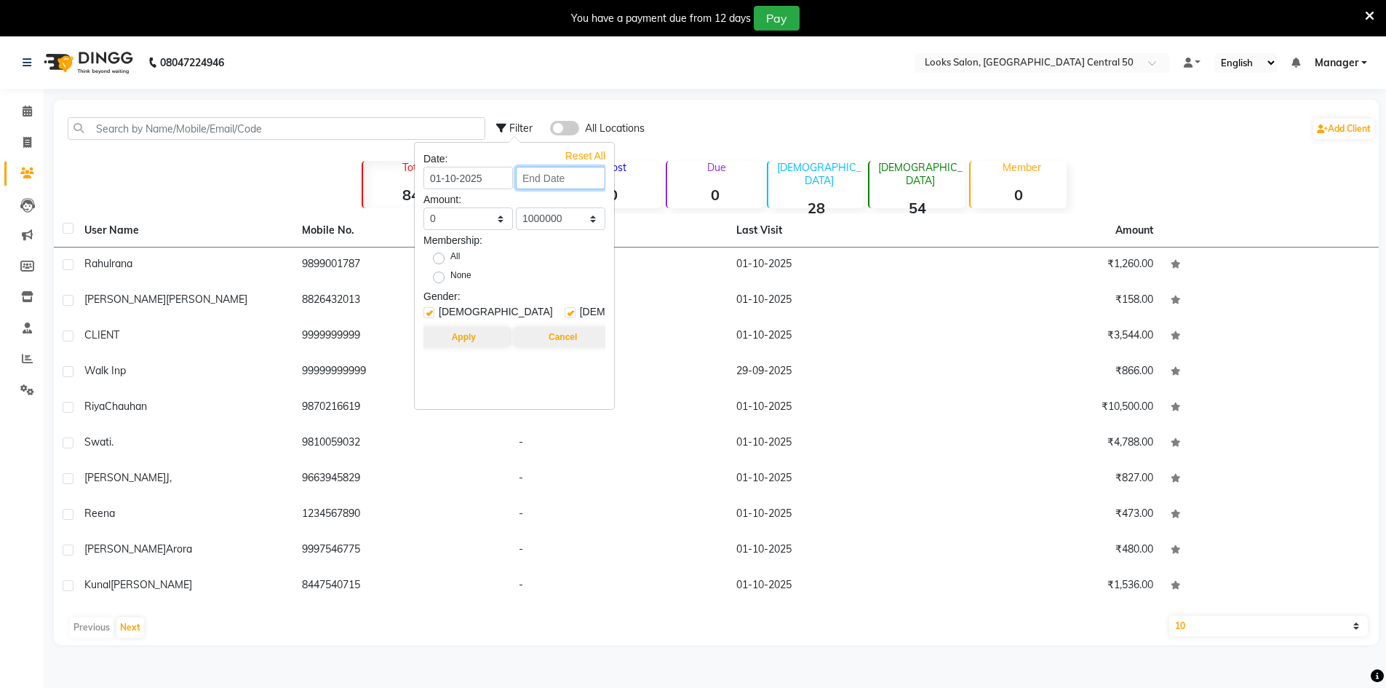
click at [548, 167] on input at bounding box center [560, 178] width 89 height 23
select select "10"
click at [576, 255] on div "1" at bounding box center [577, 253] width 23 height 23
type input "01-10-2025"
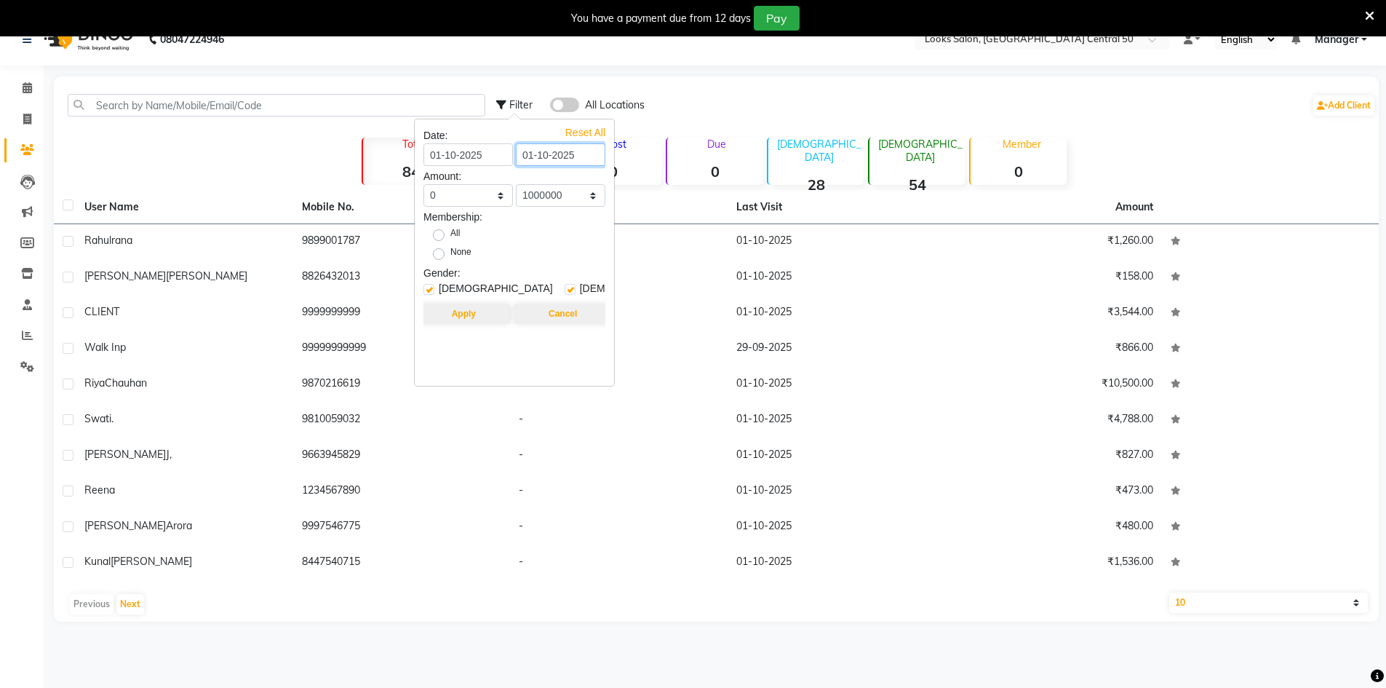
scroll to position [36, 0]
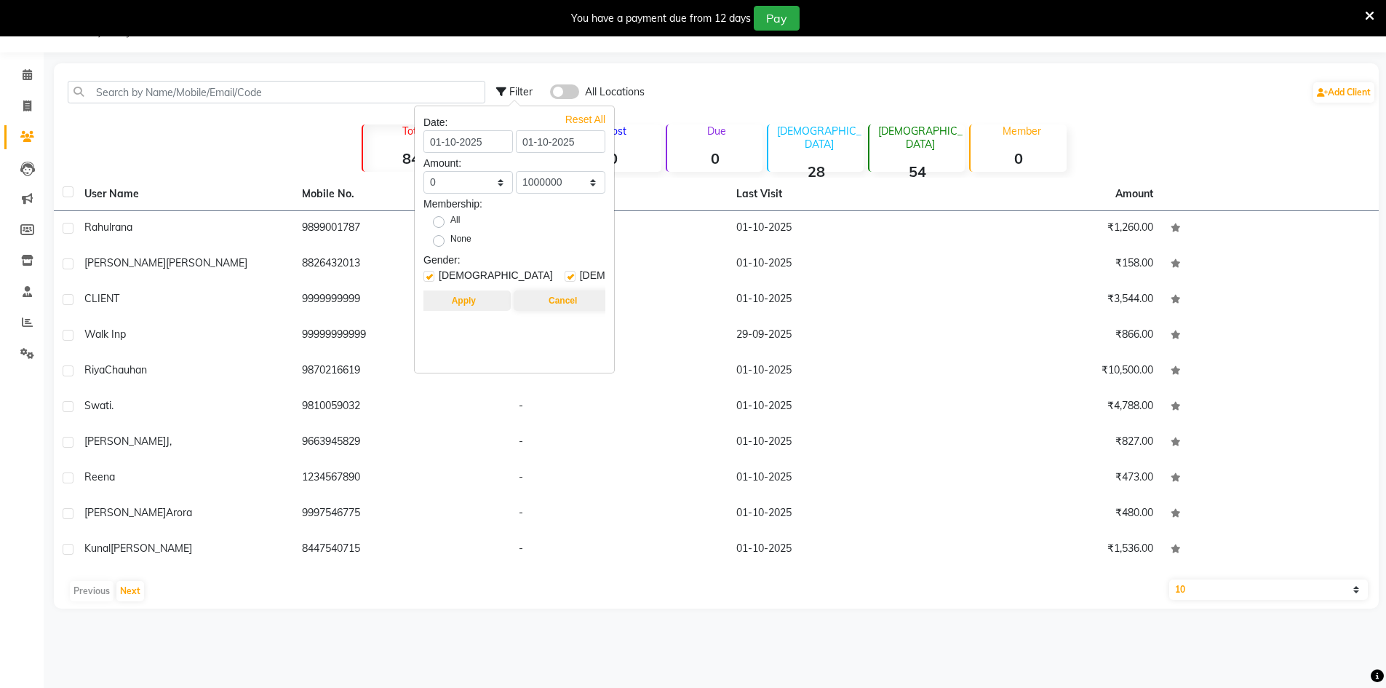
click at [443, 294] on button "Apply" at bounding box center [464, 300] width 94 height 20
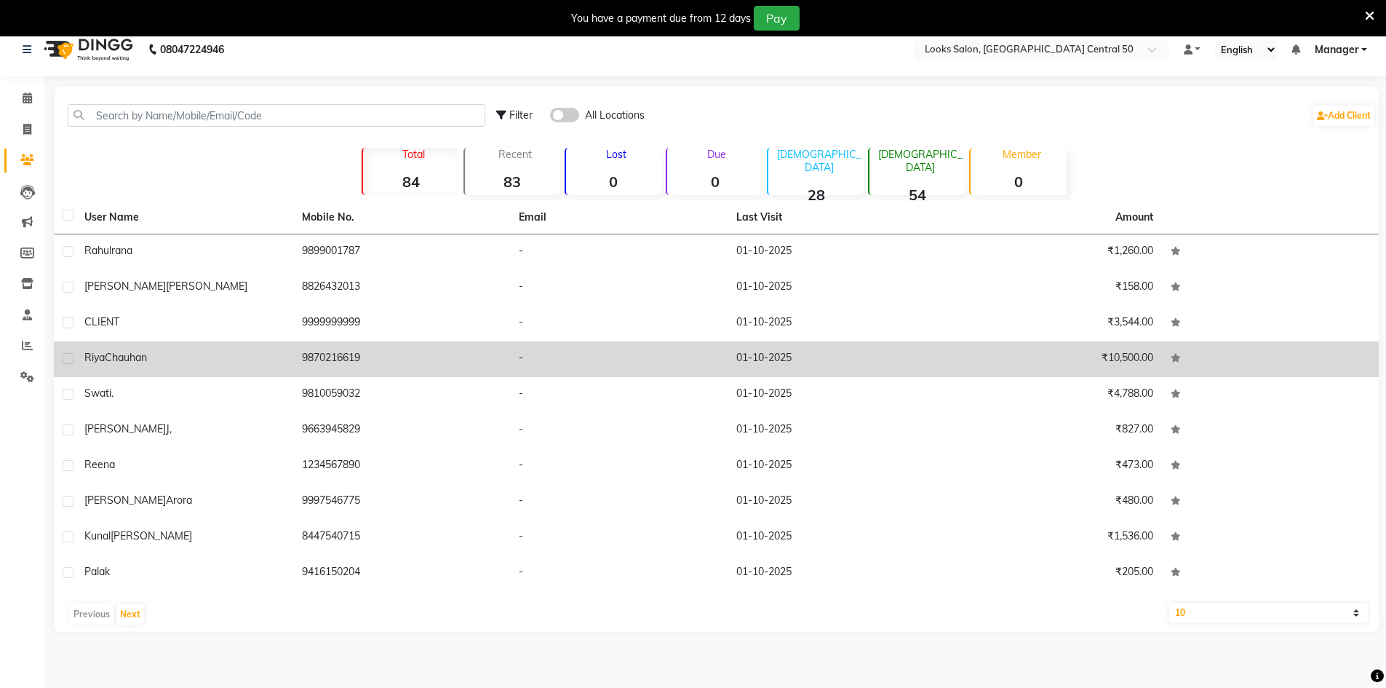
scroll to position [0, 0]
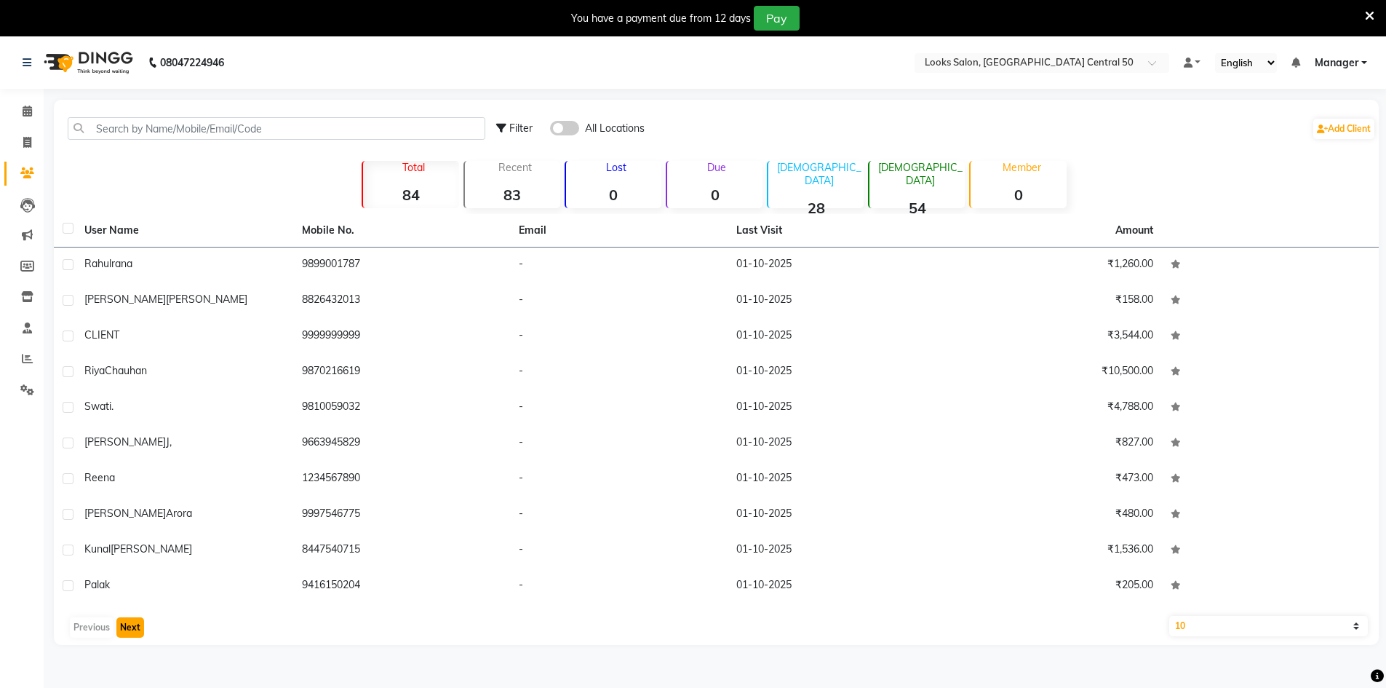
click at [127, 621] on button "Next" at bounding box center [130, 627] width 28 height 20
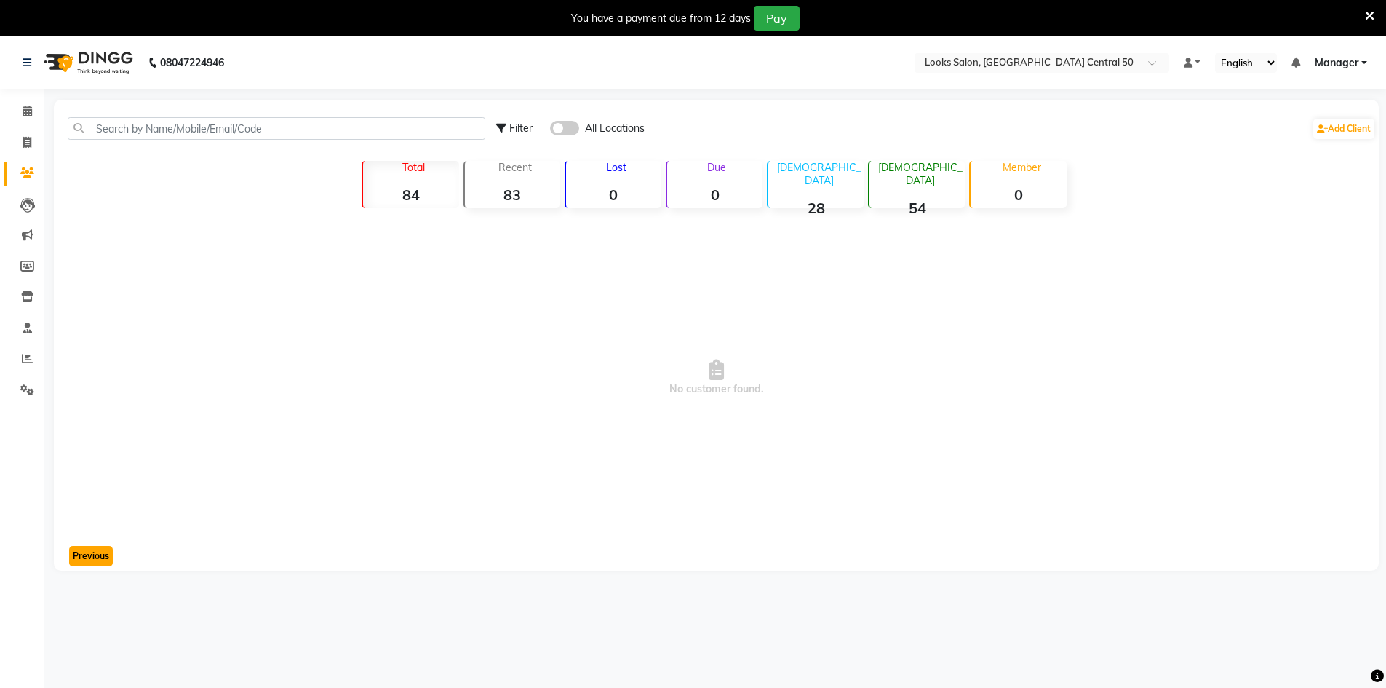
click at [91, 556] on button "Previous" at bounding box center [91, 556] width 44 height 20
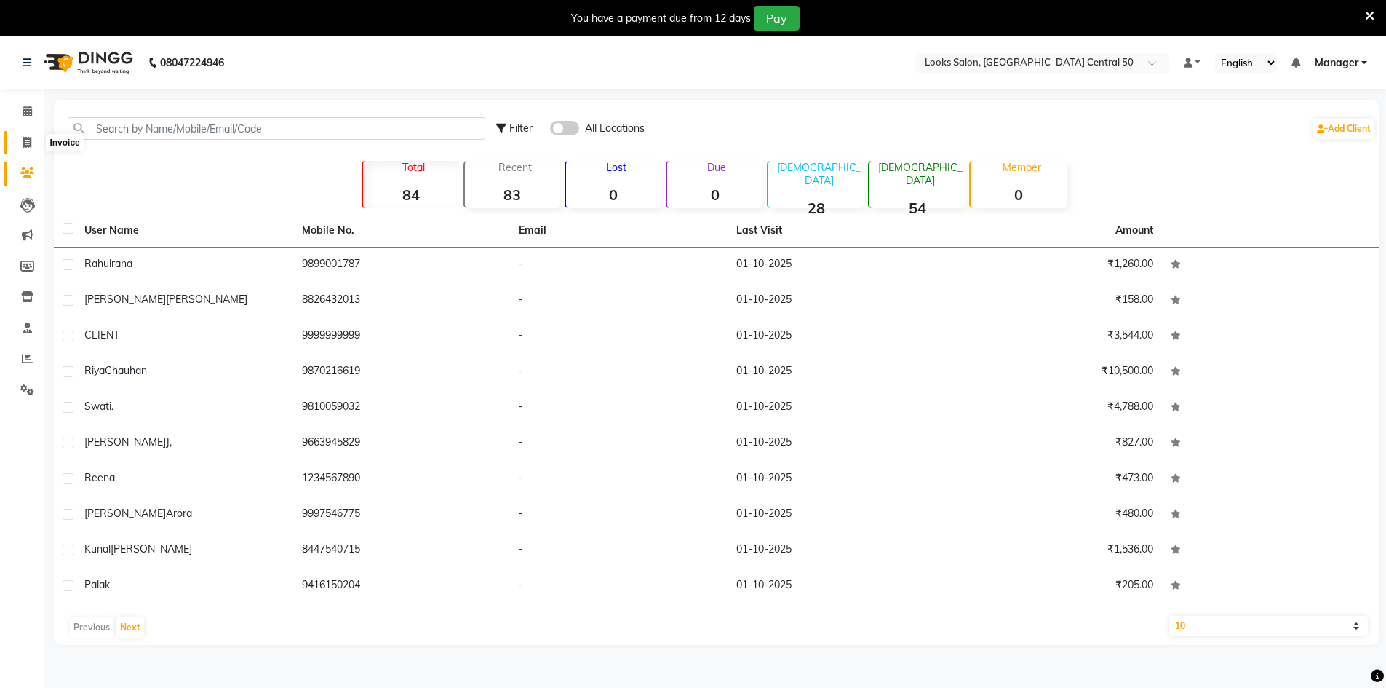
click at [36, 138] on span at bounding box center [27, 143] width 25 height 17
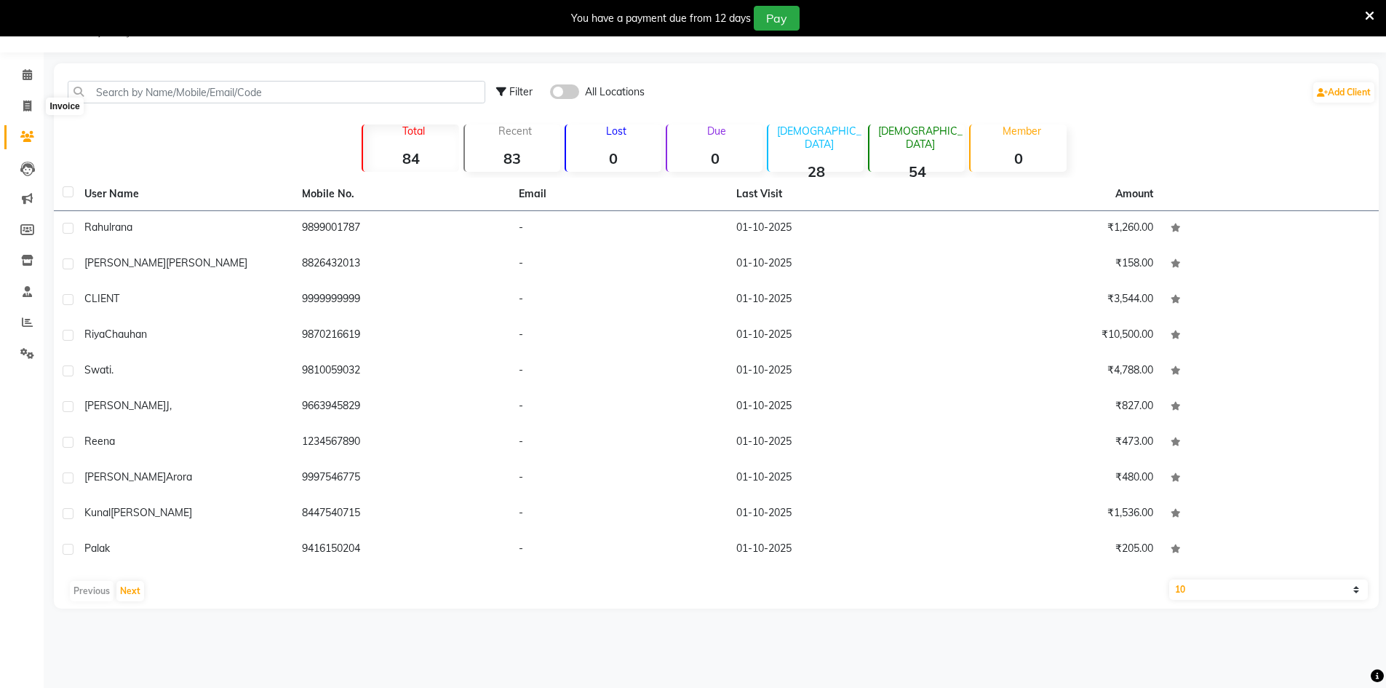
select select "service"
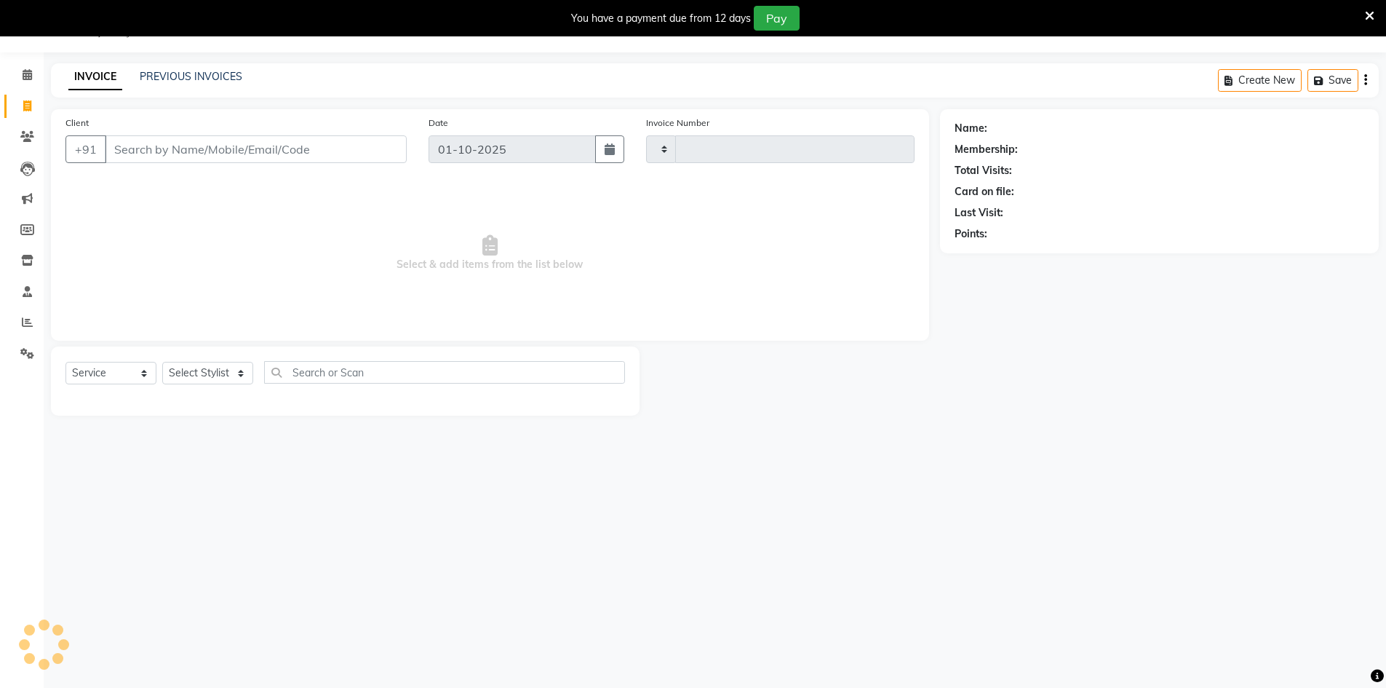
click at [196, 162] on input "Client" at bounding box center [256, 149] width 302 height 28
click at [206, 135] on div "Client +91" at bounding box center [236, 145] width 363 height 60
type input "0098"
select select "9051"
click at [226, 376] on select "Select Stylist Abbas Addy Aftab Ananya Anas Aslam_pdct Azad Counter_Sales Farha…" at bounding box center [207, 373] width 91 height 23
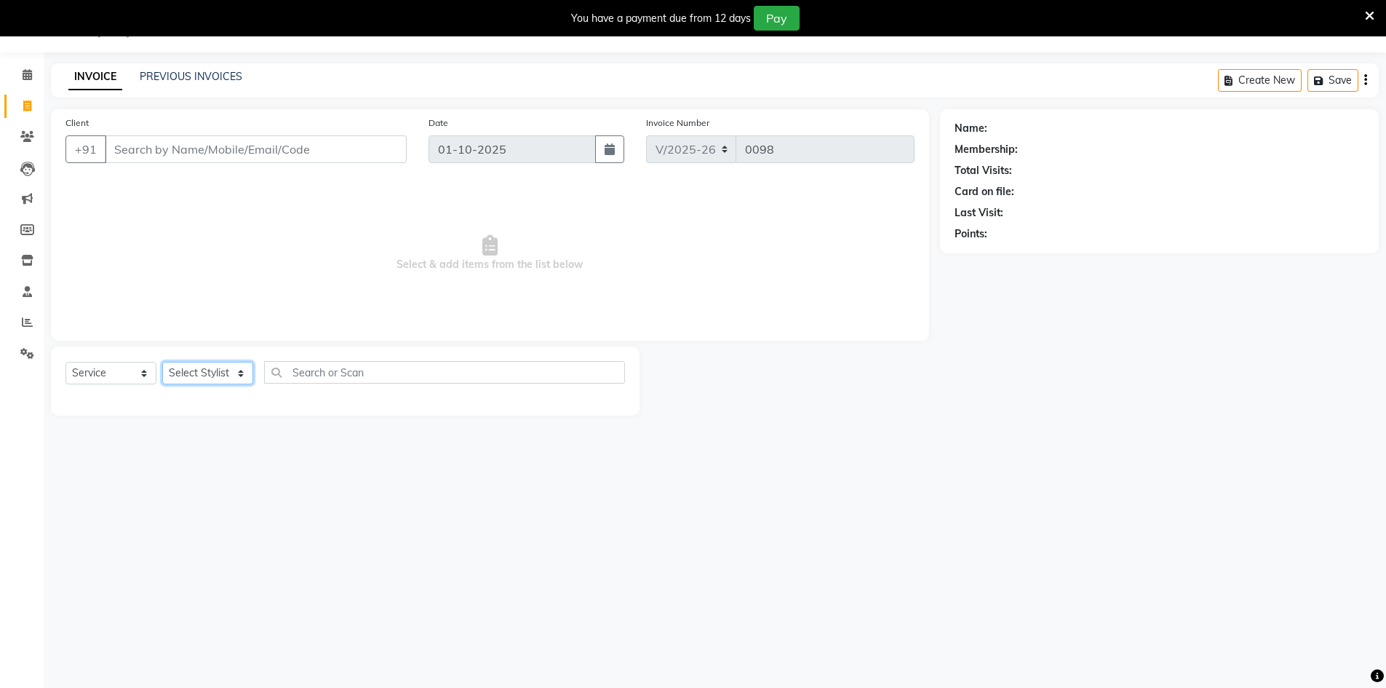
select select "92615"
click at [162, 362] on select "Select Stylist Abbas Addy Aftab Ananya Anas Aslam_pdct Azad Counter_Sales Farha…" at bounding box center [207, 373] width 91 height 23
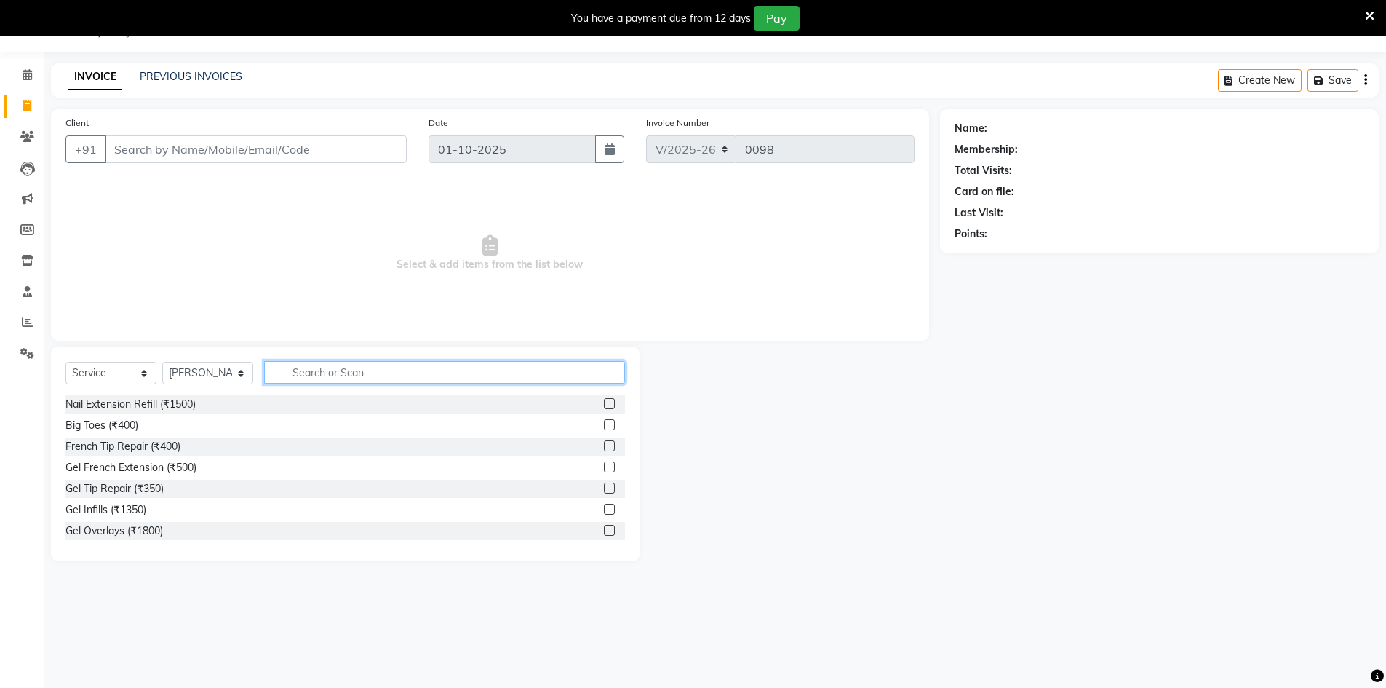
click at [402, 362] on input "text" at bounding box center [444, 372] width 361 height 23
click at [367, 367] on input "cut" at bounding box center [434, 372] width 340 height 23
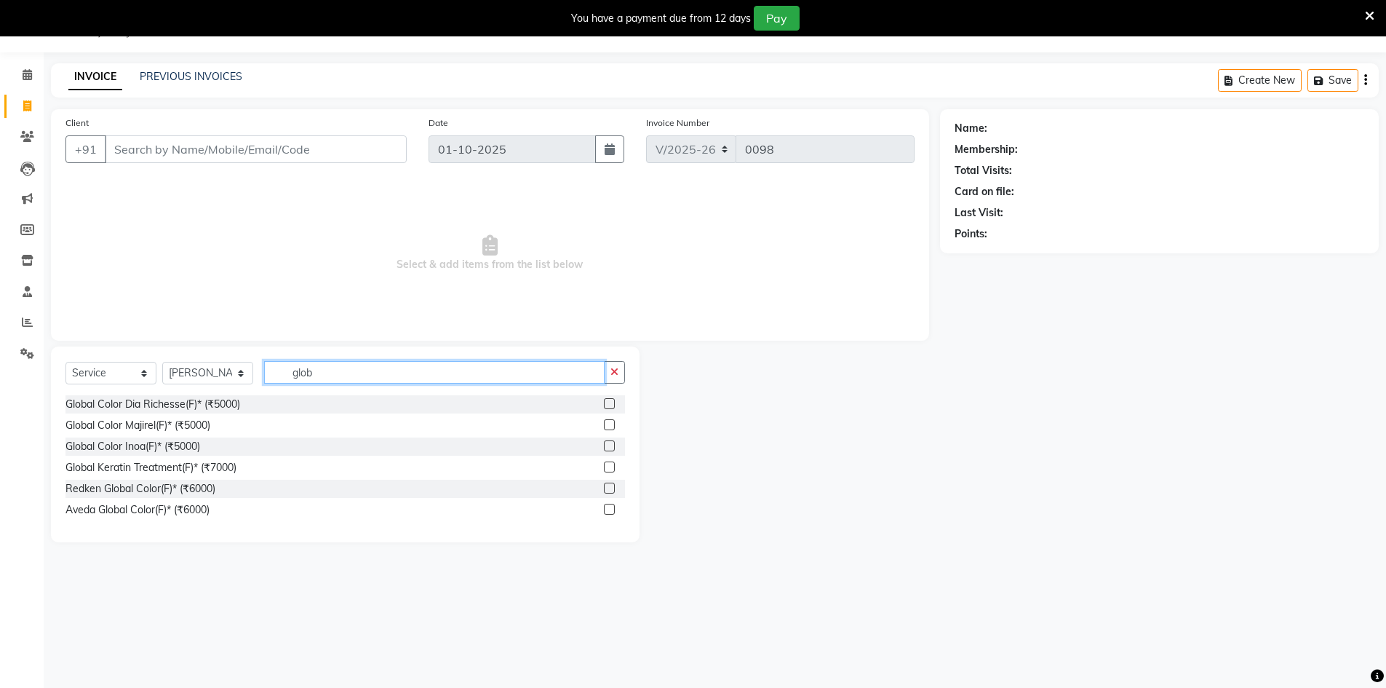
scroll to position [0, 0]
type input "global"
click at [608, 427] on label at bounding box center [609, 424] width 11 height 11
click at [608, 427] on input "checkbox" at bounding box center [608, 425] width 9 height 9
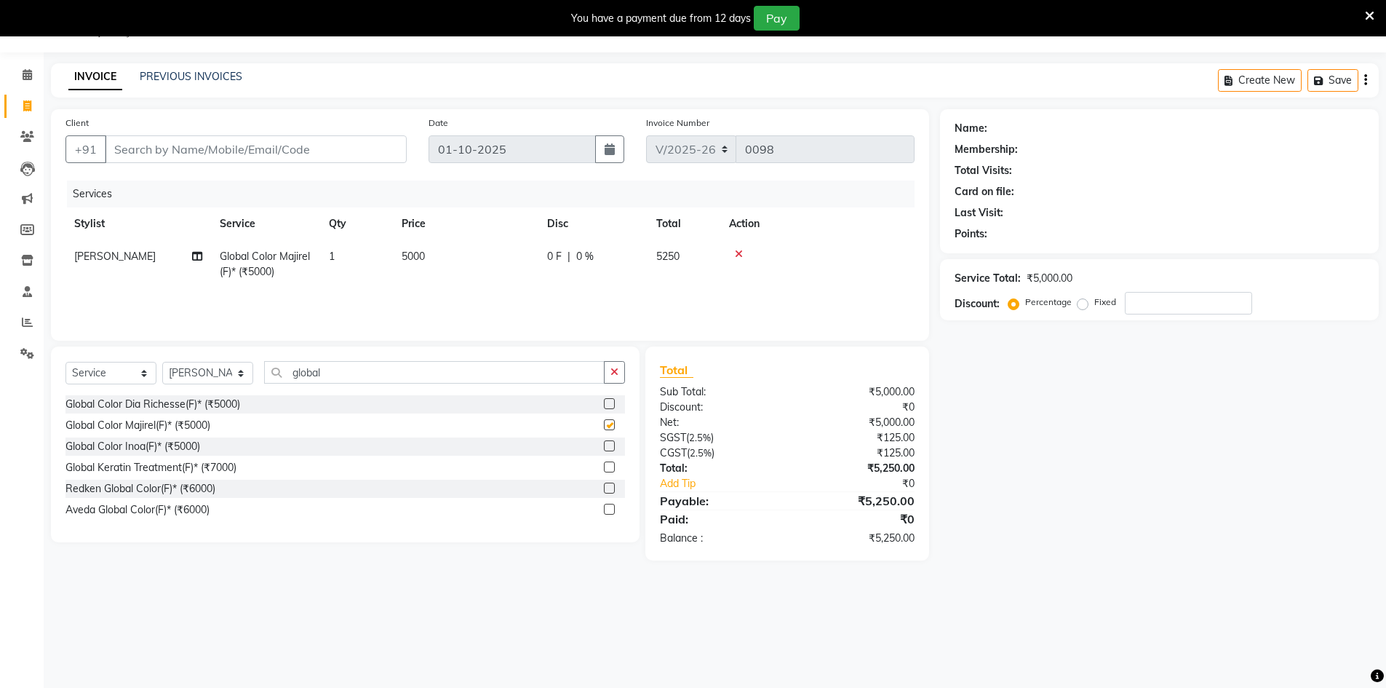
checkbox input "false"
click at [460, 253] on td "5000" at bounding box center [466, 264] width 146 height 48
select select "92615"
click at [460, 253] on td "1" at bounding box center [424, 271] width 73 height 62
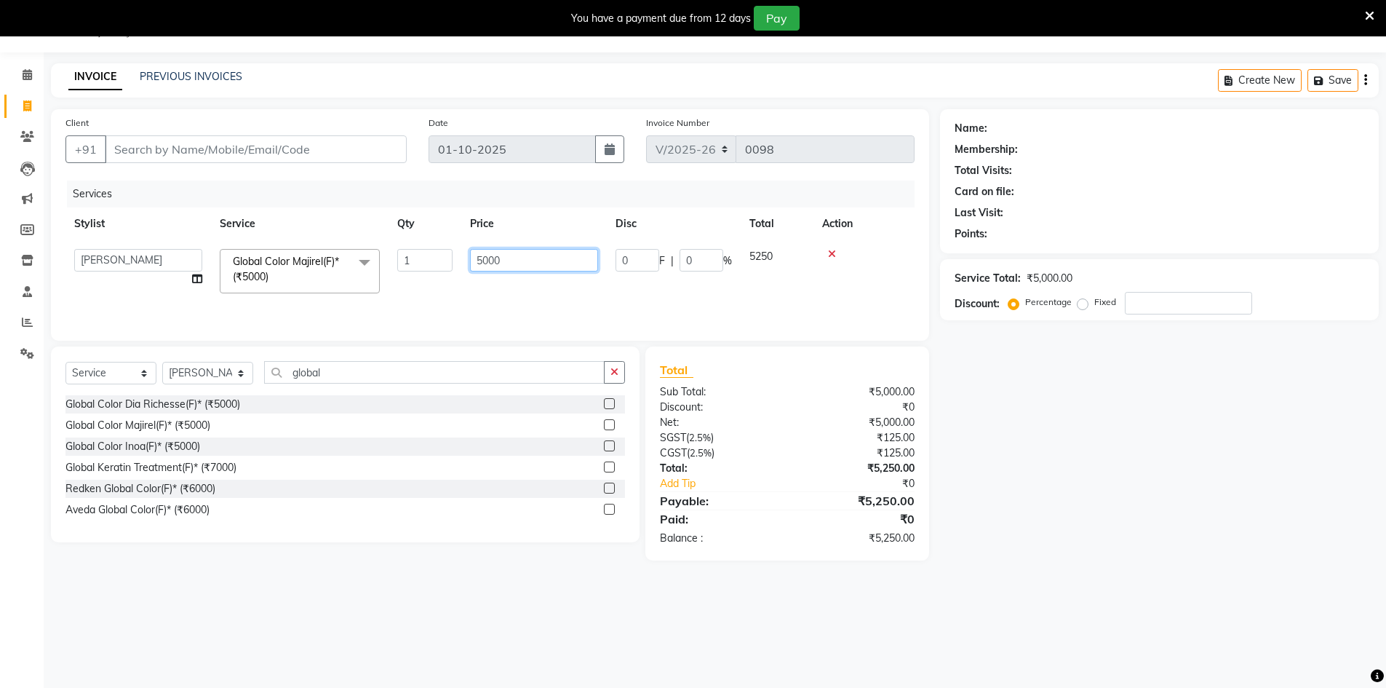
click at [542, 266] on input "5000" at bounding box center [534, 260] width 128 height 23
type input "9000"
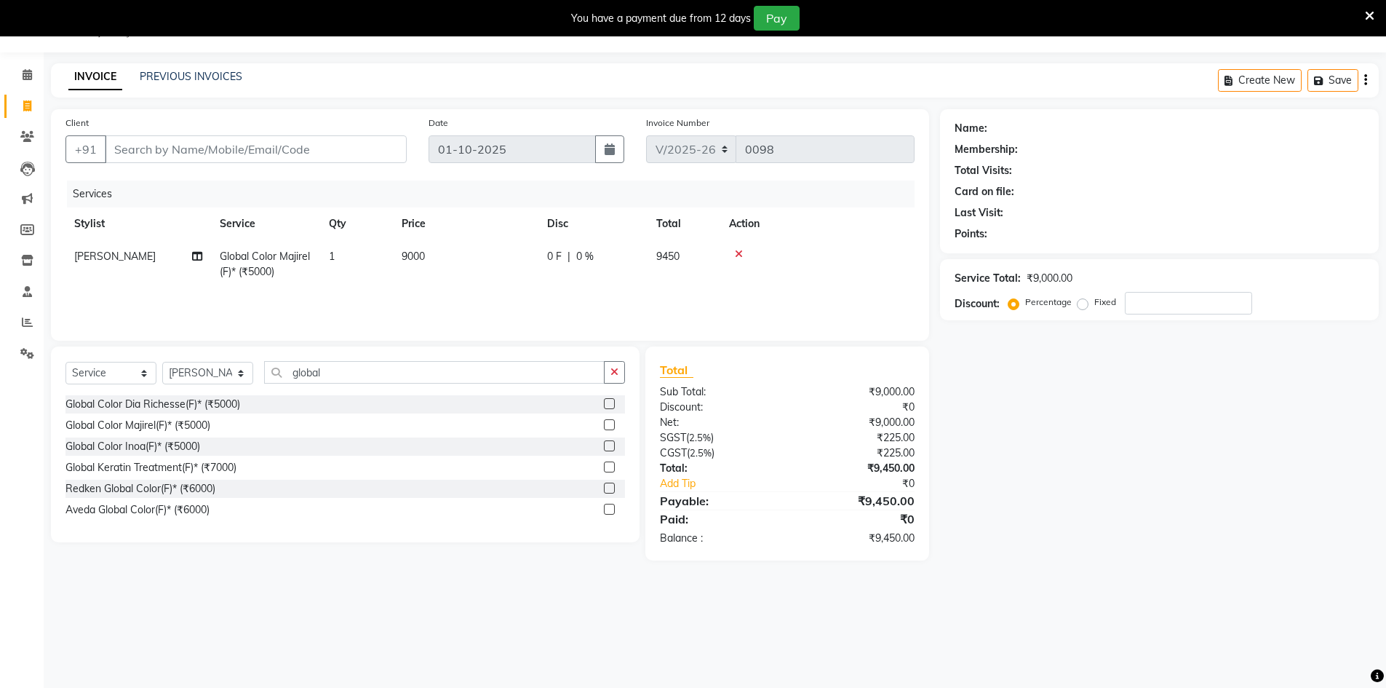
click at [1179, 490] on div "Name: Membership: Total Visits: Card on file: Last Visit: Points: Service Total…" at bounding box center [1165, 334] width 450 height 451
click at [173, 145] on input "Client" at bounding box center [256, 149] width 302 height 28
type input "9"
type input "0"
type input "9910671609"
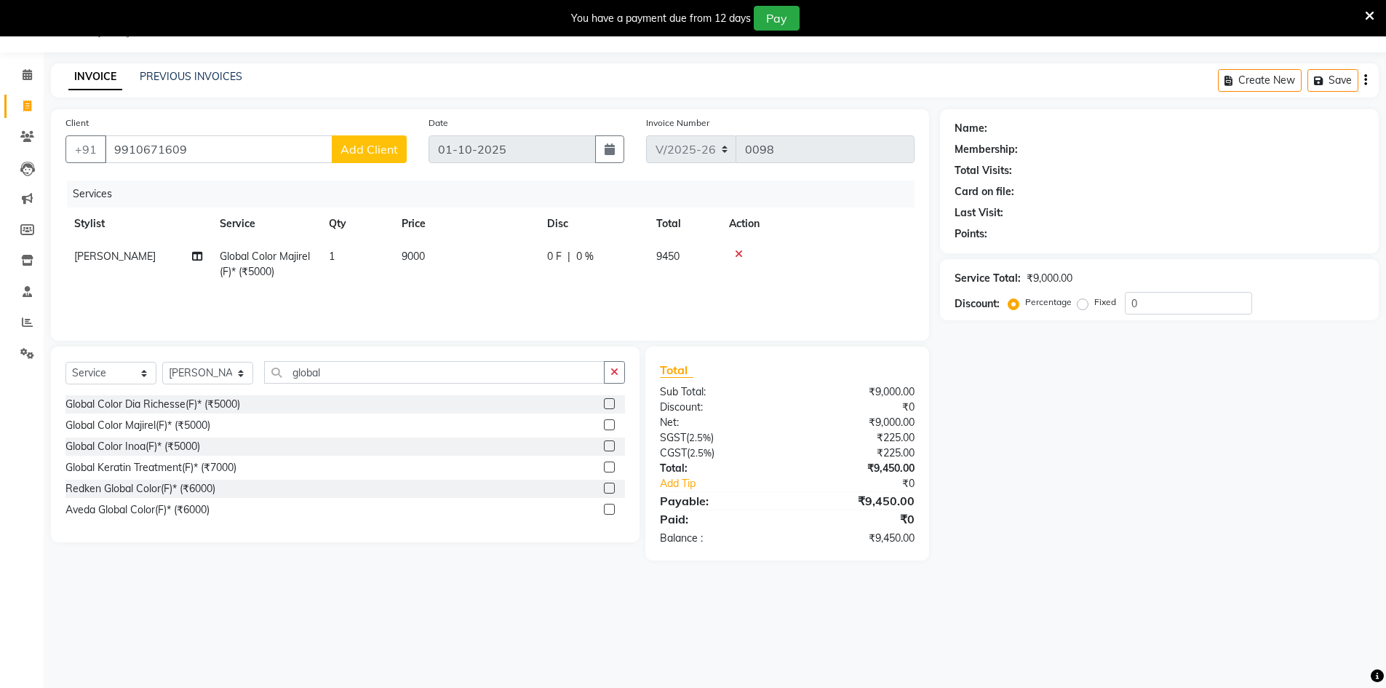
click at [386, 147] on span "Add Client" at bounding box center [368, 149] width 57 height 15
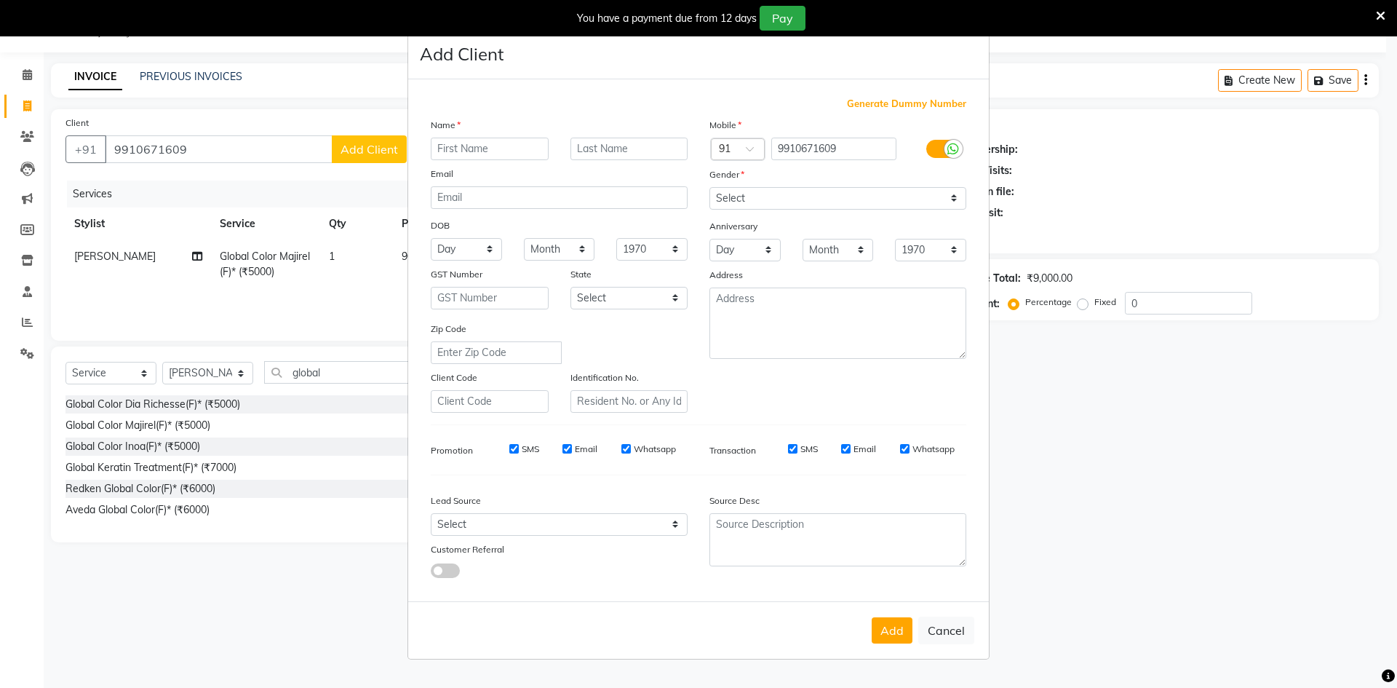
click at [453, 144] on input "text" at bounding box center [490, 149] width 118 height 23
type input "Richa"
click at [656, 144] on input "text" at bounding box center [629, 149] width 118 height 23
type input "Jaswal"
click at [759, 194] on select "Select Male Female Other Prefer Not To Say" at bounding box center [837, 198] width 257 height 23
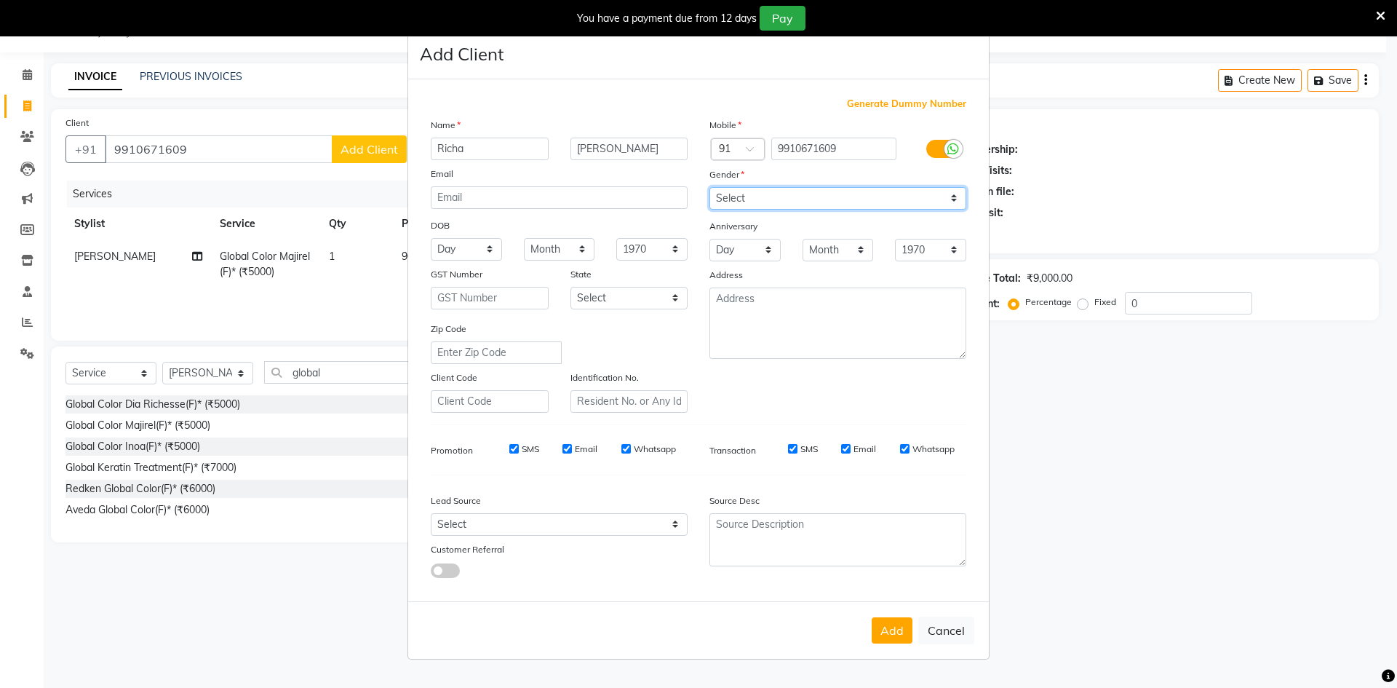
select select "female"
click at [709, 187] on select "Select Male Female Other Prefer Not To Say" at bounding box center [837, 198] width 257 height 23
click at [907, 631] on button "Add" at bounding box center [892, 630] width 41 height 26
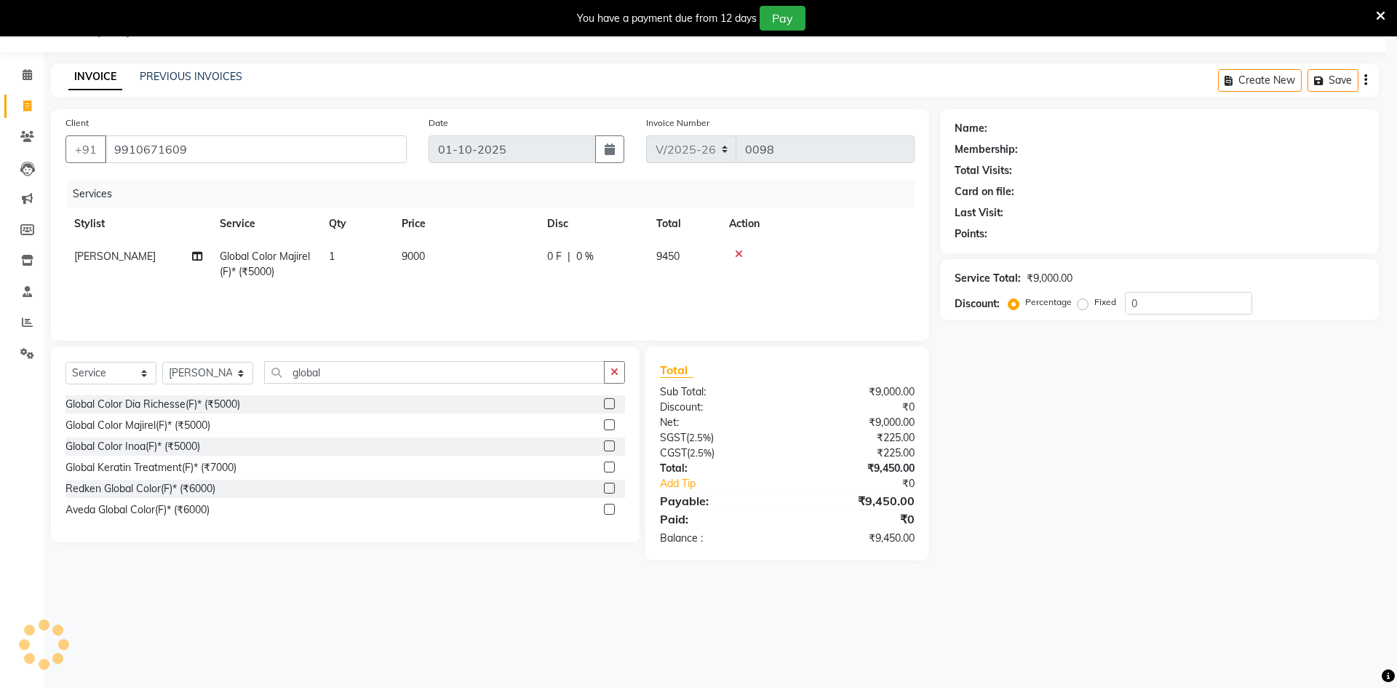
select select
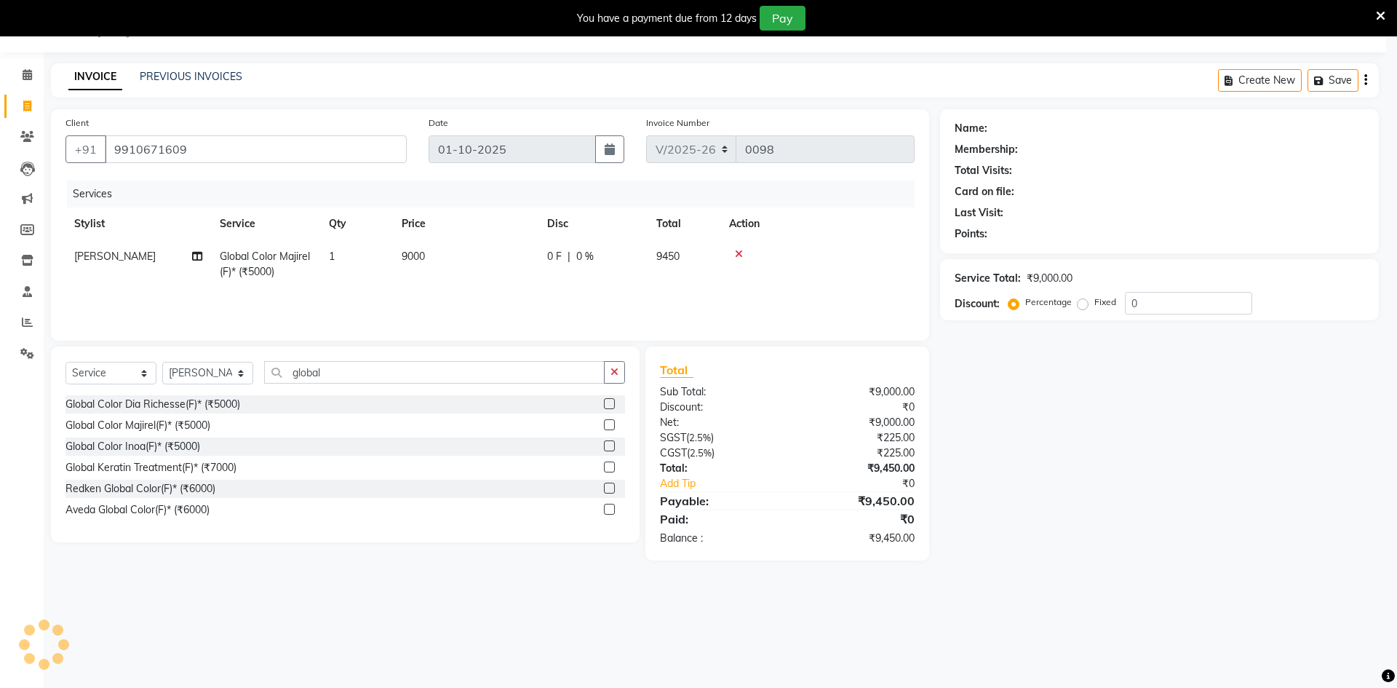
select select
checkbox input "false"
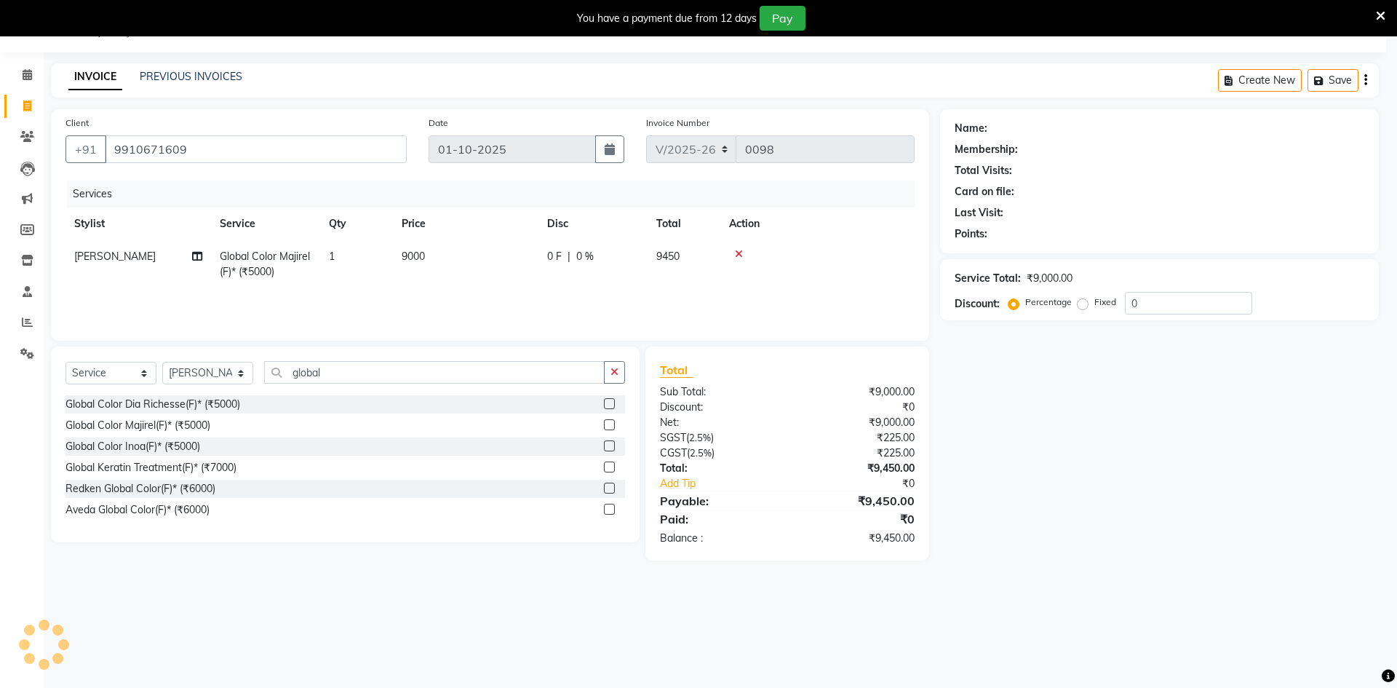
checkbox input "false"
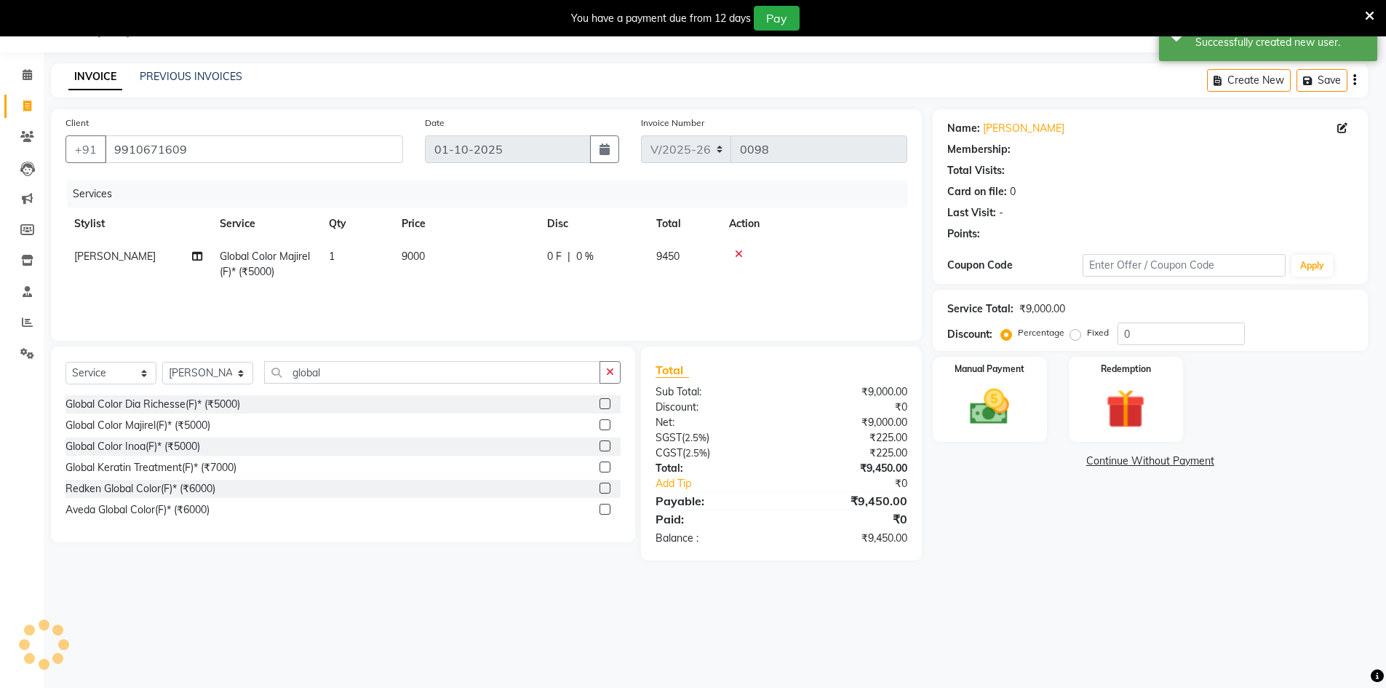
select select "1: Object"
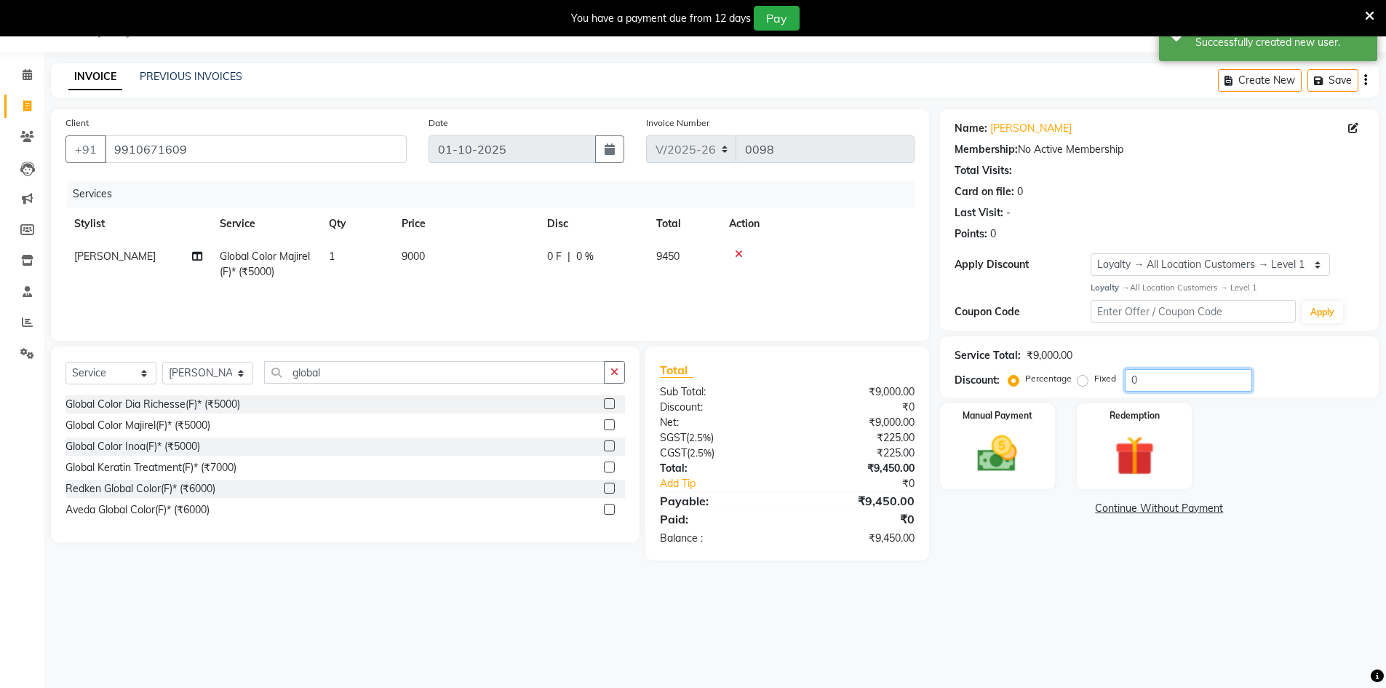
click at [1160, 375] on input "0" at bounding box center [1188, 380] width 127 height 23
type input "25"
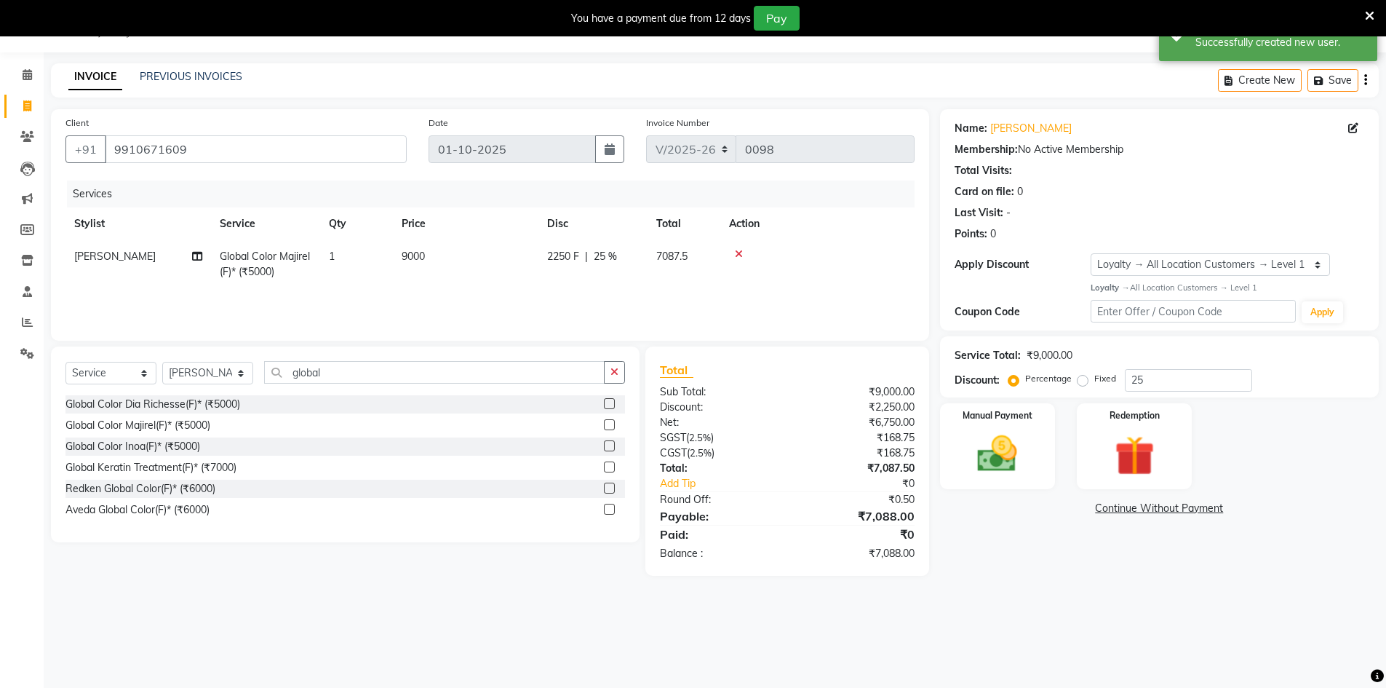
click at [1171, 570] on div "Name: Richa Jaswal Membership: No Active Membership Total Visits: Card on file:…" at bounding box center [1165, 342] width 450 height 466
click at [1026, 442] on img at bounding box center [997, 453] width 67 height 47
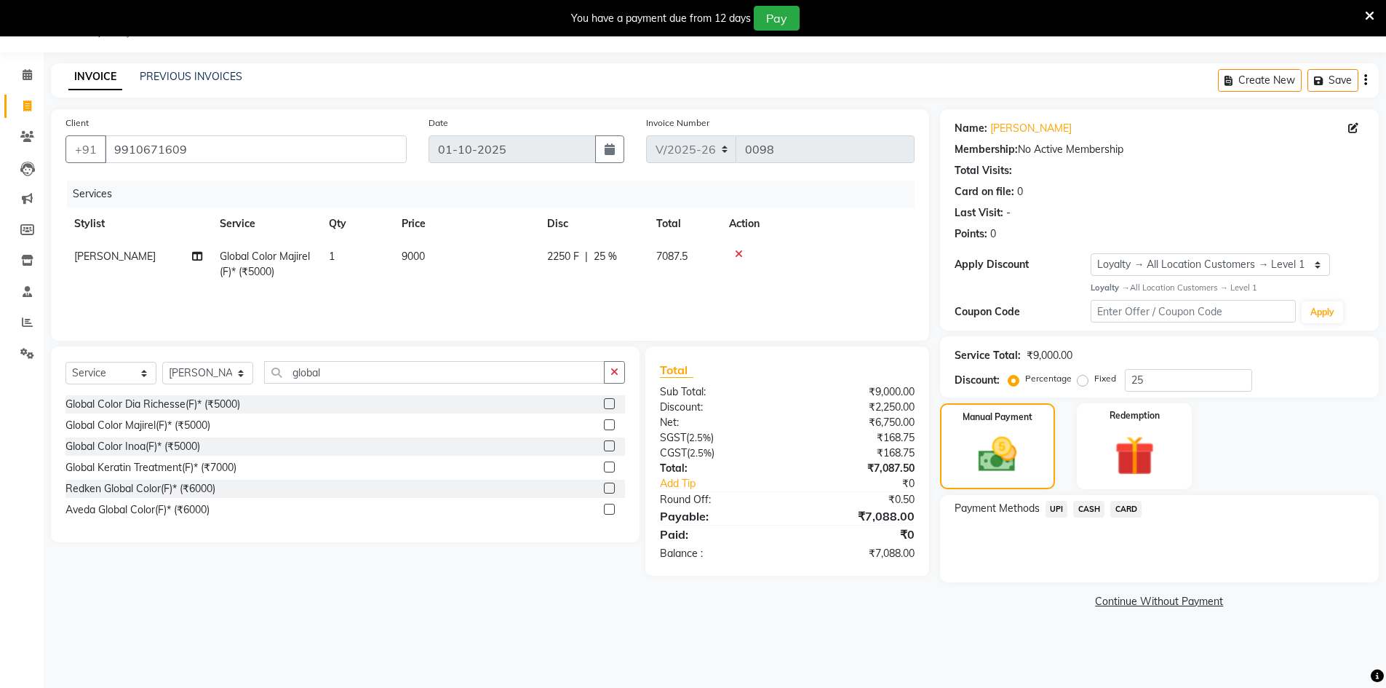
click at [1125, 508] on span "CARD" at bounding box center [1125, 509] width 31 height 17
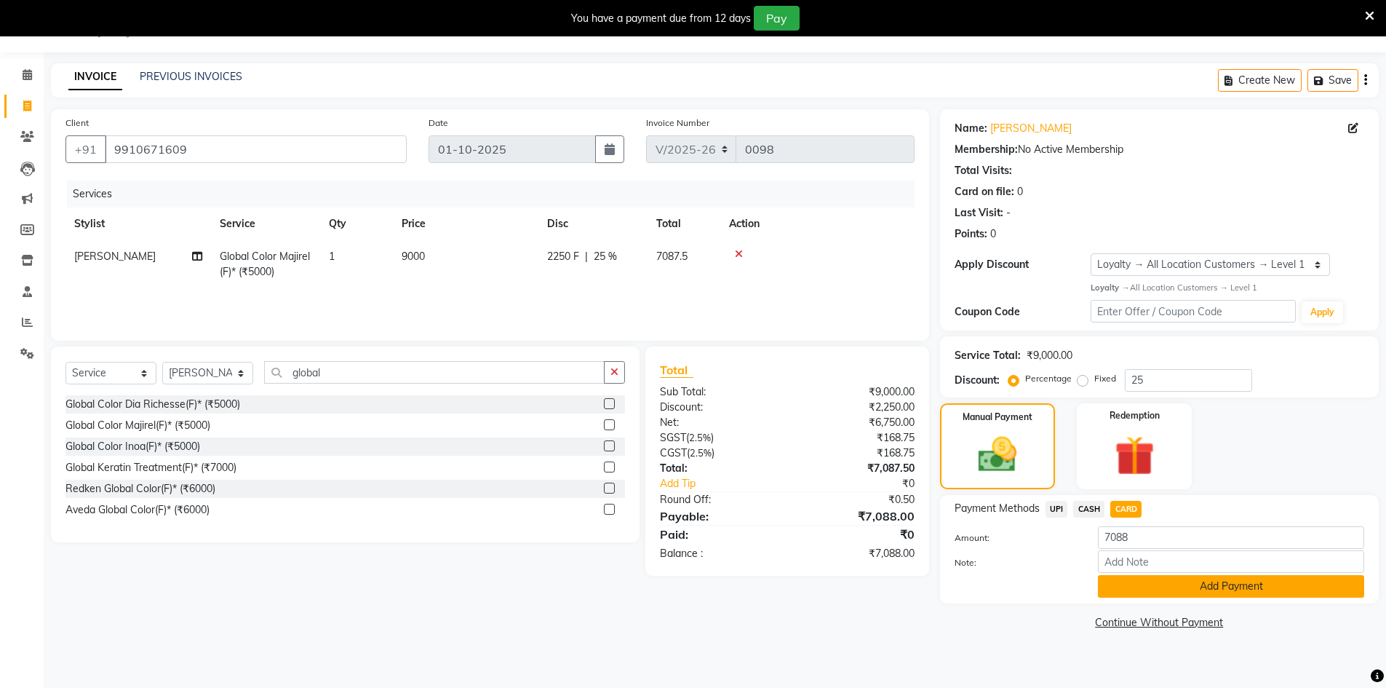
click at [1234, 592] on button "Add Payment" at bounding box center [1231, 586] width 266 height 23
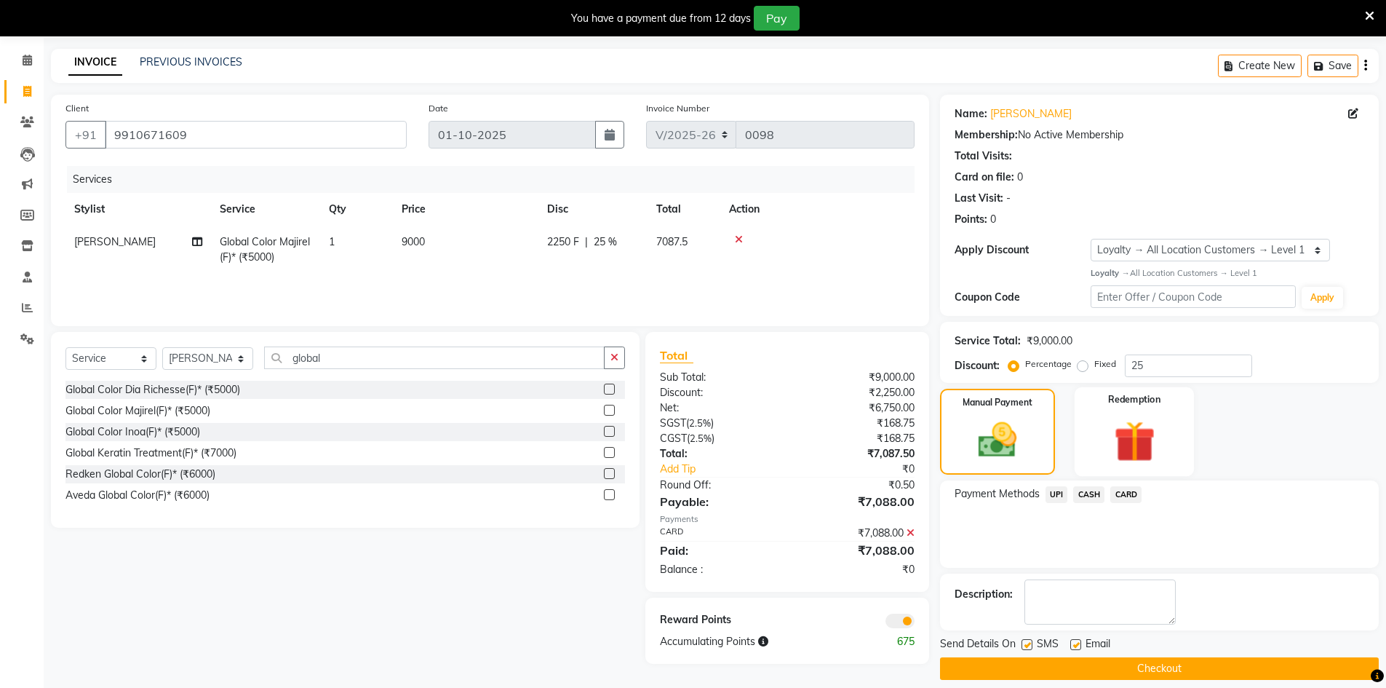
scroll to position [65, 0]
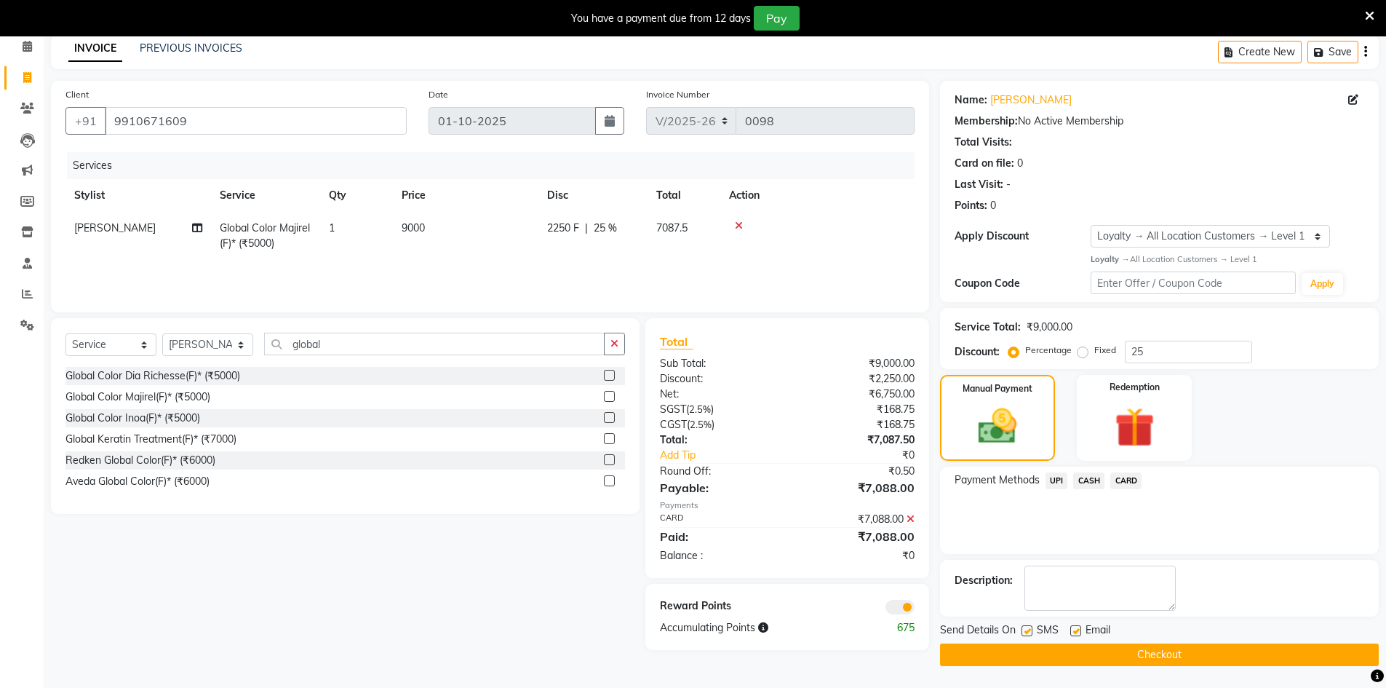
click at [907, 606] on span at bounding box center [899, 606] width 29 height 15
click at [915, 609] on input "checkbox" at bounding box center [915, 609] width 0 height 0
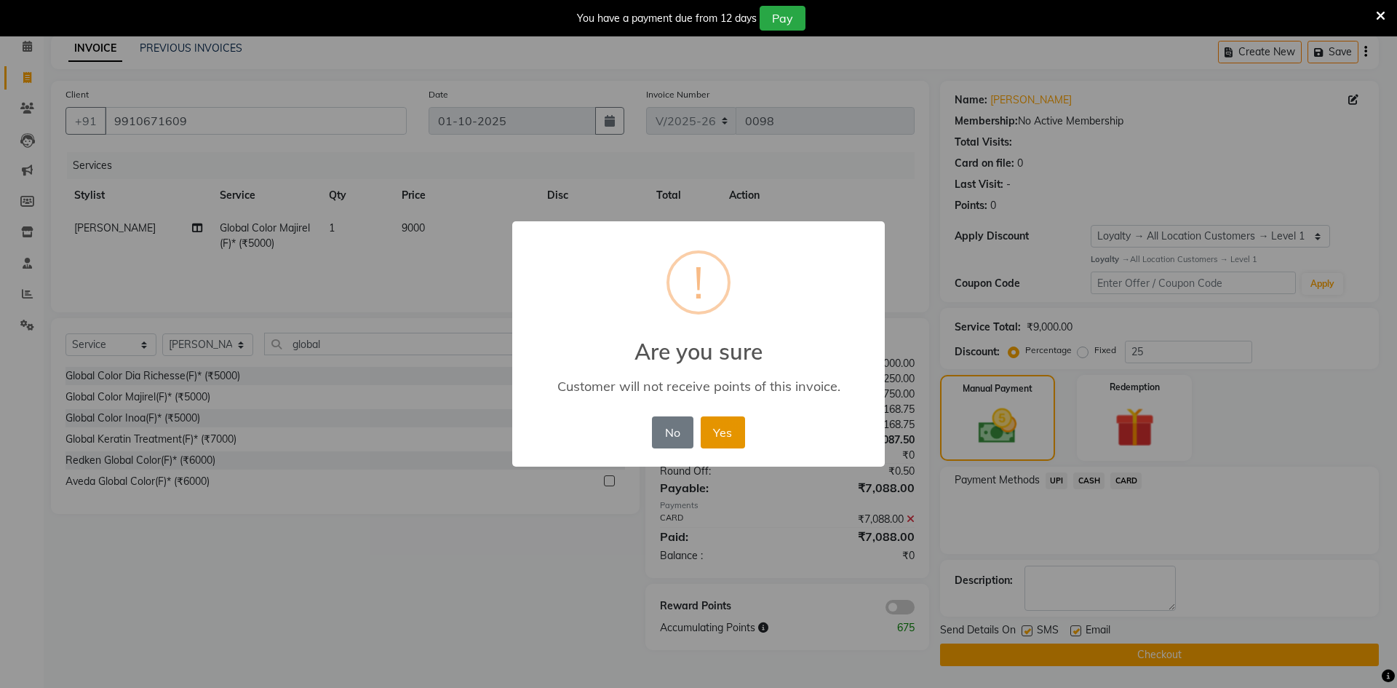
click at [734, 434] on button "Yes" at bounding box center [723, 432] width 44 height 32
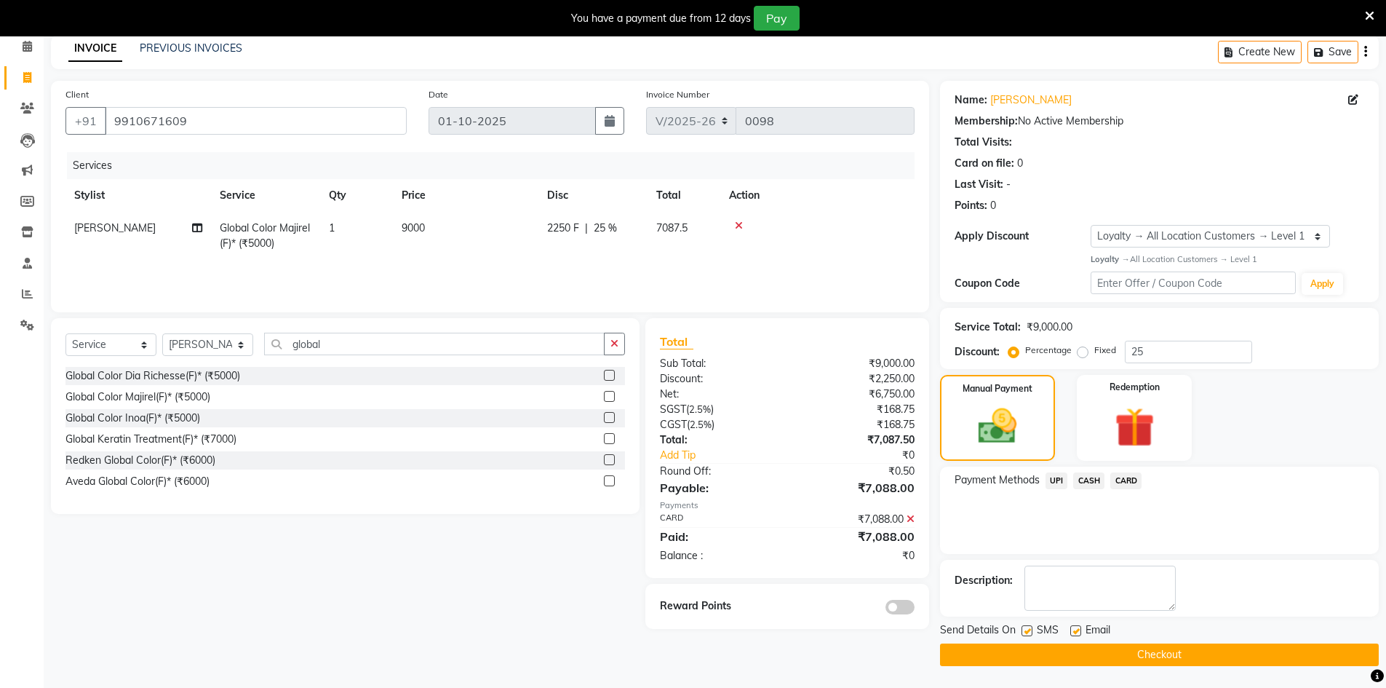
click at [1001, 653] on button "Checkout" at bounding box center [1159, 654] width 439 height 23
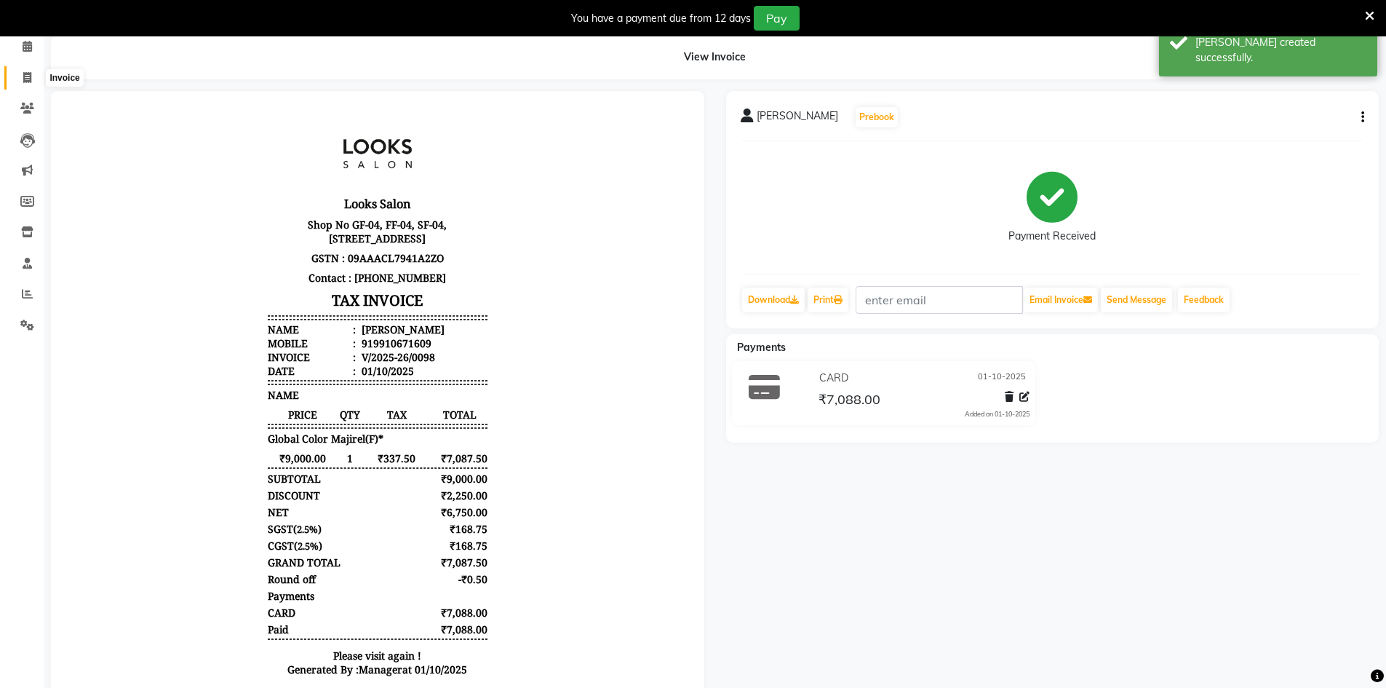
click at [33, 85] on span at bounding box center [27, 78] width 25 height 17
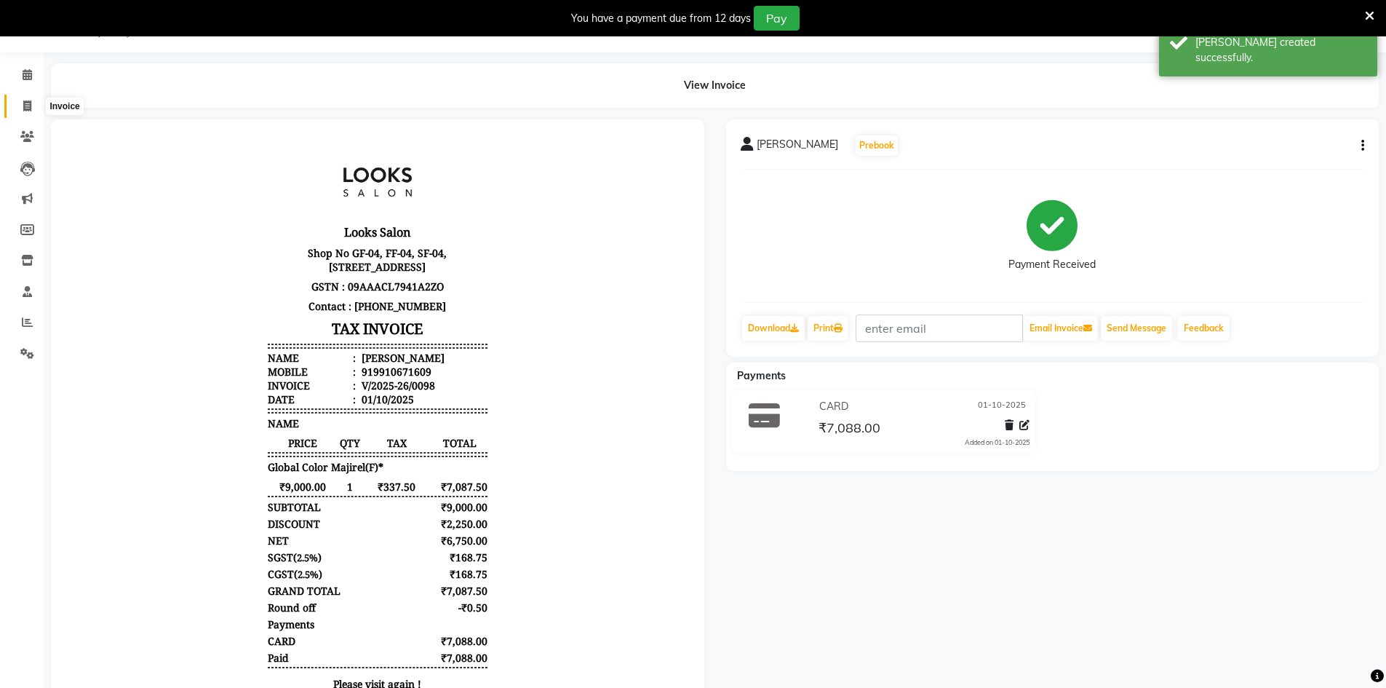
select select "9051"
select select "service"
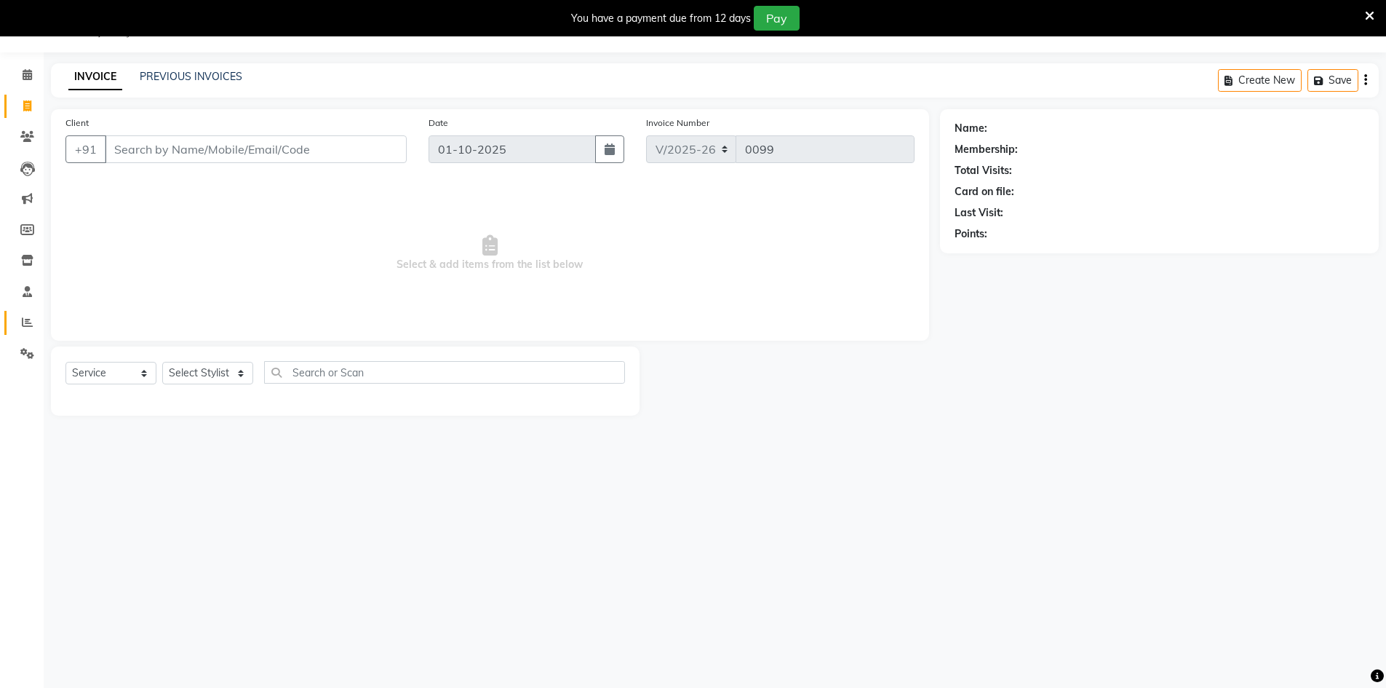
click at [13, 319] on link "Reports" at bounding box center [21, 323] width 35 height 24
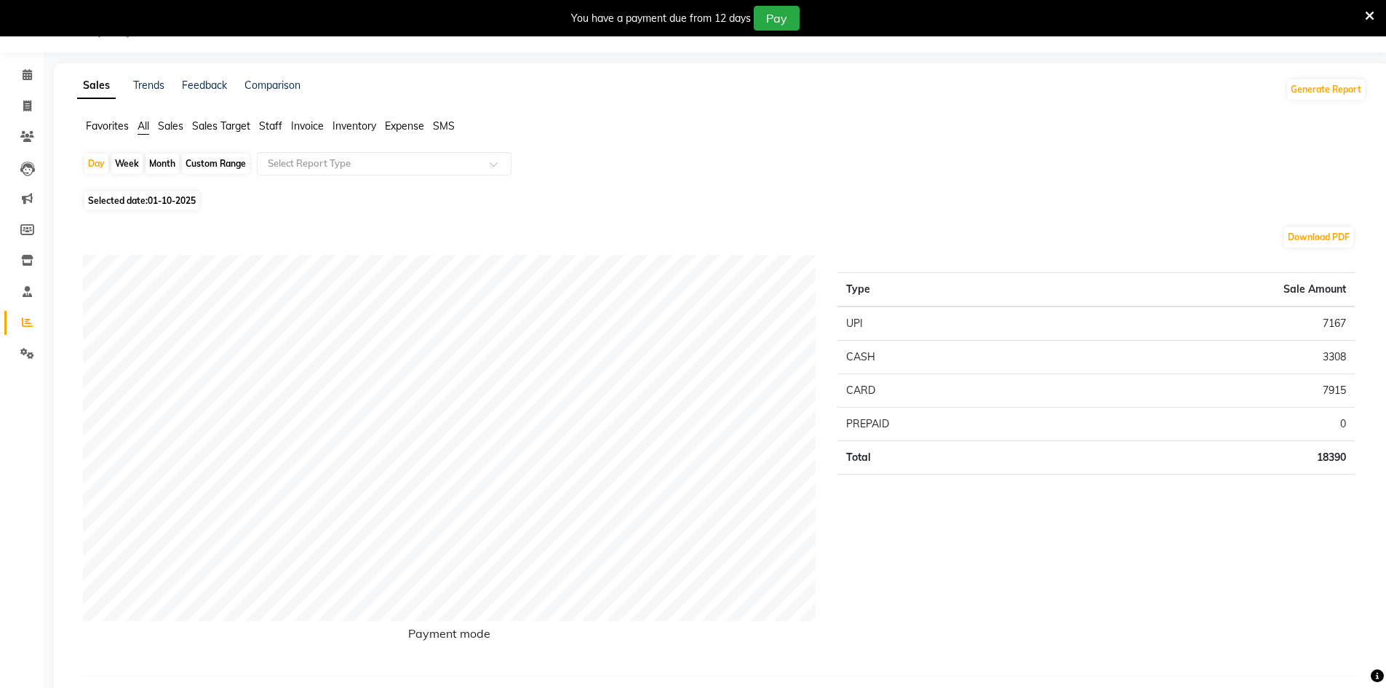
click at [33, 89] on li "Calendar" at bounding box center [22, 75] width 44 height 31
click at [33, 81] on span at bounding box center [27, 75] width 25 height 17
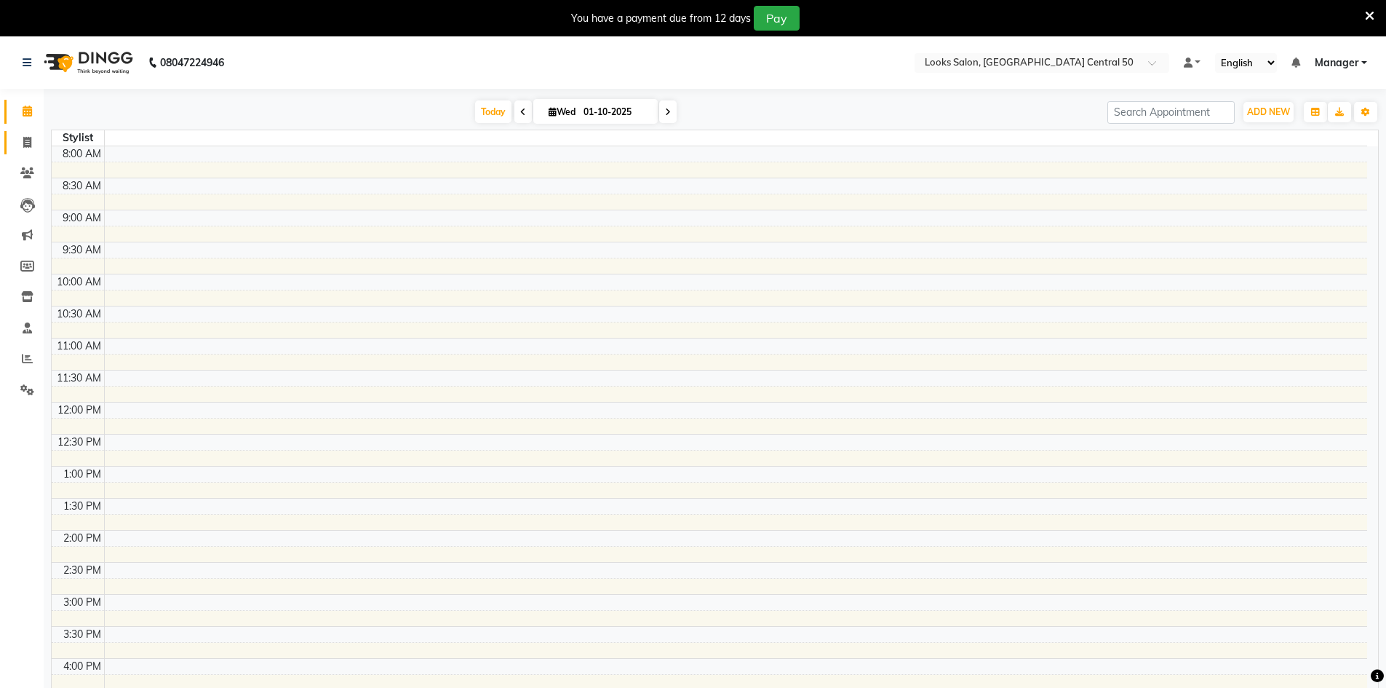
click at [16, 153] on link "Invoice" at bounding box center [21, 143] width 35 height 24
select select "9051"
select select "service"
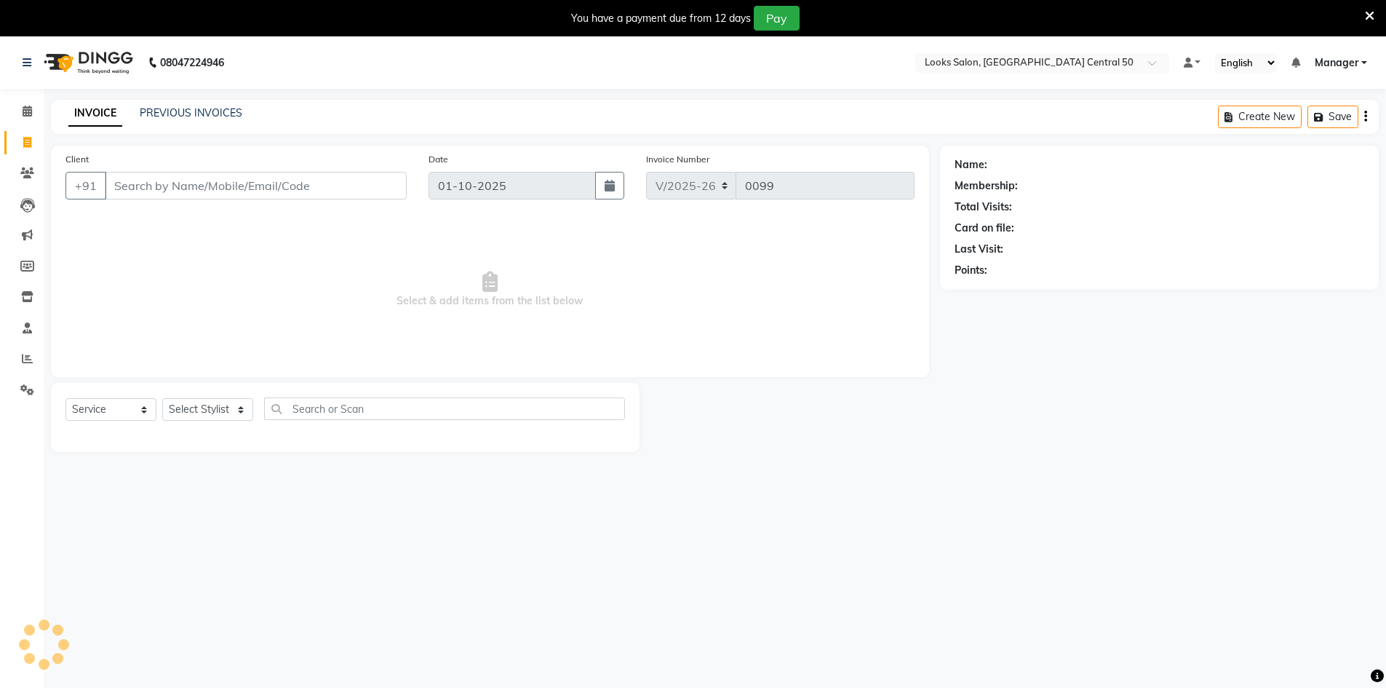
click at [23, 153] on link "Invoice" at bounding box center [21, 143] width 35 height 24
select select "service"
click at [23, 115] on icon at bounding box center [27, 110] width 9 height 11
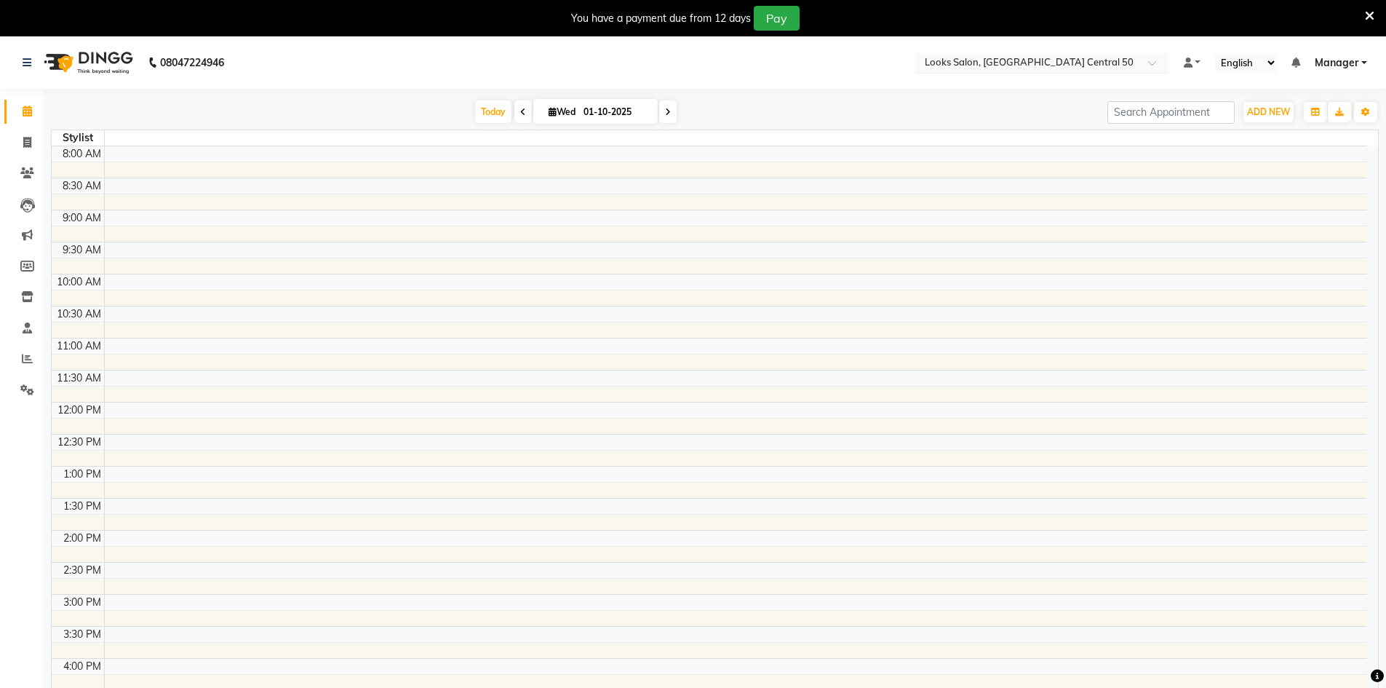
click at [1029, 65] on input "text" at bounding box center [1027, 64] width 211 height 15
click at [26, 325] on icon at bounding box center [27, 327] width 9 height 11
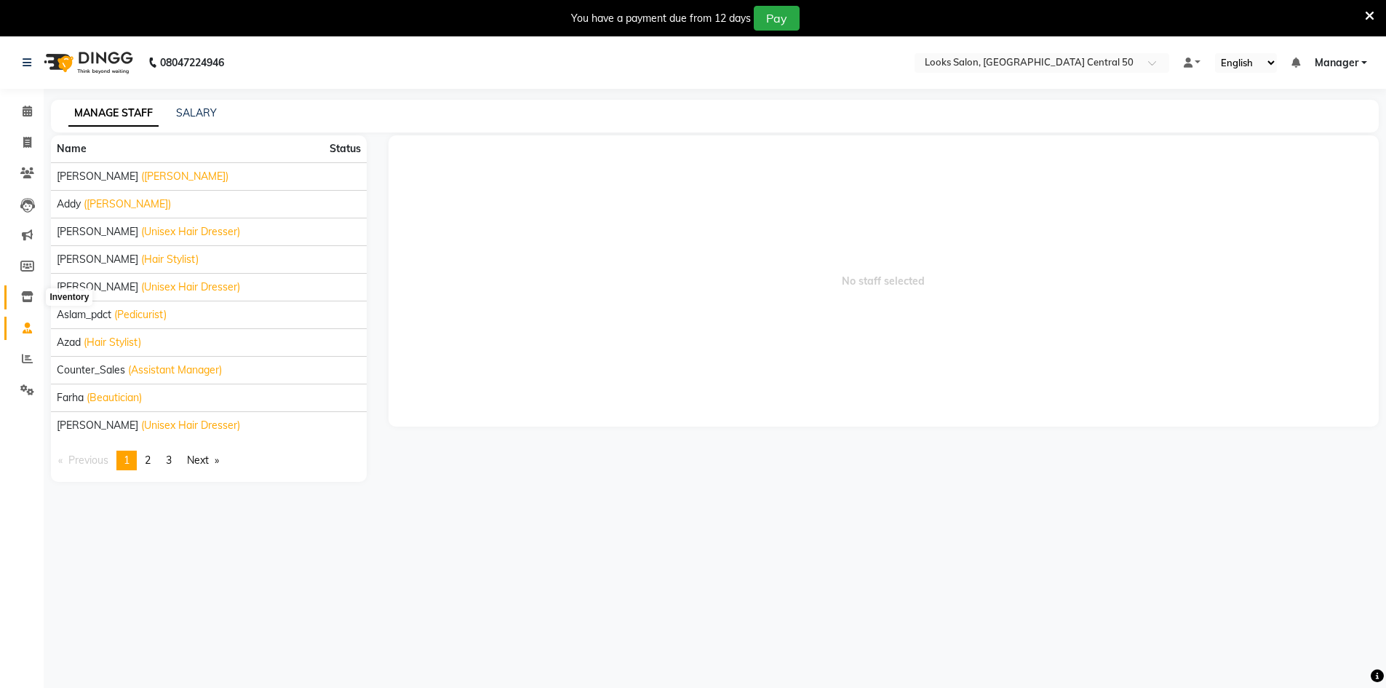
click at [15, 293] on span at bounding box center [27, 297] width 25 height 17
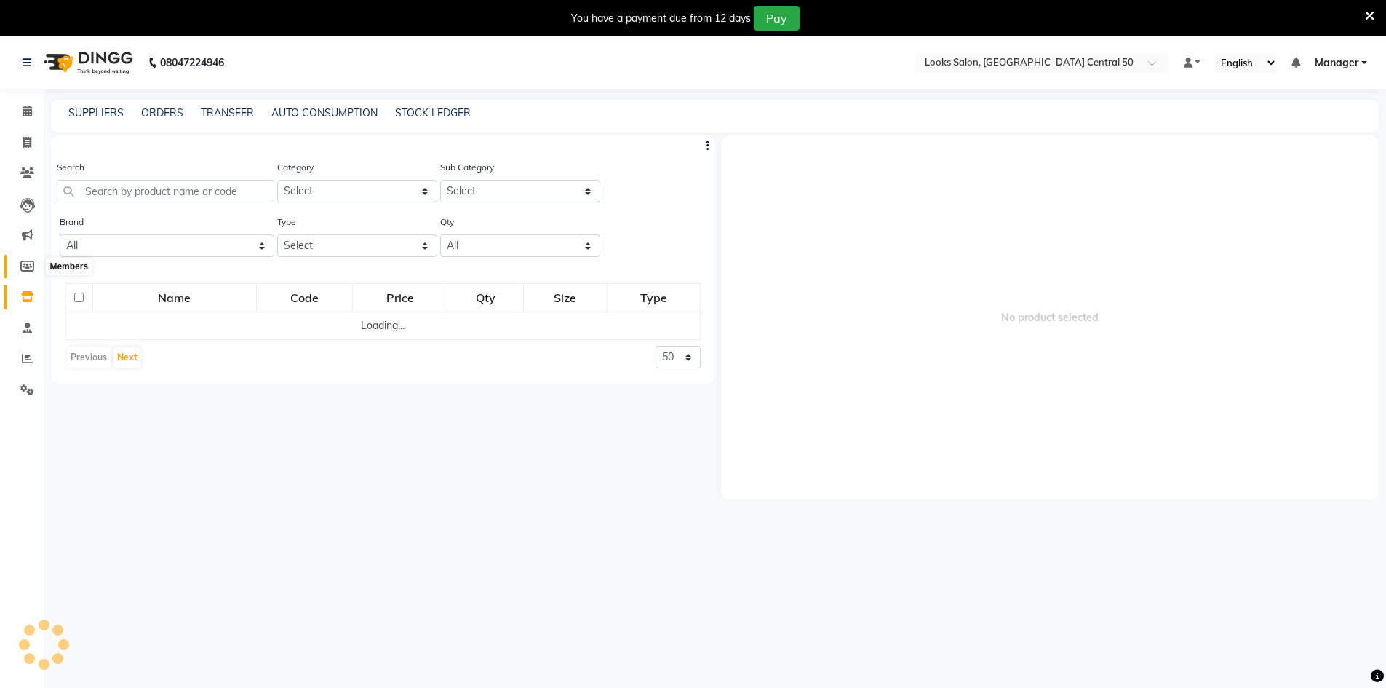
click at [22, 266] on icon at bounding box center [27, 265] width 14 height 11
select select
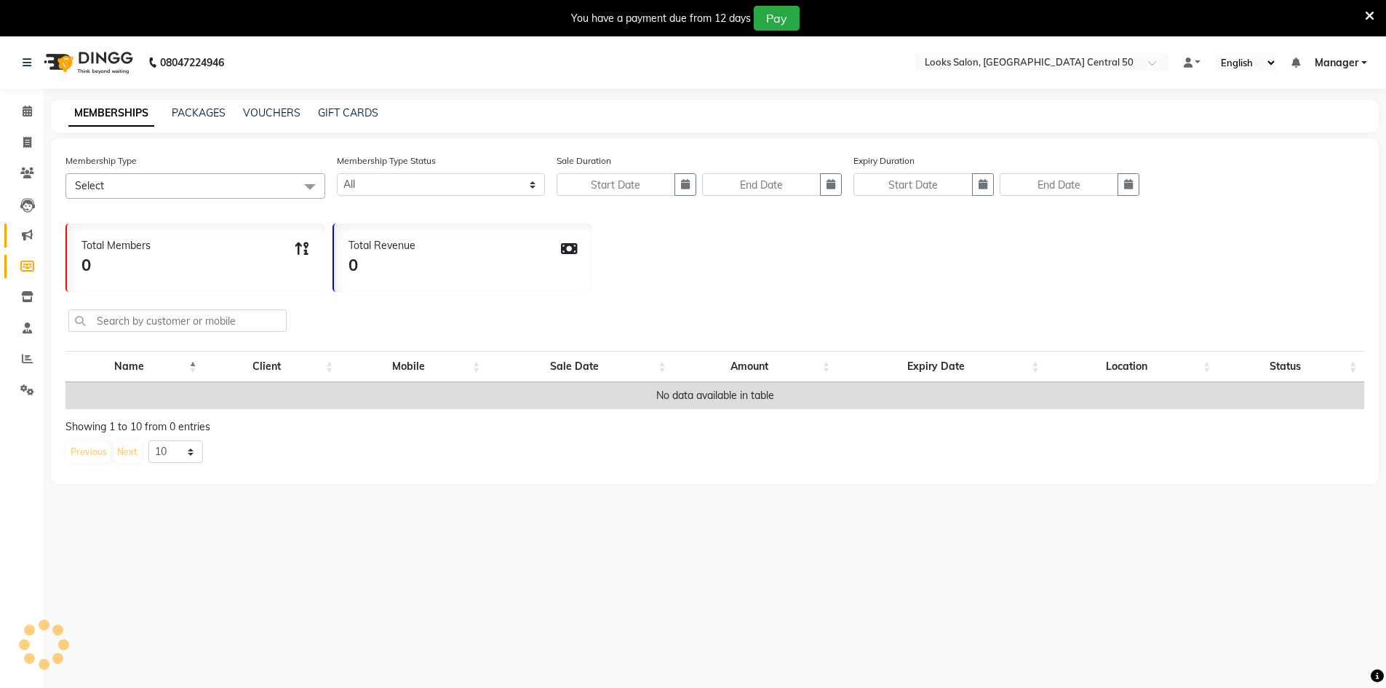
click at [25, 224] on link "Marketing" at bounding box center [21, 235] width 35 height 24
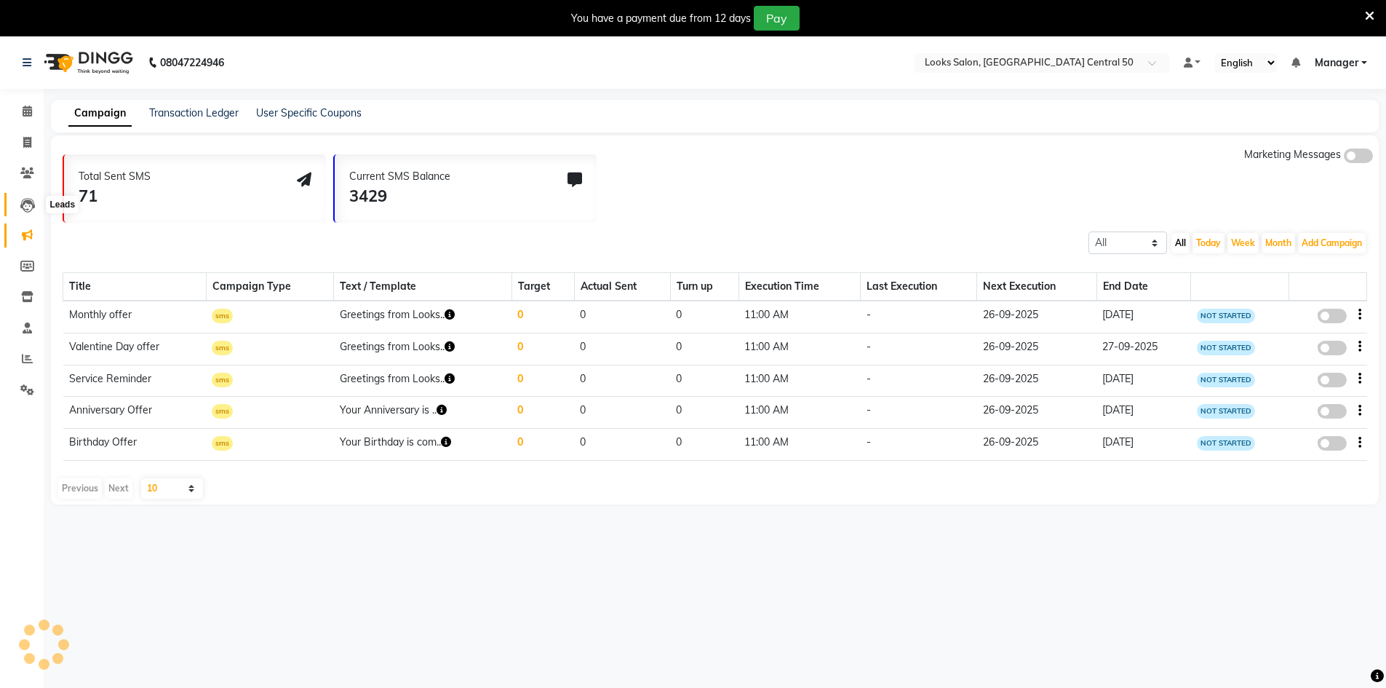
click at [25, 204] on icon at bounding box center [27, 205] width 15 height 15
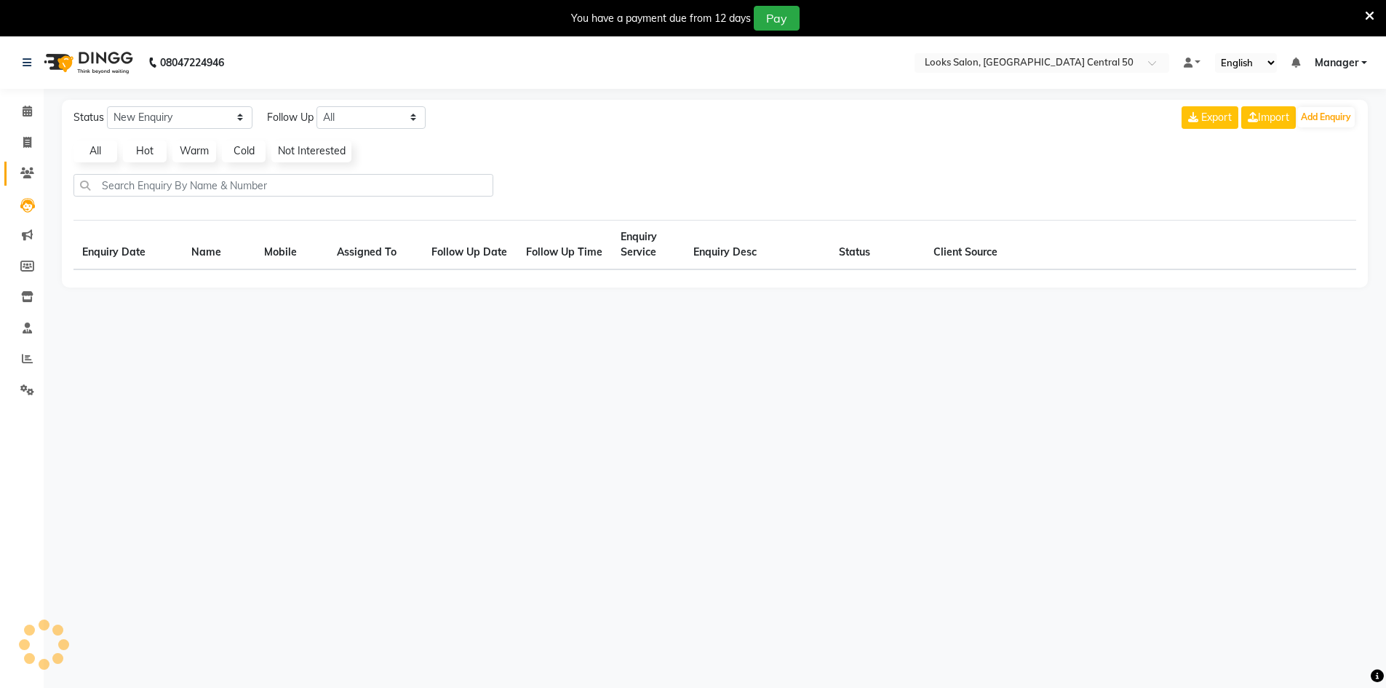
click at [25, 184] on link "Clients" at bounding box center [21, 174] width 35 height 24
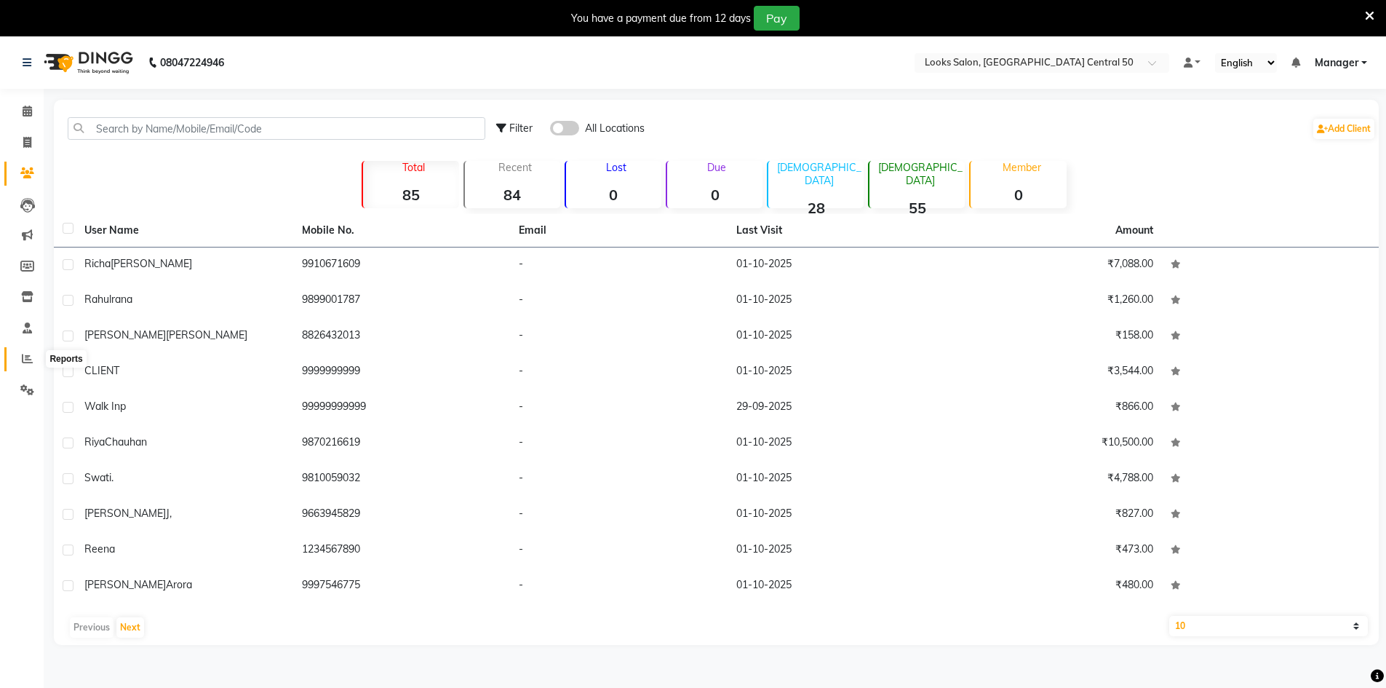
click at [25, 357] on icon at bounding box center [27, 358] width 11 height 11
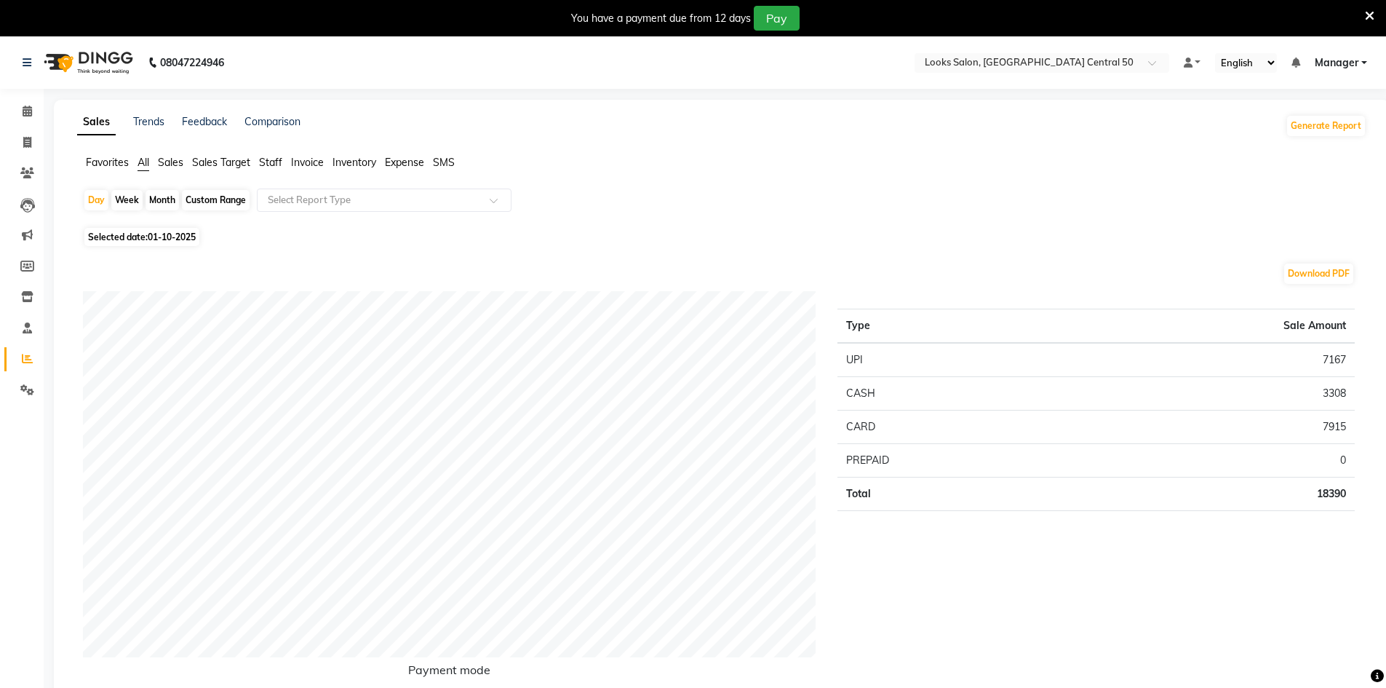
click at [176, 158] on span "Sales" at bounding box center [170, 162] width 25 height 13
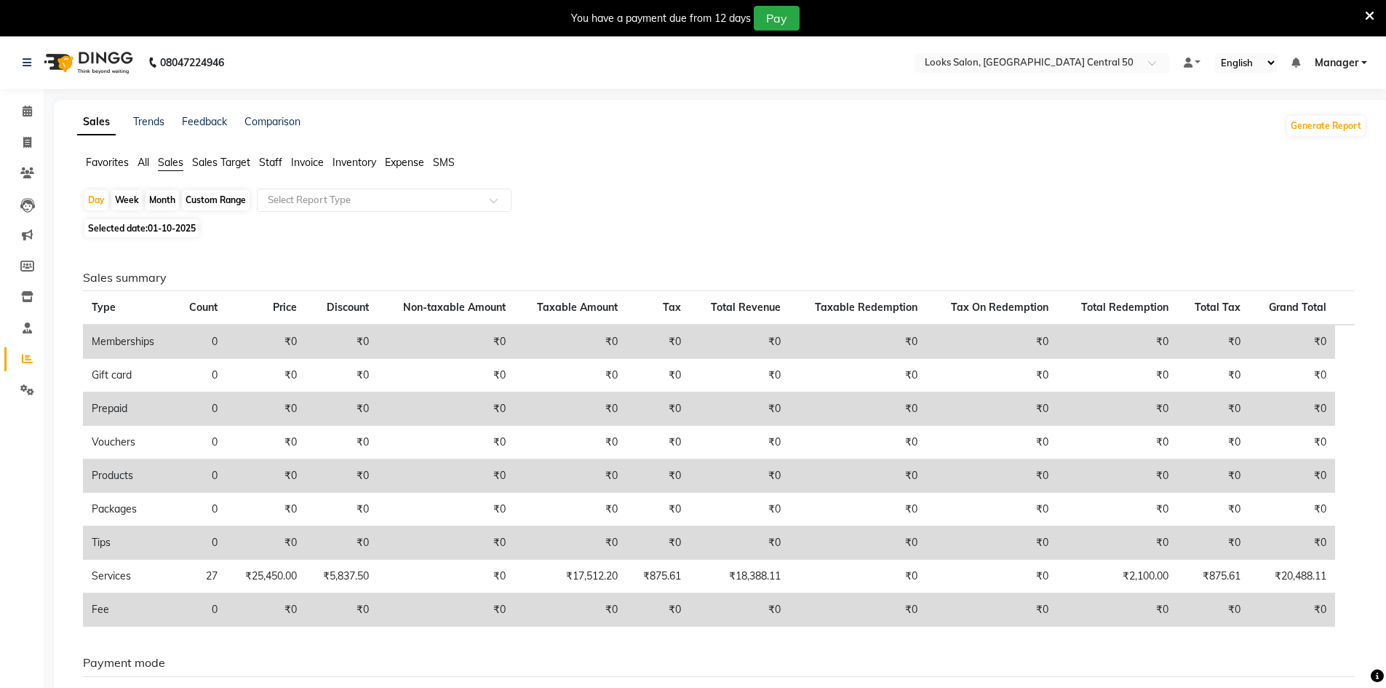
click at [217, 201] on div "Custom Range" at bounding box center [216, 200] width 68 height 20
select select "10"
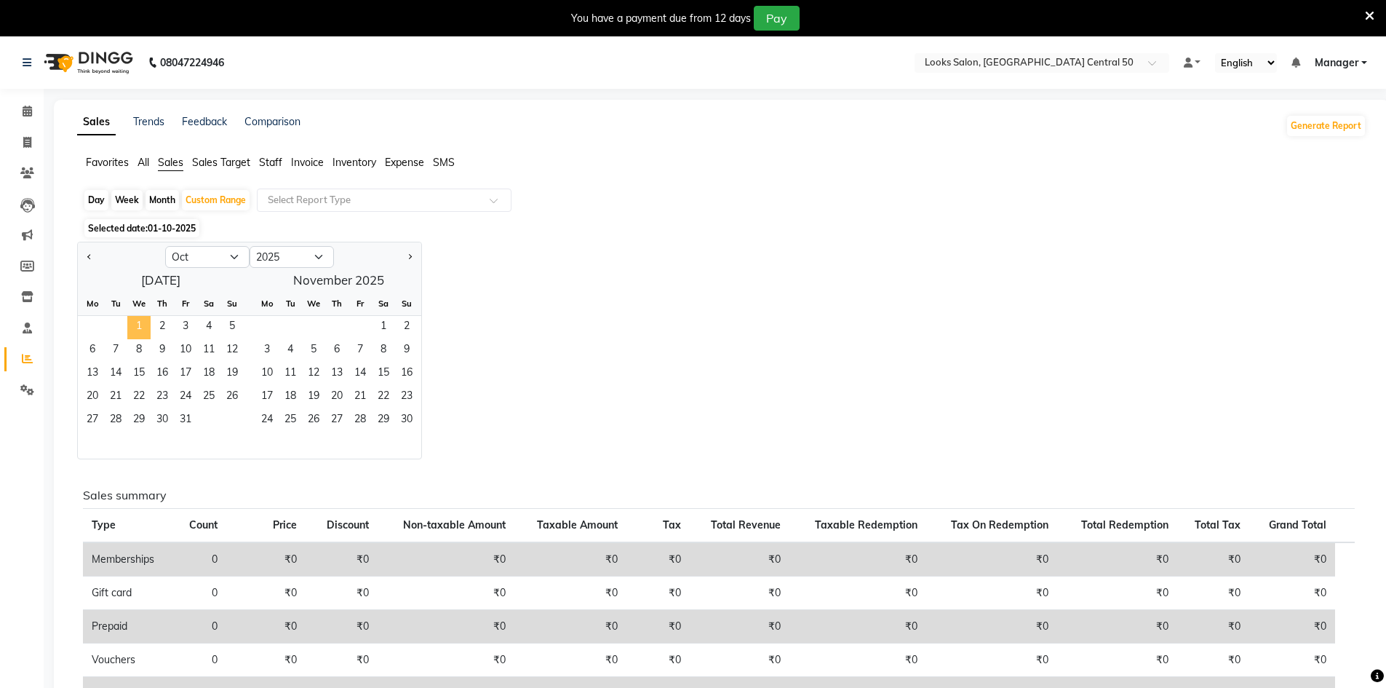
click at [138, 324] on span "1" at bounding box center [138, 327] width 23 height 23
click at [143, 335] on span "1" at bounding box center [138, 327] width 23 height 23
click at [731, 362] on div "Jan Feb Mar Apr May Jun Jul Aug Sep Oct Nov Dec 2015 2016 2017 2018 2019 2020 2…" at bounding box center [721, 351] width 1289 height 218
click at [24, 157] on li "Invoice" at bounding box center [22, 142] width 44 height 31
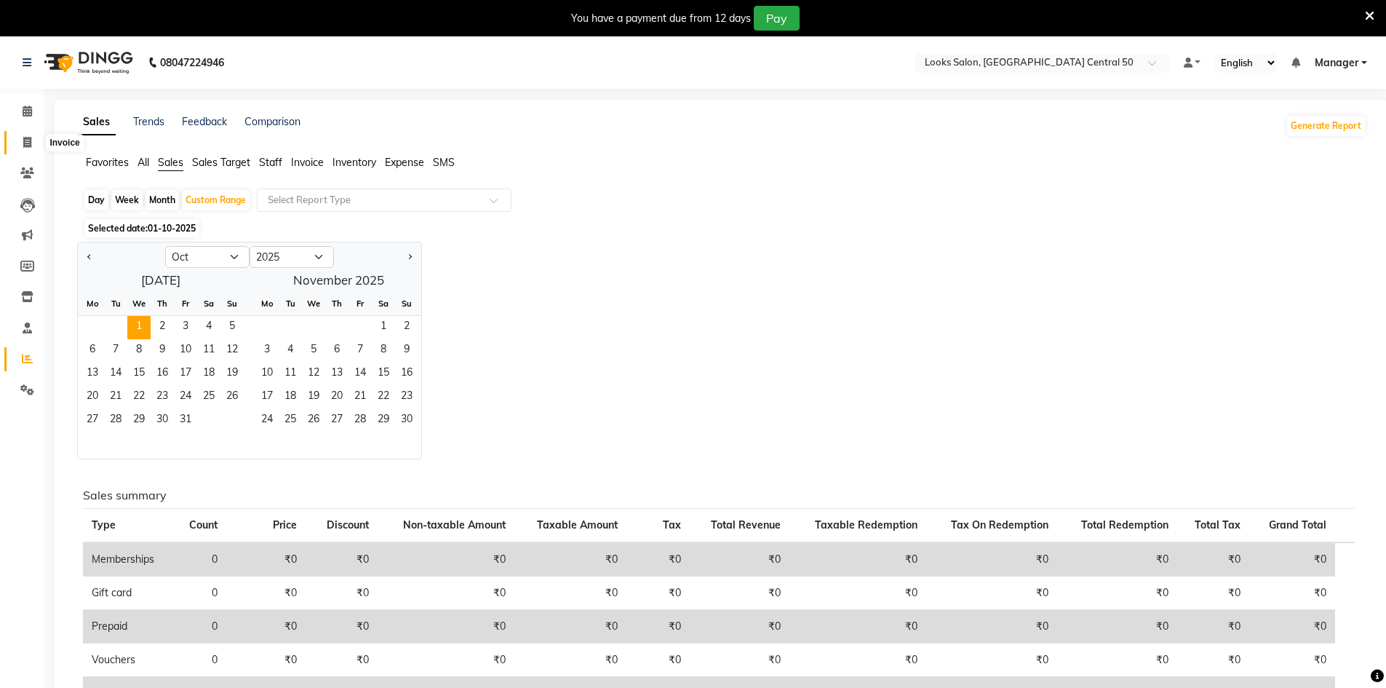
click at [30, 147] on icon at bounding box center [27, 142] width 8 height 11
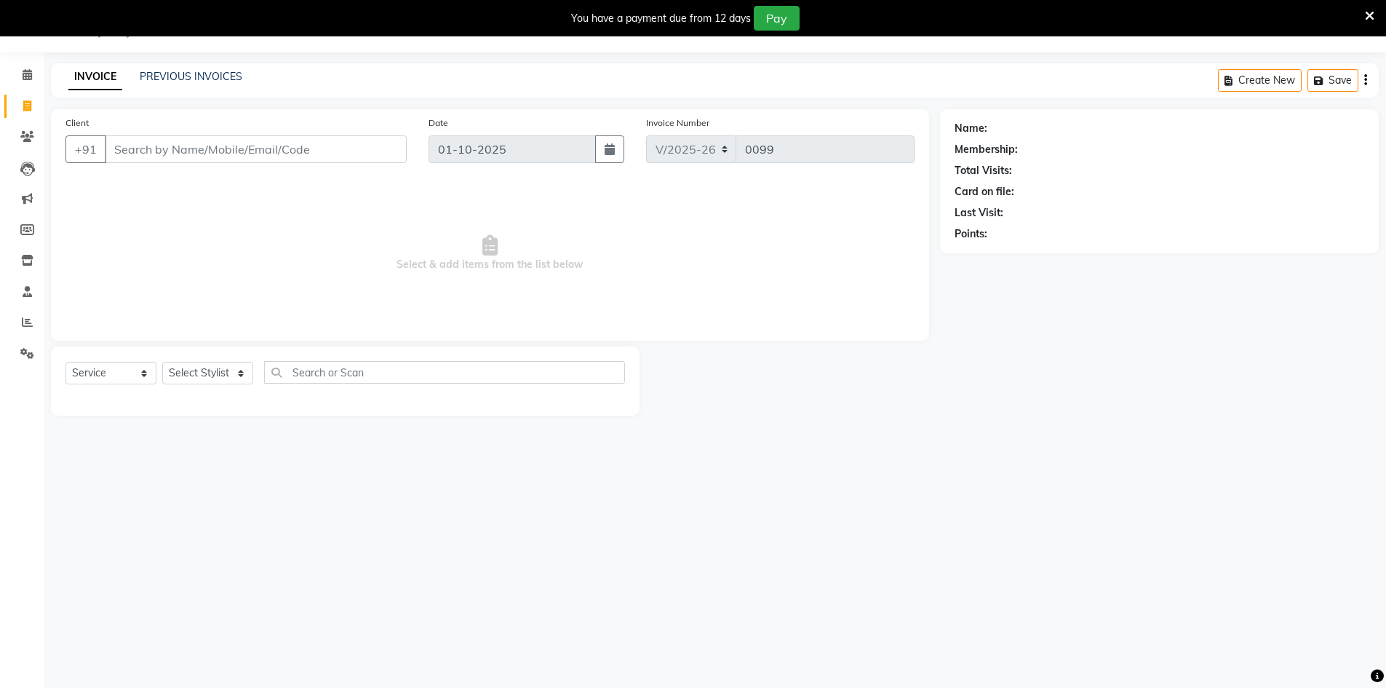
click at [228, 405] on div "Select Service Product Membership Package Voucher Prepaid Gift Card Select Styl…" at bounding box center [345, 380] width 589 height 69
click at [219, 383] on select "Select Stylist Abbas Addy Aftab Ananya Anas Aslam_pdct Azad Counter_Sales Farha…" at bounding box center [207, 373] width 91 height 23
click at [162, 362] on select "Select Stylist Abbas Addy Aftab Ananya Anas Aslam_pdct Azad Counter_Sales Farha…" at bounding box center [207, 373] width 91 height 23
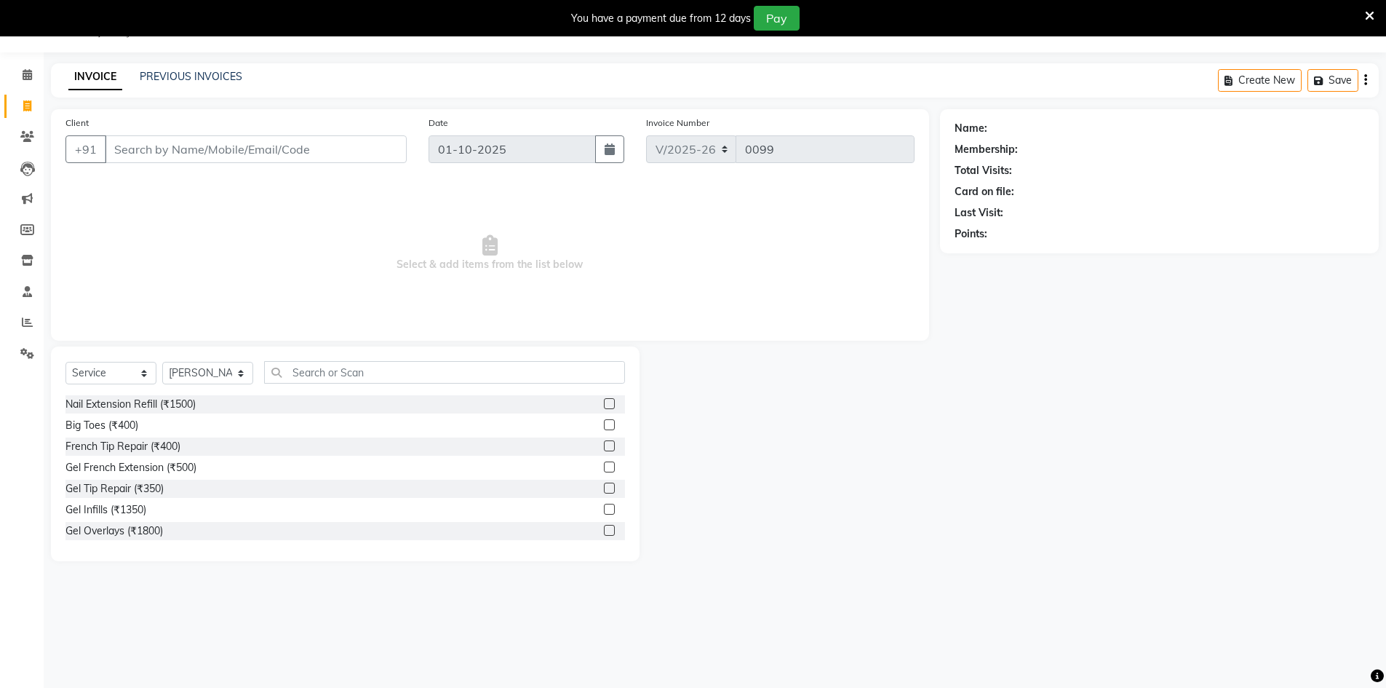
click at [373, 387] on div "Select Service Product Membership Package Voucher Prepaid Gift Card Select Styl…" at bounding box center [344, 378] width 559 height 34
click at [387, 370] on input "text" at bounding box center [444, 372] width 361 height 23
click at [604, 423] on label at bounding box center [609, 424] width 11 height 11
click at [604, 423] on input "checkbox" at bounding box center [608, 425] width 9 height 9
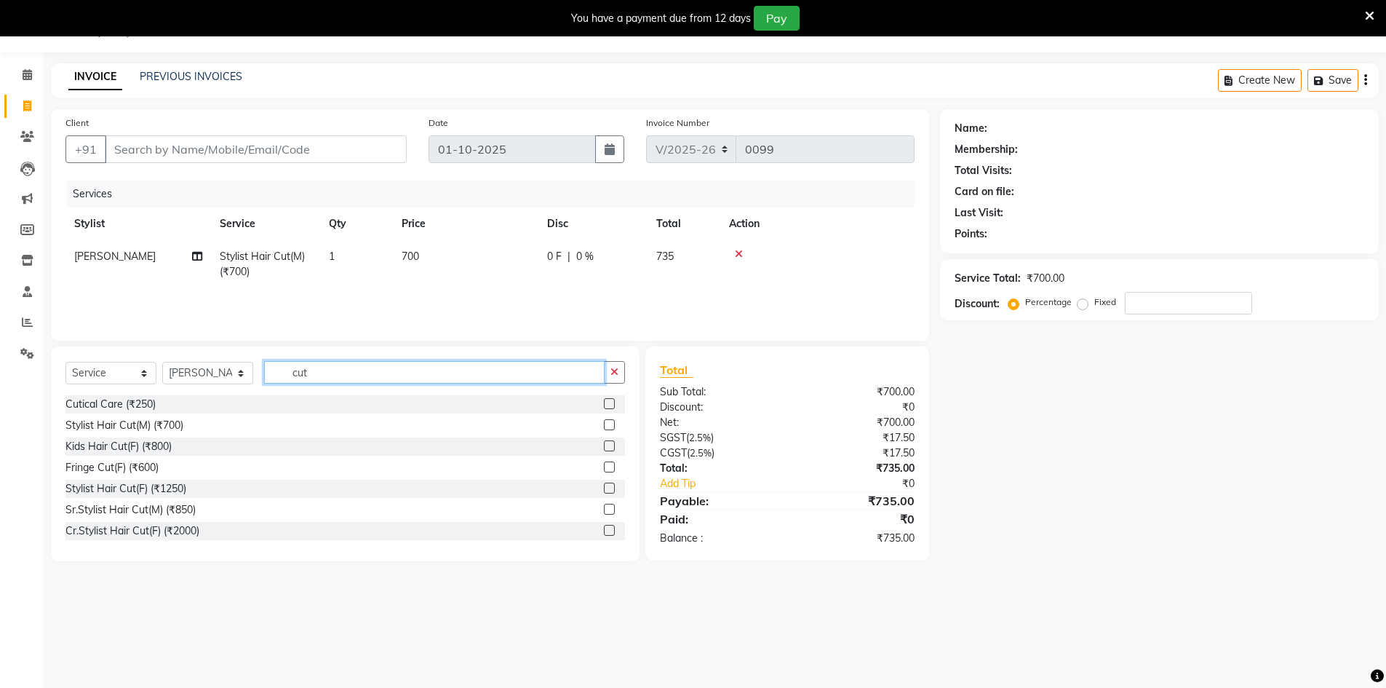
click at [514, 373] on input "cut" at bounding box center [434, 372] width 340 height 23
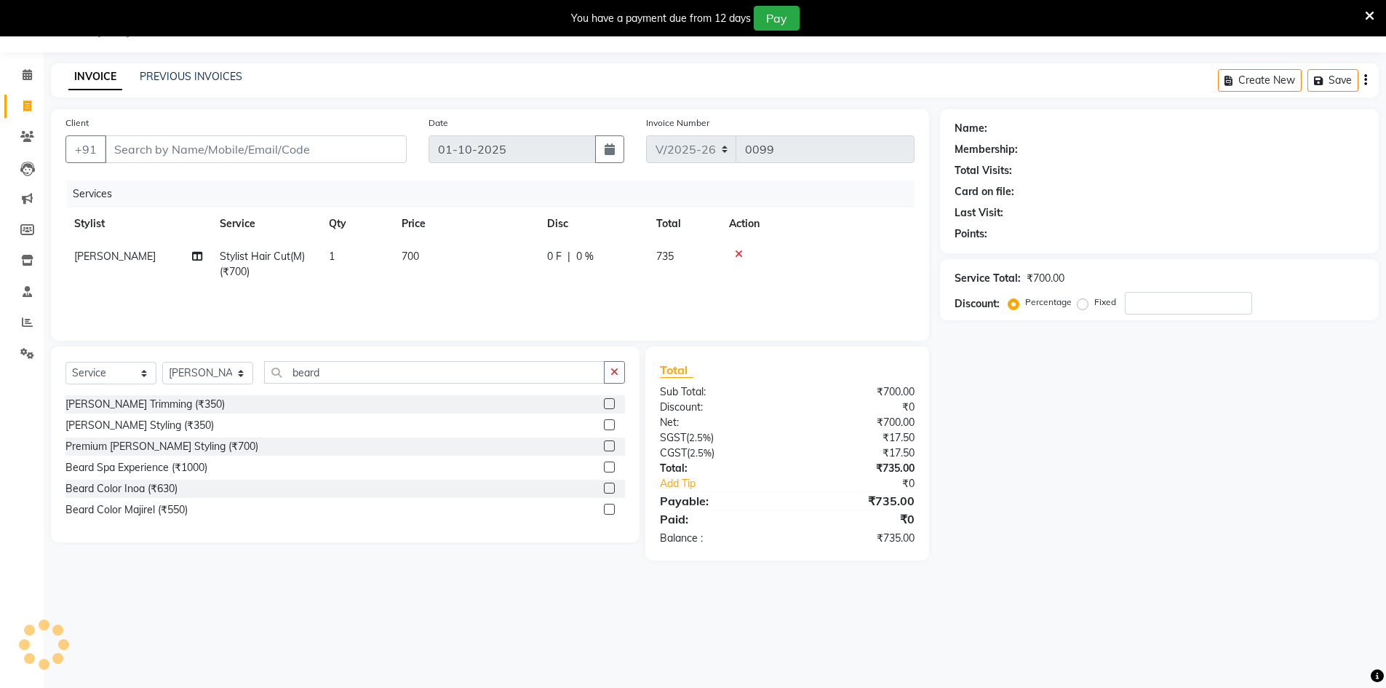
click at [606, 405] on label at bounding box center [609, 403] width 11 height 11
click at [606, 405] on input "checkbox" at bounding box center [608, 403] width 9 height 9
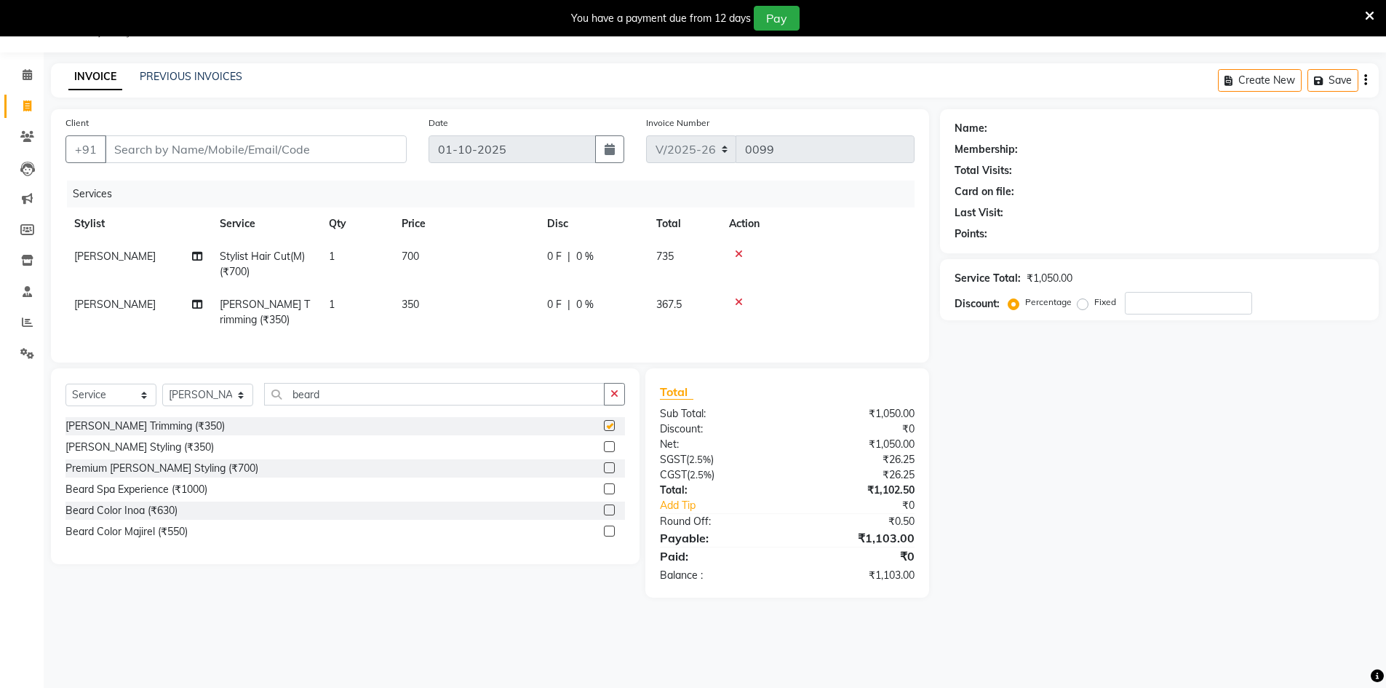
click at [493, 380] on div "Select Service Product Membership Package Voucher Prepaid Gift Card Select Styl…" at bounding box center [345, 466] width 589 height 196
click at [509, 405] on input "beard" at bounding box center [434, 394] width 340 height 23
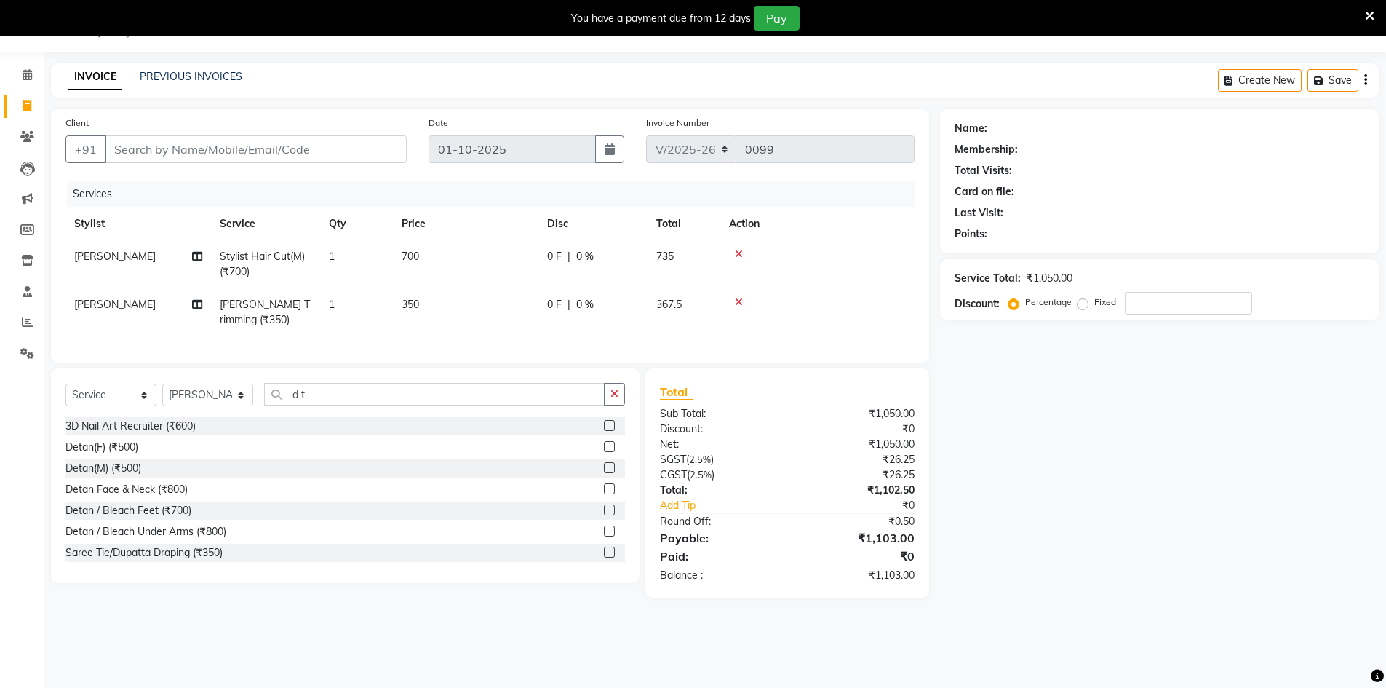
click at [604, 473] on label at bounding box center [609, 467] width 11 height 11
click at [604, 473] on input "checkbox" at bounding box center [608, 467] width 9 height 9
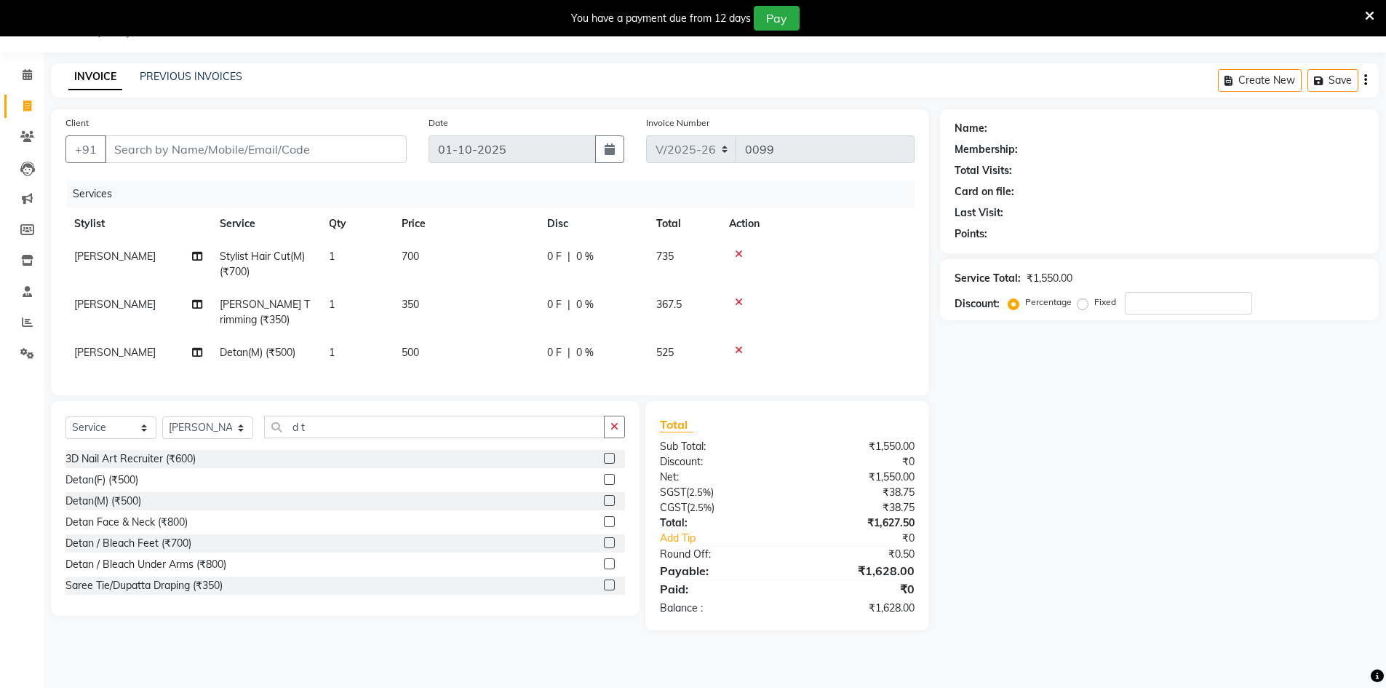
click at [604, 569] on label at bounding box center [609, 563] width 11 height 11
click at [604, 569] on input "checkbox" at bounding box center [608, 563] width 9 height 9
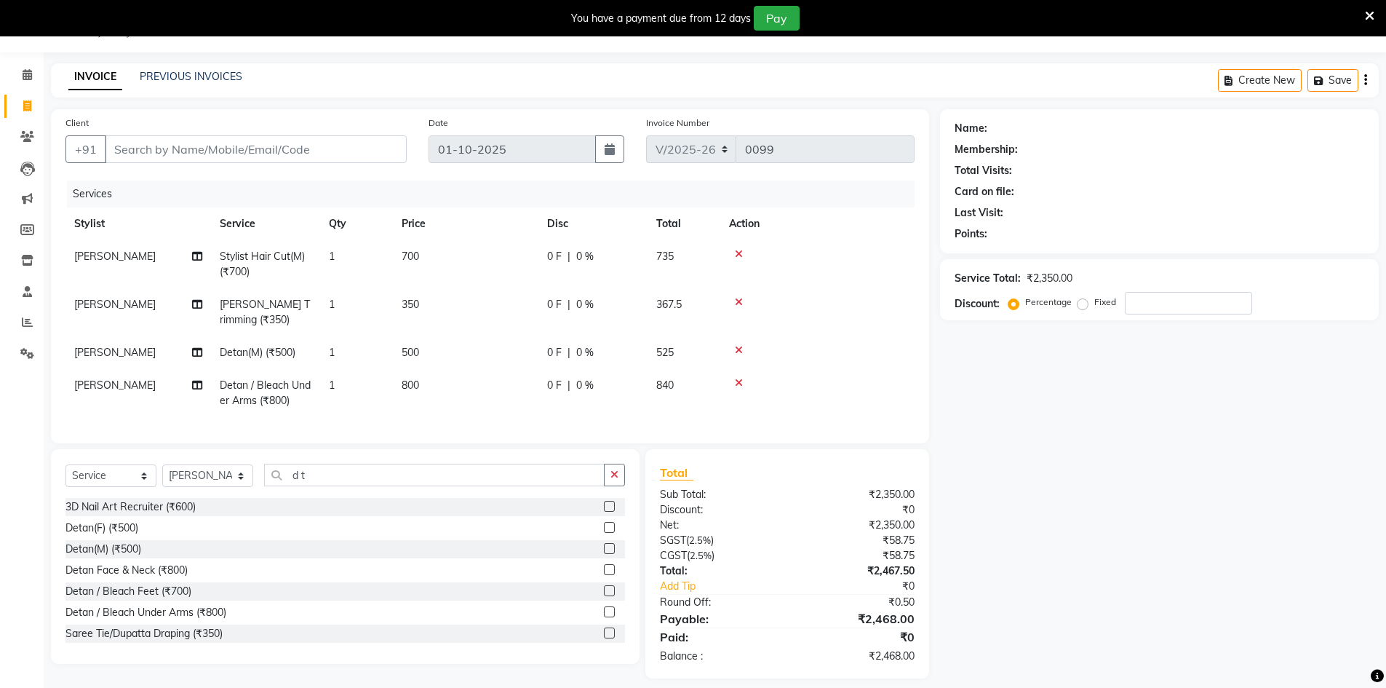
click at [474, 353] on td "500" at bounding box center [466, 352] width 146 height 33
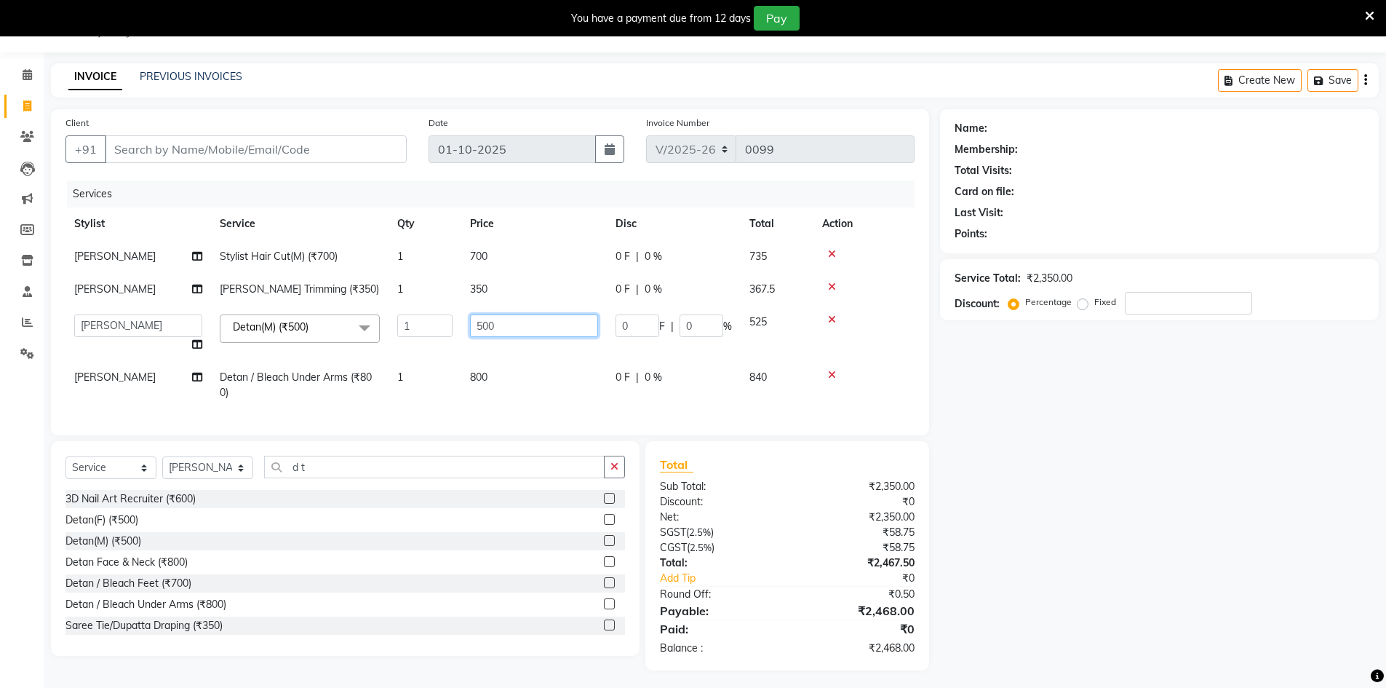
click at [519, 330] on input "500" at bounding box center [534, 325] width 128 height 23
click at [541, 374] on tr "Abbas Detan / Bleach Under Arms (₹800) 1 800 0 F | 0 % 840" at bounding box center [489, 385] width 849 height 48
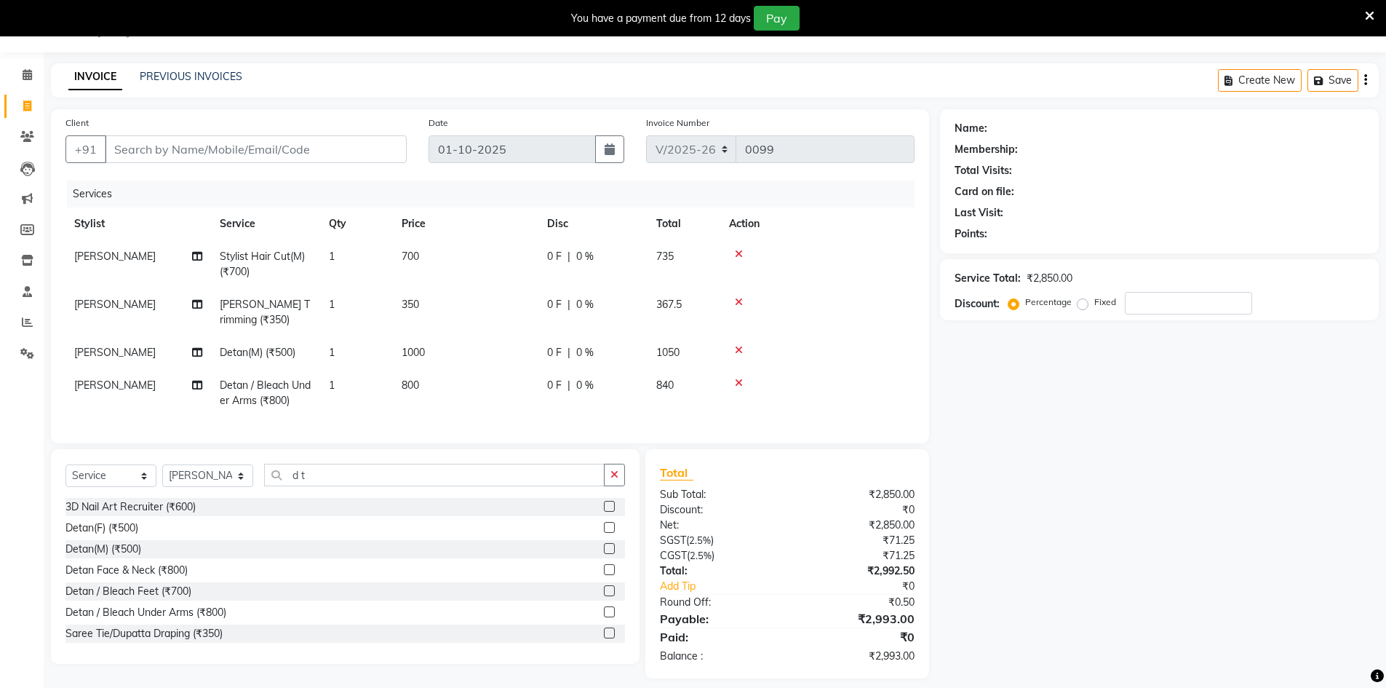
click at [472, 390] on td "800" at bounding box center [466, 393] width 146 height 48
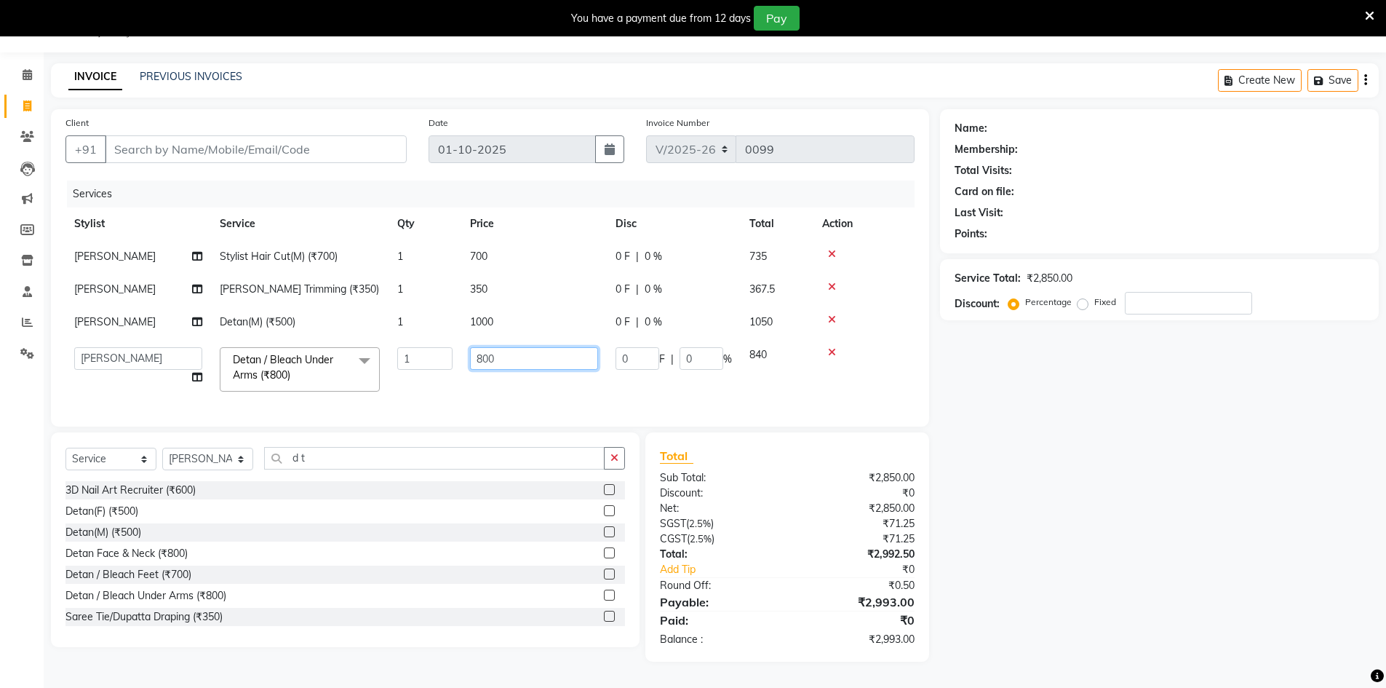
click at [502, 358] on input "800" at bounding box center [534, 358] width 128 height 23
click at [502, 361] on input "000" at bounding box center [534, 358] width 128 height 23
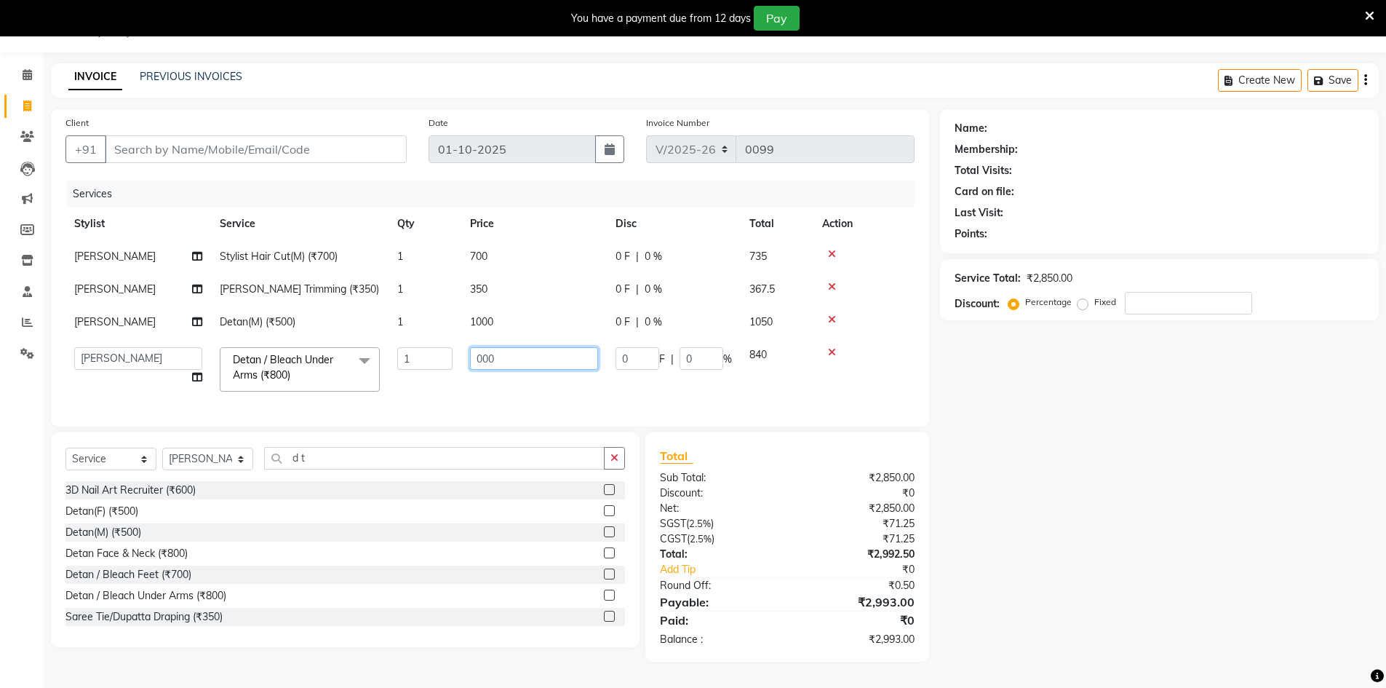
click at [502, 361] on input "000" at bounding box center [534, 358] width 128 height 23
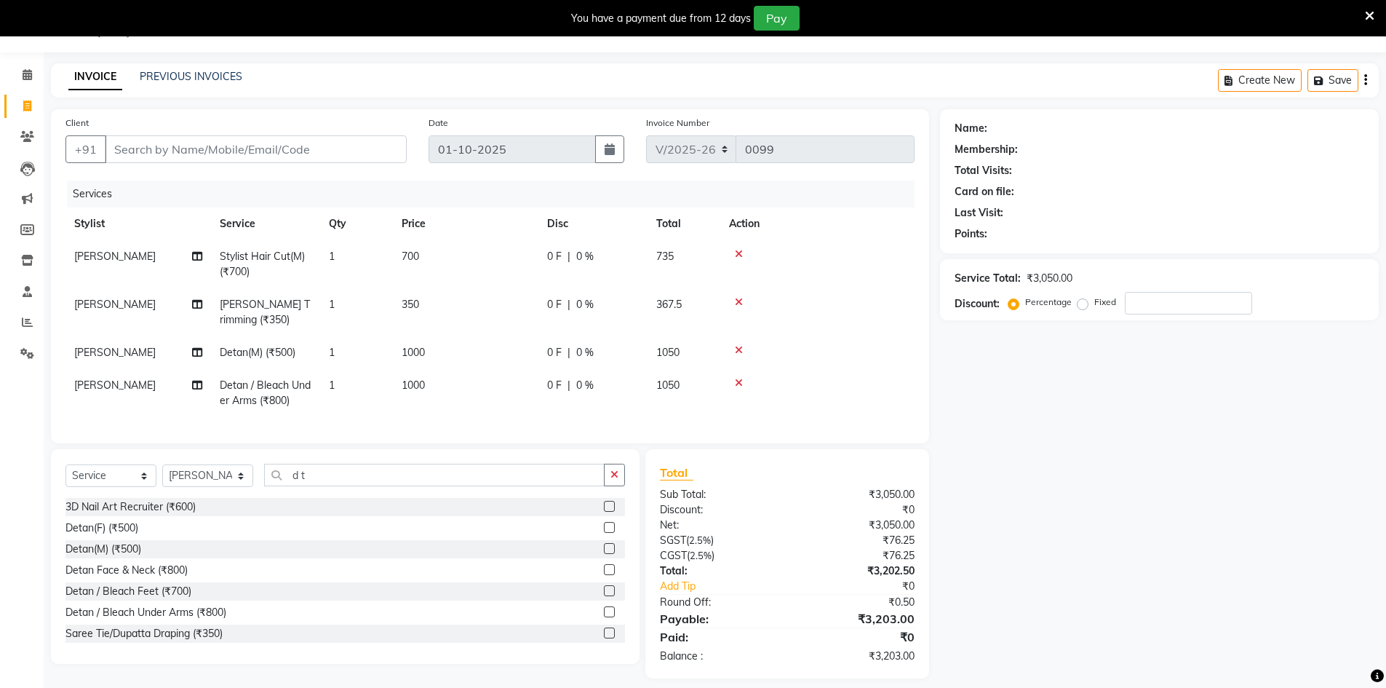
click at [1046, 464] on div "Name: Membership: Total Visits: Card on file: Last Visit: Points: Service Total…" at bounding box center [1165, 393] width 450 height 569
click at [248, 143] on input "Client" at bounding box center [256, 149] width 302 height 28
click at [351, 148] on span "Add Client" at bounding box center [368, 149] width 57 height 15
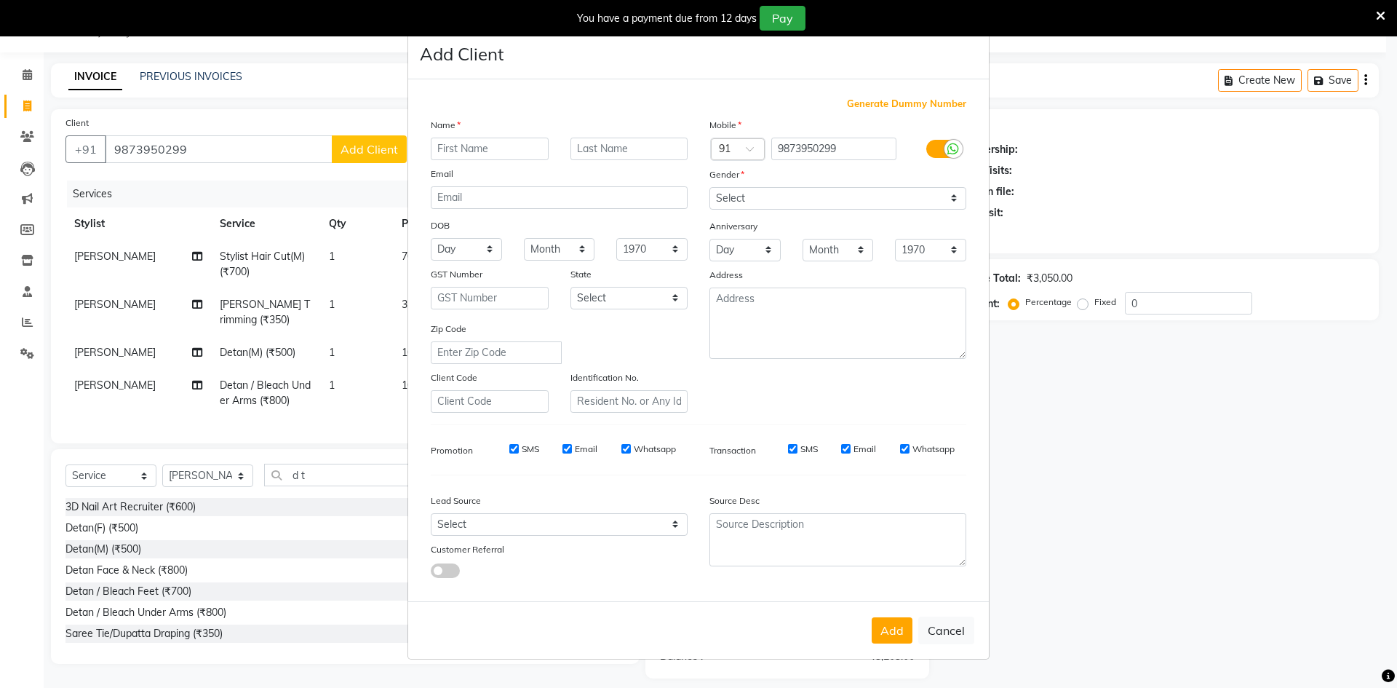
click at [461, 155] on input "text" at bounding box center [490, 149] width 118 height 23
click at [597, 151] on input "text" at bounding box center [629, 149] width 118 height 23
click at [896, 202] on select "Select Male Female Other Prefer Not To Say" at bounding box center [837, 198] width 257 height 23
click at [709, 187] on select "Select Male Female Other Prefer Not To Say" at bounding box center [837, 198] width 257 height 23
click at [902, 623] on button "Add" at bounding box center [892, 630] width 41 height 26
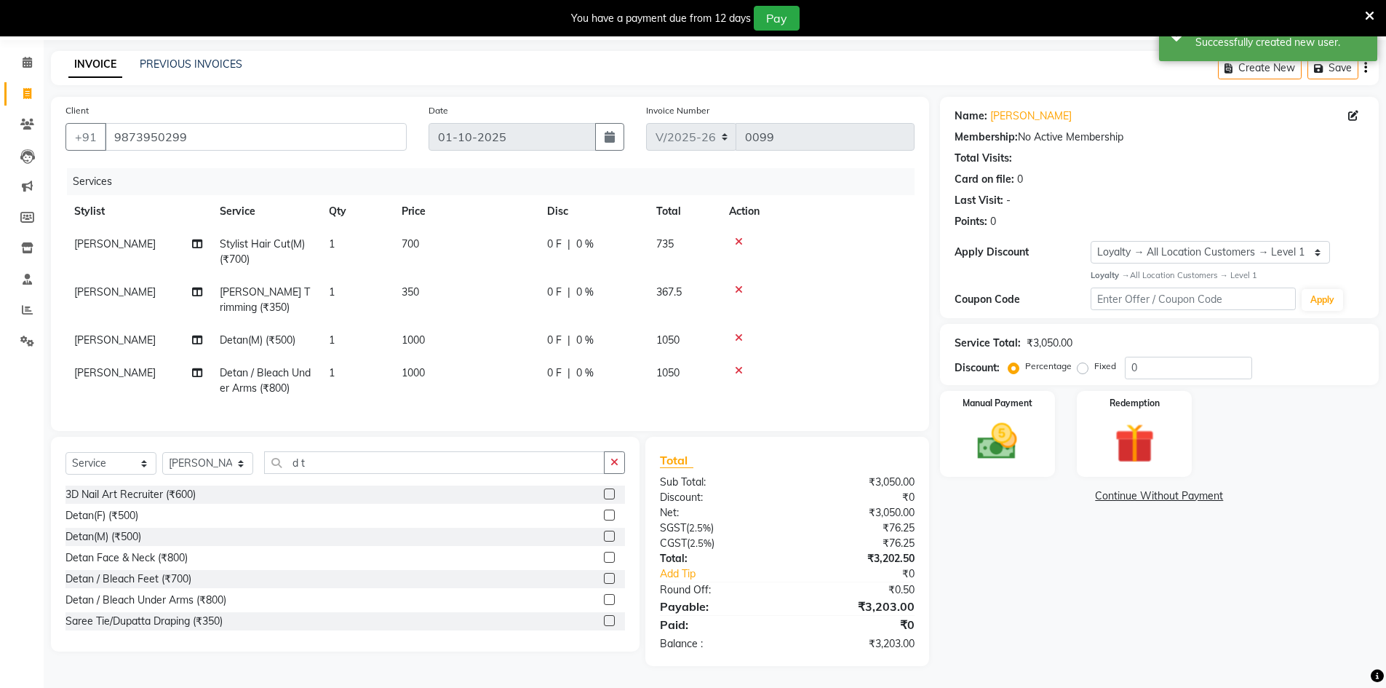
scroll to position [60, 0]
click at [1155, 363] on input "0" at bounding box center [1188, 367] width 127 height 23
click at [1026, 438] on img at bounding box center [997, 441] width 67 height 47
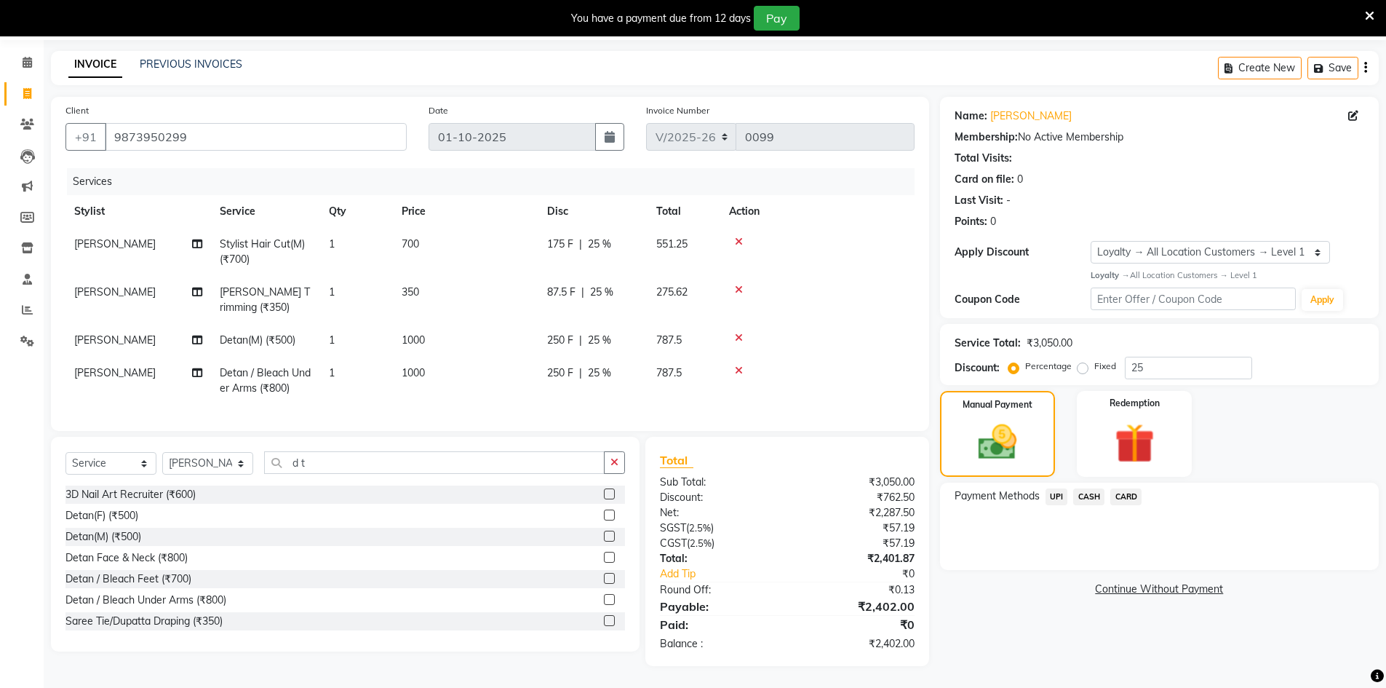
click at [1087, 488] on span "CASH" at bounding box center [1088, 496] width 31 height 17
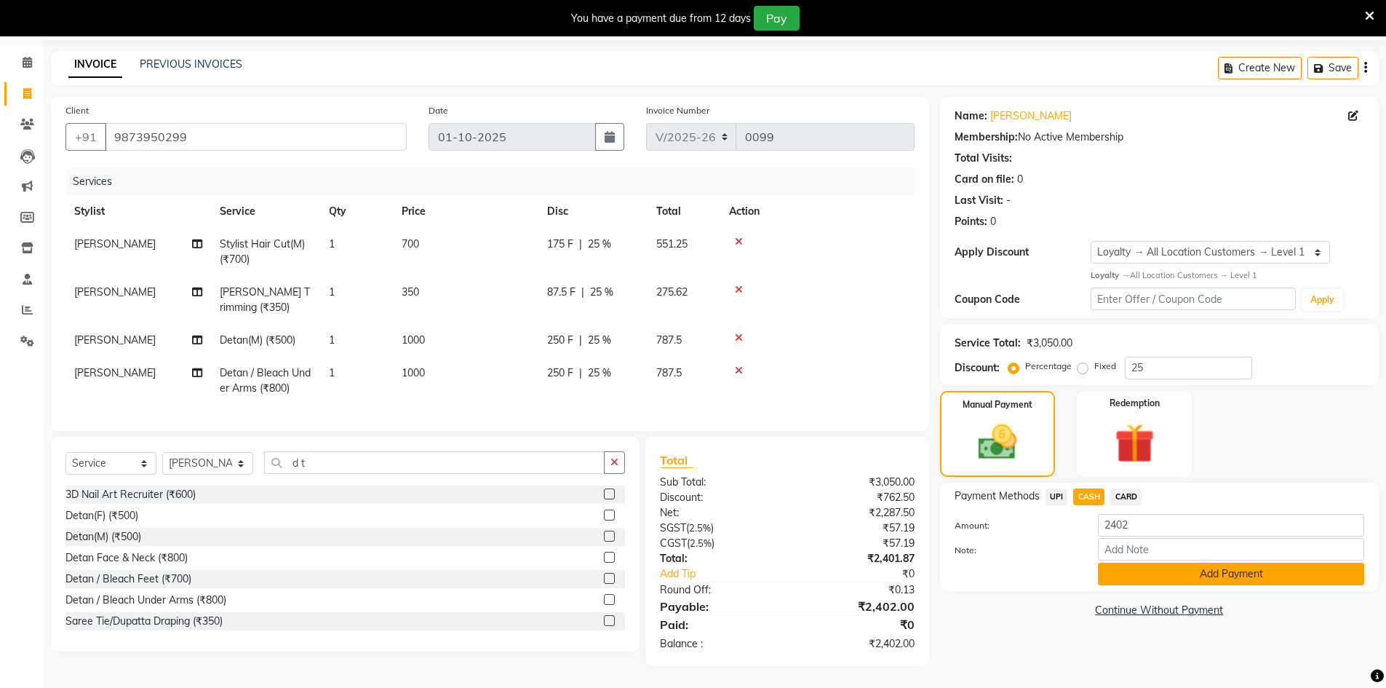
click at [1157, 562] on button "Add Payment" at bounding box center [1231, 573] width 266 height 23
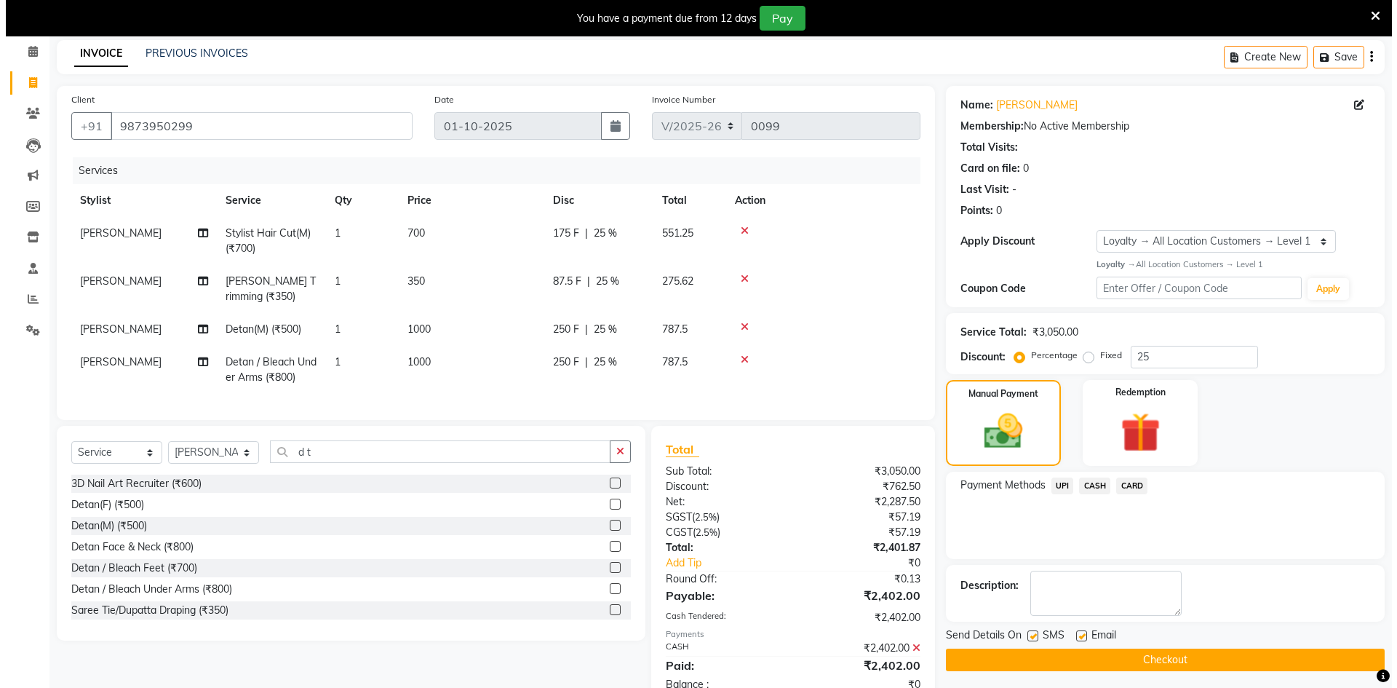
scroll to position [183, 0]
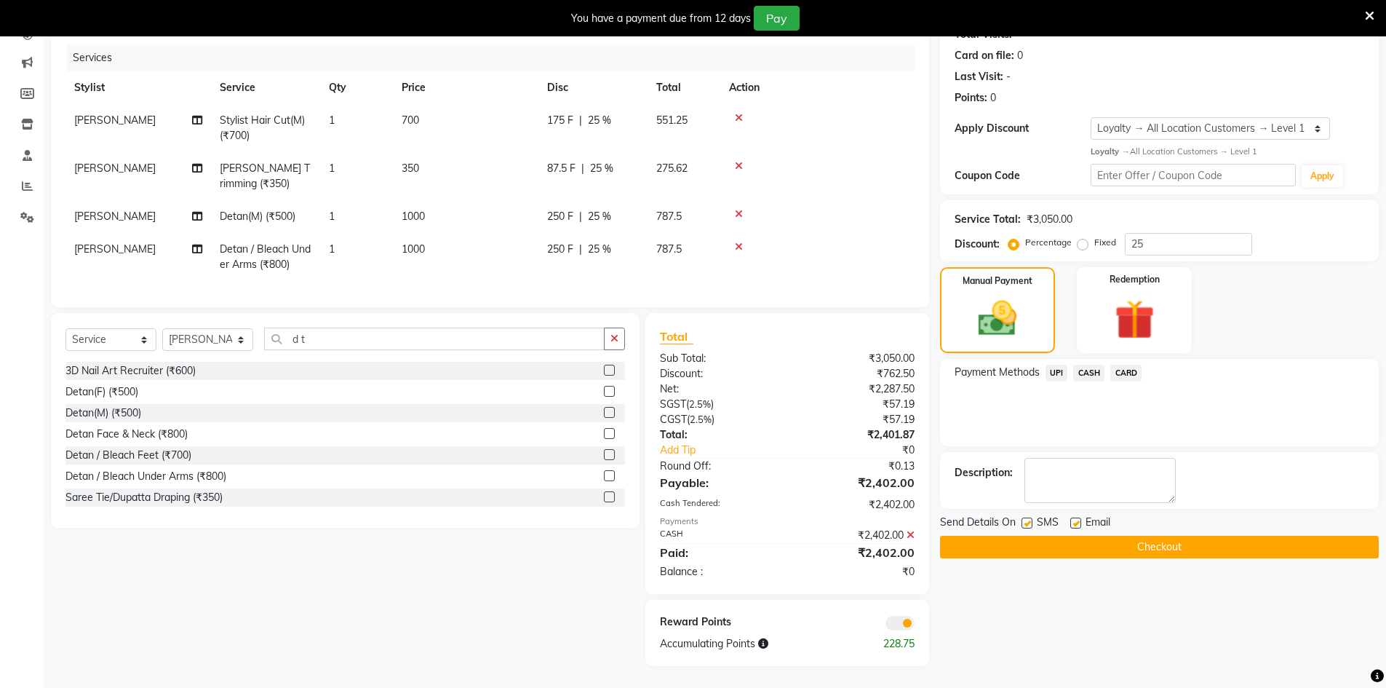
click at [905, 619] on span at bounding box center [899, 622] width 29 height 15
click at [915, 625] on input "checkbox" at bounding box center [915, 625] width 0 height 0
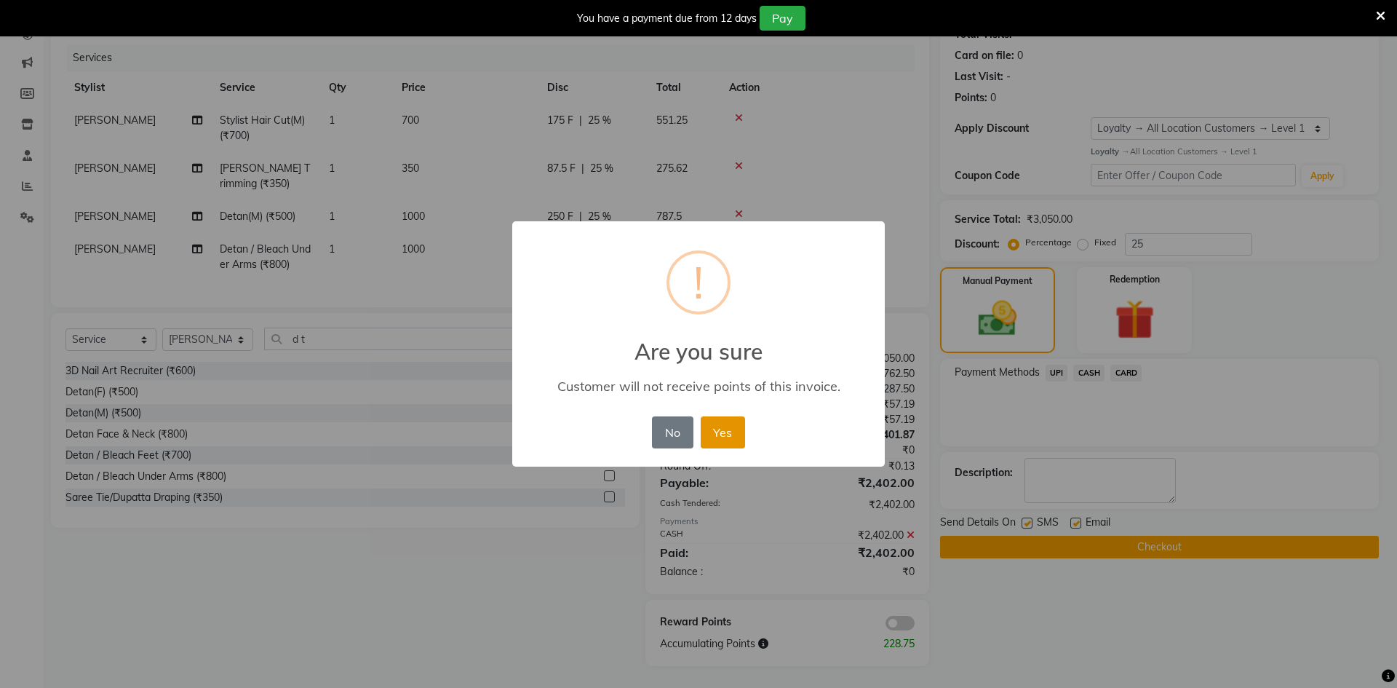
click at [736, 434] on button "Yes" at bounding box center [723, 432] width 44 height 32
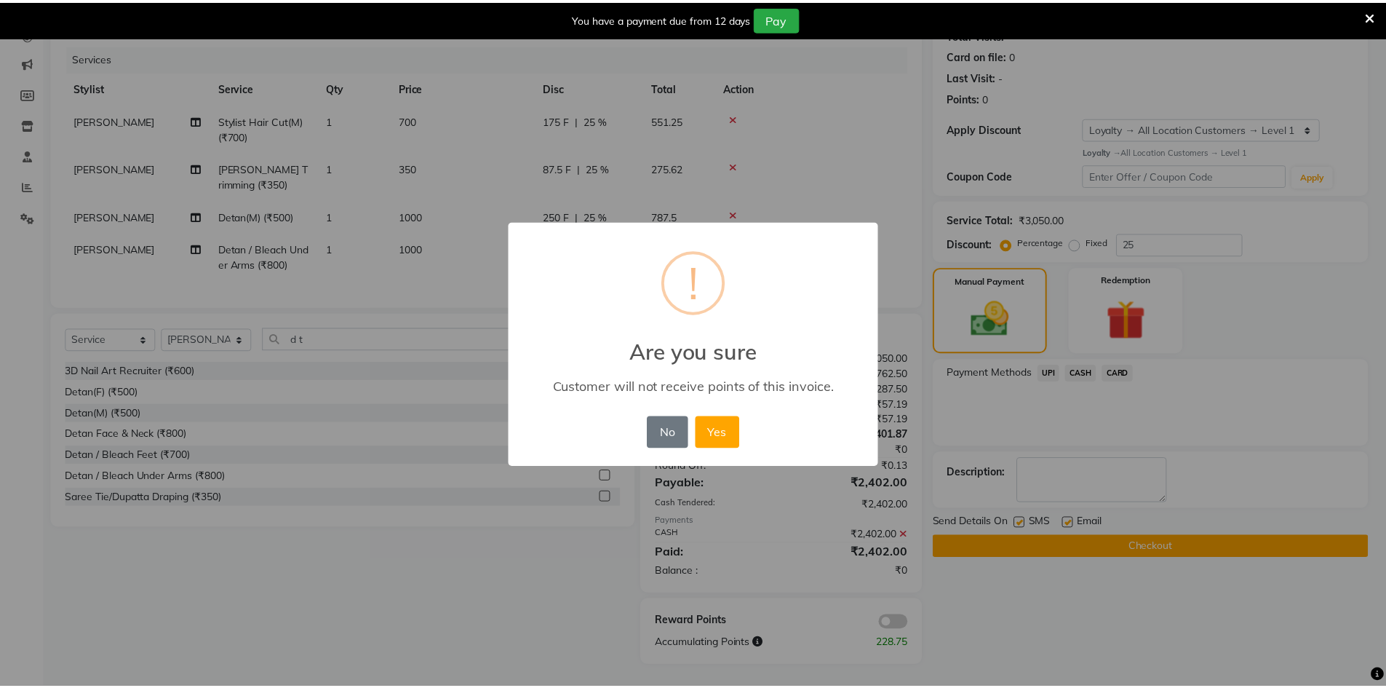
scroll to position [162, 0]
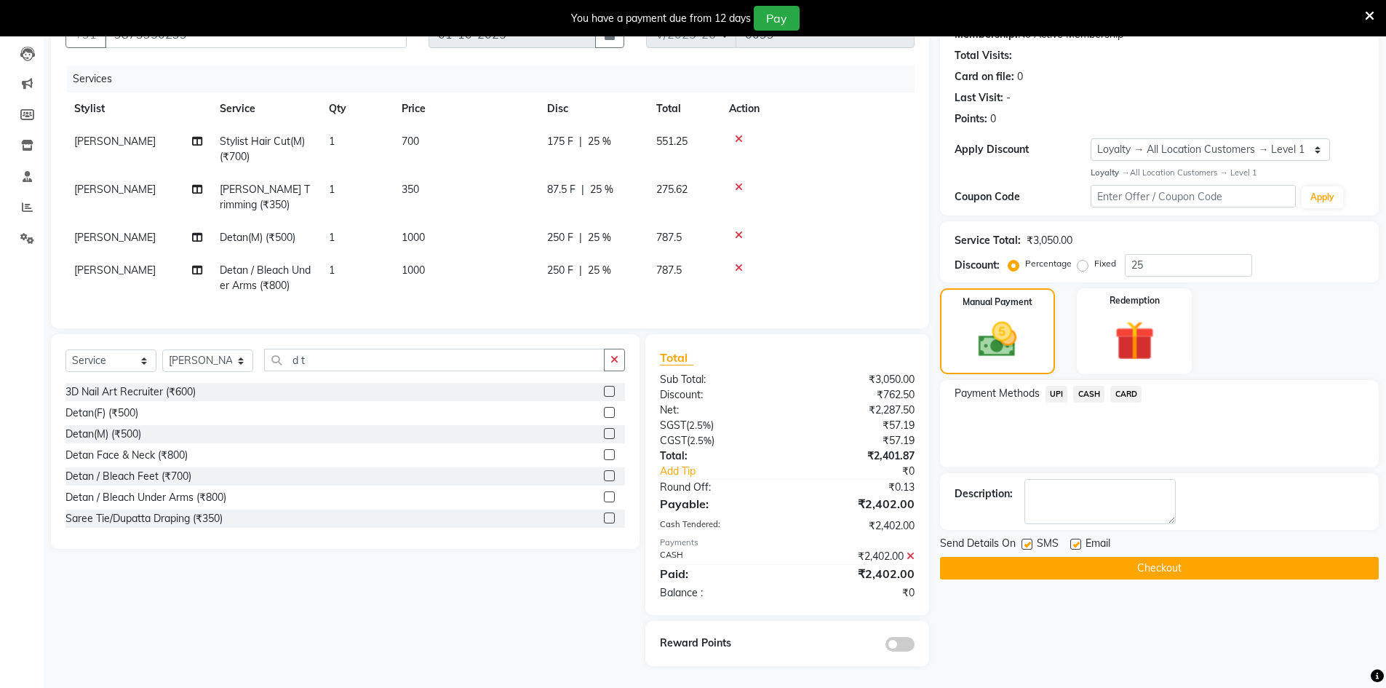
click at [975, 557] on button "Checkout" at bounding box center [1159, 568] width 439 height 23
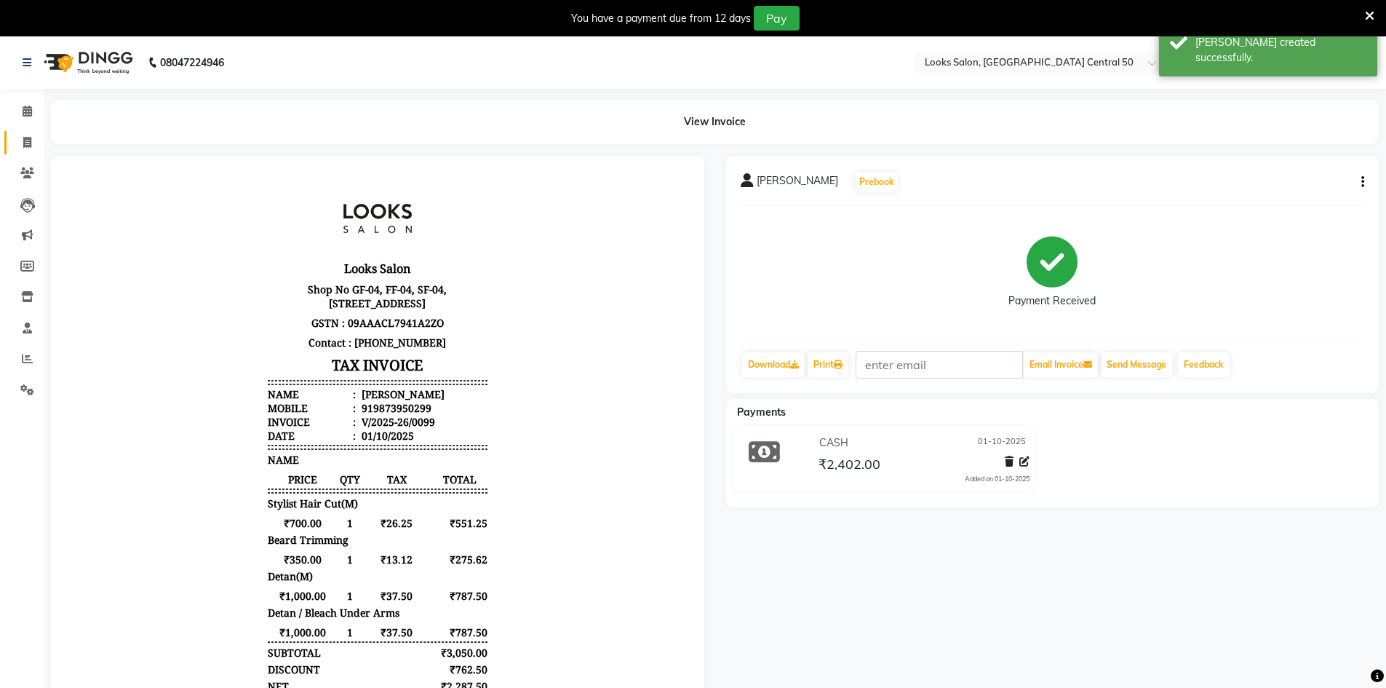
click at [9, 136] on link "Invoice" at bounding box center [21, 143] width 35 height 24
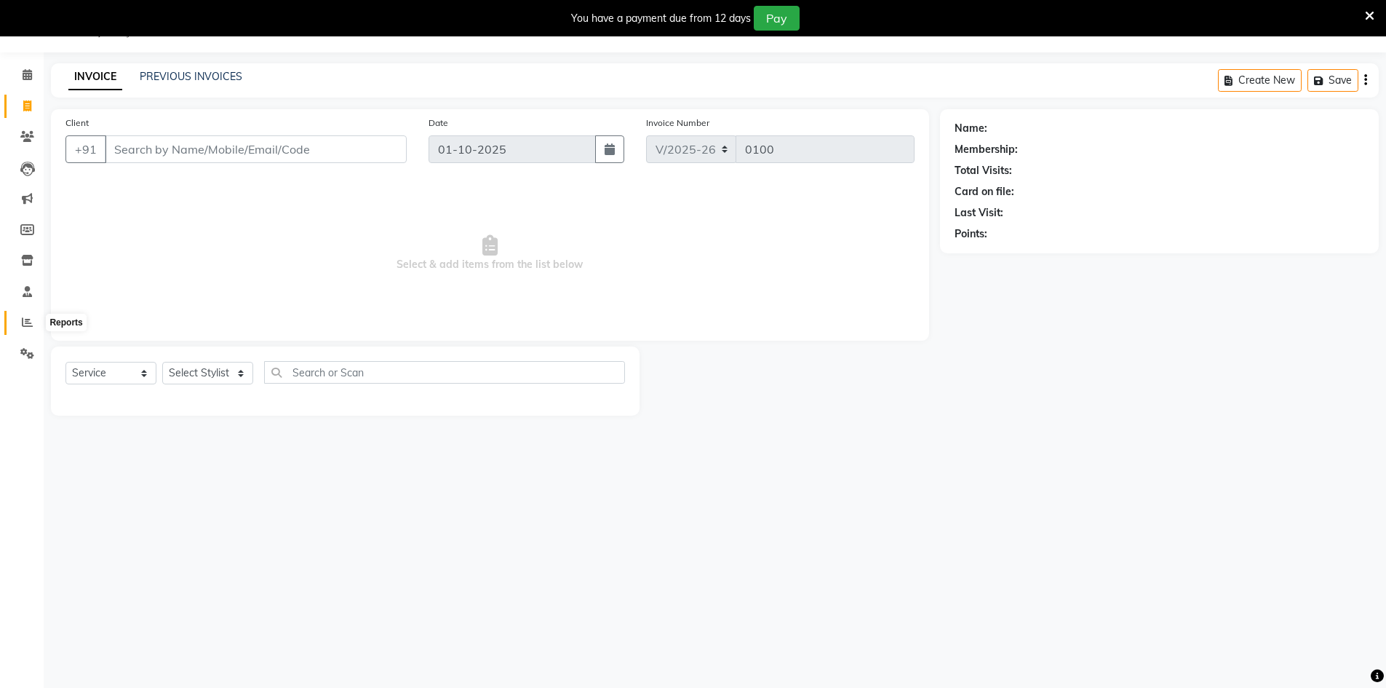
click at [20, 319] on span at bounding box center [27, 322] width 25 height 17
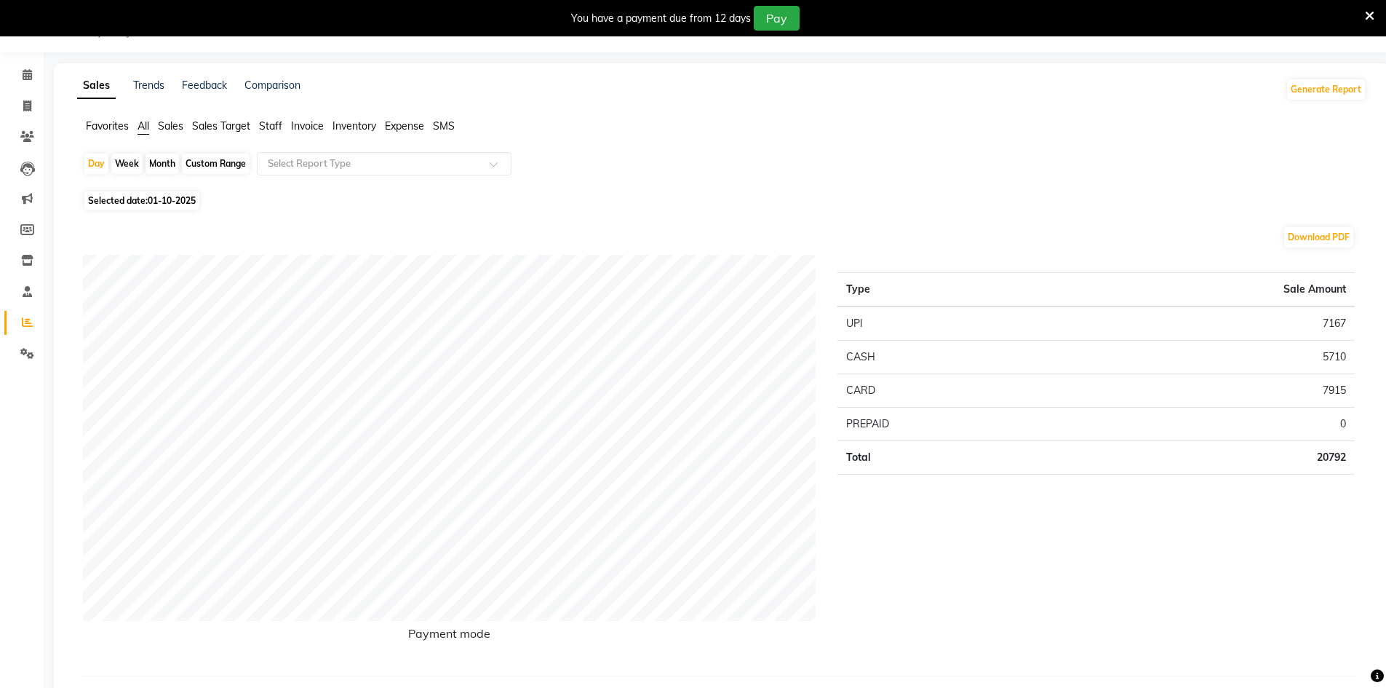
click at [284, 134] on ul "Favorites All Sales Sales Target Staff Invoice Inventory Expense SMS" at bounding box center [721, 127] width 1289 height 16
click at [276, 124] on span "Staff" at bounding box center [270, 125] width 23 height 13
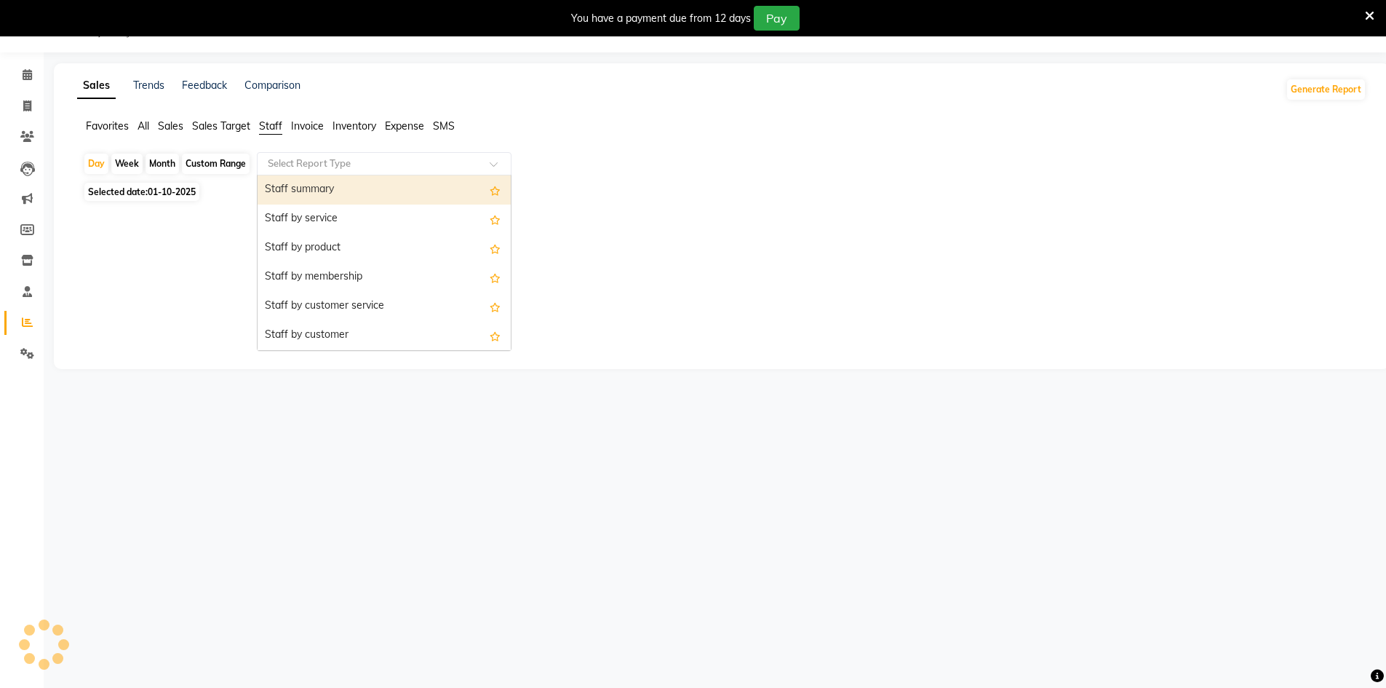
click at [290, 166] on input "text" at bounding box center [370, 163] width 210 height 15
click at [418, 200] on div "Staff summary" at bounding box center [384, 189] width 253 height 29
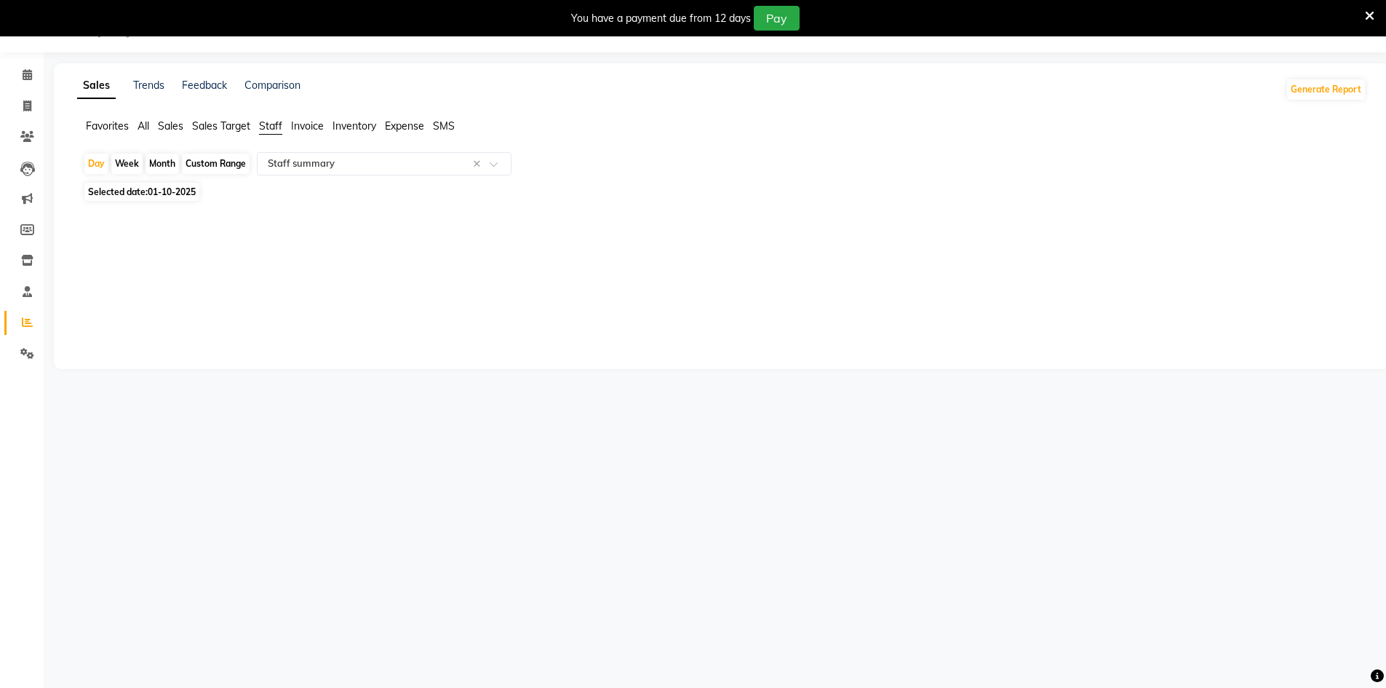
click at [140, 120] on span "All" at bounding box center [144, 125] width 12 height 13
click at [164, 129] on span "Sales" at bounding box center [170, 125] width 25 height 13
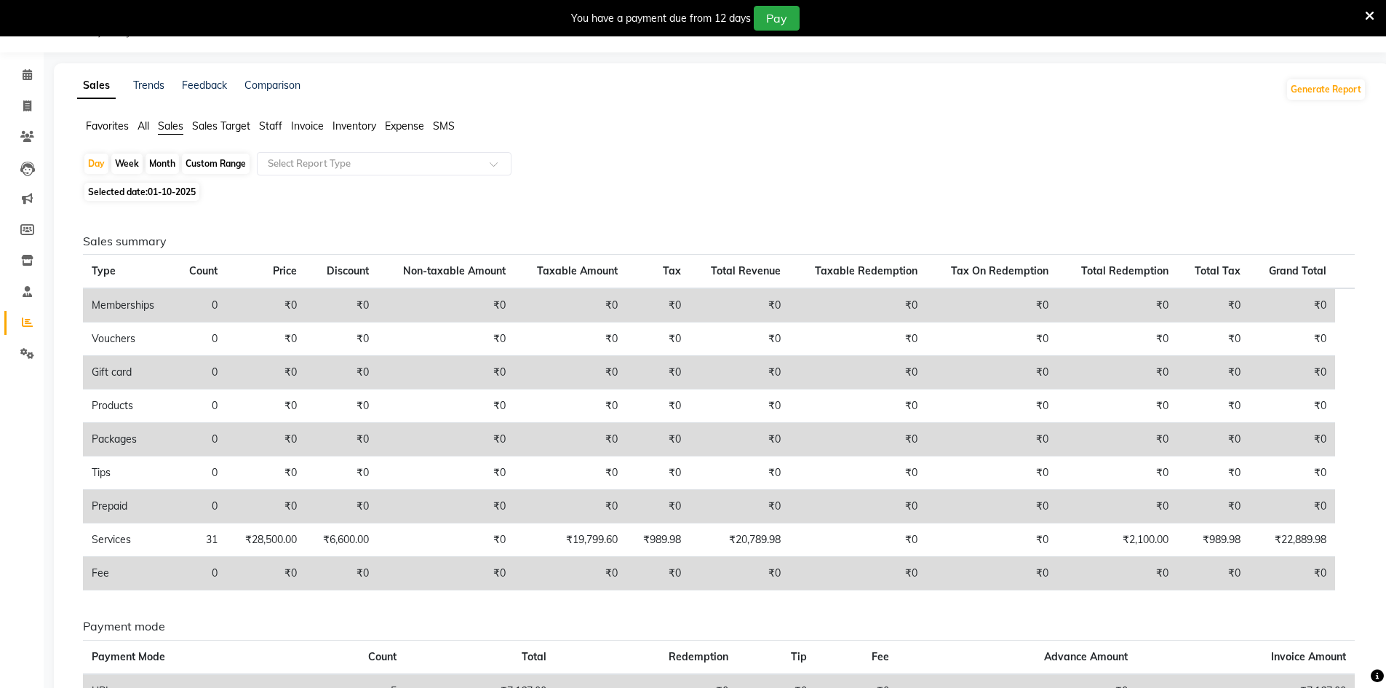
click at [140, 119] on span "All" at bounding box center [144, 125] width 12 height 13
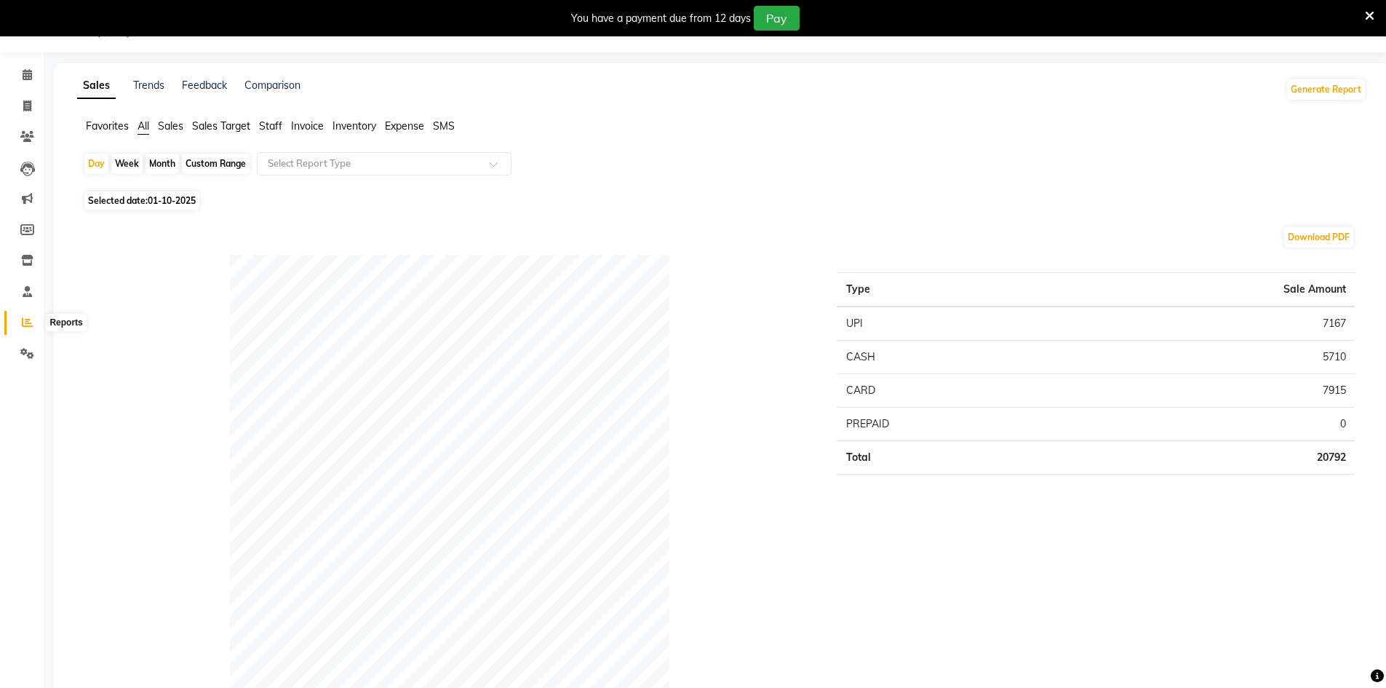
click at [25, 314] on span at bounding box center [27, 322] width 25 height 17
click at [33, 103] on span at bounding box center [27, 106] width 25 height 17
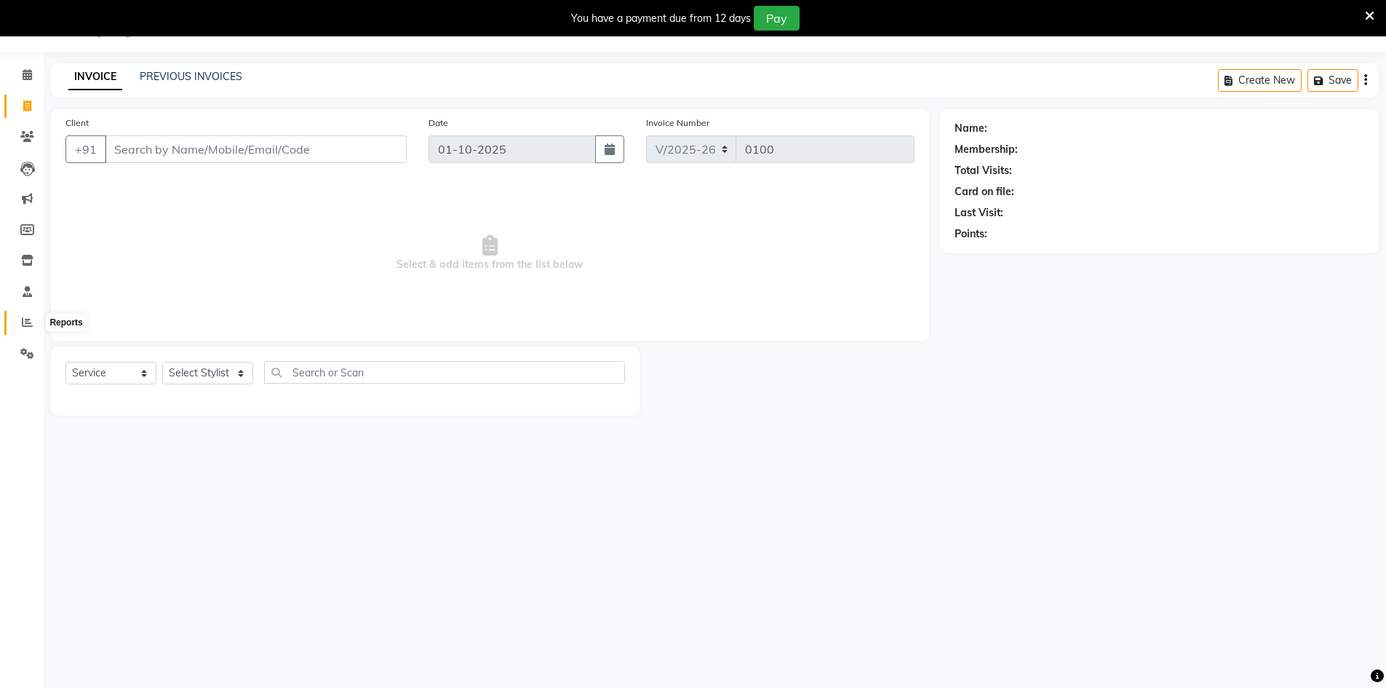
click at [25, 318] on icon at bounding box center [27, 321] width 11 height 11
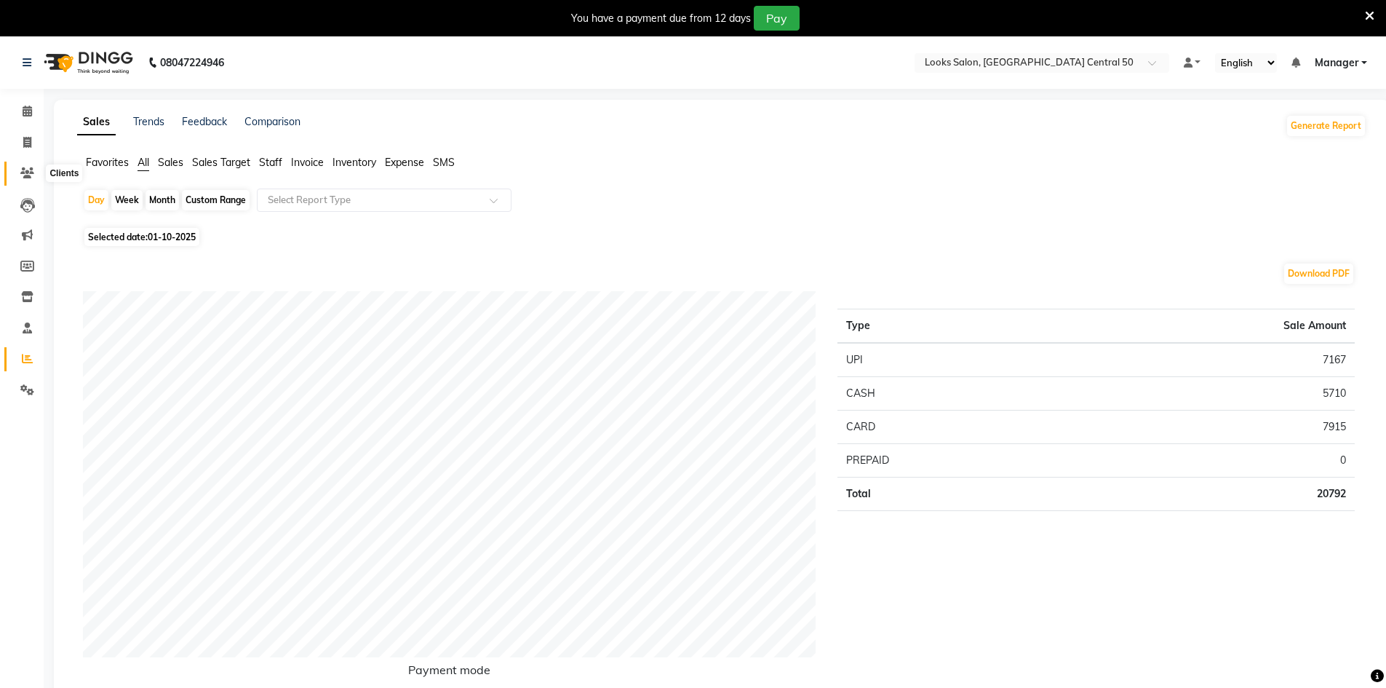
click at [26, 172] on icon at bounding box center [27, 172] width 14 height 11
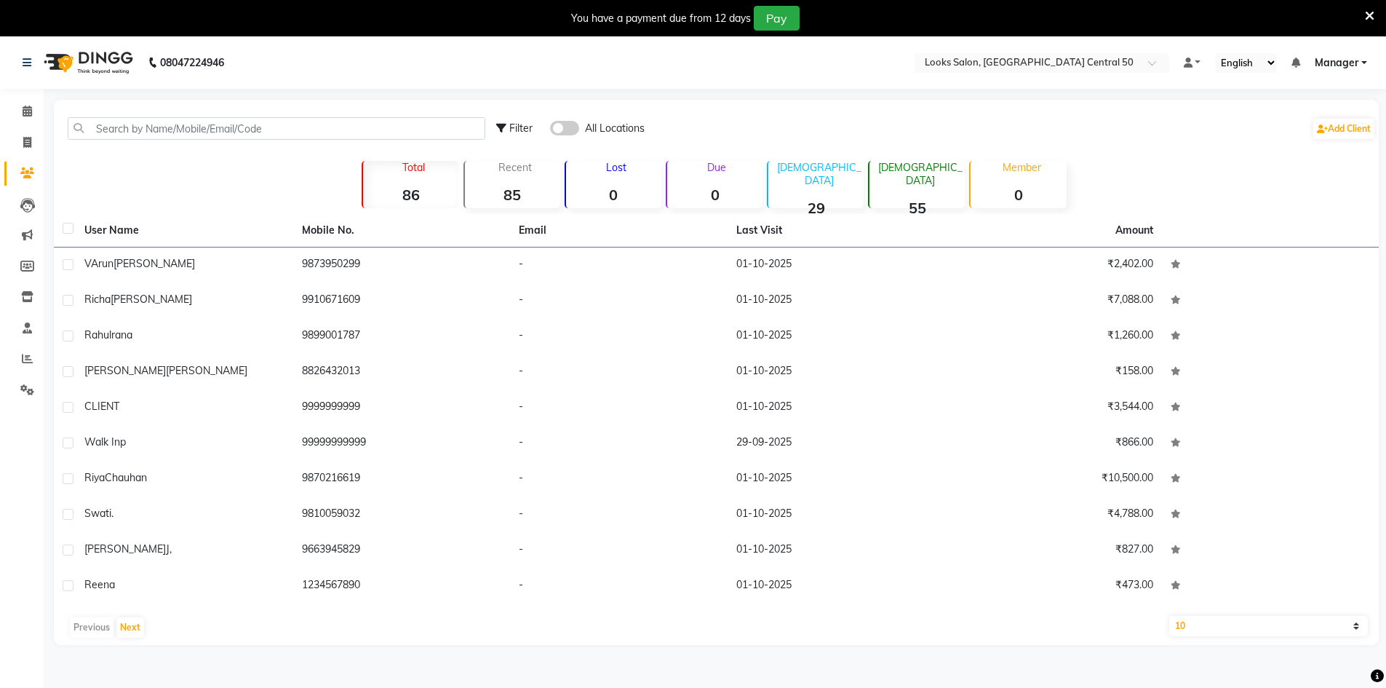
click at [514, 128] on span "Filter" at bounding box center [520, 127] width 23 height 13
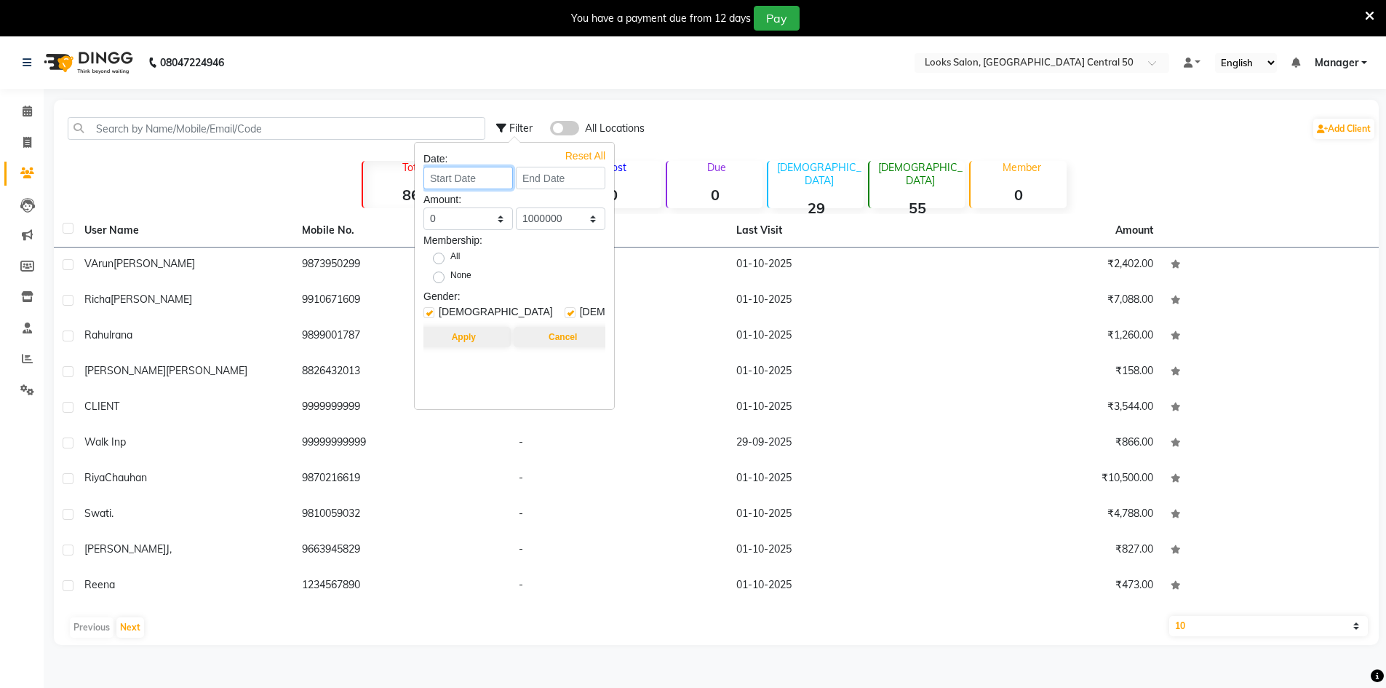
click at [486, 176] on input at bounding box center [467, 178] width 89 height 23
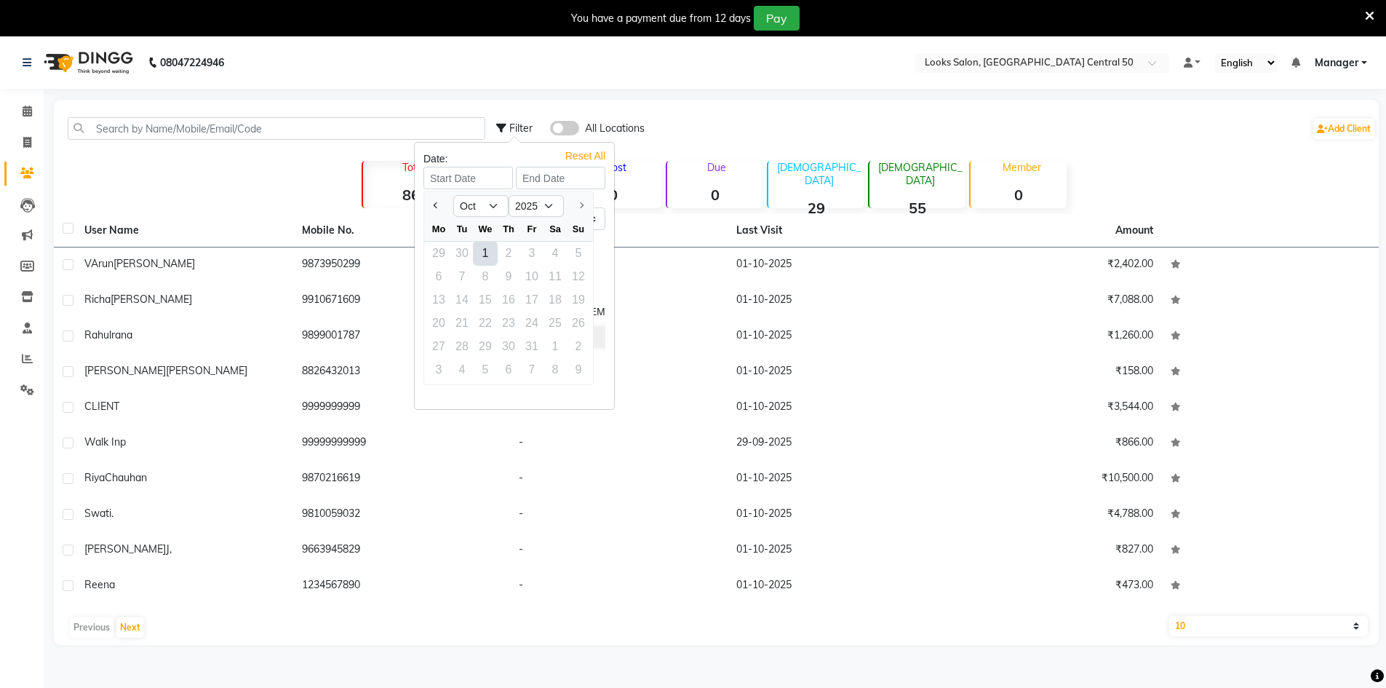
click at [484, 257] on div "1" at bounding box center [485, 253] width 23 height 23
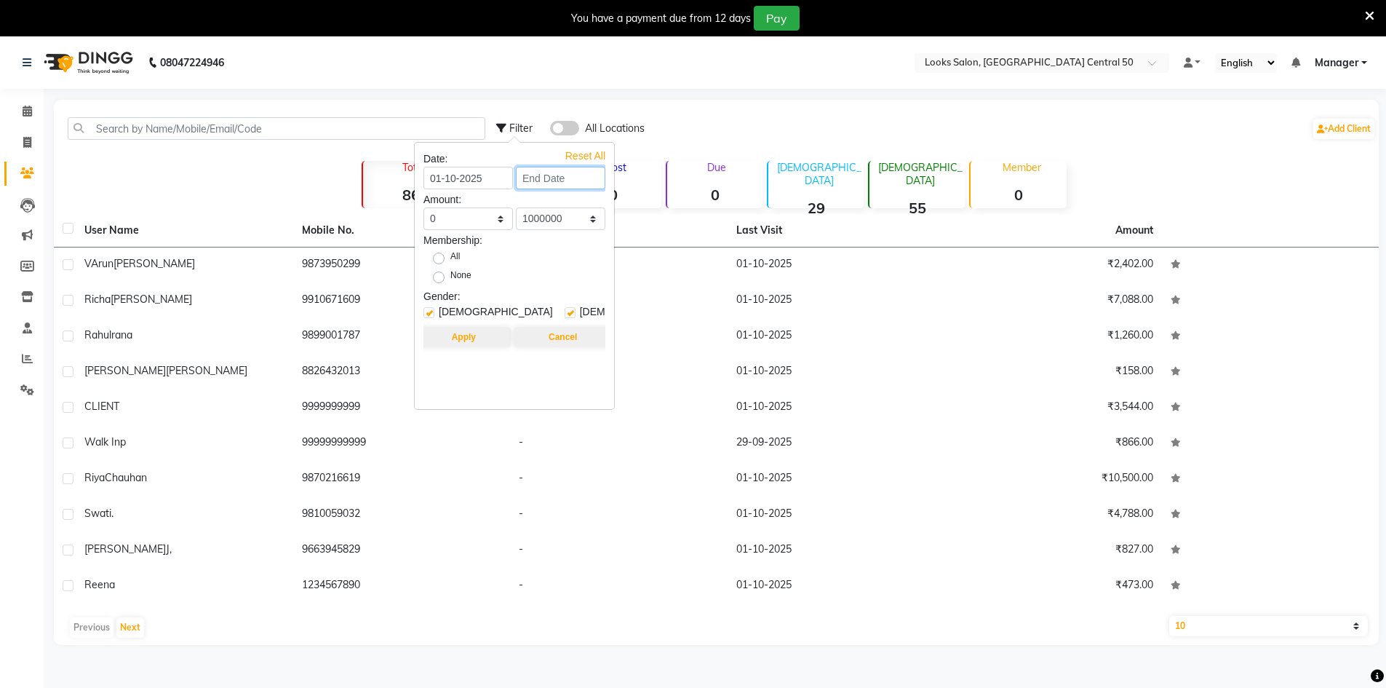
click at [560, 183] on input at bounding box center [560, 178] width 89 height 23
click at [574, 252] on div "1" at bounding box center [577, 253] width 23 height 23
click at [458, 335] on button "Apply" at bounding box center [464, 337] width 94 height 20
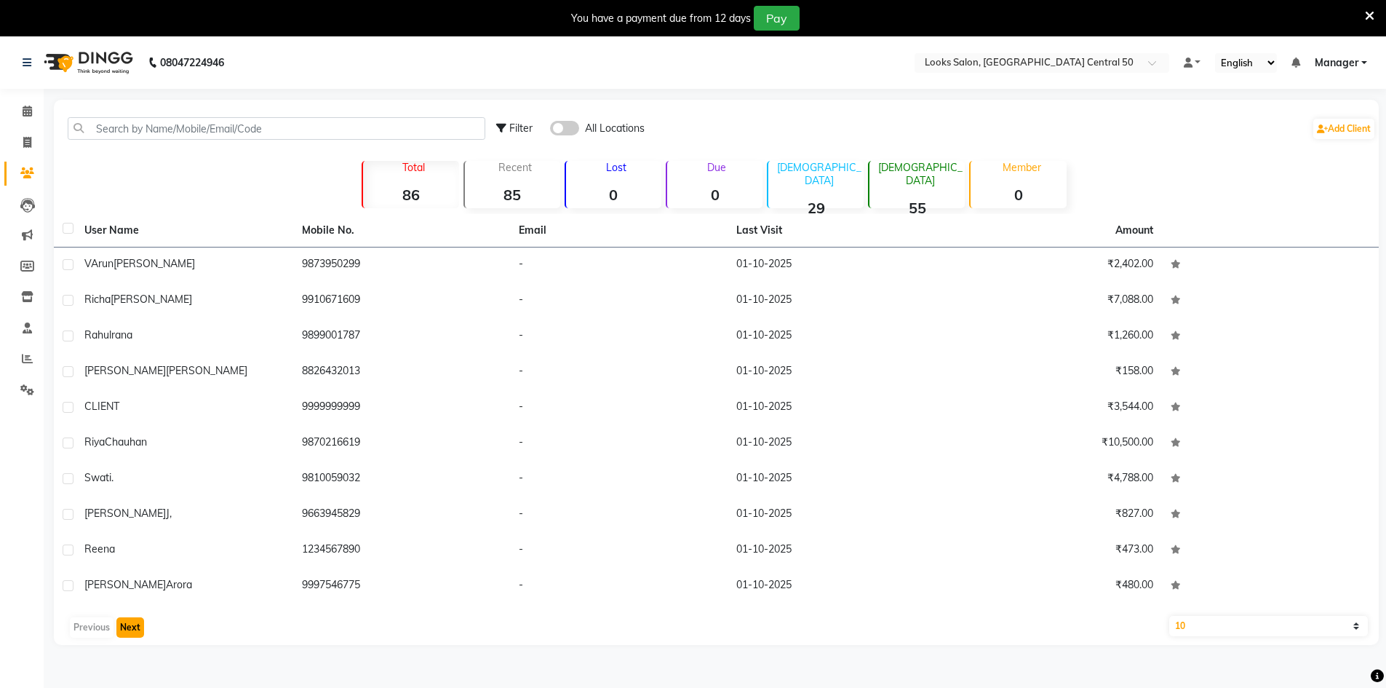
click at [140, 623] on button "Next" at bounding box center [130, 627] width 28 height 20
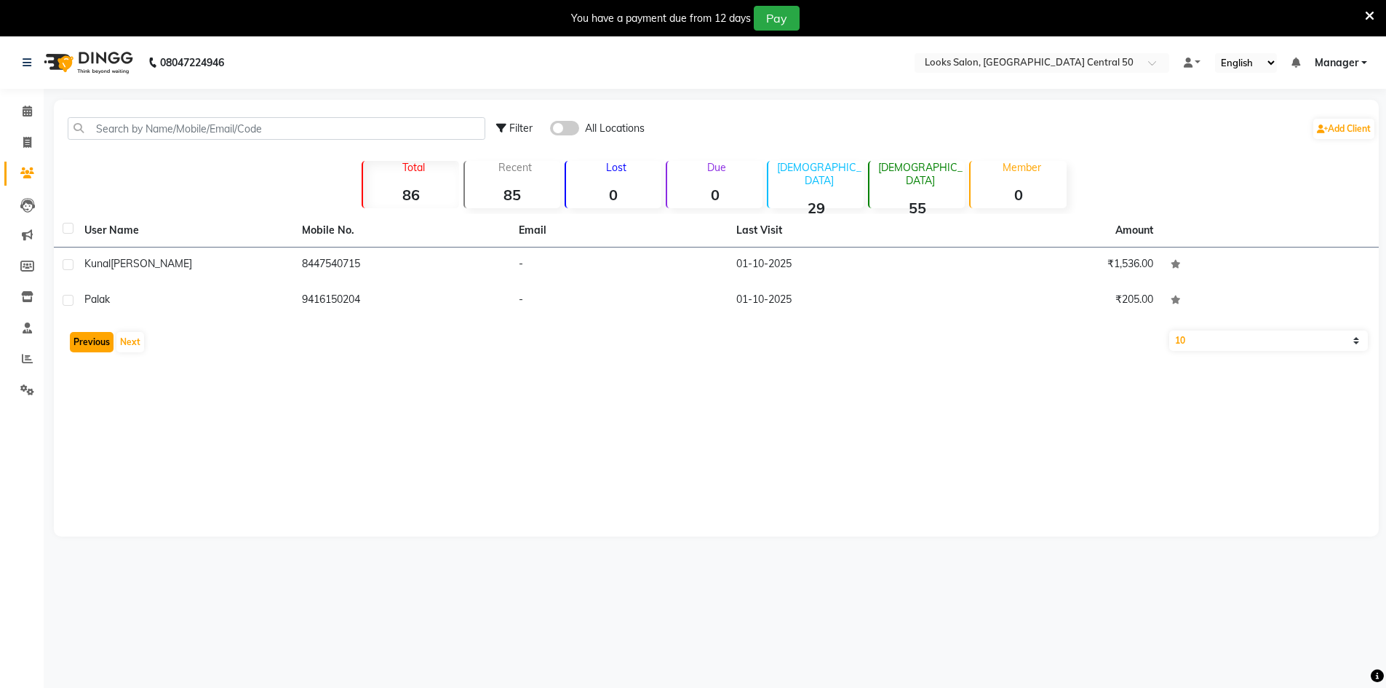
click at [92, 343] on button "Previous" at bounding box center [92, 342] width 44 height 20
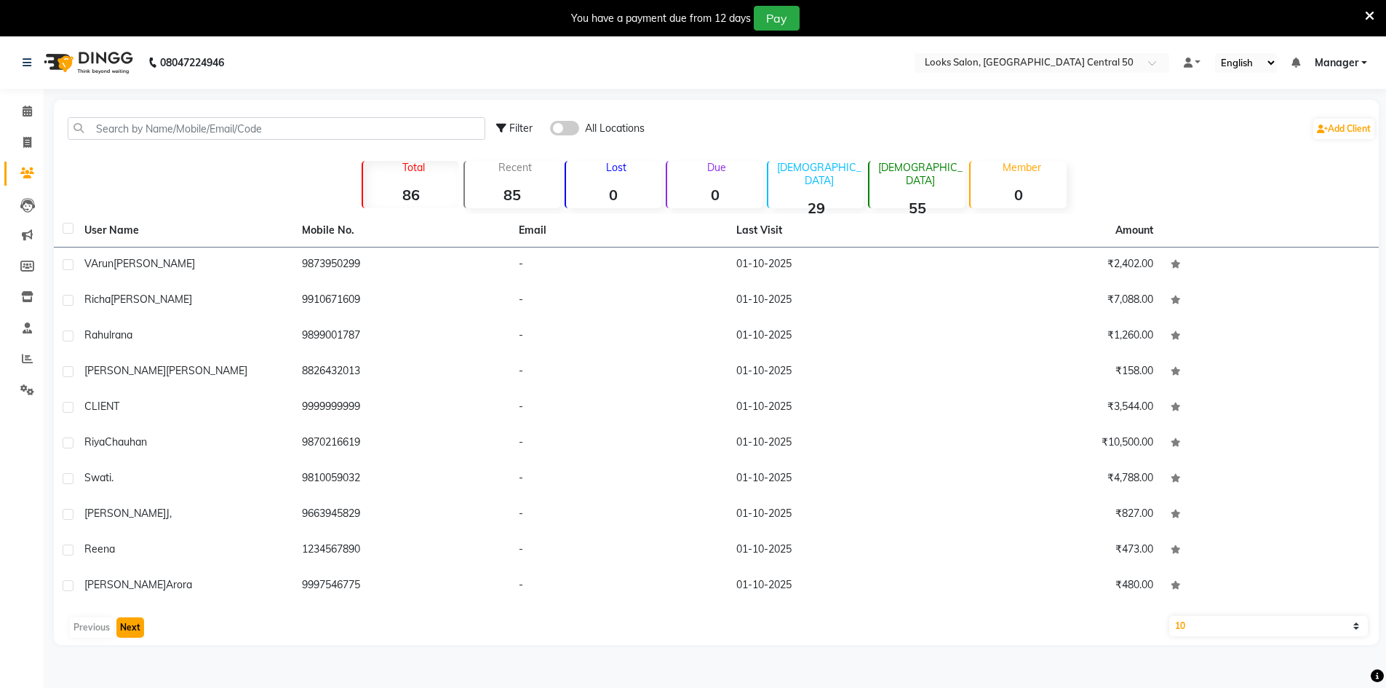
click at [123, 626] on button "Next" at bounding box center [130, 627] width 28 height 20
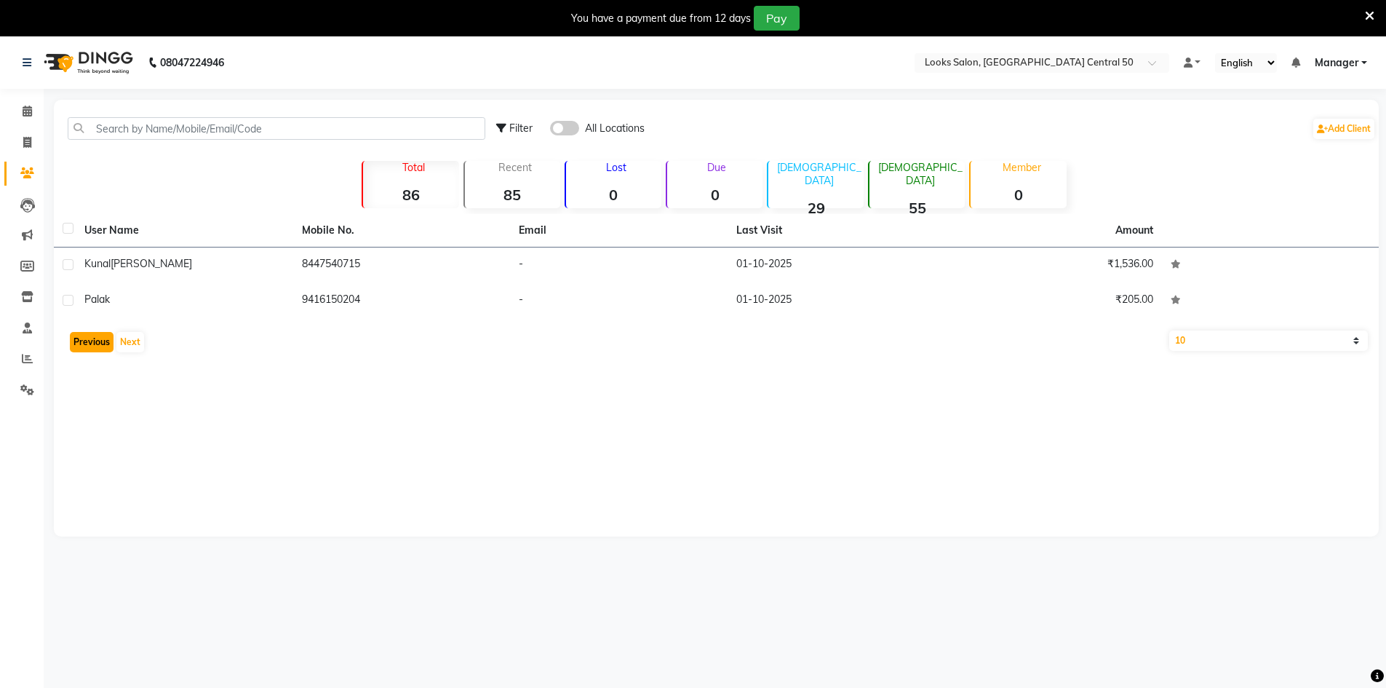
click at [96, 338] on button "Previous" at bounding box center [92, 342] width 44 height 20
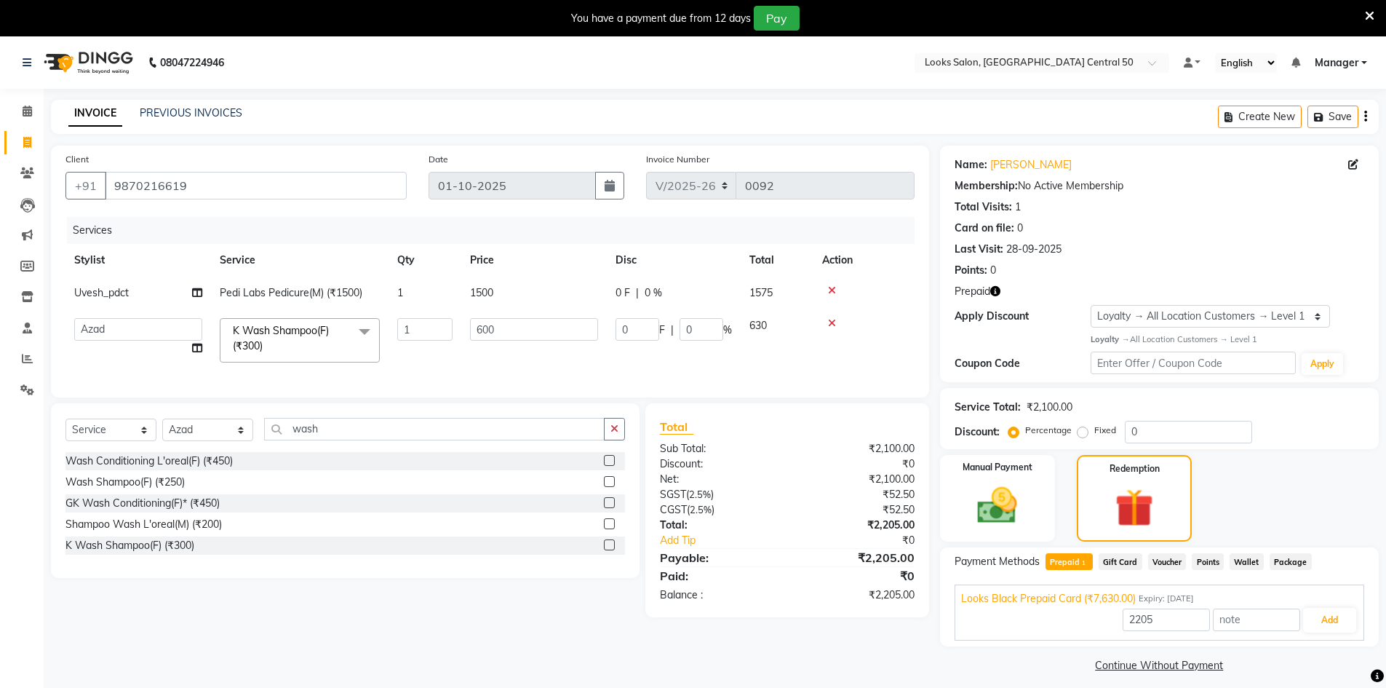
select select "9051"
select select "92618"
select select "service"
select select "92618"
select select "1: Object"
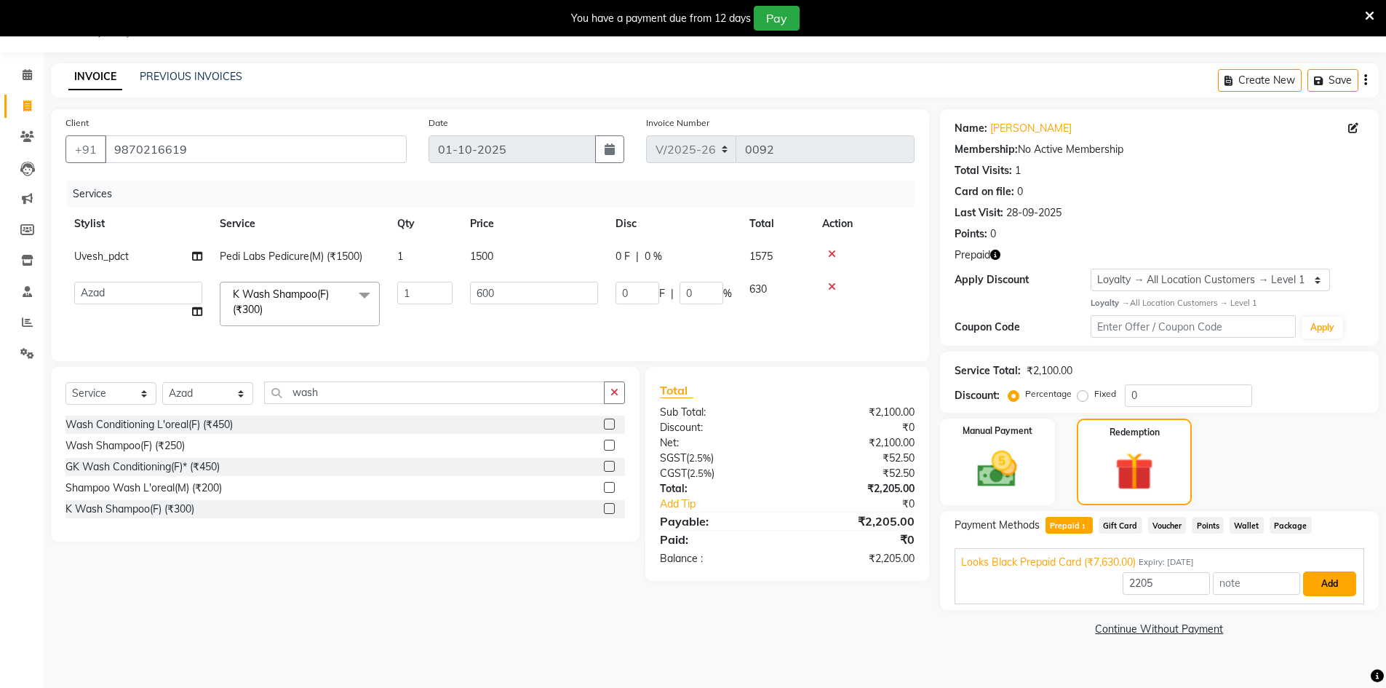
click at [1333, 581] on button "Add" at bounding box center [1329, 583] width 53 height 25
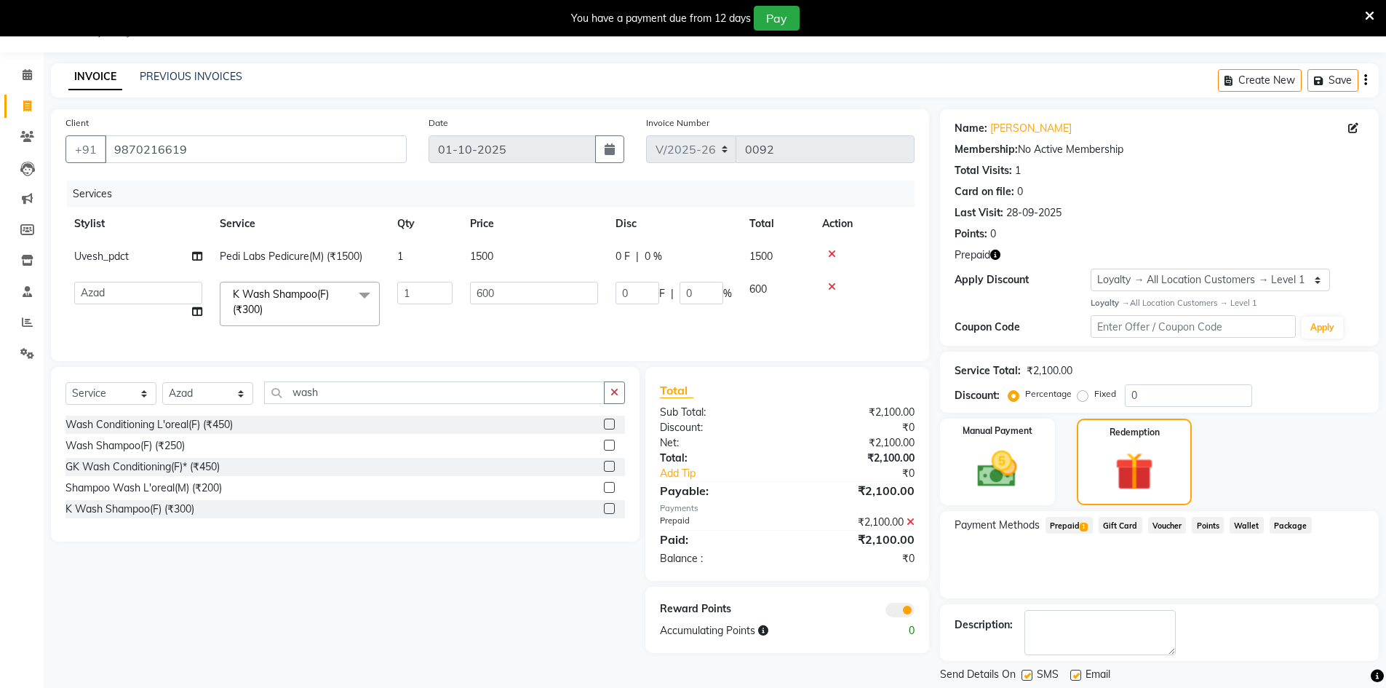
scroll to position [81, 0]
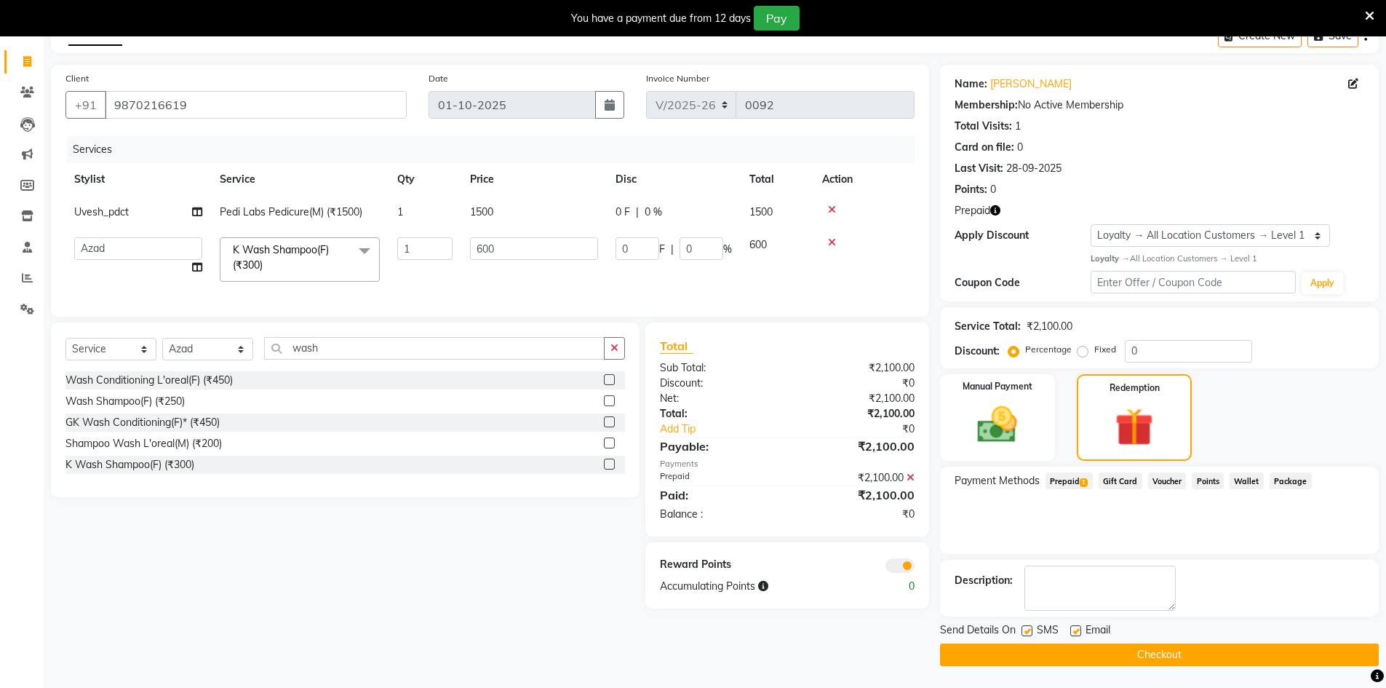
click at [1220, 659] on button "Checkout" at bounding box center [1159, 654] width 439 height 23
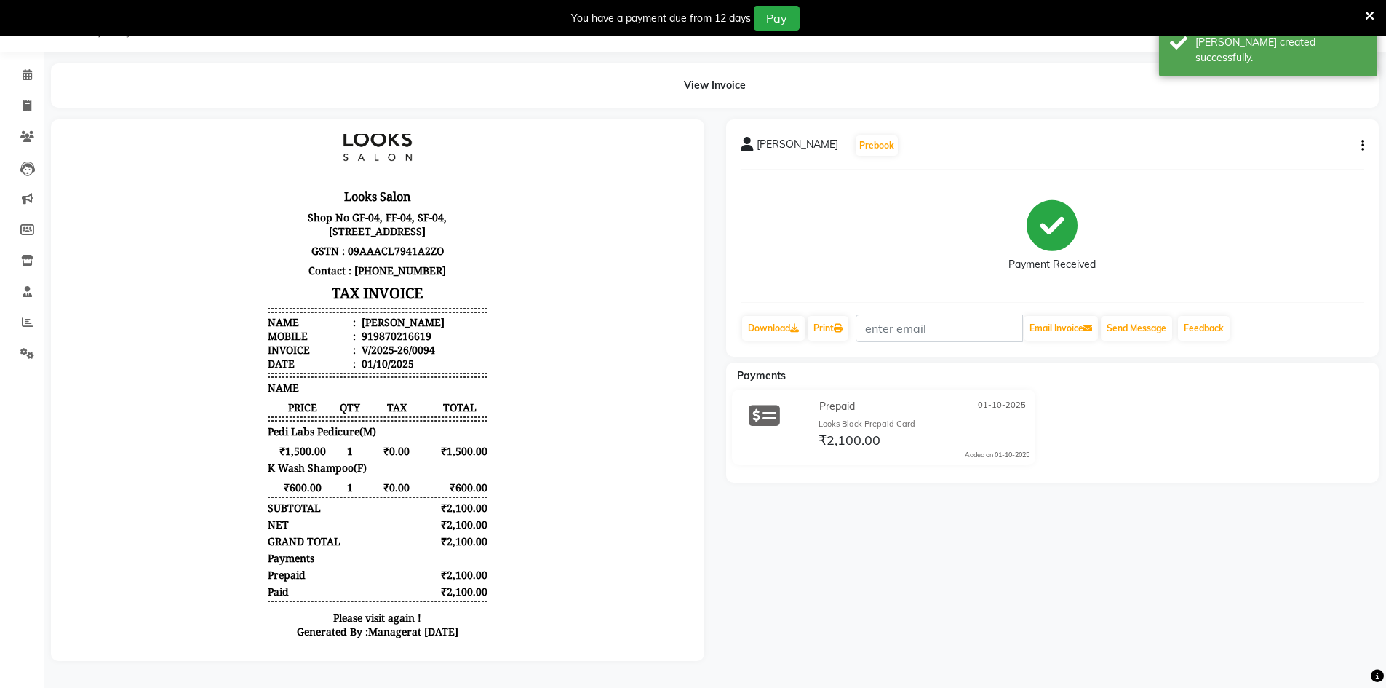
scroll to position [66, 0]
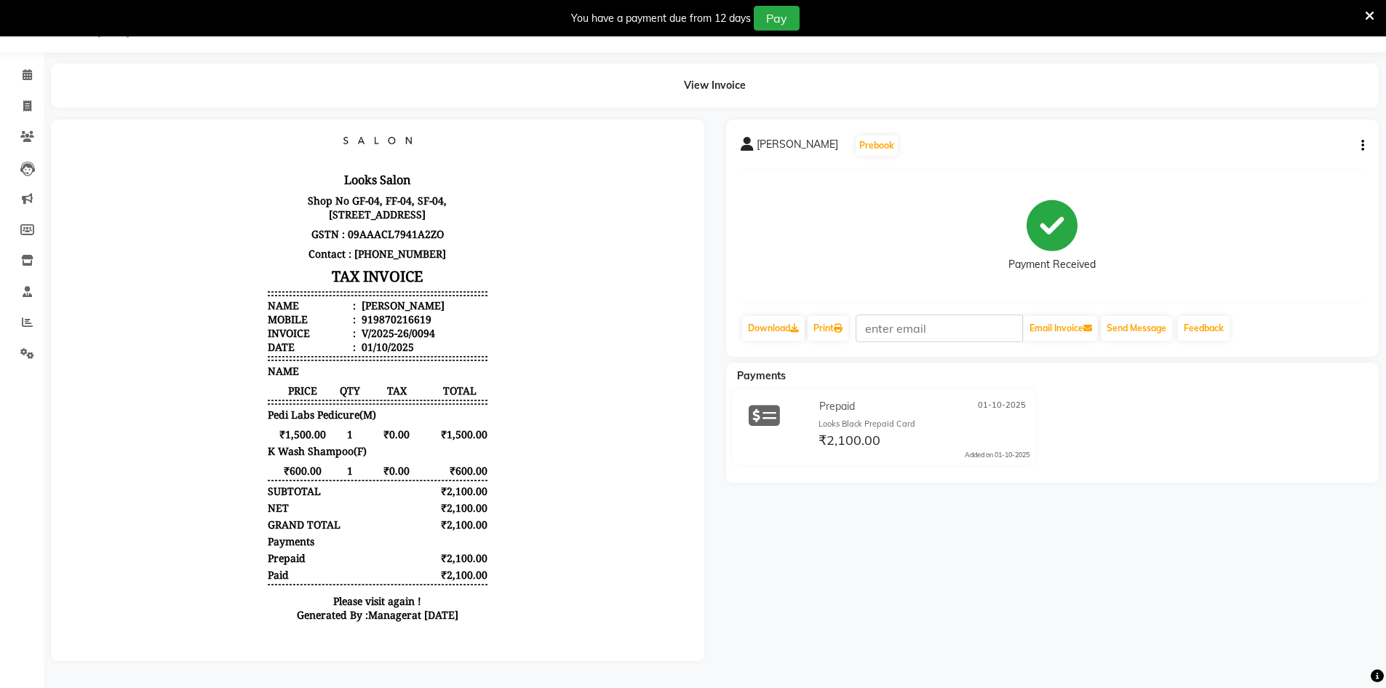
click at [769, 413] on icon at bounding box center [764, 416] width 31 height 28
drag, startPoint x: 362, startPoint y: 316, endPoint x: 418, endPoint y: 318, distance: 55.3
click at [418, 318] on div "919870216619" at bounding box center [395, 319] width 73 height 14
copy div "9870216619"
